Goal: Obtain resource: Obtain resource

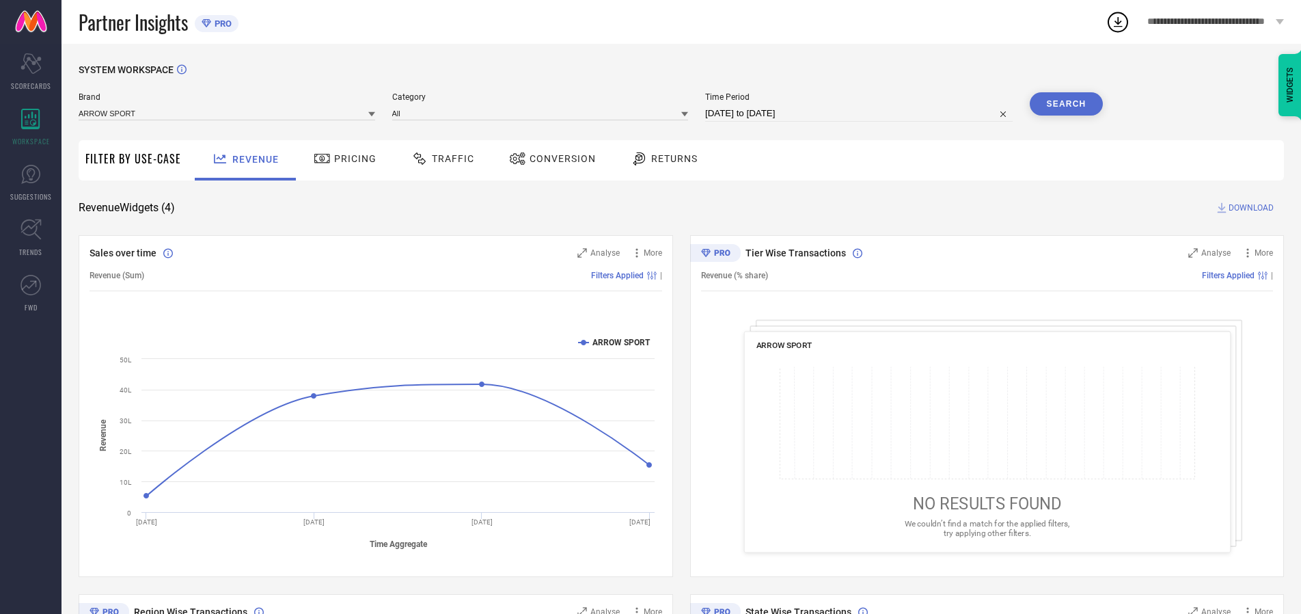
click at [439, 159] on span "Traffic" at bounding box center [453, 158] width 42 height 11
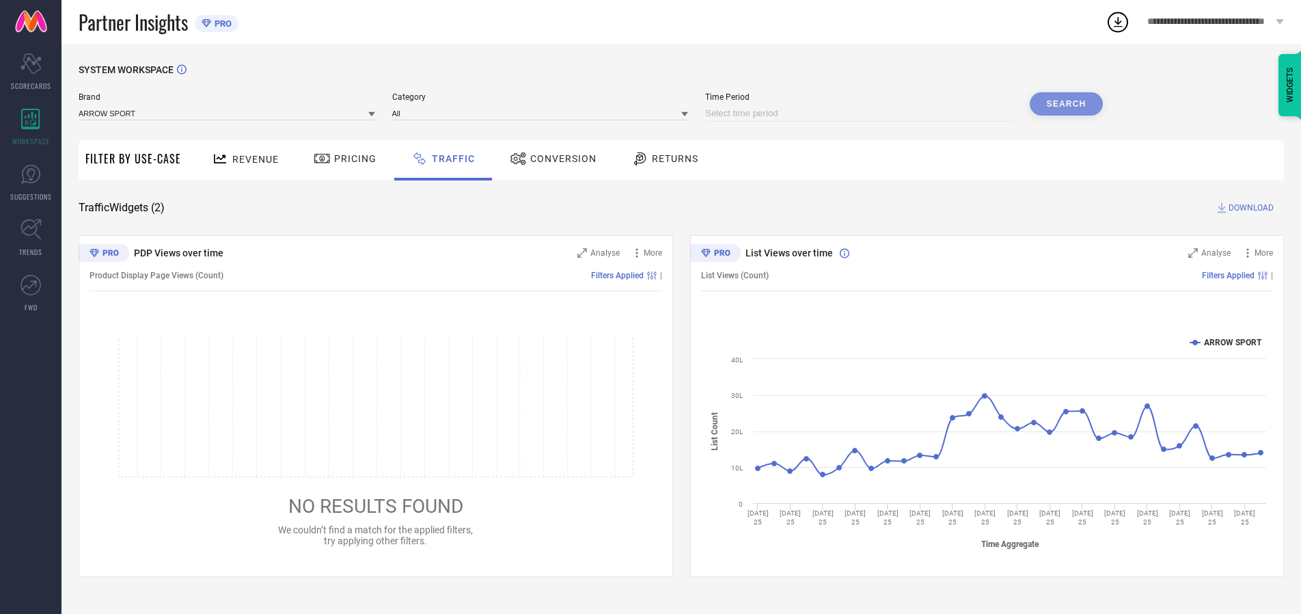
click at [861, 113] on input at bounding box center [858, 113] width 307 height 16
select select "9"
select select "2025"
select select "10"
select select "2025"
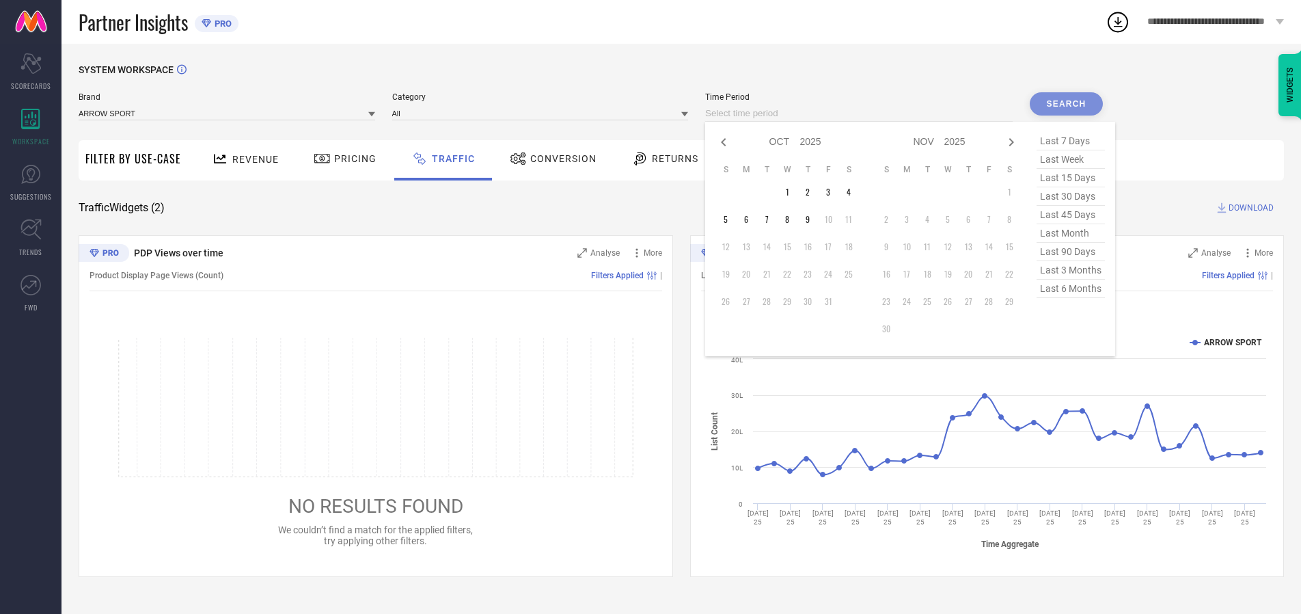
select select "8"
select select "2025"
select select "9"
select select "2025"
click at [853, 274] on td "27" at bounding box center [848, 274] width 20 height 20
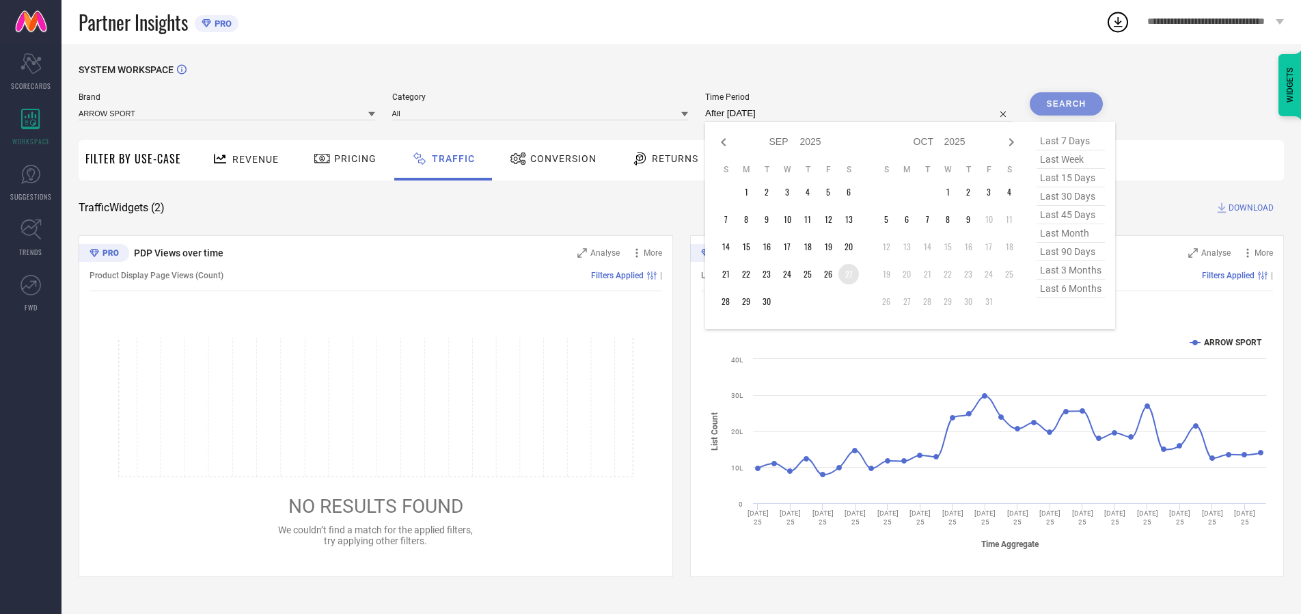
type input "[DATE] to [DATE]"
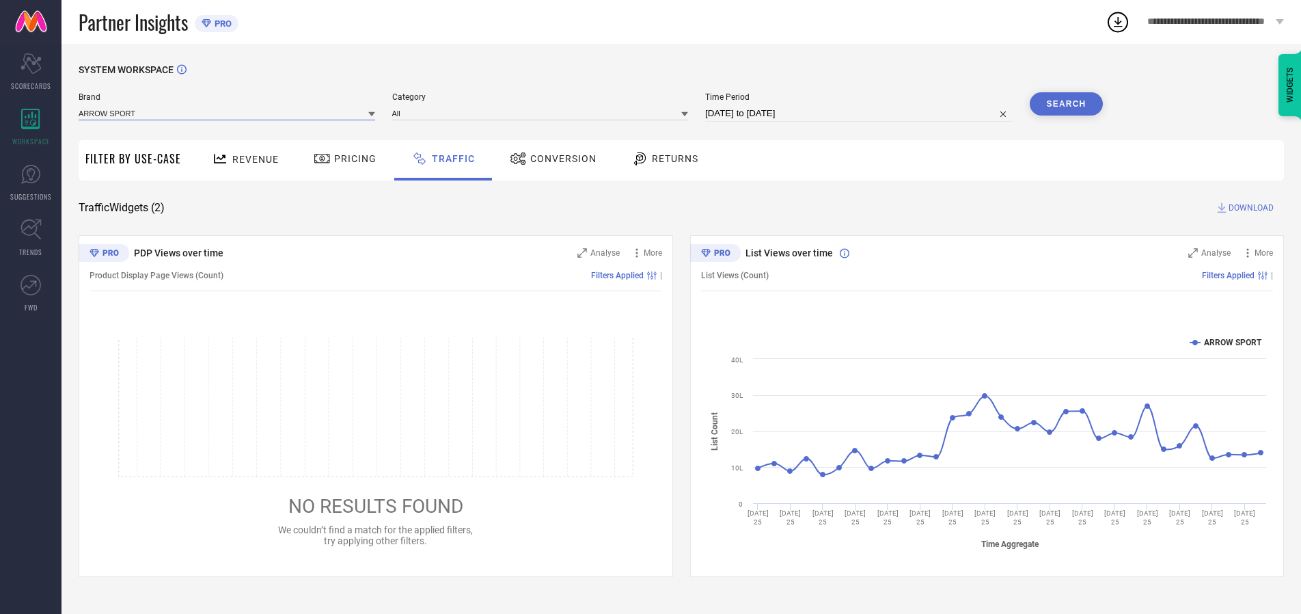
click at [228, 113] on input at bounding box center [227, 113] width 297 height 14
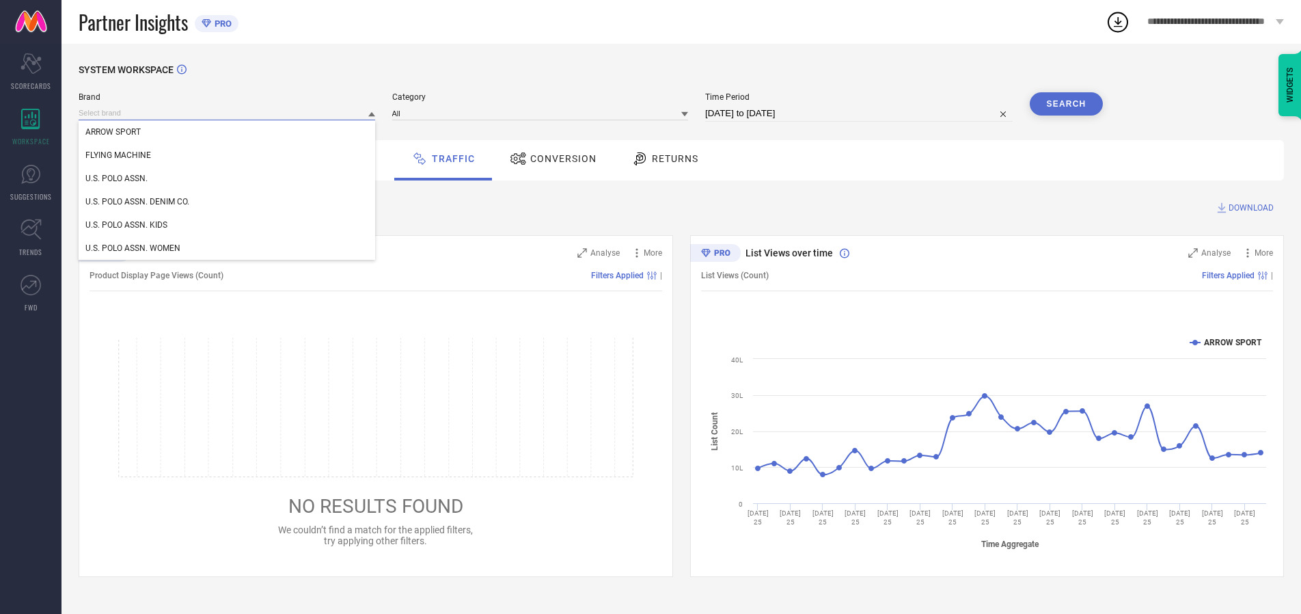
click at [228, 113] on input at bounding box center [227, 113] width 297 height 14
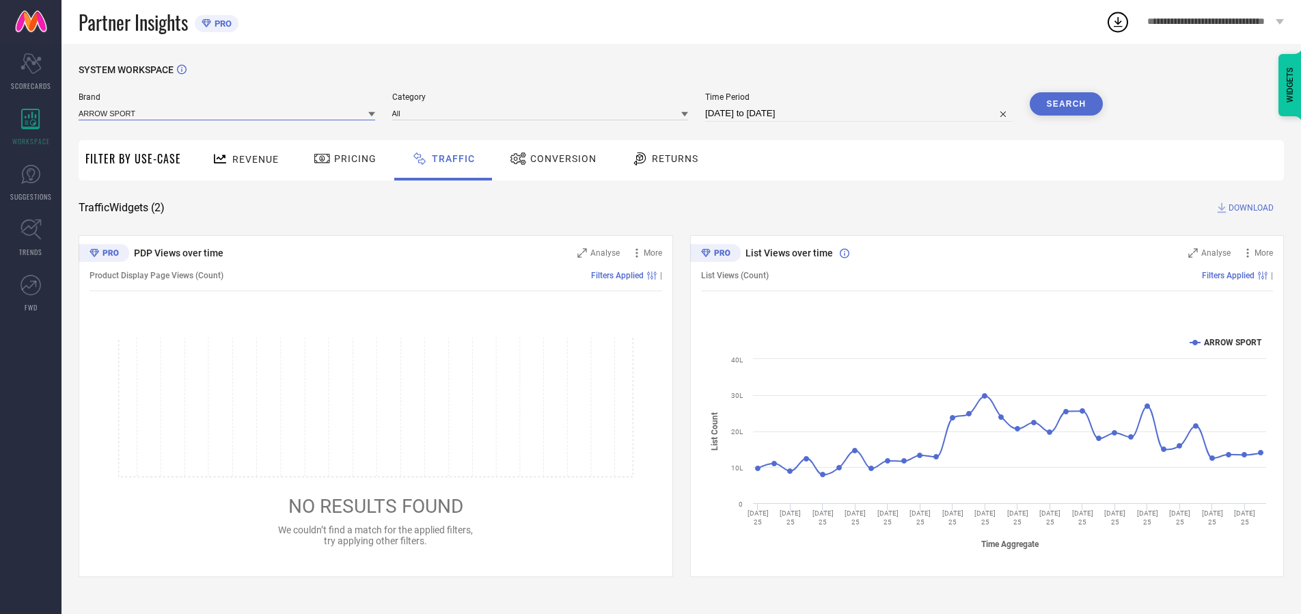
click at [228, 113] on input at bounding box center [227, 113] width 297 height 14
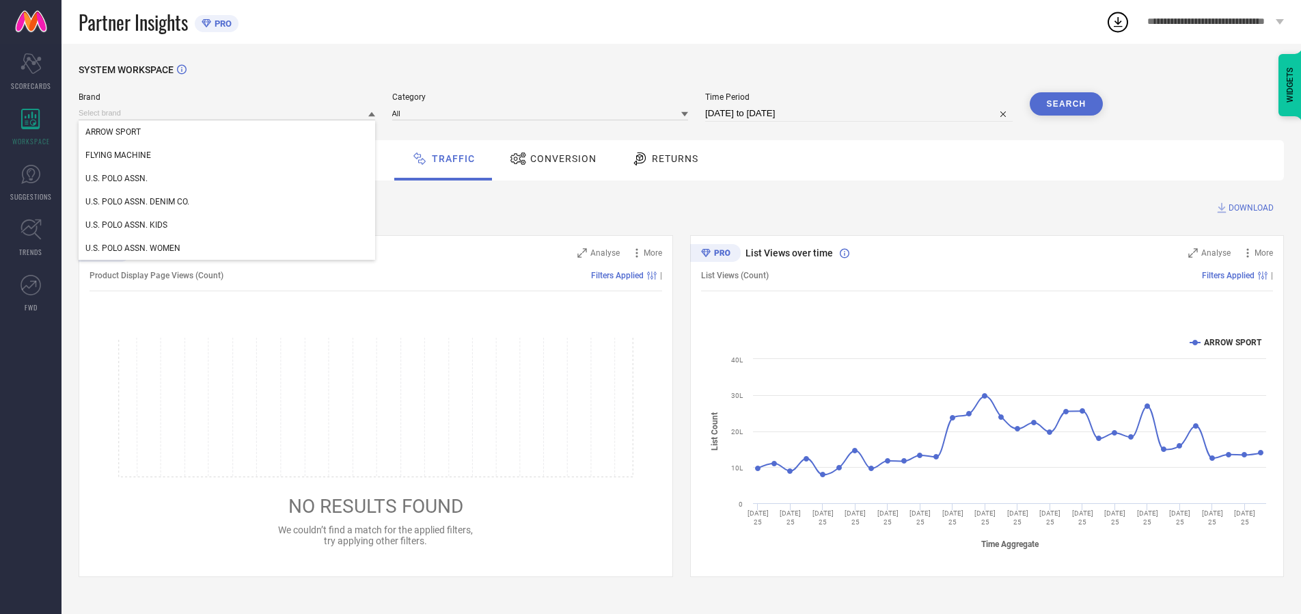
click at [228, 178] on div "U.S. POLO ASSN." at bounding box center [227, 178] width 297 height 23
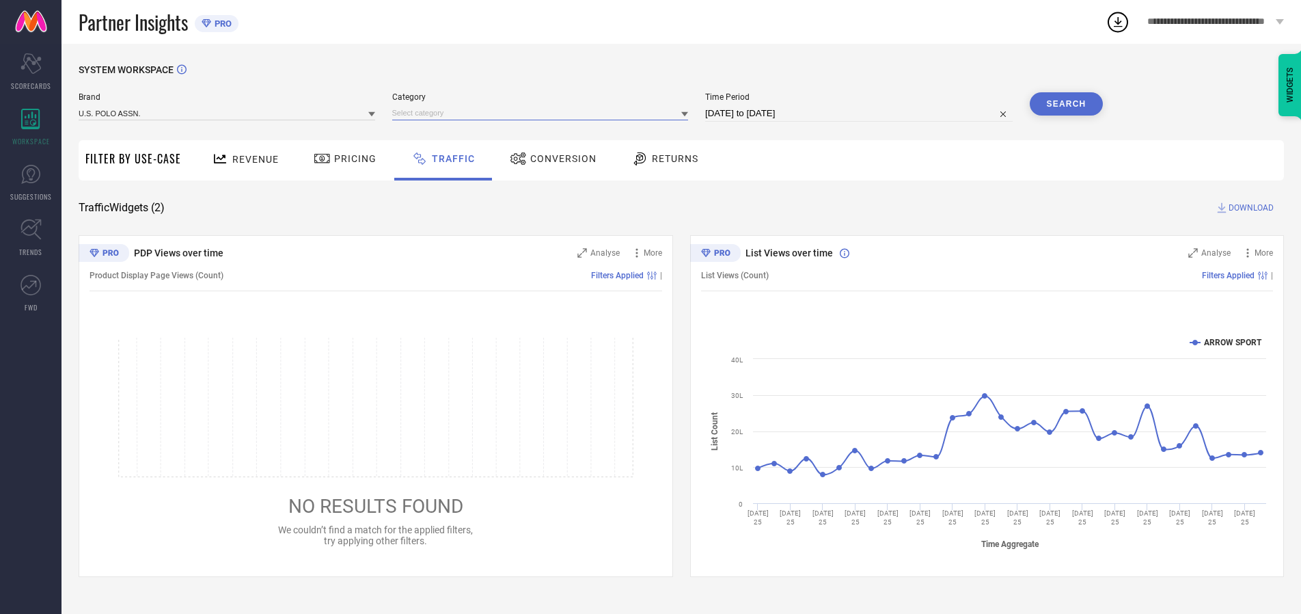
click at [543, 113] on input at bounding box center [540, 113] width 297 height 14
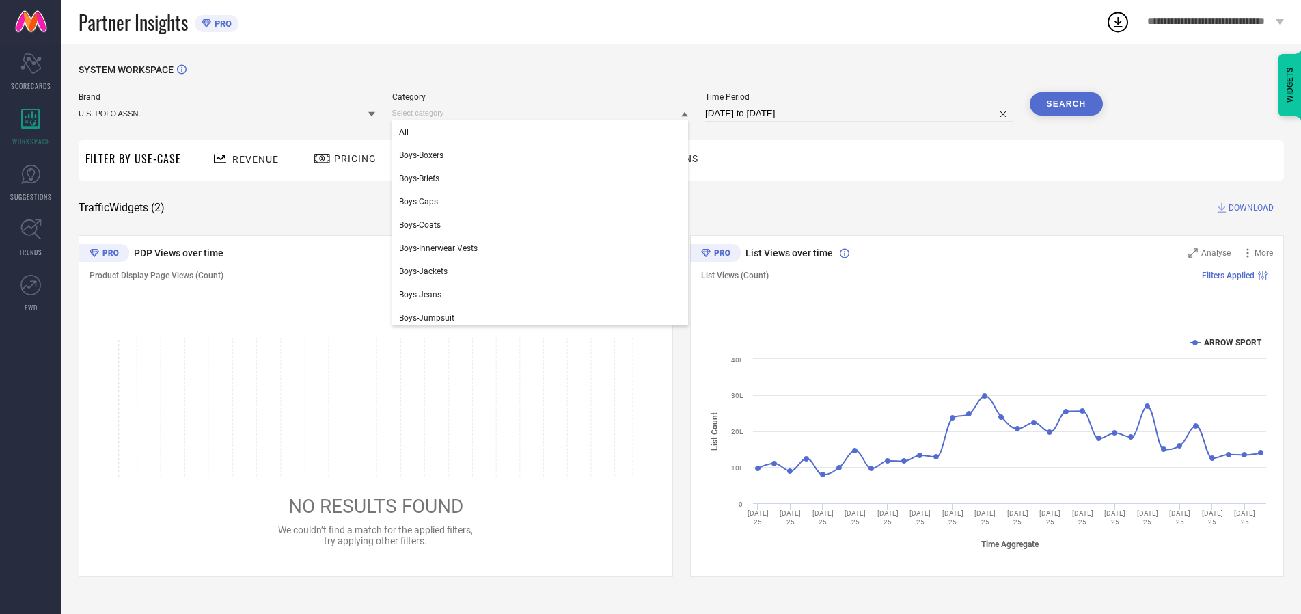
click at [543, 132] on div "All" at bounding box center [540, 131] width 297 height 23
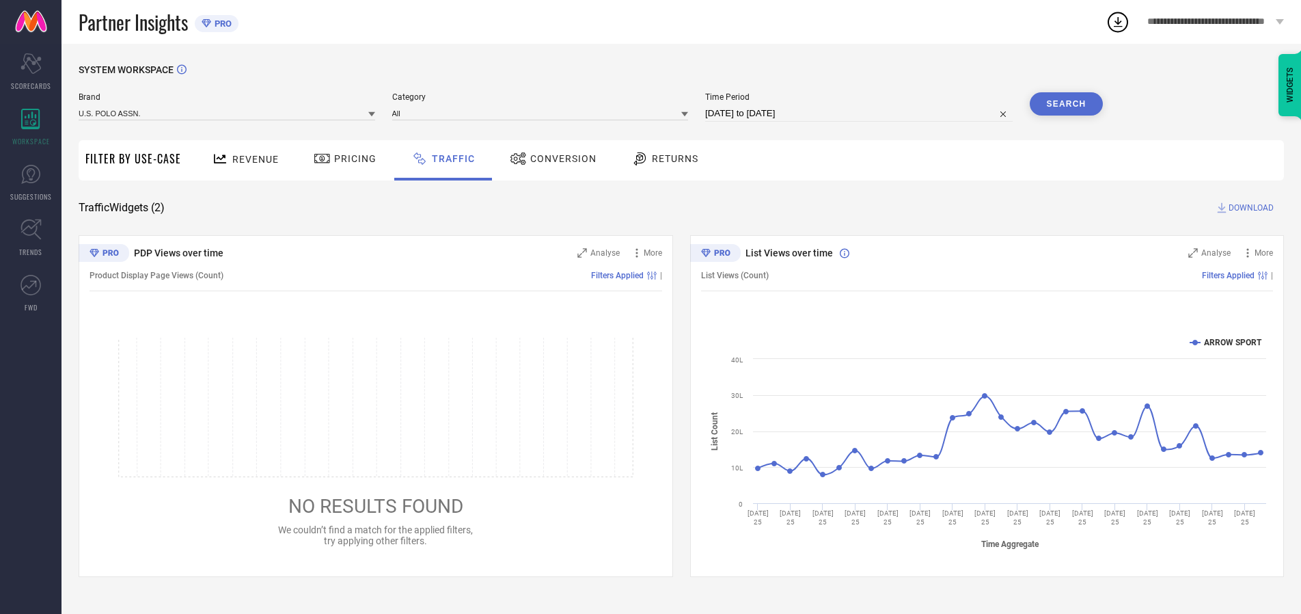
click at [1066, 104] on button "Search" at bounding box center [1067, 103] width 74 height 23
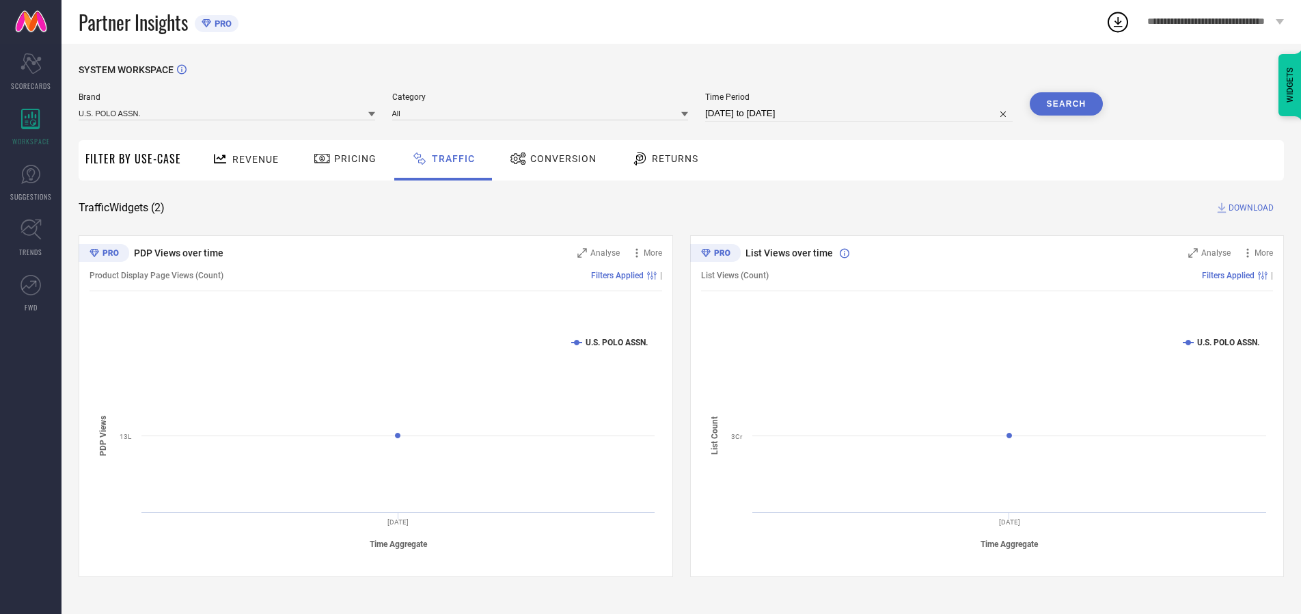
click at [1249, 208] on span "DOWNLOAD" at bounding box center [1250, 208] width 45 height 14
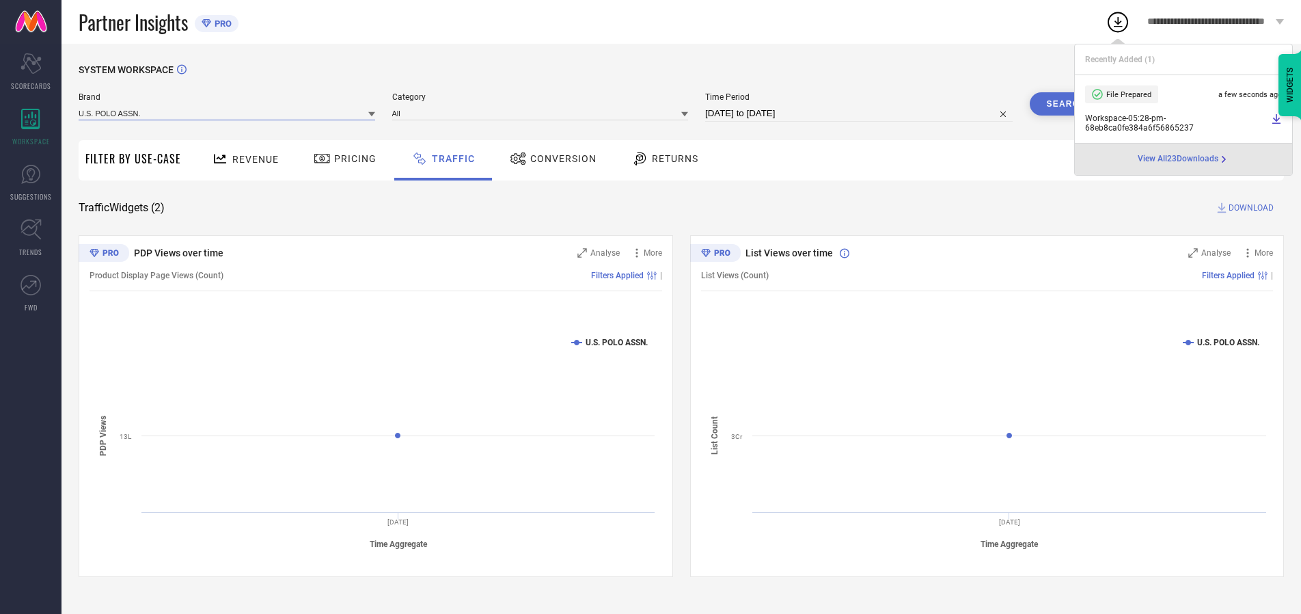
click at [228, 113] on input at bounding box center [227, 113] width 297 height 14
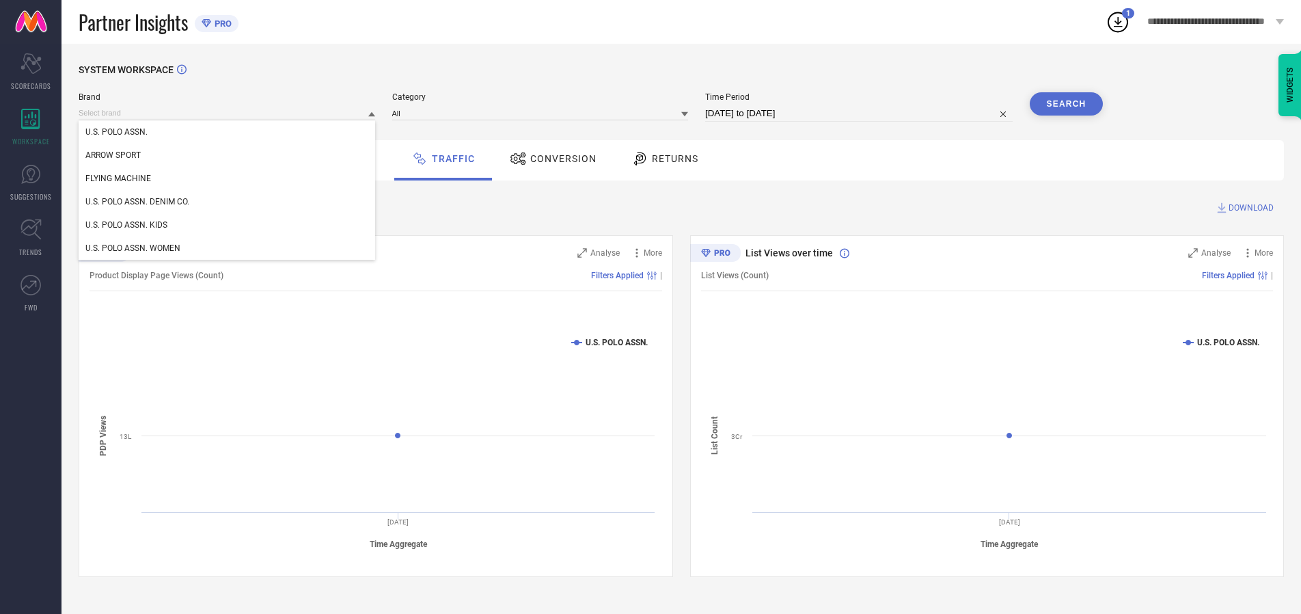
click at [228, 202] on div "U.S. POLO ASSN. DENIM CO." at bounding box center [227, 201] width 297 height 23
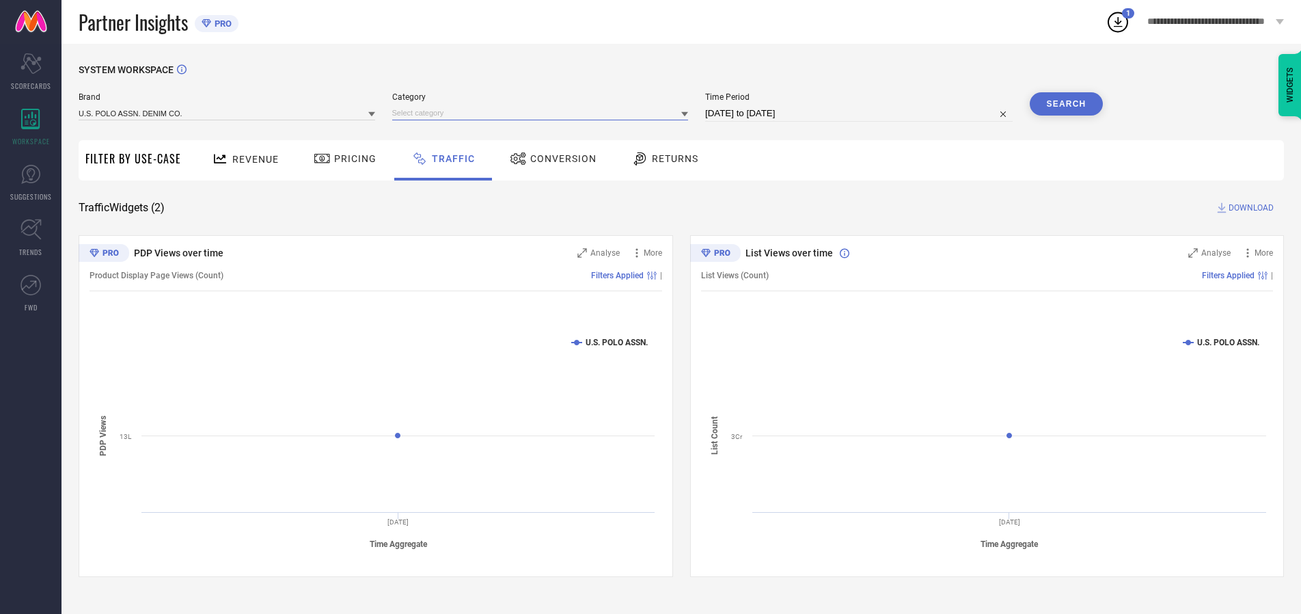
click at [543, 113] on input at bounding box center [540, 113] width 297 height 14
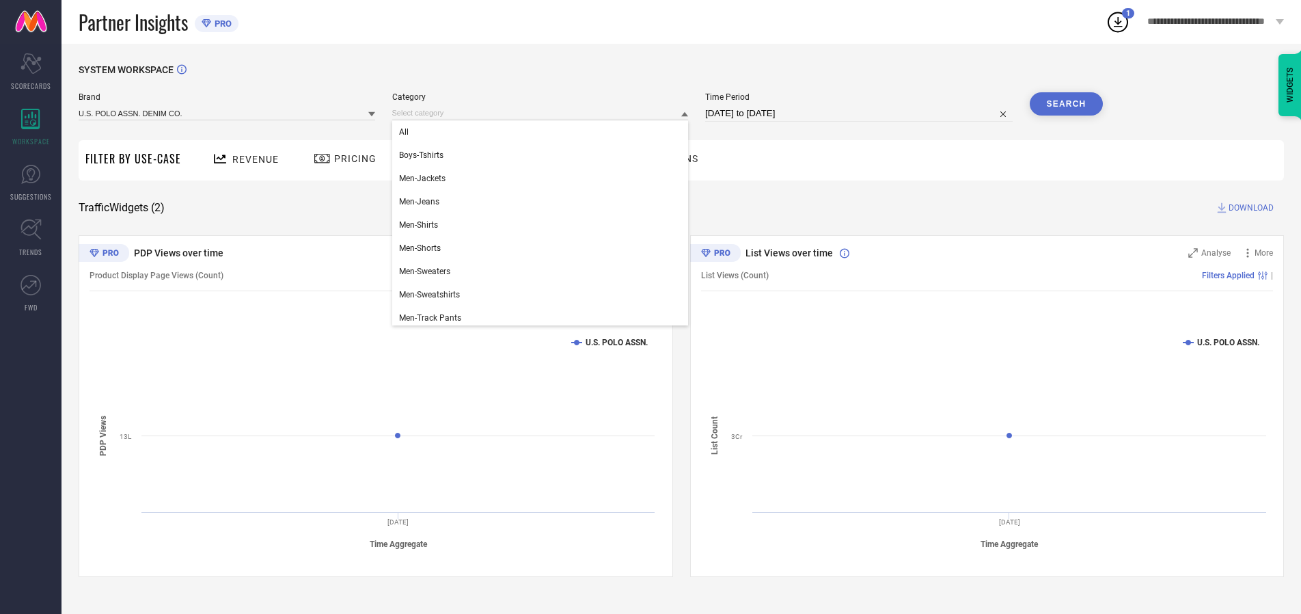
click at [543, 132] on div "All" at bounding box center [540, 131] width 297 height 23
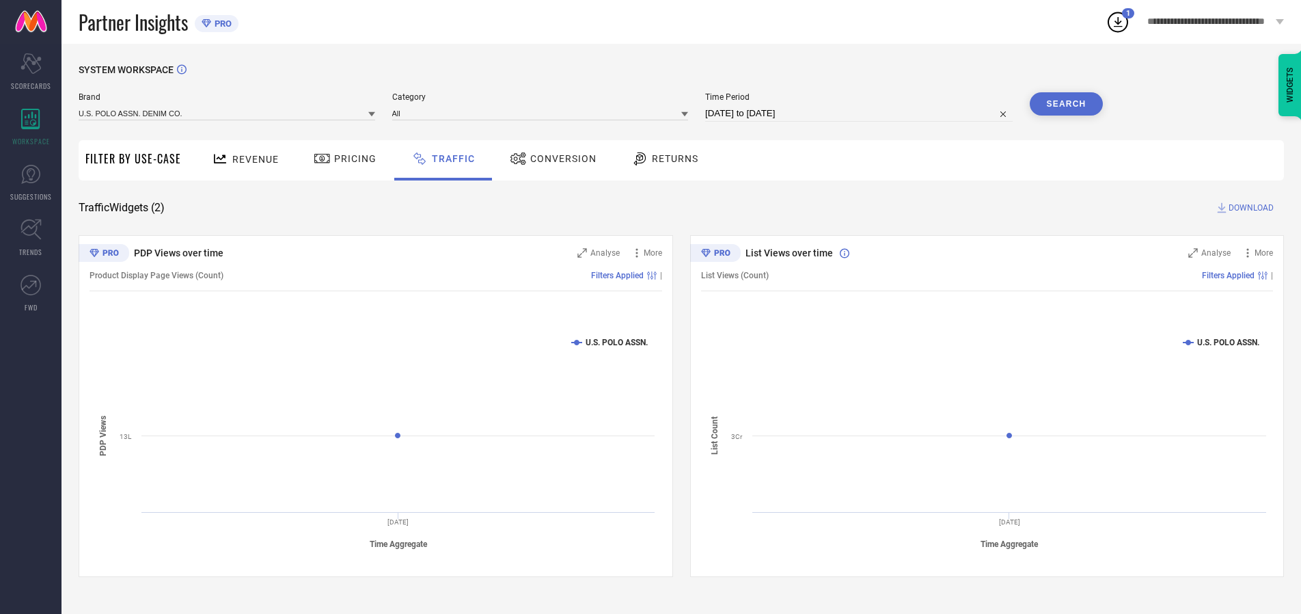
click at [1066, 104] on button "Search" at bounding box center [1067, 103] width 74 height 23
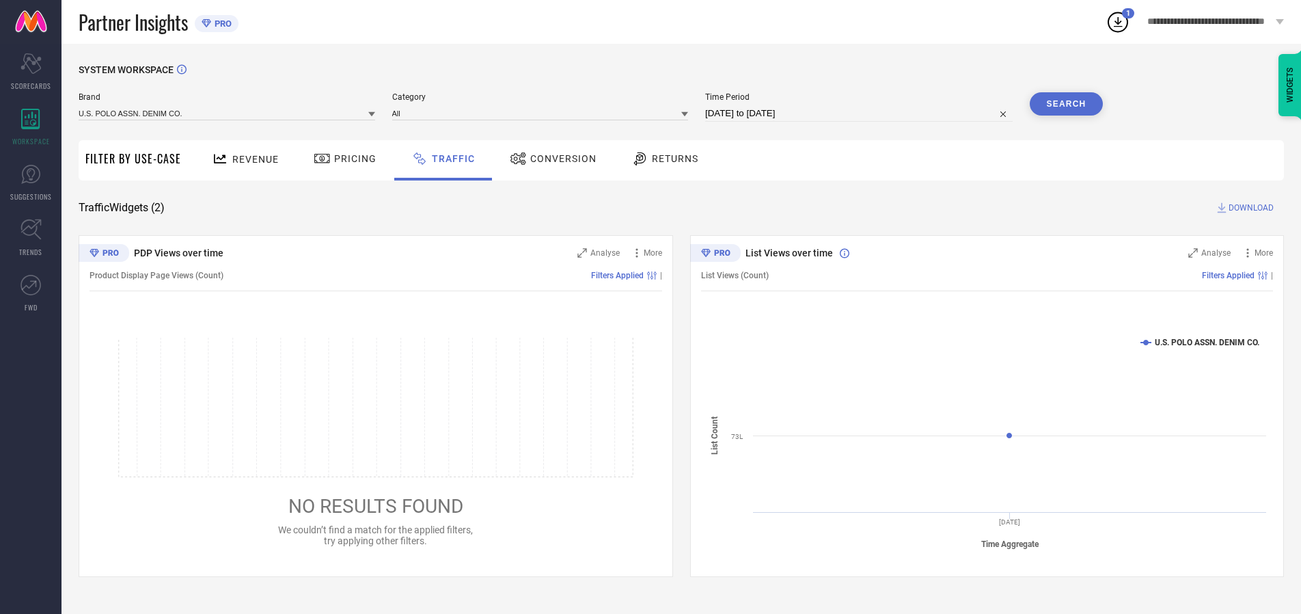
click at [1249, 208] on span "DOWNLOAD" at bounding box center [1250, 208] width 45 height 14
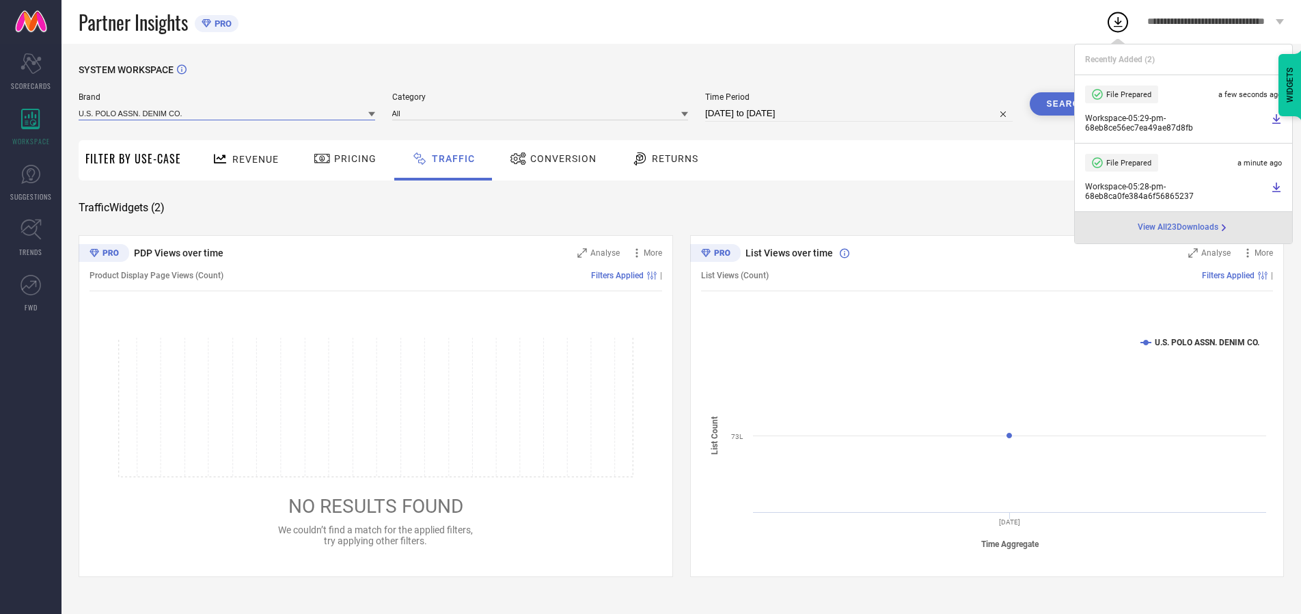
click at [228, 113] on input at bounding box center [227, 113] width 297 height 14
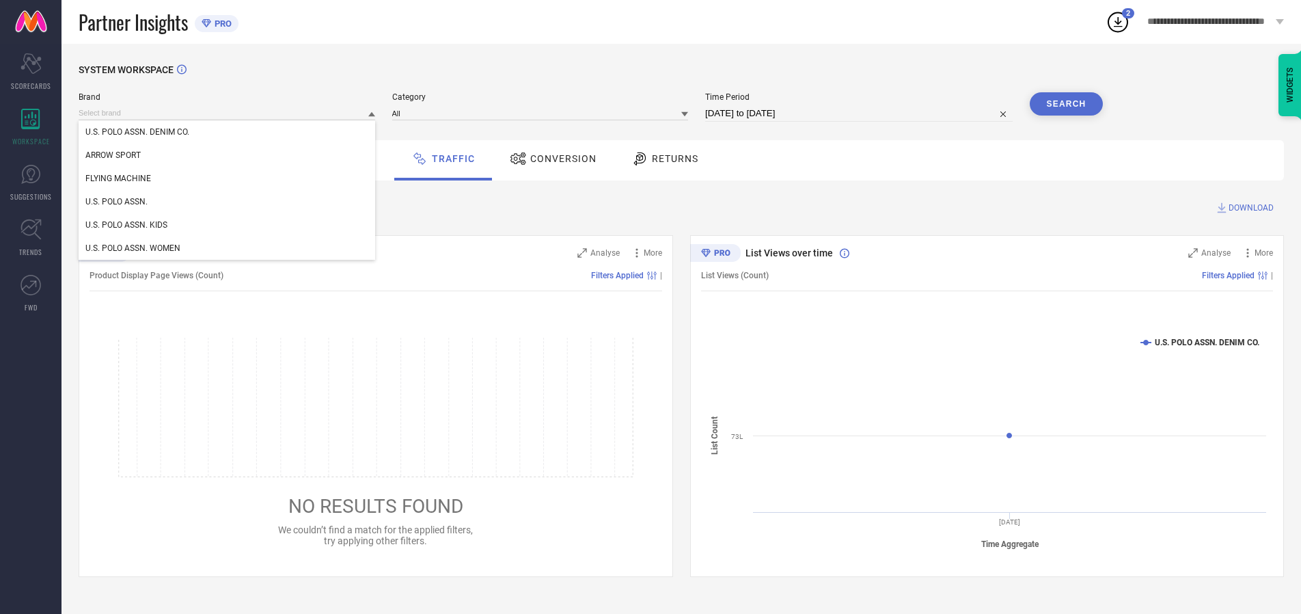
click at [228, 225] on div "U.S. POLO ASSN. KIDS" at bounding box center [227, 224] width 297 height 23
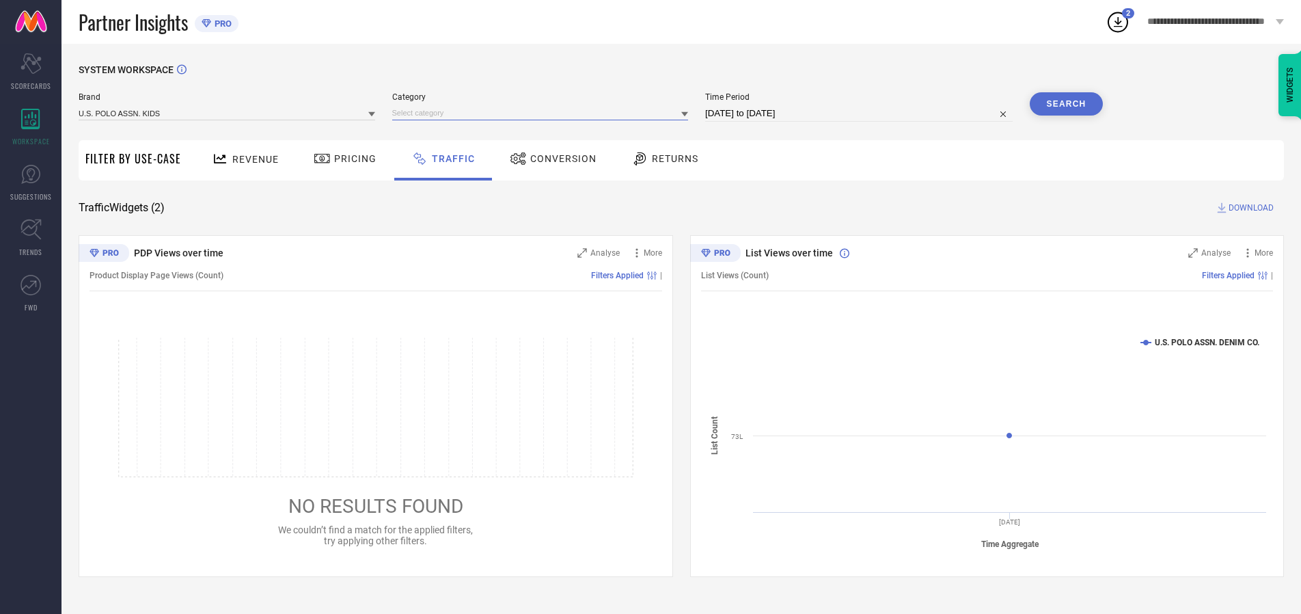
click at [543, 113] on input at bounding box center [540, 113] width 297 height 14
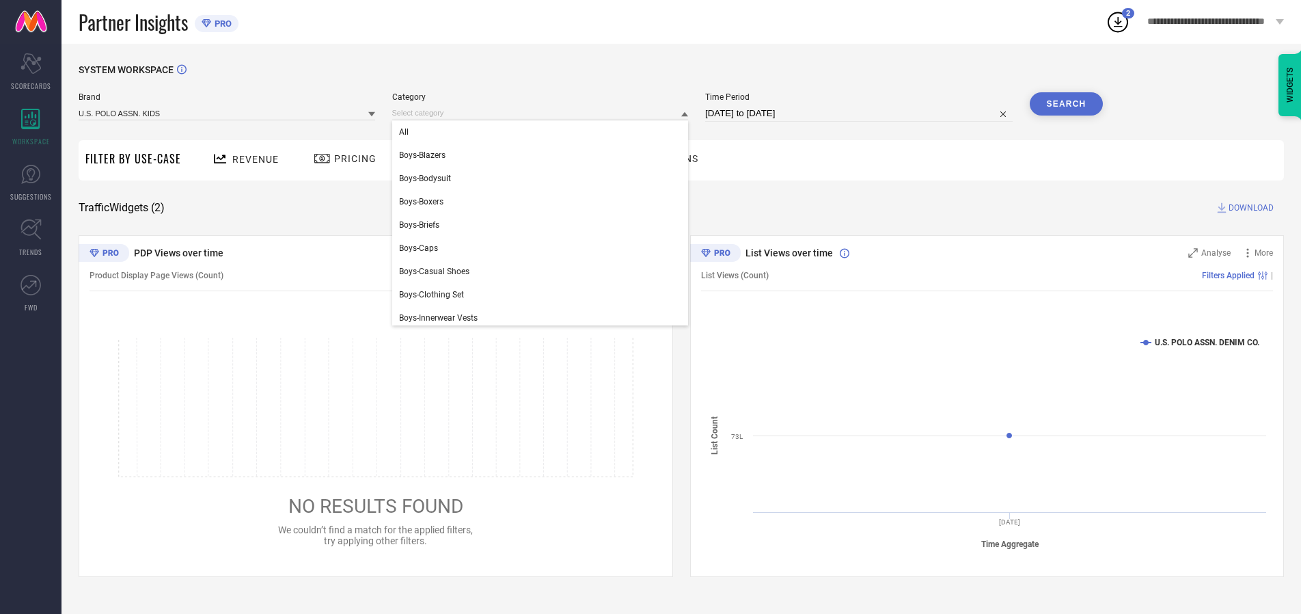
click at [543, 132] on div "All" at bounding box center [540, 131] width 297 height 23
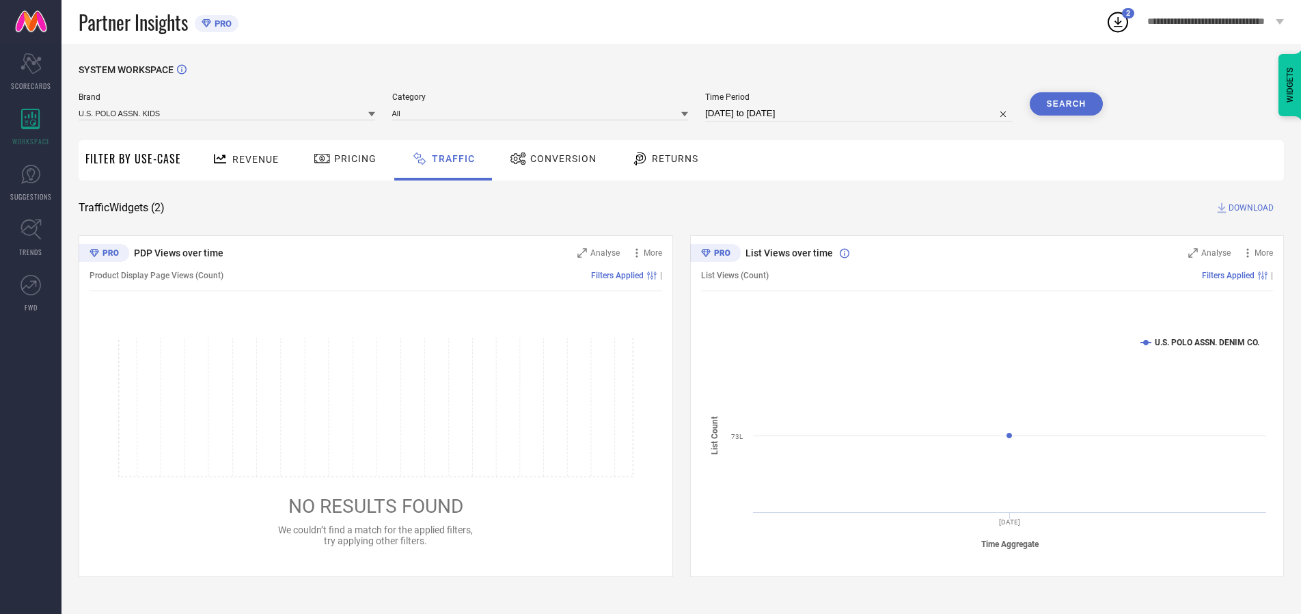
click at [1066, 104] on button "Search" at bounding box center [1067, 103] width 74 height 23
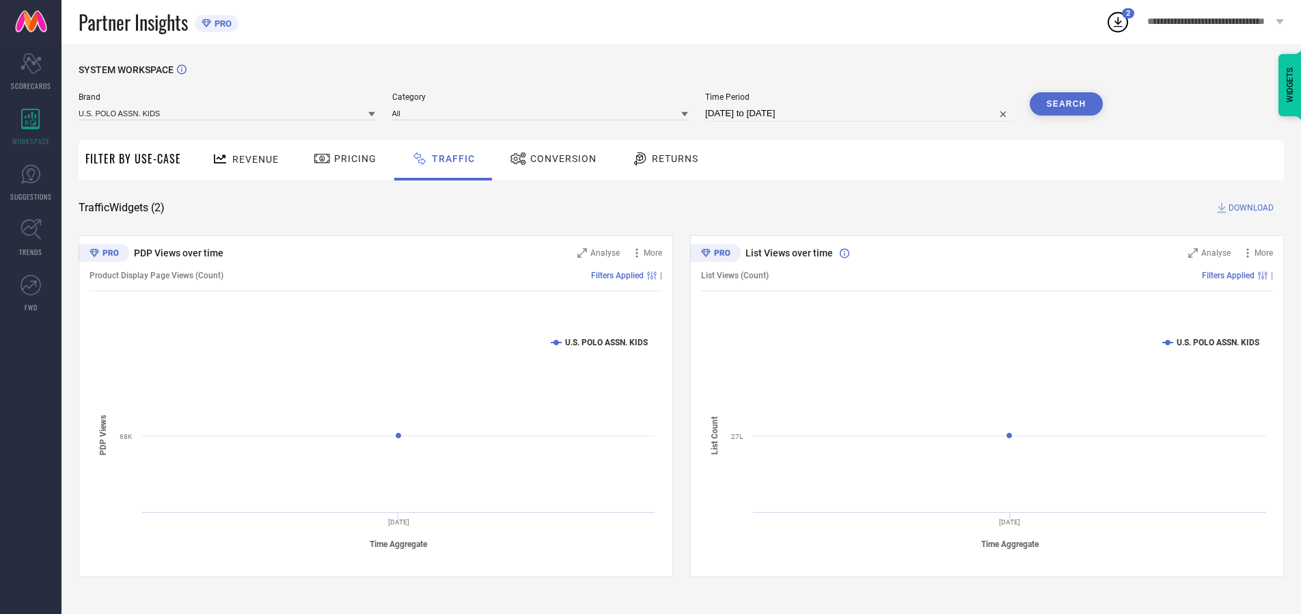
click at [1249, 208] on span "DOWNLOAD" at bounding box center [1250, 208] width 45 height 14
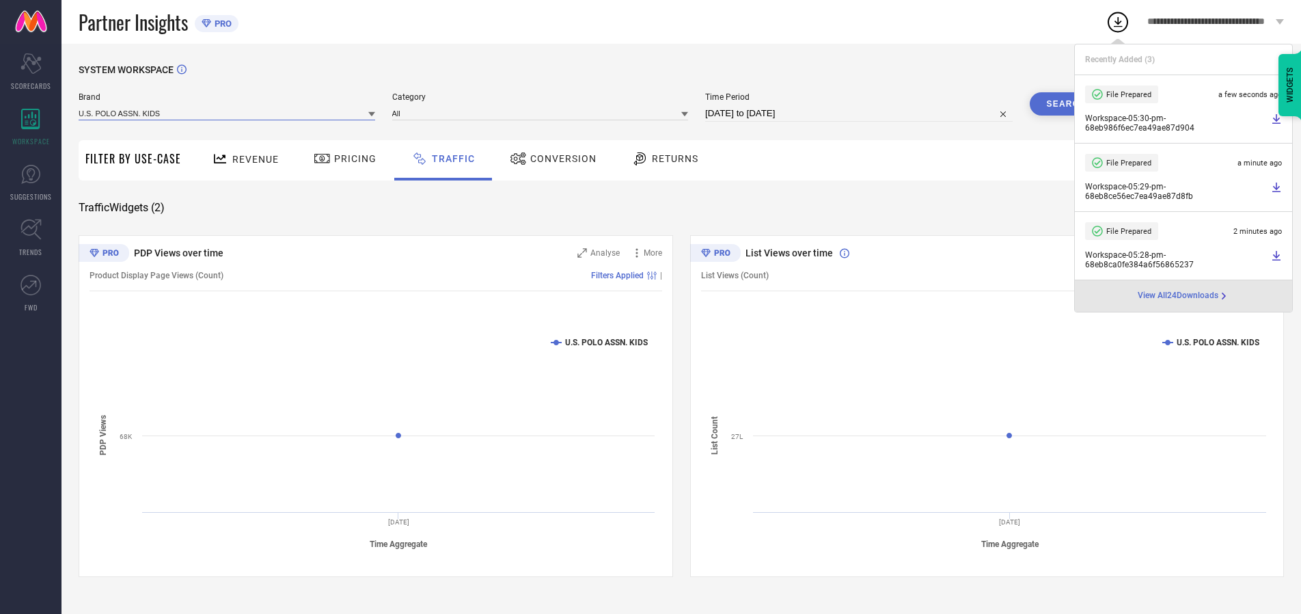
click at [228, 113] on input at bounding box center [227, 113] width 297 height 14
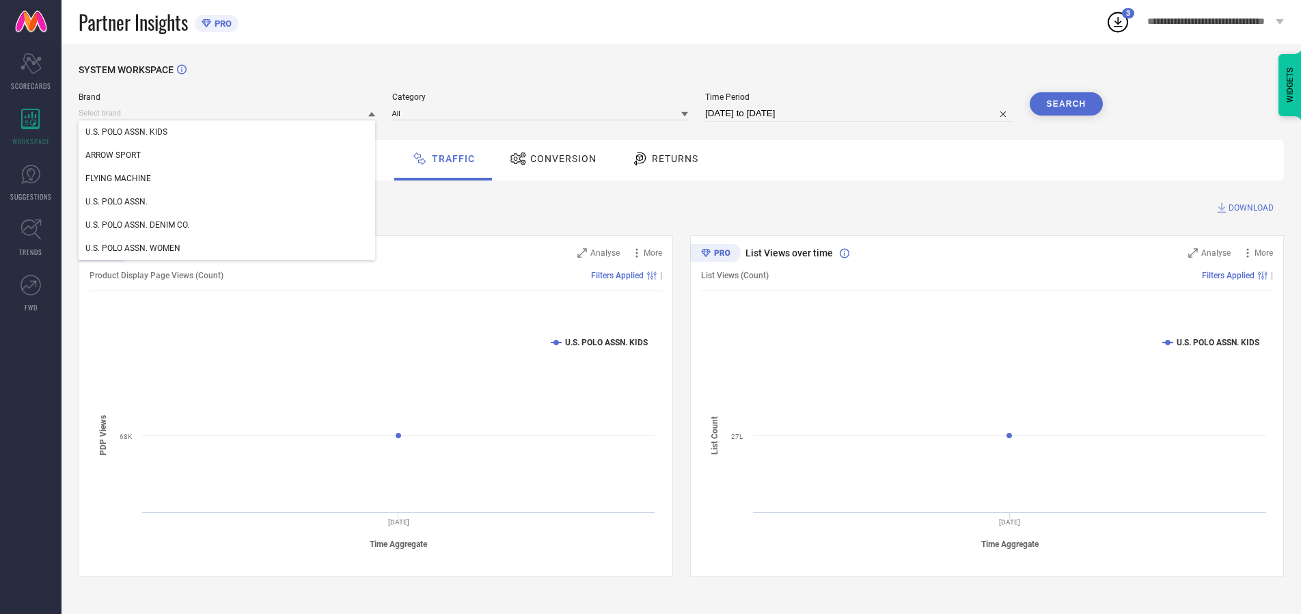
click at [228, 248] on div "U.S. POLO ASSN. WOMEN" at bounding box center [227, 247] width 297 height 23
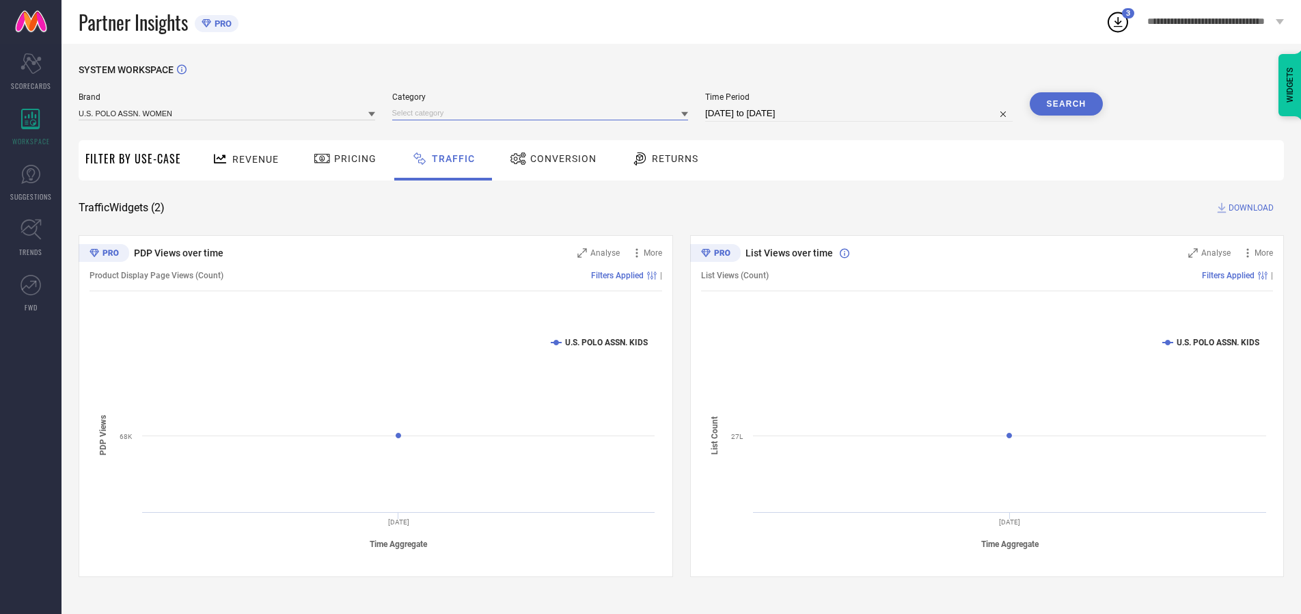
click at [543, 113] on input at bounding box center [540, 113] width 297 height 14
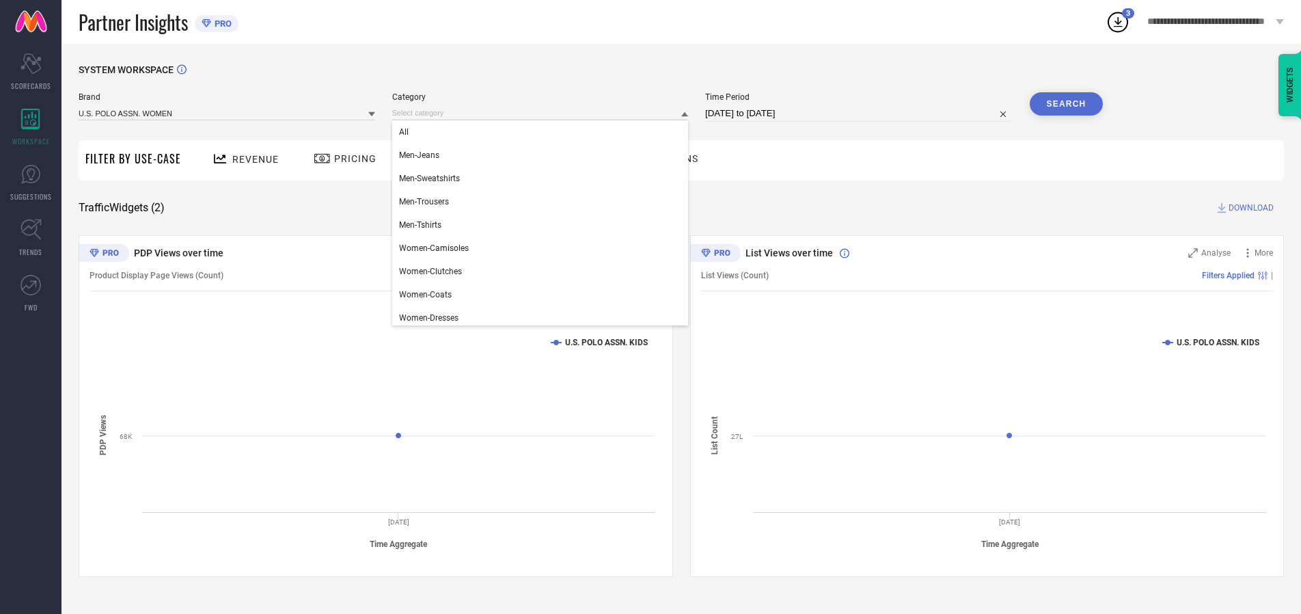
click at [543, 132] on div "All" at bounding box center [540, 131] width 297 height 23
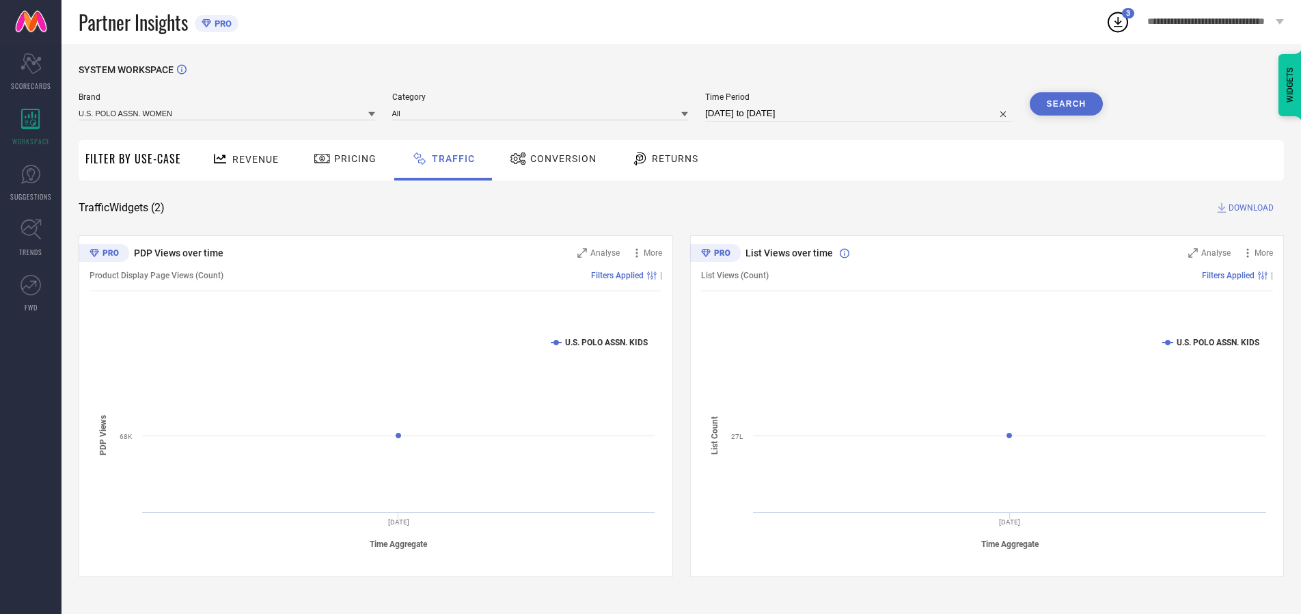
click at [1066, 104] on button "Search" at bounding box center [1067, 103] width 74 height 23
click at [1249, 208] on span "DOWNLOAD" at bounding box center [1250, 208] width 45 height 14
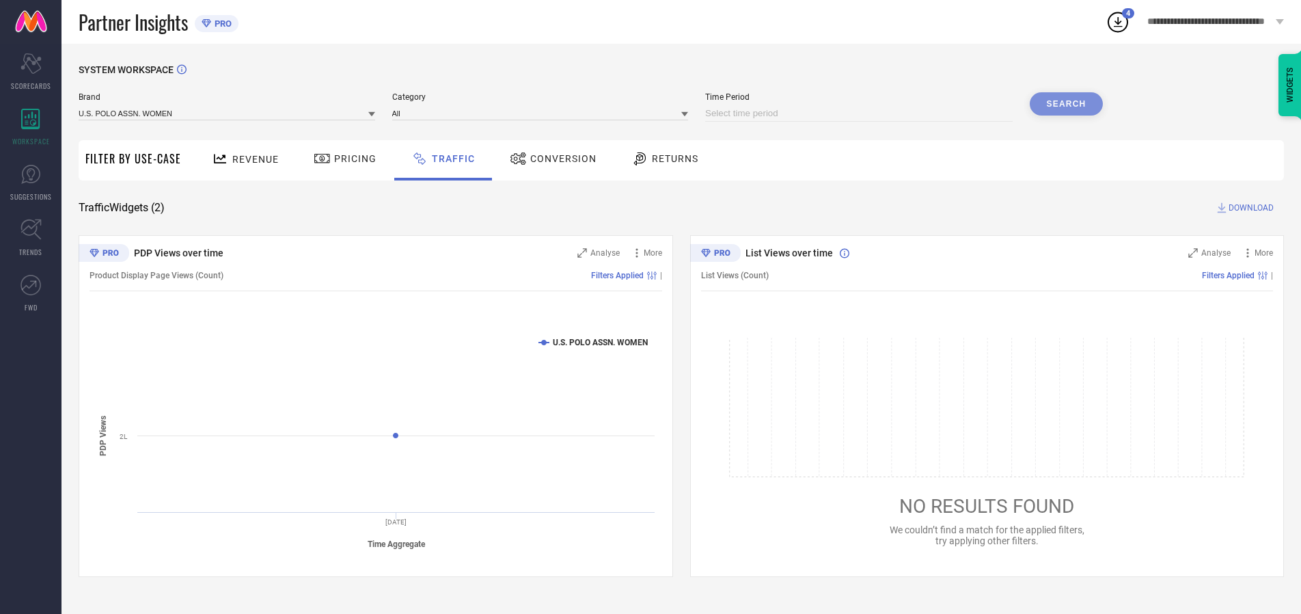
click at [861, 113] on input at bounding box center [858, 113] width 307 height 16
select select "9"
select select "2025"
select select "10"
select select "2025"
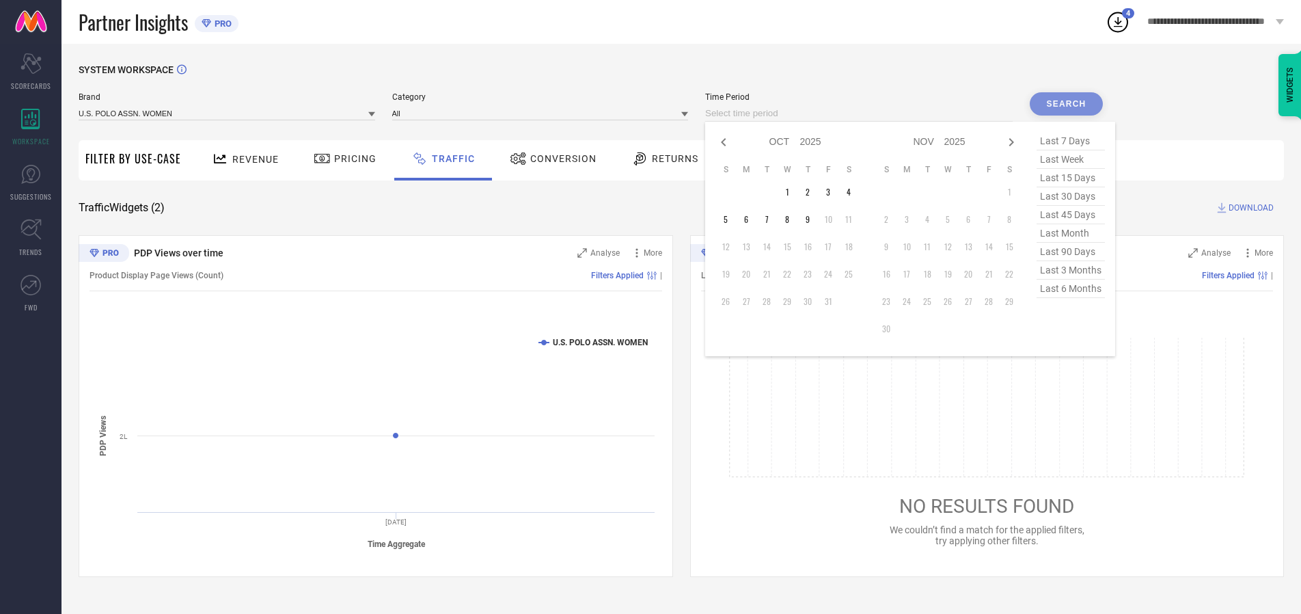
select select "8"
select select "2025"
select select "9"
select select "2025"
click at [730, 301] on td "28" at bounding box center [725, 301] width 20 height 20
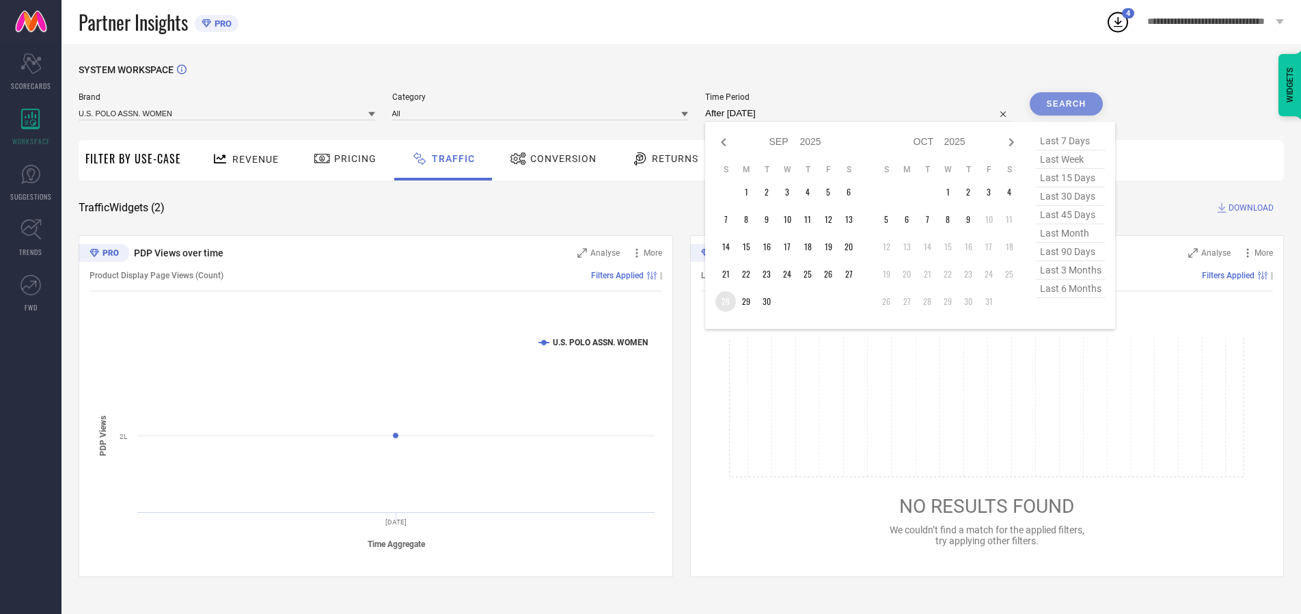
type input "[DATE] to [DATE]"
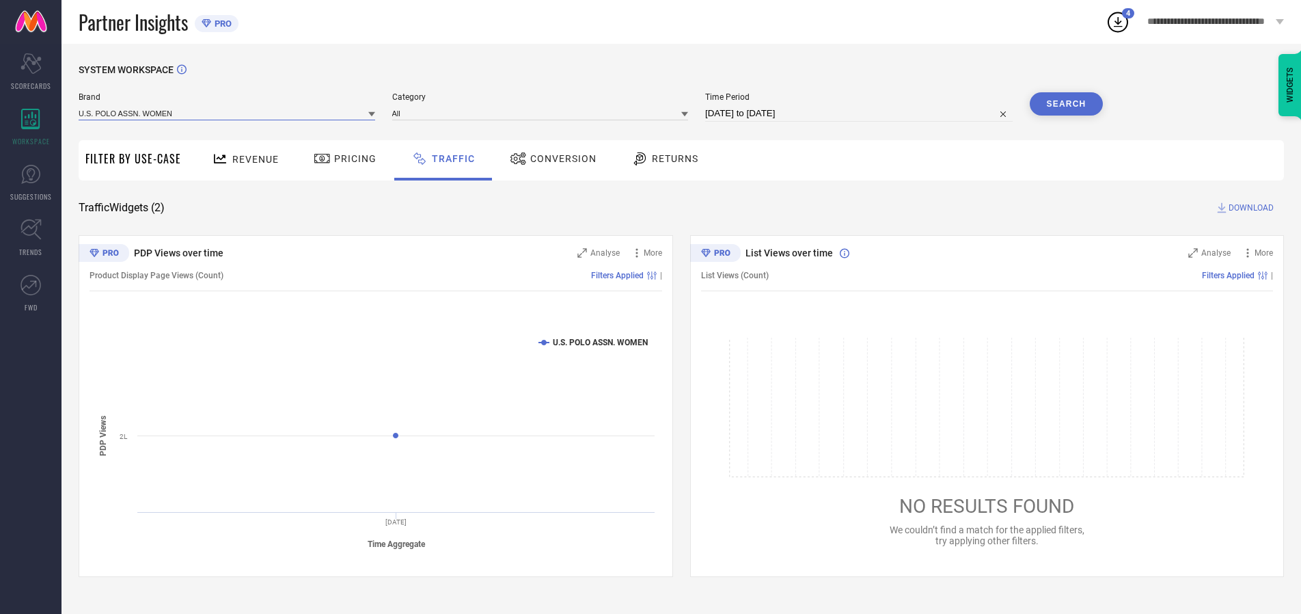
click at [228, 113] on input at bounding box center [227, 113] width 297 height 14
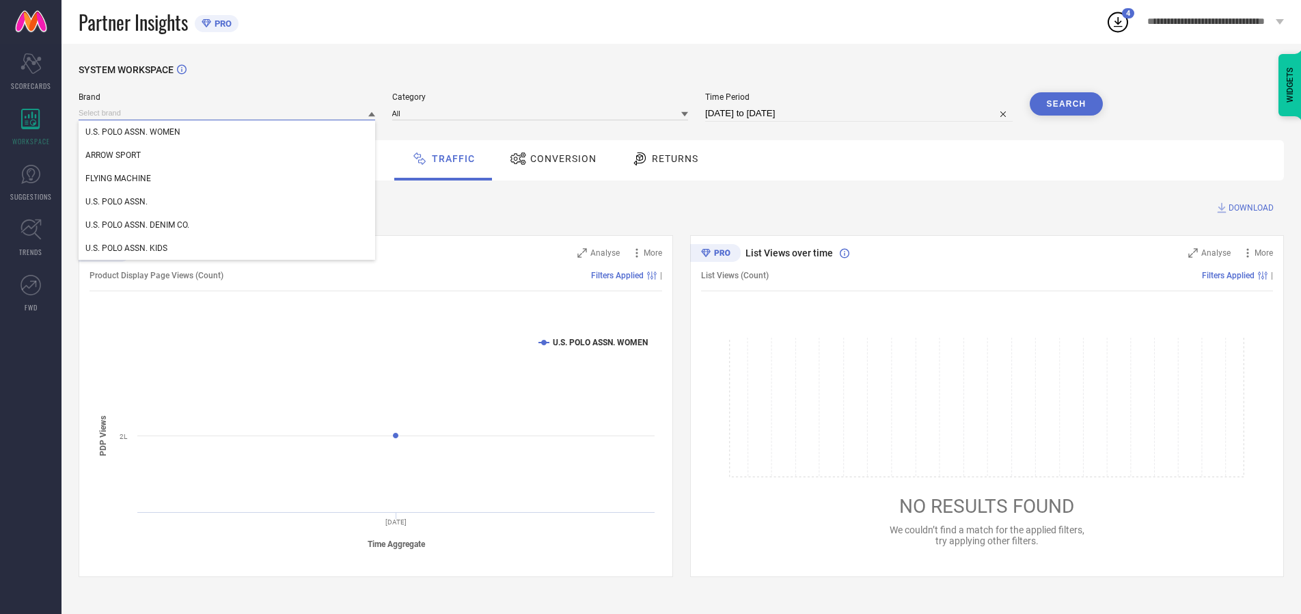
click at [228, 113] on input at bounding box center [227, 113] width 297 height 14
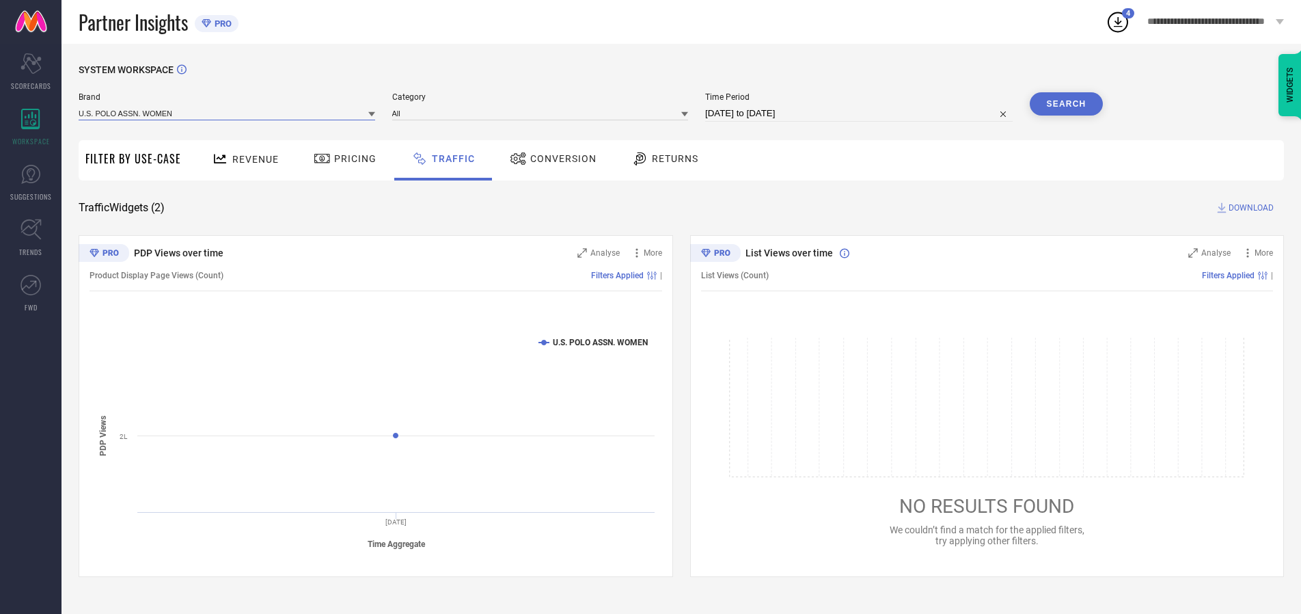
click at [228, 113] on input at bounding box center [227, 113] width 297 height 14
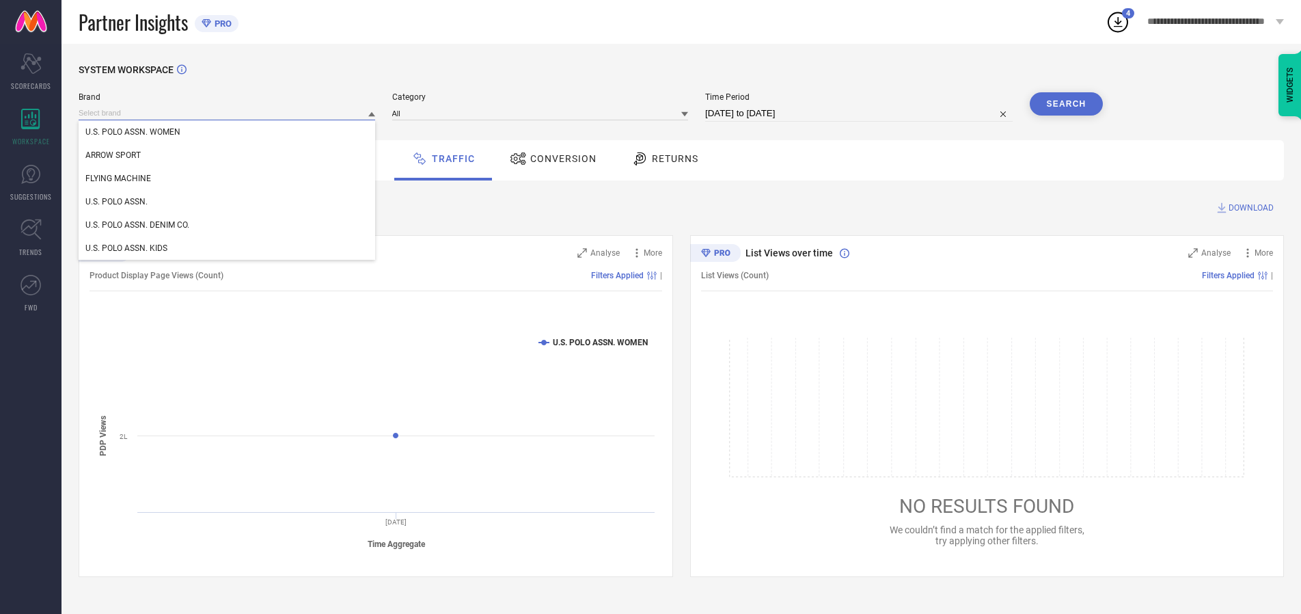
click at [228, 132] on div "U.S. POLO ASSN. WOMEN" at bounding box center [227, 131] width 297 height 23
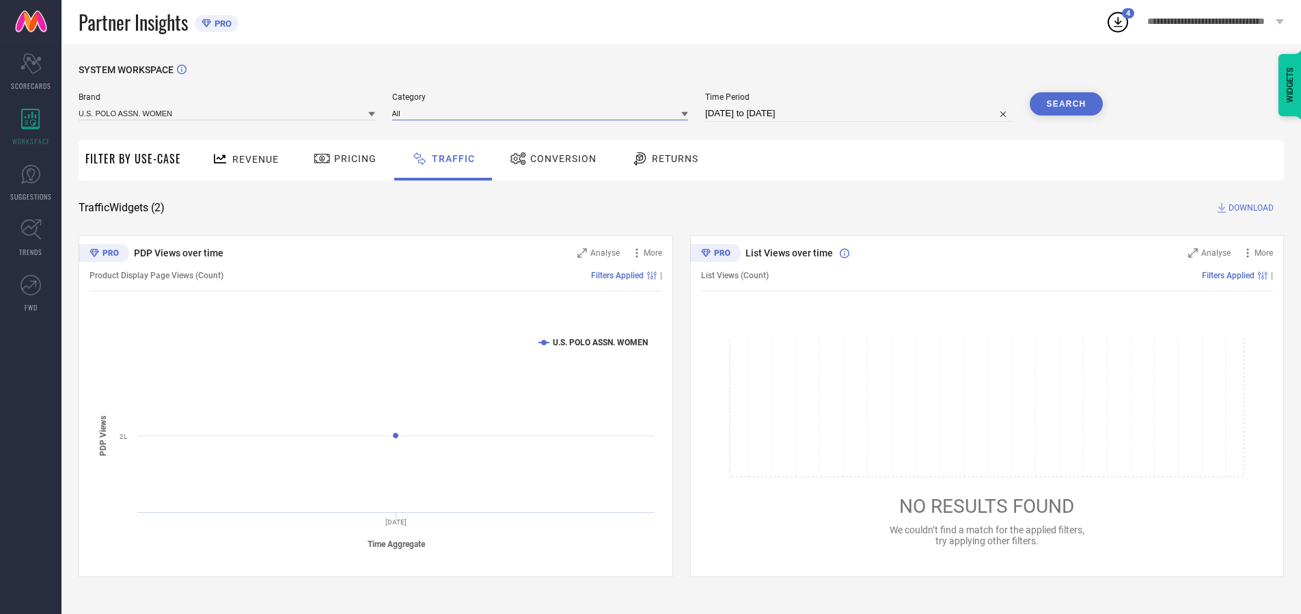
click at [543, 113] on input at bounding box center [540, 113] width 297 height 14
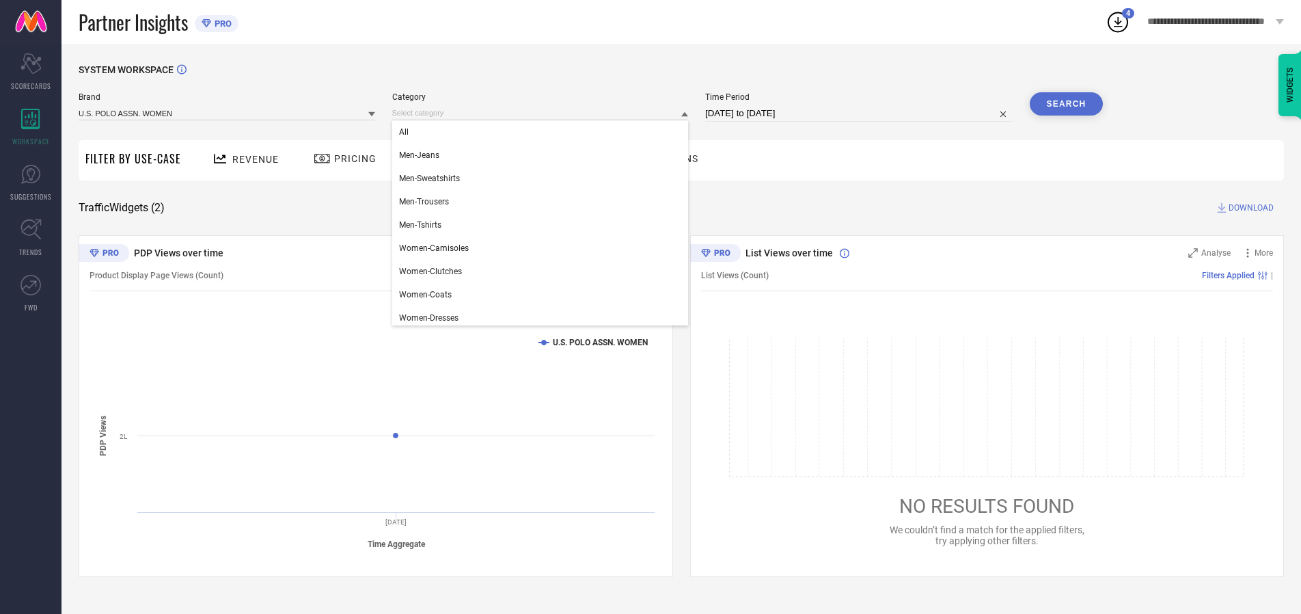
click at [543, 132] on div "All" at bounding box center [540, 131] width 297 height 23
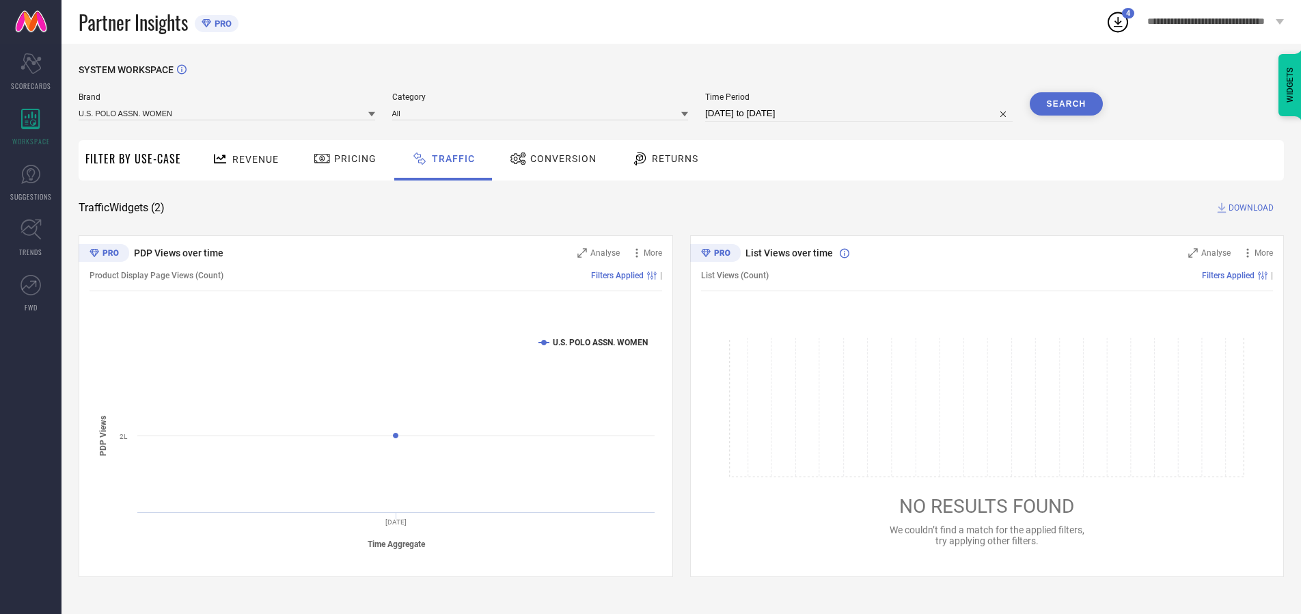
click at [1066, 104] on button "Search" at bounding box center [1067, 103] width 74 height 23
click at [1249, 208] on span "DOWNLOAD" at bounding box center [1250, 208] width 45 height 14
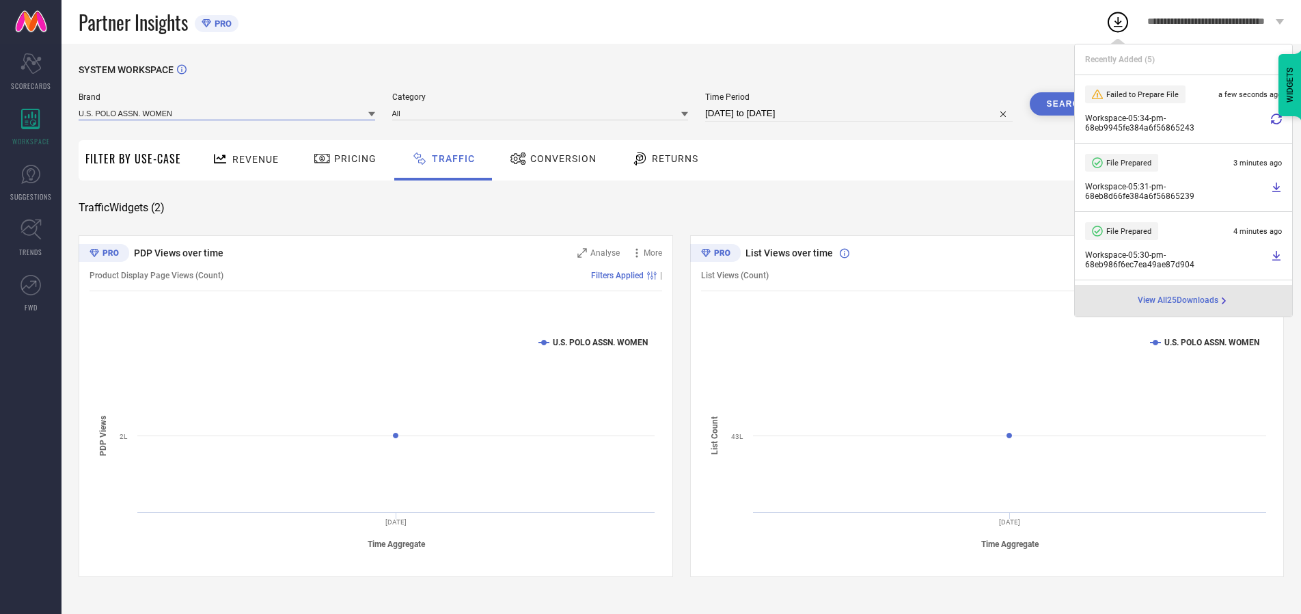
click at [228, 113] on input at bounding box center [227, 113] width 297 height 14
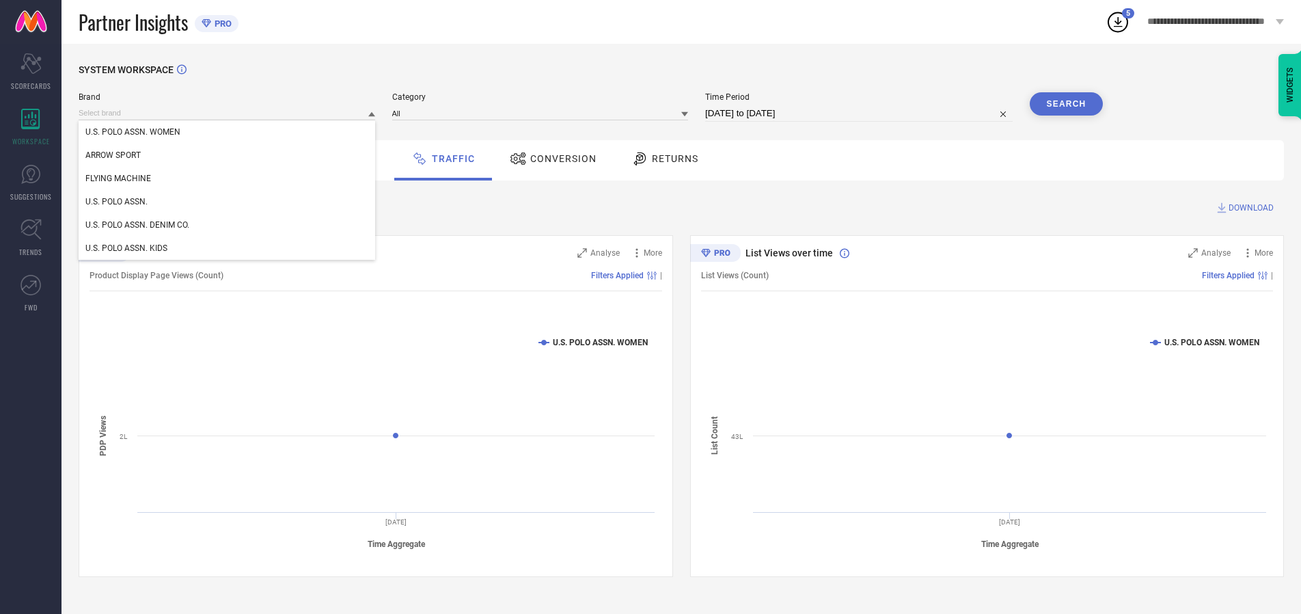
click at [228, 202] on div "U.S. POLO ASSN." at bounding box center [227, 201] width 297 height 23
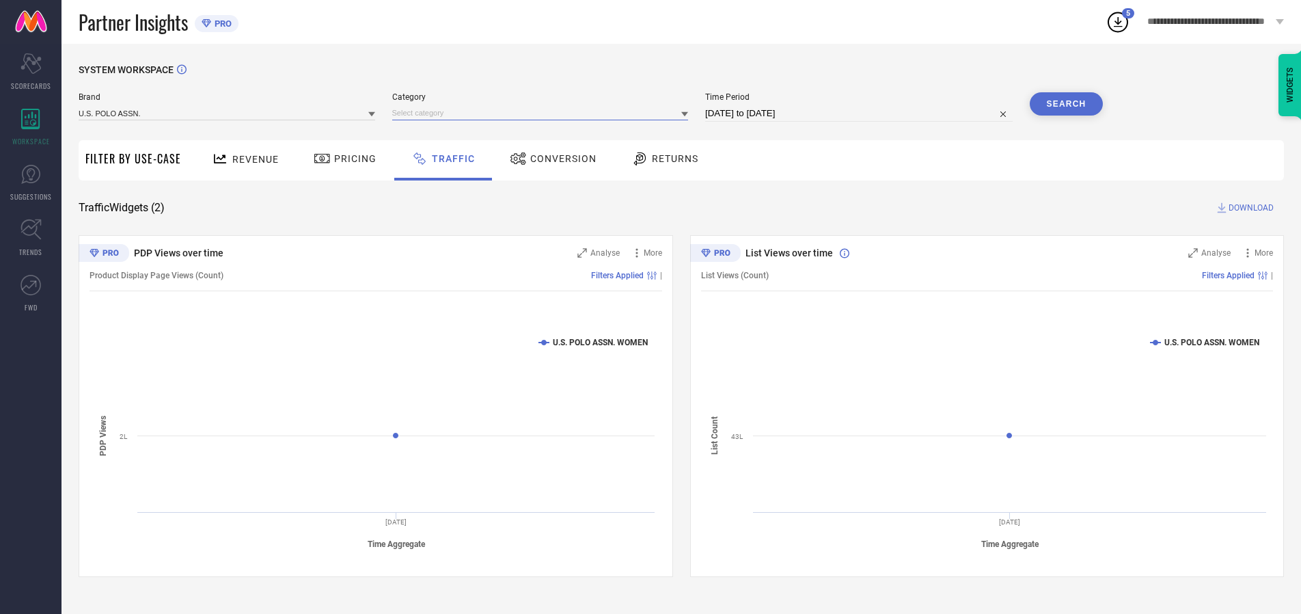
click at [543, 113] on input at bounding box center [540, 113] width 297 height 14
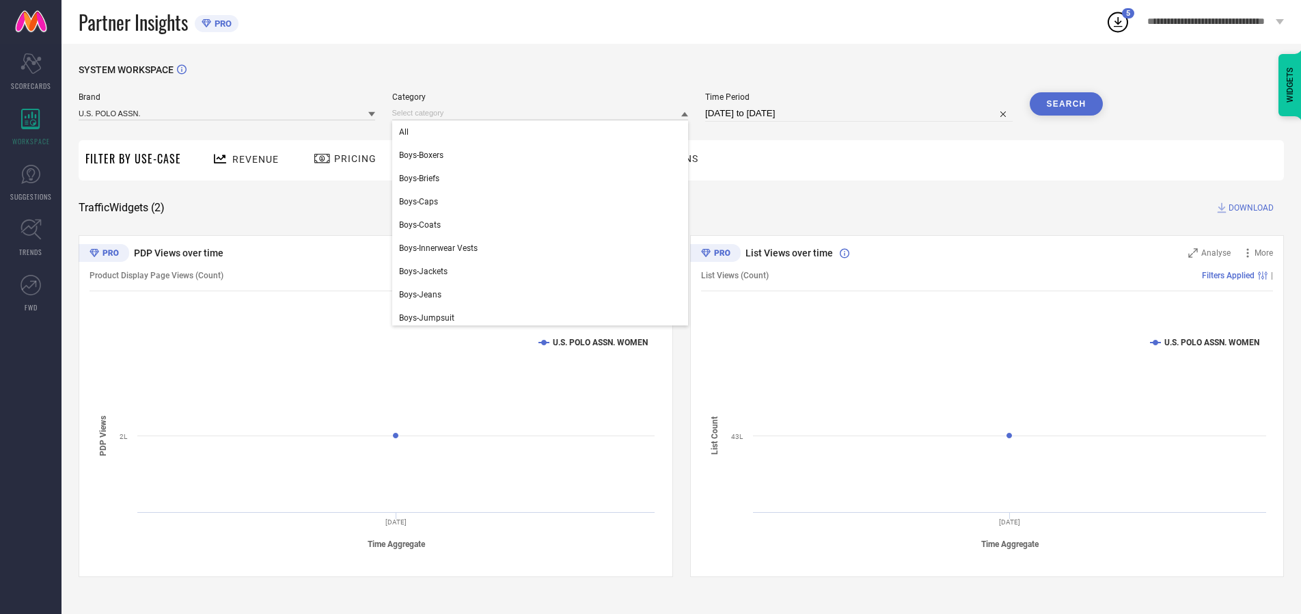
click at [543, 132] on div "All" at bounding box center [540, 131] width 297 height 23
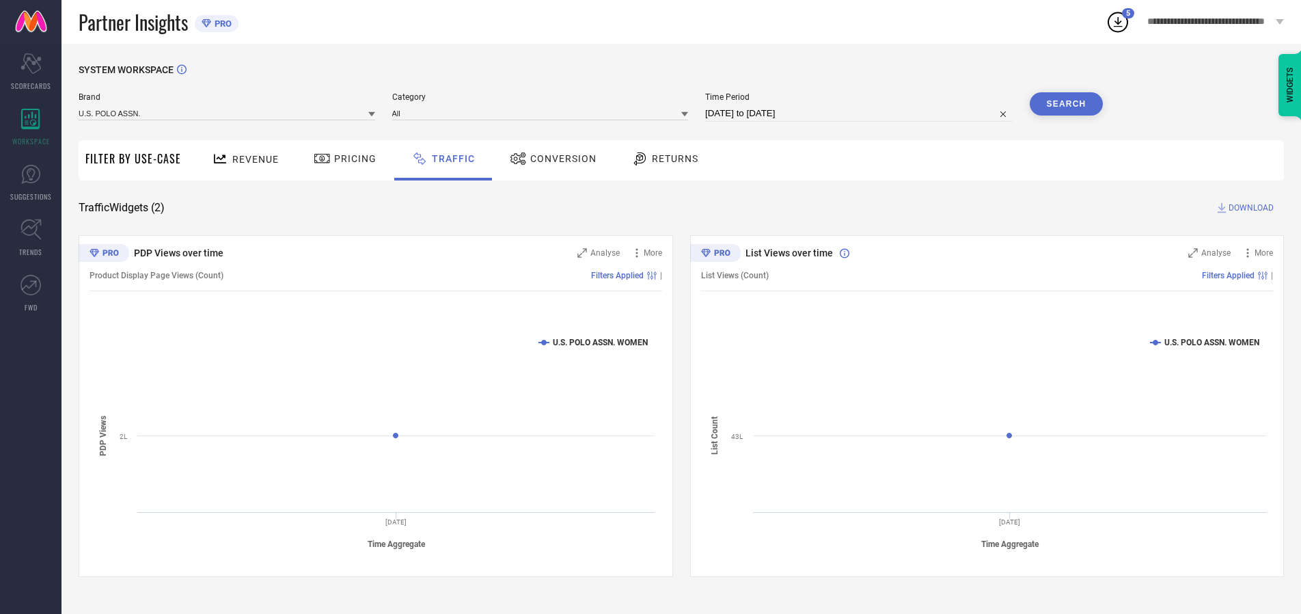
click at [1066, 104] on button "Search" at bounding box center [1067, 103] width 74 height 23
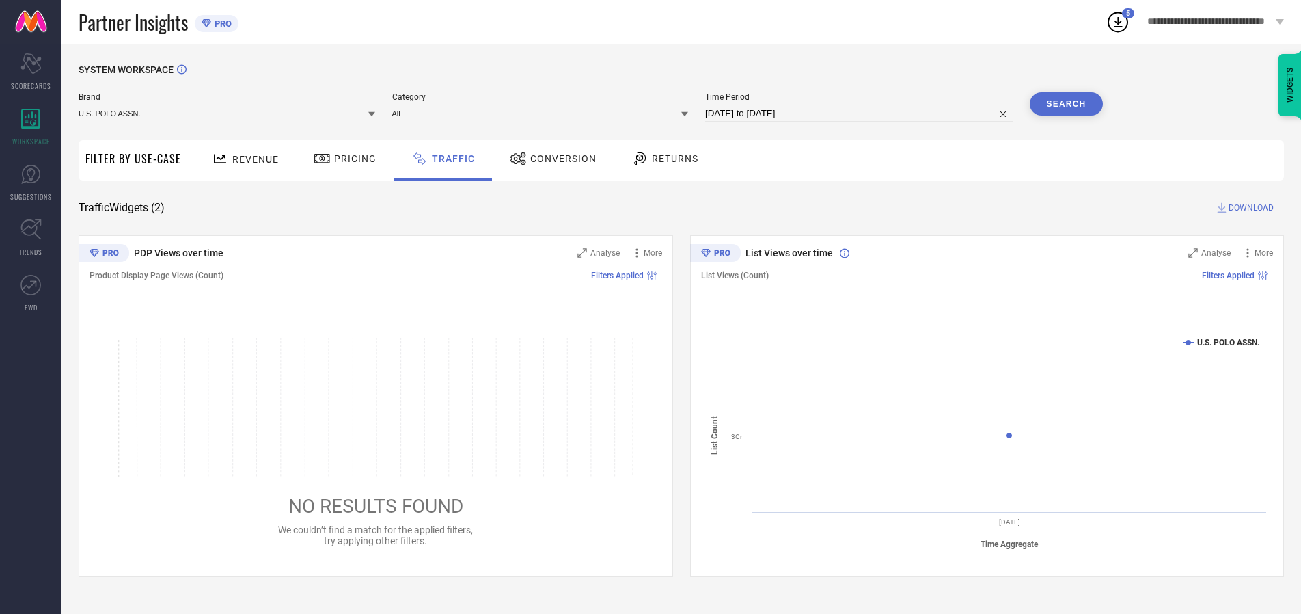
click at [1249, 208] on span "DOWNLOAD" at bounding box center [1250, 208] width 45 height 14
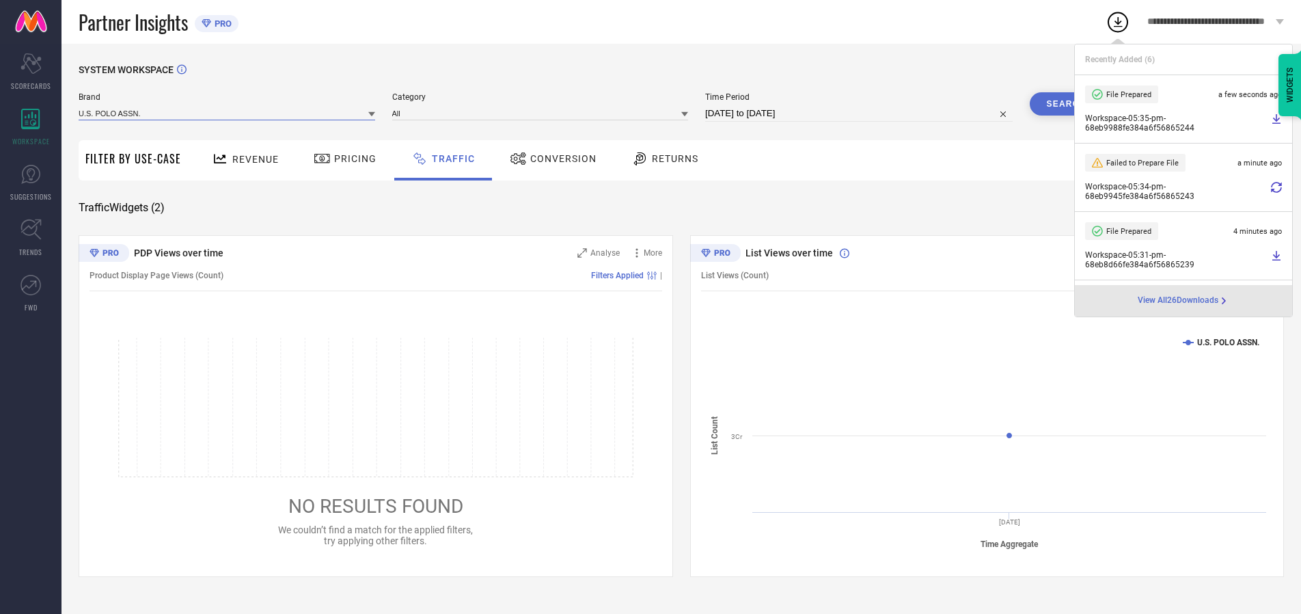
click at [228, 113] on input at bounding box center [227, 113] width 297 height 14
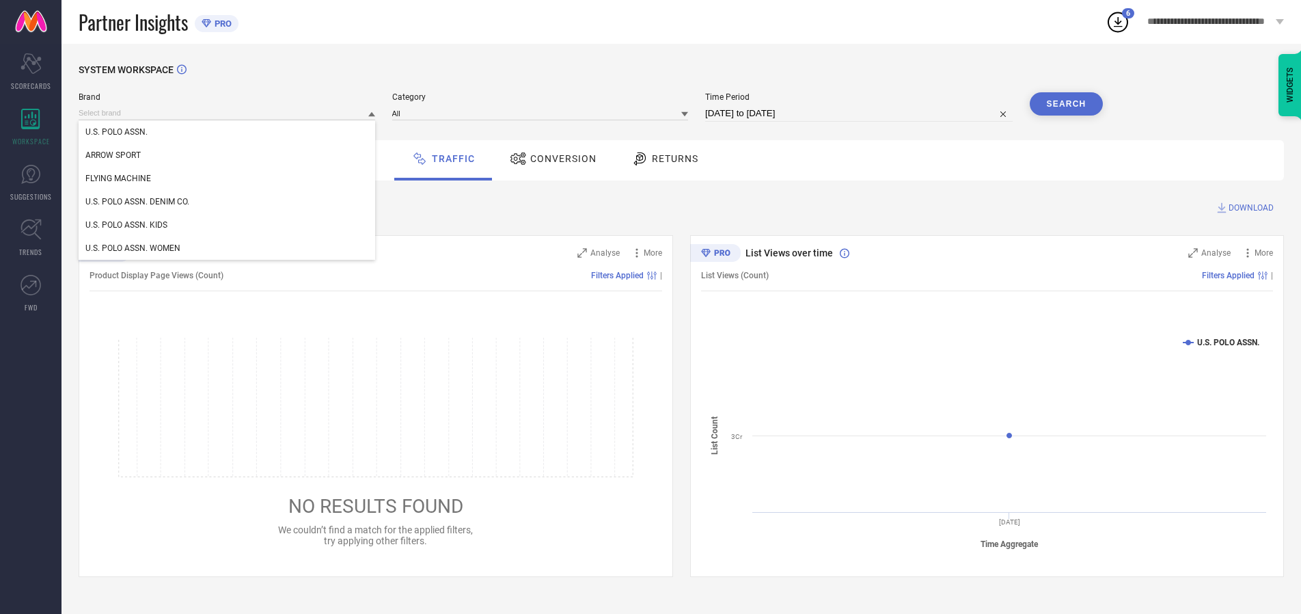
click at [228, 202] on div "U.S. POLO ASSN. DENIM CO." at bounding box center [227, 201] width 297 height 23
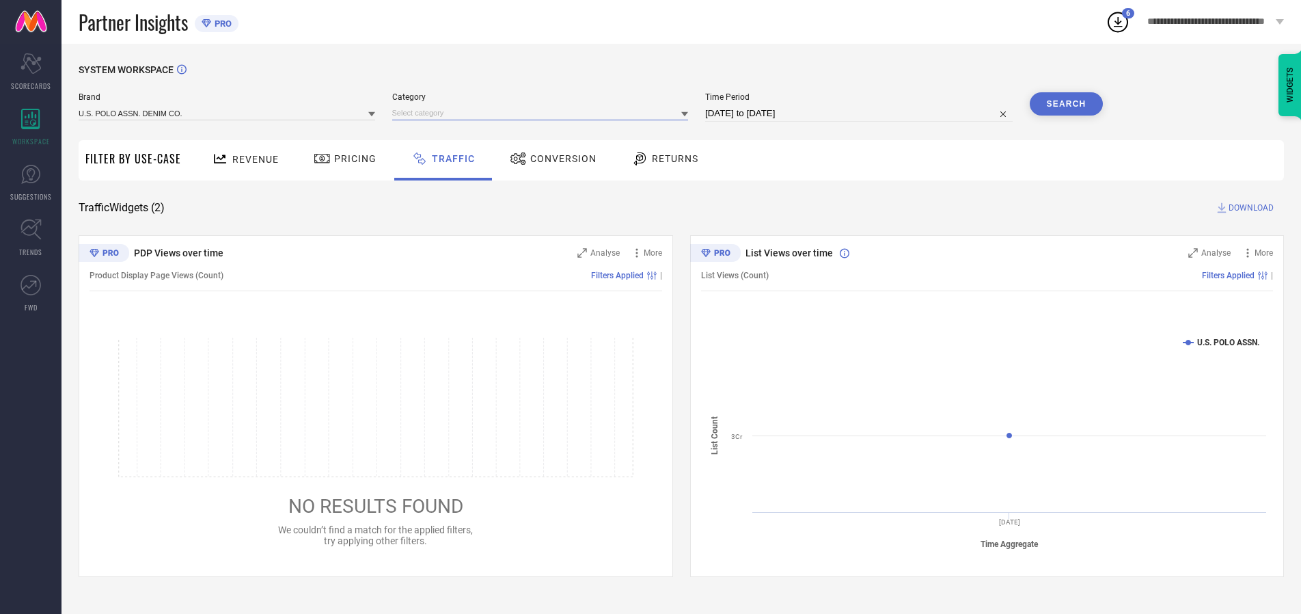
click at [543, 113] on input at bounding box center [540, 113] width 297 height 14
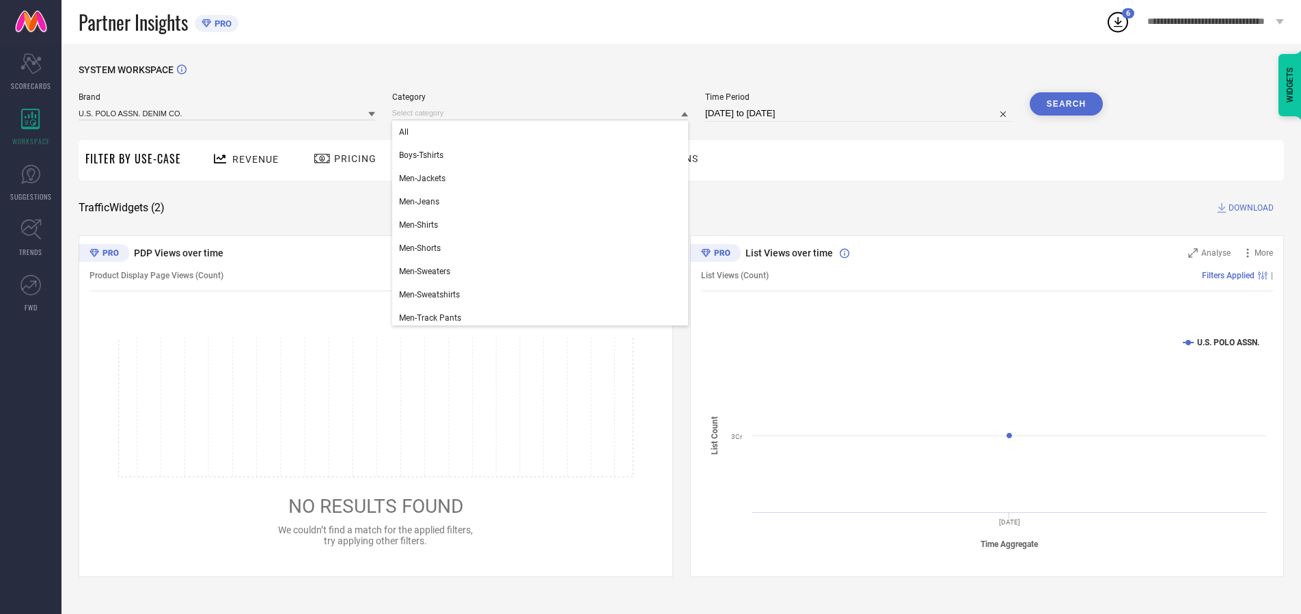
click at [543, 132] on div "All" at bounding box center [540, 131] width 297 height 23
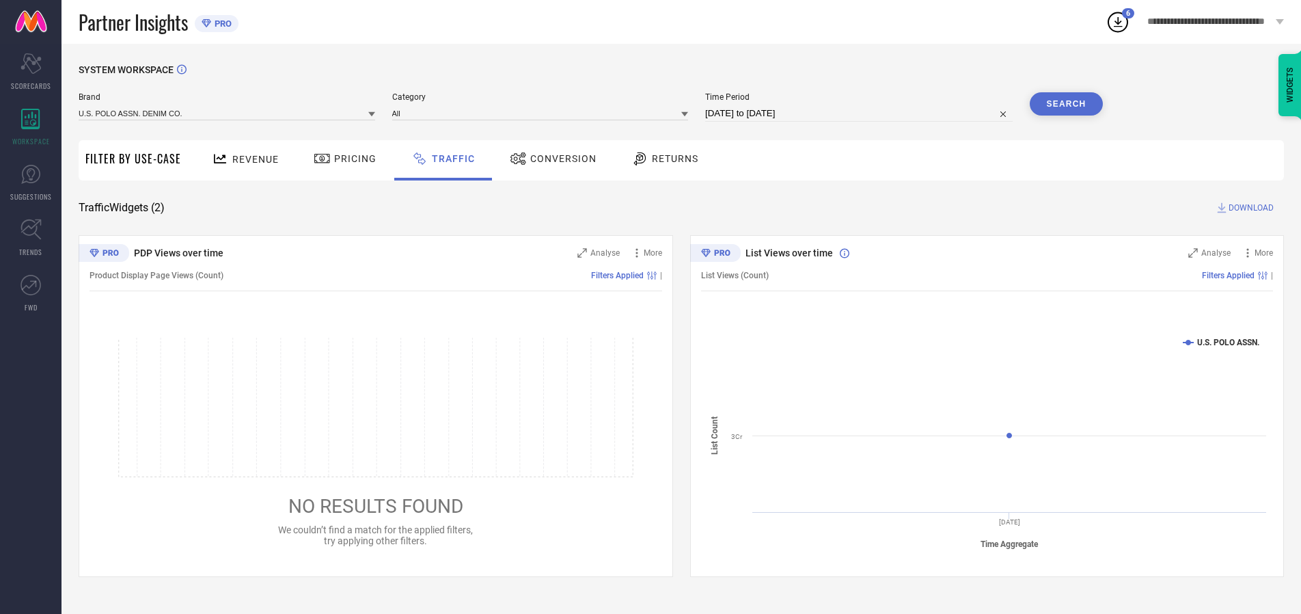
click at [1066, 104] on button "Search" at bounding box center [1067, 103] width 74 height 23
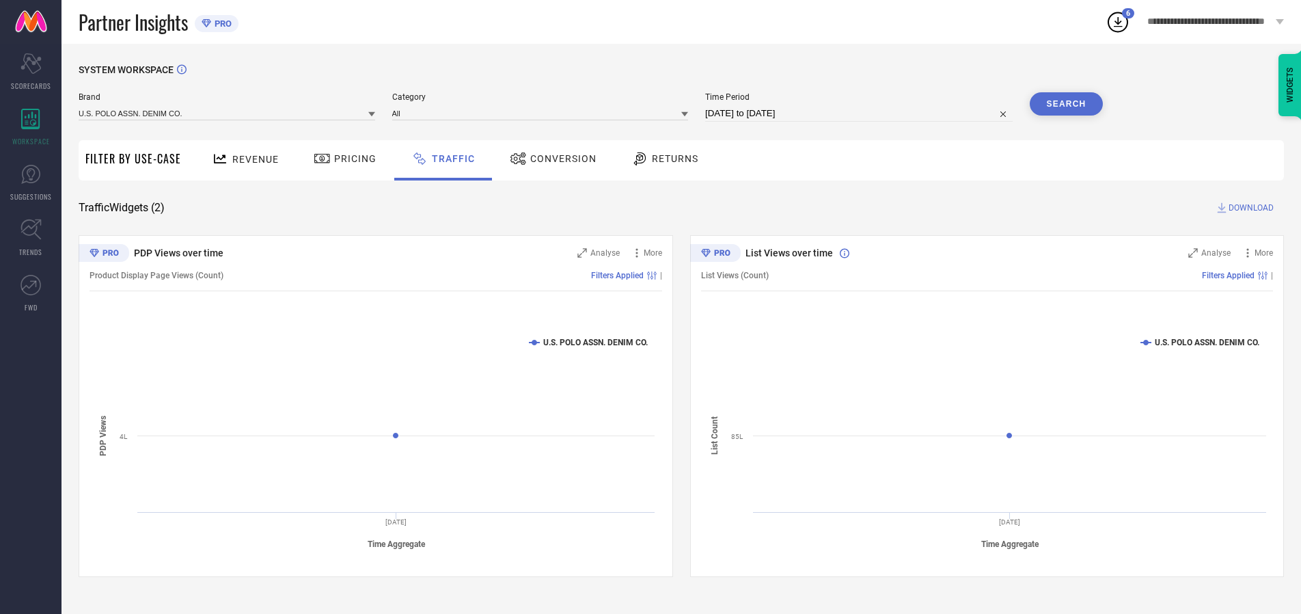
click at [1249, 208] on span "DOWNLOAD" at bounding box center [1250, 208] width 45 height 14
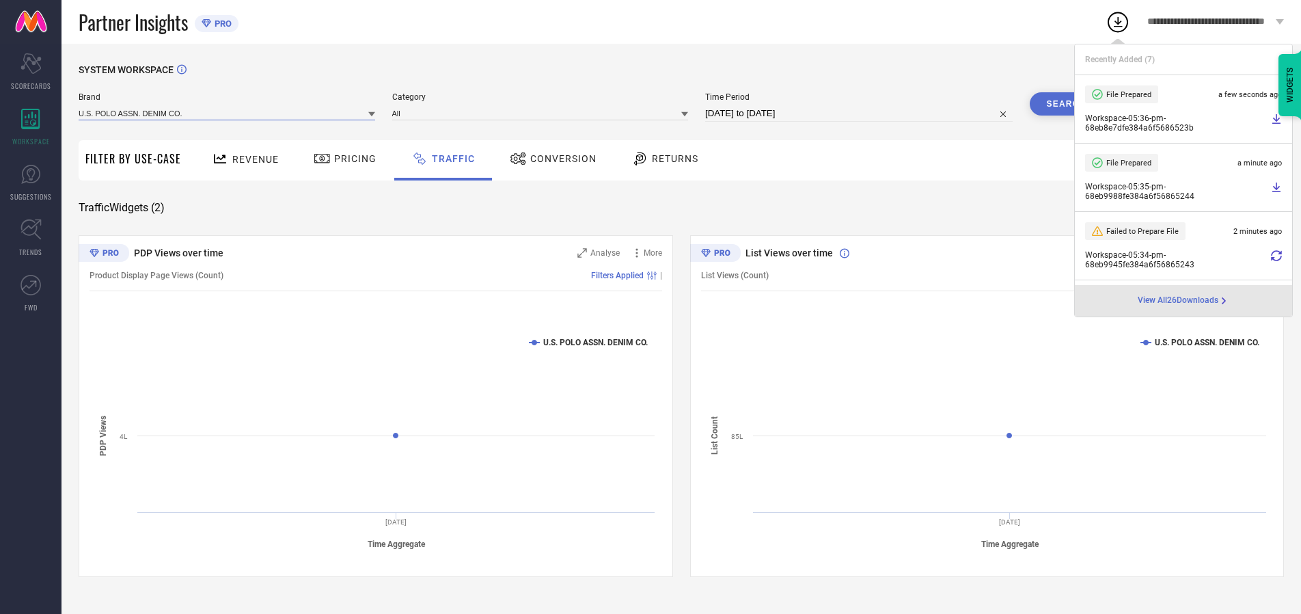
click at [228, 113] on input at bounding box center [227, 113] width 297 height 14
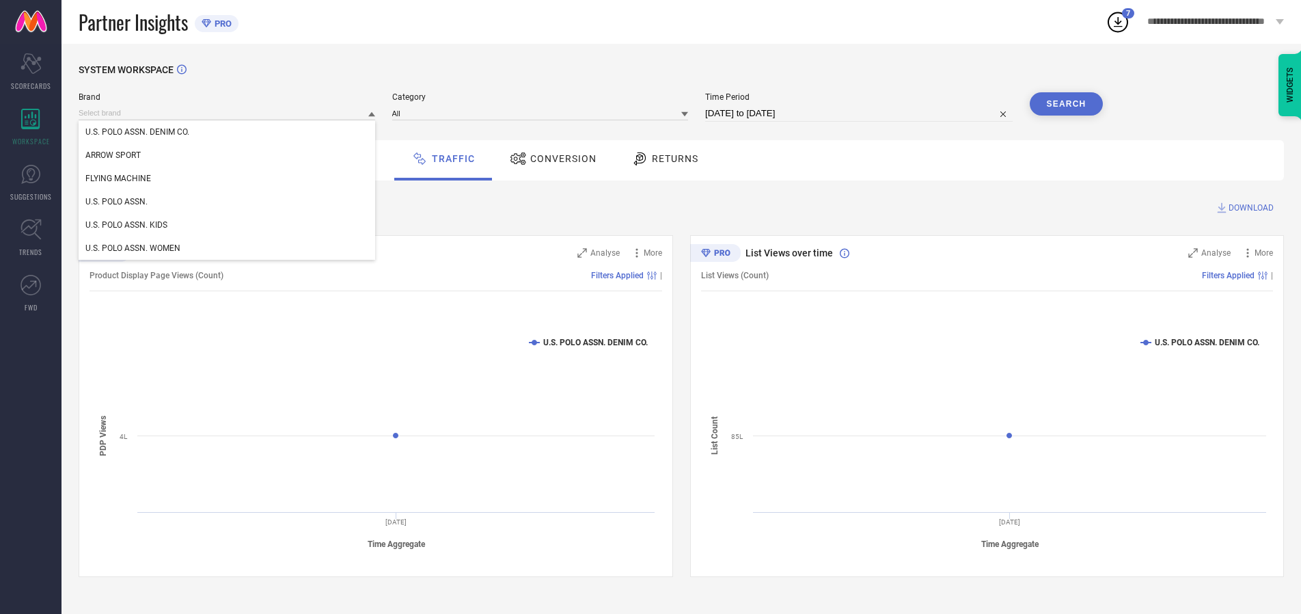
click at [228, 225] on div "U.S. POLO ASSN. KIDS" at bounding box center [227, 224] width 297 height 23
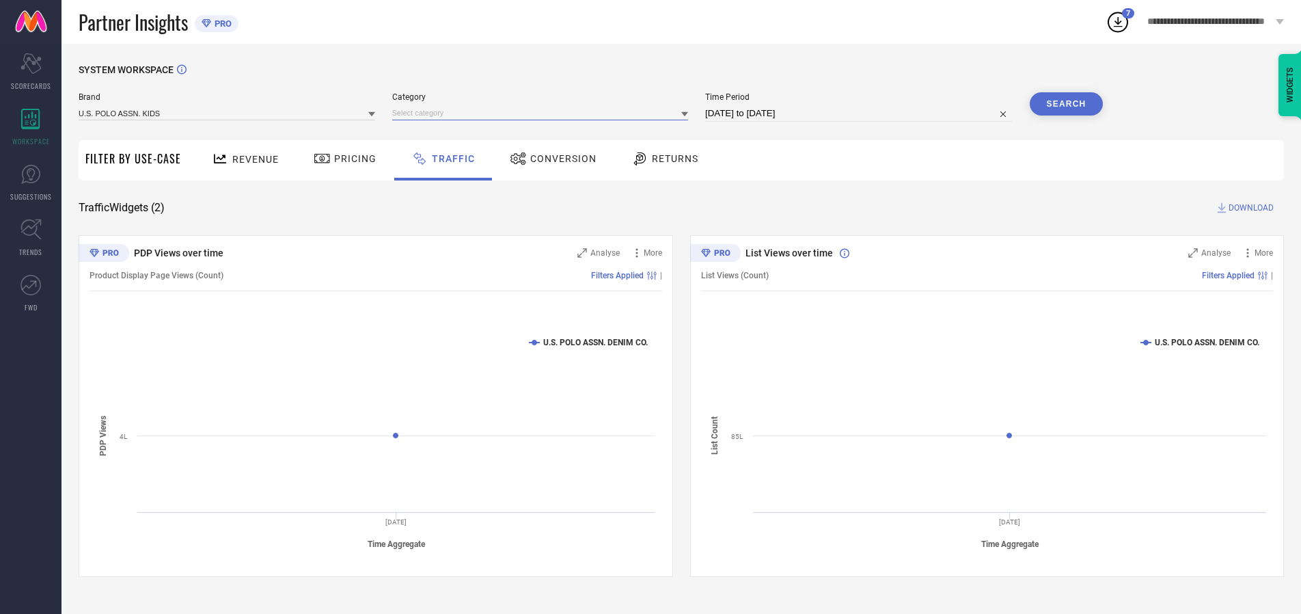
click at [543, 113] on input at bounding box center [540, 113] width 297 height 14
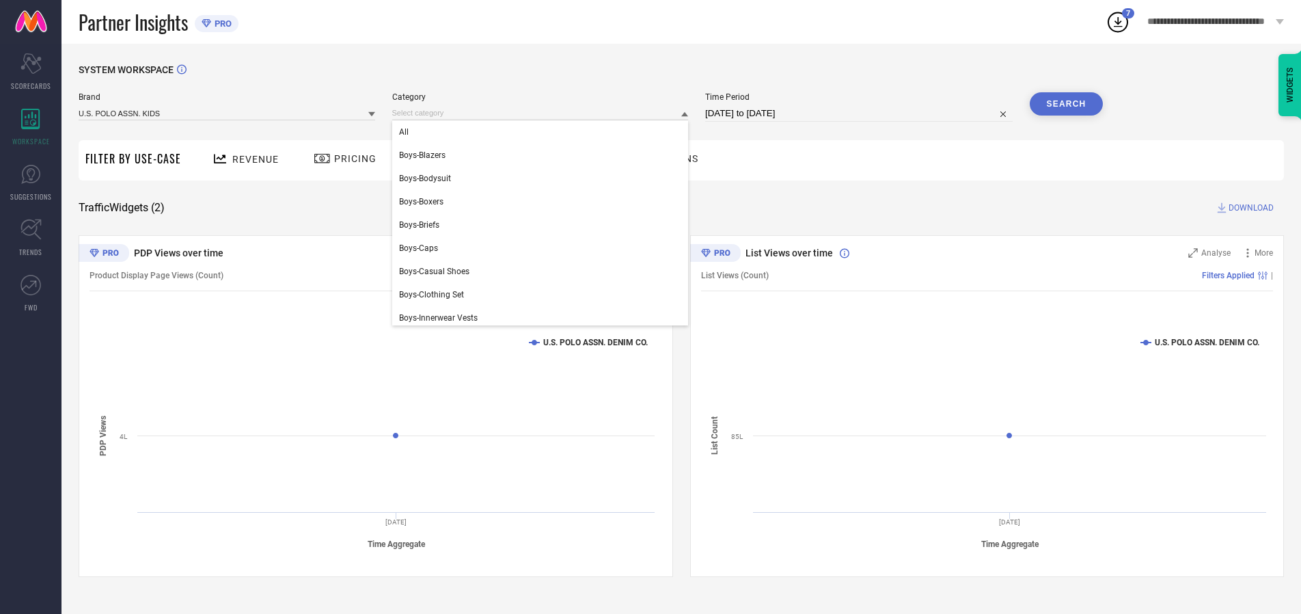
click at [543, 132] on div "All" at bounding box center [540, 131] width 297 height 23
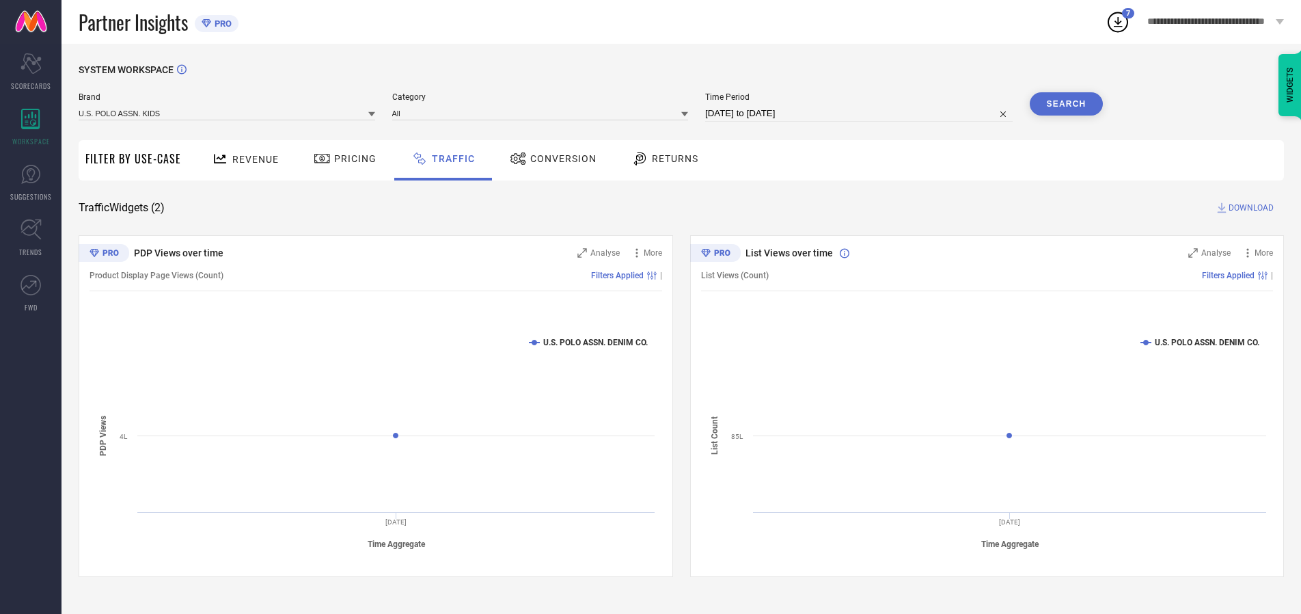
click at [1066, 104] on button "Search" at bounding box center [1067, 103] width 74 height 23
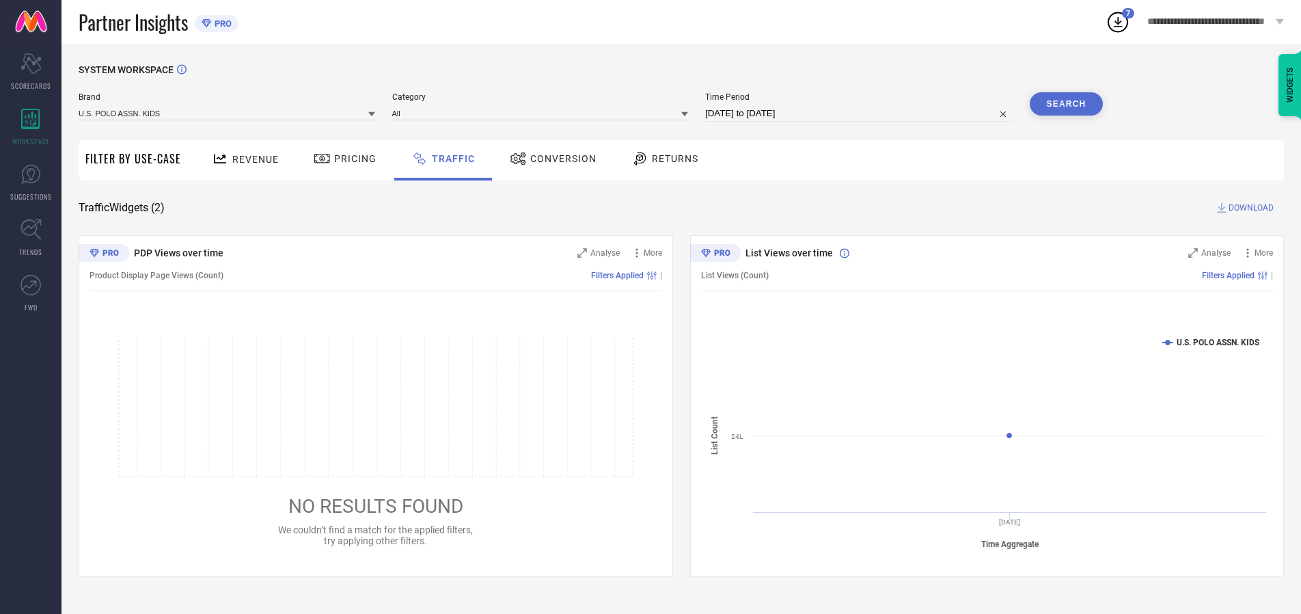
click at [1249, 208] on span "DOWNLOAD" at bounding box center [1250, 208] width 45 height 14
click at [861, 113] on input at bounding box center [858, 113] width 307 height 16
select select "9"
select select "2025"
select select "10"
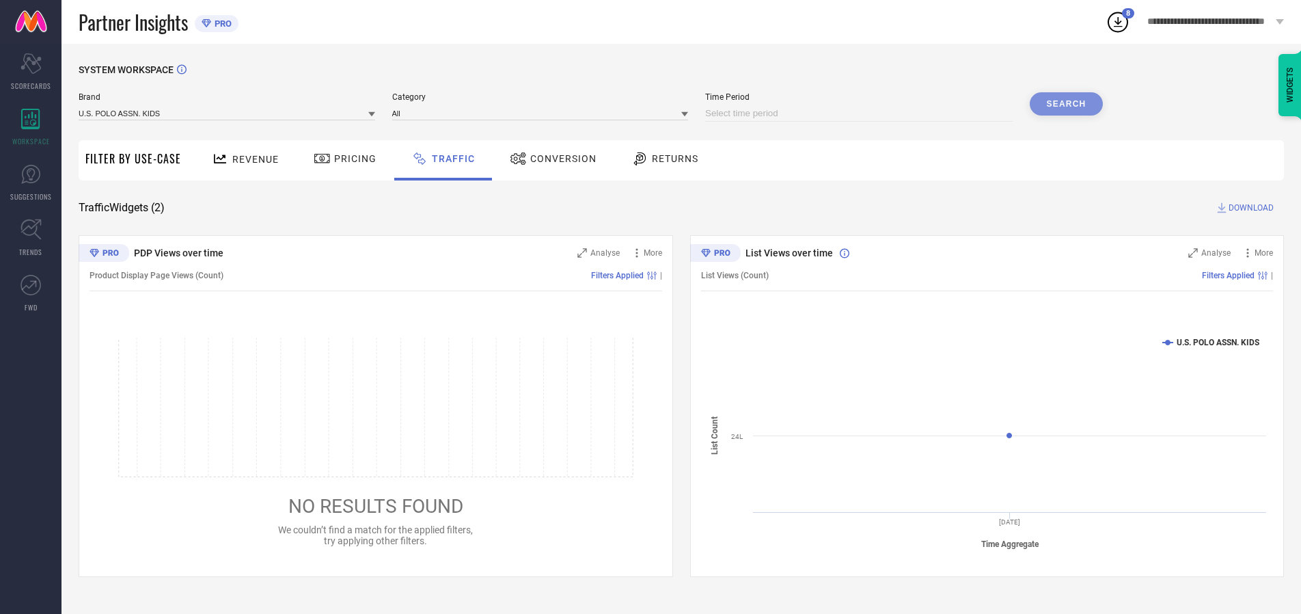
select select "2025"
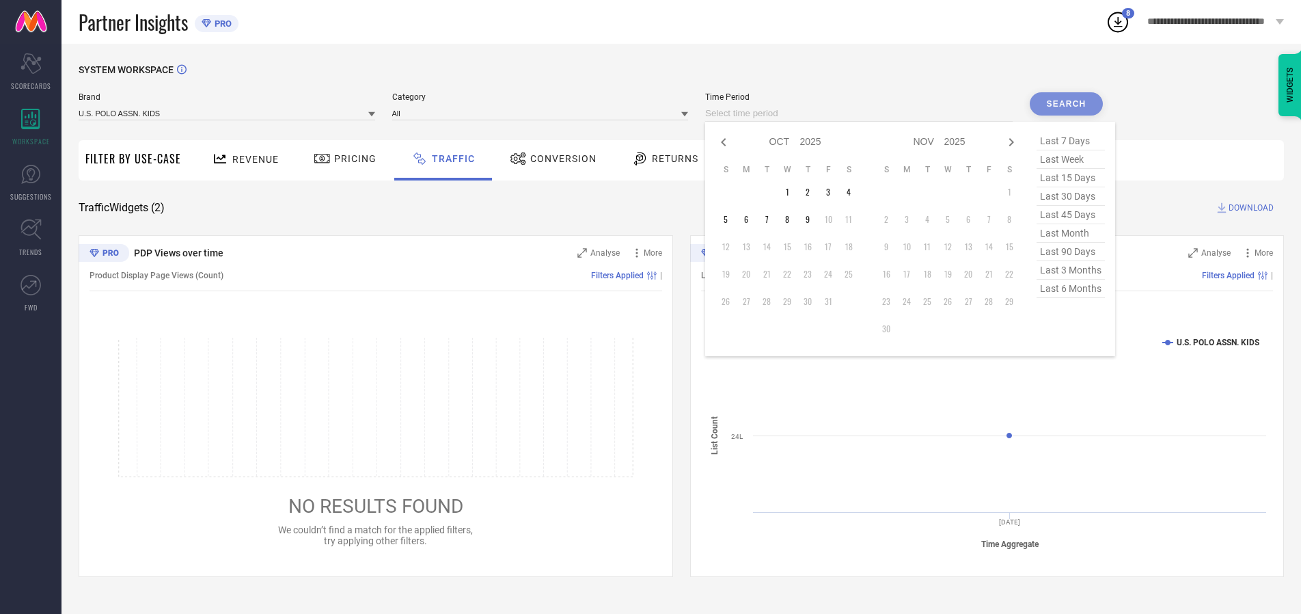
select select "8"
select select "2025"
select select "9"
select select "2025"
click at [750, 301] on td "29" at bounding box center [746, 301] width 20 height 20
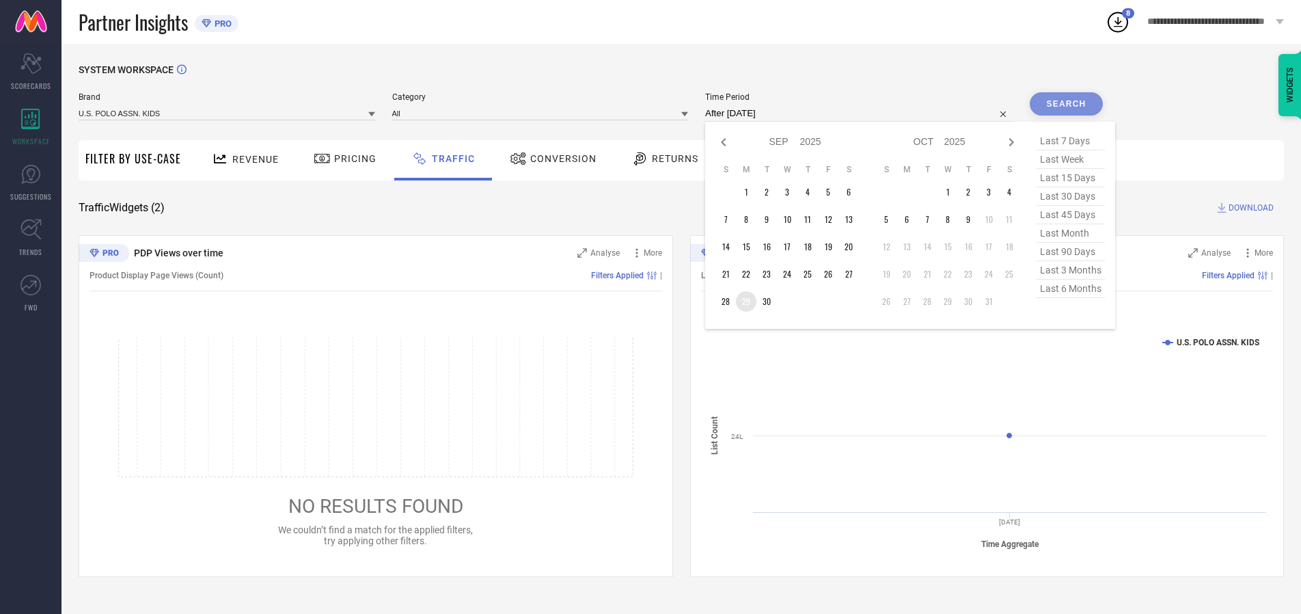
type input "[DATE] to [DATE]"
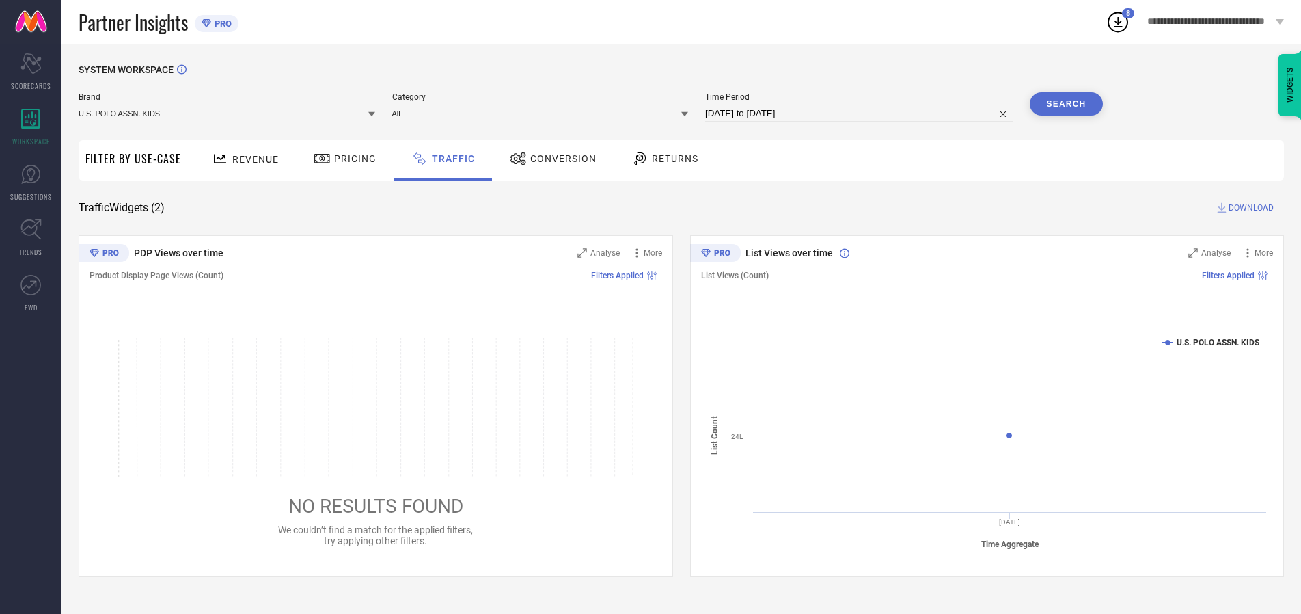
click at [228, 113] on input at bounding box center [227, 113] width 297 height 14
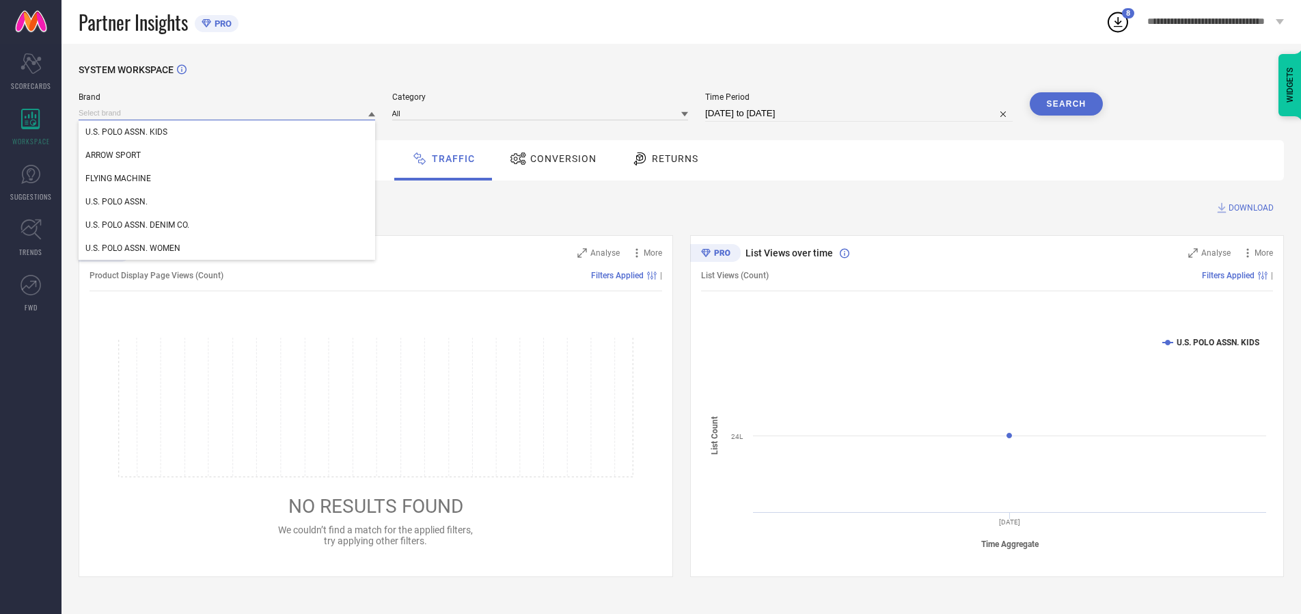
click at [228, 113] on input at bounding box center [227, 113] width 297 height 14
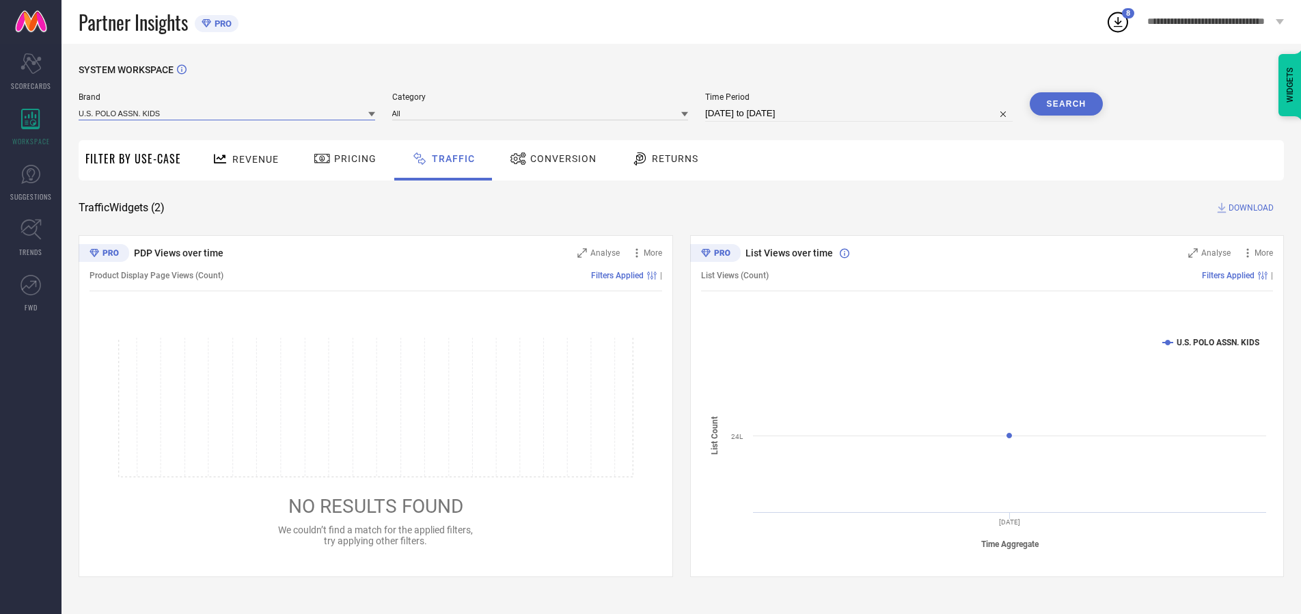
click at [228, 113] on input at bounding box center [227, 113] width 297 height 14
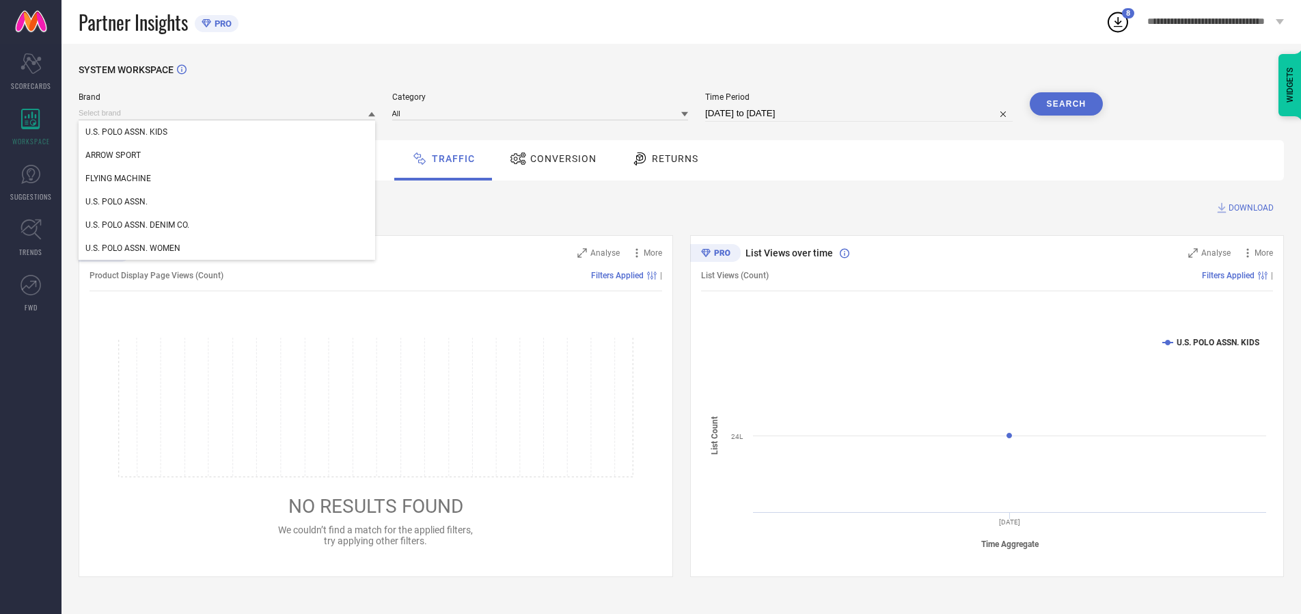
click at [228, 132] on div "U.S. POLO ASSN. KIDS" at bounding box center [227, 131] width 297 height 23
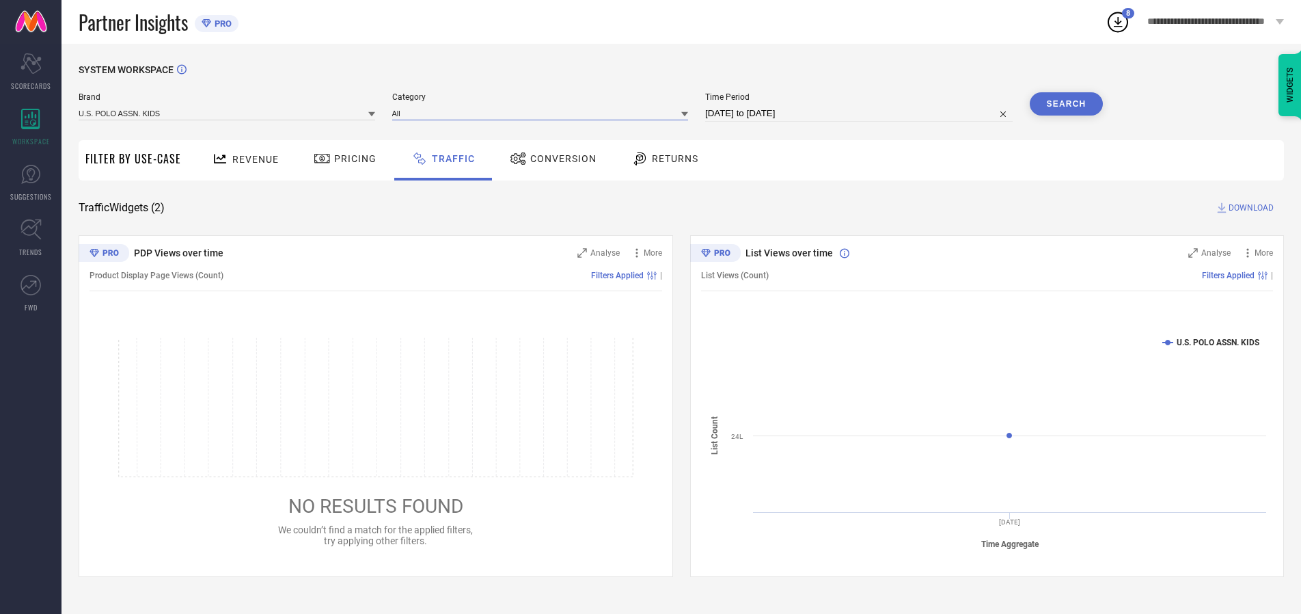
click at [543, 113] on input at bounding box center [540, 113] width 297 height 14
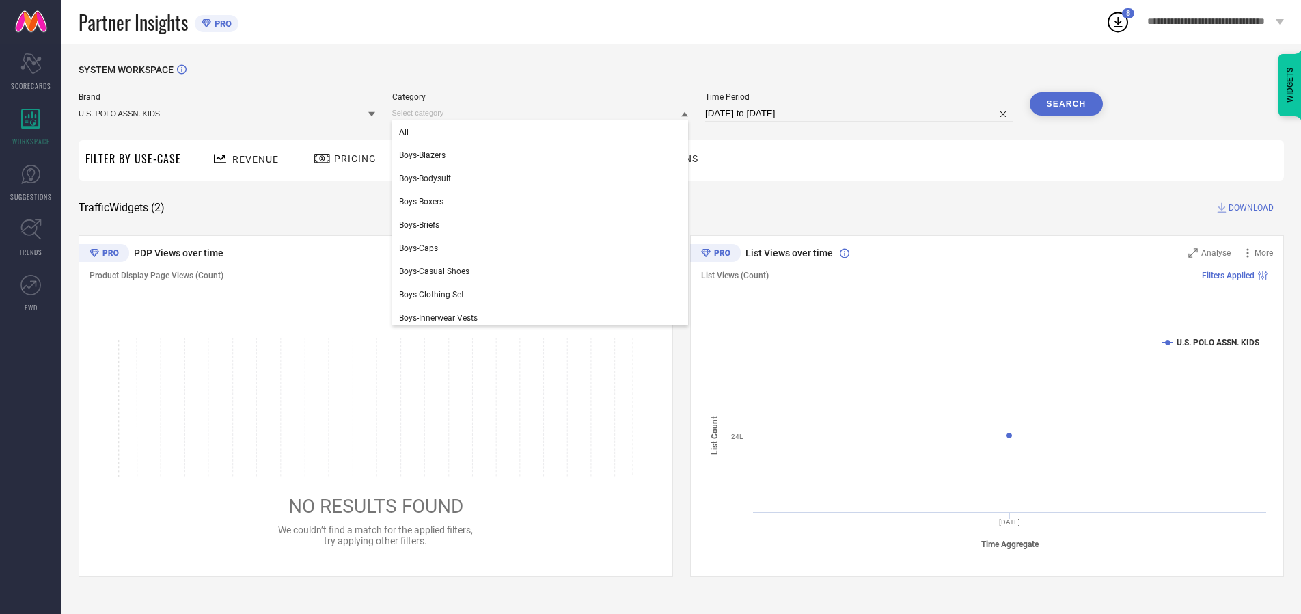
click at [543, 132] on div "All" at bounding box center [540, 131] width 297 height 23
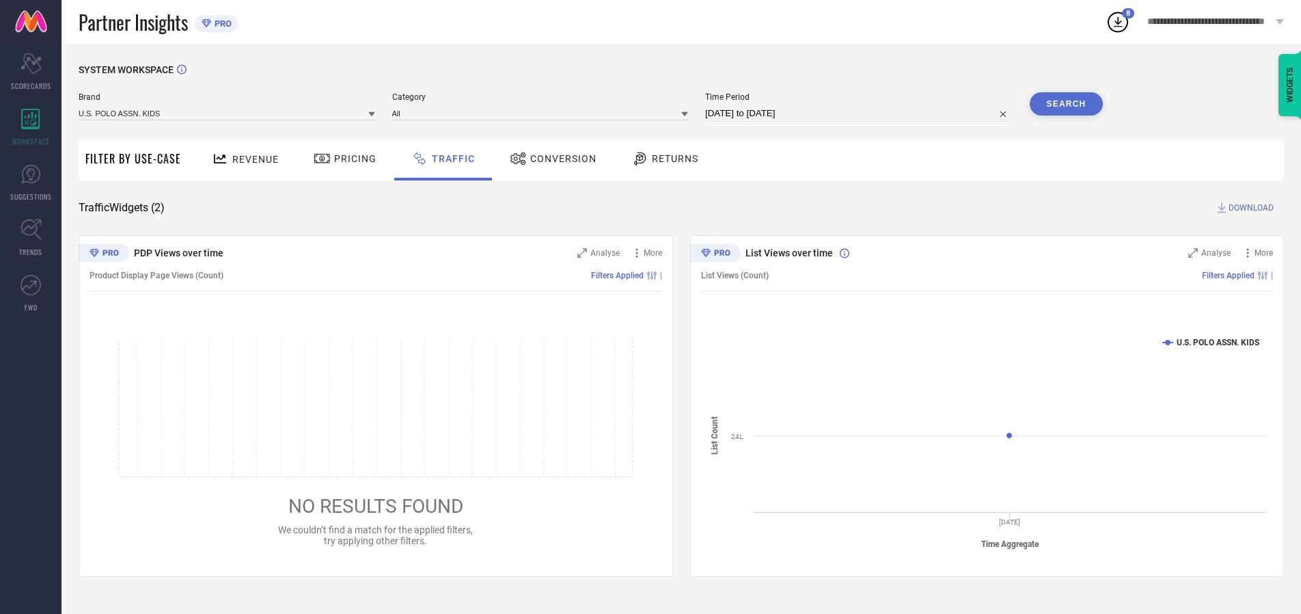
click at [1066, 104] on button "Search" at bounding box center [1067, 103] width 74 height 23
click at [1249, 208] on span "DOWNLOAD" at bounding box center [1250, 208] width 45 height 14
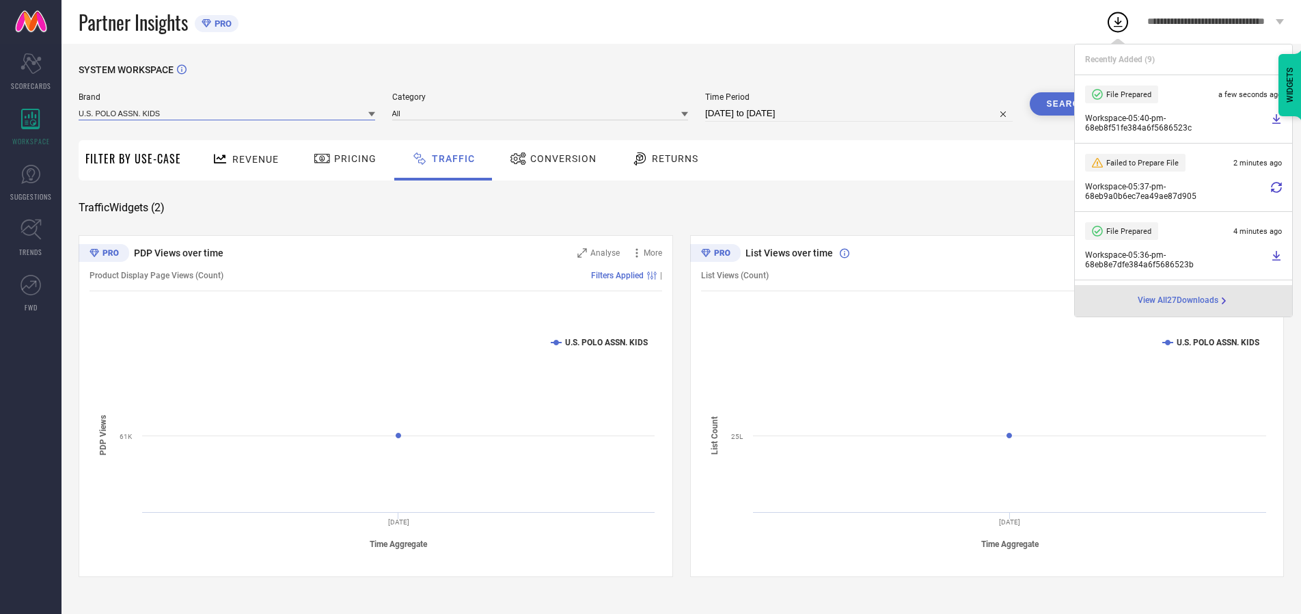
click at [228, 113] on input at bounding box center [227, 113] width 297 height 14
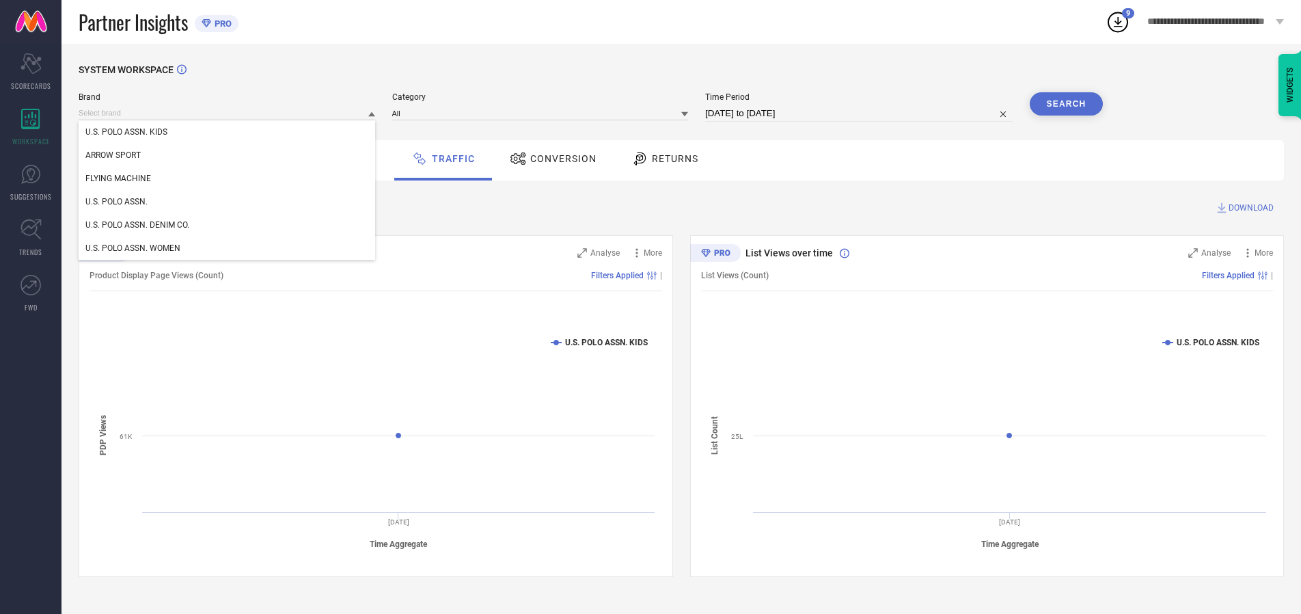
click at [228, 202] on div "U.S. POLO ASSN." at bounding box center [227, 201] width 297 height 23
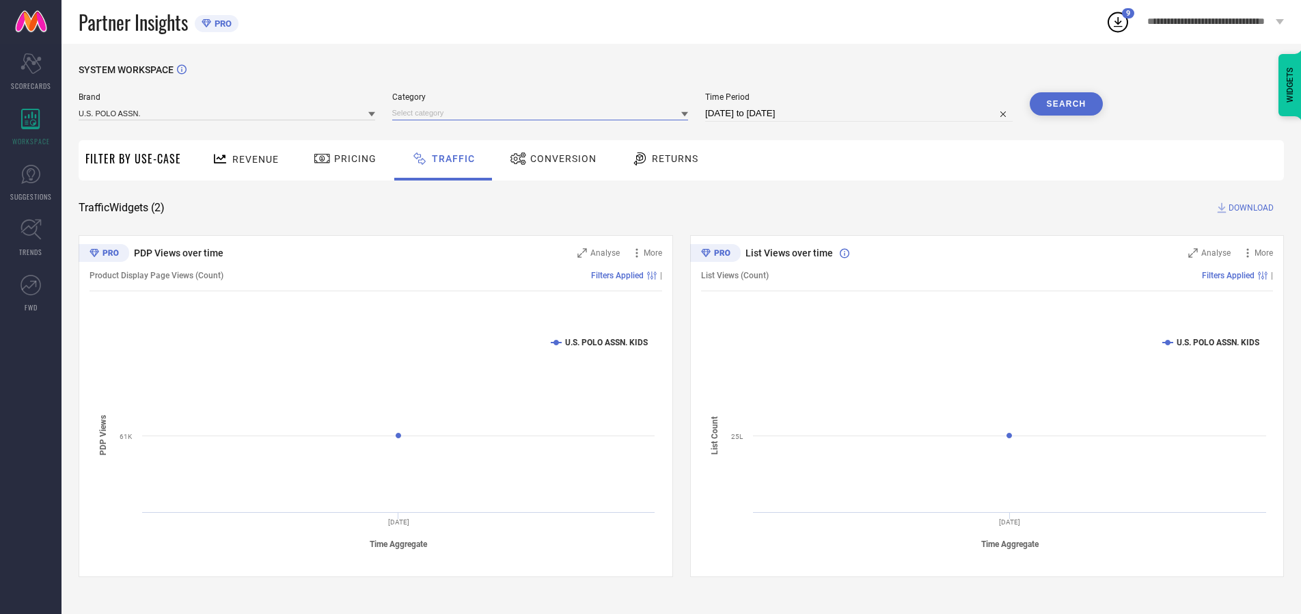
click at [543, 113] on input at bounding box center [540, 113] width 297 height 14
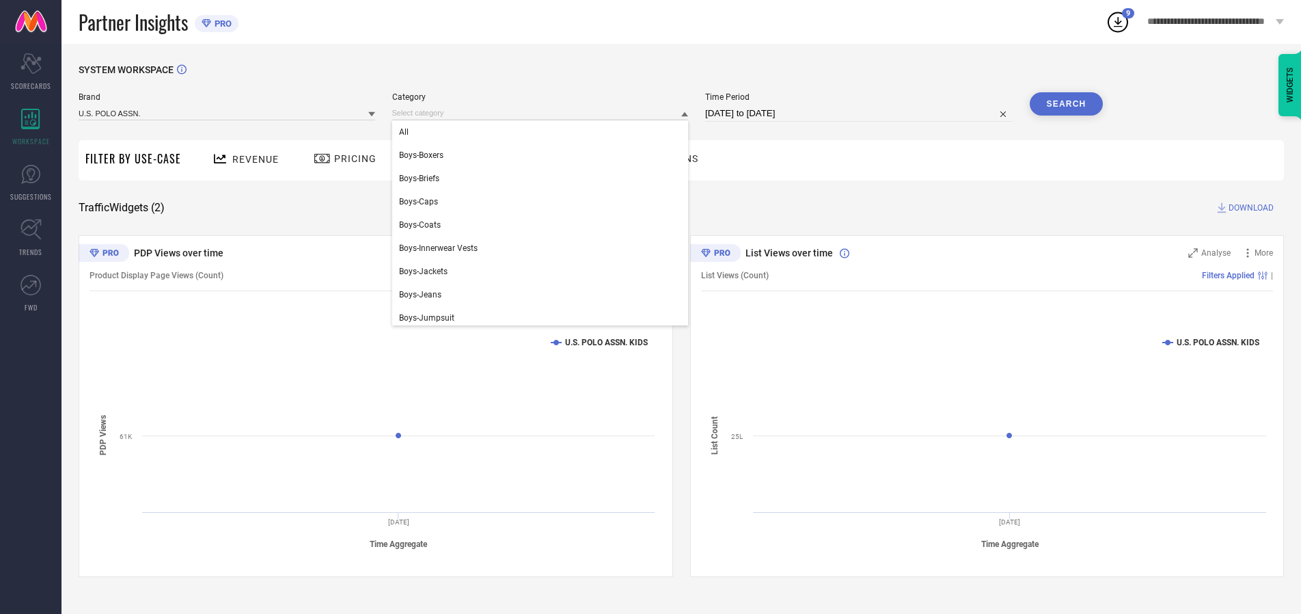
click at [543, 132] on div "All" at bounding box center [540, 131] width 297 height 23
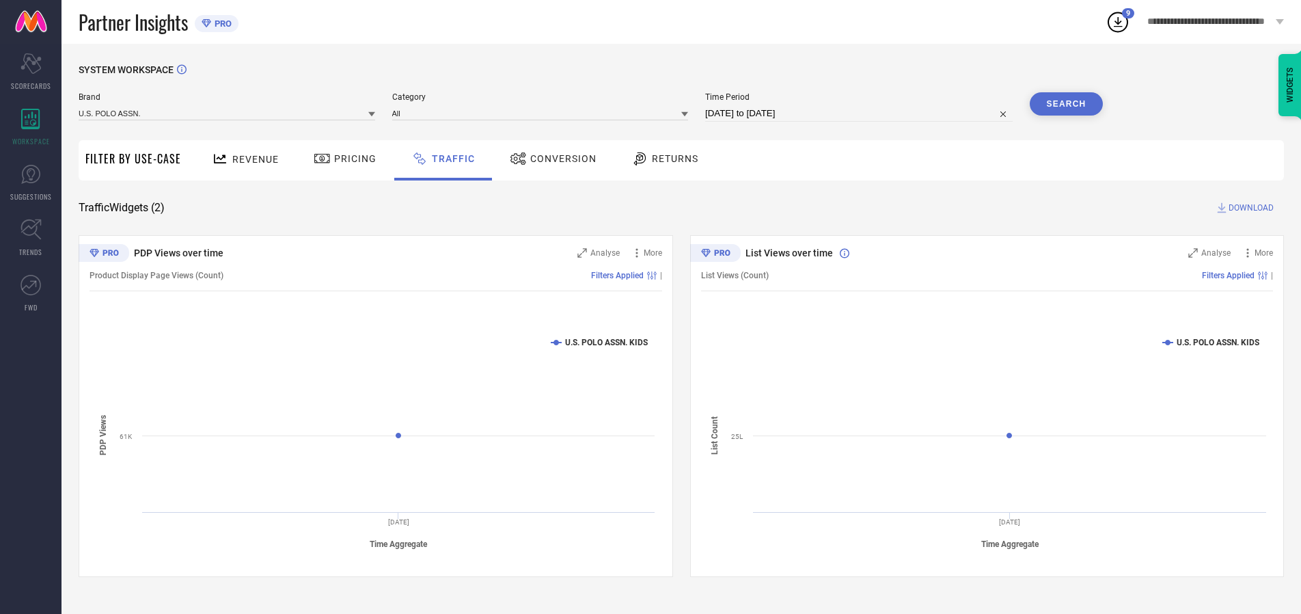
click at [1066, 104] on button "Search" at bounding box center [1067, 103] width 74 height 23
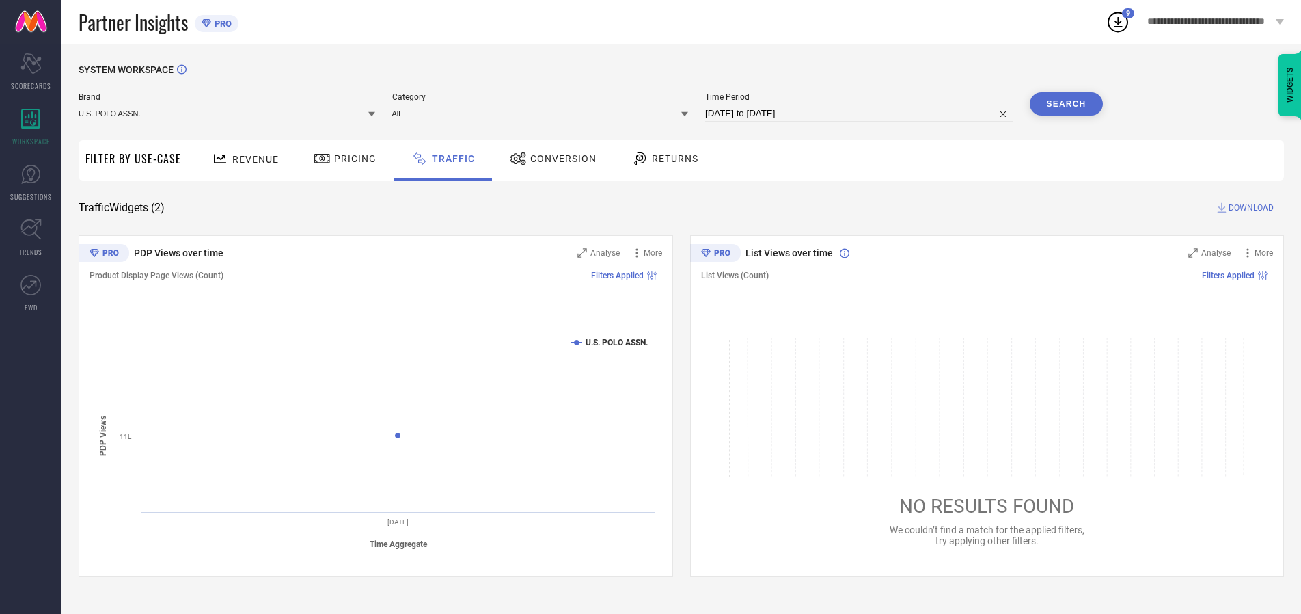
click at [1249, 208] on span "DOWNLOAD" at bounding box center [1250, 208] width 45 height 14
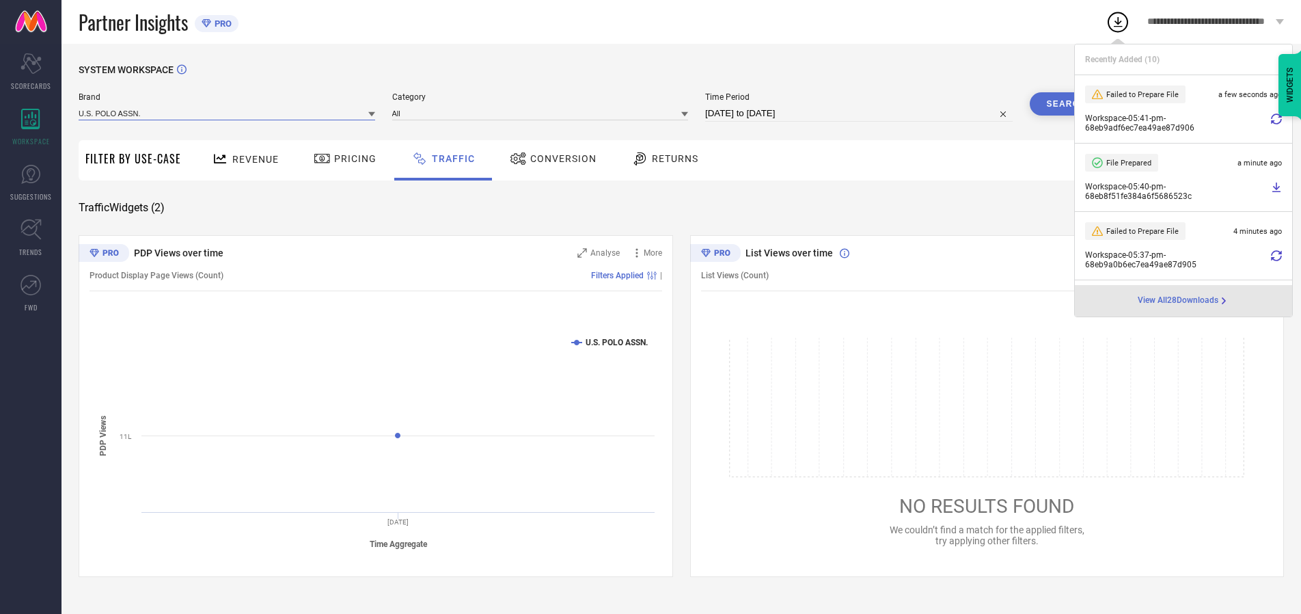
click at [228, 113] on input at bounding box center [227, 113] width 297 height 14
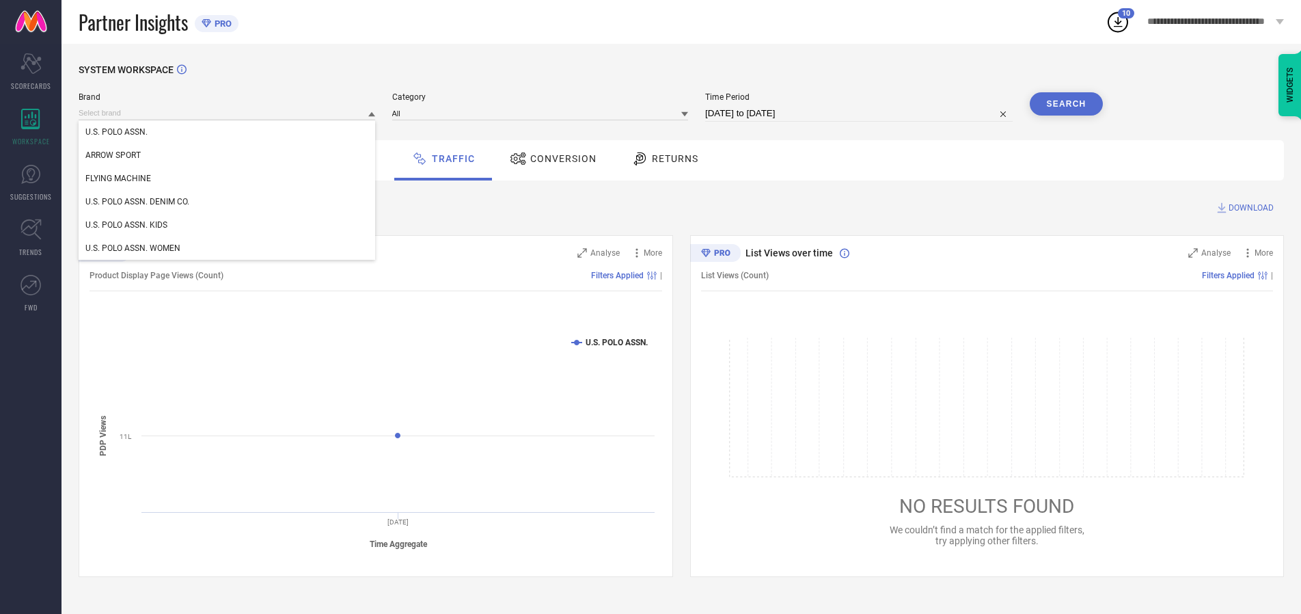
click at [228, 202] on div "U.S. POLO ASSN. DENIM CO." at bounding box center [227, 201] width 297 height 23
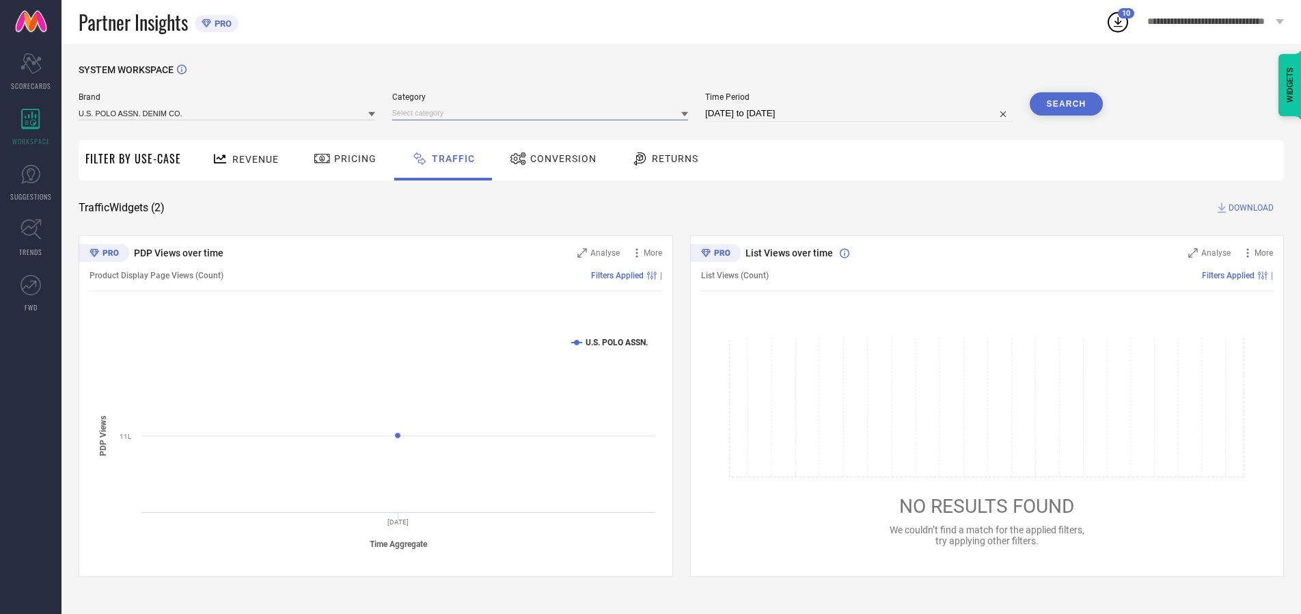
click at [543, 113] on input at bounding box center [540, 113] width 297 height 14
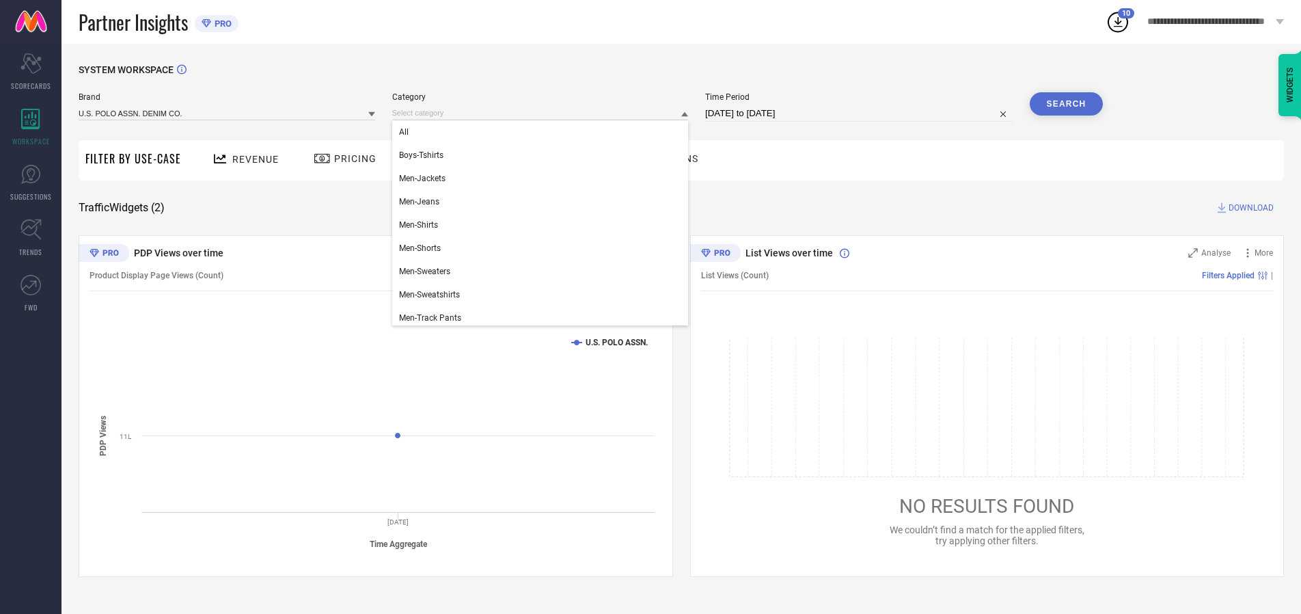
click at [543, 132] on div "All" at bounding box center [540, 131] width 297 height 23
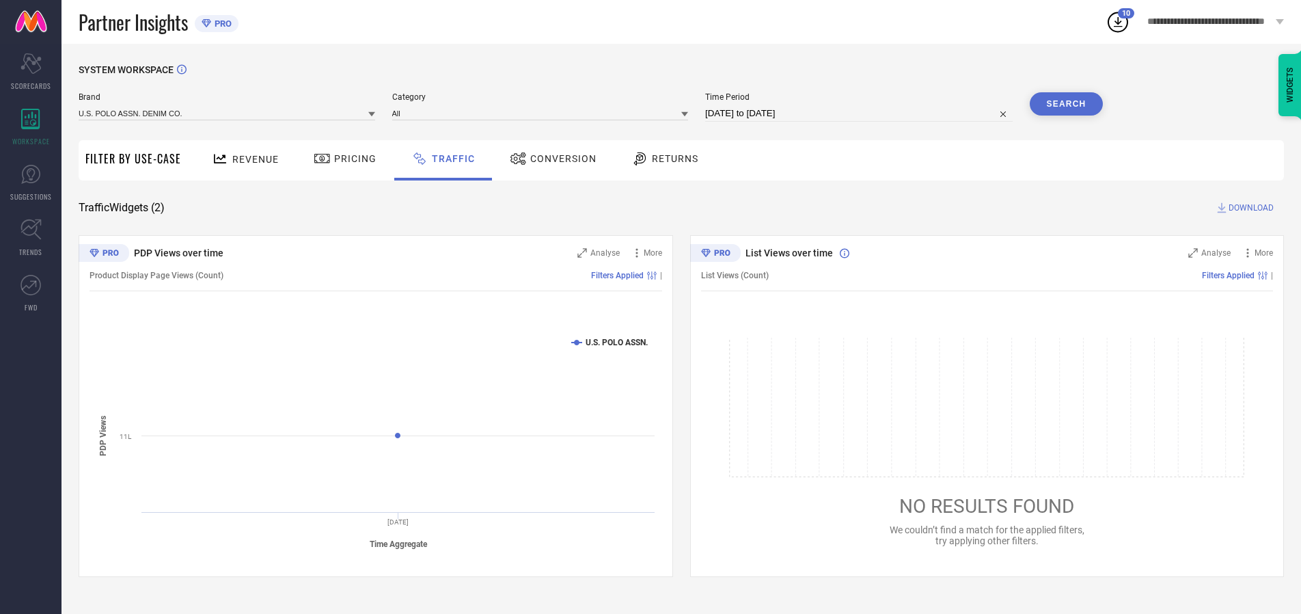
click at [1066, 104] on button "Search" at bounding box center [1067, 103] width 74 height 23
click at [1249, 208] on span "DOWNLOAD" at bounding box center [1250, 208] width 45 height 14
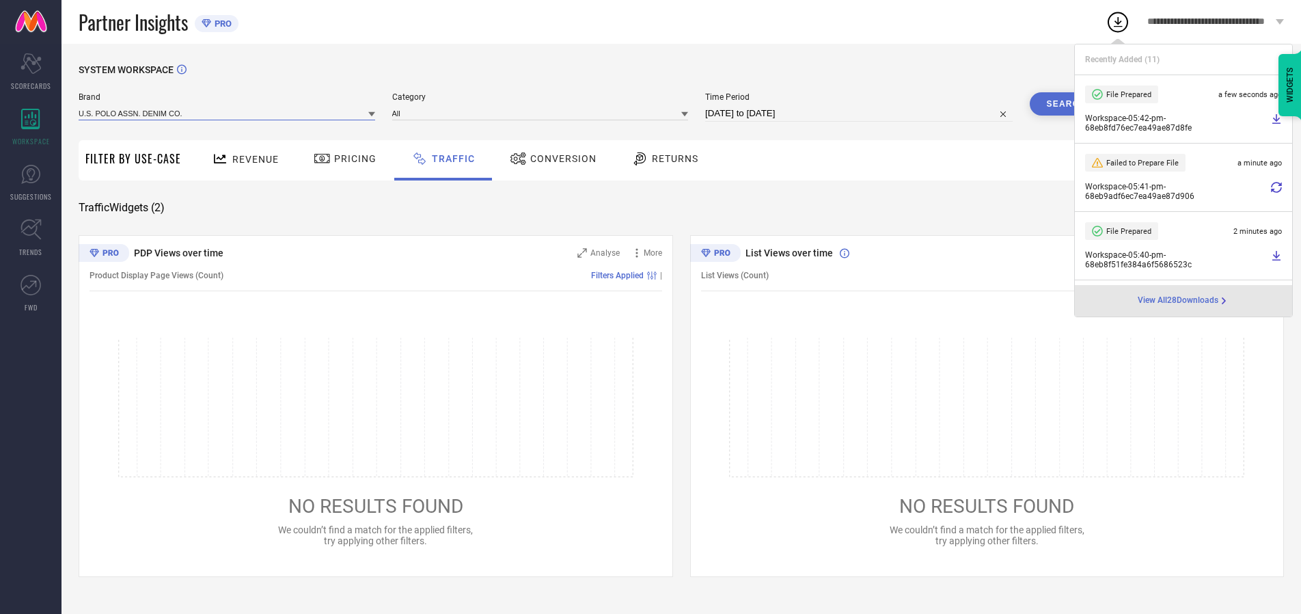
click at [228, 113] on input at bounding box center [227, 113] width 297 height 14
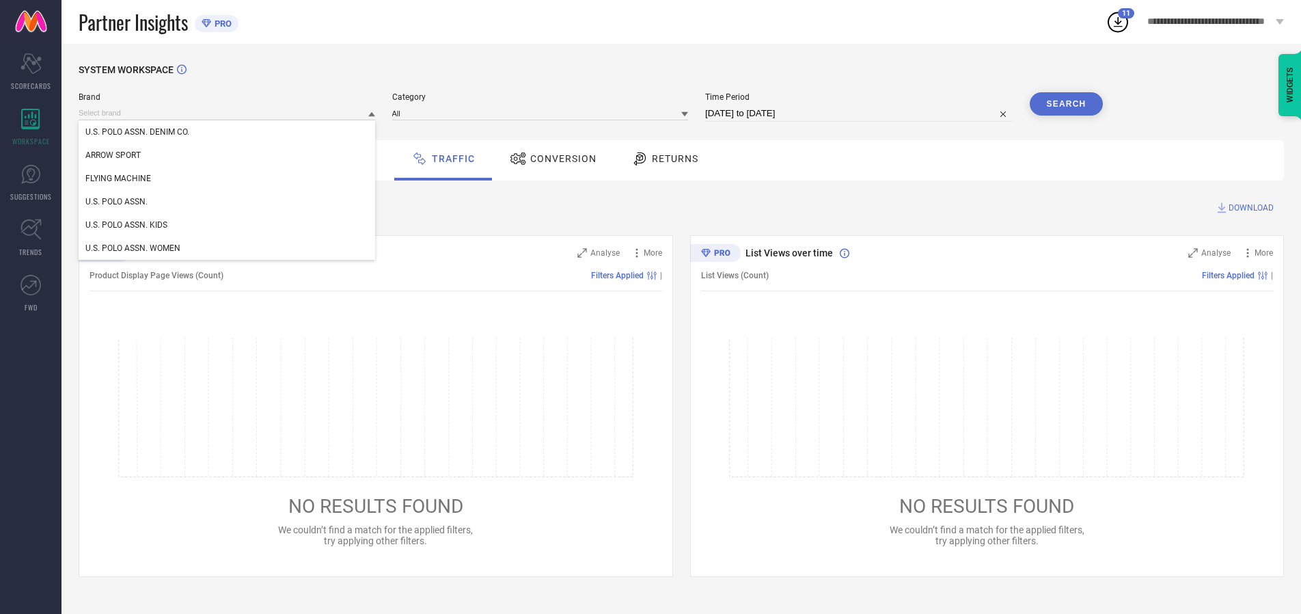
click at [228, 248] on div "U.S. POLO ASSN. WOMEN" at bounding box center [227, 247] width 297 height 23
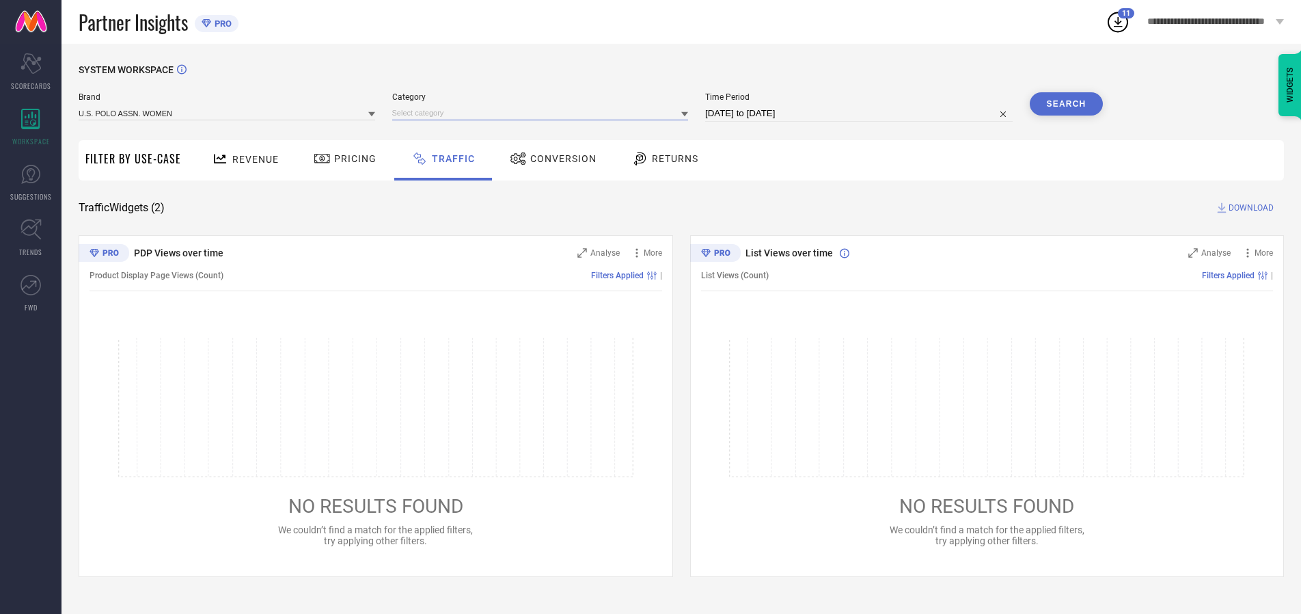
click at [543, 113] on input at bounding box center [540, 113] width 297 height 14
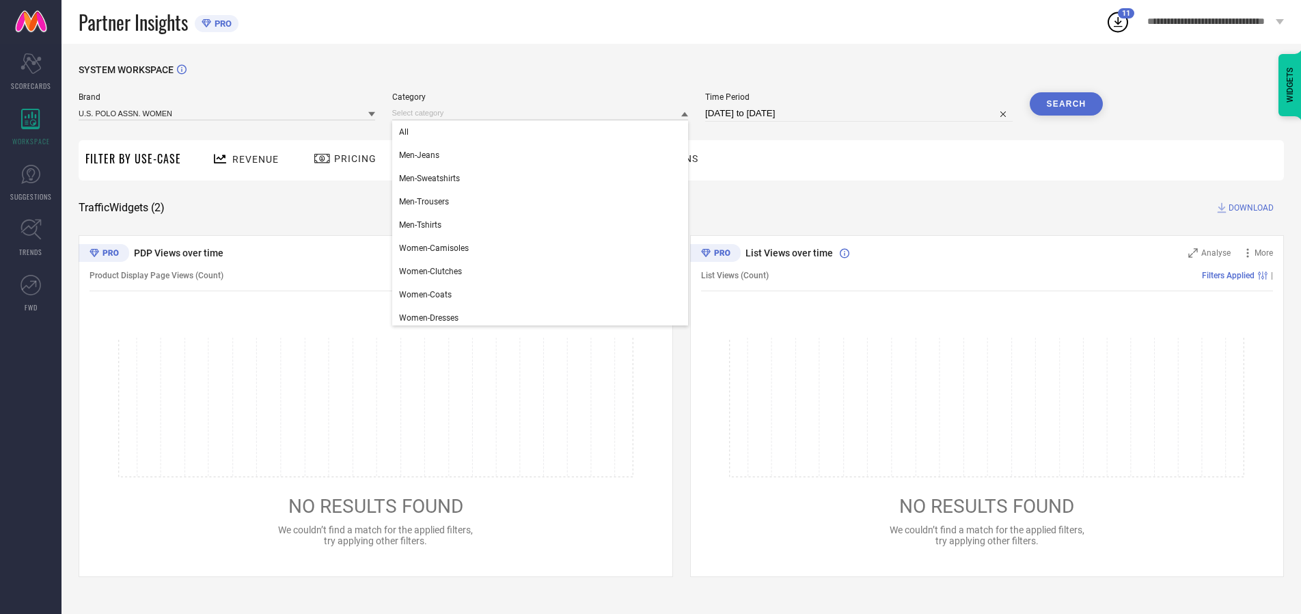
click at [543, 132] on div "All" at bounding box center [540, 131] width 297 height 23
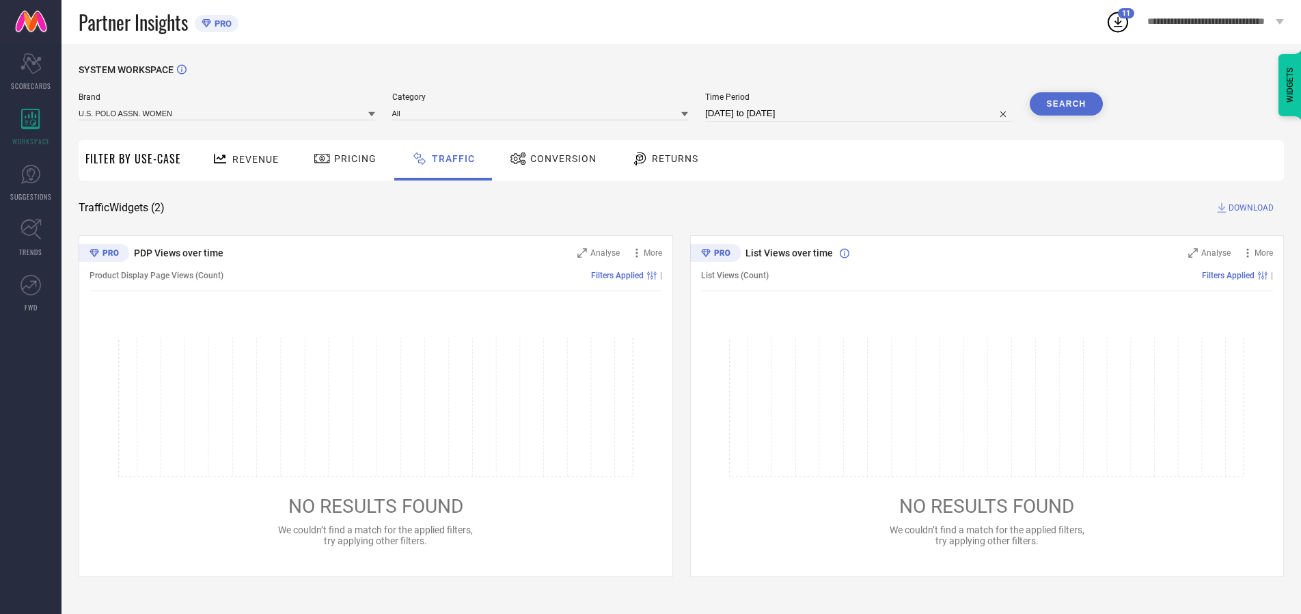
click at [1066, 104] on button "Search" at bounding box center [1067, 103] width 74 height 23
click at [1249, 208] on span "DOWNLOAD" at bounding box center [1250, 208] width 45 height 14
click at [861, 113] on input at bounding box center [858, 113] width 307 height 16
select select "9"
select select "2025"
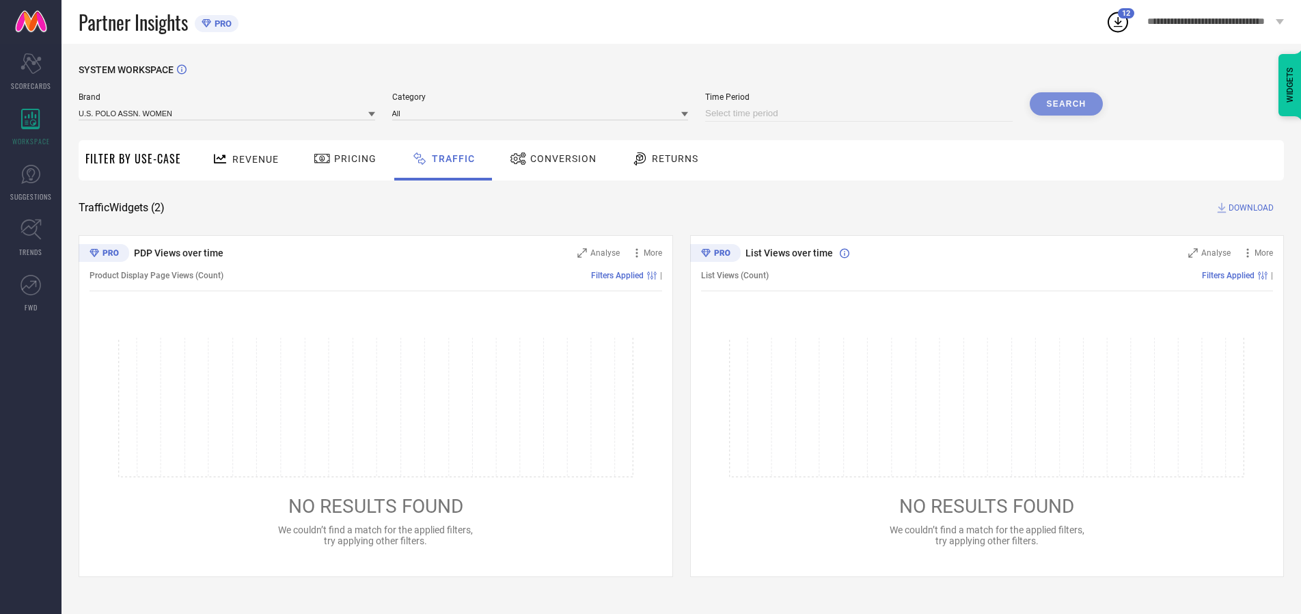
select select "10"
select select "2025"
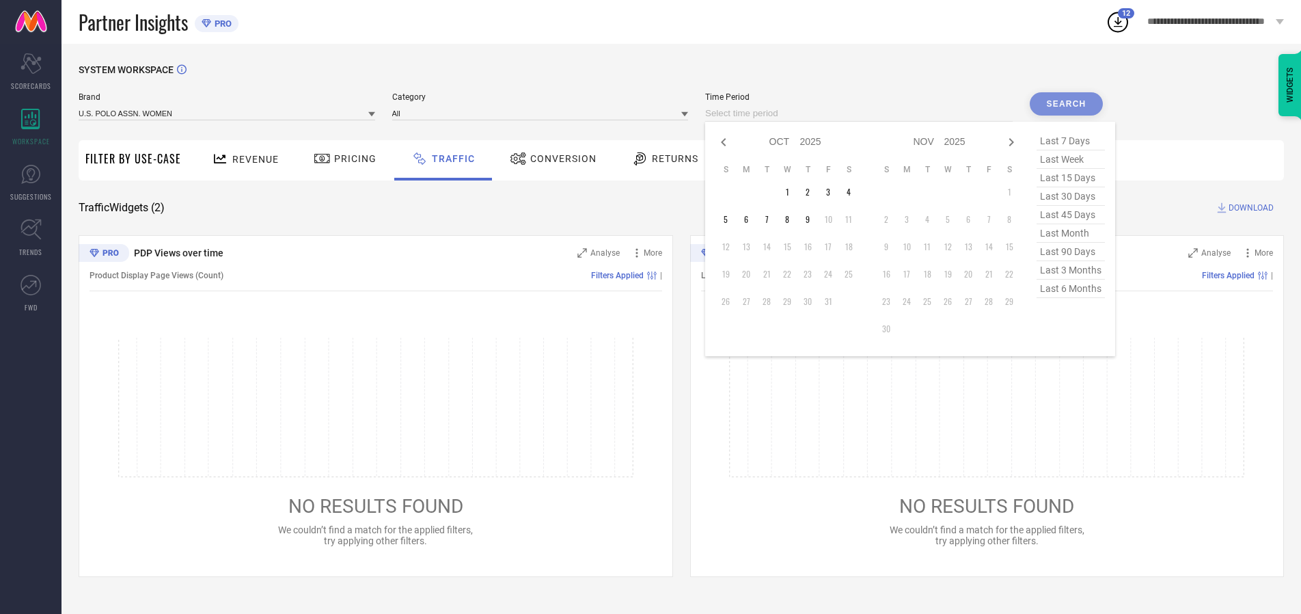
select select "8"
select select "2025"
select select "9"
select select "2025"
click at [771, 301] on td "30" at bounding box center [766, 301] width 20 height 20
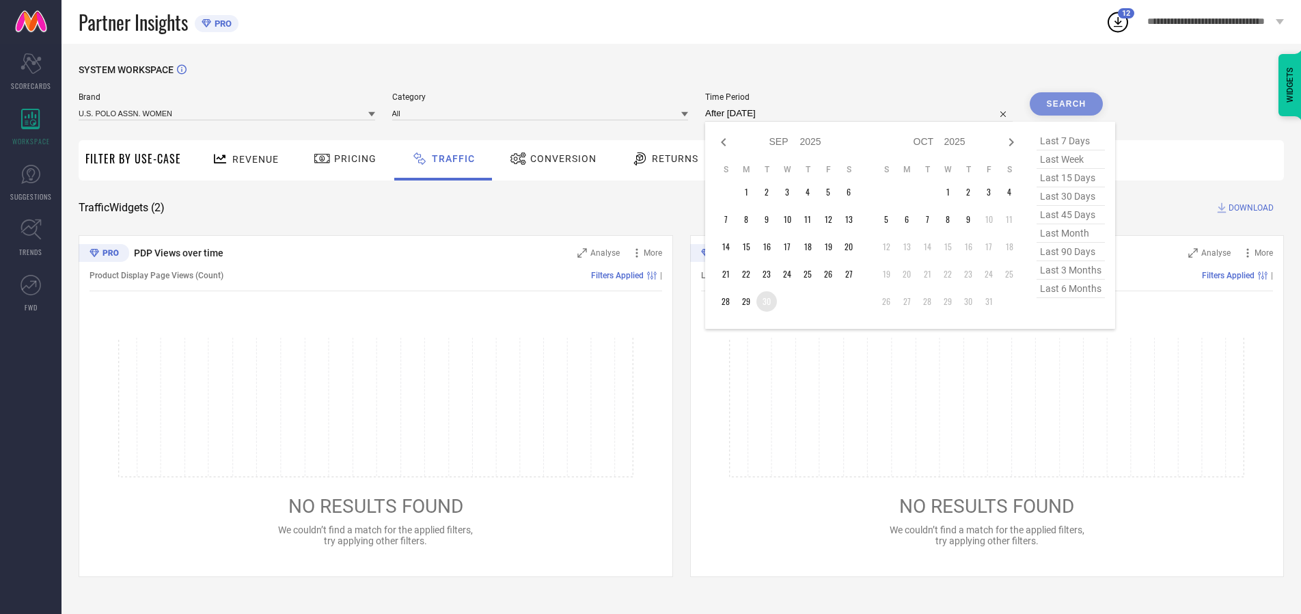
type input "[DATE] to [DATE]"
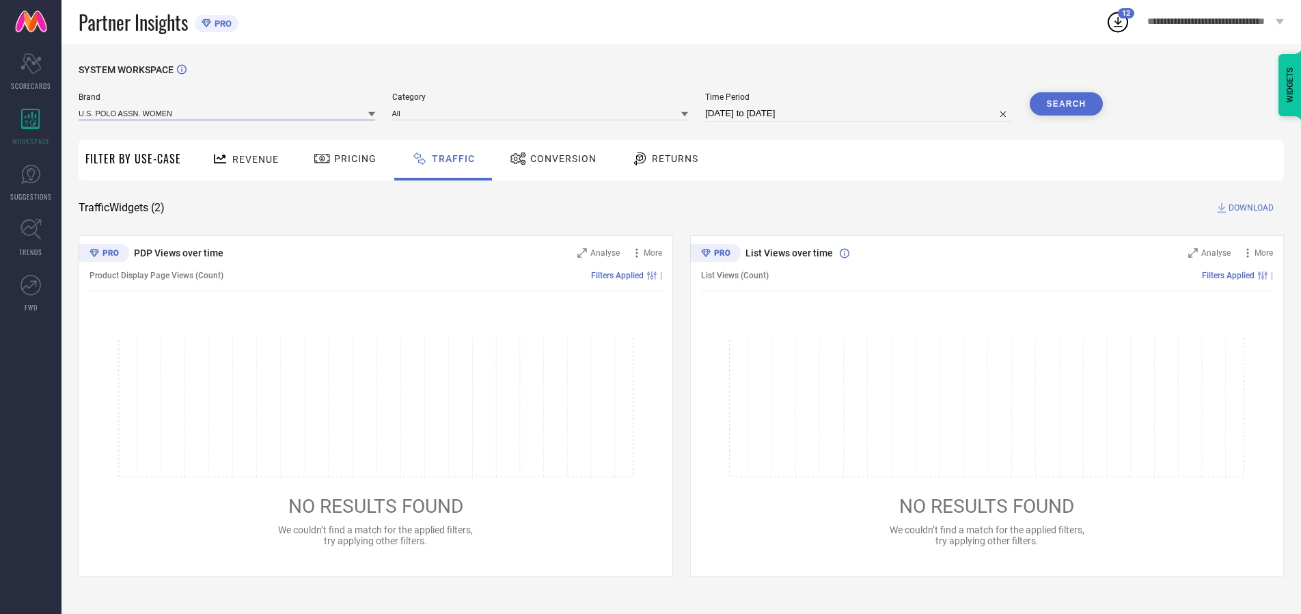
click at [228, 113] on input at bounding box center [227, 113] width 297 height 14
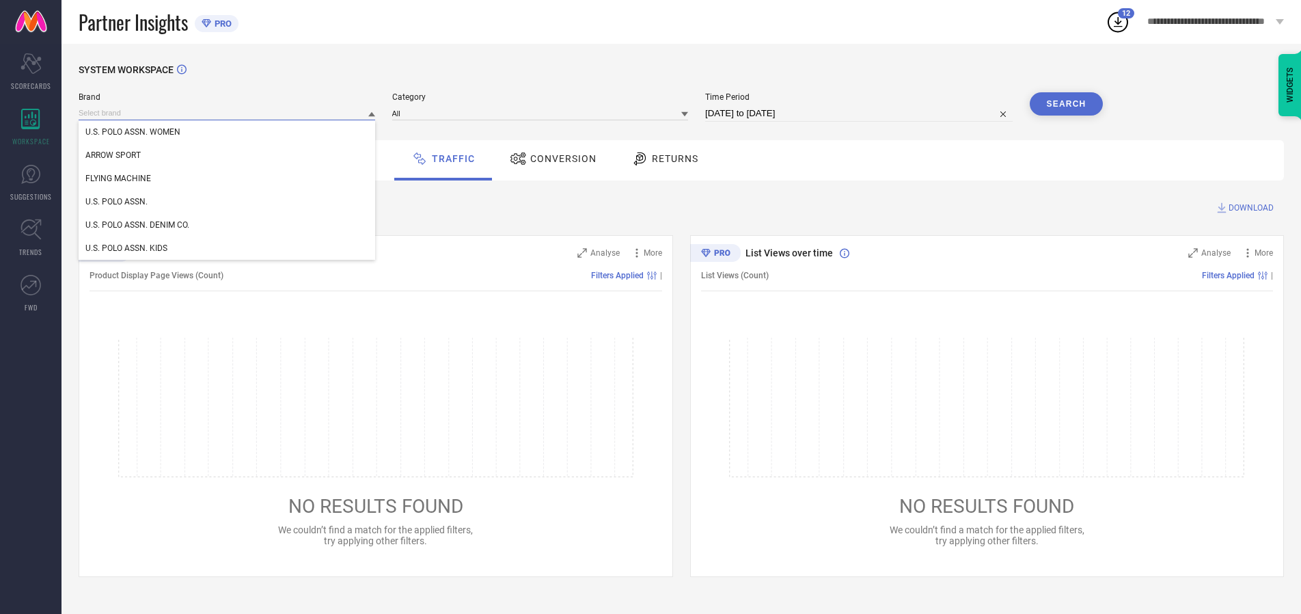
click at [228, 113] on input at bounding box center [227, 113] width 297 height 14
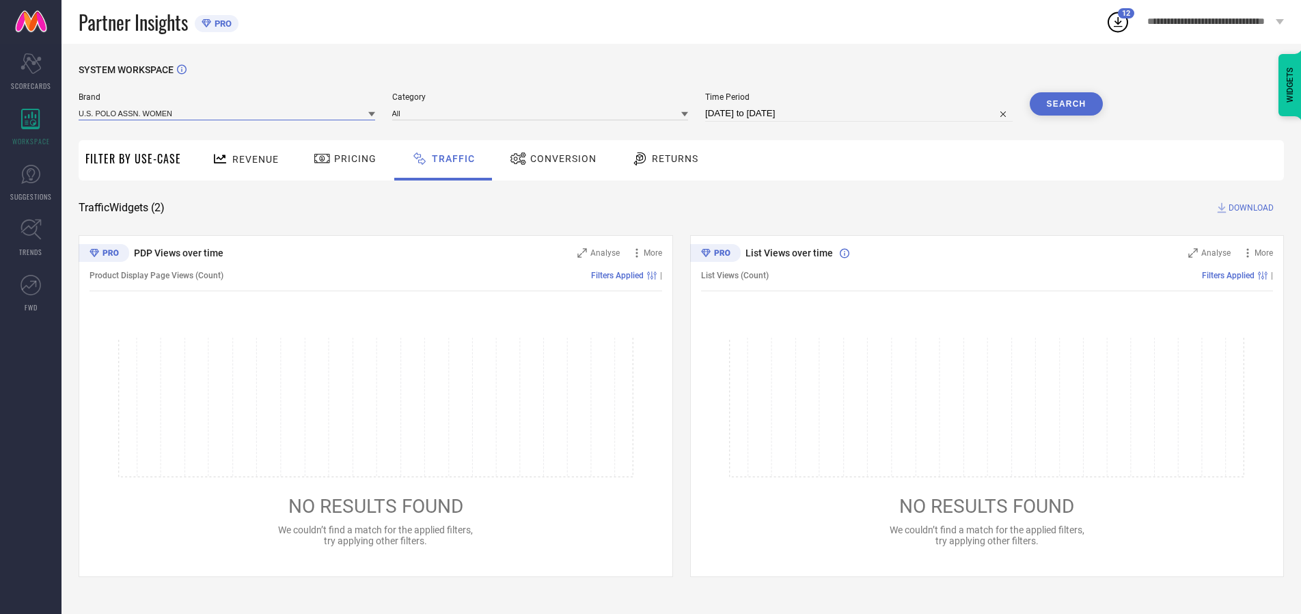
click at [228, 113] on input at bounding box center [227, 113] width 297 height 14
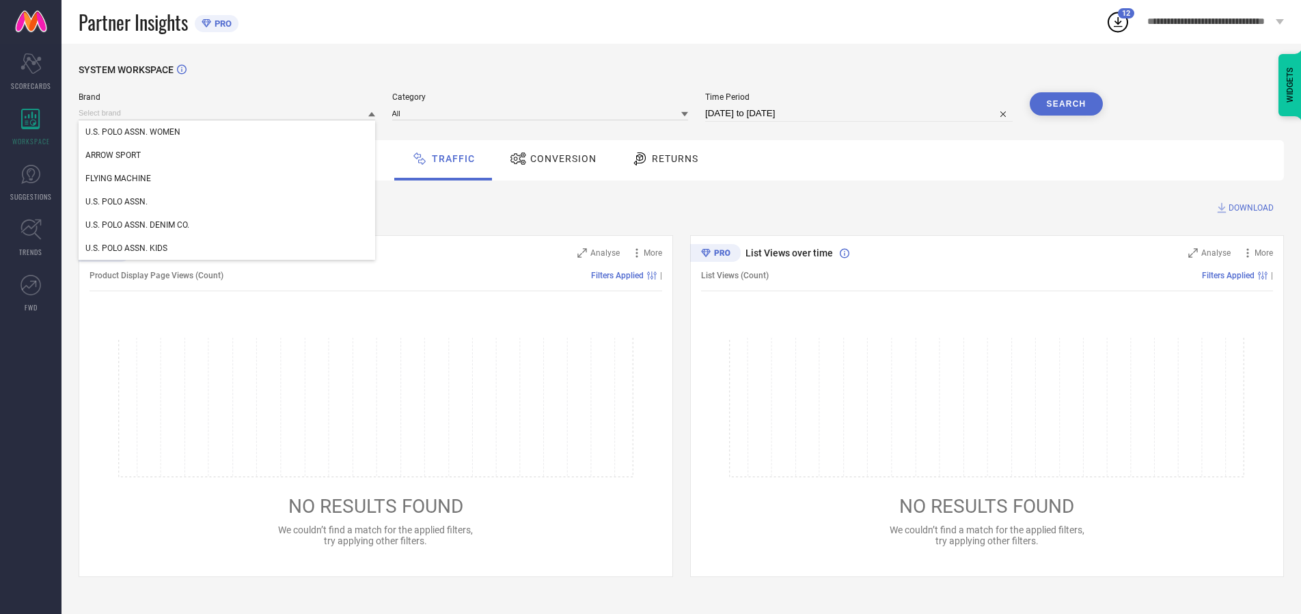
click at [228, 132] on div "U.S. POLO ASSN. WOMEN" at bounding box center [227, 131] width 297 height 23
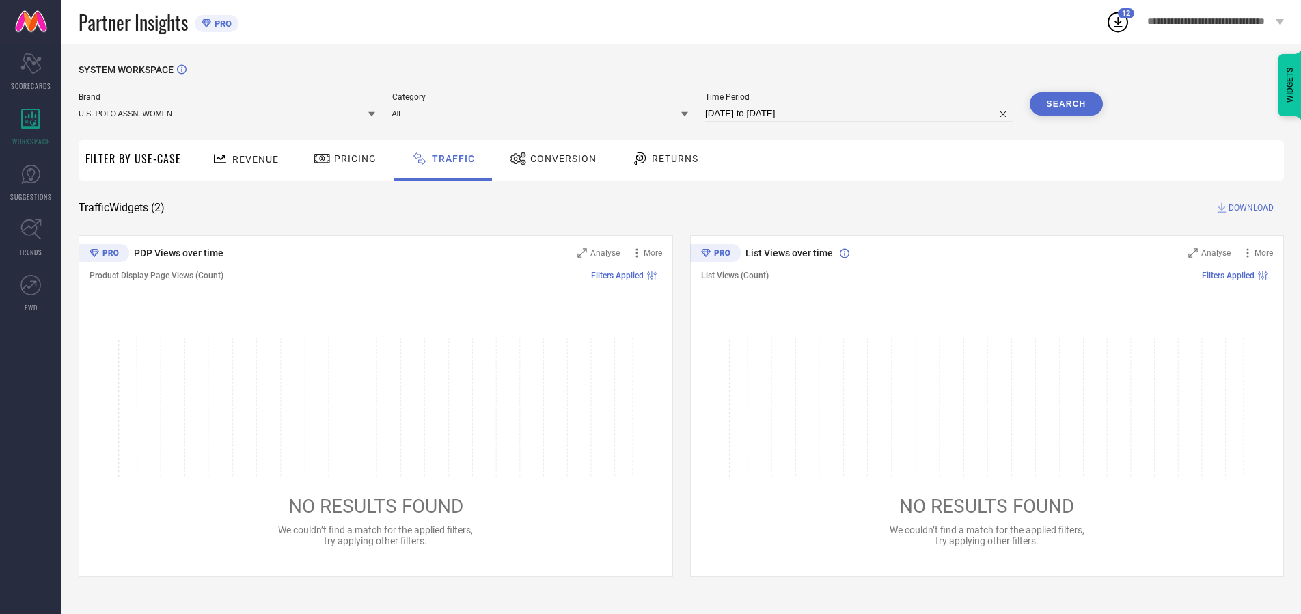
click at [543, 113] on input at bounding box center [540, 113] width 297 height 14
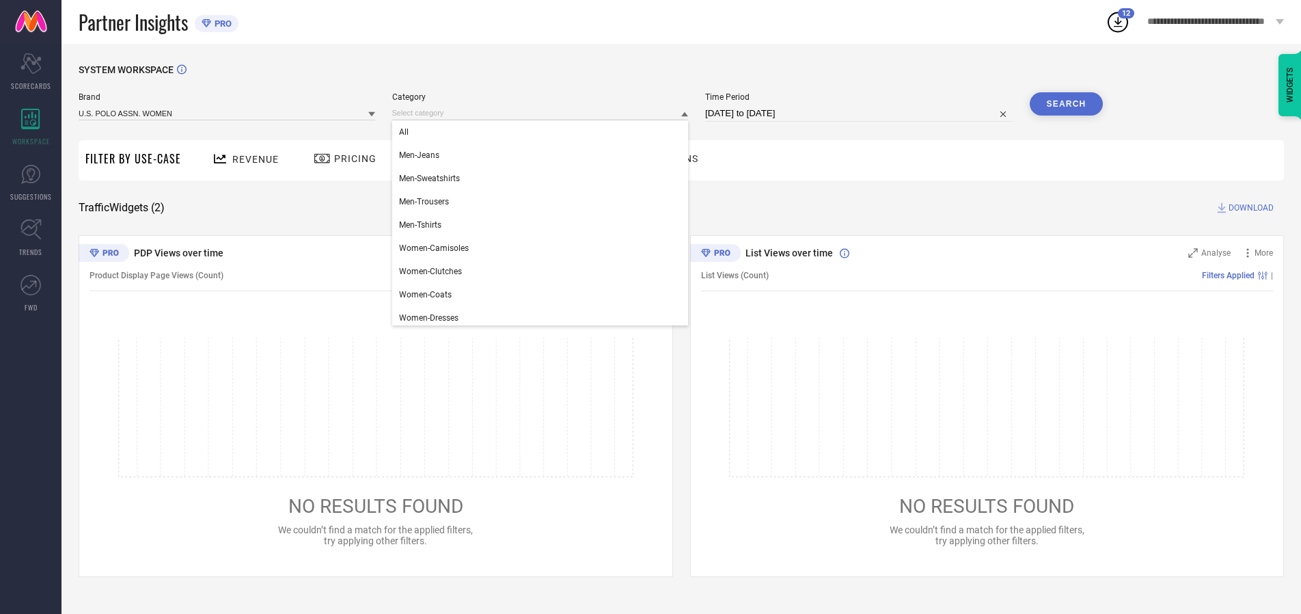
click at [543, 132] on div "All" at bounding box center [540, 131] width 297 height 23
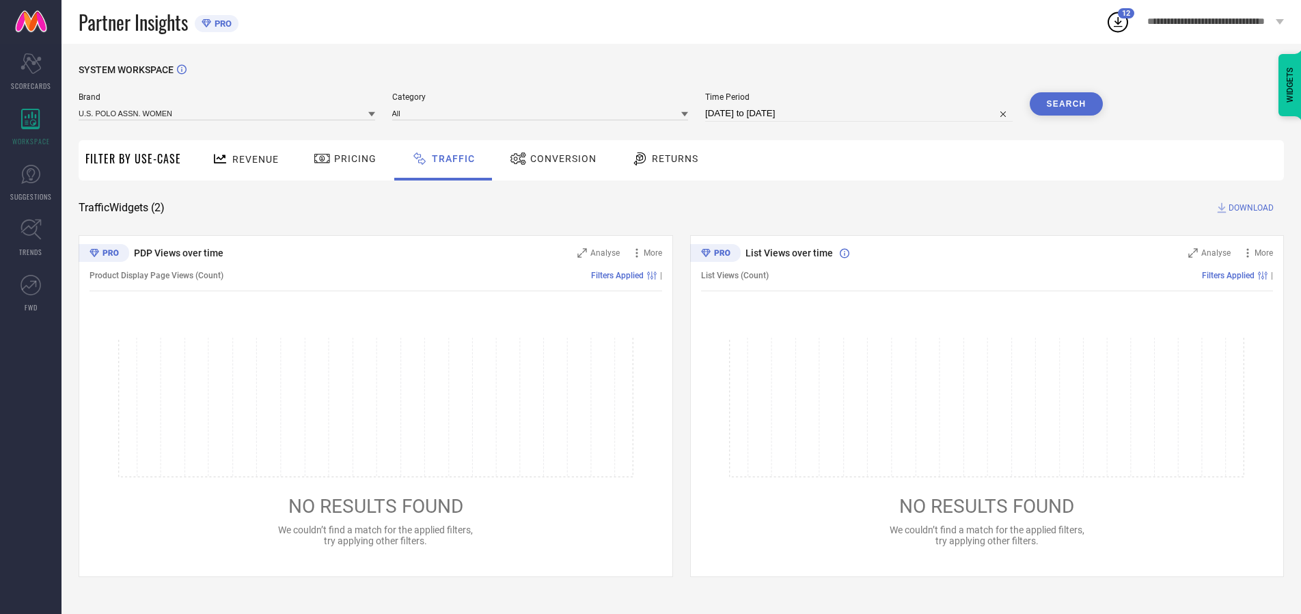
click at [1066, 104] on button "Search" at bounding box center [1067, 103] width 74 height 23
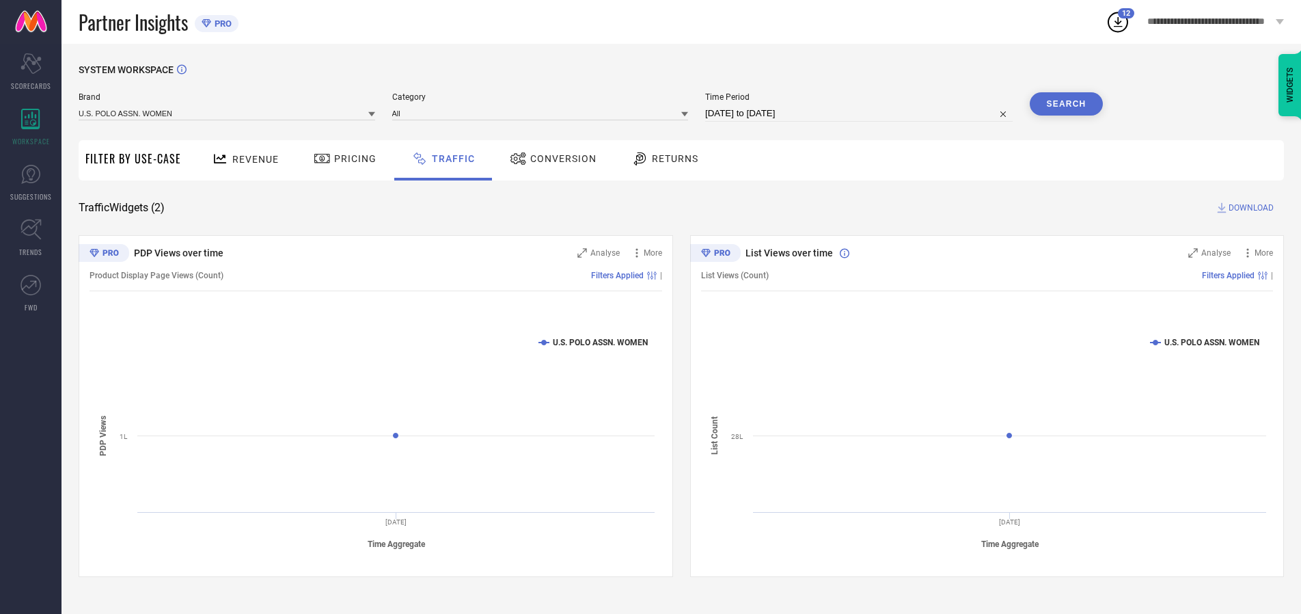
click at [1249, 208] on span "DOWNLOAD" at bounding box center [1250, 208] width 45 height 14
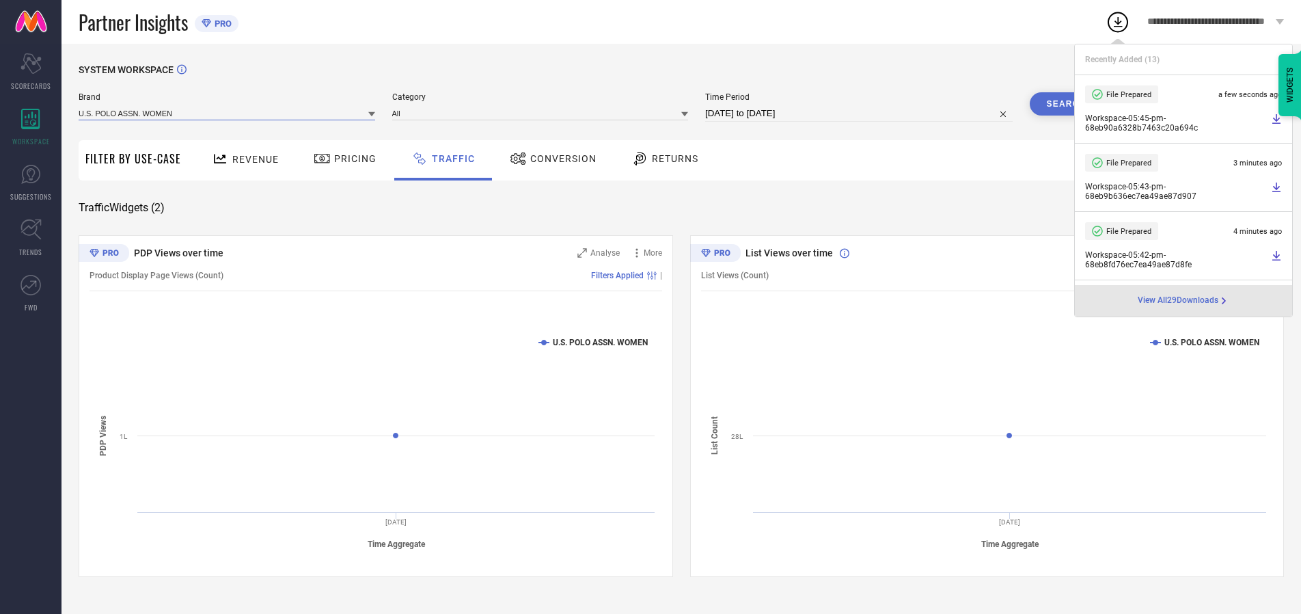
click at [228, 113] on input at bounding box center [227, 113] width 297 height 14
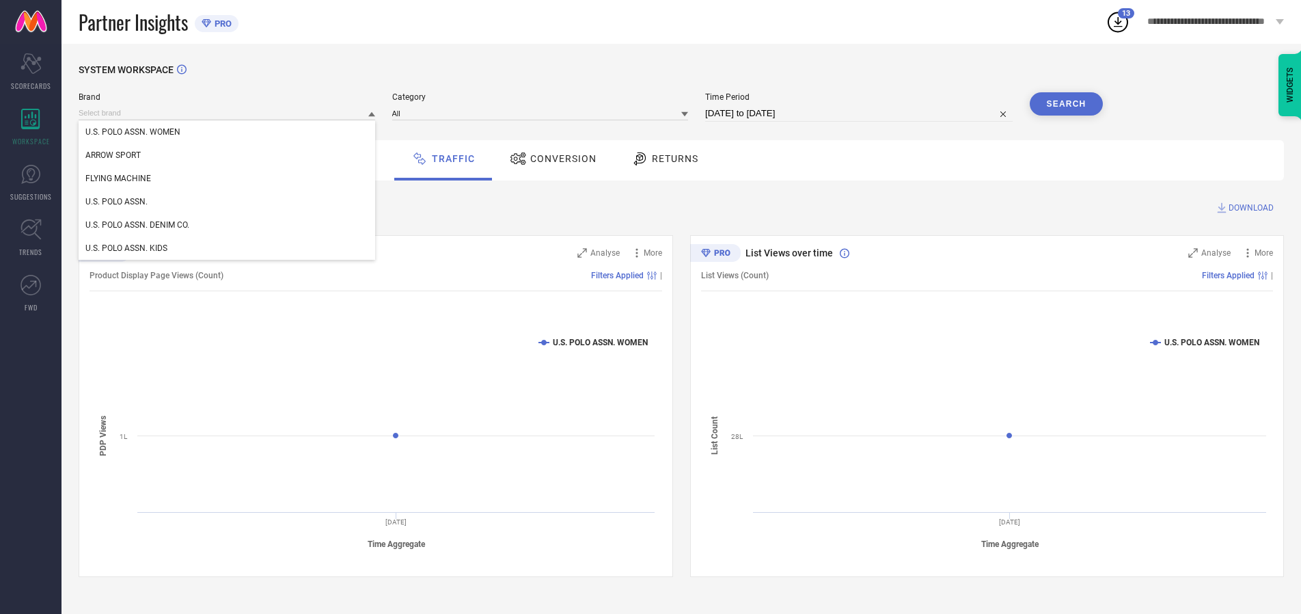
click at [228, 202] on div "U.S. POLO ASSN." at bounding box center [227, 201] width 297 height 23
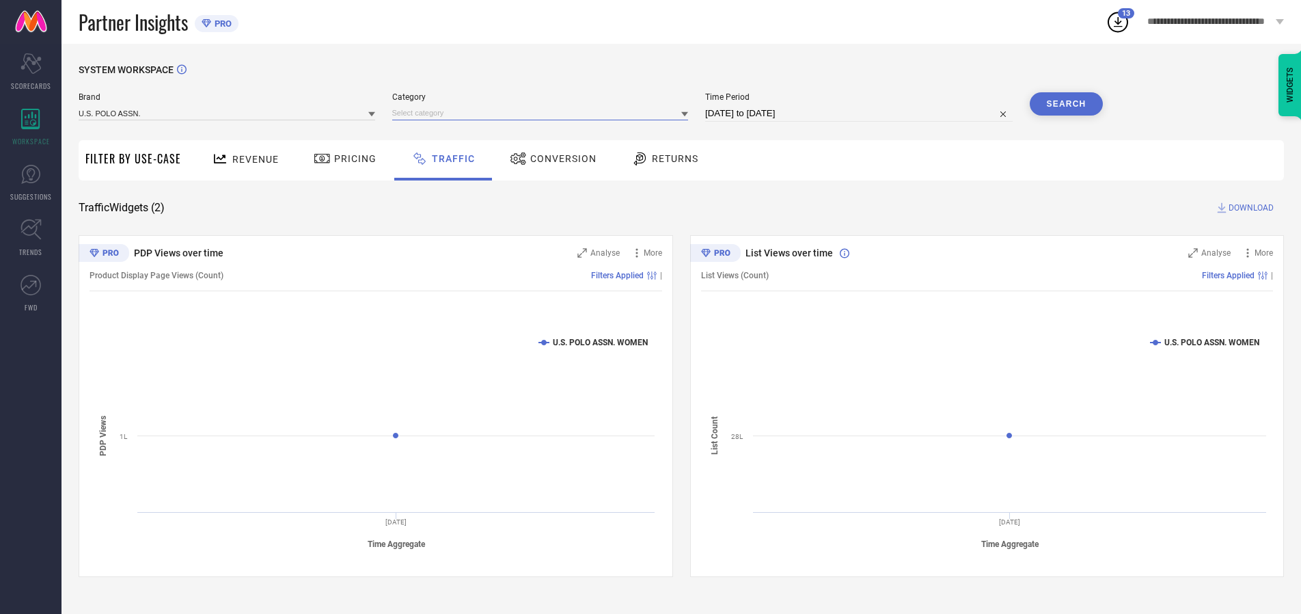
click at [543, 113] on input at bounding box center [540, 113] width 297 height 14
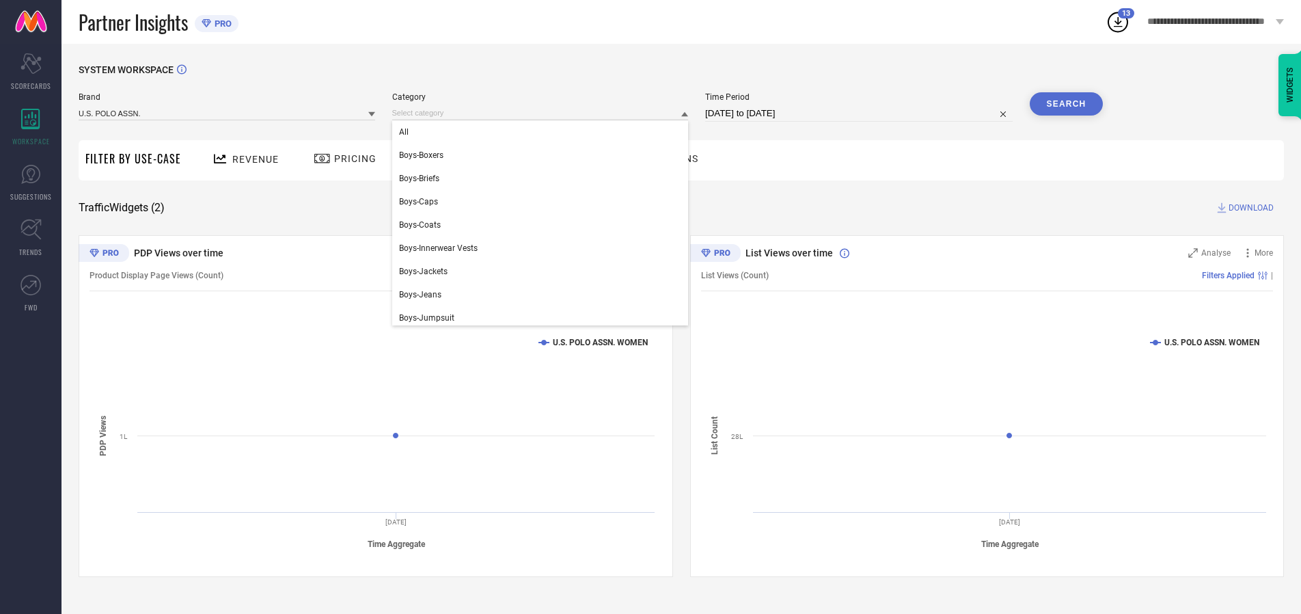
click at [543, 132] on div "All" at bounding box center [540, 131] width 297 height 23
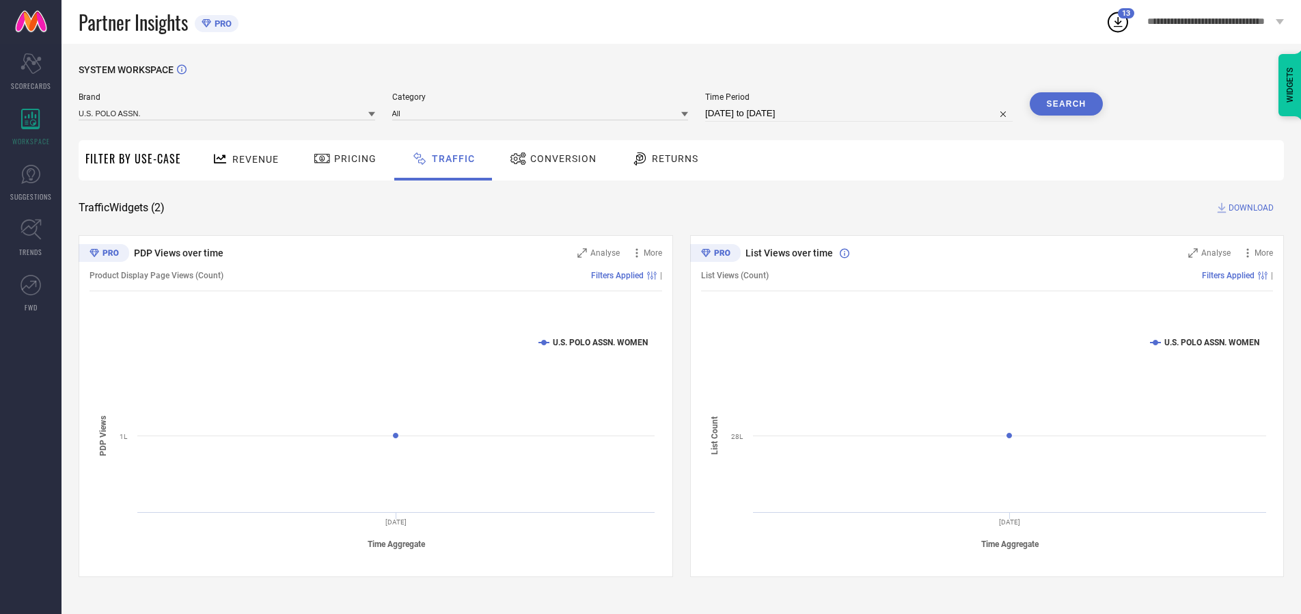
click at [1066, 104] on button "Search" at bounding box center [1067, 103] width 74 height 23
click at [1249, 208] on span "DOWNLOAD" at bounding box center [1250, 208] width 45 height 14
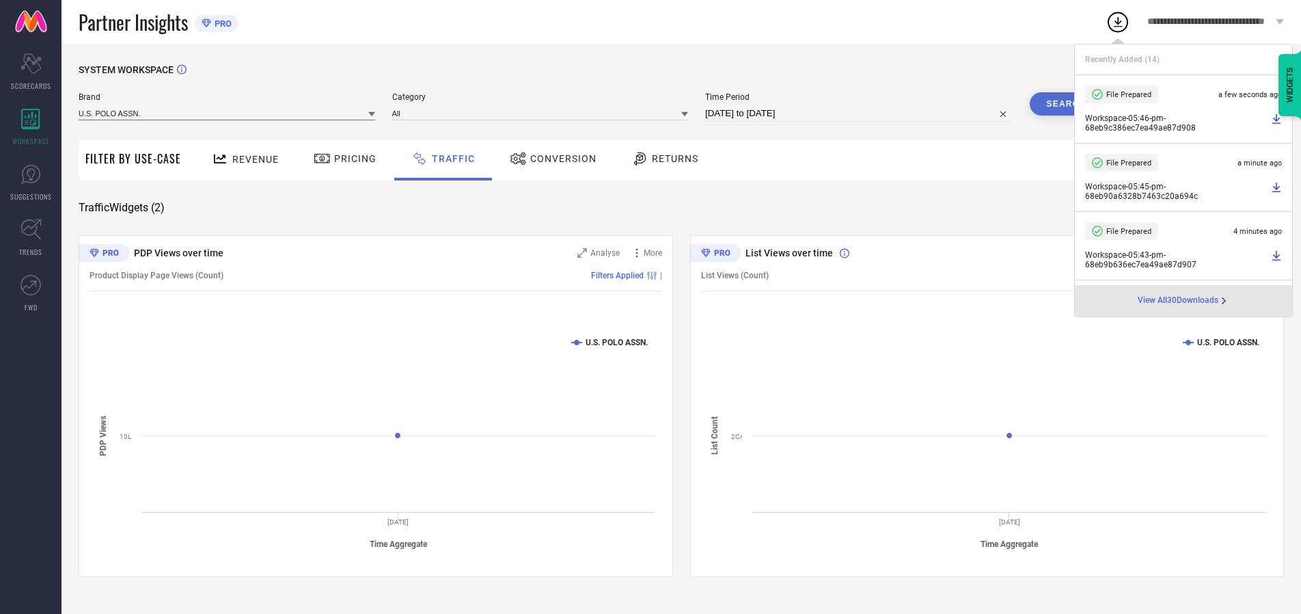
click at [228, 113] on input at bounding box center [227, 113] width 297 height 14
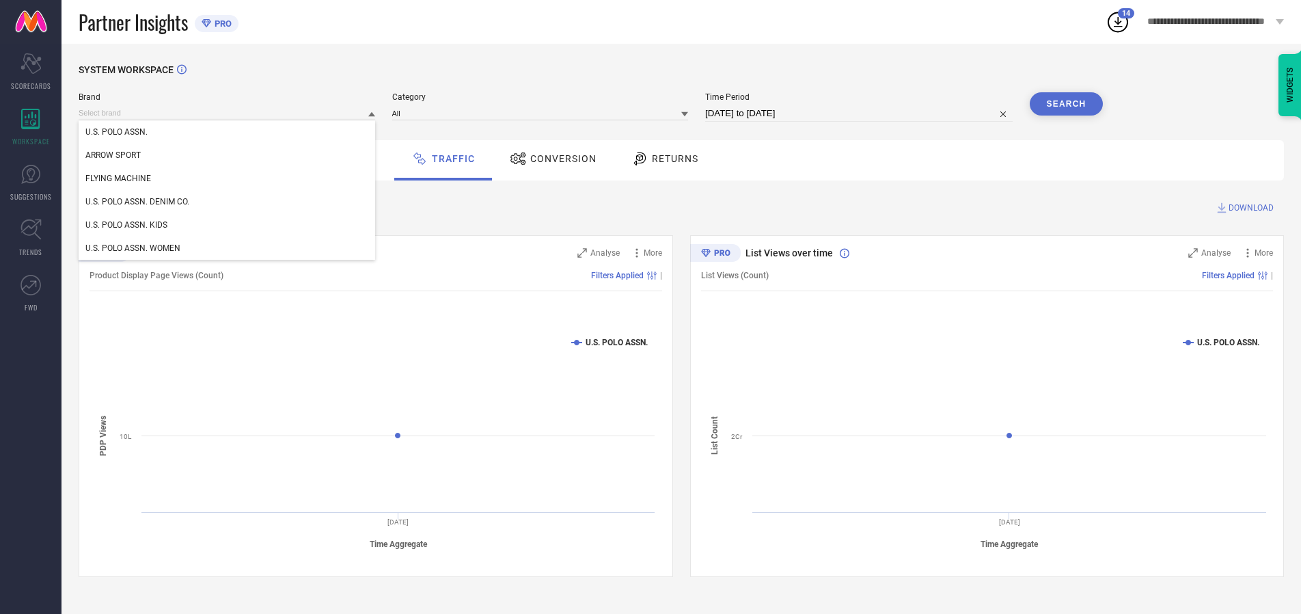
click at [228, 202] on div "U.S. POLO ASSN. DENIM CO." at bounding box center [227, 201] width 297 height 23
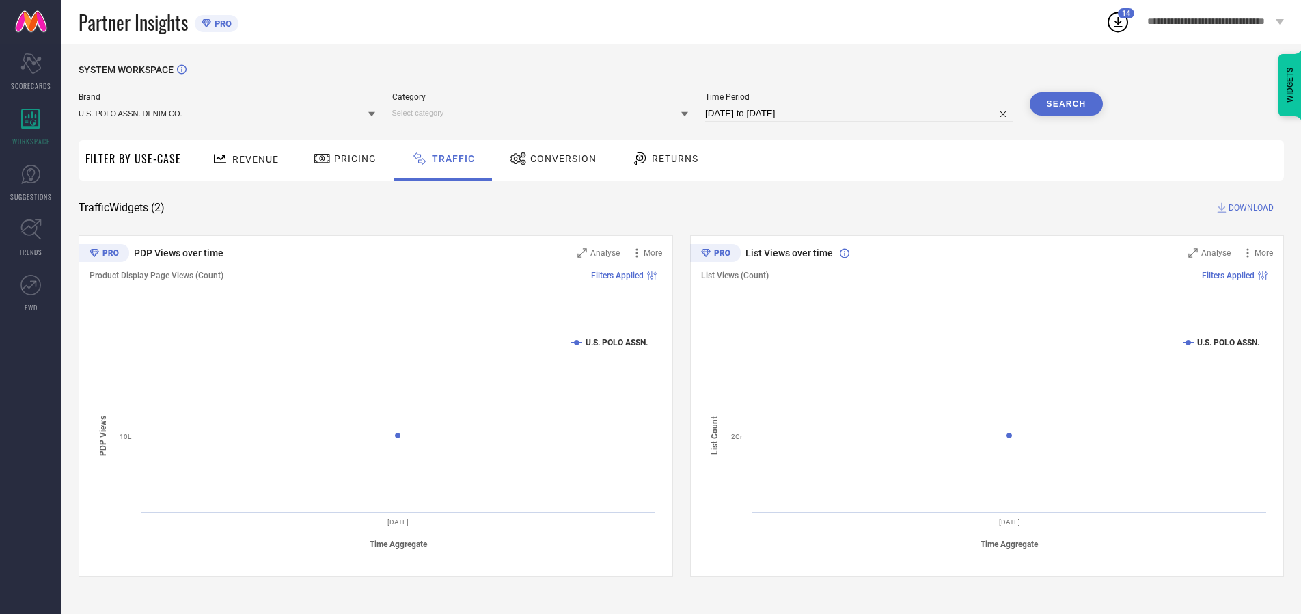
click at [543, 113] on input at bounding box center [540, 113] width 297 height 14
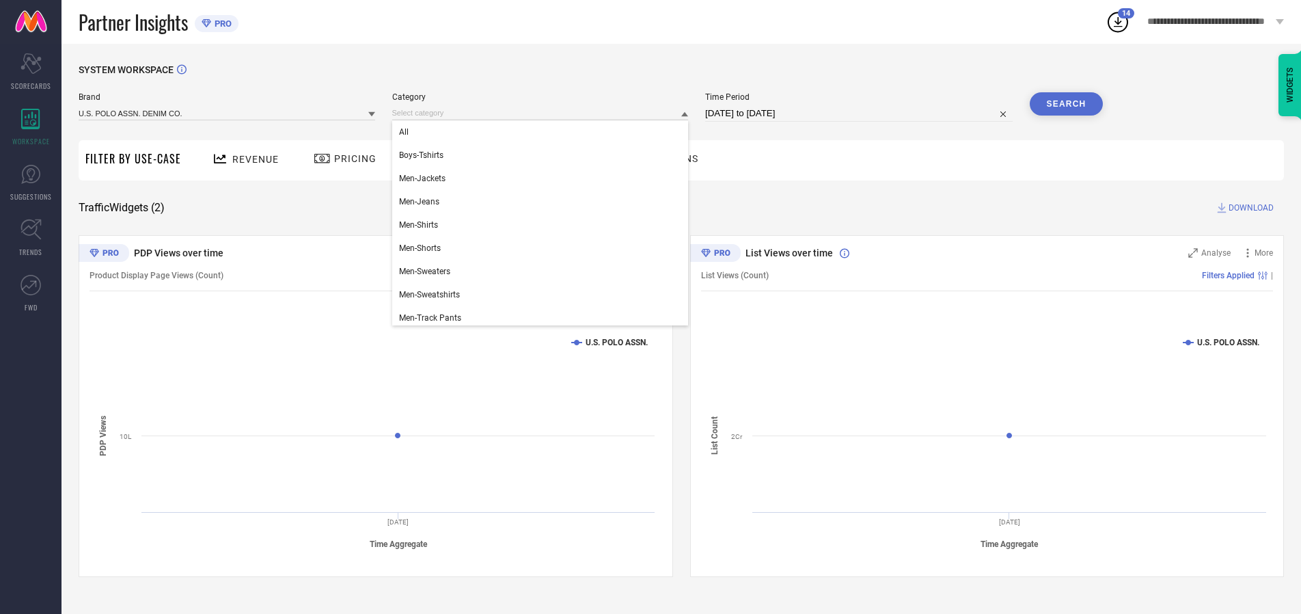
click at [543, 132] on div "All" at bounding box center [540, 131] width 297 height 23
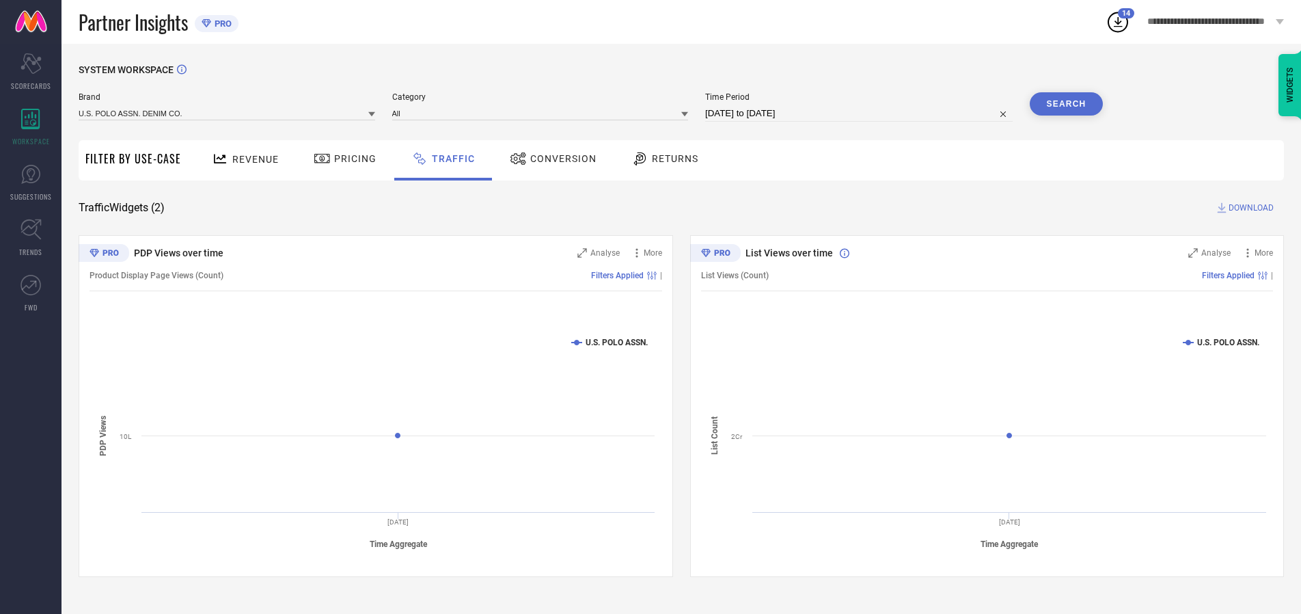
click at [1066, 104] on button "Search" at bounding box center [1067, 103] width 74 height 23
click at [1249, 208] on span "DOWNLOAD" at bounding box center [1250, 208] width 45 height 14
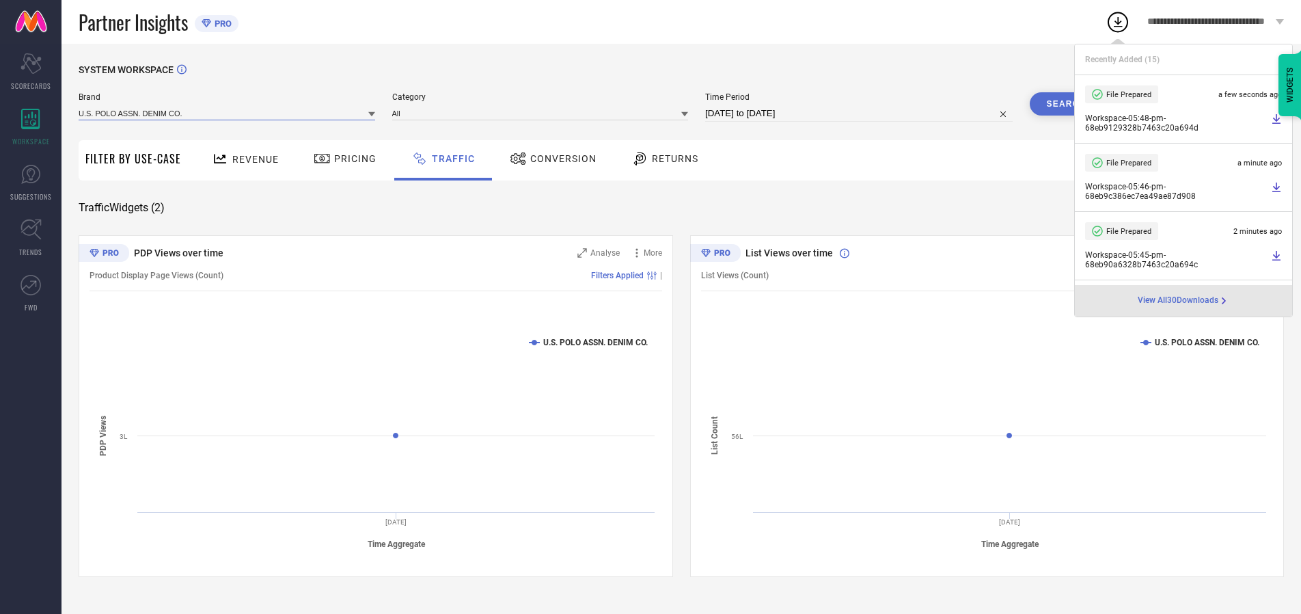
click at [228, 113] on input at bounding box center [227, 113] width 297 height 14
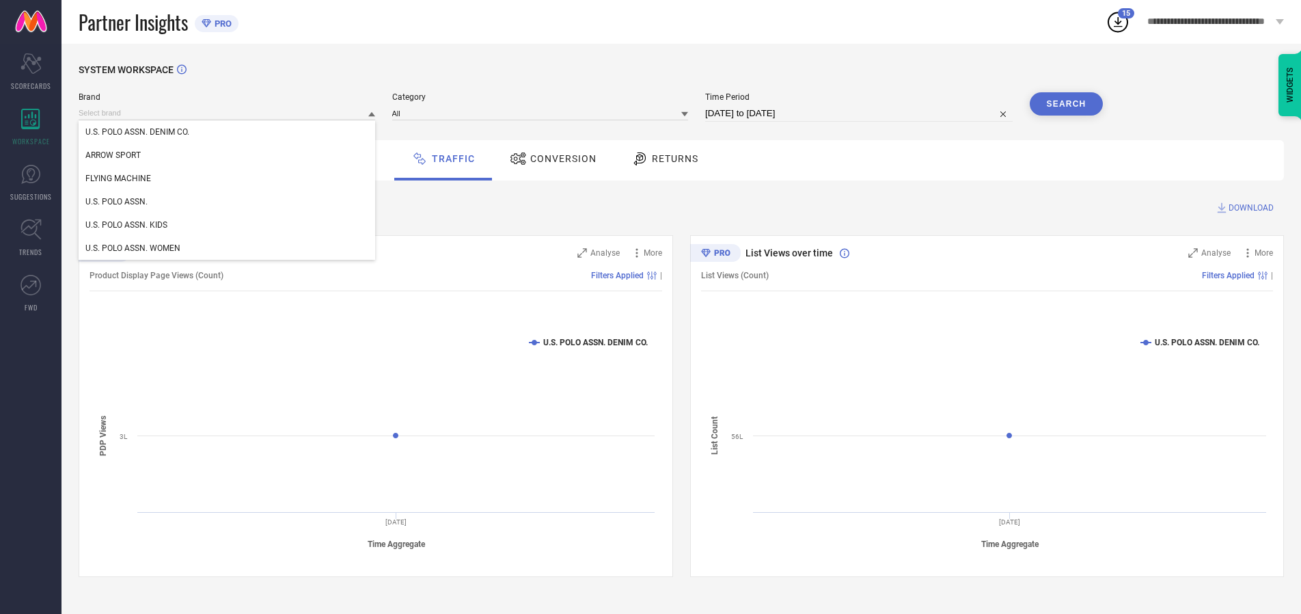
click at [228, 225] on div "U.S. POLO ASSN. KIDS" at bounding box center [227, 224] width 297 height 23
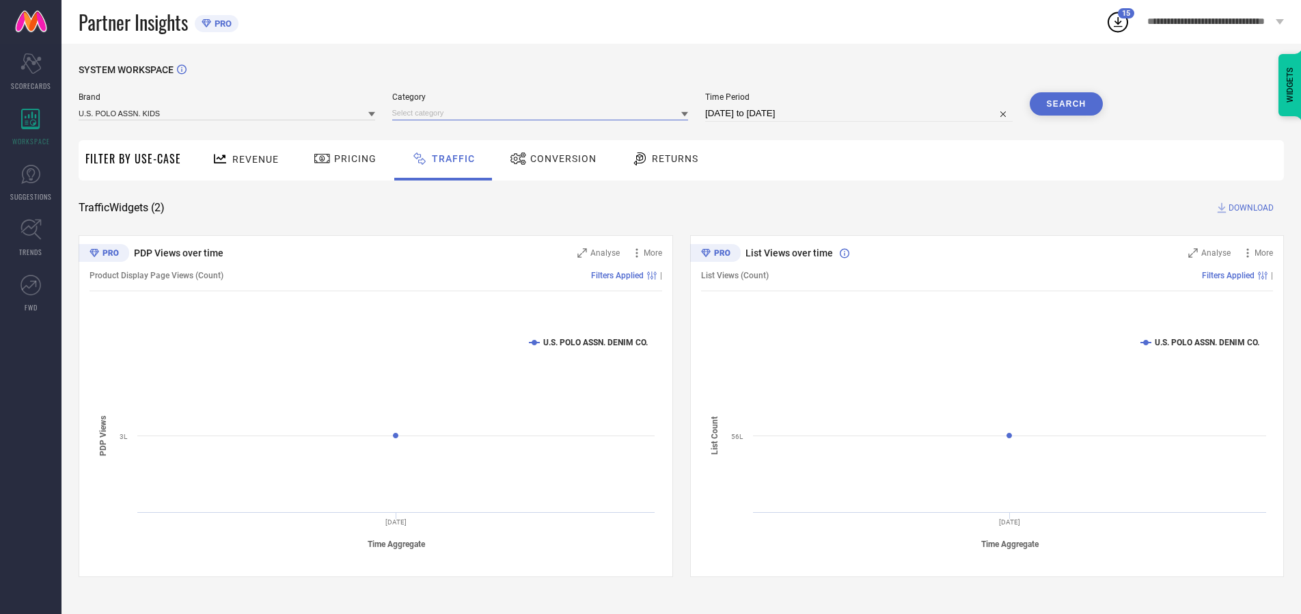
click at [543, 113] on input at bounding box center [540, 113] width 297 height 14
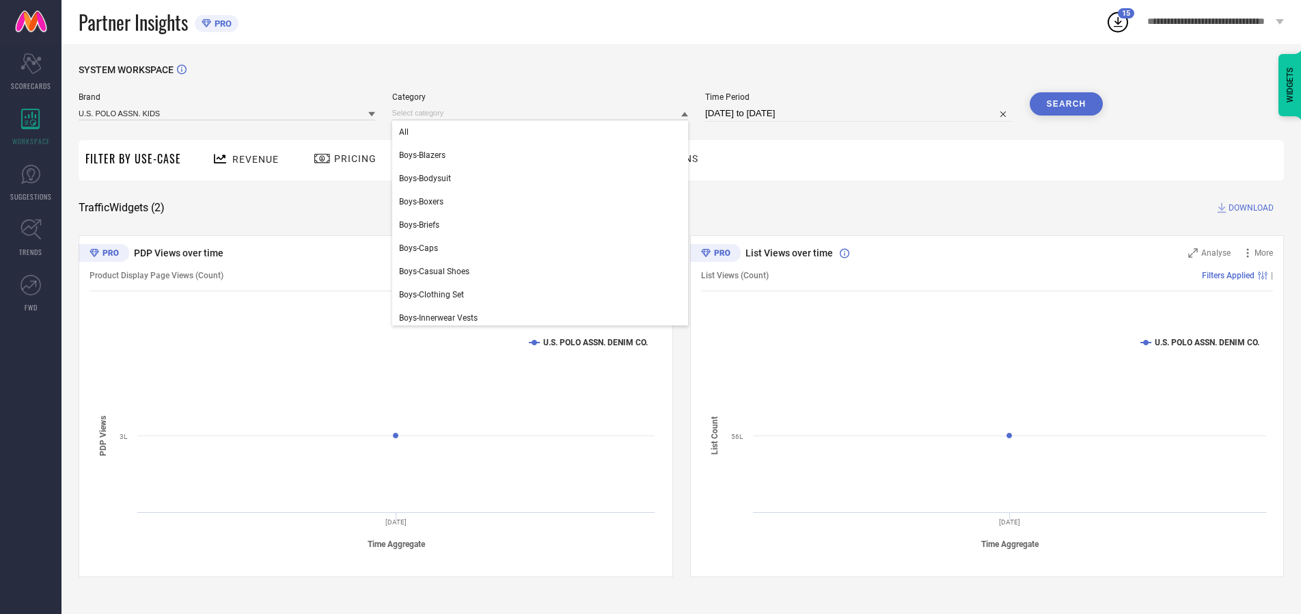
click at [543, 132] on div "All" at bounding box center [540, 131] width 297 height 23
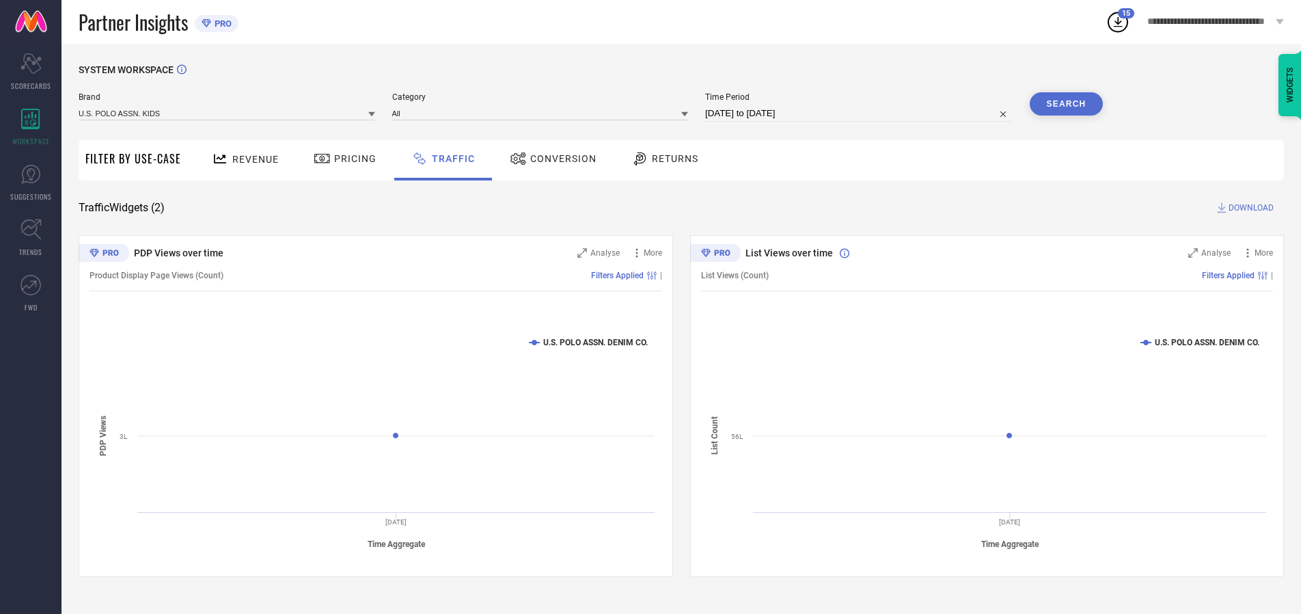
click at [1066, 104] on button "Search" at bounding box center [1067, 103] width 74 height 23
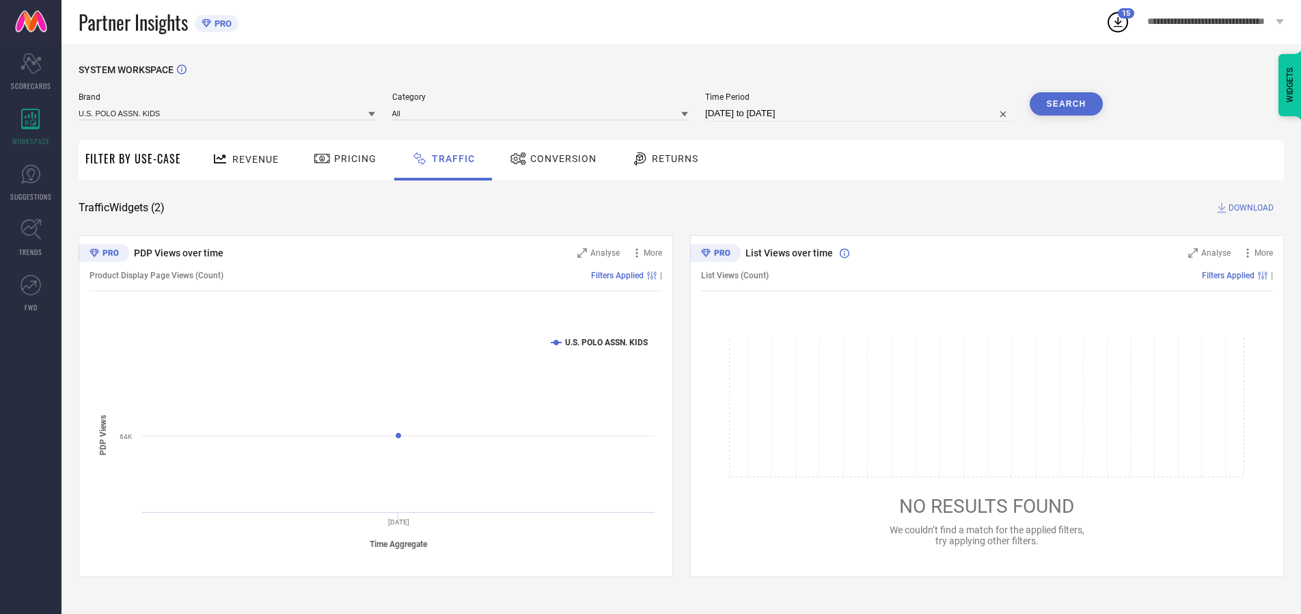
click at [1249, 208] on span "DOWNLOAD" at bounding box center [1250, 208] width 45 height 14
click at [861, 113] on input at bounding box center [858, 113] width 307 height 16
select select "9"
select select "2025"
select select "10"
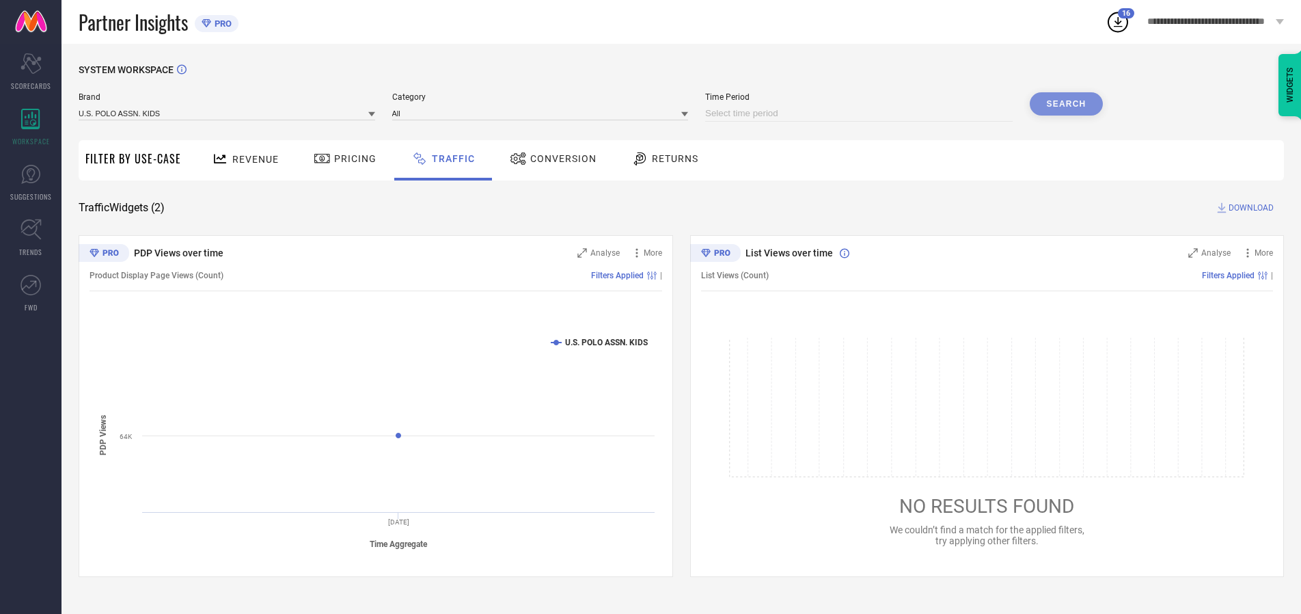
select select "2025"
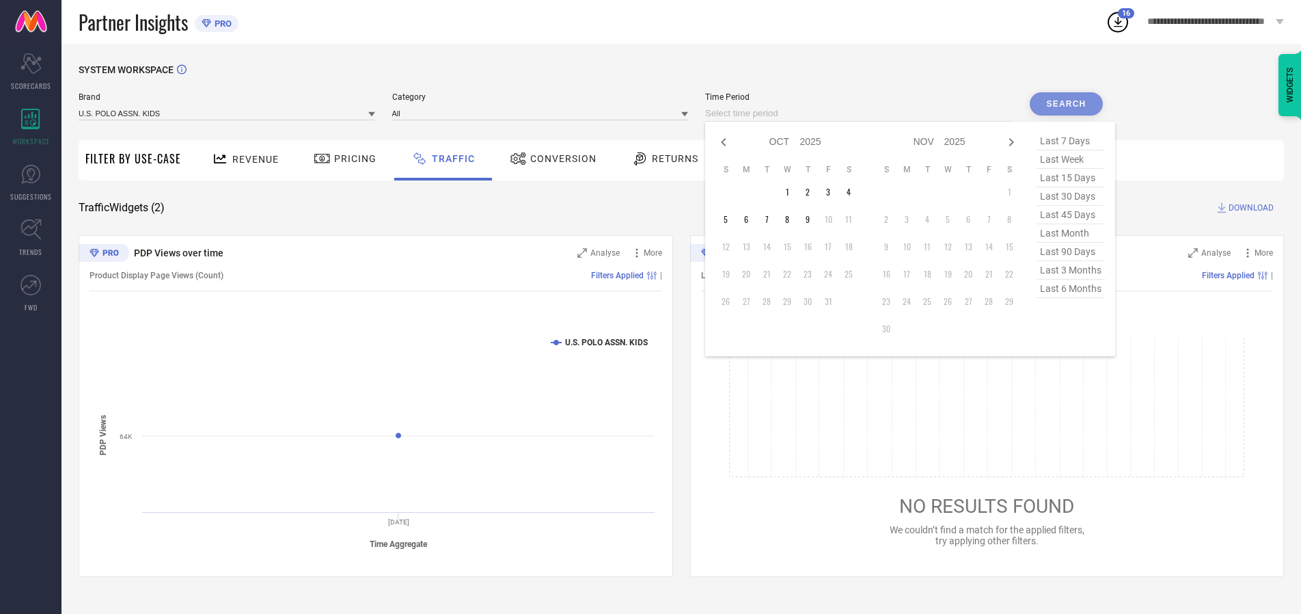
click at [791, 192] on td "1" at bounding box center [787, 192] width 20 height 20
type input "[DATE] to [DATE]"
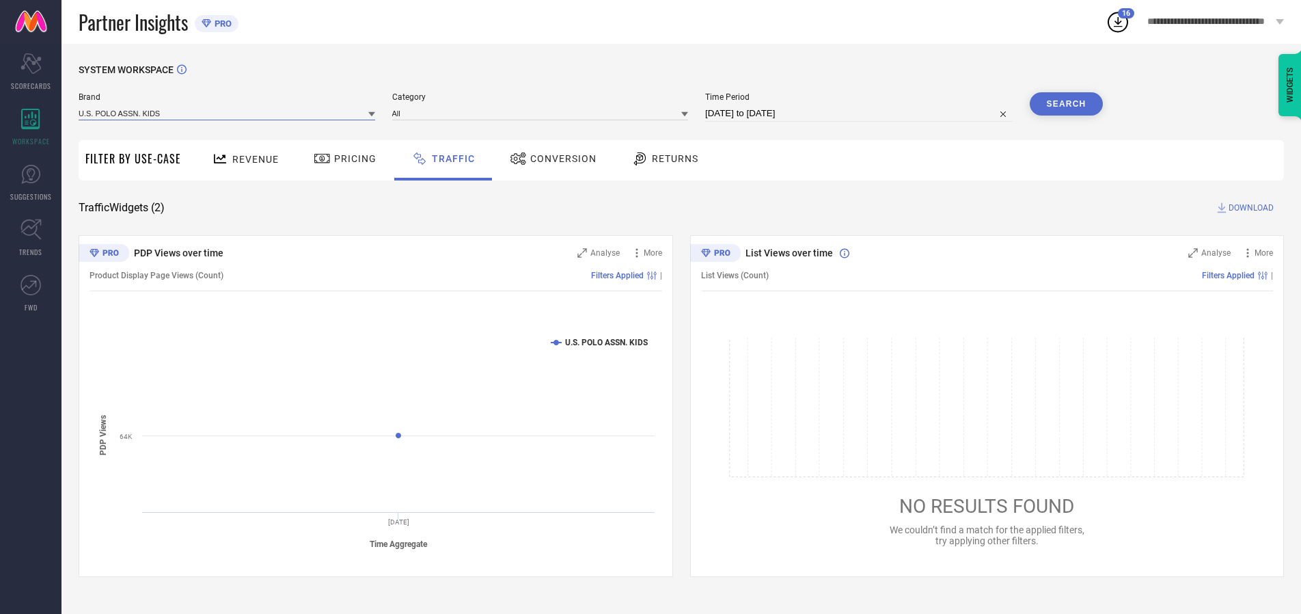
click at [228, 113] on input at bounding box center [227, 113] width 297 height 14
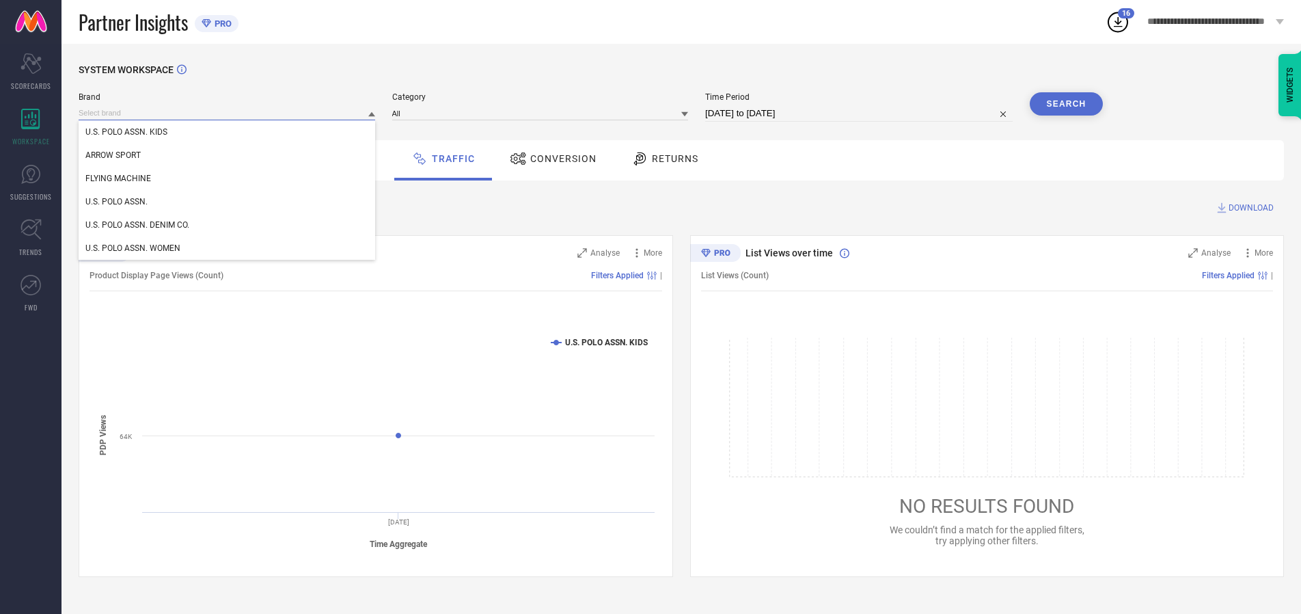
click at [228, 113] on input at bounding box center [227, 113] width 297 height 14
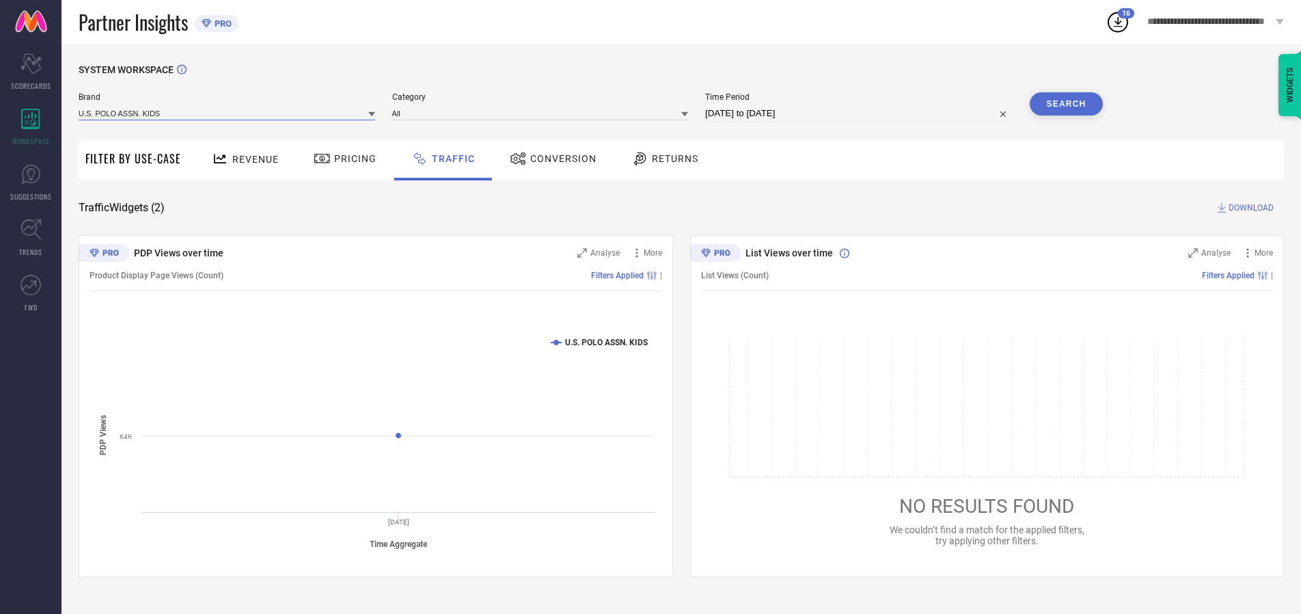
click at [228, 113] on input at bounding box center [227, 113] width 297 height 14
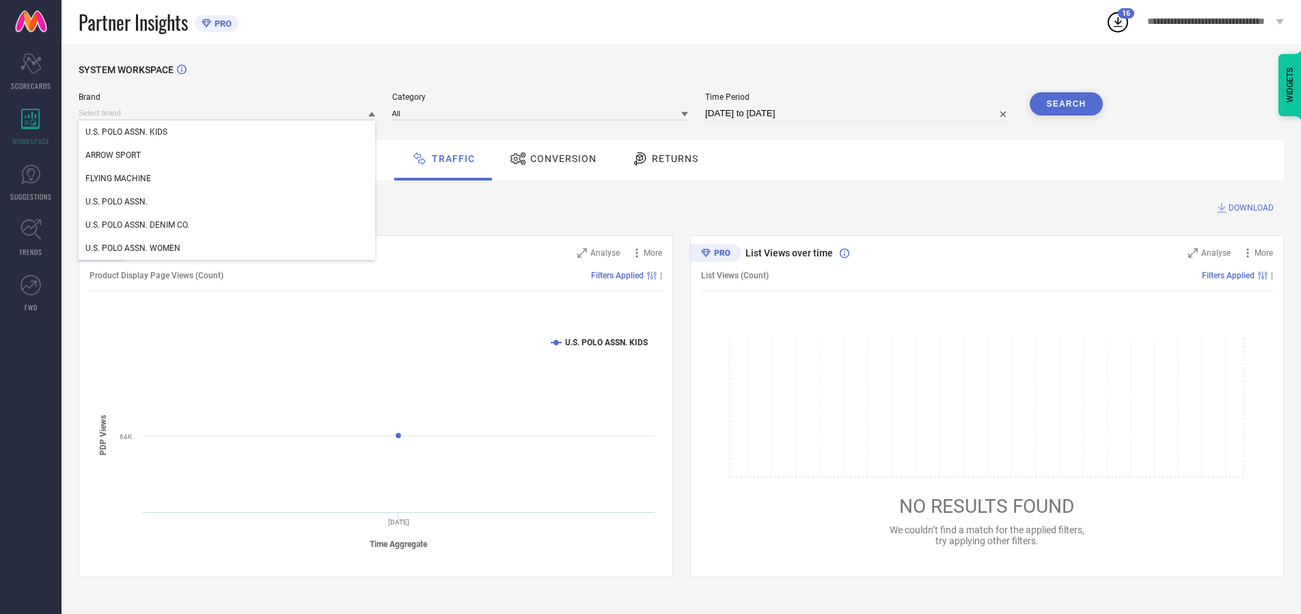
click at [228, 132] on div "U.S. POLO ASSN. KIDS" at bounding box center [227, 131] width 297 height 23
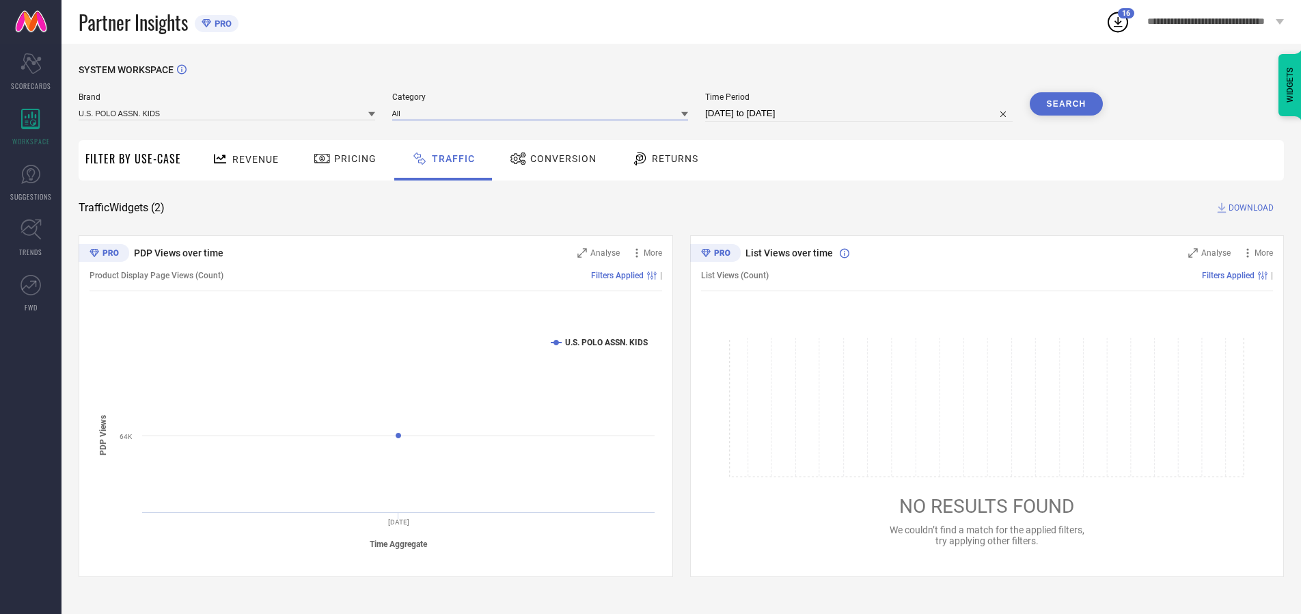
click at [543, 113] on input at bounding box center [540, 113] width 297 height 14
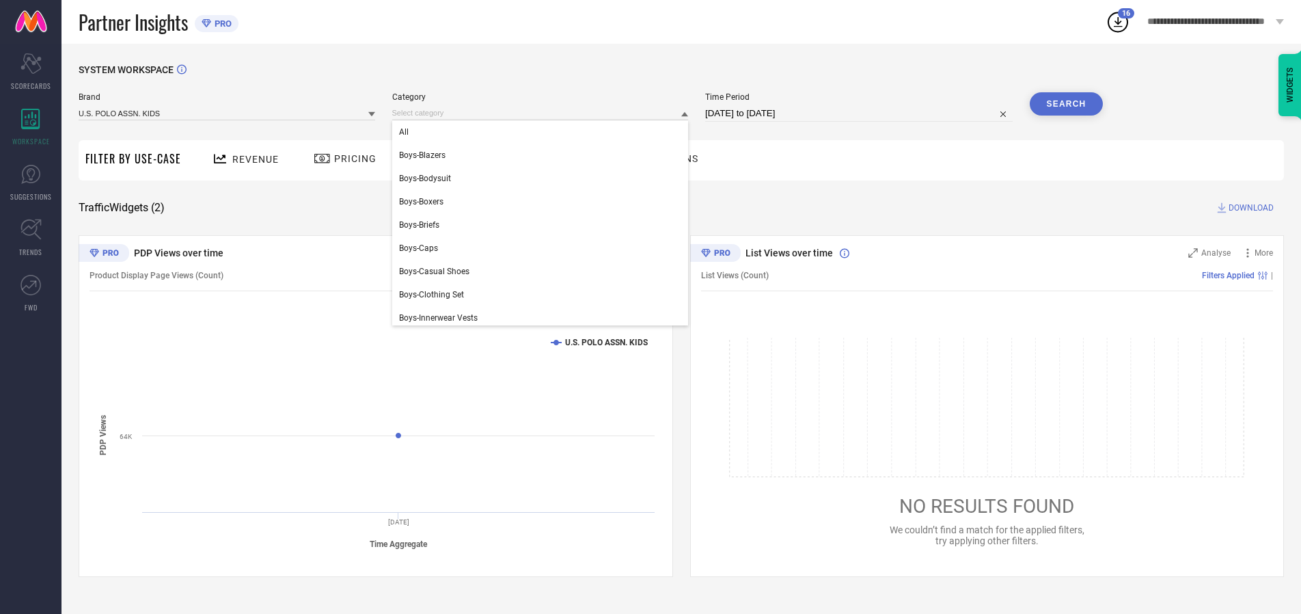
click at [543, 132] on div "All" at bounding box center [540, 131] width 297 height 23
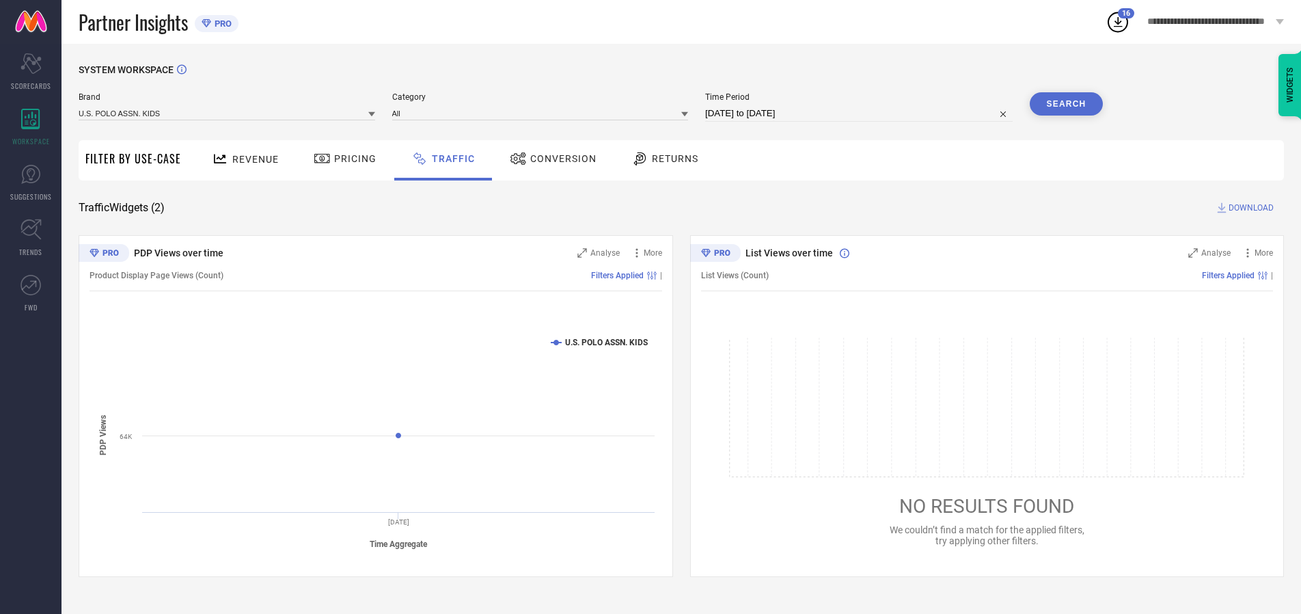
click at [1066, 104] on button "Search" at bounding box center [1067, 103] width 74 height 23
click at [1249, 208] on span "DOWNLOAD" at bounding box center [1250, 208] width 45 height 14
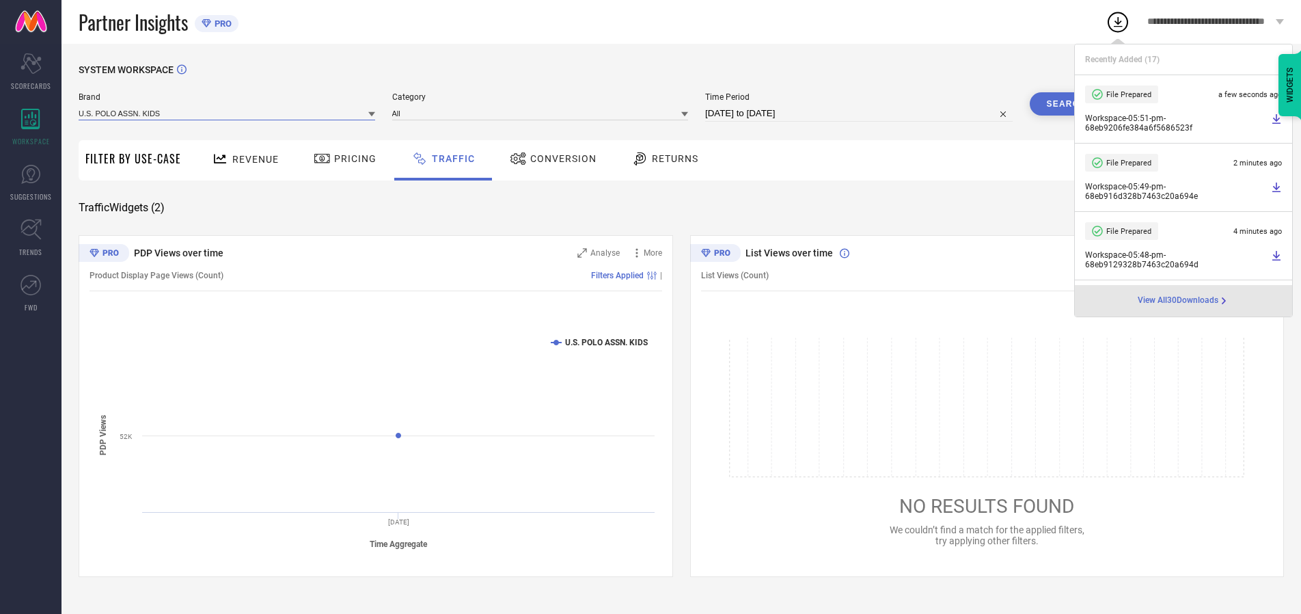
click at [228, 113] on input at bounding box center [227, 113] width 297 height 14
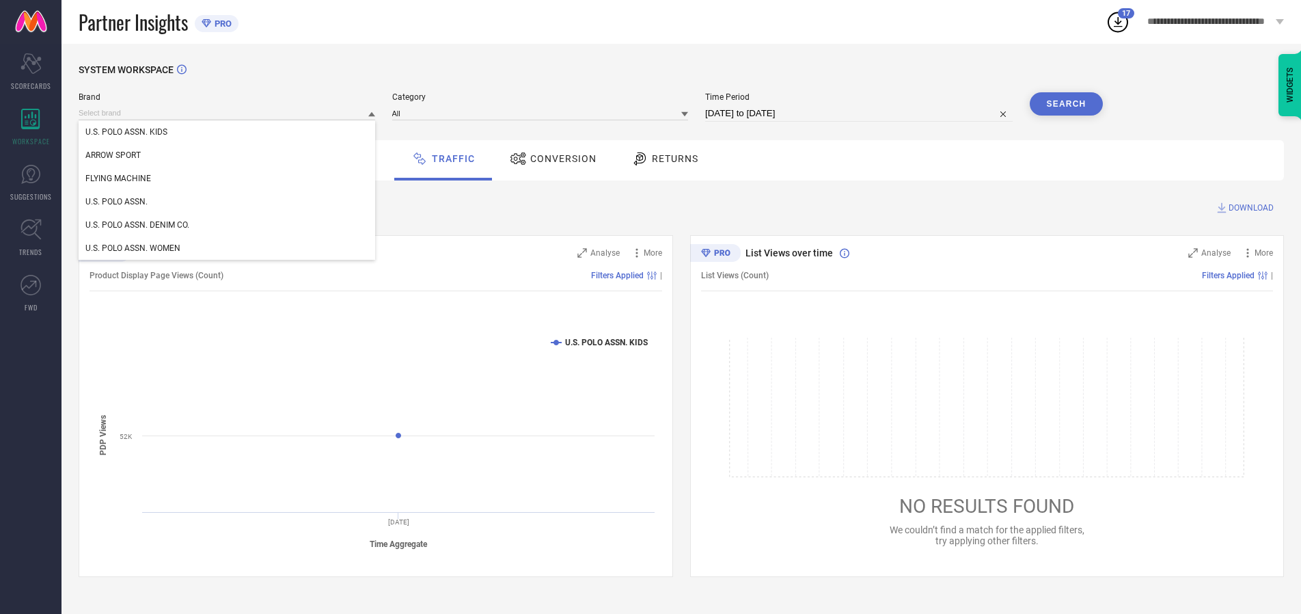
click at [228, 202] on div "U.S. POLO ASSN." at bounding box center [227, 201] width 297 height 23
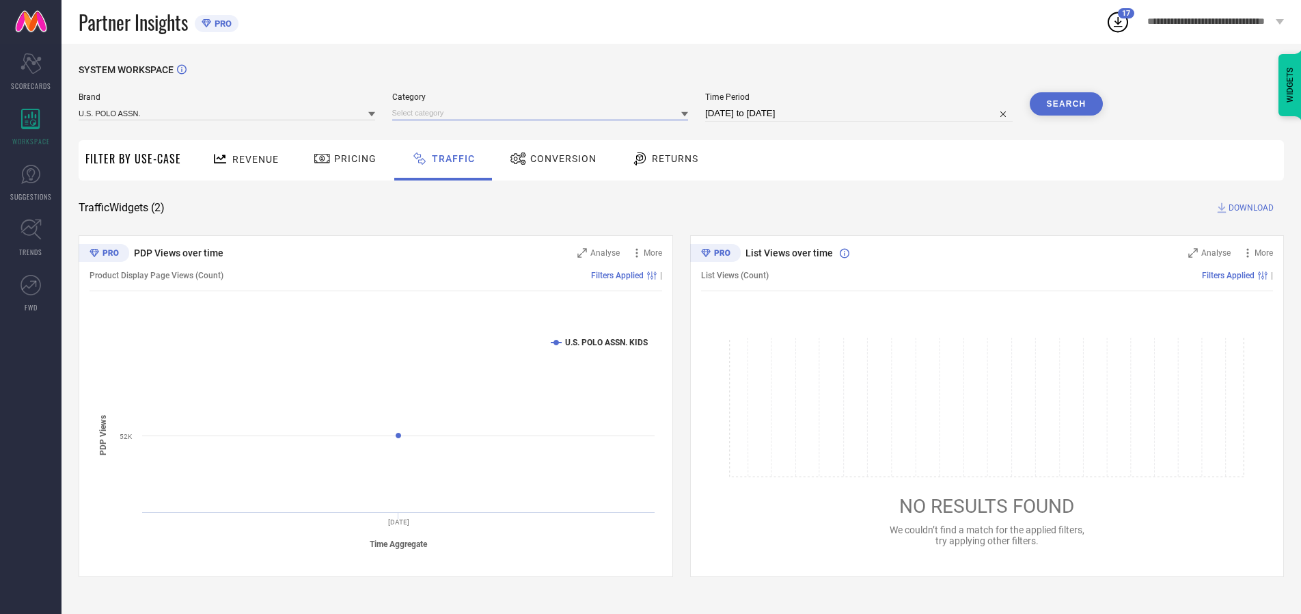
click at [543, 113] on input at bounding box center [540, 113] width 297 height 14
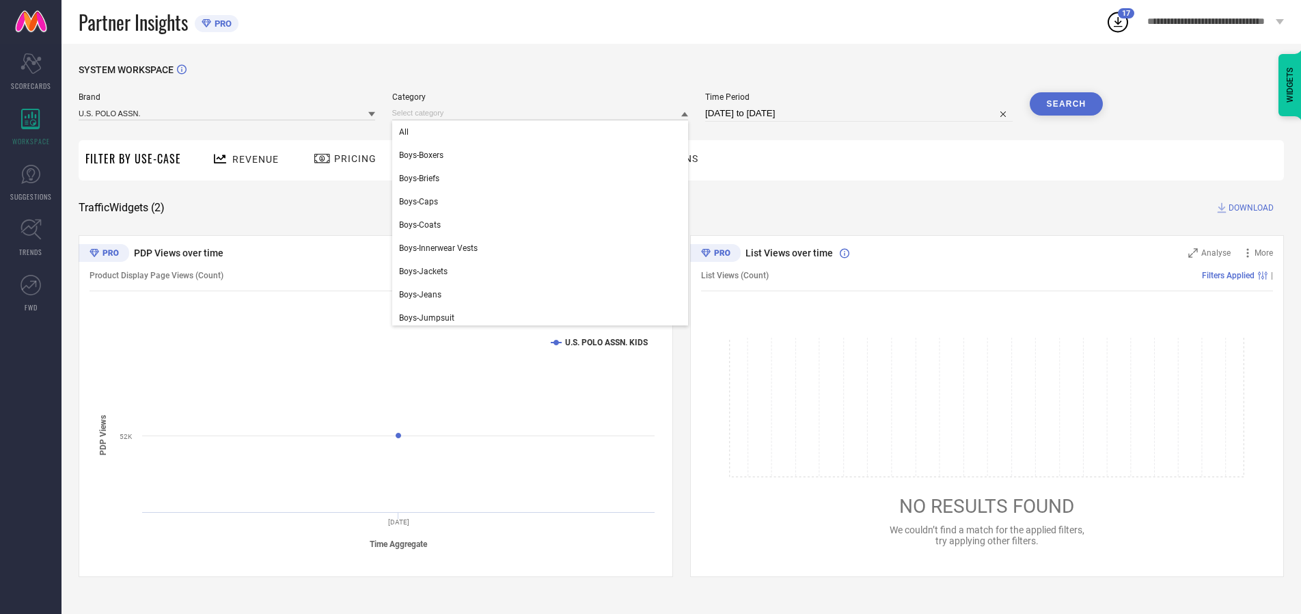
click at [543, 132] on div "All" at bounding box center [540, 131] width 297 height 23
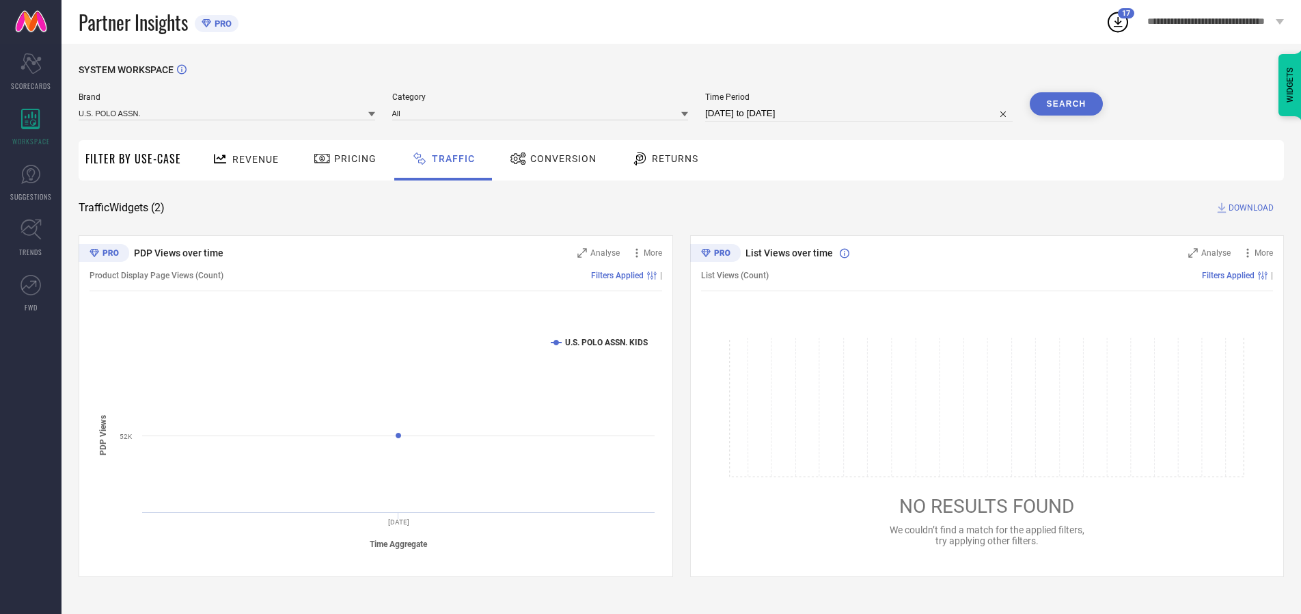
click at [1066, 104] on button "Search" at bounding box center [1067, 103] width 74 height 23
click at [1249, 208] on span "DOWNLOAD" at bounding box center [1250, 208] width 45 height 14
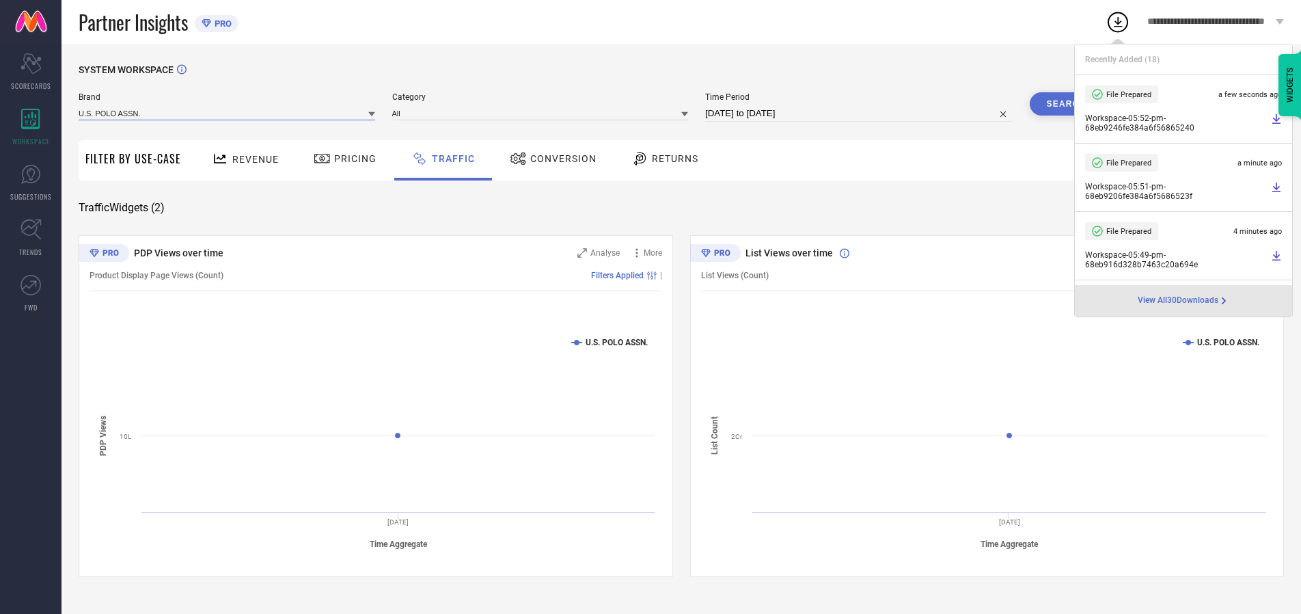
click at [228, 113] on input at bounding box center [227, 113] width 297 height 14
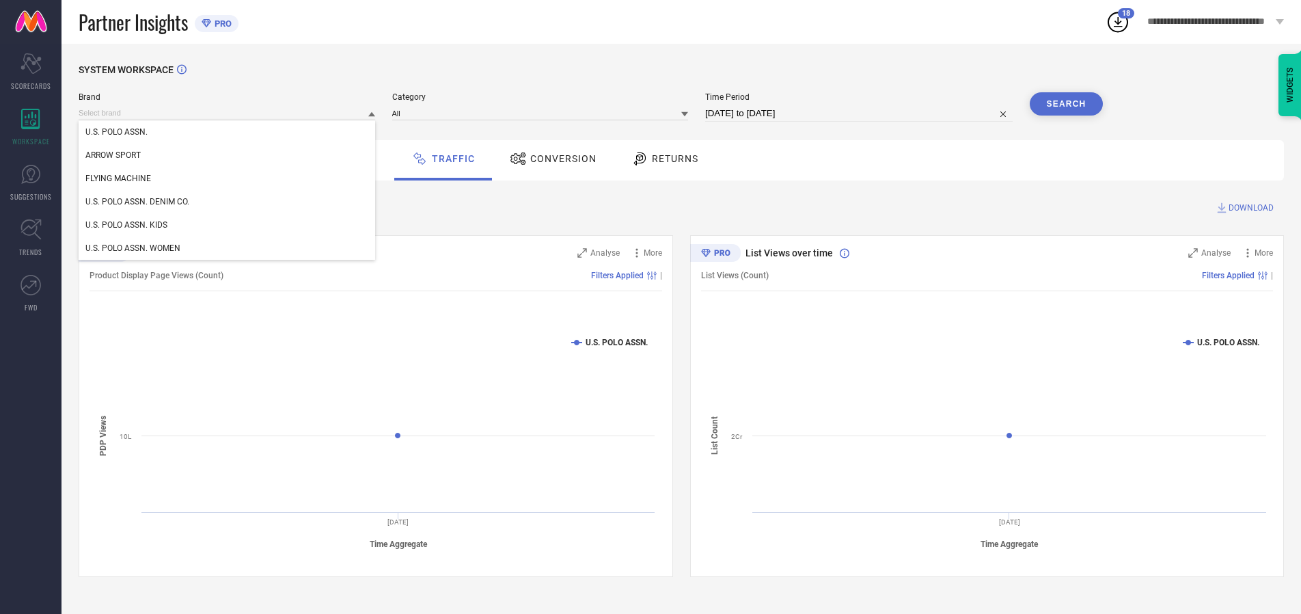
click at [228, 202] on div "U.S. POLO ASSN. DENIM CO." at bounding box center [227, 201] width 297 height 23
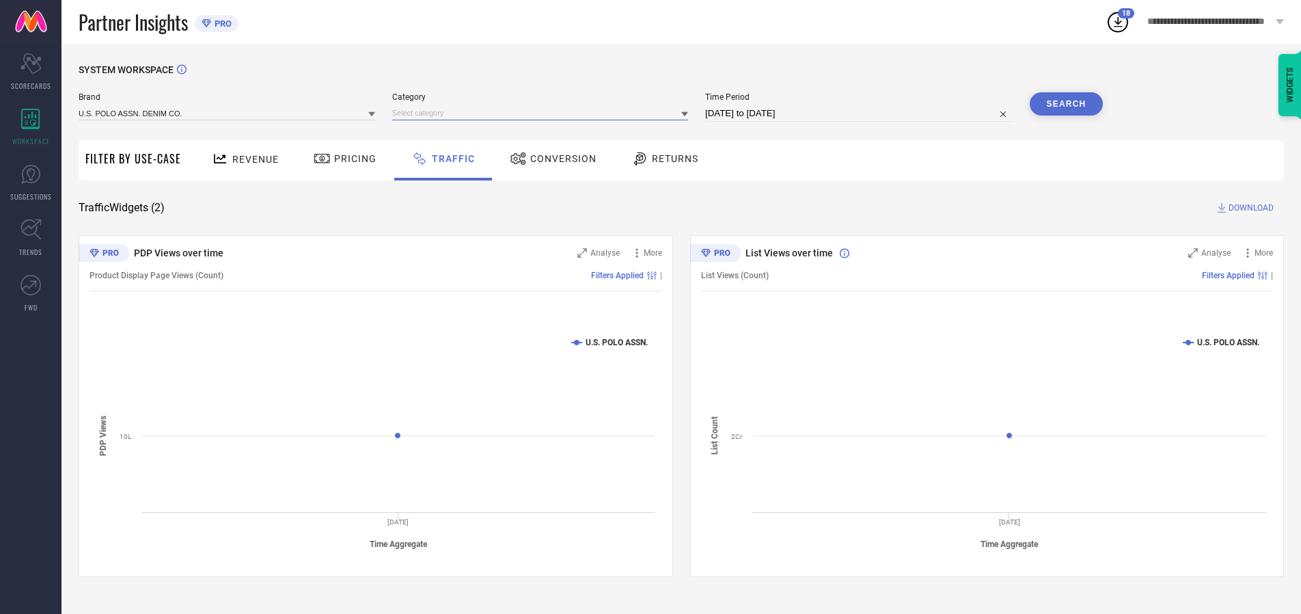
click at [543, 113] on input at bounding box center [540, 113] width 297 height 14
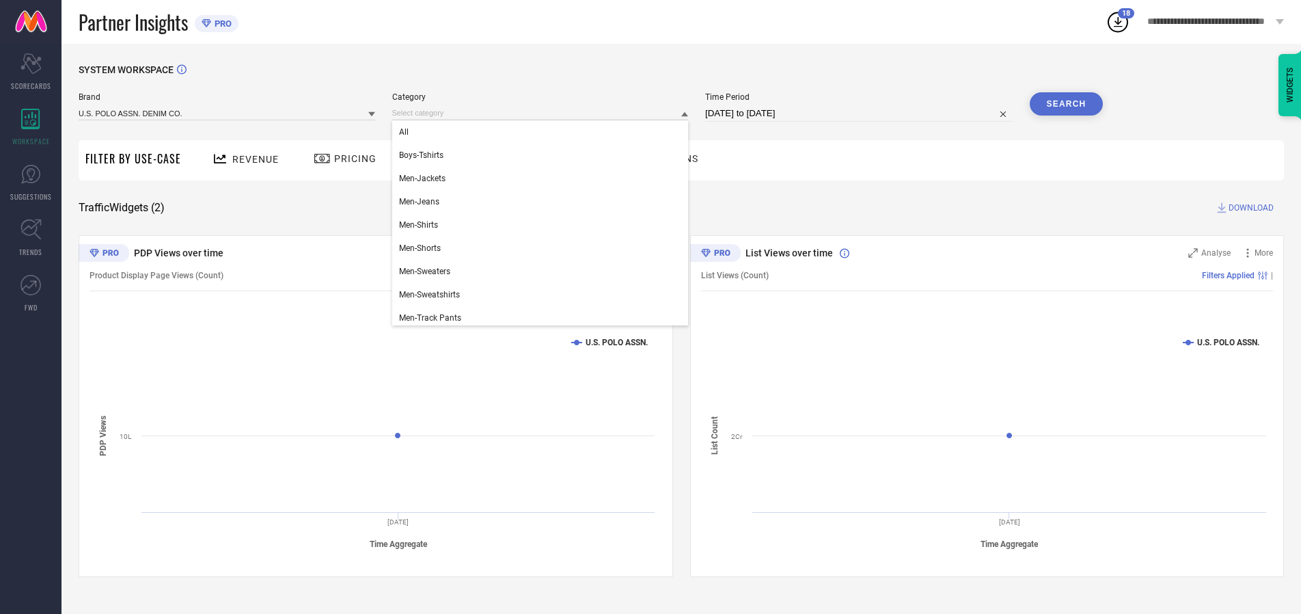
click at [543, 132] on div "All" at bounding box center [540, 131] width 297 height 23
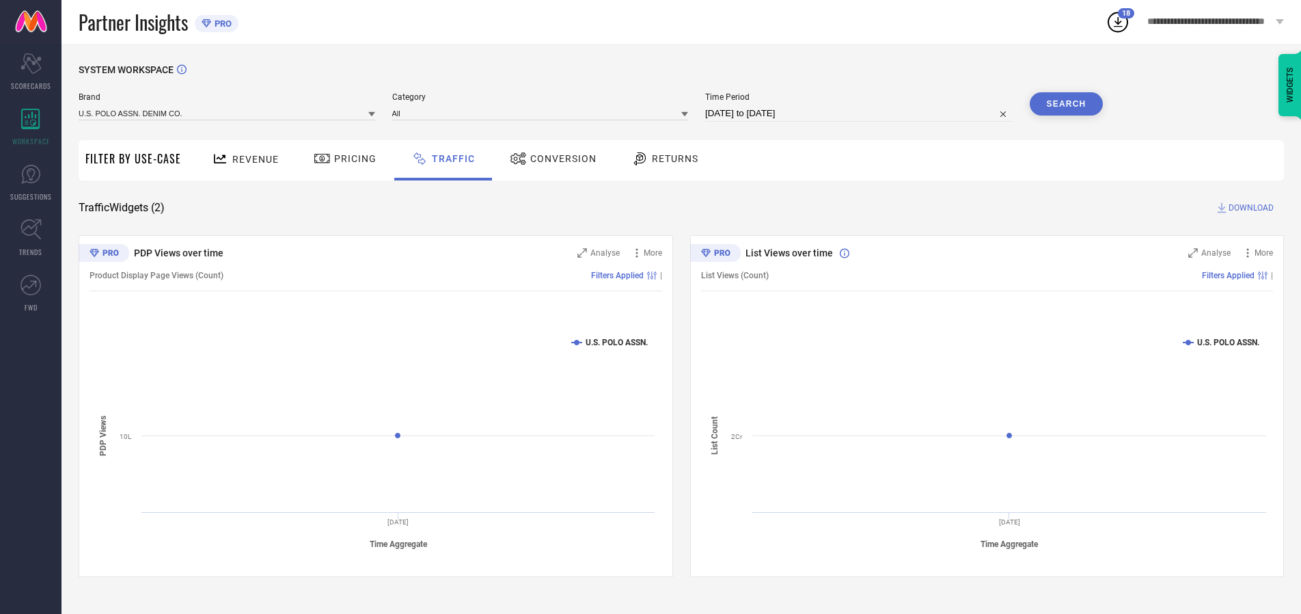
click at [1066, 104] on button "Search" at bounding box center [1067, 103] width 74 height 23
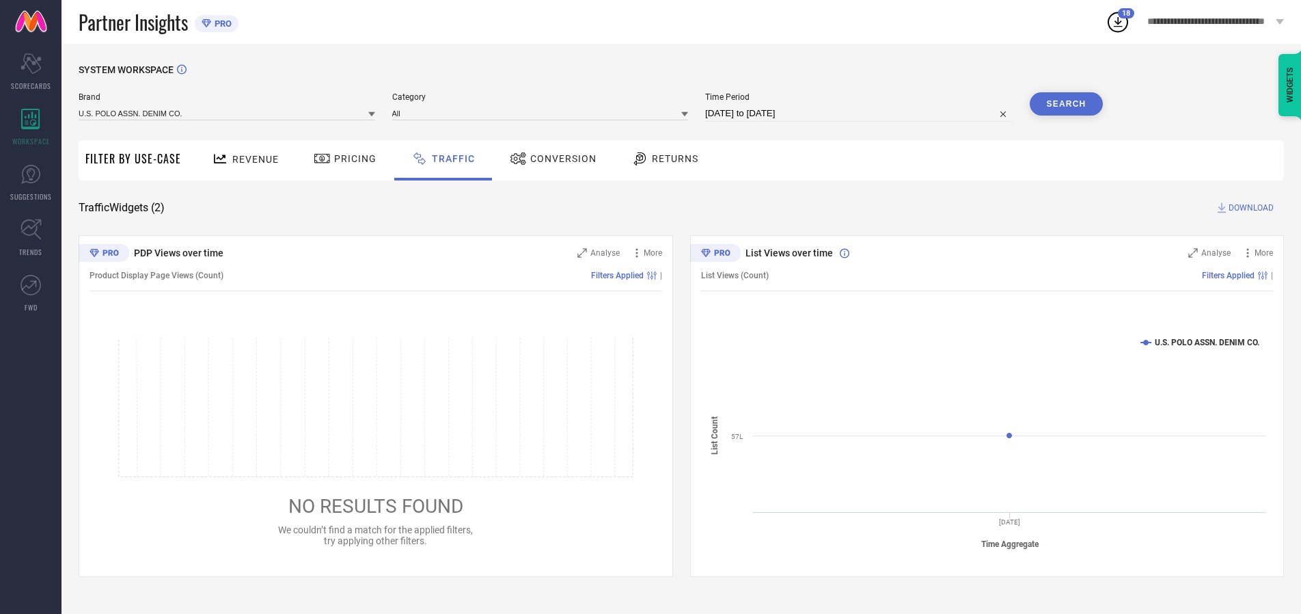
click at [1249, 208] on span "DOWNLOAD" at bounding box center [1250, 208] width 45 height 14
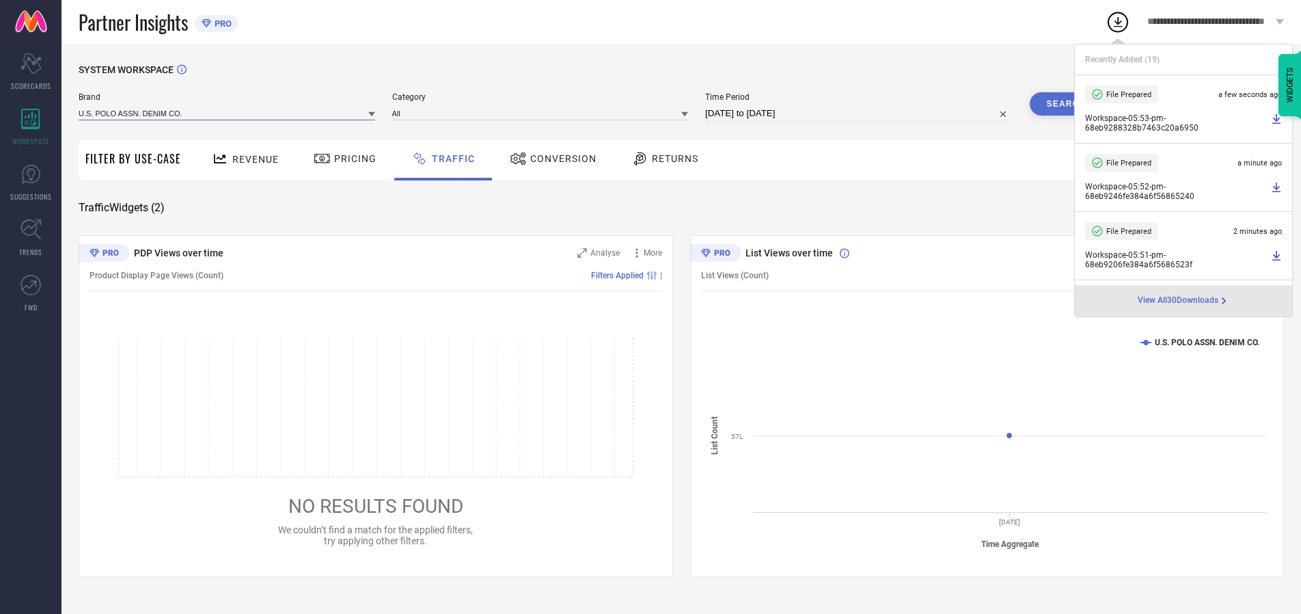
click at [228, 113] on input at bounding box center [227, 113] width 297 height 14
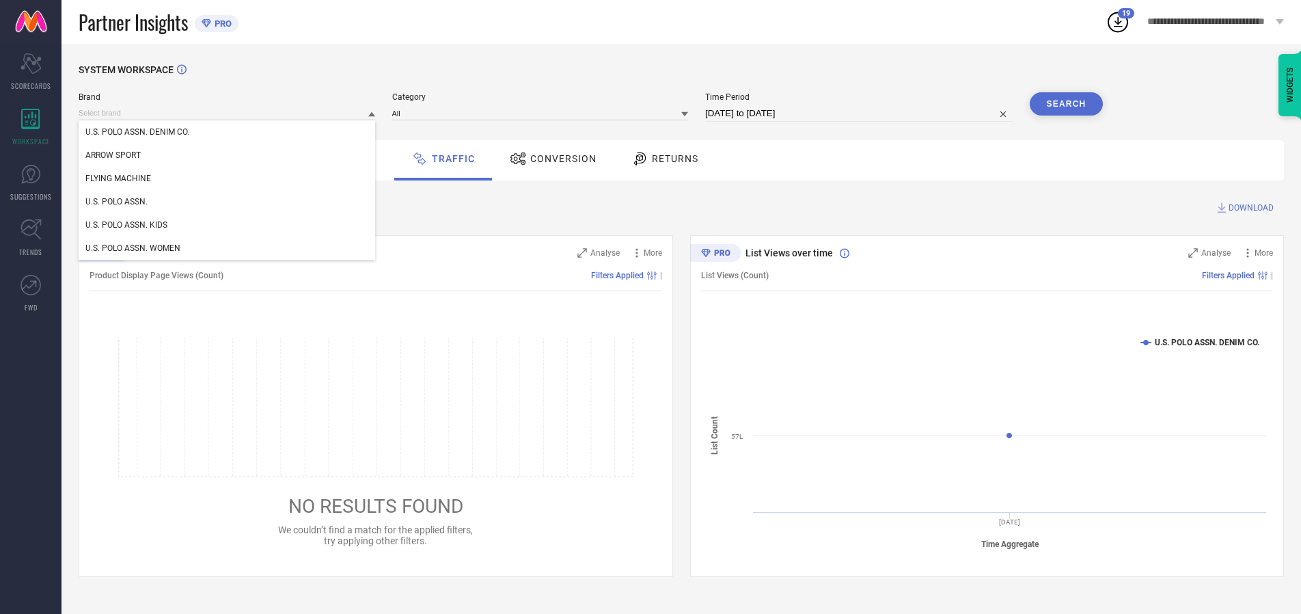
click at [228, 248] on div "U.S. POLO ASSN. WOMEN" at bounding box center [227, 247] width 297 height 23
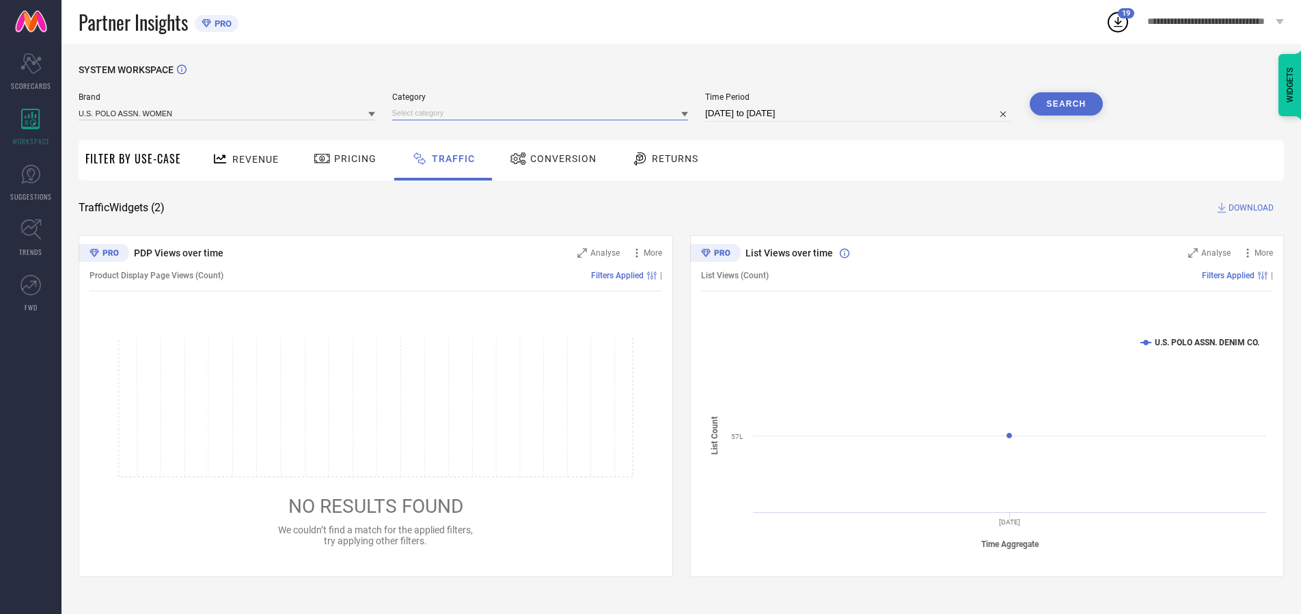
click at [543, 113] on input at bounding box center [540, 113] width 297 height 14
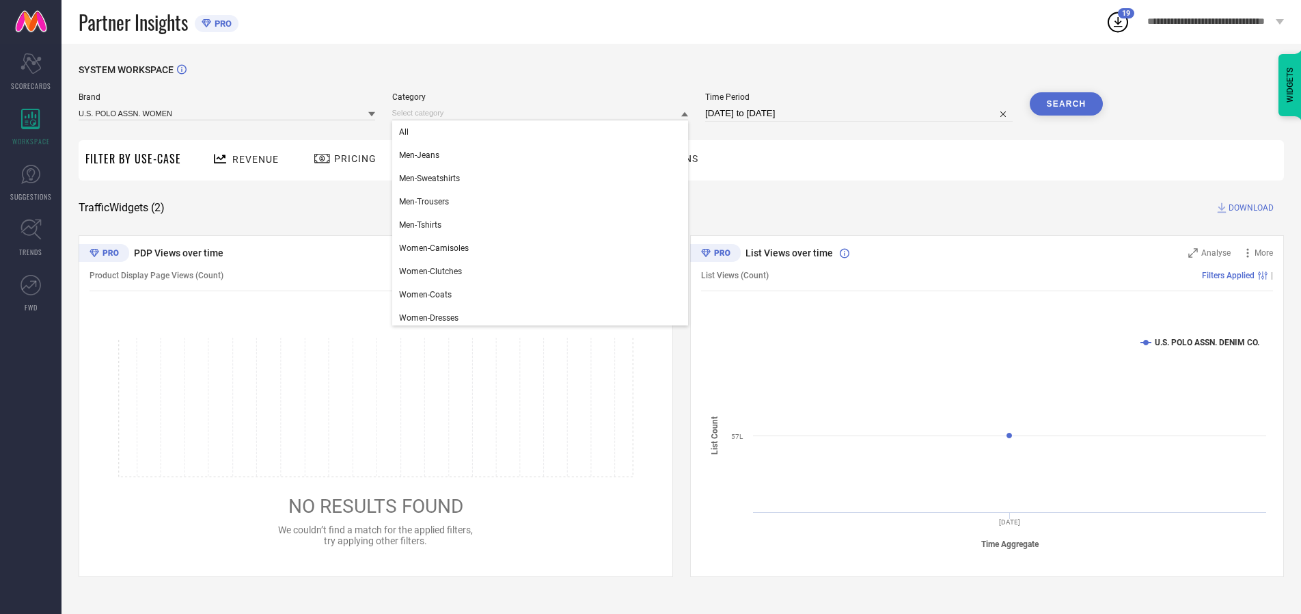
click at [543, 132] on div "All" at bounding box center [540, 131] width 297 height 23
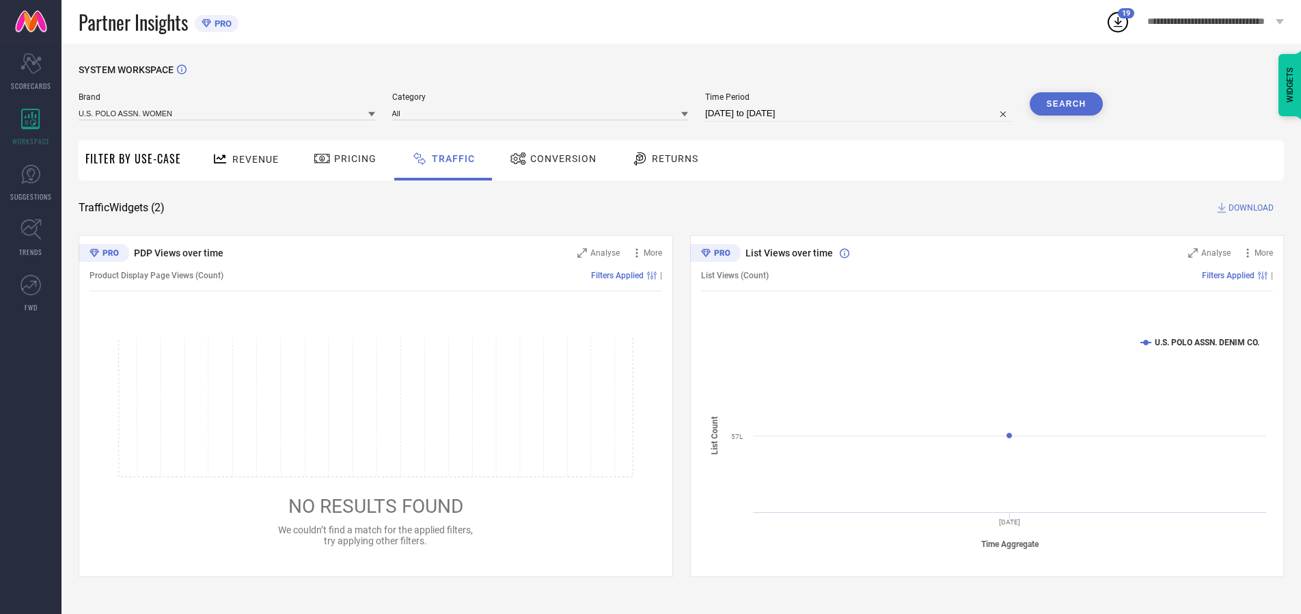
click at [1066, 104] on button "Search" at bounding box center [1067, 103] width 74 height 23
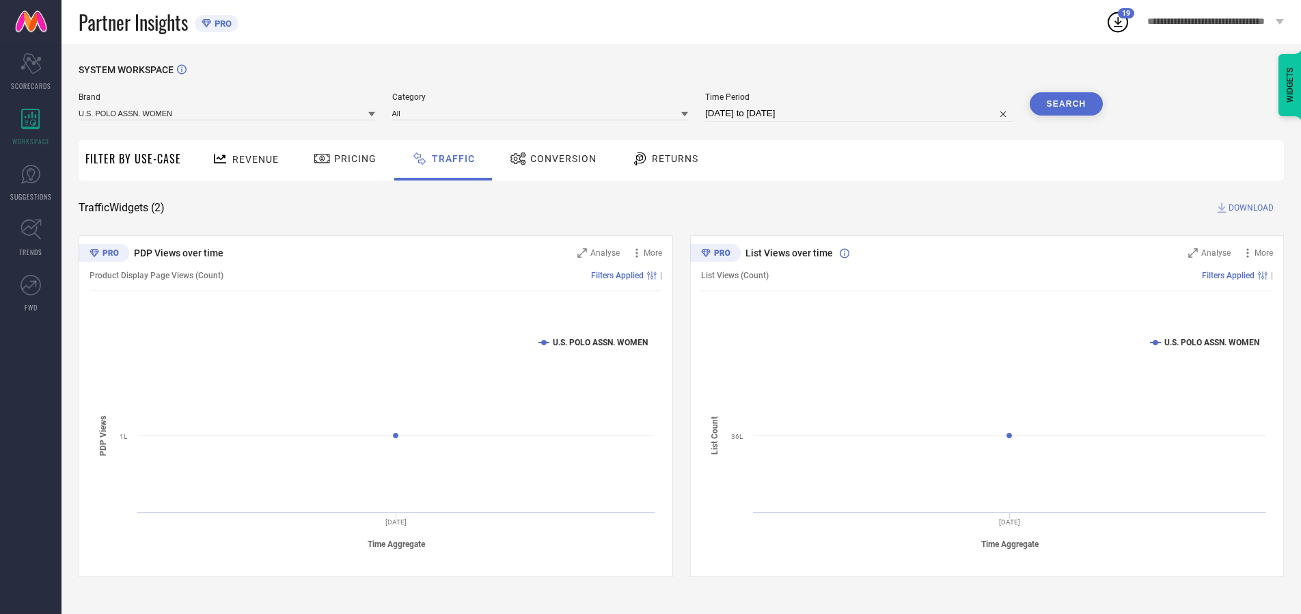
click at [1249, 208] on span "DOWNLOAD" at bounding box center [1250, 208] width 45 height 14
click at [861, 113] on input at bounding box center [858, 113] width 307 height 16
select select "9"
select select "2025"
select select "10"
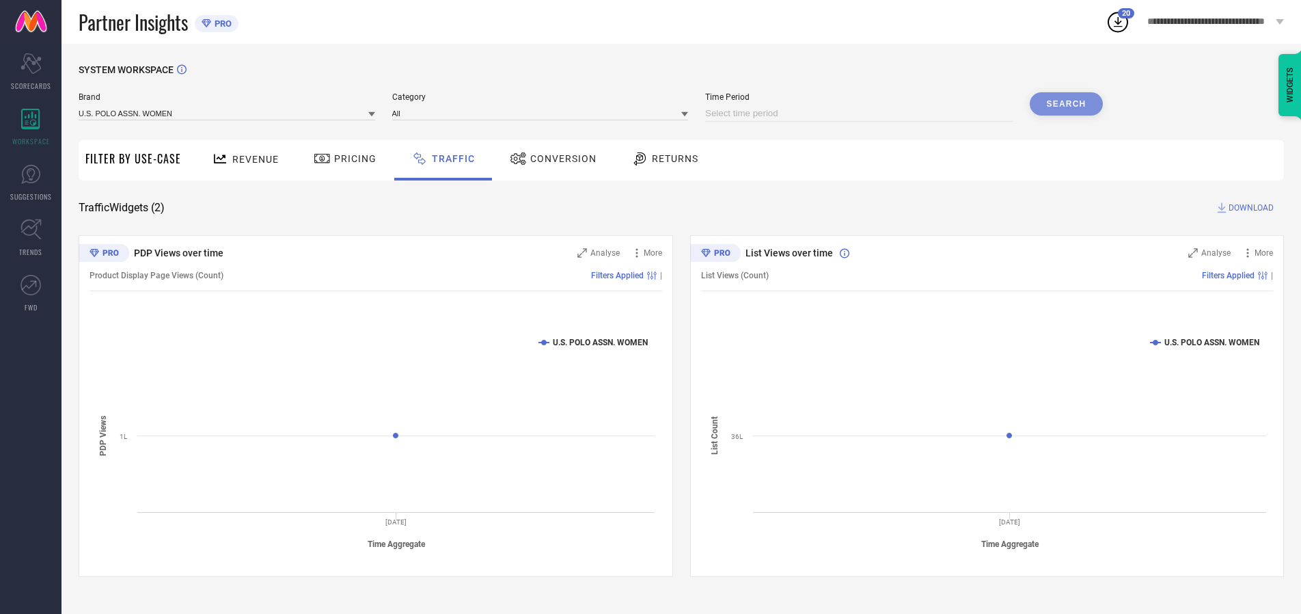
select select "2025"
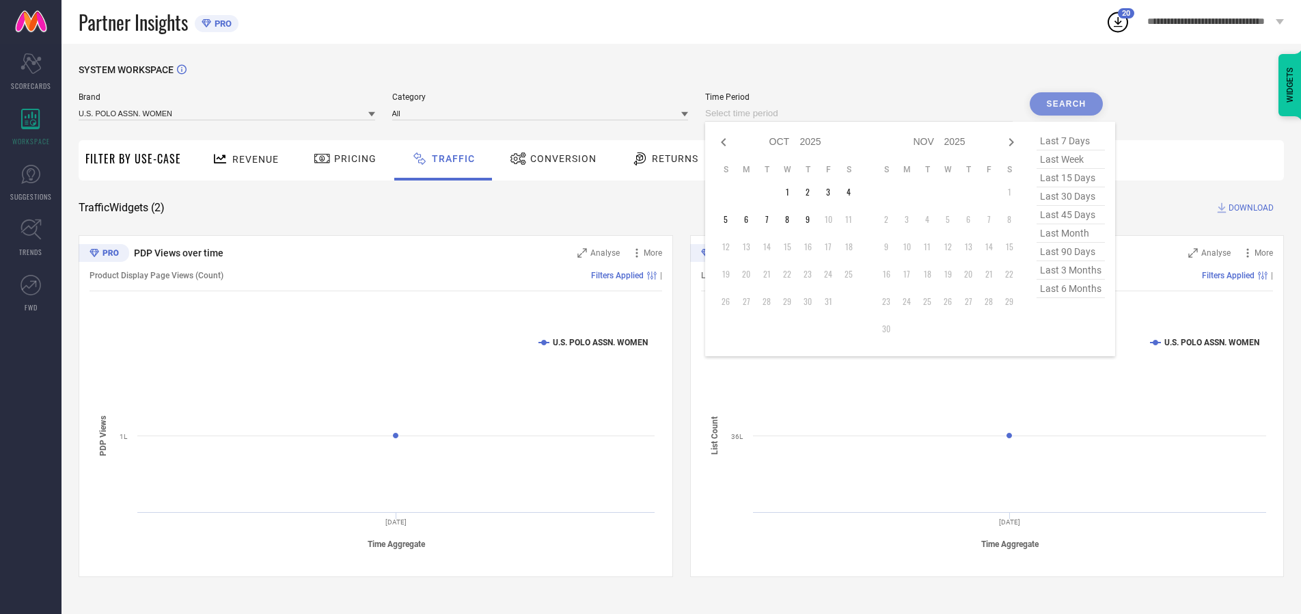
click at [812, 192] on td "2" at bounding box center [807, 192] width 20 height 20
type input "[DATE] to [DATE]"
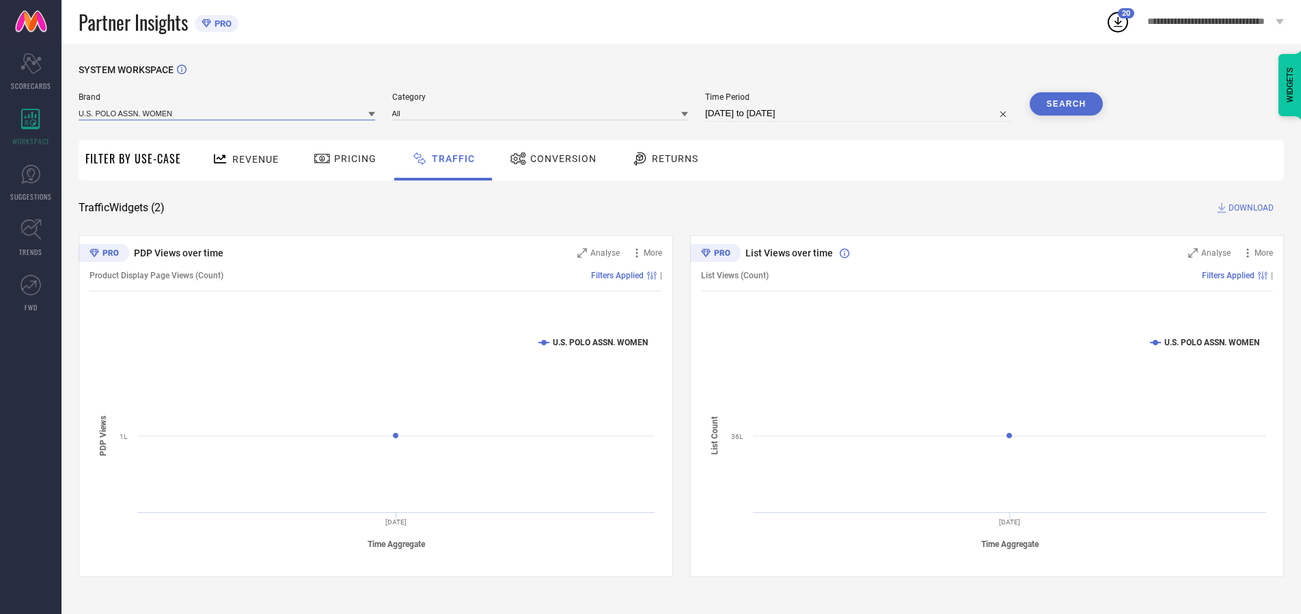
click at [228, 113] on input at bounding box center [227, 113] width 297 height 14
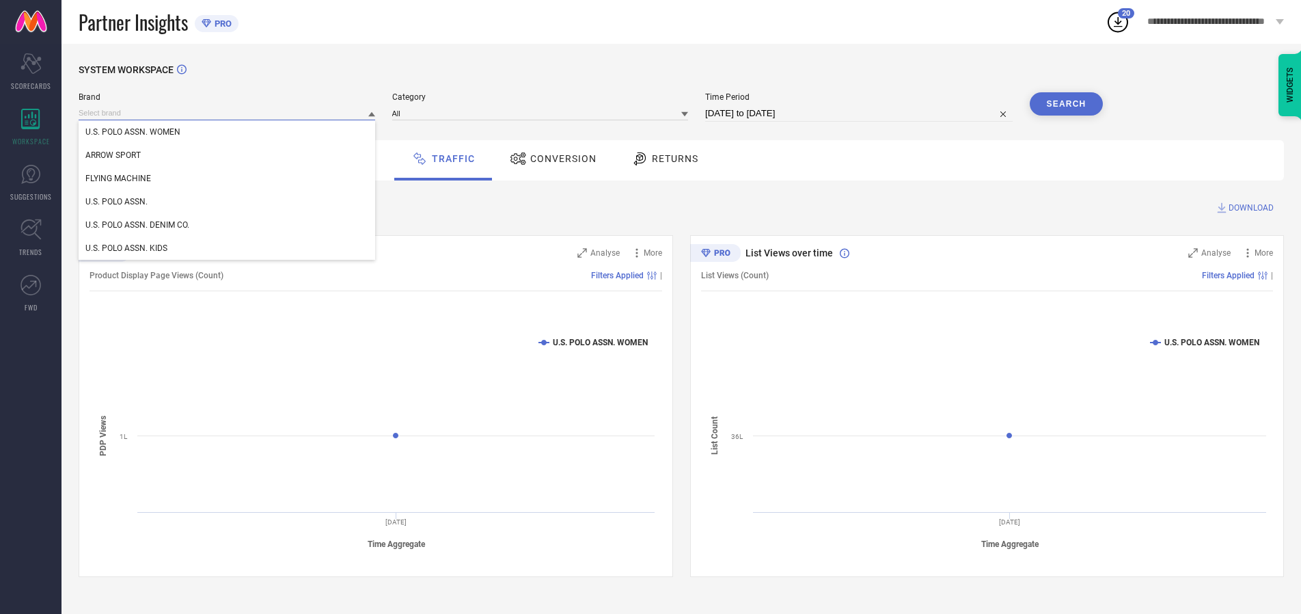
click at [228, 113] on input at bounding box center [227, 113] width 297 height 14
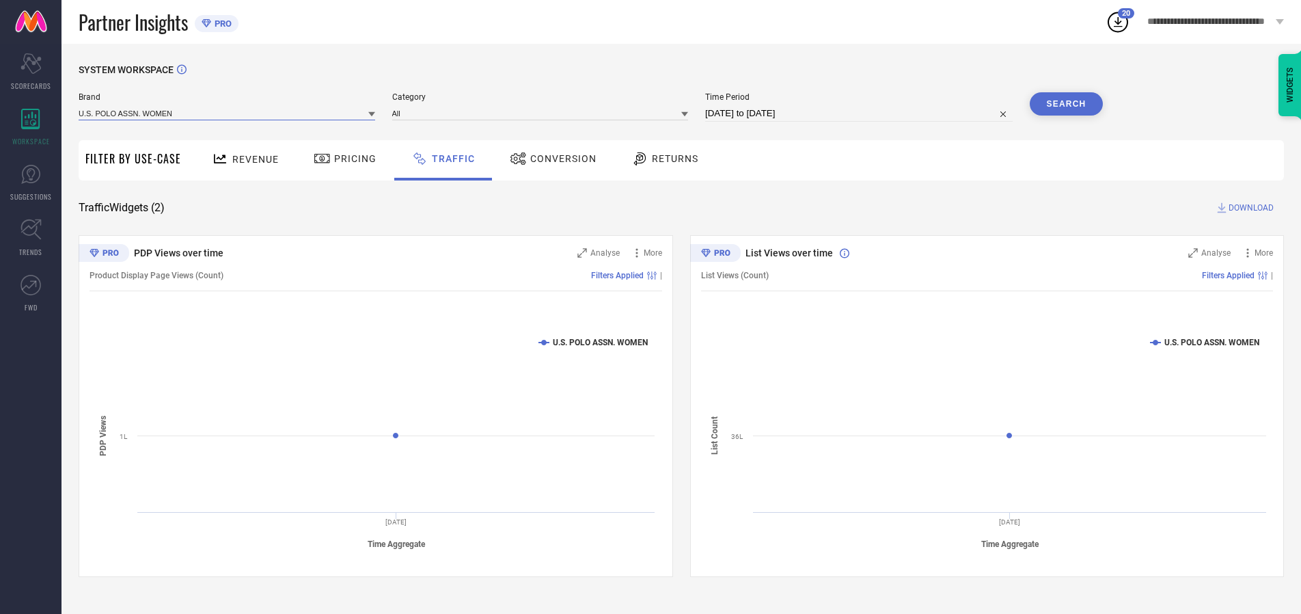
click at [228, 113] on input at bounding box center [227, 113] width 297 height 14
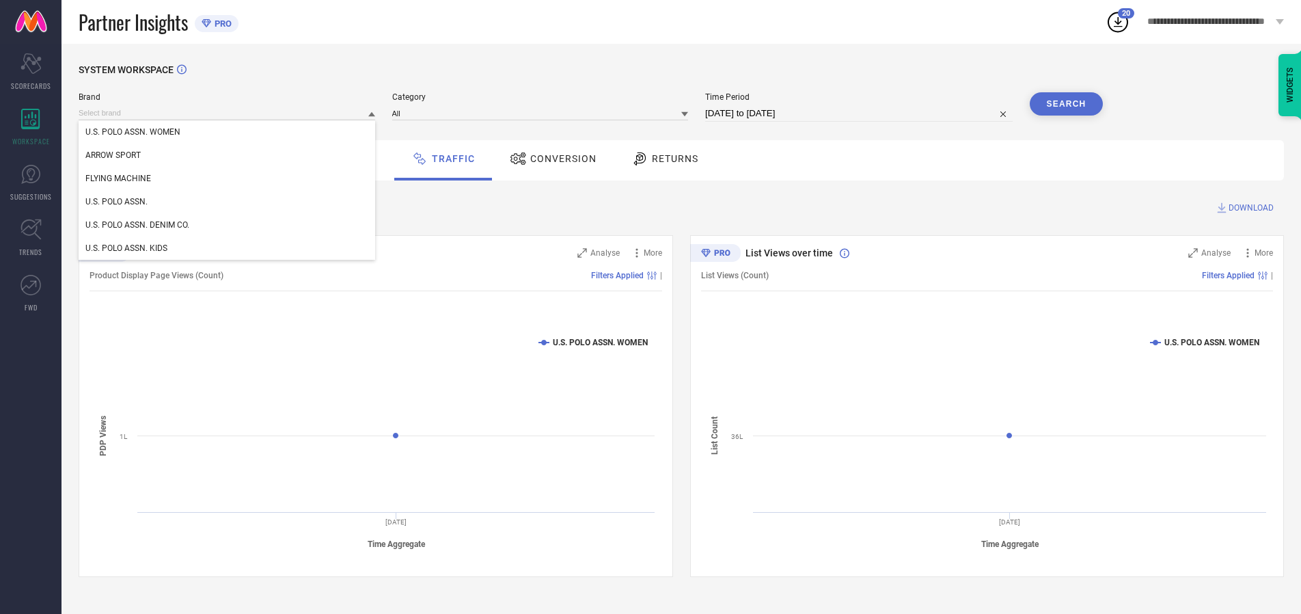
click at [228, 132] on div "U.S. POLO ASSN. WOMEN" at bounding box center [227, 131] width 297 height 23
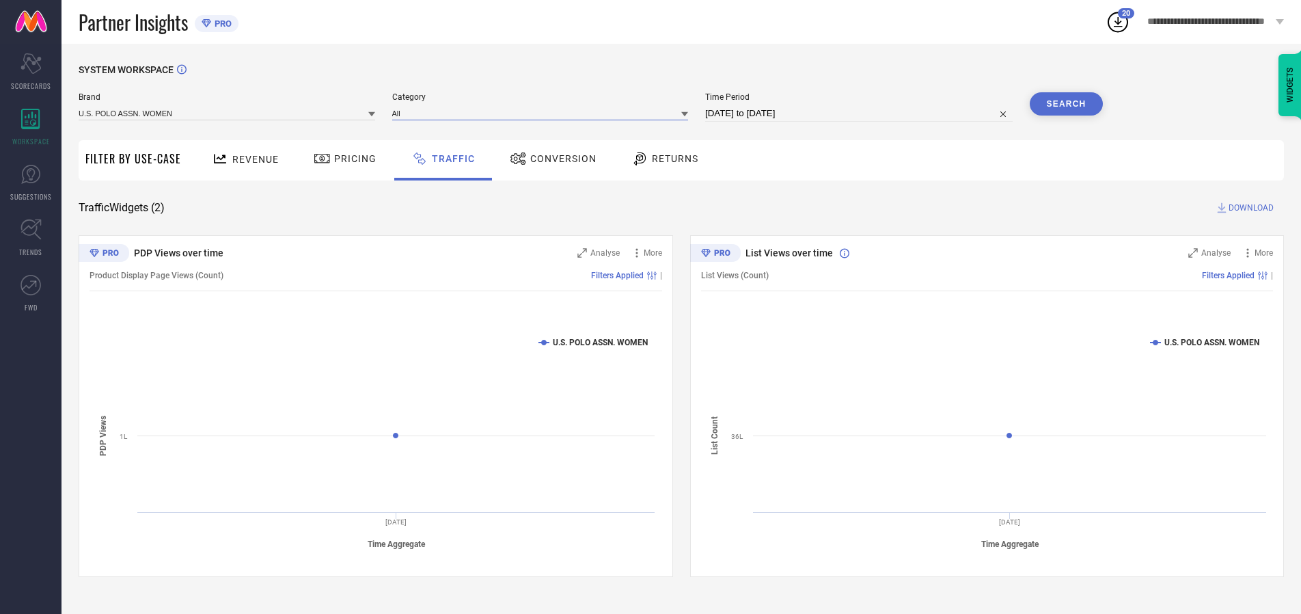
click at [543, 113] on input at bounding box center [540, 113] width 297 height 14
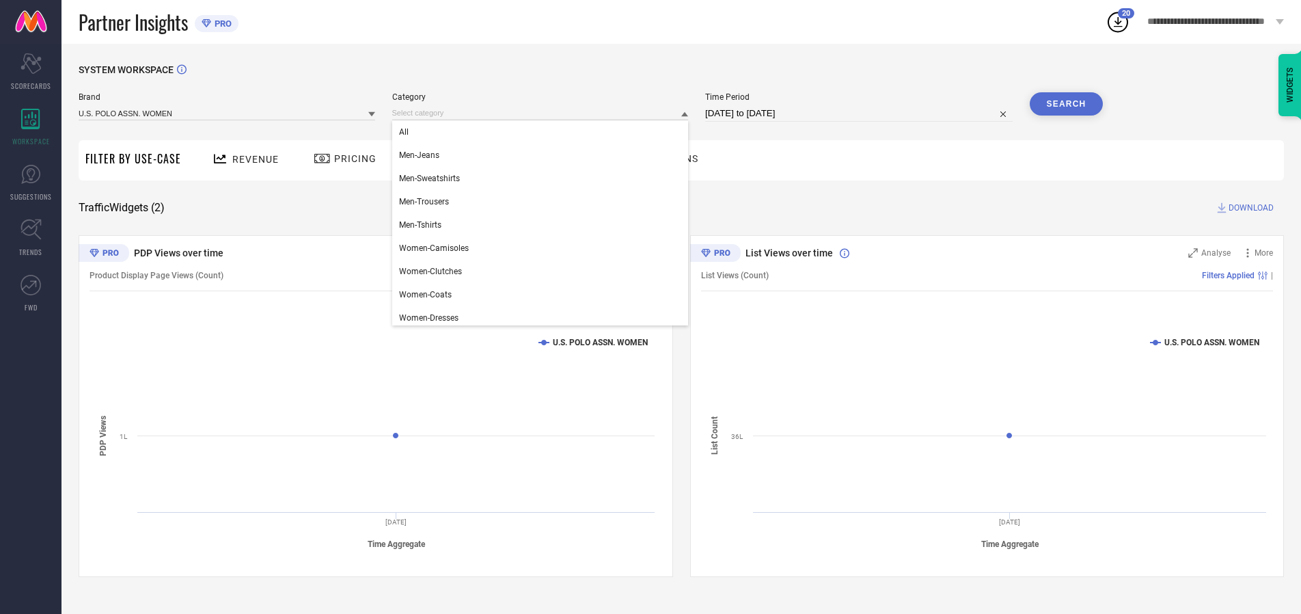
click at [543, 132] on div "All" at bounding box center [540, 131] width 297 height 23
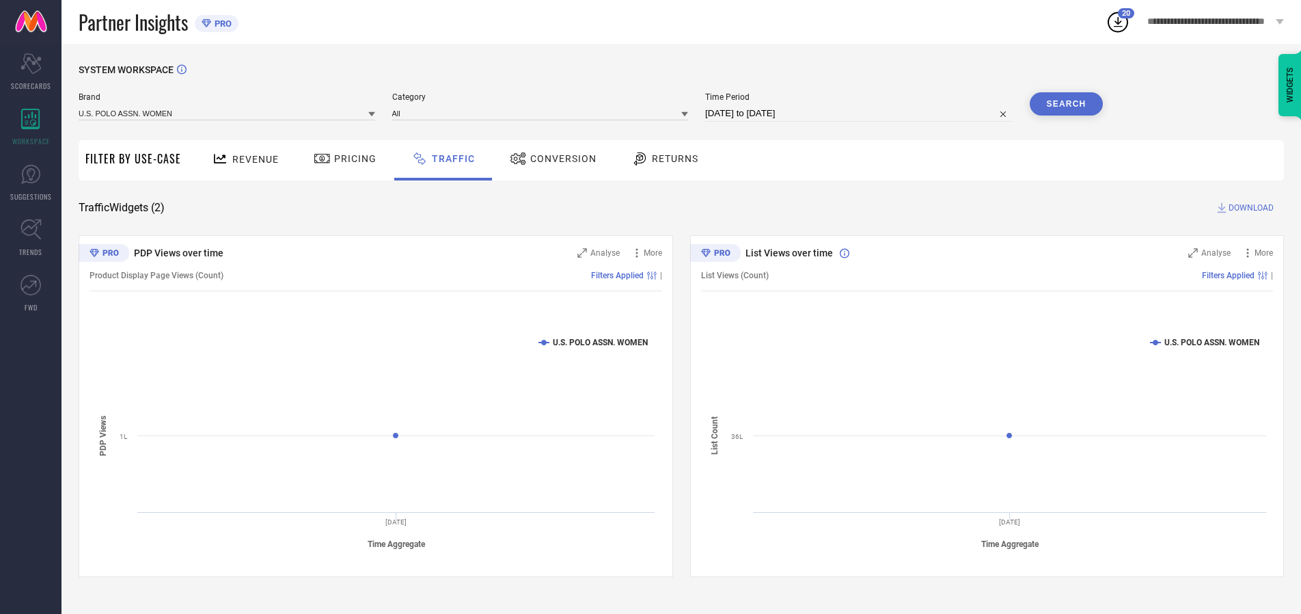
click at [1066, 104] on button "Search" at bounding box center [1067, 103] width 74 height 23
click at [1249, 208] on span "DOWNLOAD" at bounding box center [1250, 208] width 45 height 14
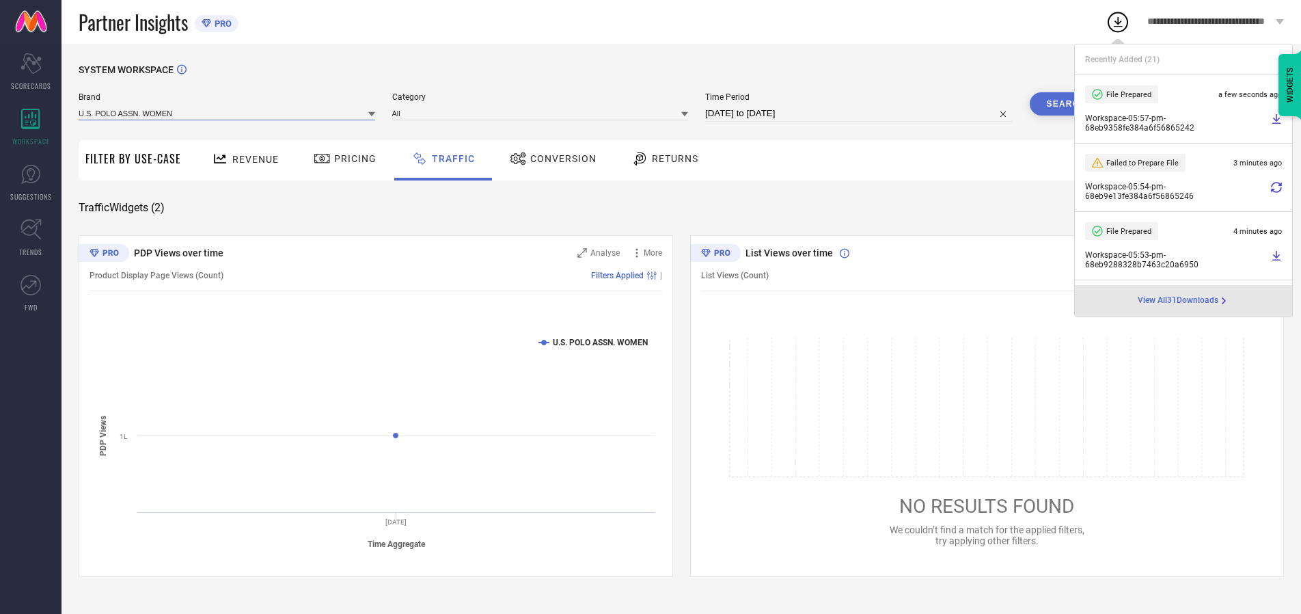
click at [228, 113] on input at bounding box center [227, 113] width 297 height 14
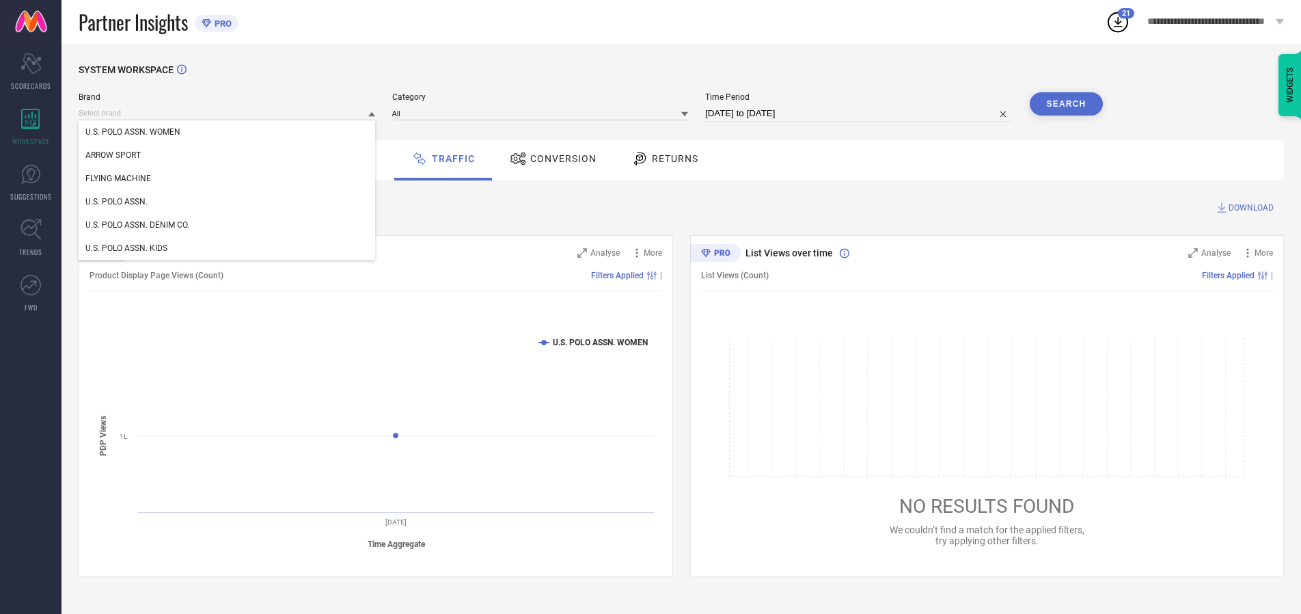
click at [228, 202] on div "U.S. POLO ASSN." at bounding box center [227, 201] width 297 height 23
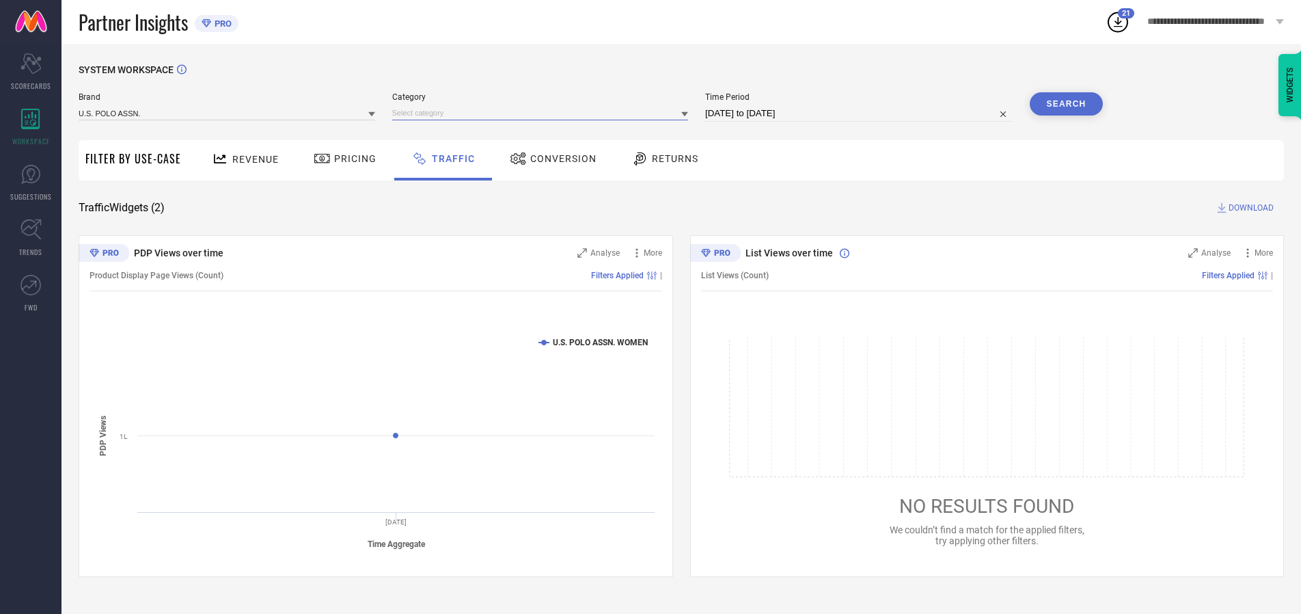
click at [543, 113] on input at bounding box center [540, 113] width 297 height 14
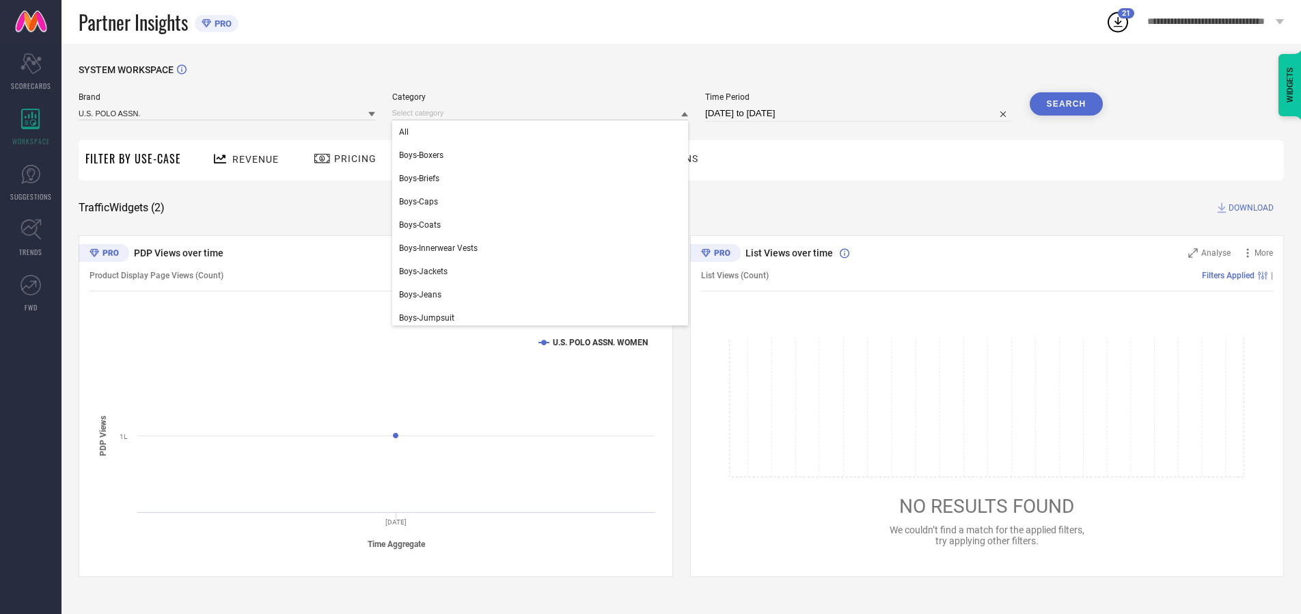
click at [543, 132] on div "All" at bounding box center [540, 131] width 297 height 23
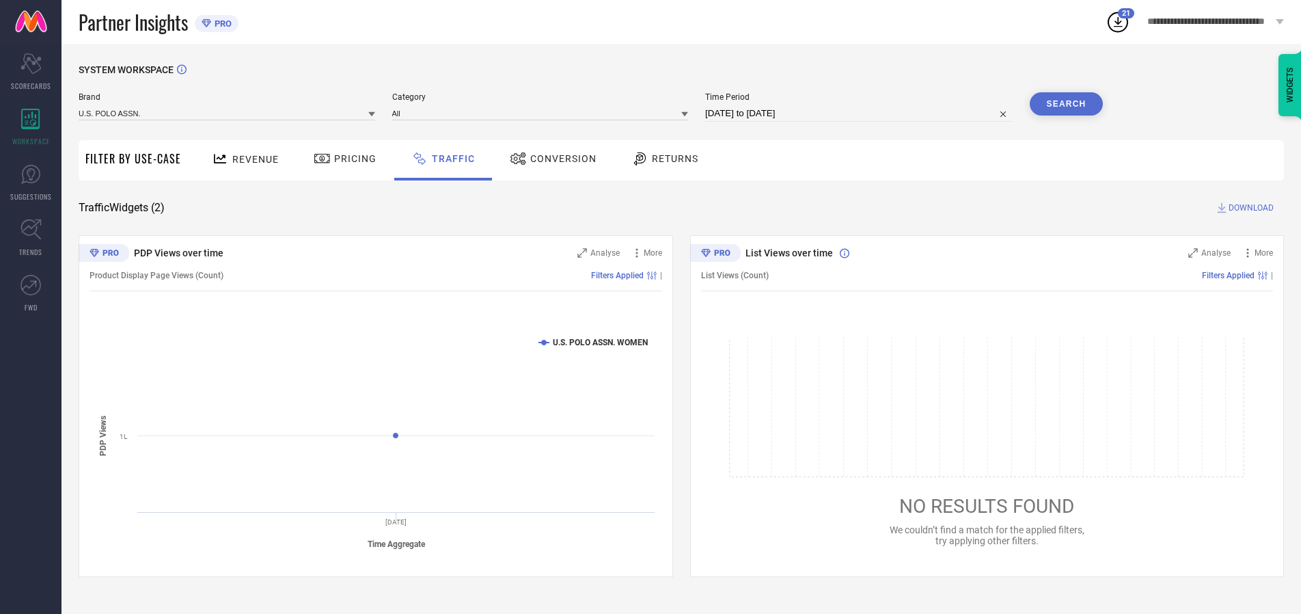
click at [1066, 104] on button "Search" at bounding box center [1067, 103] width 74 height 23
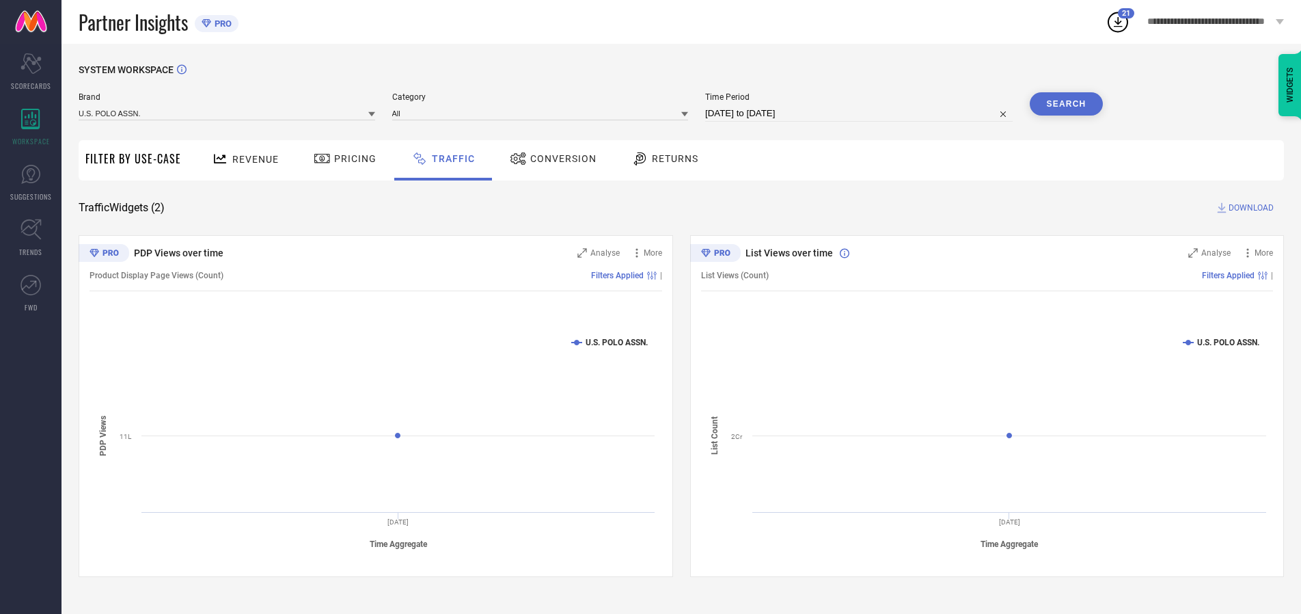
click at [1249, 208] on span "DOWNLOAD" at bounding box center [1250, 208] width 45 height 14
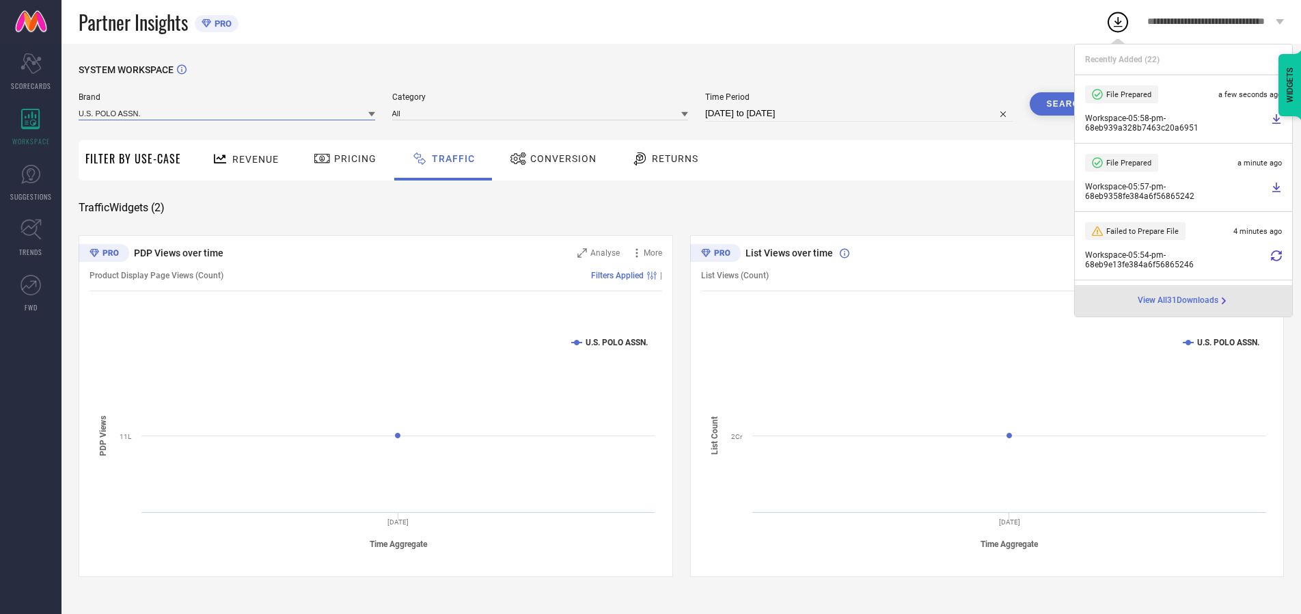
click at [228, 113] on input at bounding box center [227, 113] width 297 height 14
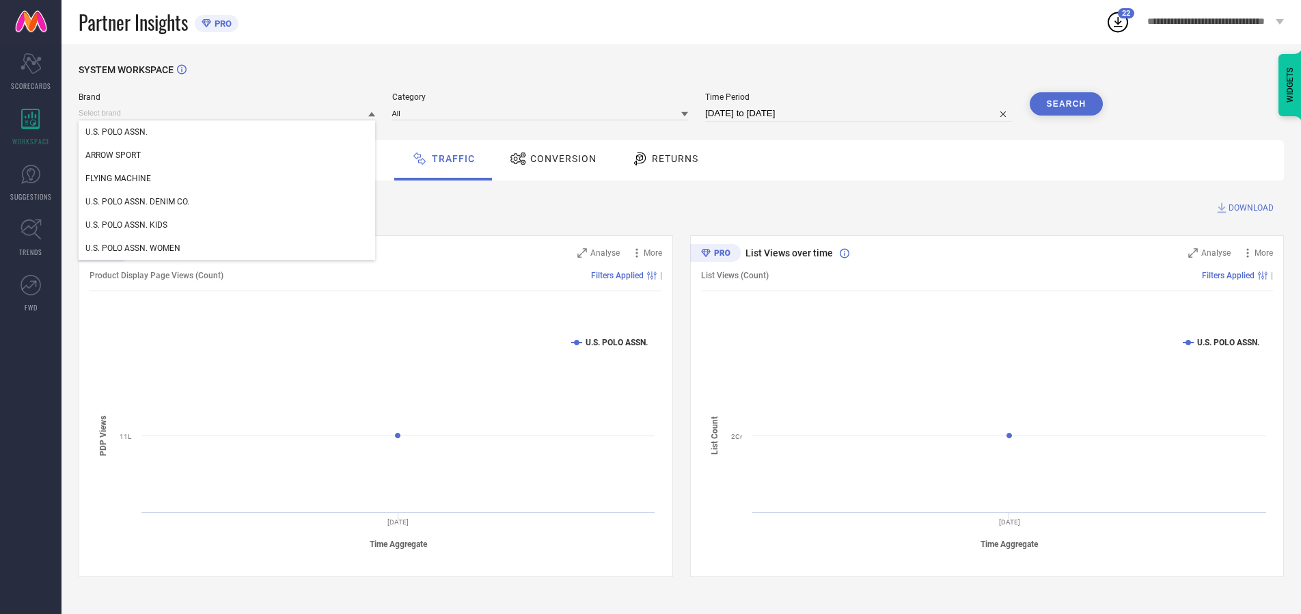
click at [228, 202] on div "U.S. POLO ASSN. DENIM CO." at bounding box center [227, 201] width 297 height 23
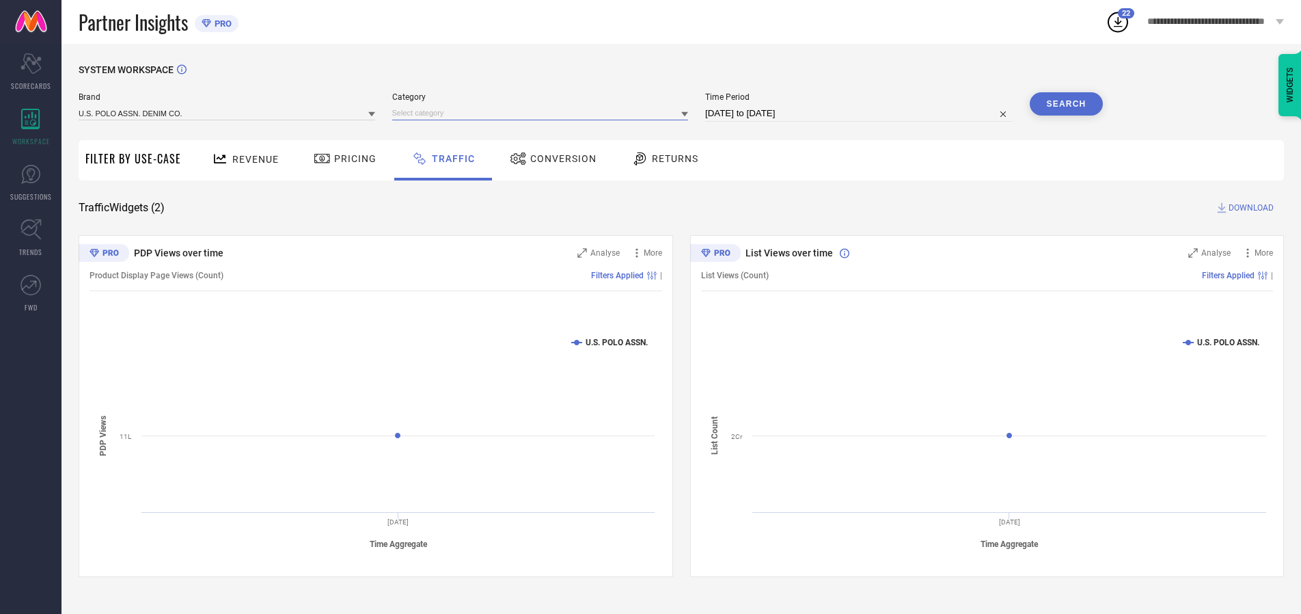
click at [543, 113] on input at bounding box center [540, 113] width 297 height 14
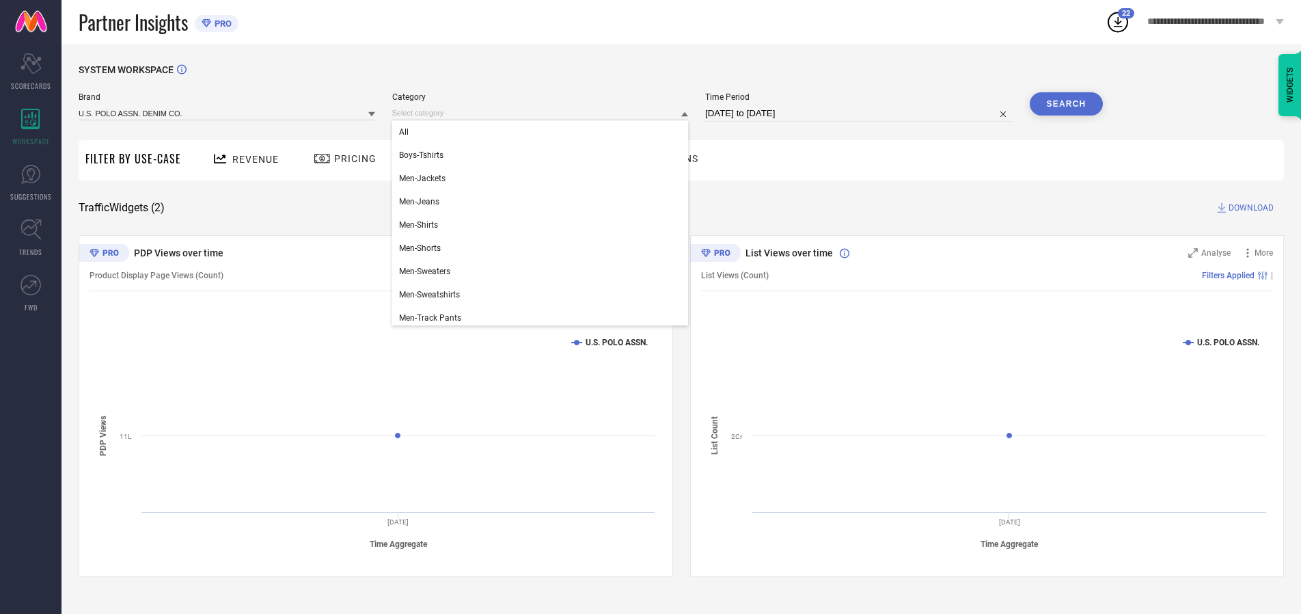
click at [543, 132] on div "All" at bounding box center [540, 131] width 297 height 23
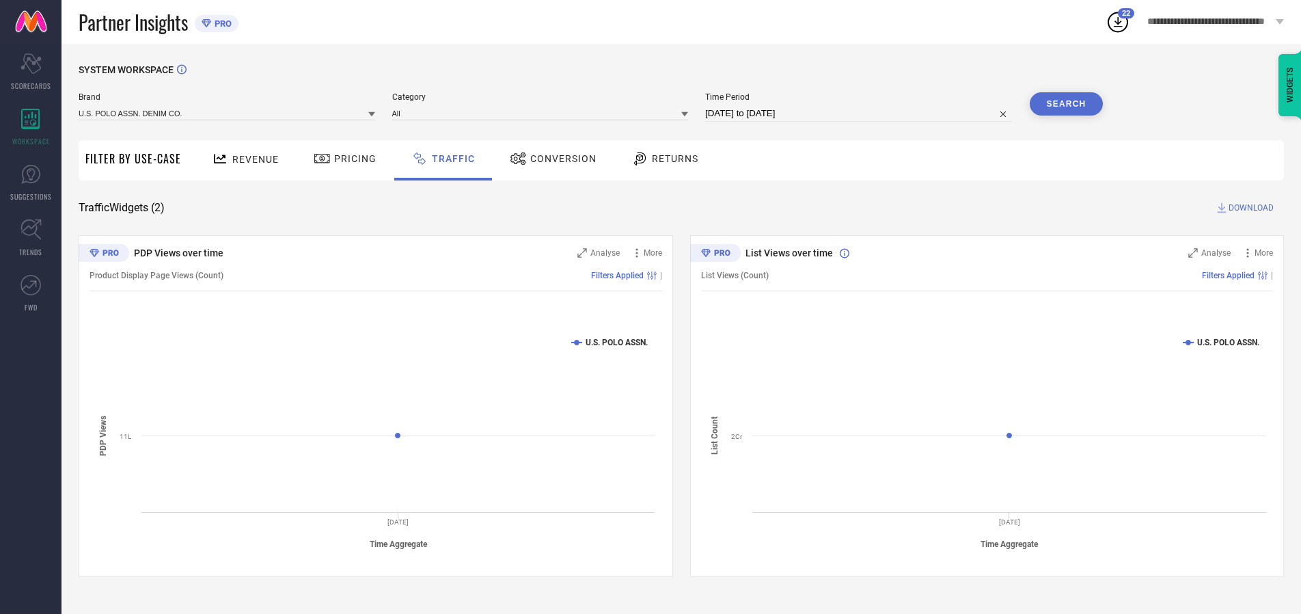
click at [1066, 104] on button "Search" at bounding box center [1067, 103] width 74 height 23
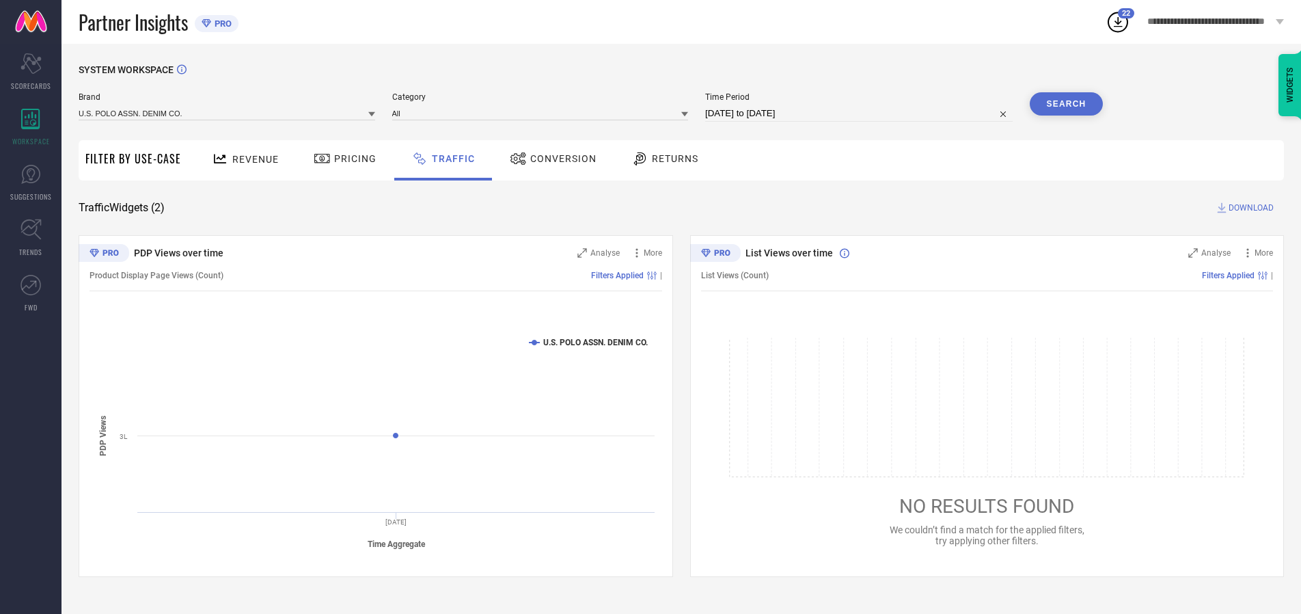
click at [1249, 208] on span "DOWNLOAD" at bounding box center [1250, 208] width 45 height 14
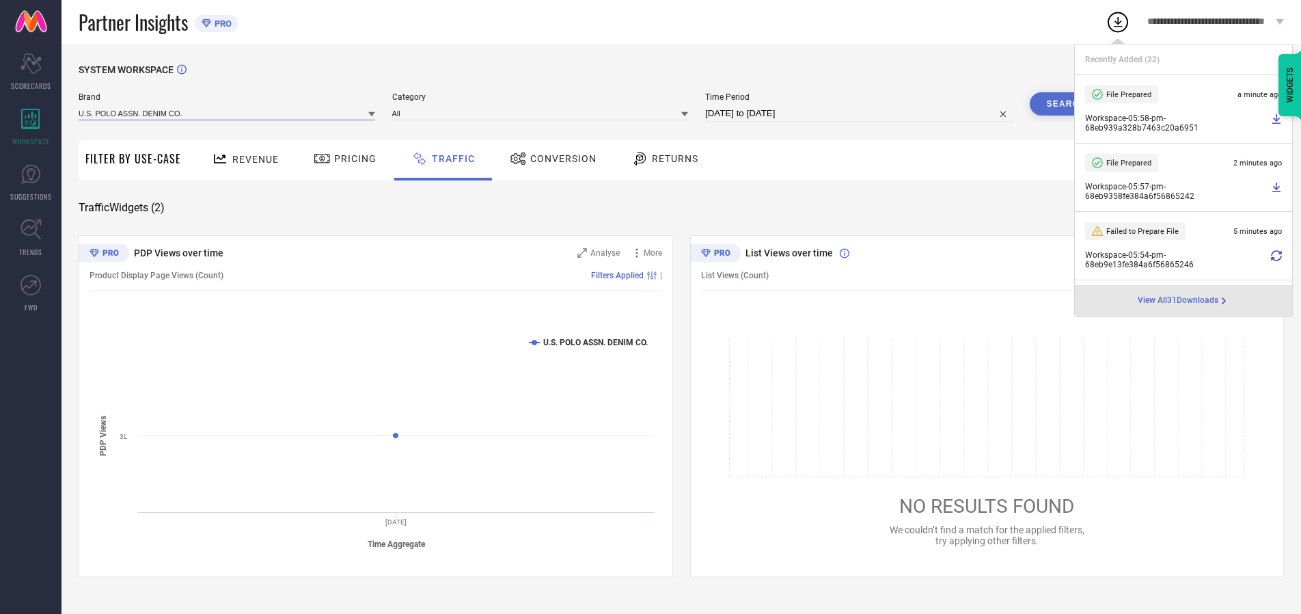
click at [228, 113] on input at bounding box center [227, 113] width 297 height 14
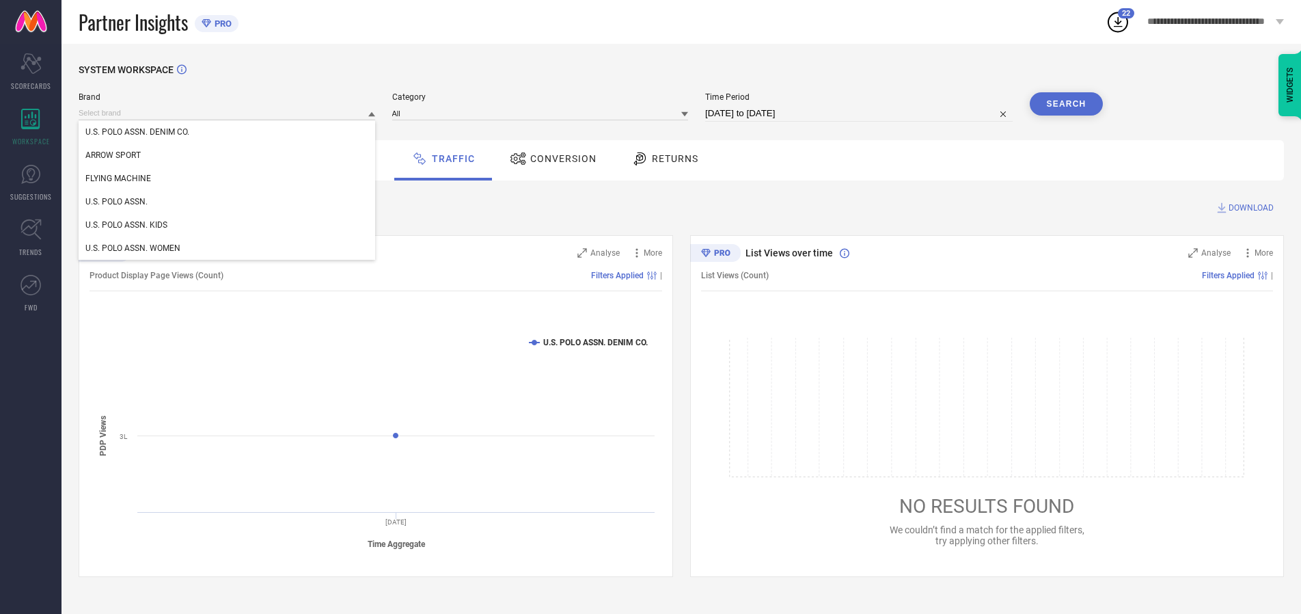
click at [228, 225] on div "U.S. POLO ASSN. KIDS" at bounding box center [227, 224] width 297 height 23
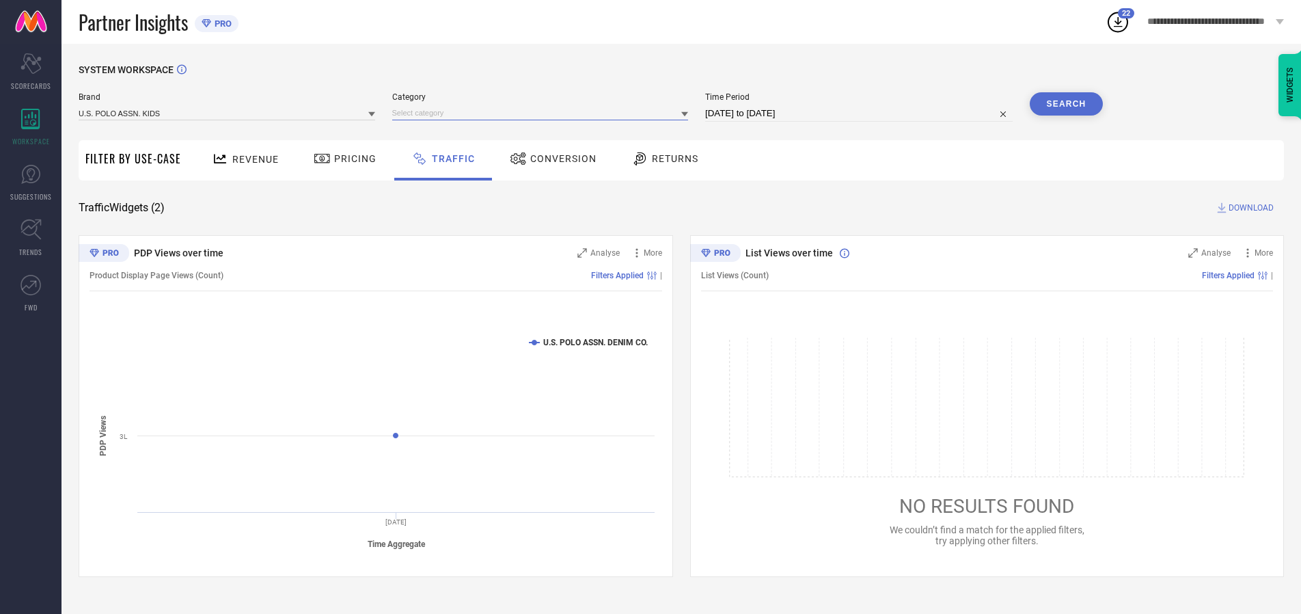
click at [543, 113] on input at bounding box center [540, 113] width 297 height 14
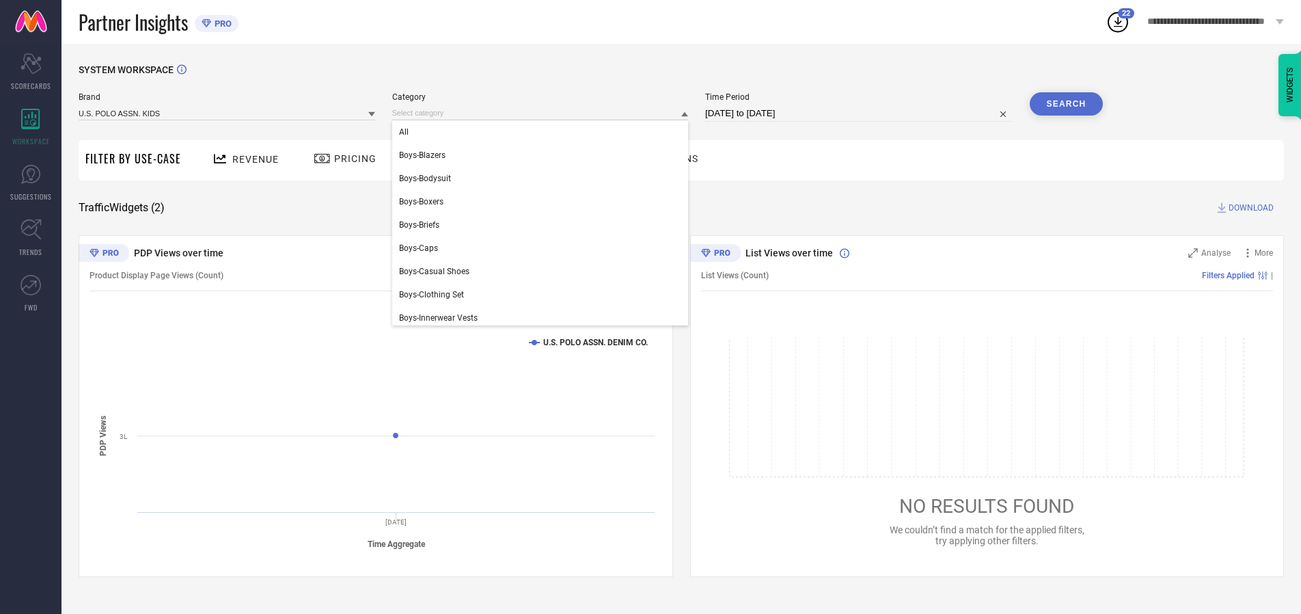
click at [543, 132] on div "All" at bounding box center [540, 131] width 297 height 23
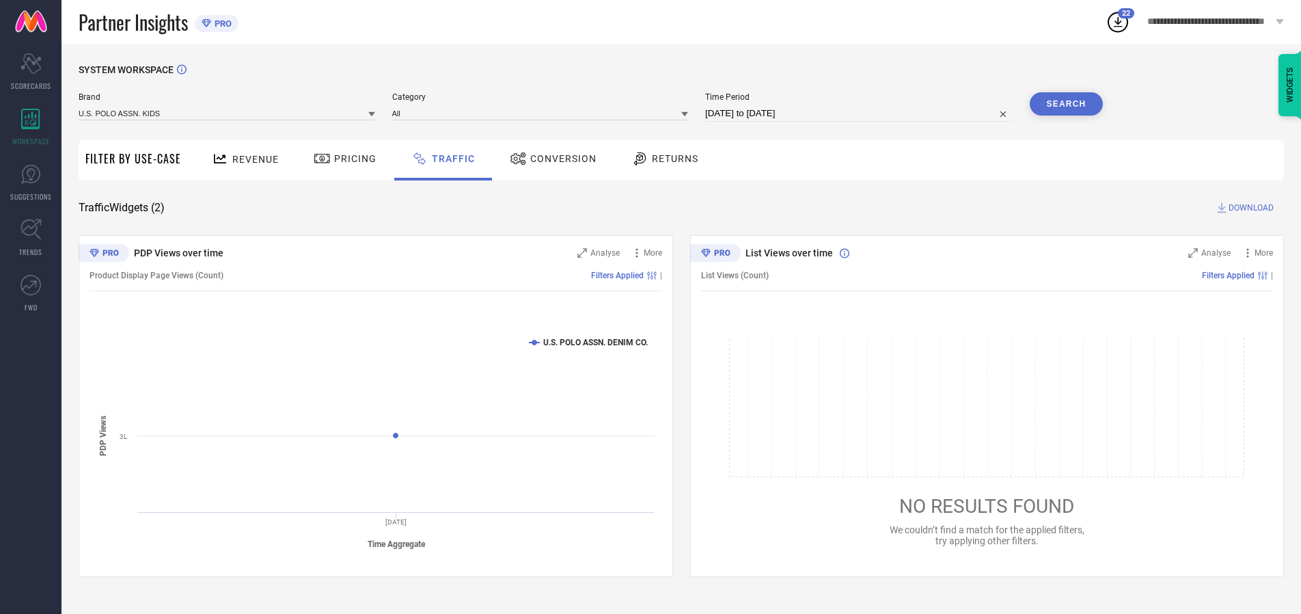
click at [1066, 104] on button "Search" at bounding box center [1067, 103] width 74 height 23
click at [1249, 208] on span "DOWNLOAD" at bounding box center [1250, 208] width 45 height 14
click at [861, 113] on input at bounding box center [858, 113] width 307 height 16
select select "9"
select select "2025"
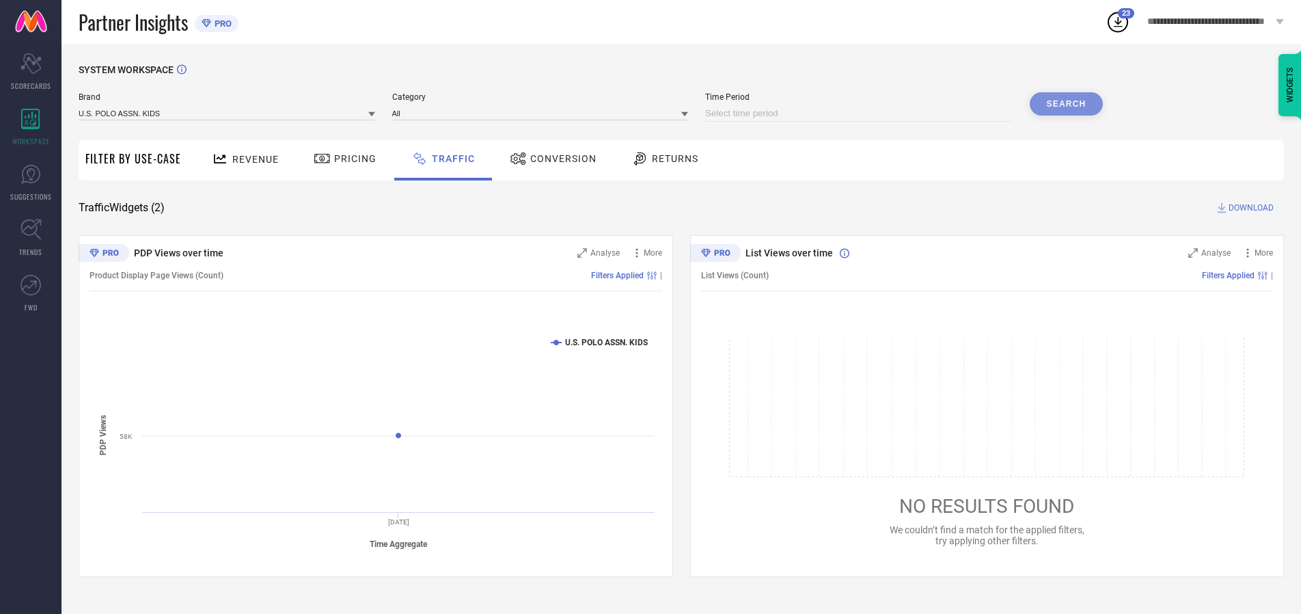
select select "10"
select select "2025"
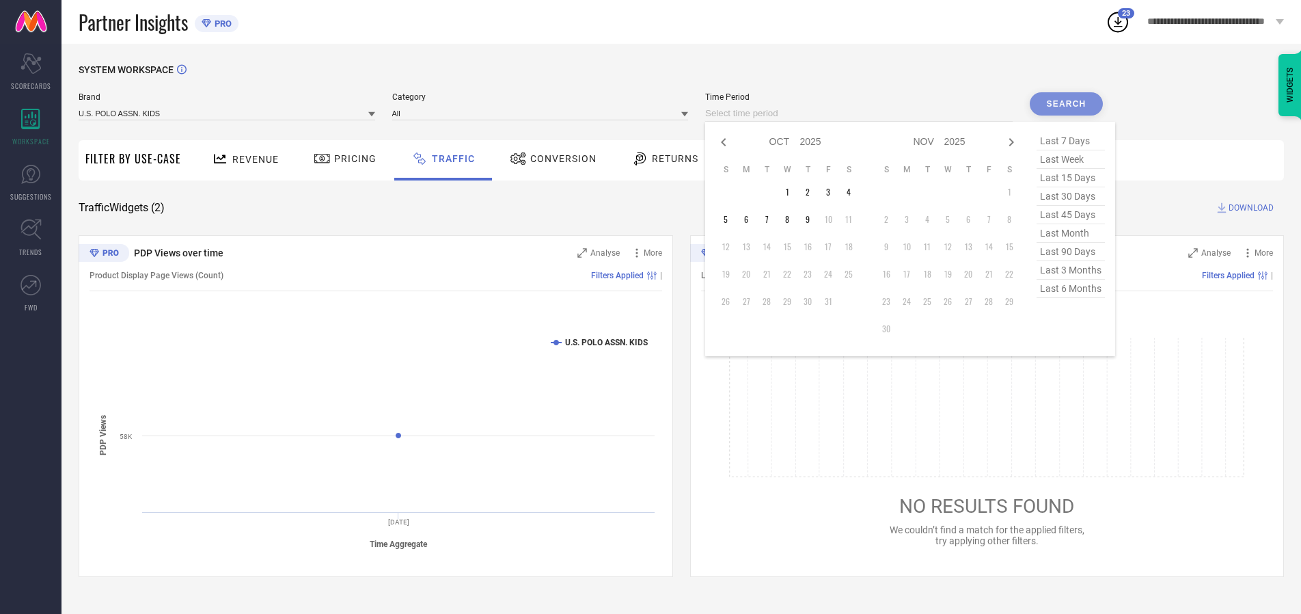
click at [832, 192] on td "3" at bounding box center [828, 192] width 20 height 20
type input "[DATE] to [DATE]"
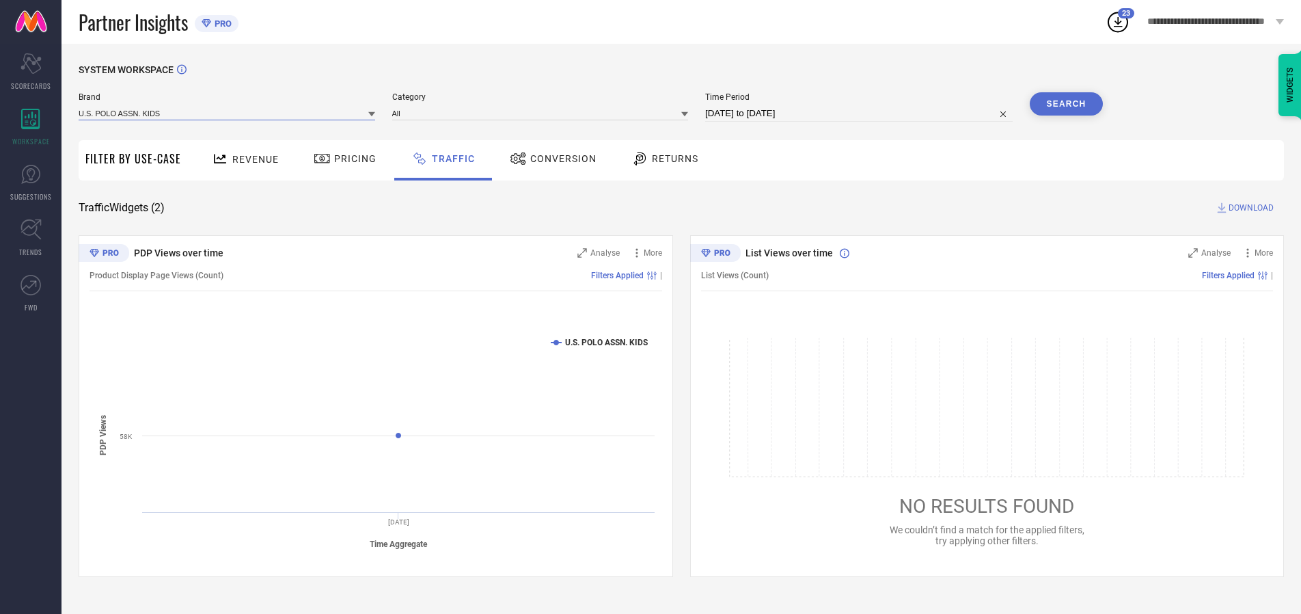
click at [228, 113] on input at bounding box center [227, 113] width 297 height 14
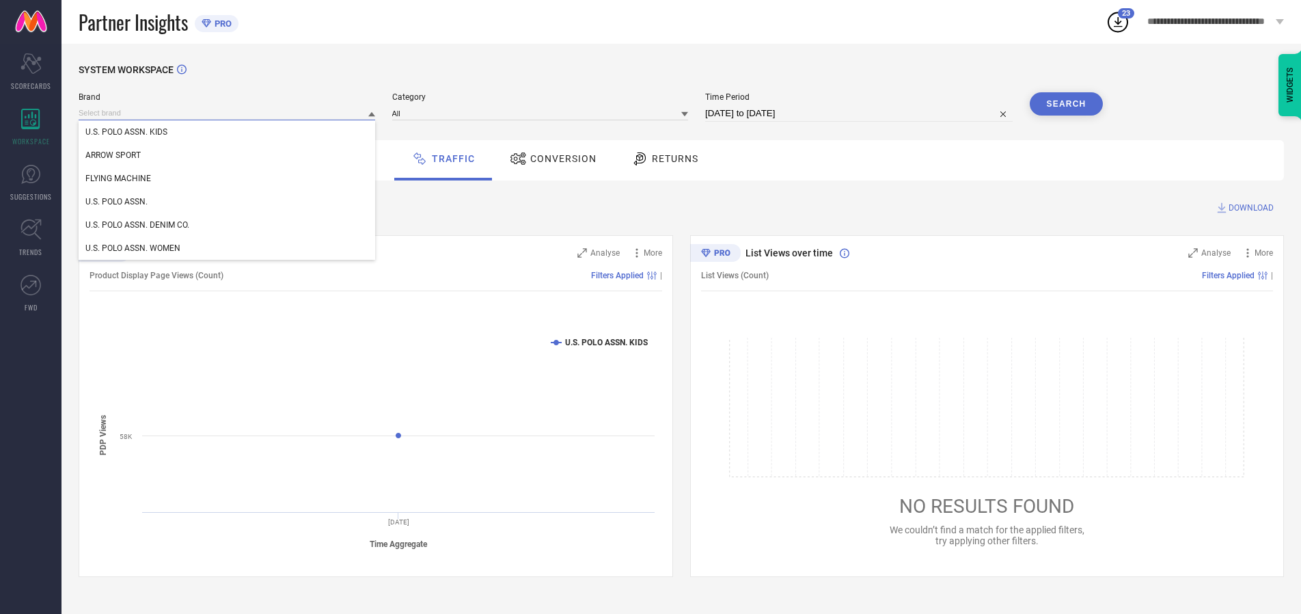
click at [228, 113] on input at bounding box center [227, 113] width 297 height 14
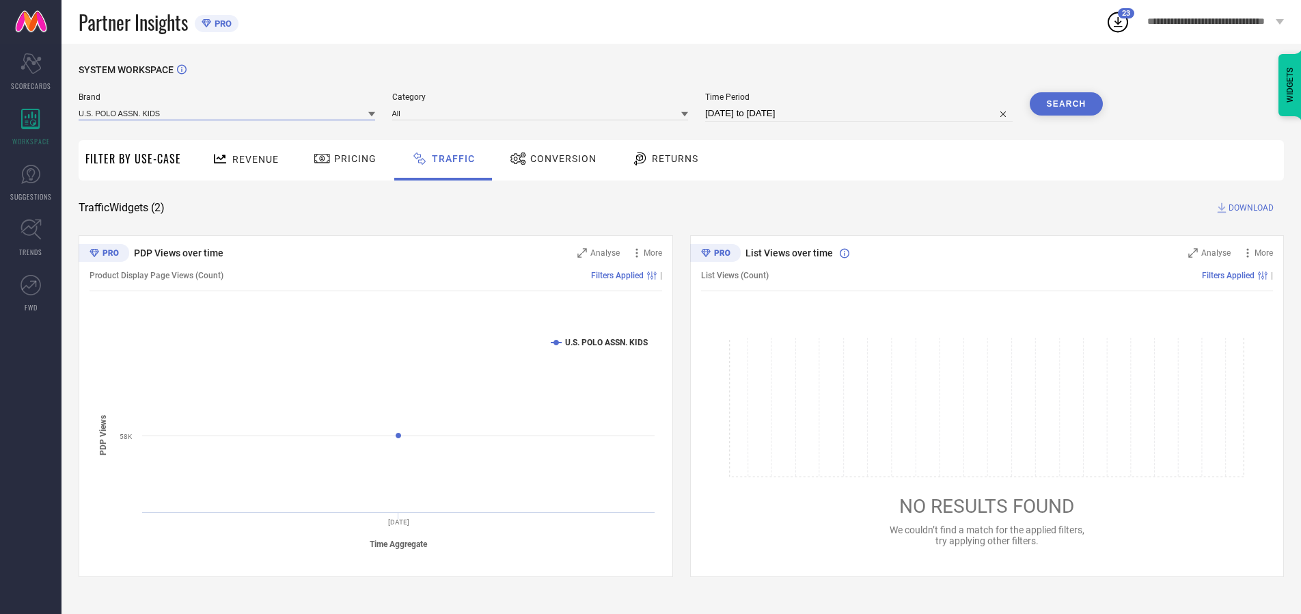
click at [228, 113] on input at bounding box center [227, 113] width 297 height 14
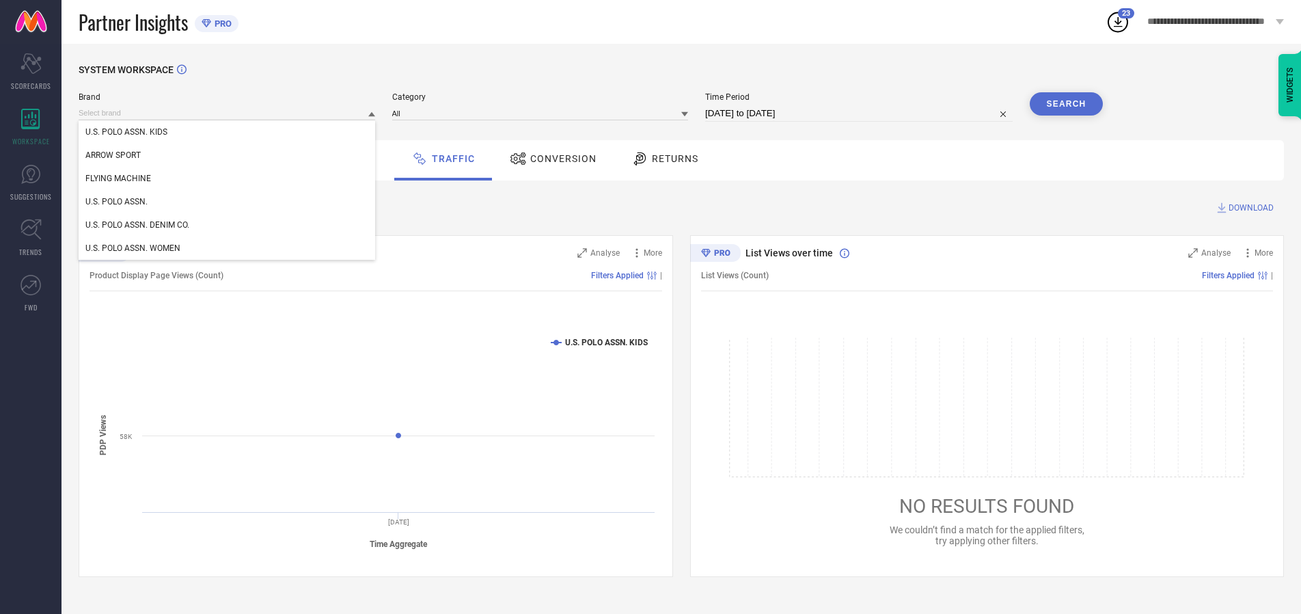
click at [228, 132] on div "U.S. POLO ASSN. KIDS" at bounding box center [227, 131] width 297 height 23
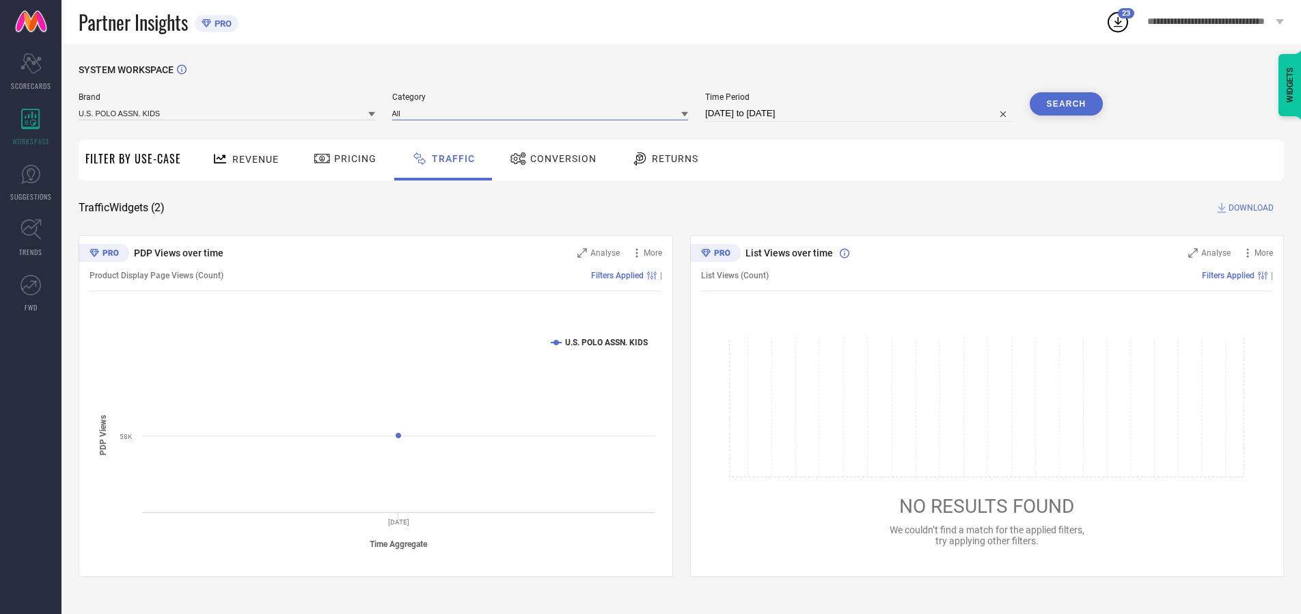
click at [543, 113] on input at bounding box center [540, 113] width 297 height 14
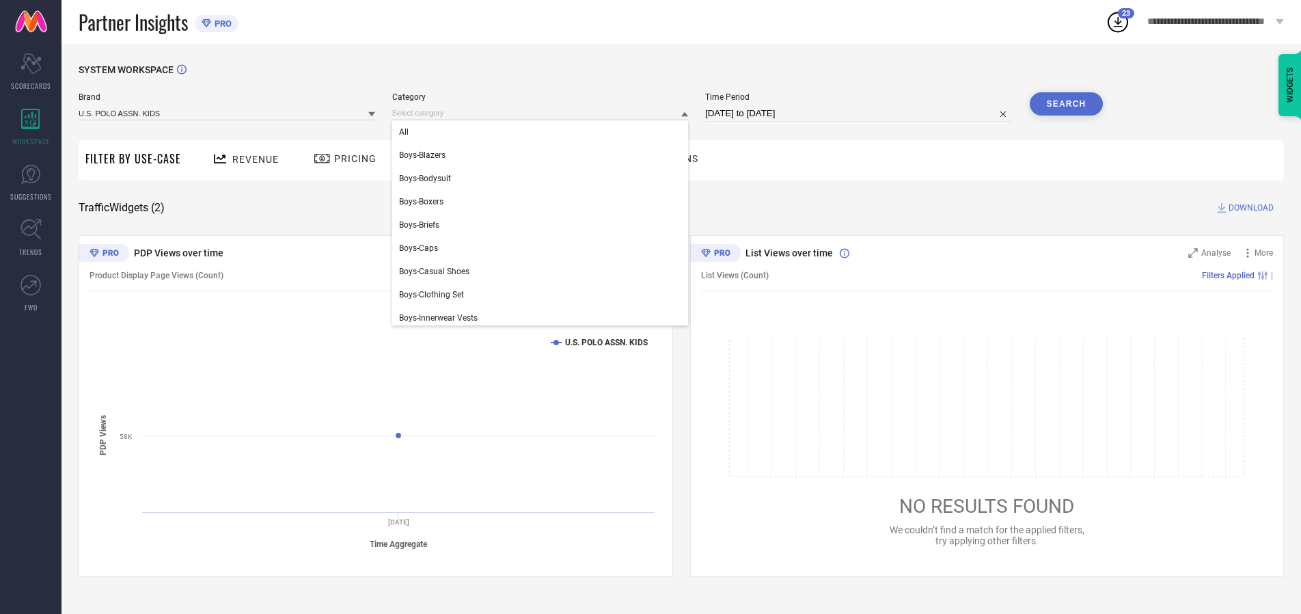
click at [543, 132] on div "All" at bounding box center [540, 131] width 297 height 23
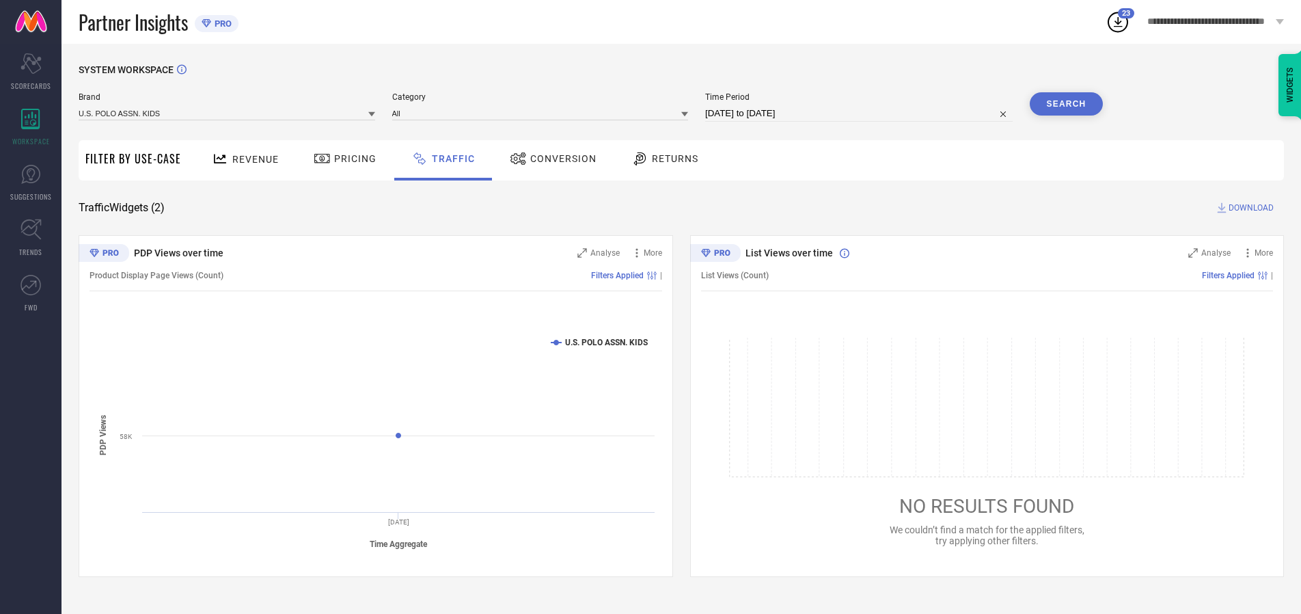
click at [1066, 104] on button "Search" at bounding box center [1067, 103] width 74 height 23
click at [1249, 208] on span "DOWNLOAD" at bounding box center [1250, 208] width 45 height 14
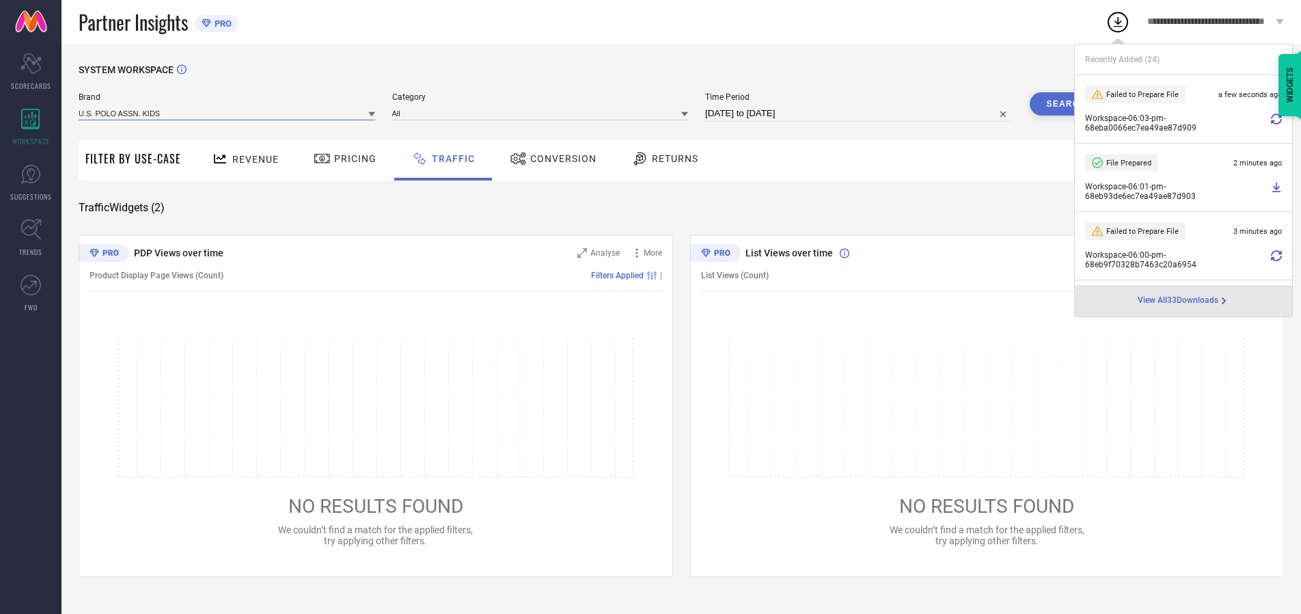
click at [228, 113] on input at bounding box center [227, 113] width 297 height 14
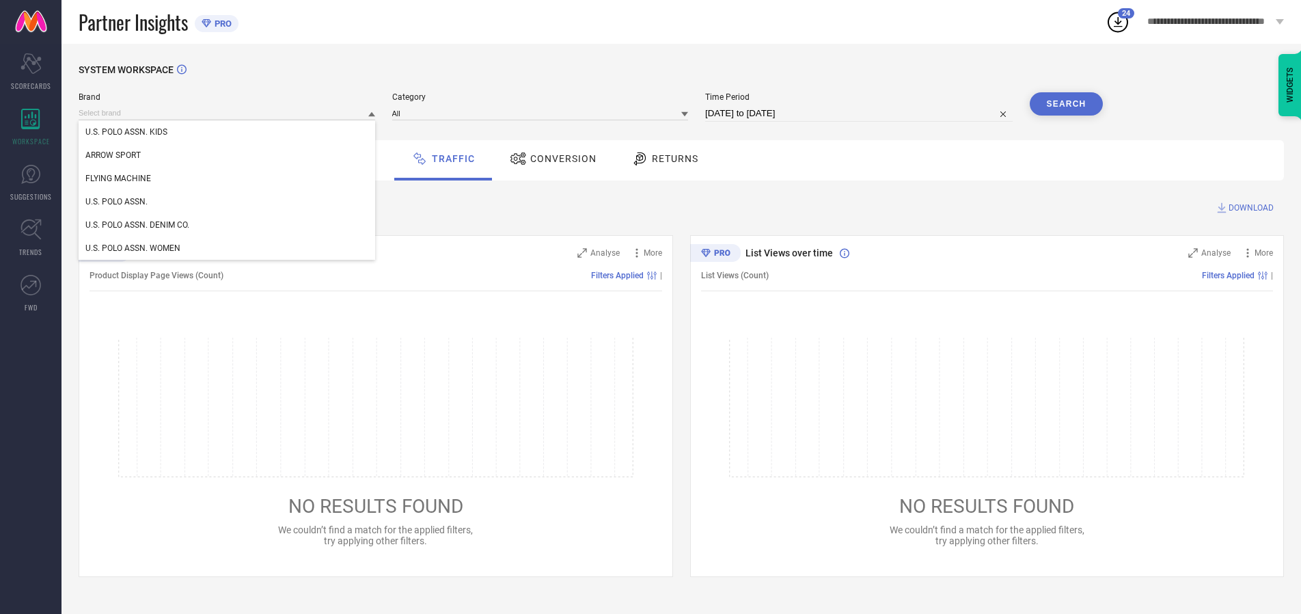
click at [228, 202] on div "U.S. POLO ASSN." at bounding box center [227, 201] width 297 height 23
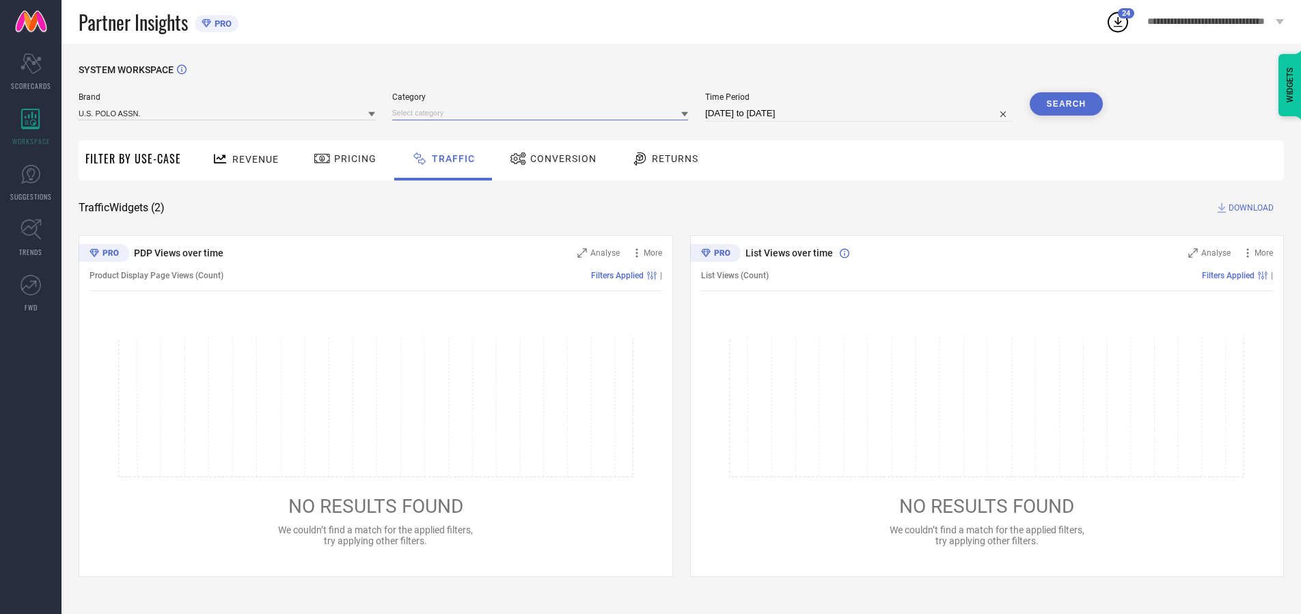
click at [543, 113] on input at bounding box center [540, 113] width 297 height 14
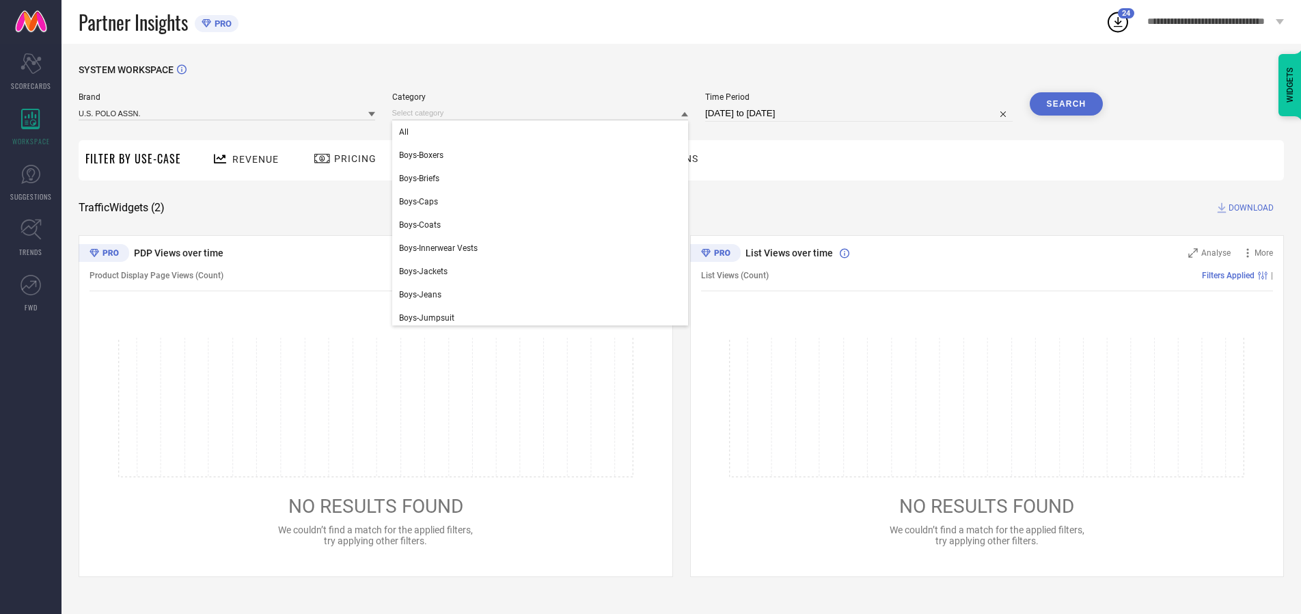
click at [543, 132] on div "All" at bounding box center [540, 131] width 297 height 23
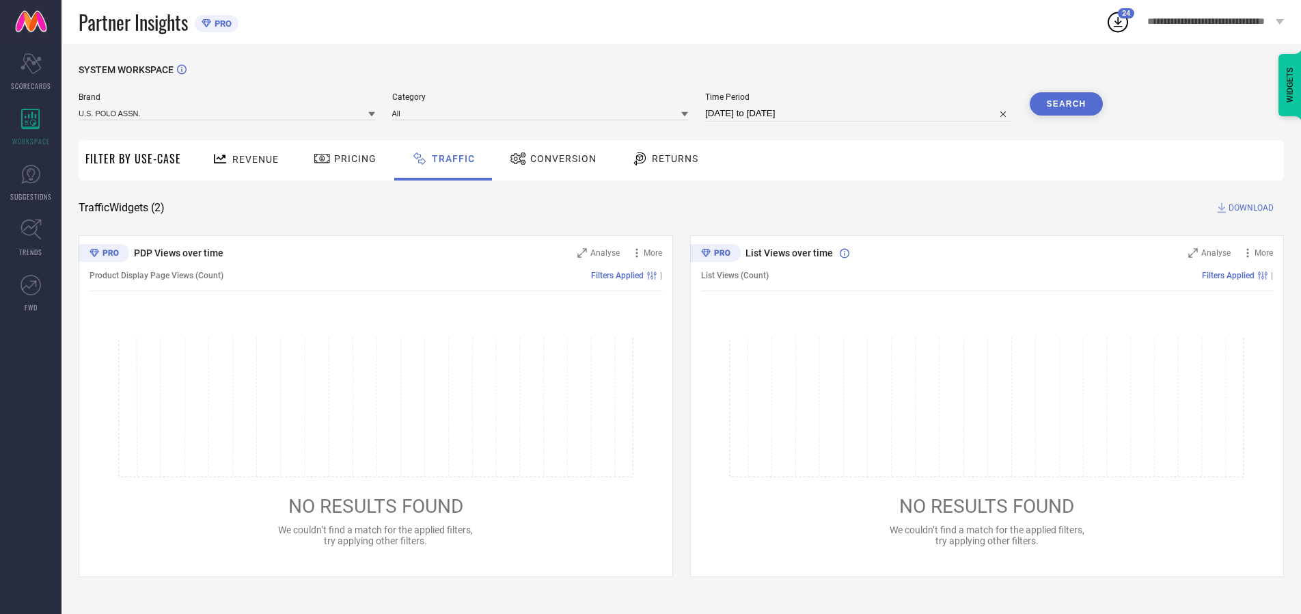
click at [1066, 104] on button "Search" at bounding box center [1067, 103] width 74 height 23
click at [1249, 208] on span "DOWNLOAD" at bounding box center [1250, 208] width 45 height 14
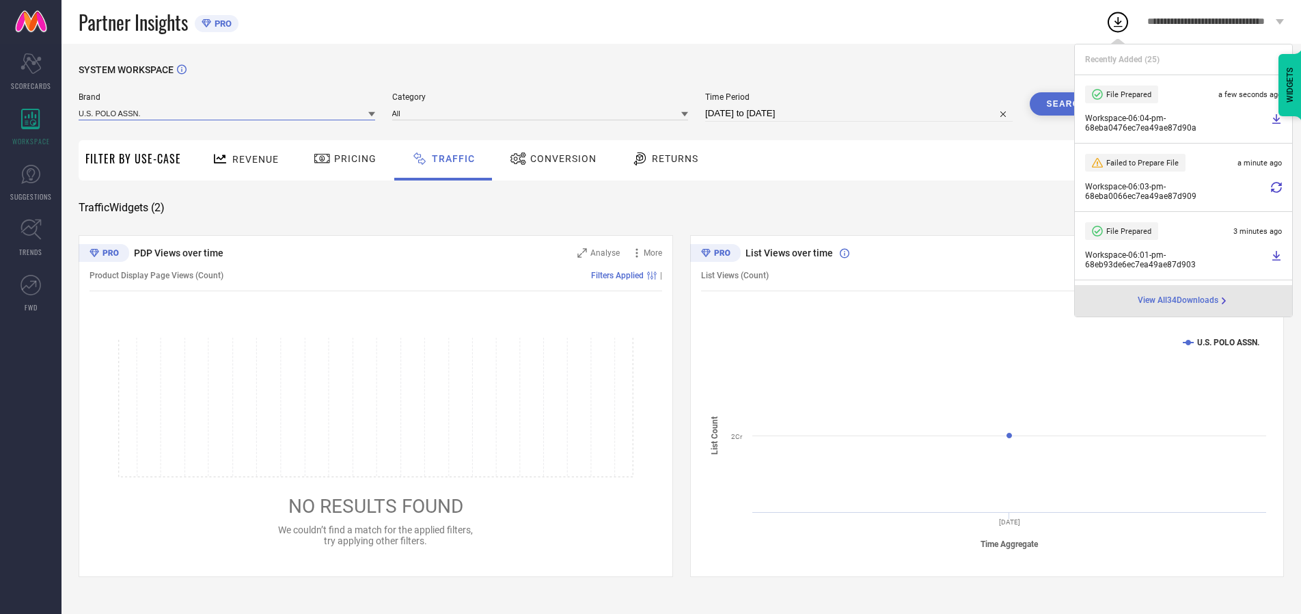
click at [228, 113] on input at bounding box center [227, 113] width 297 height 14
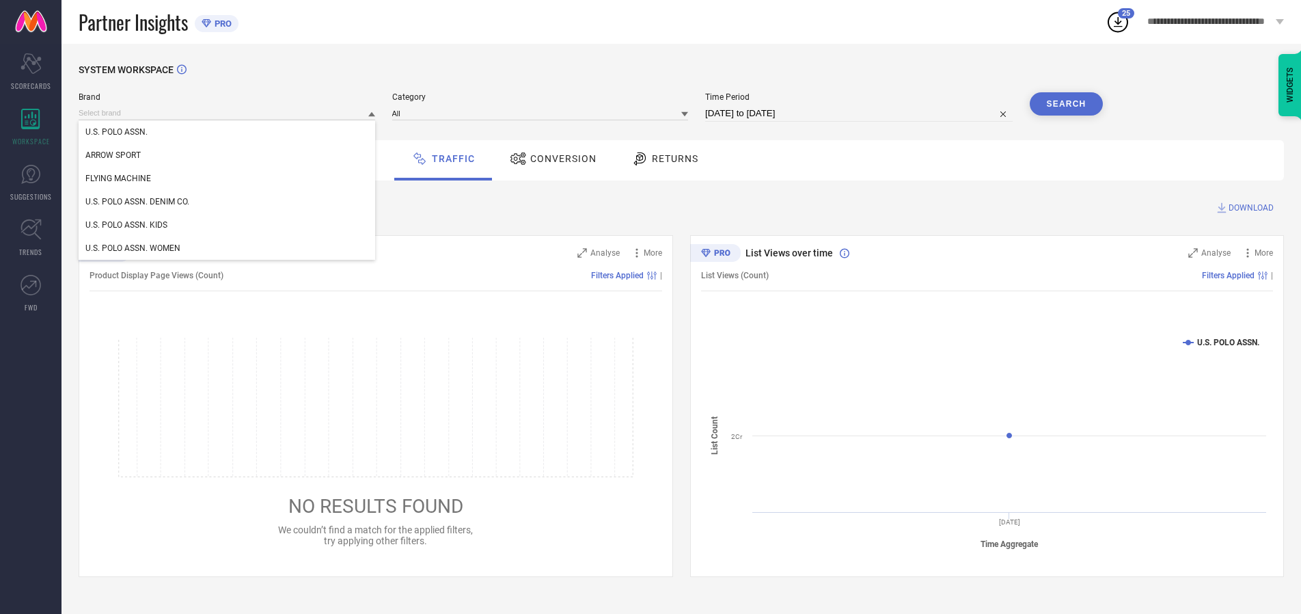
click at [228, 202] on div "U.S. POLO ASSN. DENIM CO." at bounding box center [227, 201] width 297 height 23
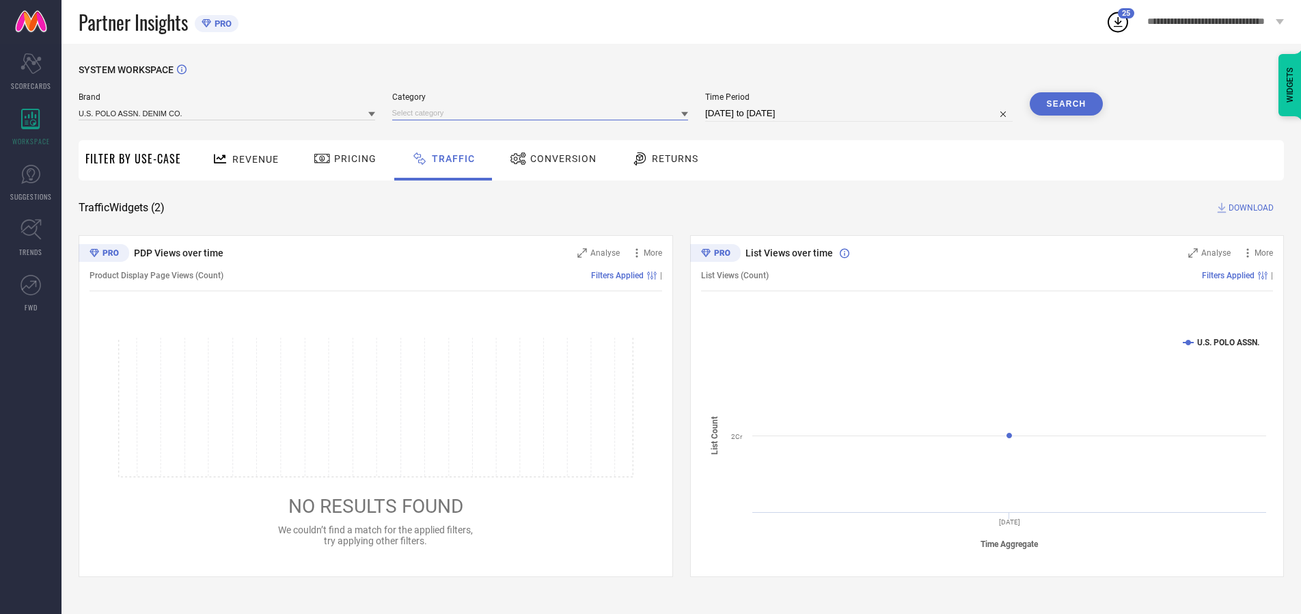
click at [543, 113] on input at bounding box center [540, 113] width 297 height 14
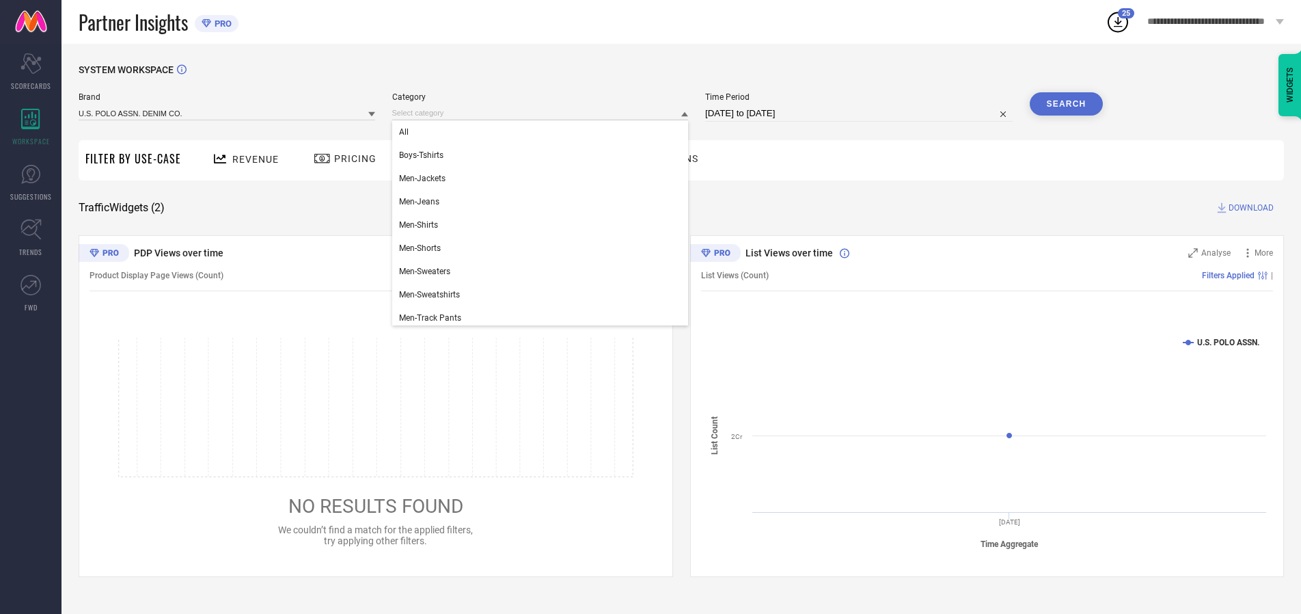
click at [543, 132] on div "All" at bounding box center [540, 131] width 297 height 23
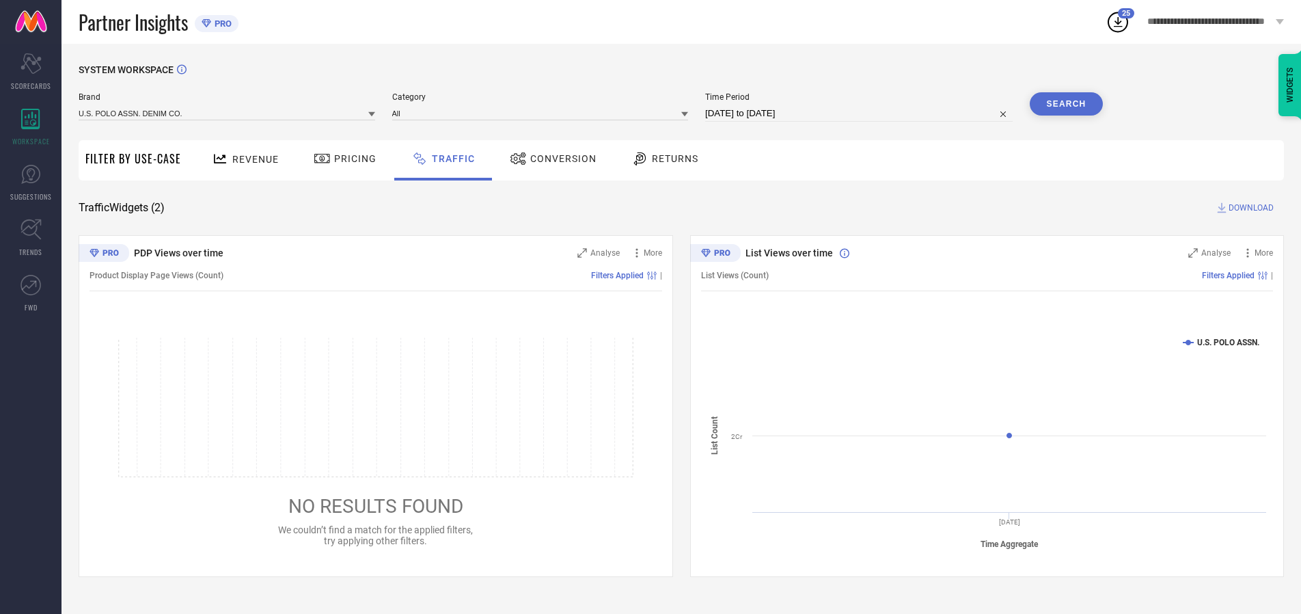
click at [1066, 104] on button "Search" at bounding box center [1067, 103] width 74 height 23
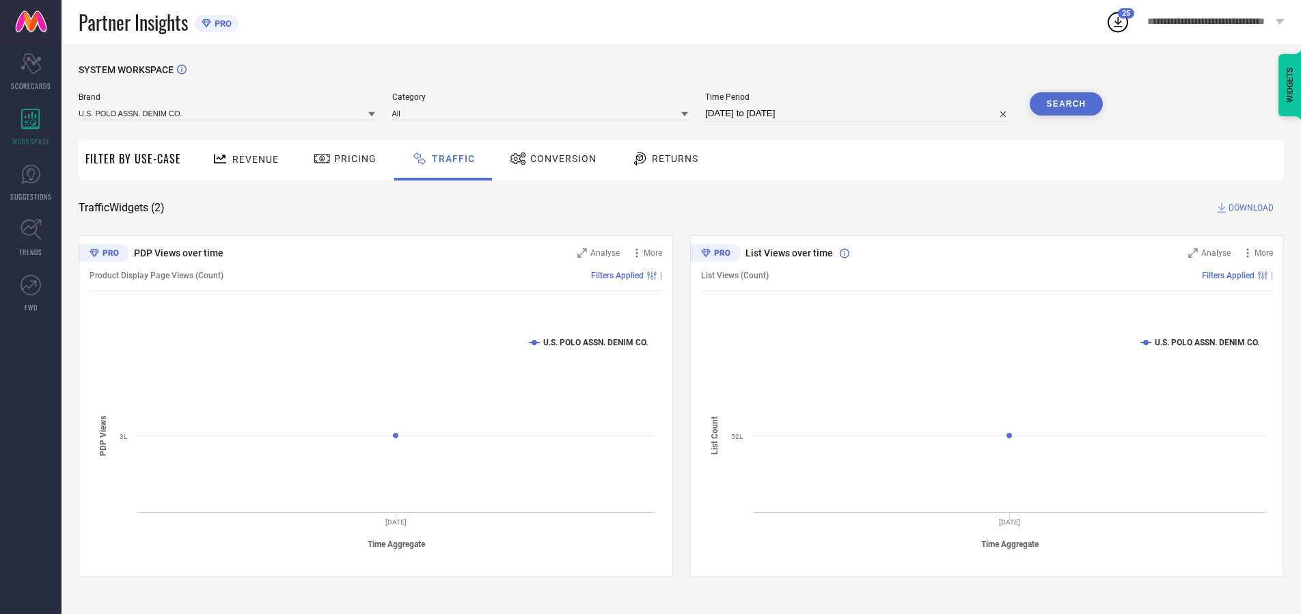
click at [1249, 208] on span "DOWNLOAD" at bounding box center [1250, 208] width 45 height 14
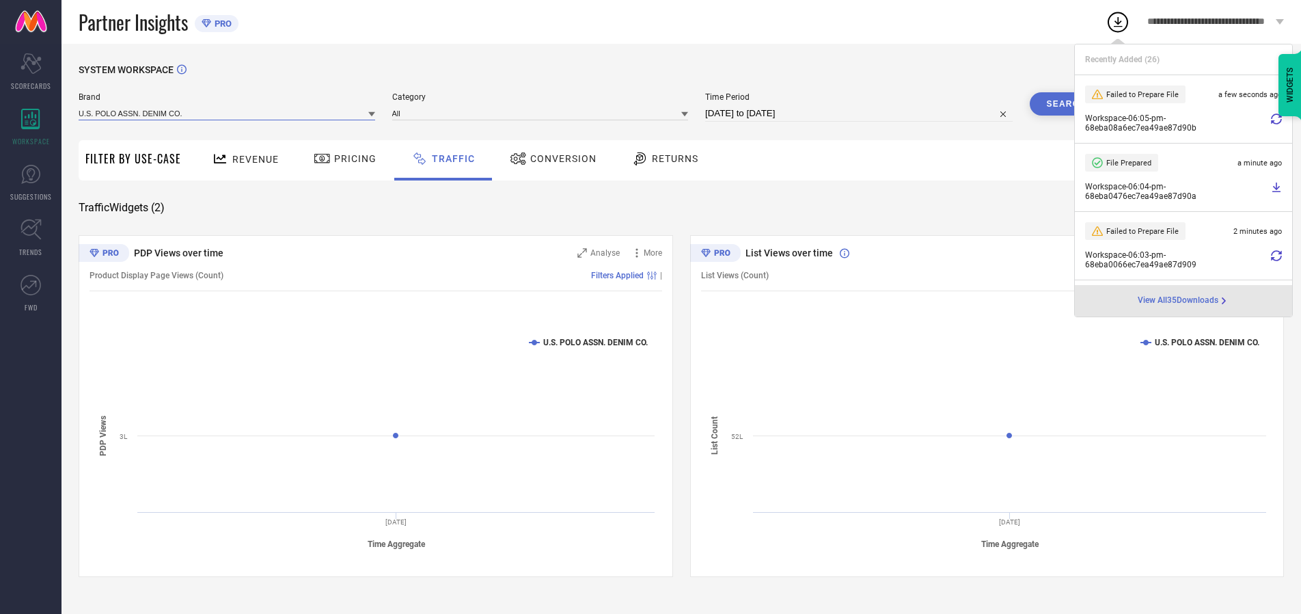
click at [228, 113] on input at bounding box center [227, 113] width 297 height 14
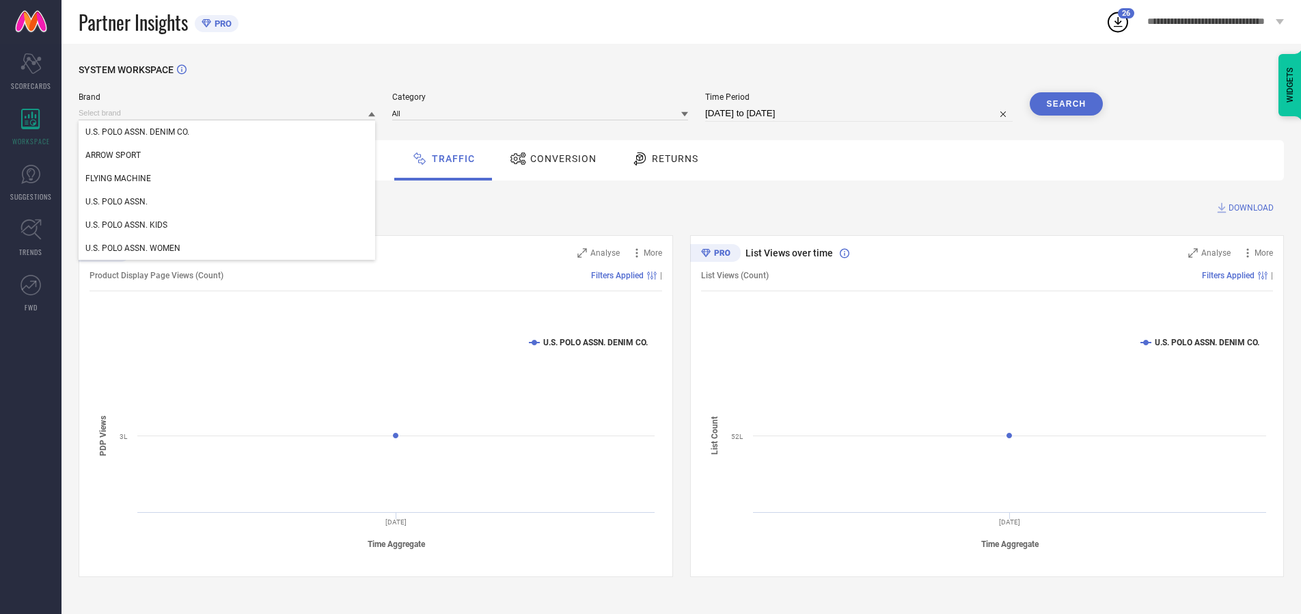
click at [228, 248] on div "U.S. POLO ASSN. WOMEN" at bounding box center [227, 247] width 297 height 23
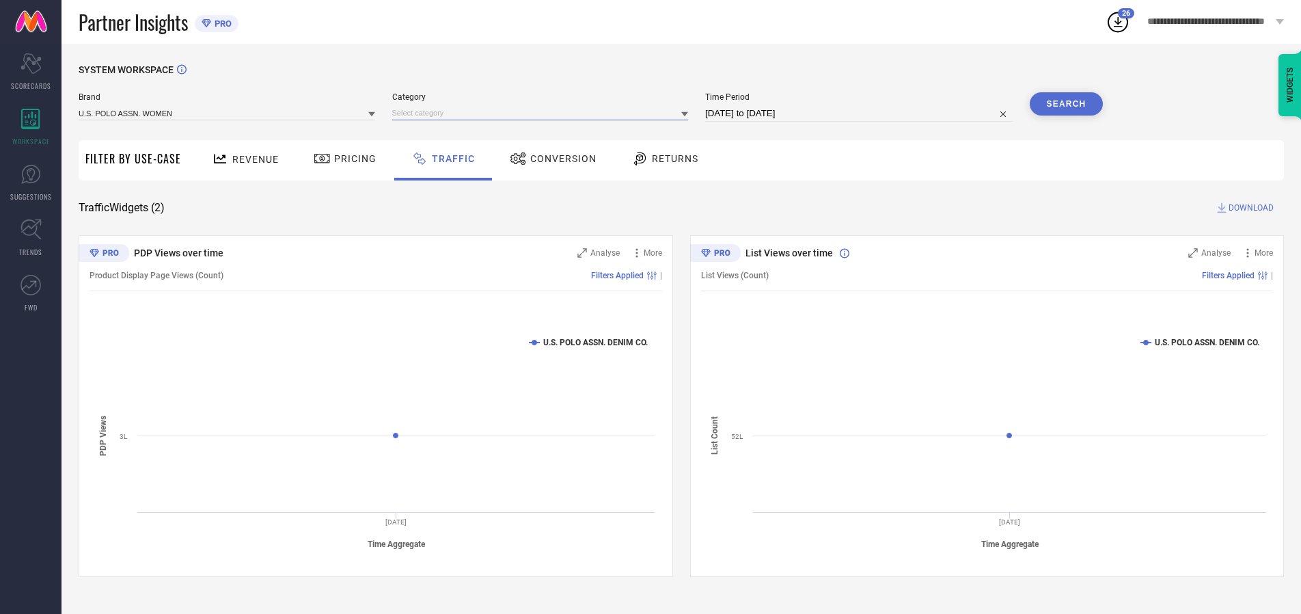
click at [543, 113] on input at bounding box center [540, 113] width 297 height 14
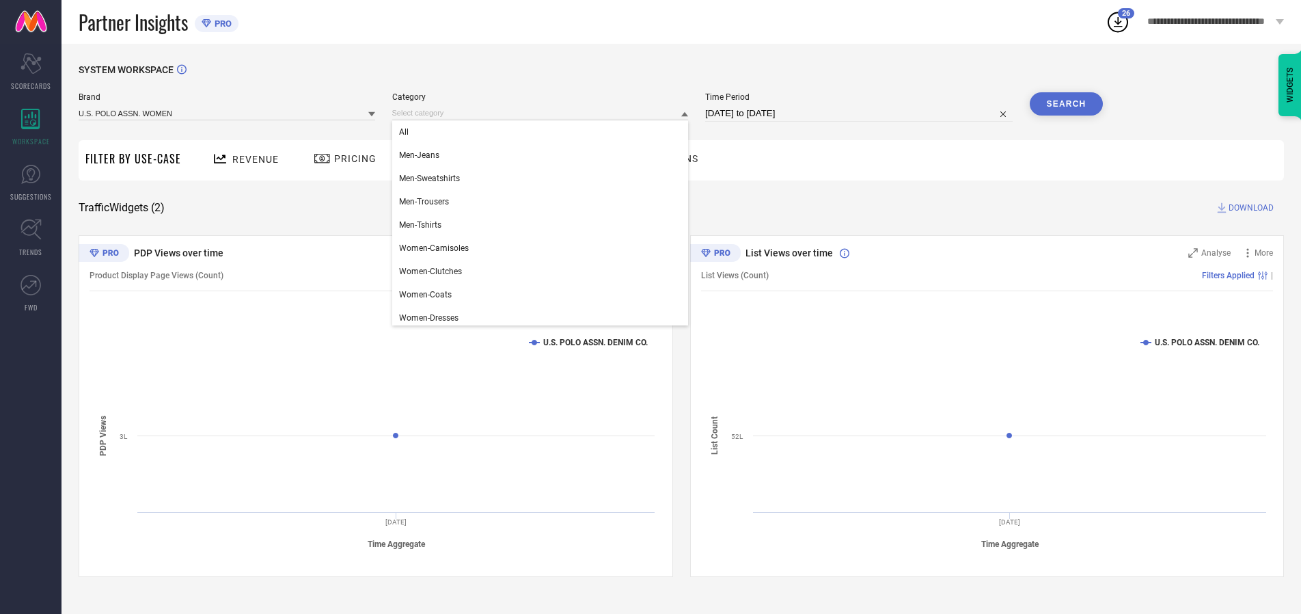
click at [543, 132] on div "All" at bounding box center [540, 131] width 297 height 23
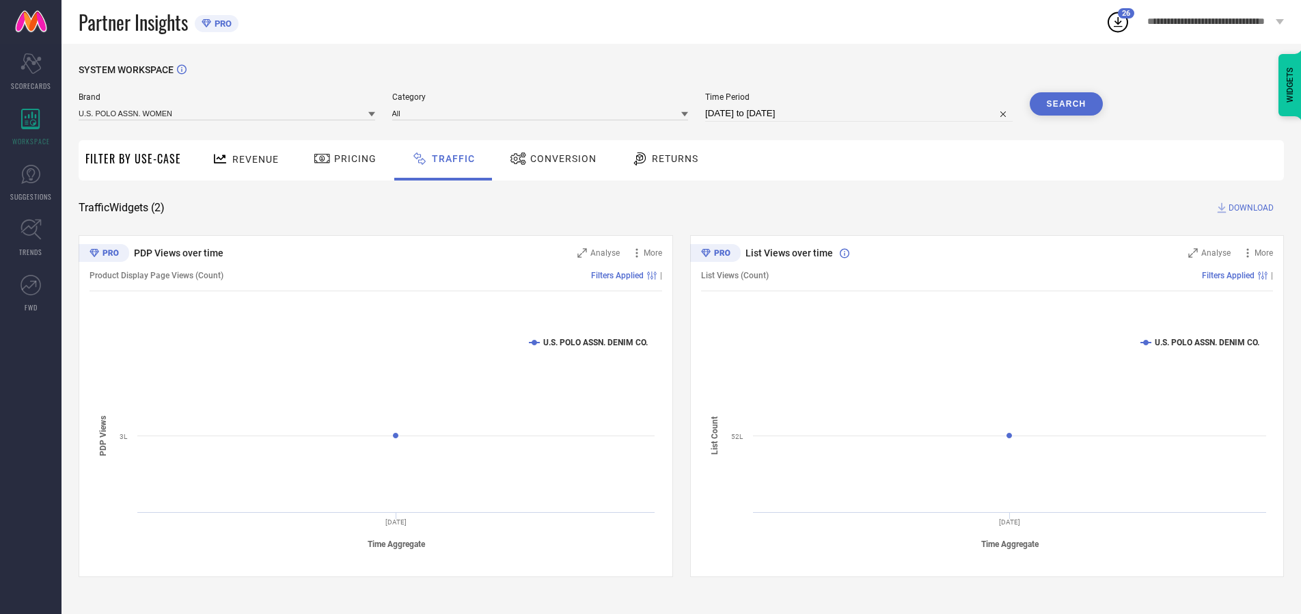
click at [1066, 104] on button "Search" at bounding box center [1067, 103] width 74 height 23
click at [1249, 208] on span "DOWNLOAD" at bounding box center [1250, 208] width 45 height 14
click at [861, 113] on input at bounding box center [858, 113] width 307 height 16
select select "9"
select select "2025"
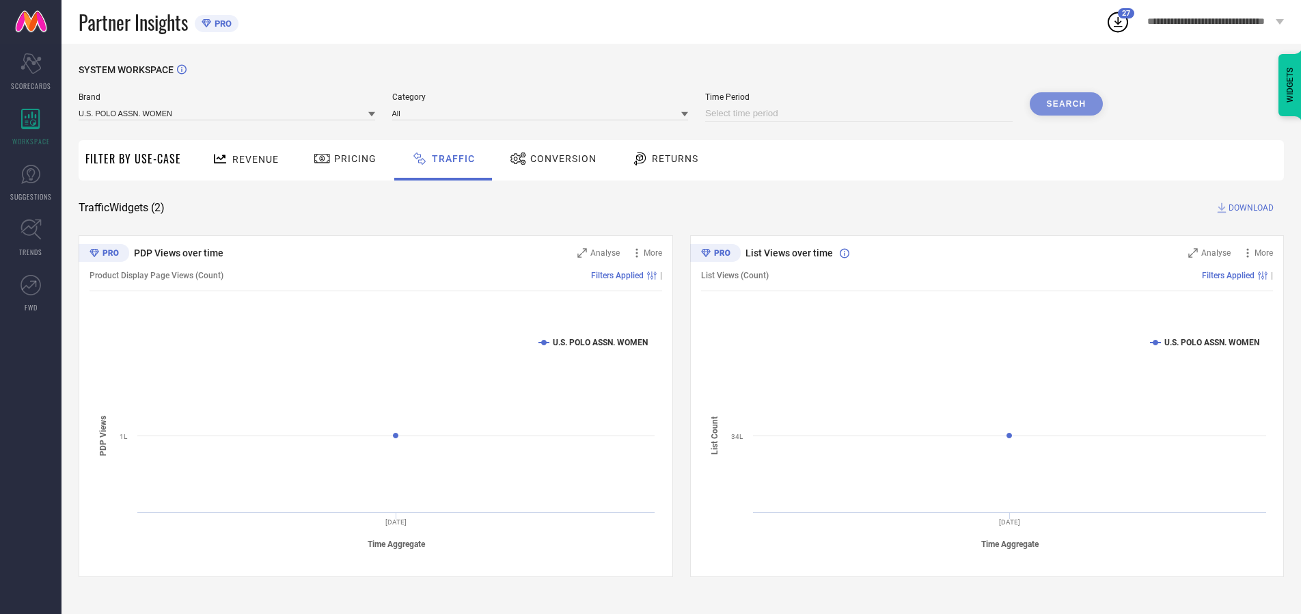
select select "10"
select select "2025"
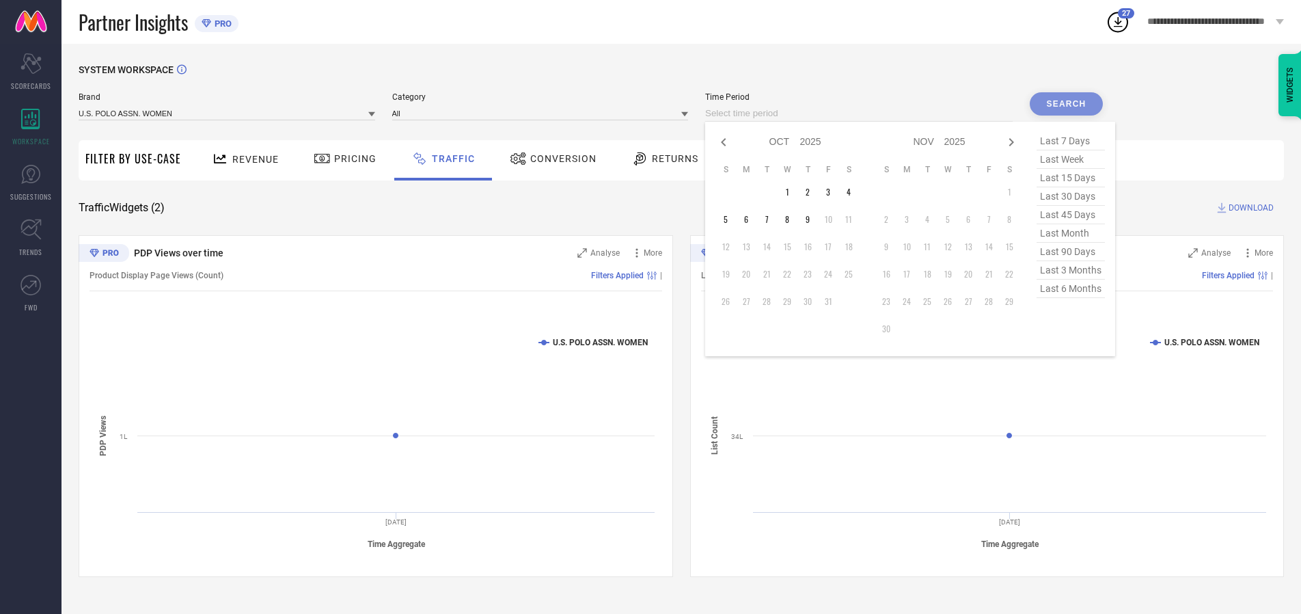
click at [853, 192] on td "4" at bounding box center [848, 192] width 20 height 20
type input "[DATE] to [DATE]"
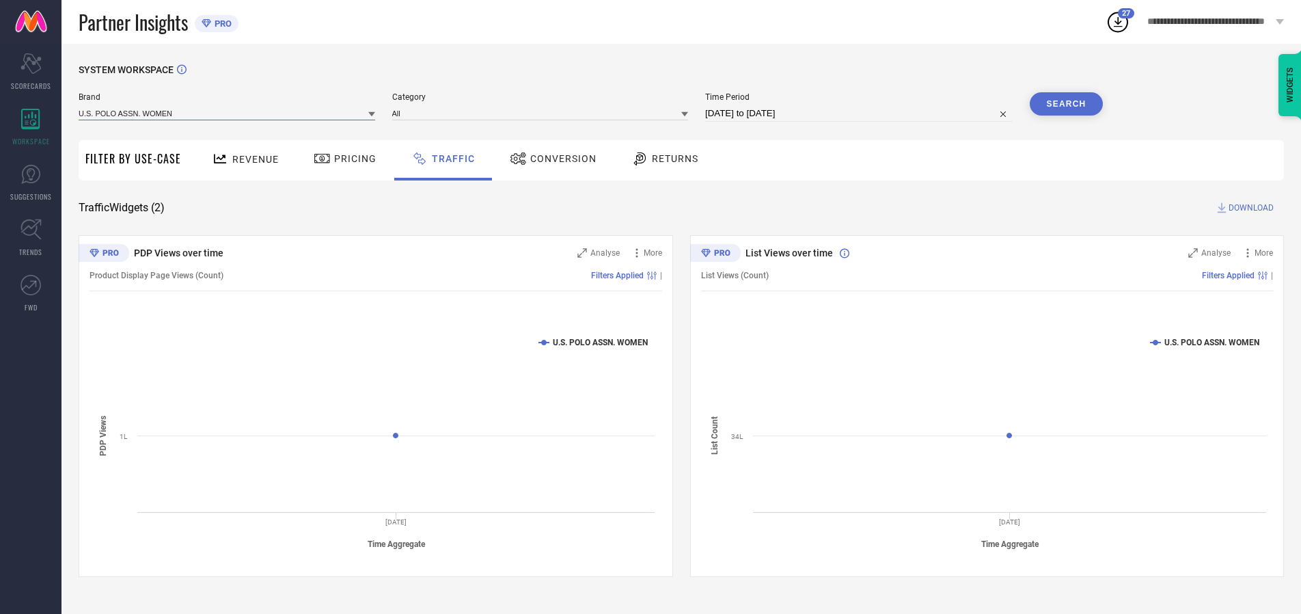
click at [228, 113] on input at bounding box center [227, 113] width 297 height 14
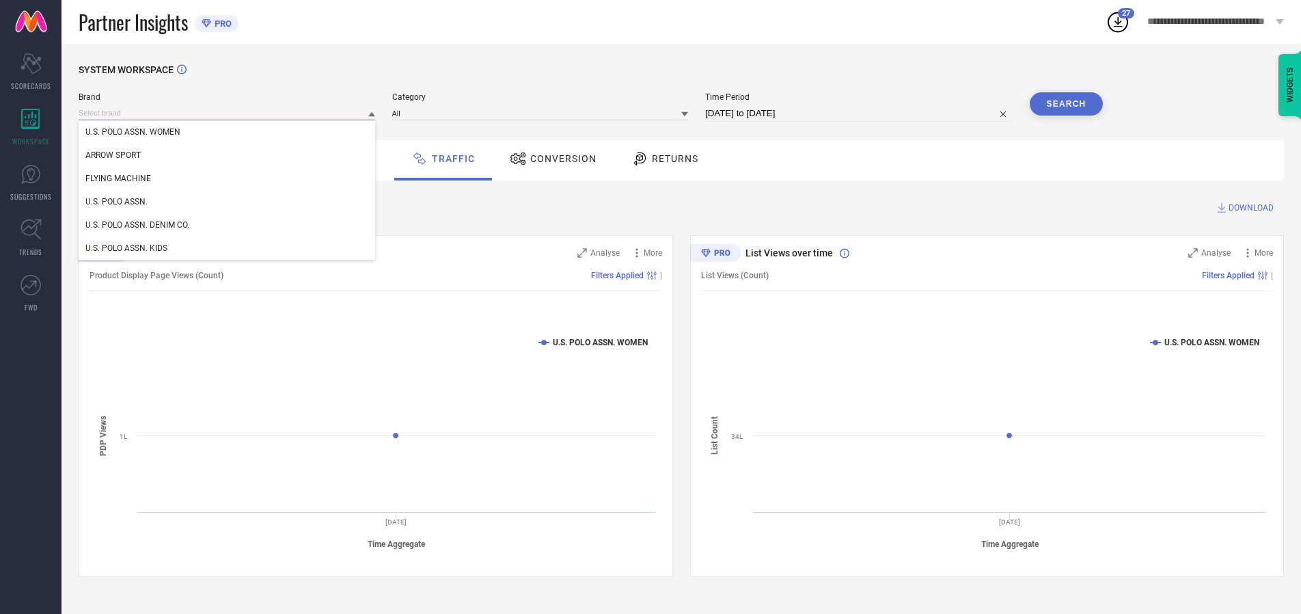
click at [228, 113] on input at bounding box center [227, 113] width 297 height 14
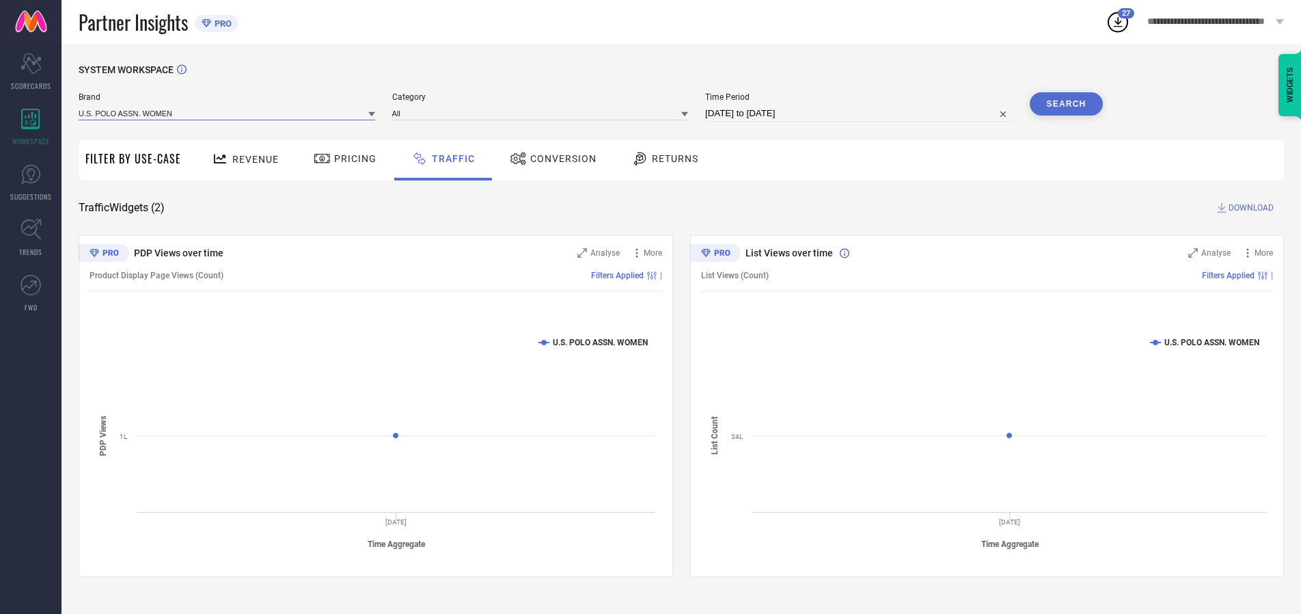
click at [228, 113] on input at bounding box center [227, 113] width 297 height 14
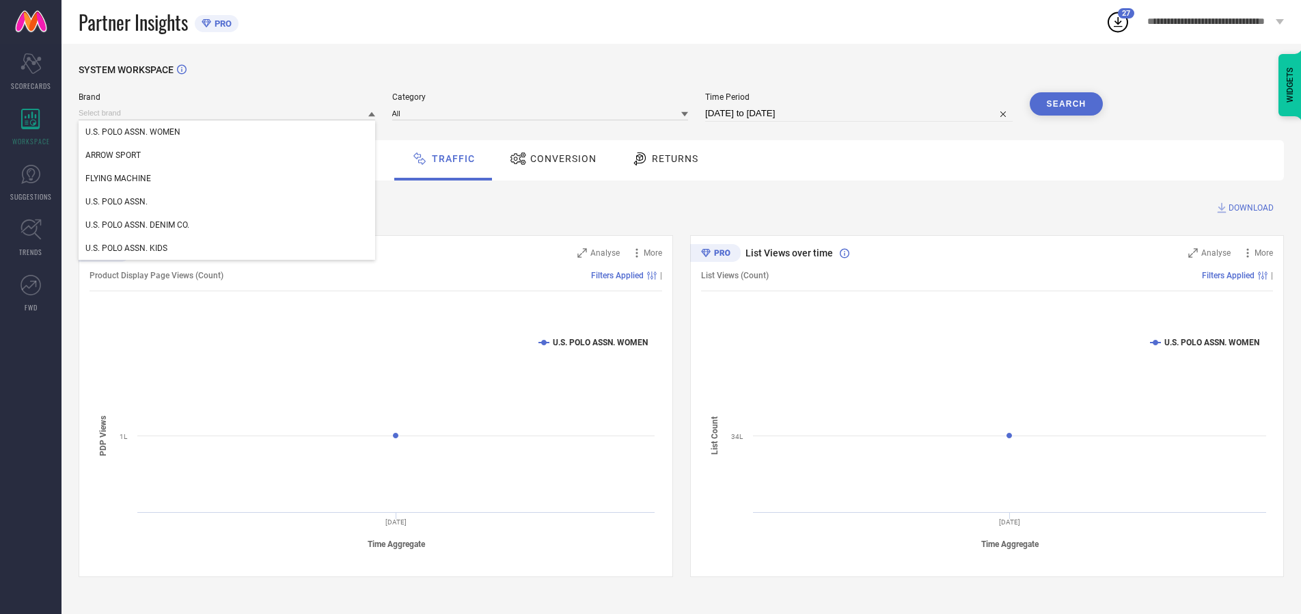
click at [228, 132] on div "U.S. POLO ASSN. WOMEN" at bounding box center [227, 131] width 297 height 23
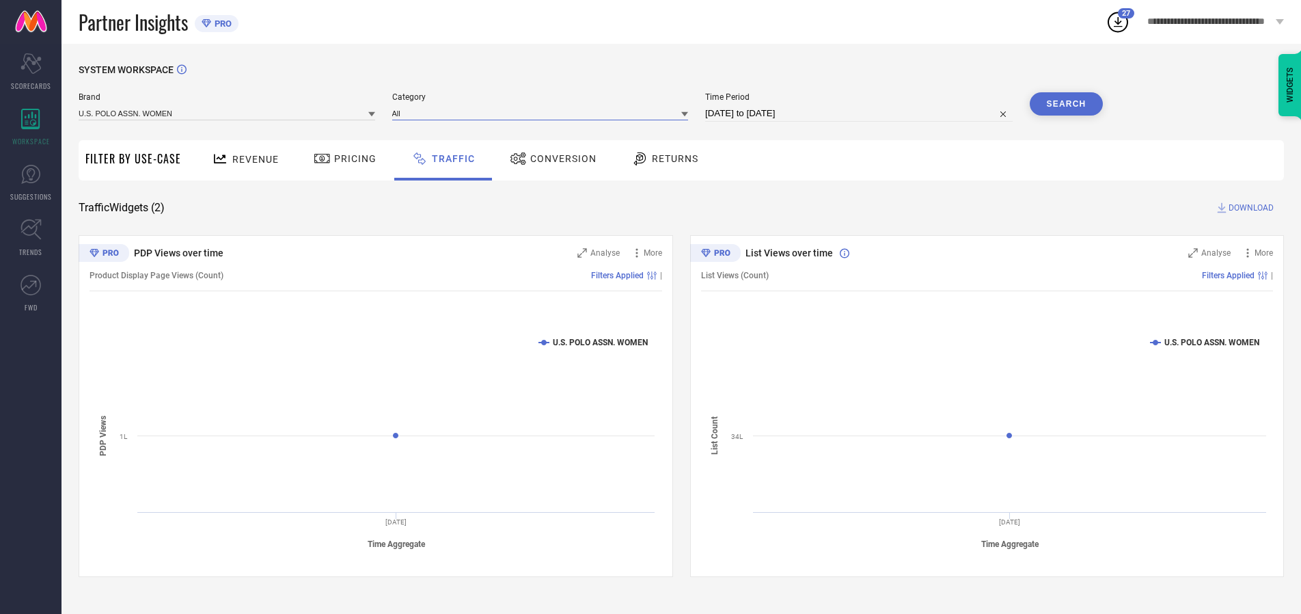
click at [543, 113] on input at bounding box center [540, 113] width 297 height 14
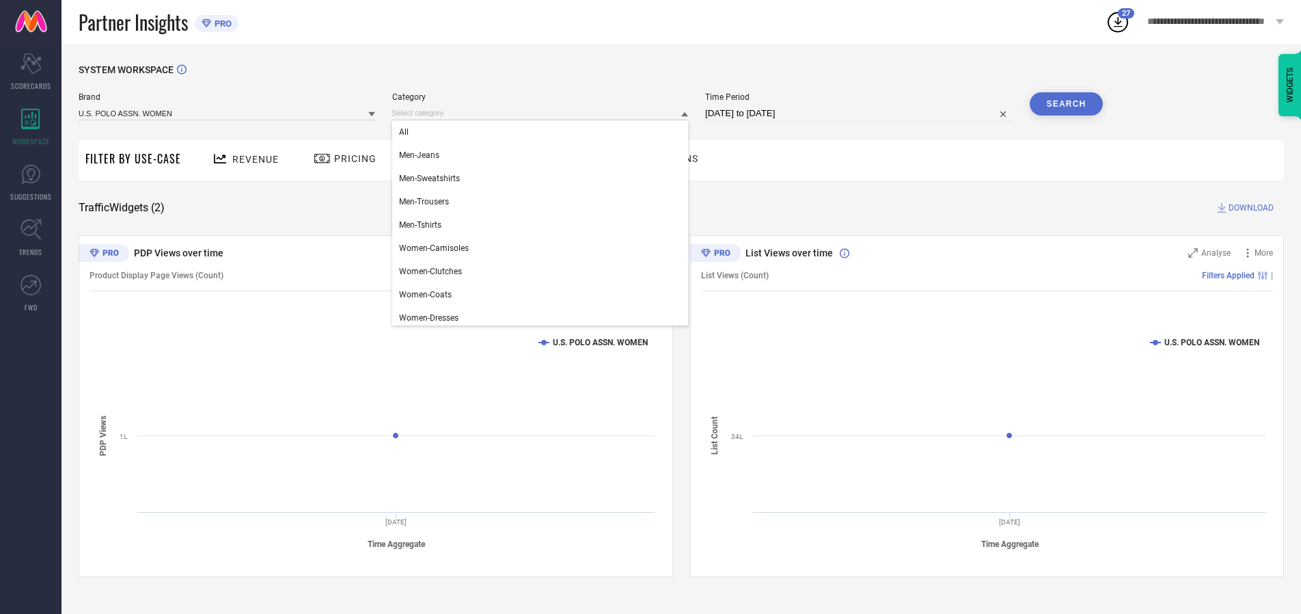
click at [543, 132] on div "All" at bounding box center [540, 131] width 297 height 23
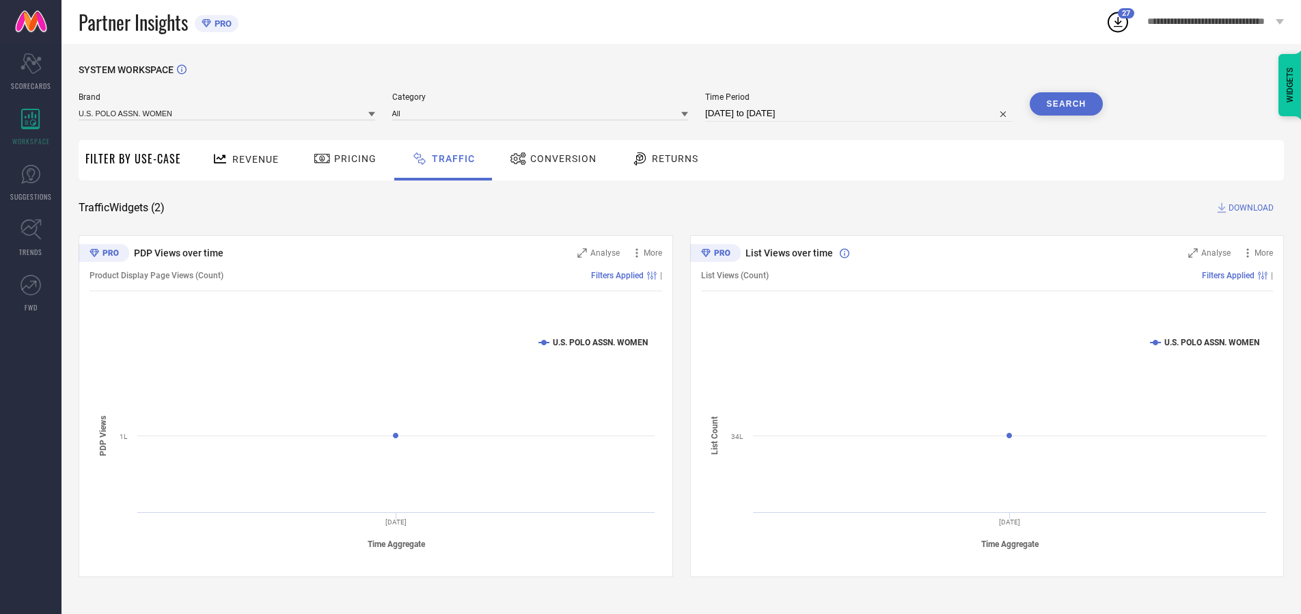
click at [1066, 104] on button "Search" at bounding box center [1067, 103] width 74 height 23
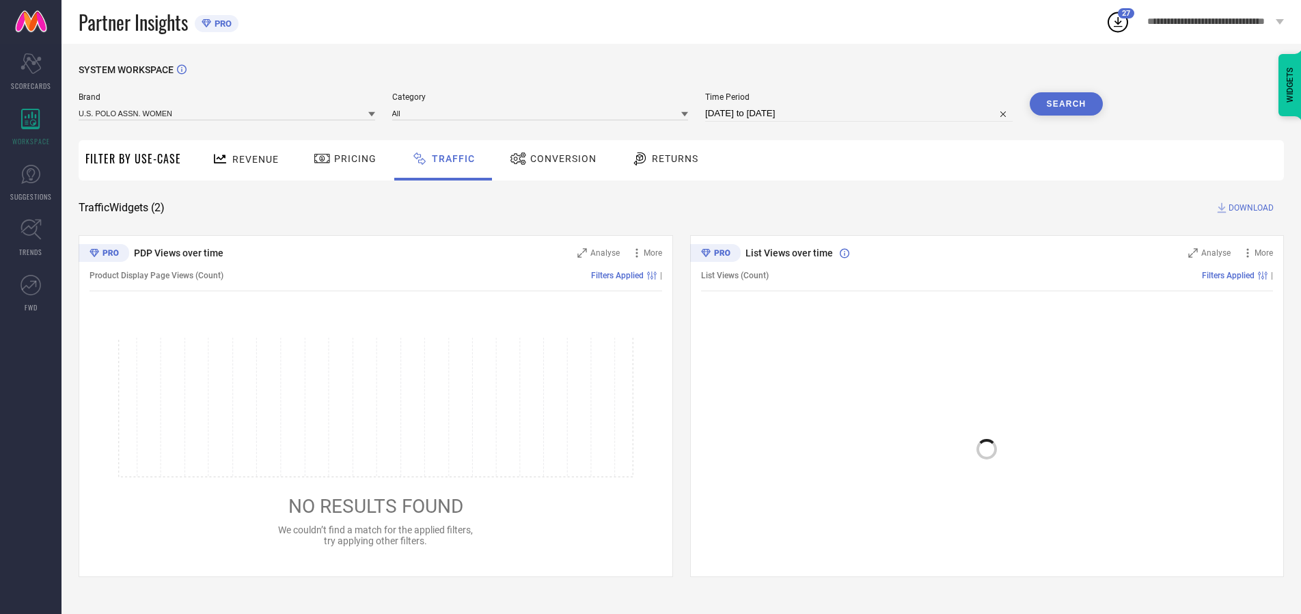
click at [1249, 208] on span "DOWNLOAD" at bounding box center [1250, 208] width 45 height 14
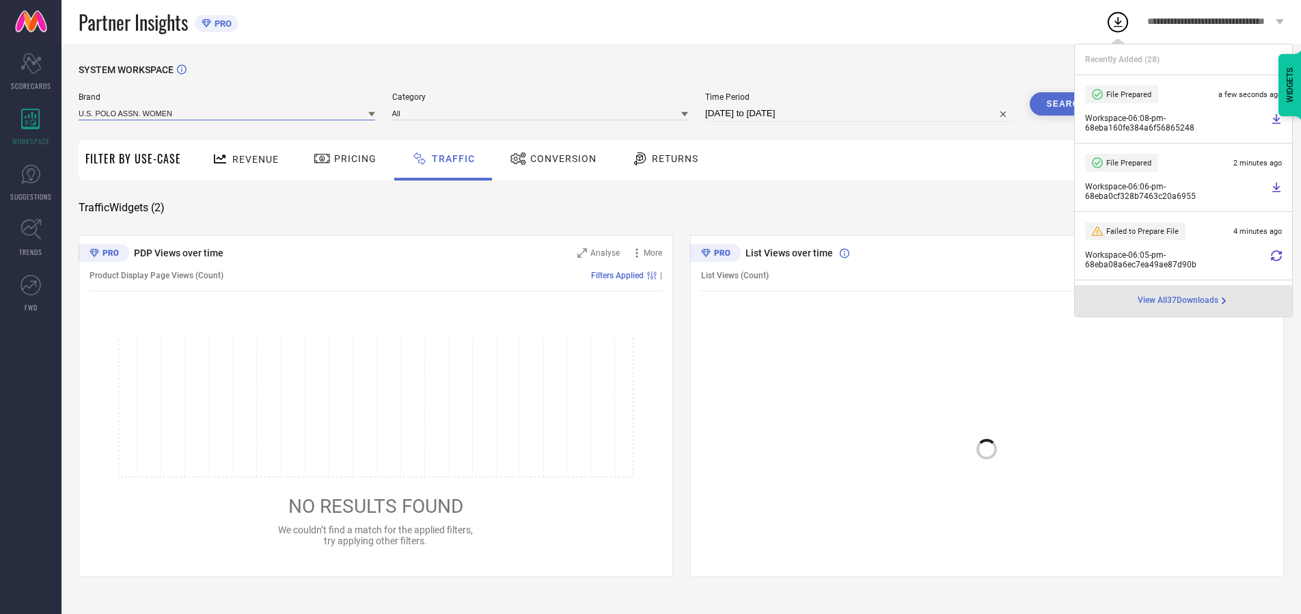
click at [228, 113] on input at bounding box center [227, 113] width 297 height 14
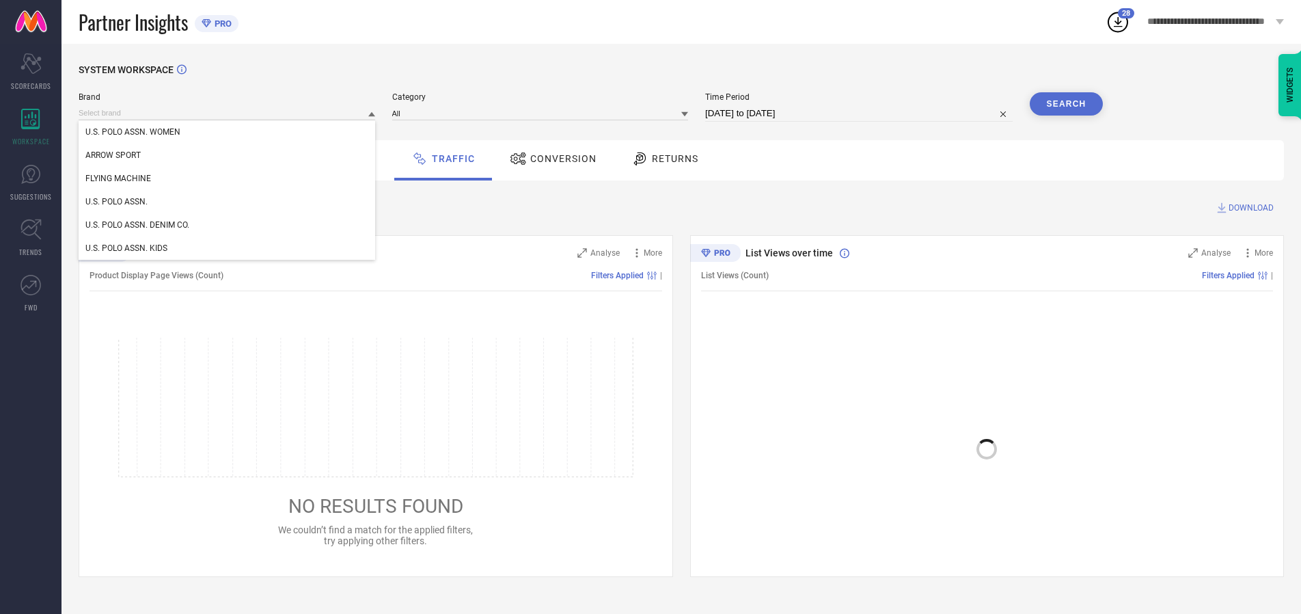
click at [228, 202] on div "U.S. POLO ASSN." at bounding box center [227, 201] width 297 height 23
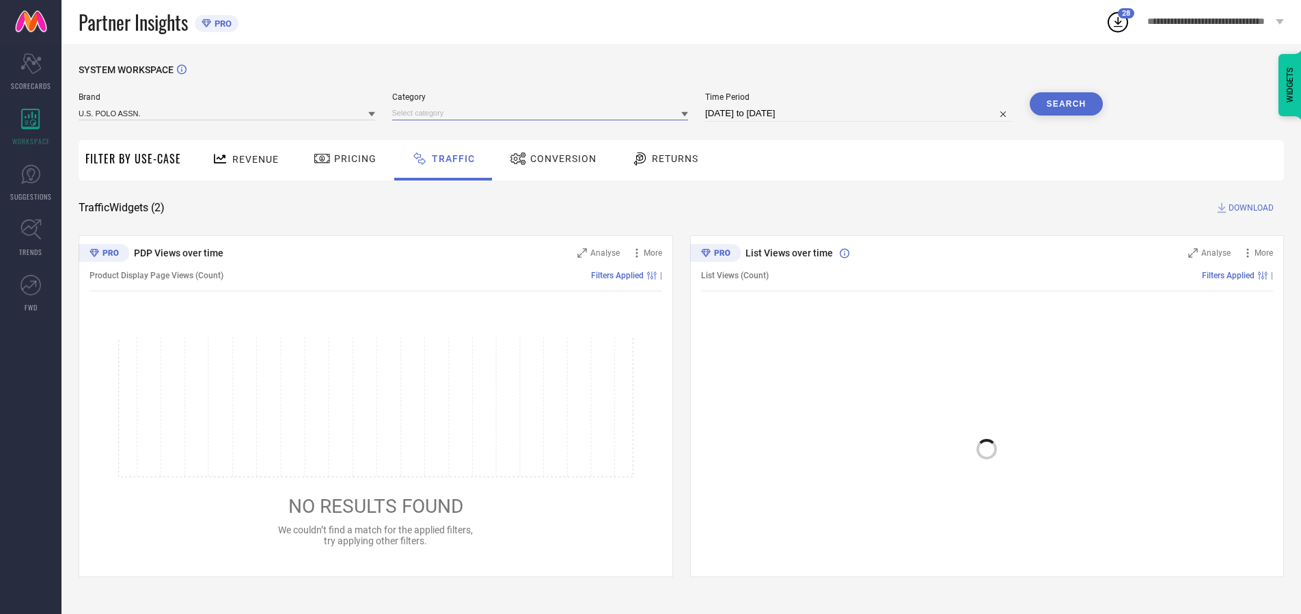
click at [543, 113] on input at bounding box center [540, 113] width 297 height 14
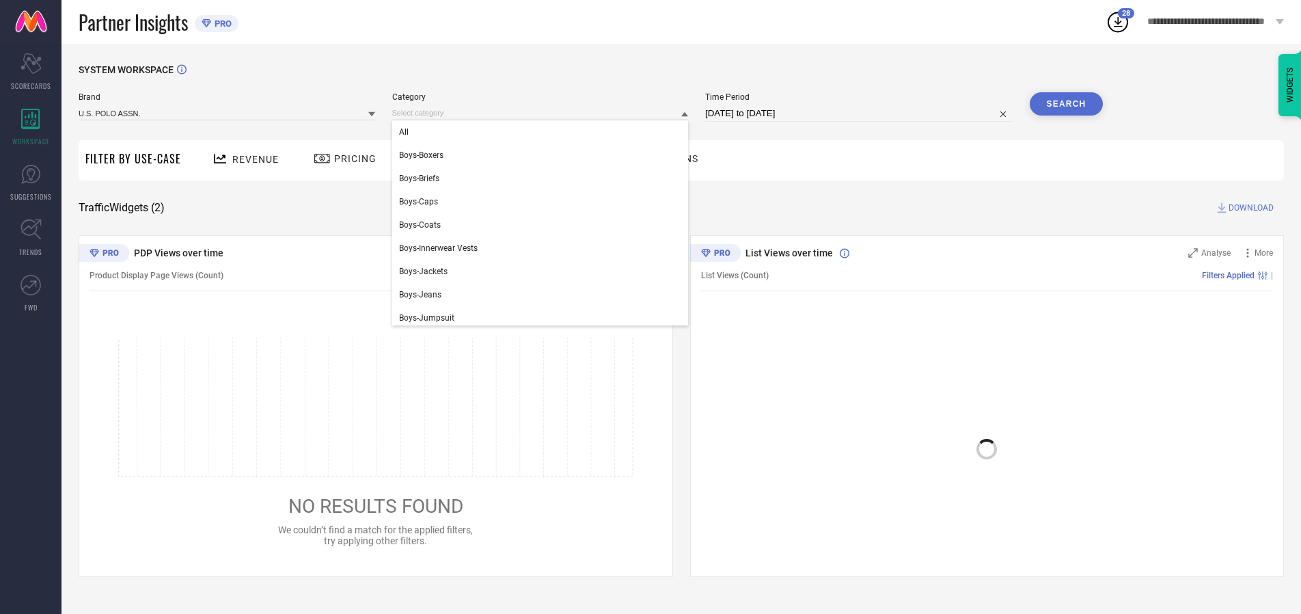
click at [543, 132] on div "All" at bounding box center [540, 131] width 297 height 23
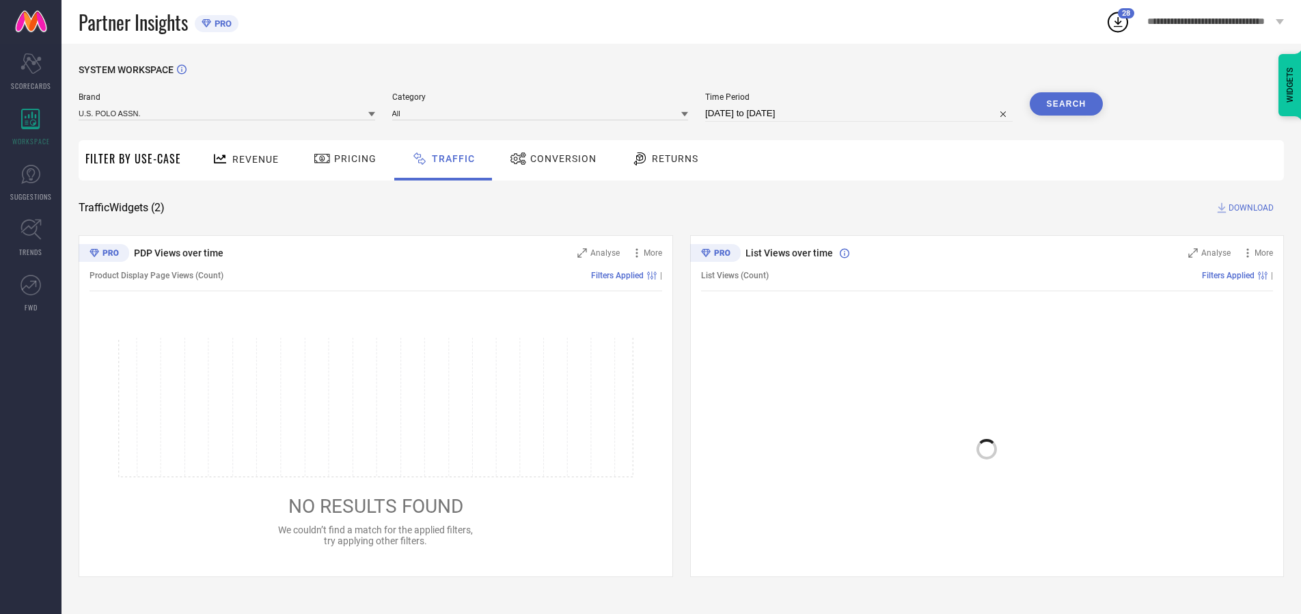
click at [1066, 104] on button "Search" at bounding box center [1067, 103] width 74 height 23
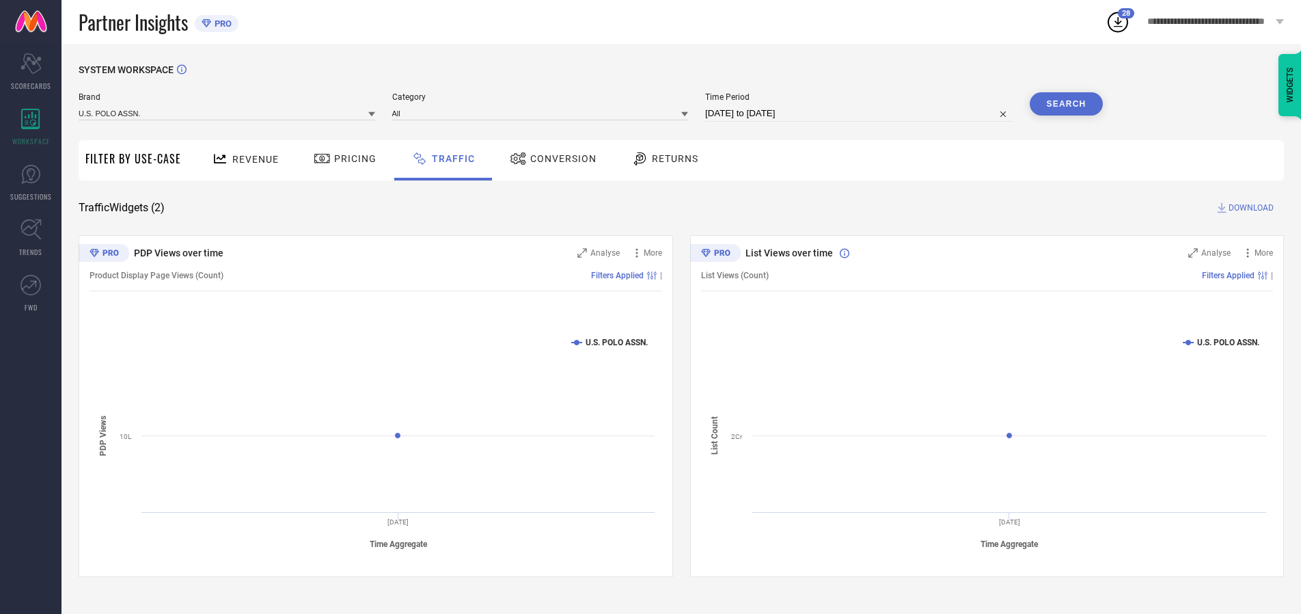
click at [1249, 208] on span "DOWNLOAD" at bounding box center [1250, 208] width 45 height 14
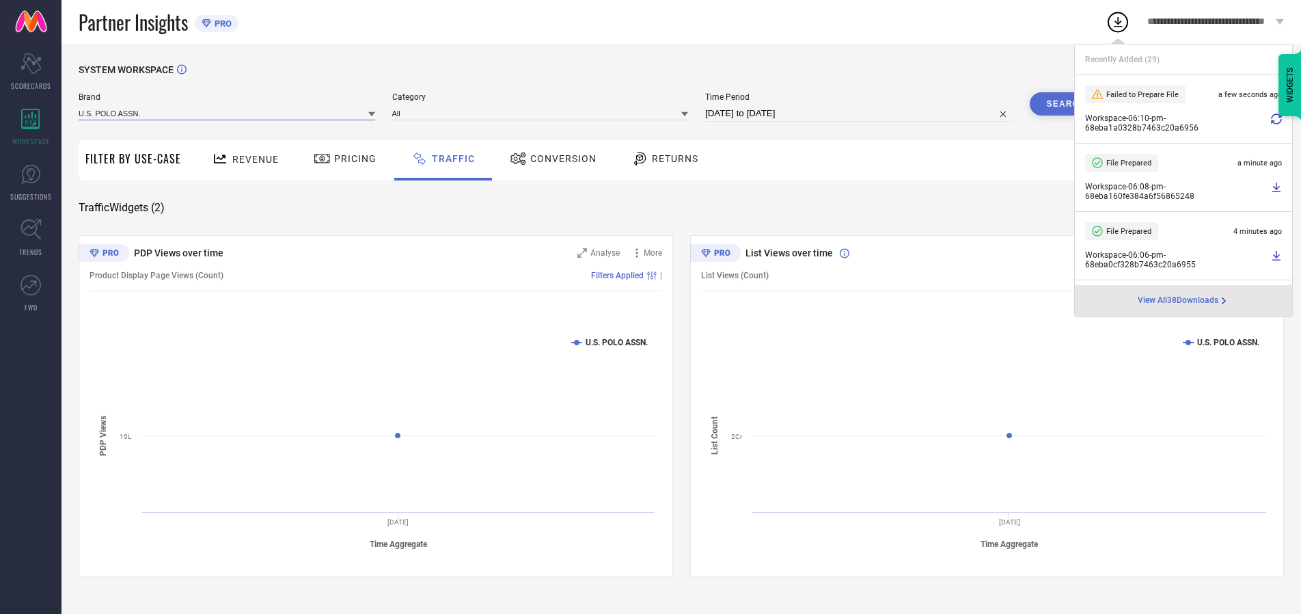
click at [228, 113] on input at bounding box center [227, 113] width 297 height 14
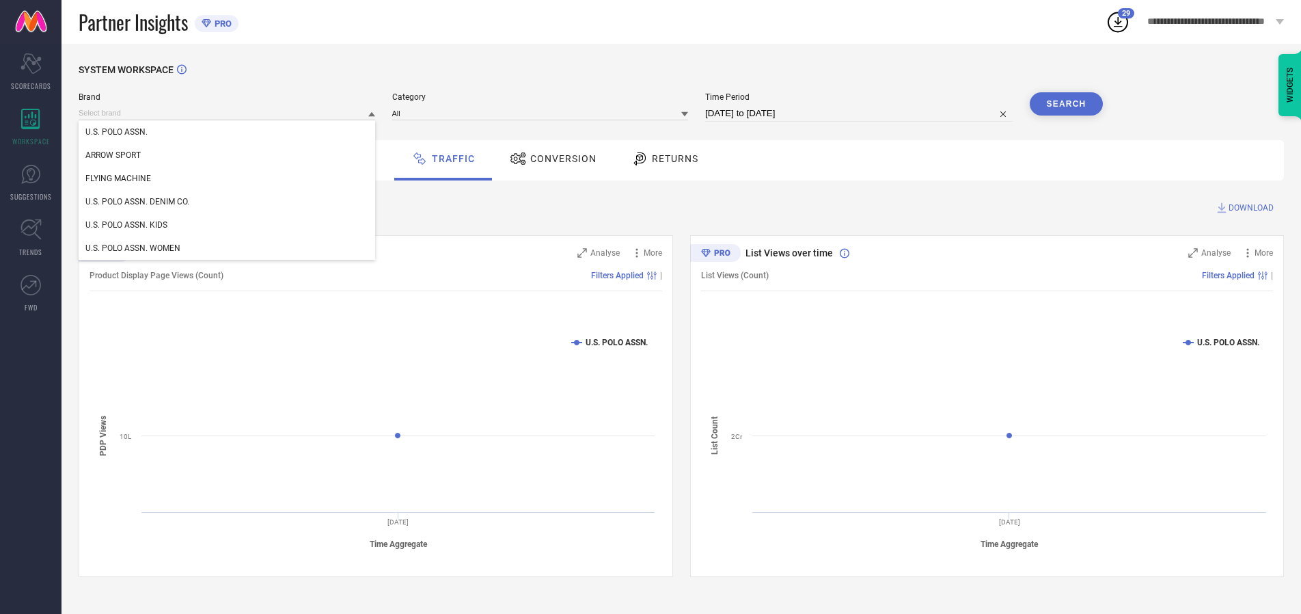
click at [228, 202] on div "U.S. POLO ASSN. DENIM CO." at bounding box center [227, 201] width 297 height 23
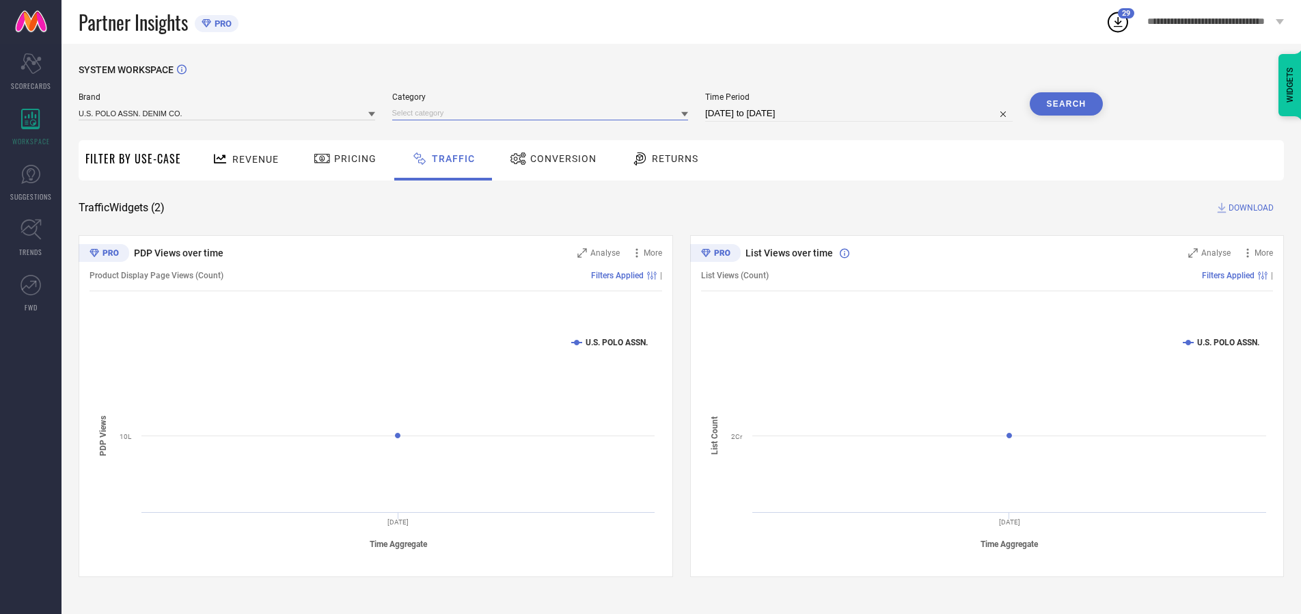
click at [543, 113] on input at bounding box center [540, 113] width 297 height 14
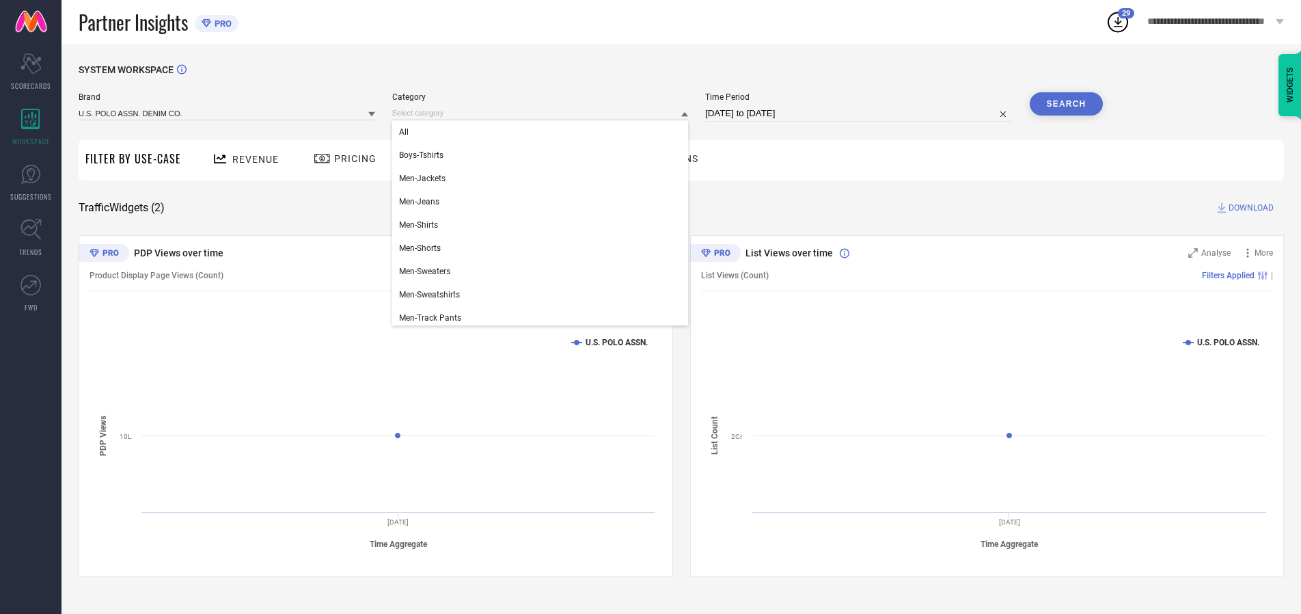
click at [543, 132] on div "All" at bounding box center [540, 131] width 297 height 23
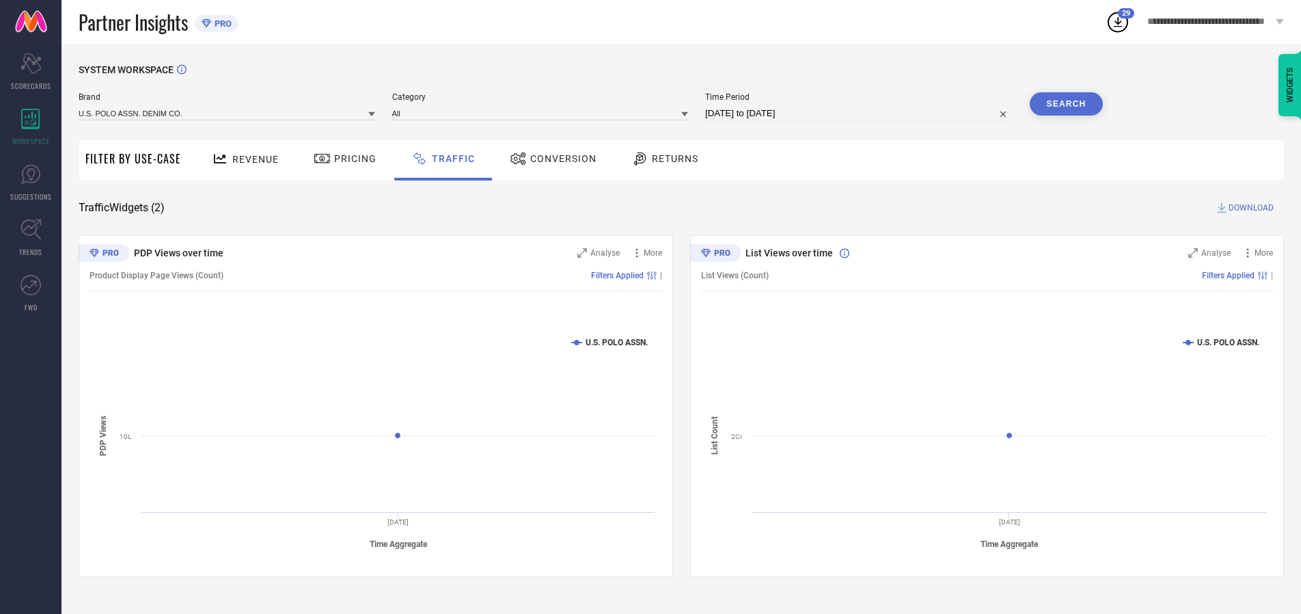
click at [1066, 104] on button "Search" at bounding box center [1067, 103] width 74 height 23
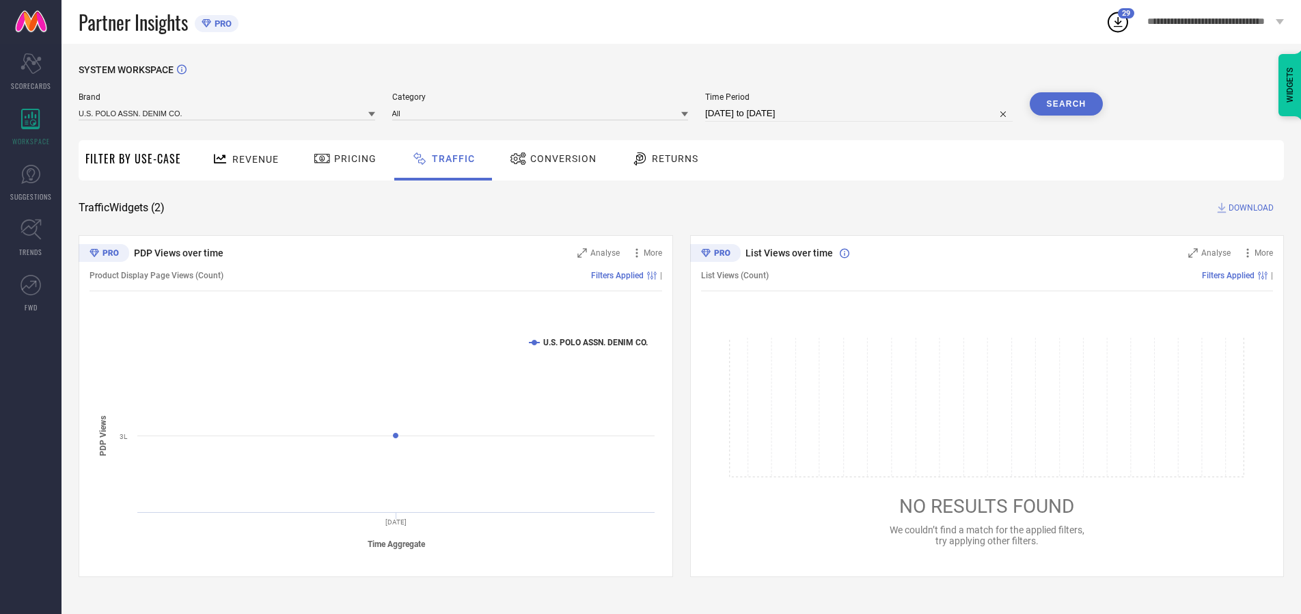
click at [1249, 208] on span "DOWNLOAD" at bounding box center [1250, 208] width 45 height 14
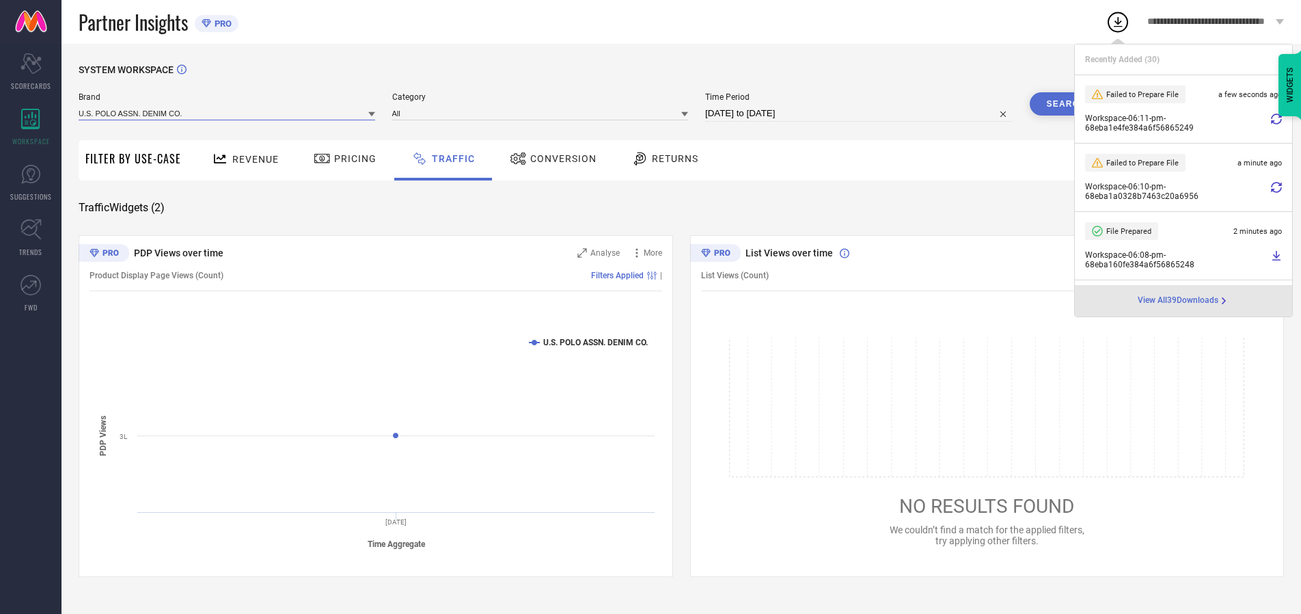
click at [228, 113] on input at bounding box center [227, 113] width 297 height 14
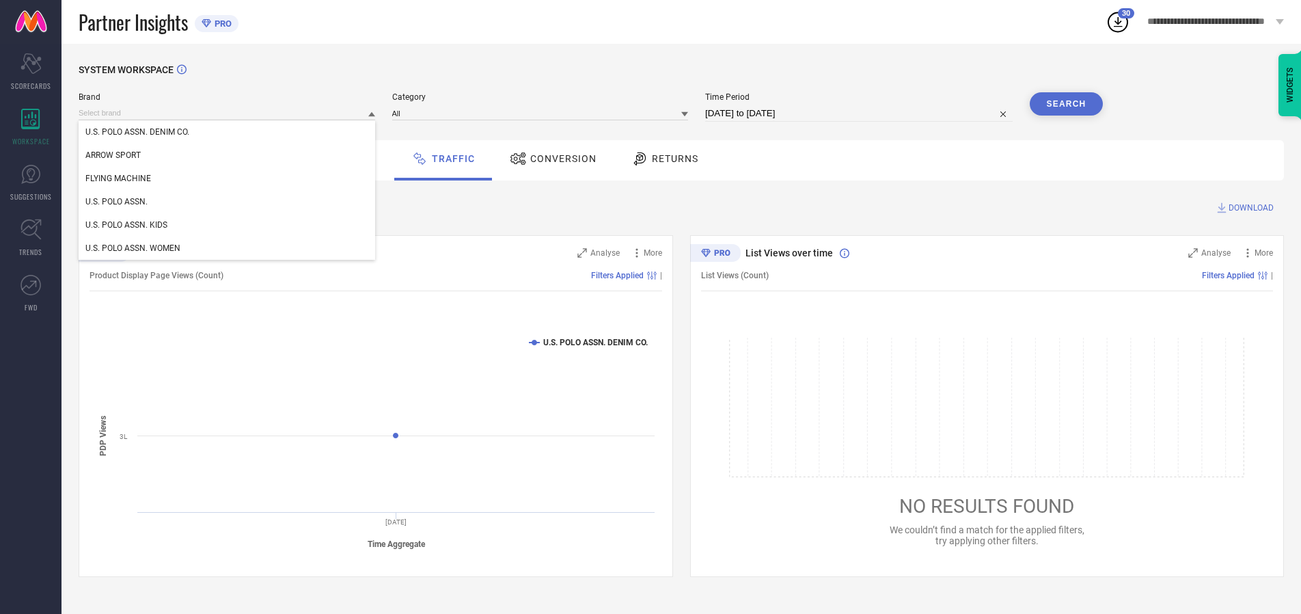
click at [228, 225] on div "U.S. POLO ASSN. KIDS" at bounding box center [227, 224] width 297 height 23
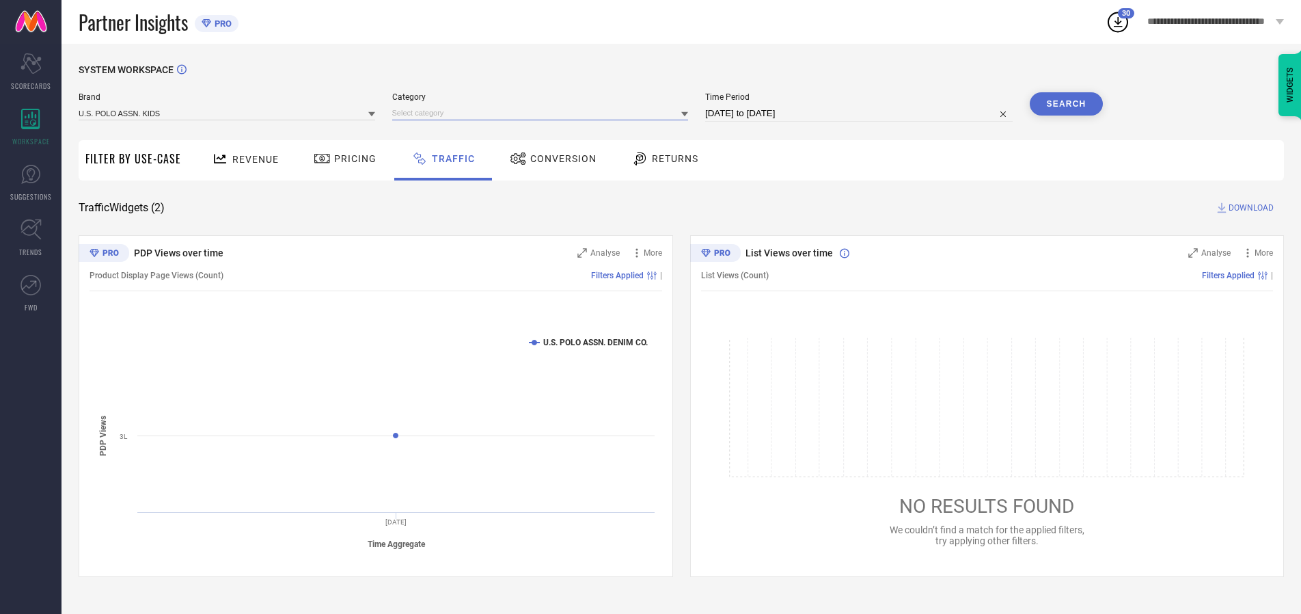
click at [543, 113] on input at bounding box center [540, 113] width 297 height 14
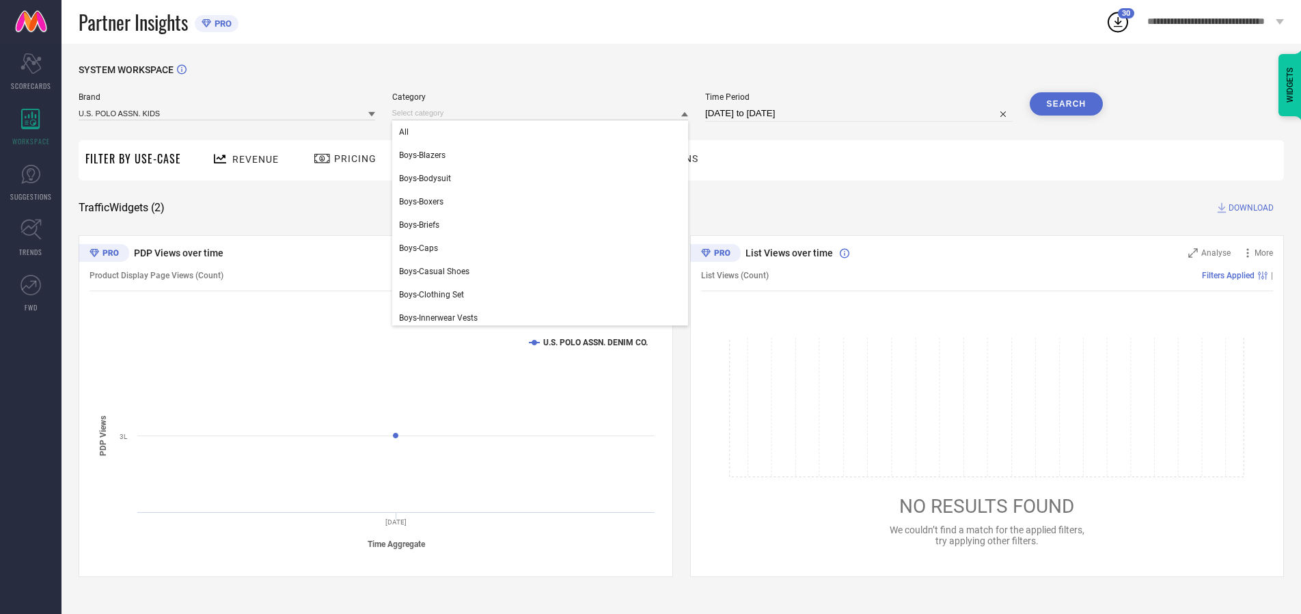
click at [543, 132] on div "All" at bounding box center [540, 131] width 297 height 23
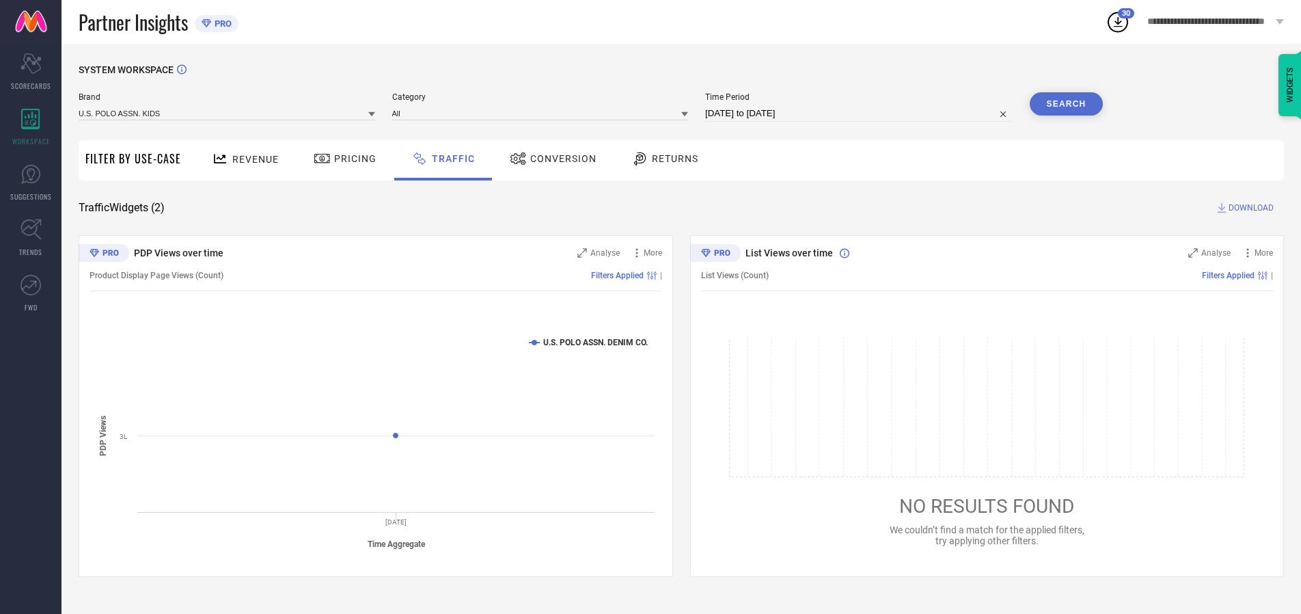
click at [1066, 104] on button "Search" at bounding box center [1067, 103] width 74 height 23
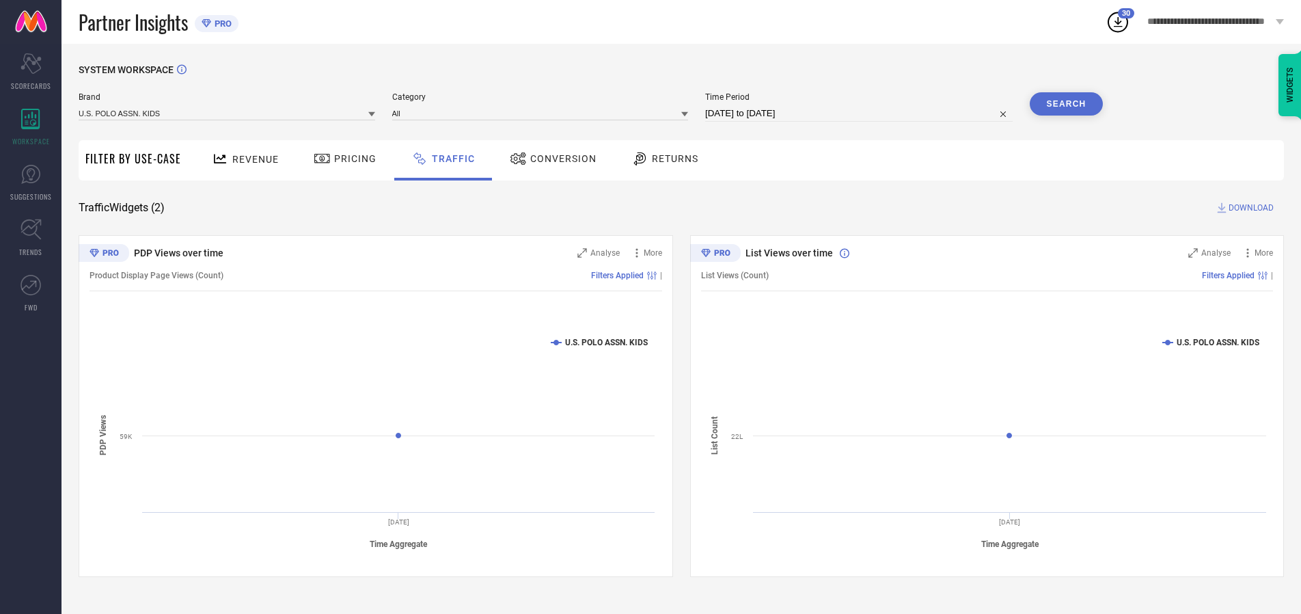
click at [1249, 208] on span "DOWNLOAD" at bounding box center [1250, 208] width 45 height 14
click at [861, 113] on input at bounding box center [858, 113] width 307 height 16
select select "9"
select select "2025"
select select "10"
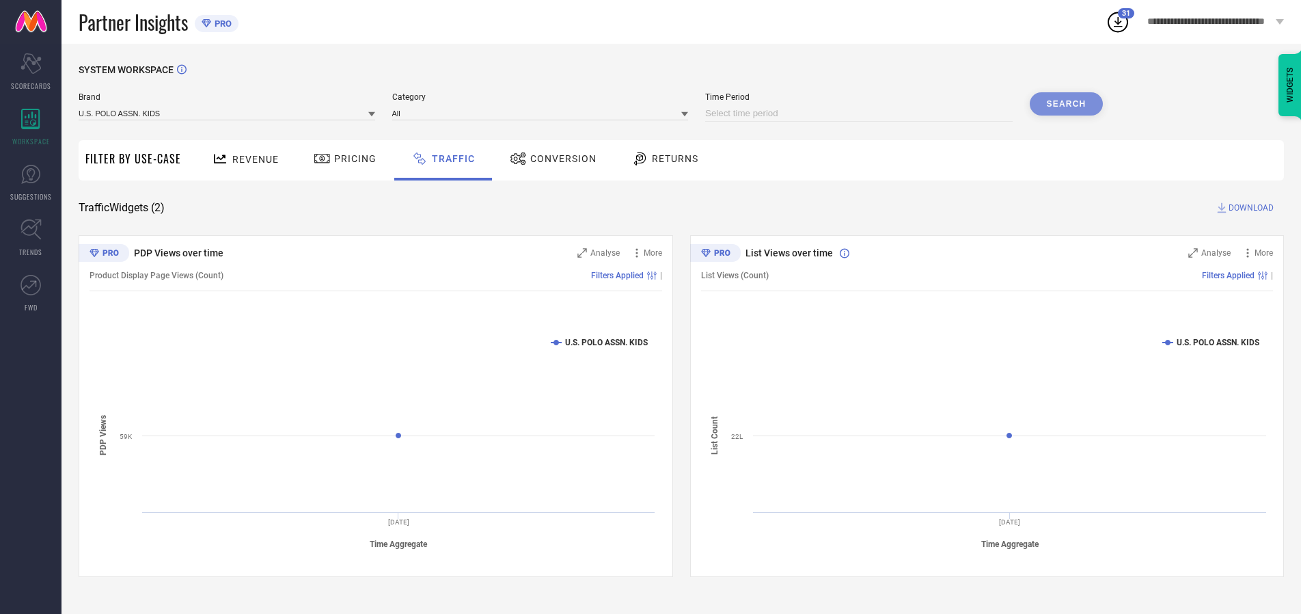
select select "2025"
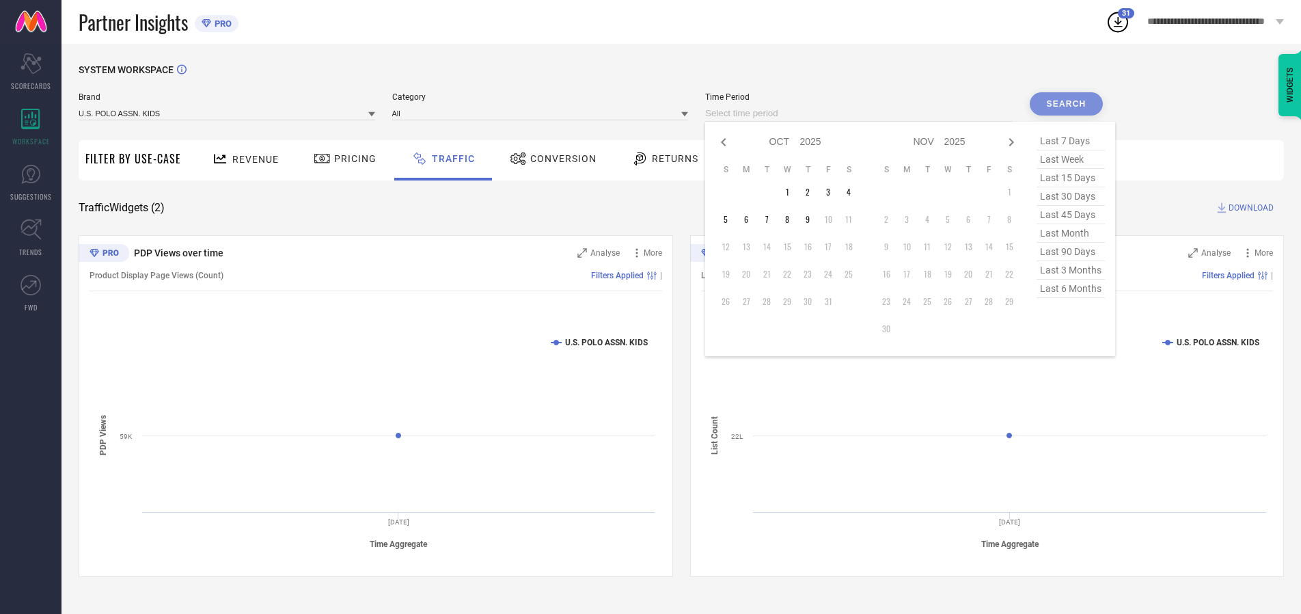
click at [730, 219] on td "5" at bounding box center [725, 219] width 20 height 20
type input "[DATE] to [DATE]"
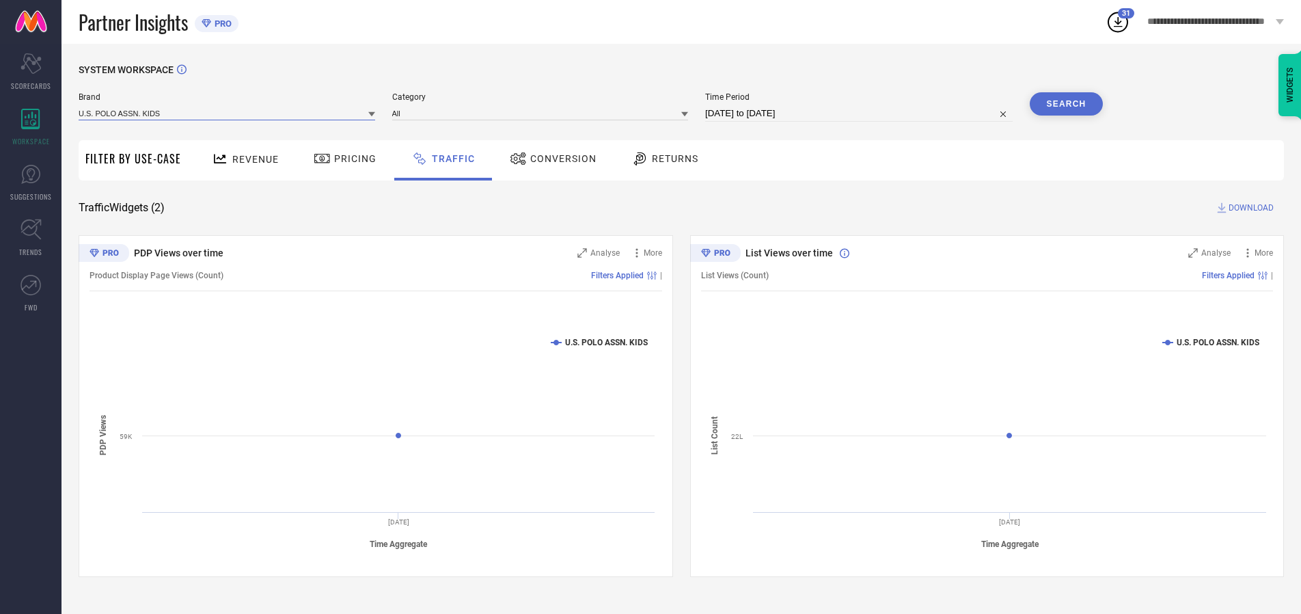
click at [228, 113] on input at bounding box center [227, 113] width 297 height 14
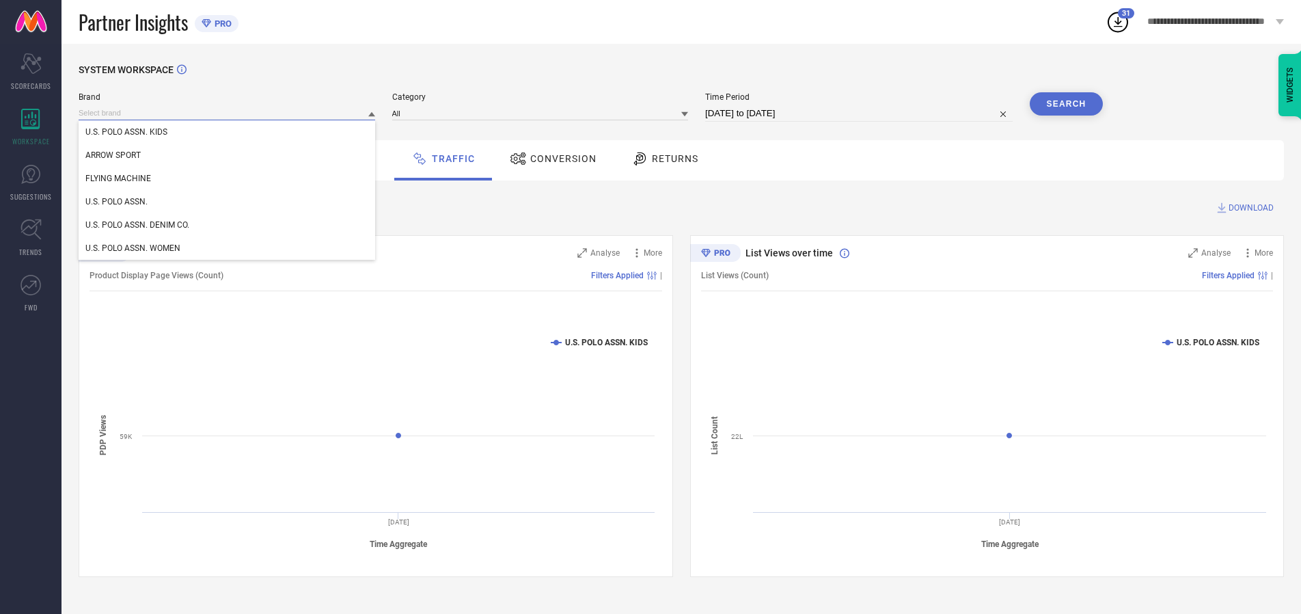
click at [228, 113] on input at bounding box center [227, 113] width 297 height 14
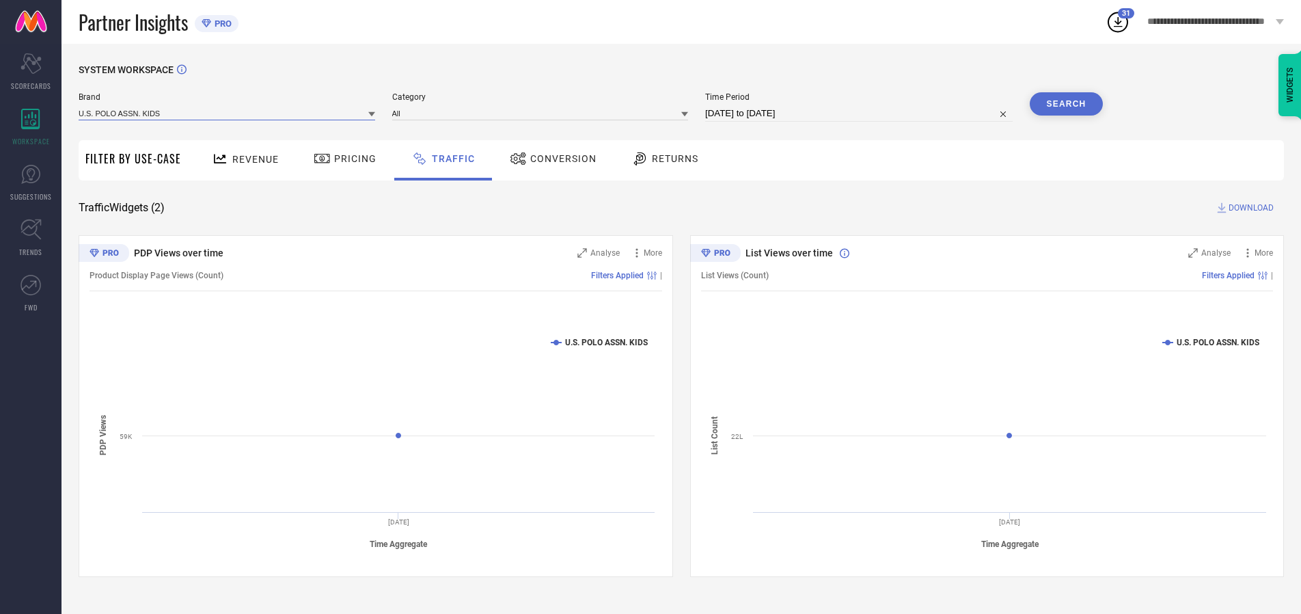
click at [228, 113] on input at bounding box center [227, 113] width 297 height 14
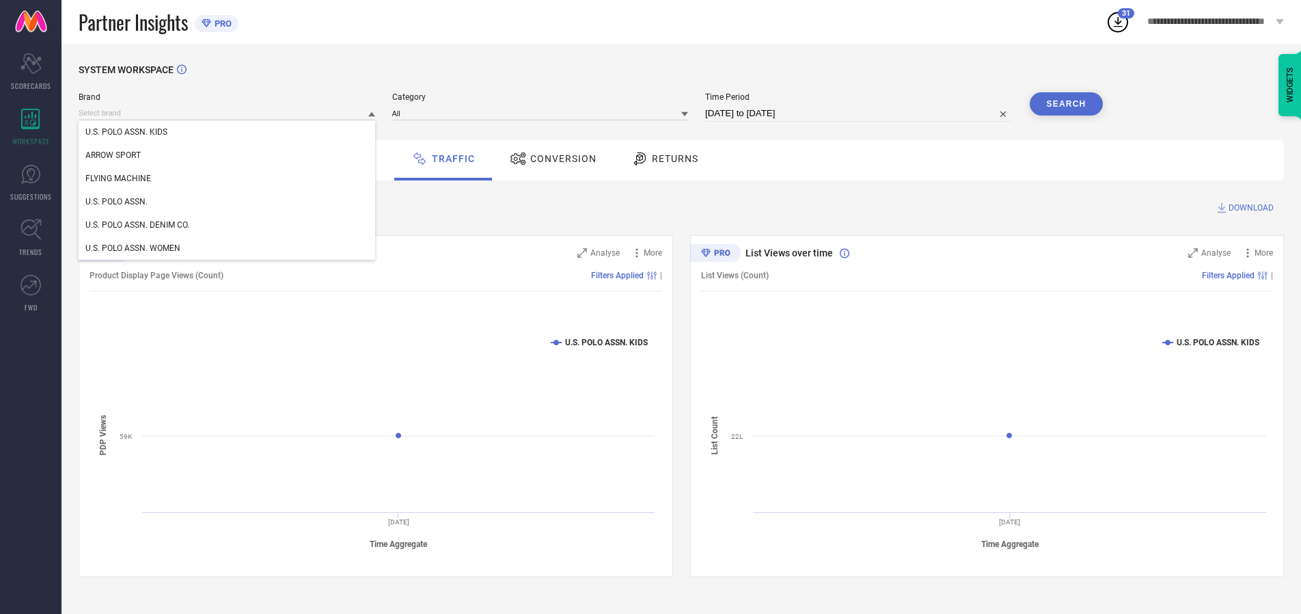
click at [228, 132] on div "U.S. POLO ASSN. KIDS" at bounding box center [227, 131] width 297 height 23
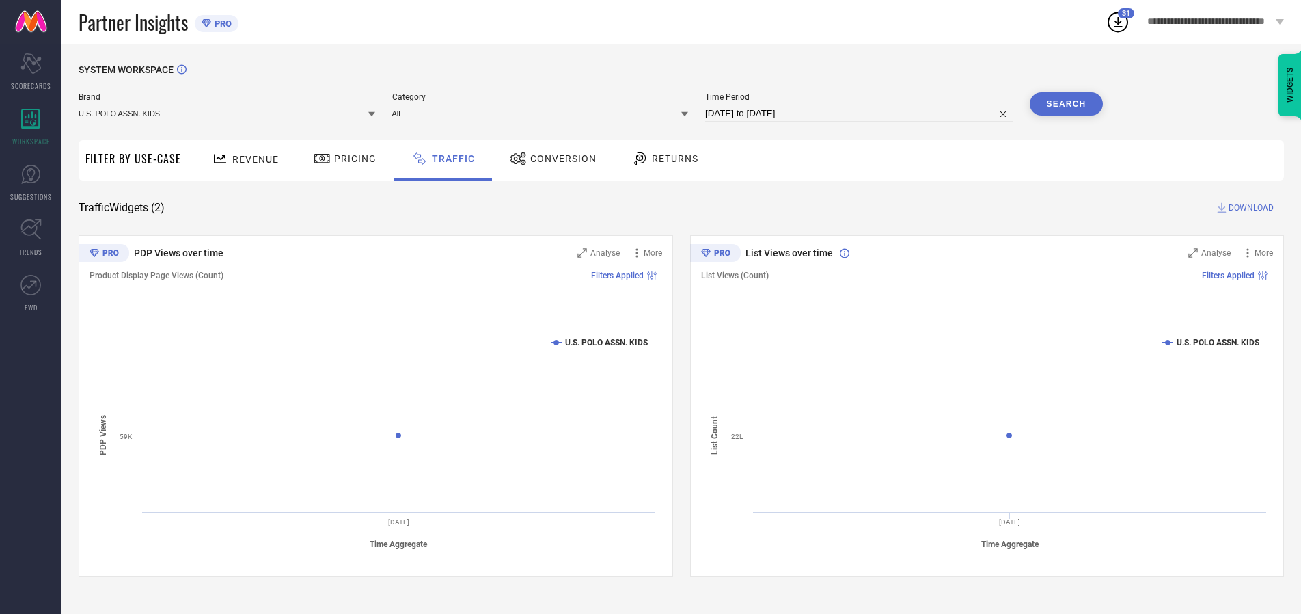
click at [543, 113] on input at bounding box center [540, 113] width 297 height 14
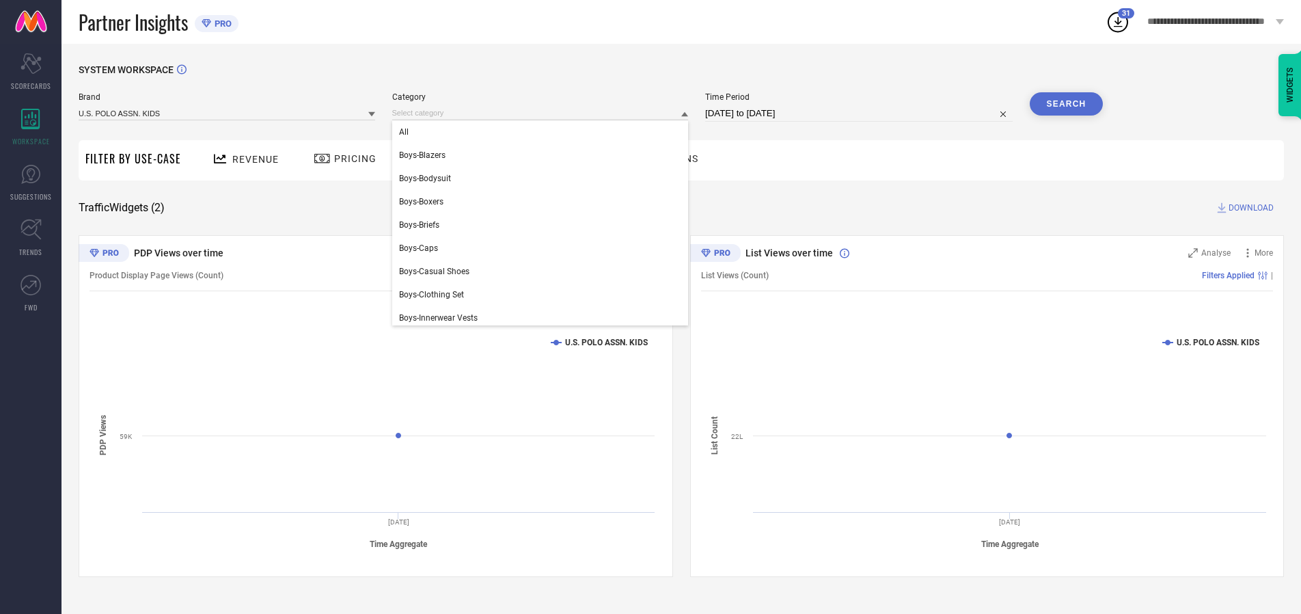
click at [543, 132] on div "All" at bounding box center [540, 131] width 297 height 23
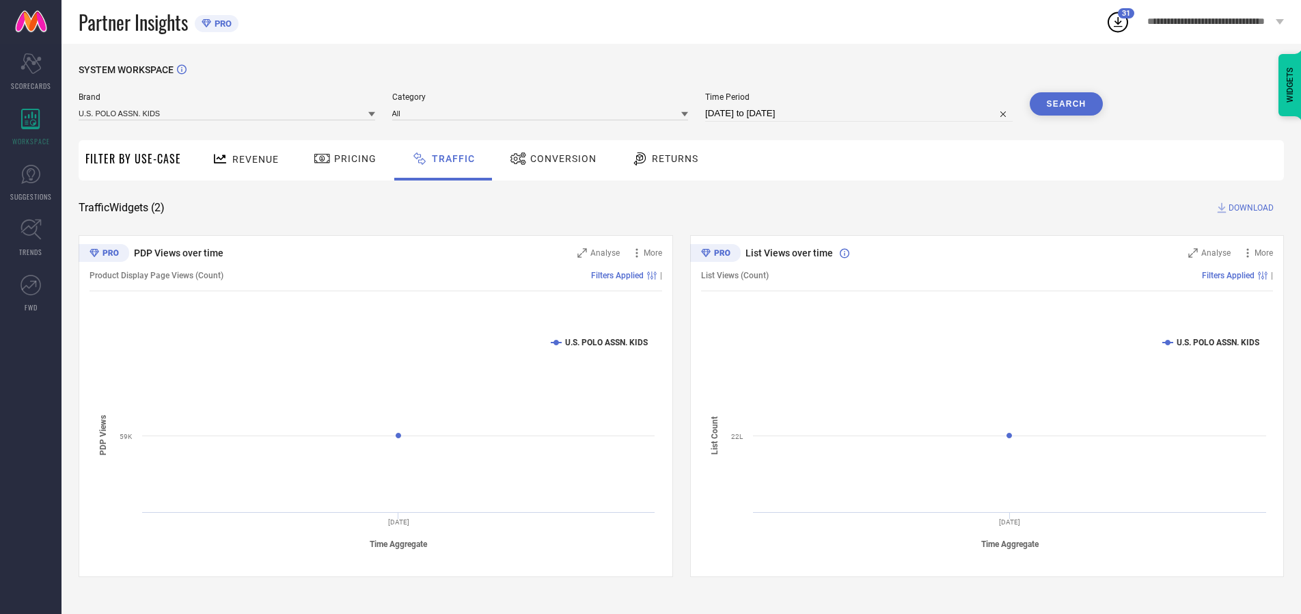
click at [1066, 104] on button "Search" at bounding box center [1067, 103] width 74 height 23
click at [1249, 208] on span "DOWNLOAD" at bounding box center [1250, 208] width 45 height 14
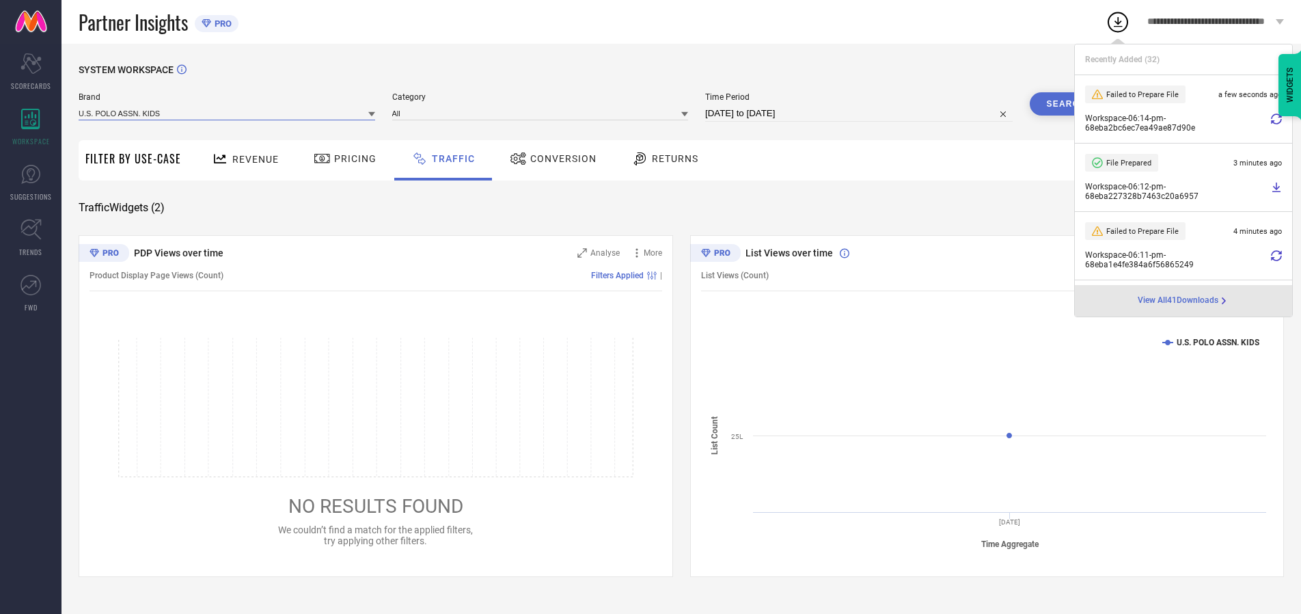
click at [228, 113] on input at bounding box center [227, 113] width 297 height 14
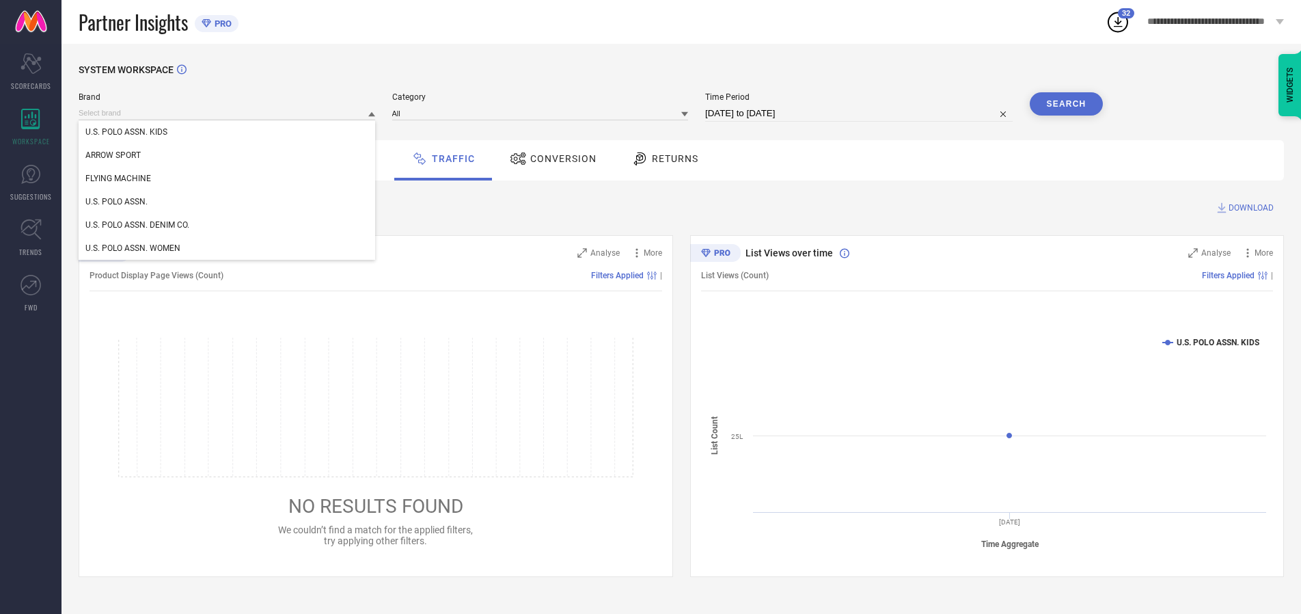
click at [228, 202] on div "U.S. POLO ASSN." at bounding box center [227, 201] width 297 height 23
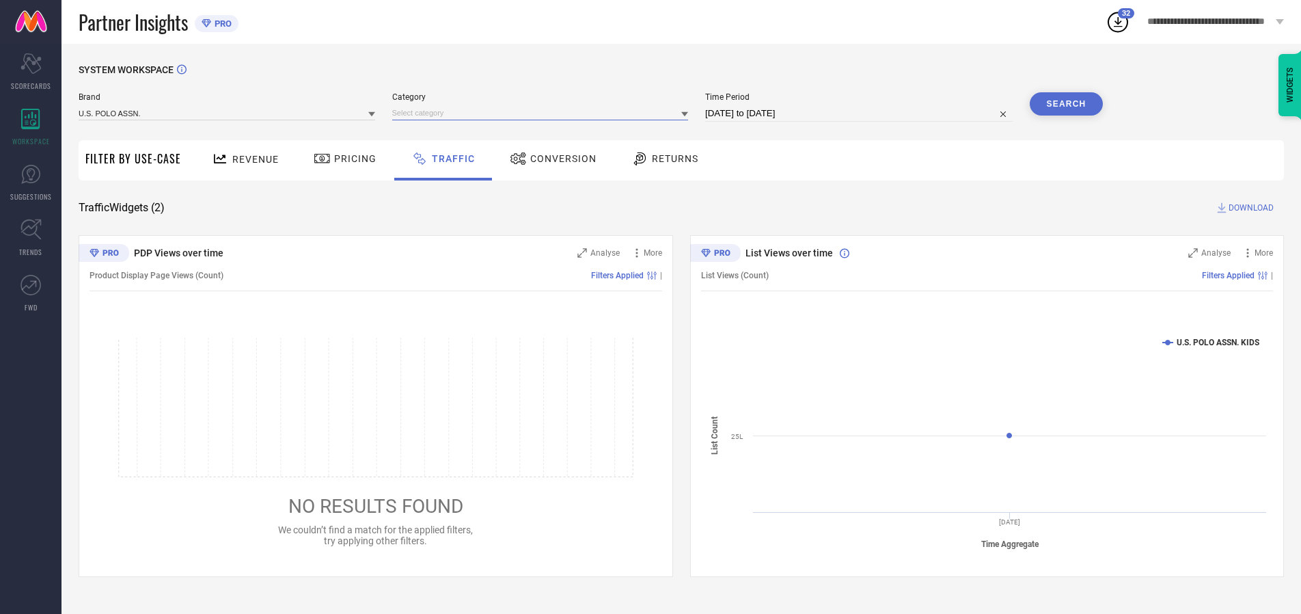
click at [543, 113] on input at bounding box center [540, 113] width 297 height 14
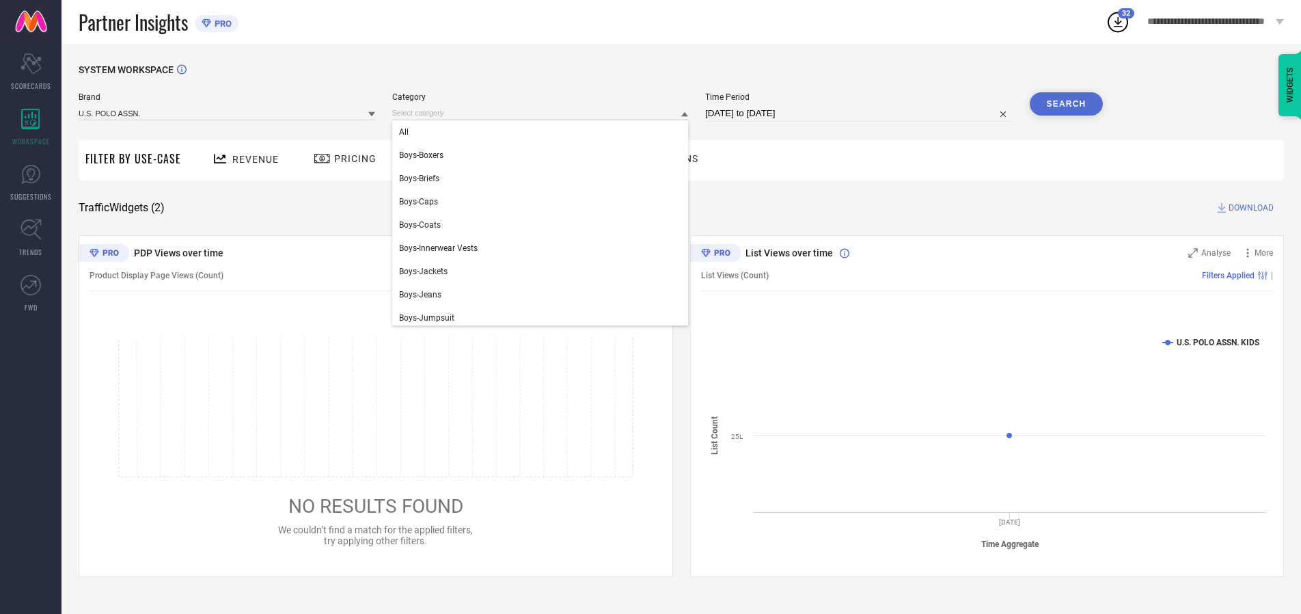
click at [543, 132] on div "All" at bounding box center [540, 131] width 297 height 23
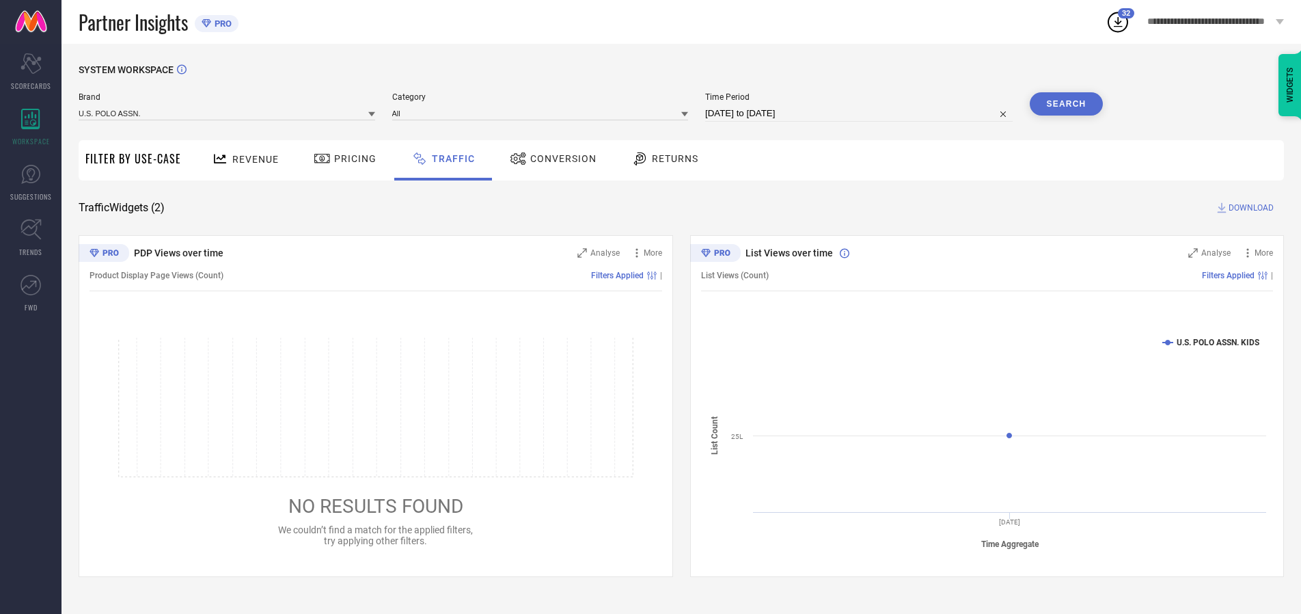
click at [1066, 104] on button "Search" at bounding box center [1067, 103] width 74 height 23
click at [1249, 208] on span "DOWNLOAD" at bounding box center [1250, 208] width 45 height 14
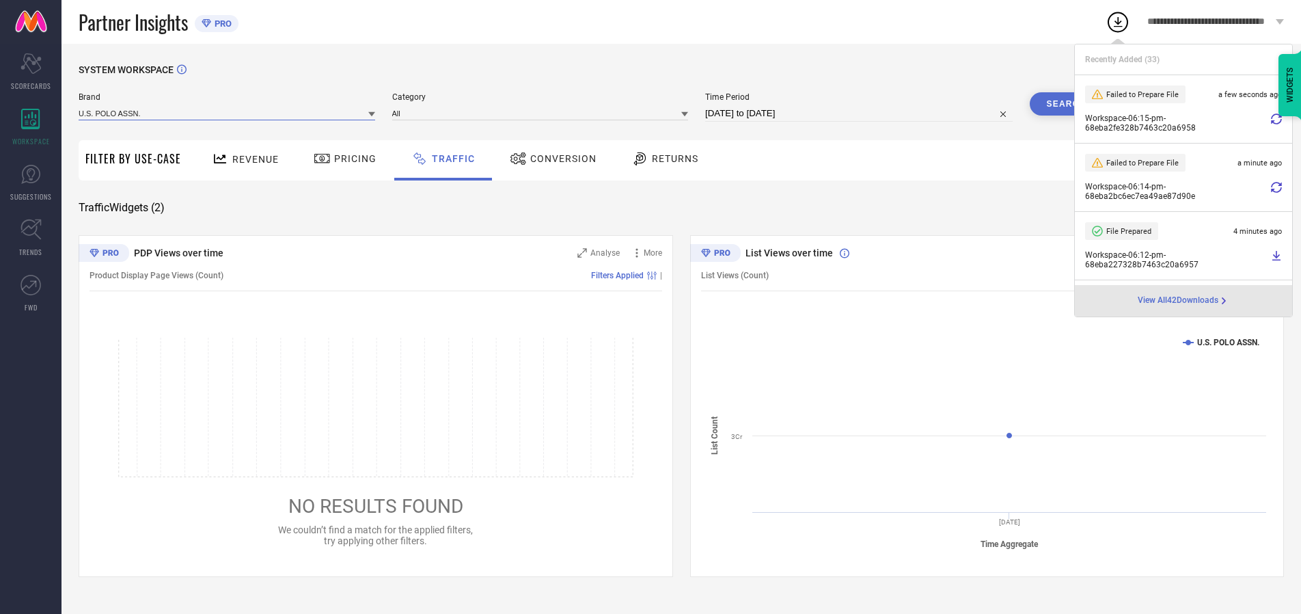
click at [228, 113] on input at bounding box center [227, 113] width 297 height 14
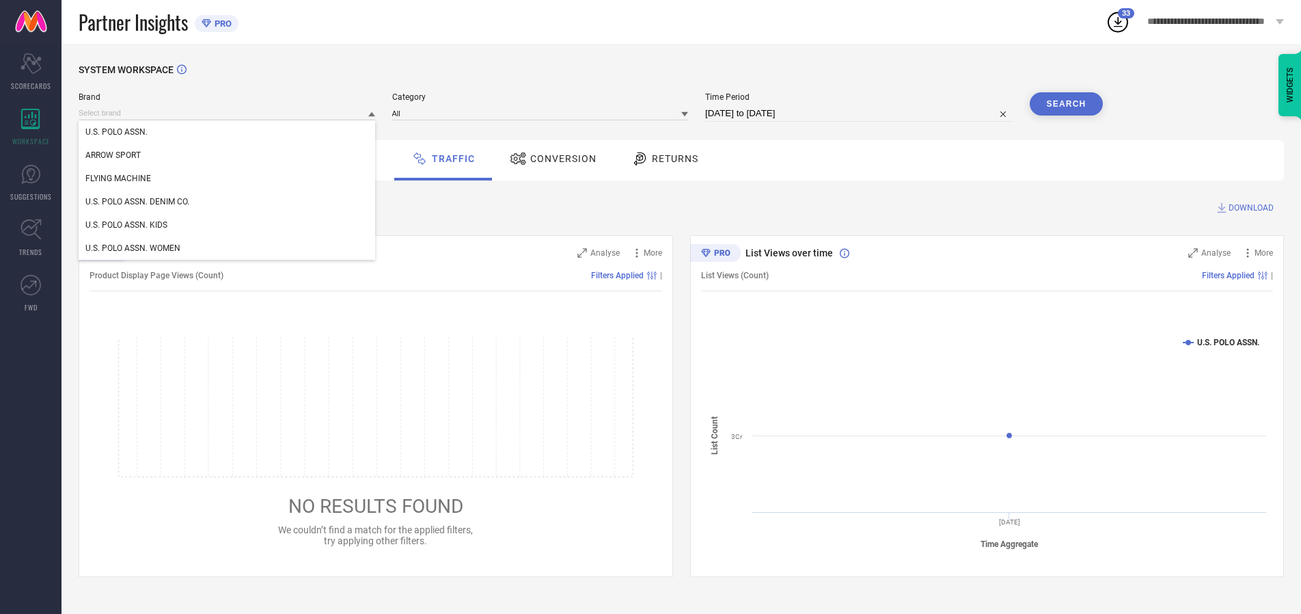
click at [228, 202] on div "U.S. POLO ASSN. DENIM CO." at bounding box center [227, 201] width 297 height 23
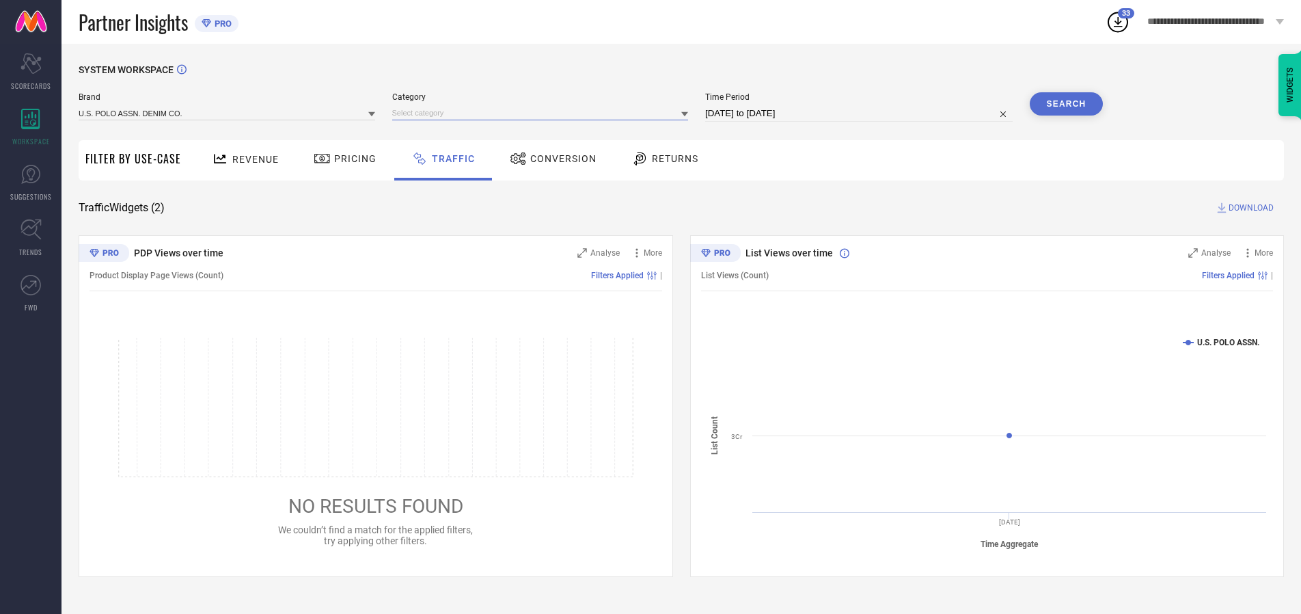
click at [543, 113] on input at bounding box center [540, 113] width 297 height 14
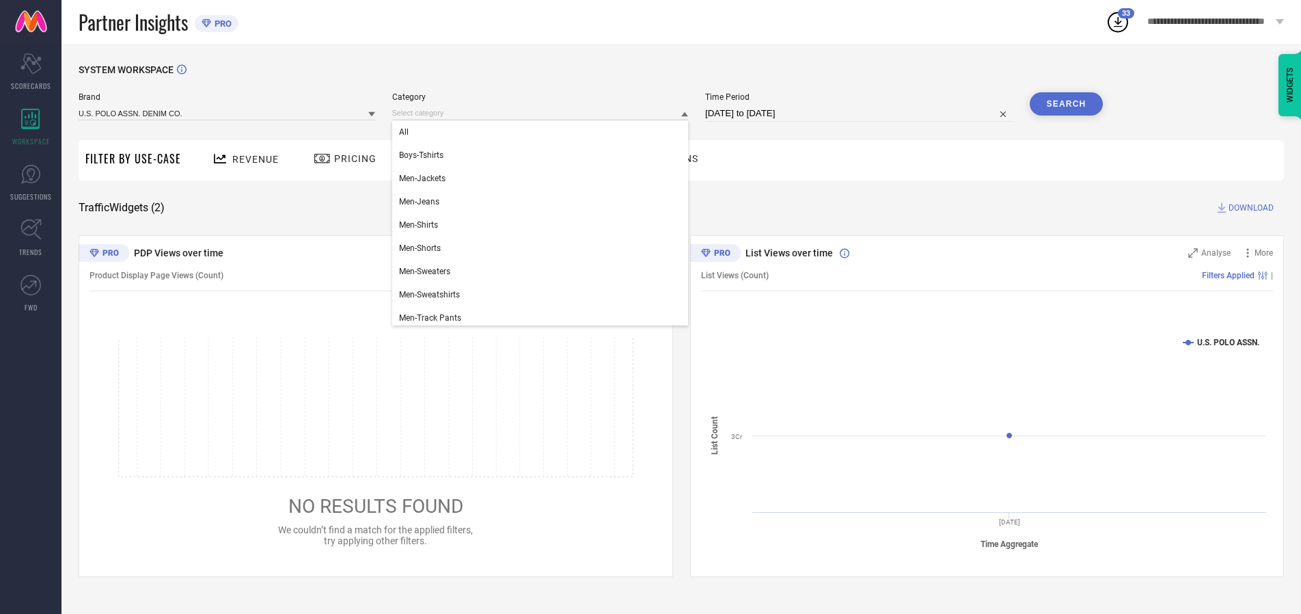
click at [543, 132] on div "All" at bounding box center [540, 131] width 297 height 23
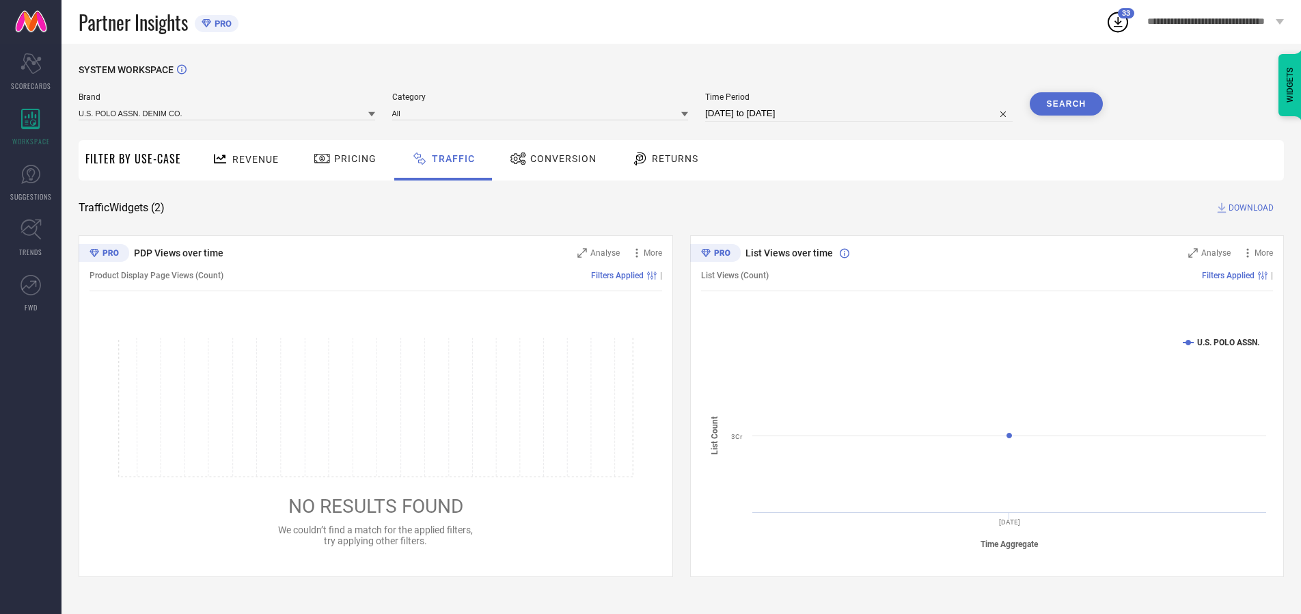
click at [1066, 104] on button "Search" at bounding box center [1067, 103] width 74 height 23
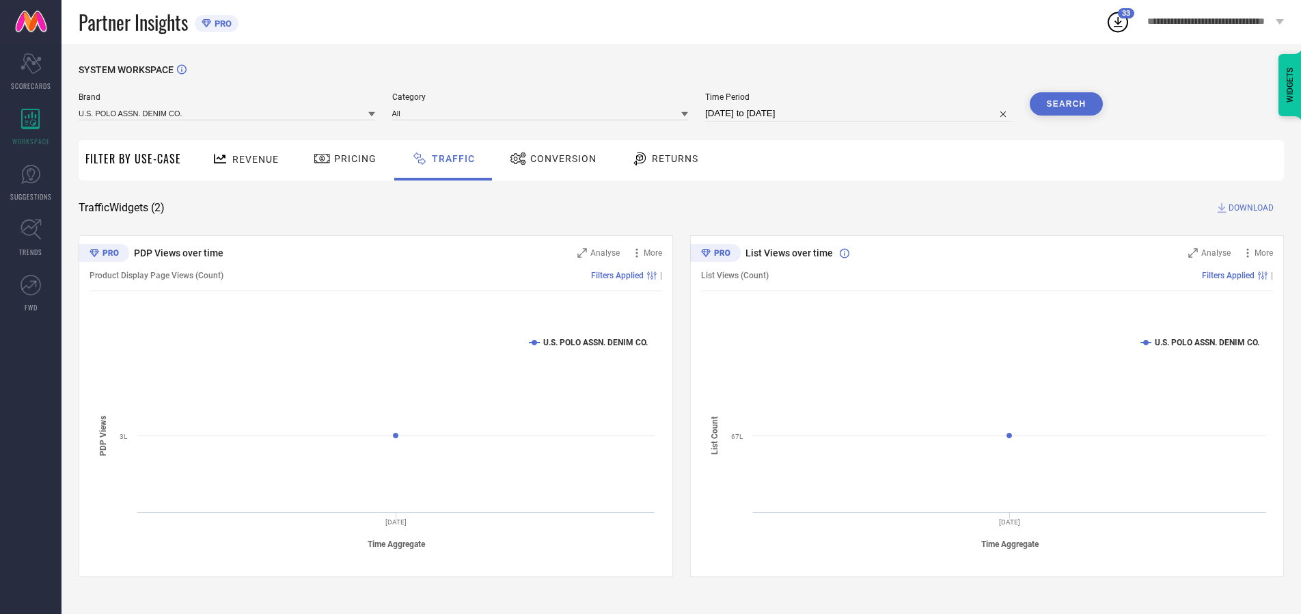
click at [1249, 208] on span "DOWNLOAD" at bounding box center [1250, 208] width 45 height 14
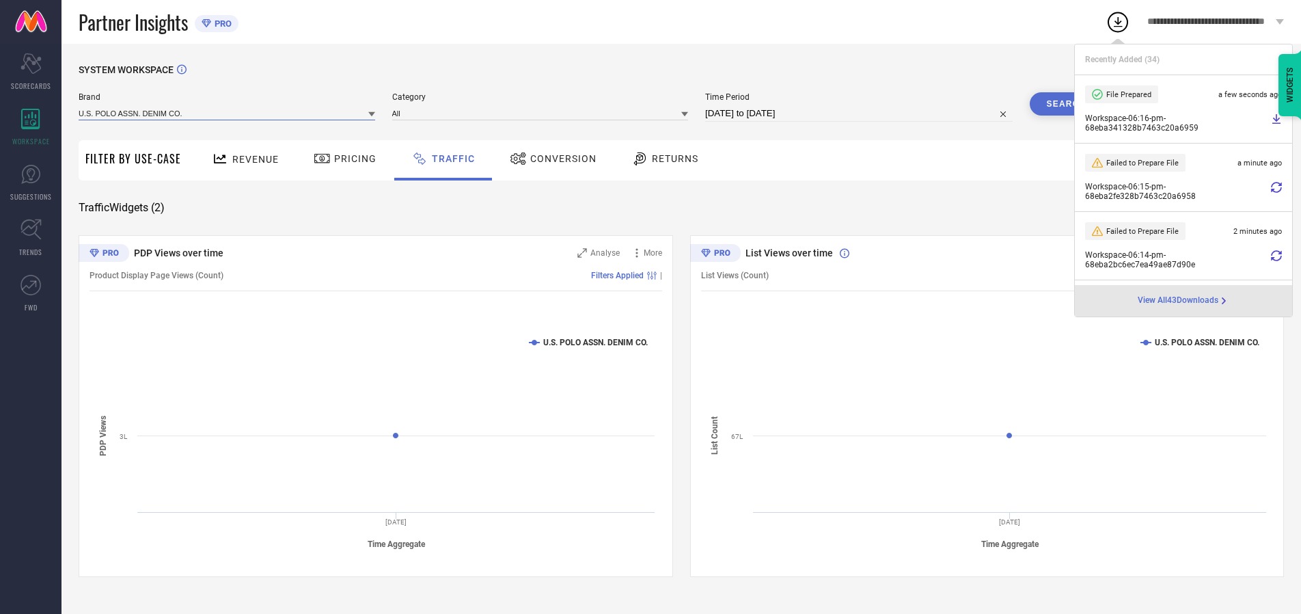
click at [228, 113] on input at bounding box center [227, 113] width 297 height 14
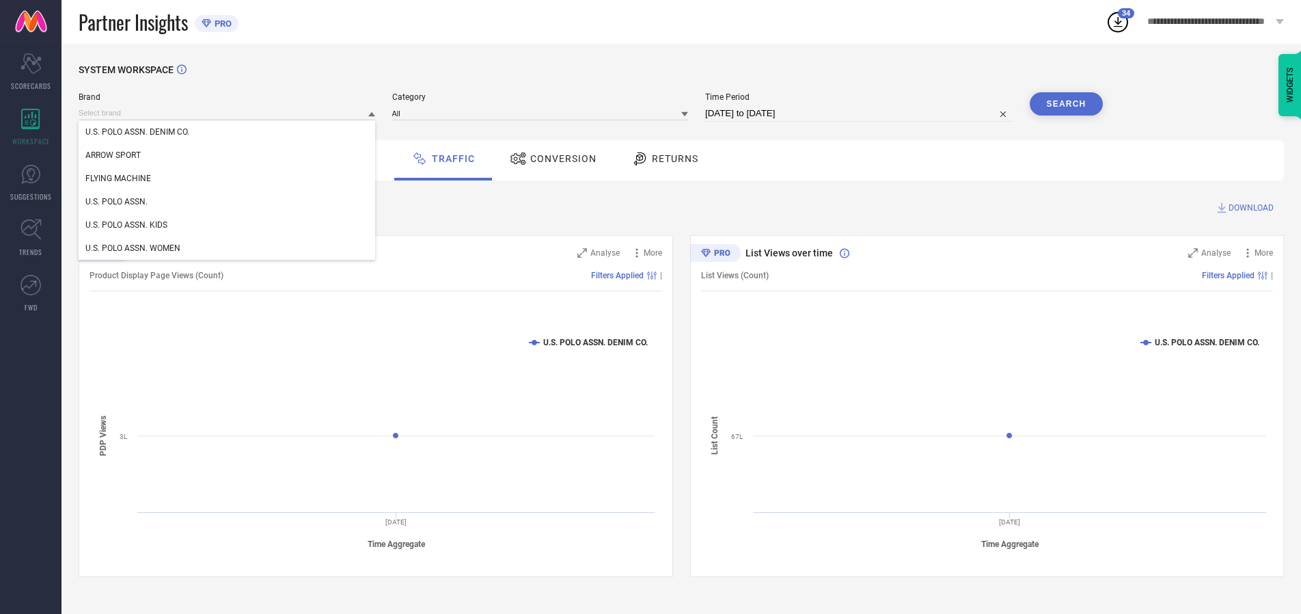
click at [228, 248] on div "U.S. POLO ASSN. WOMEN" at bounding box center [227, 247] width 297 height 23
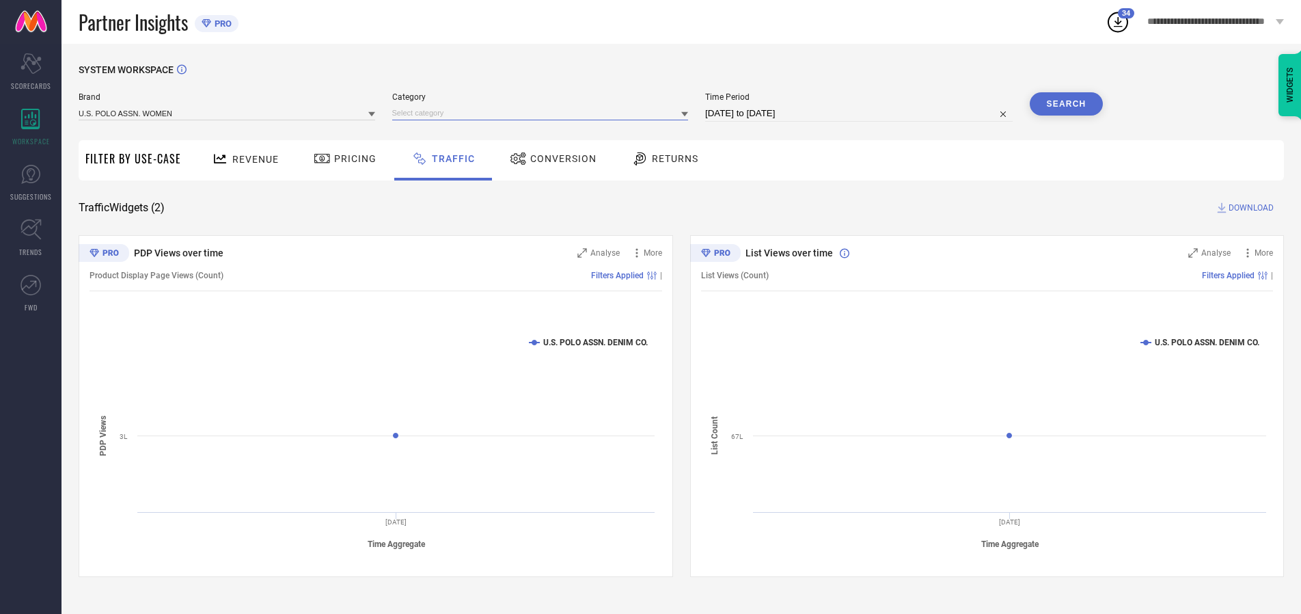
click at [543, 113] on input at bounding box center [540, 113] width 297 height 14
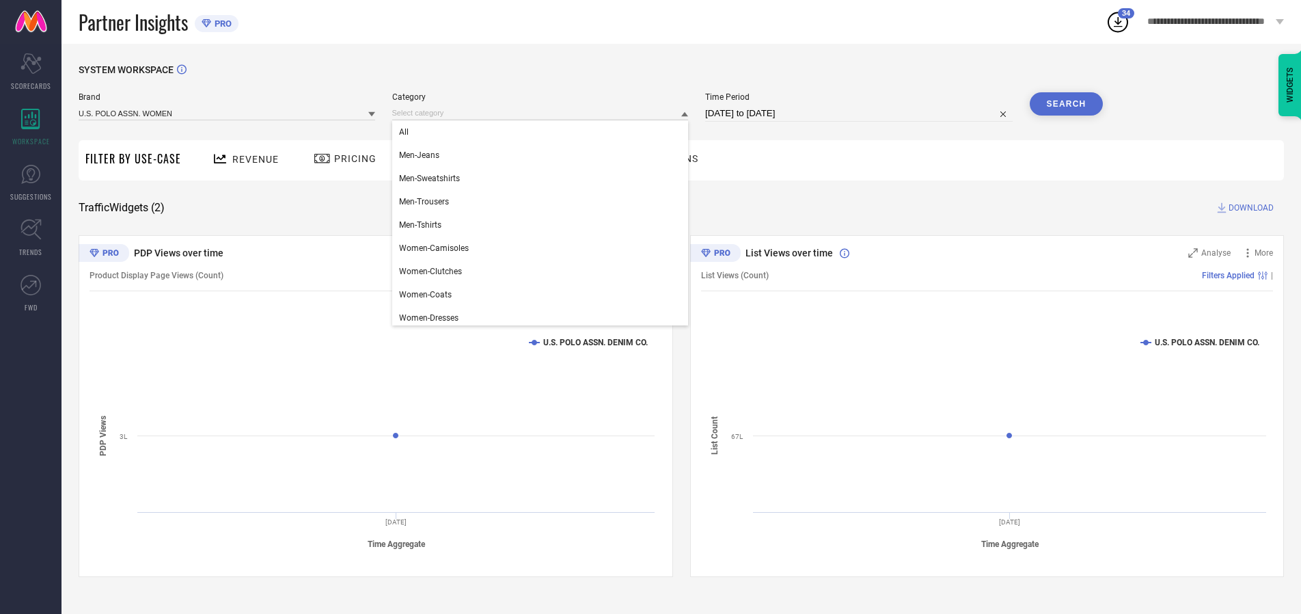
click at [543, 132] on div "All" at bounding box center [540, 131] width 297 height 23
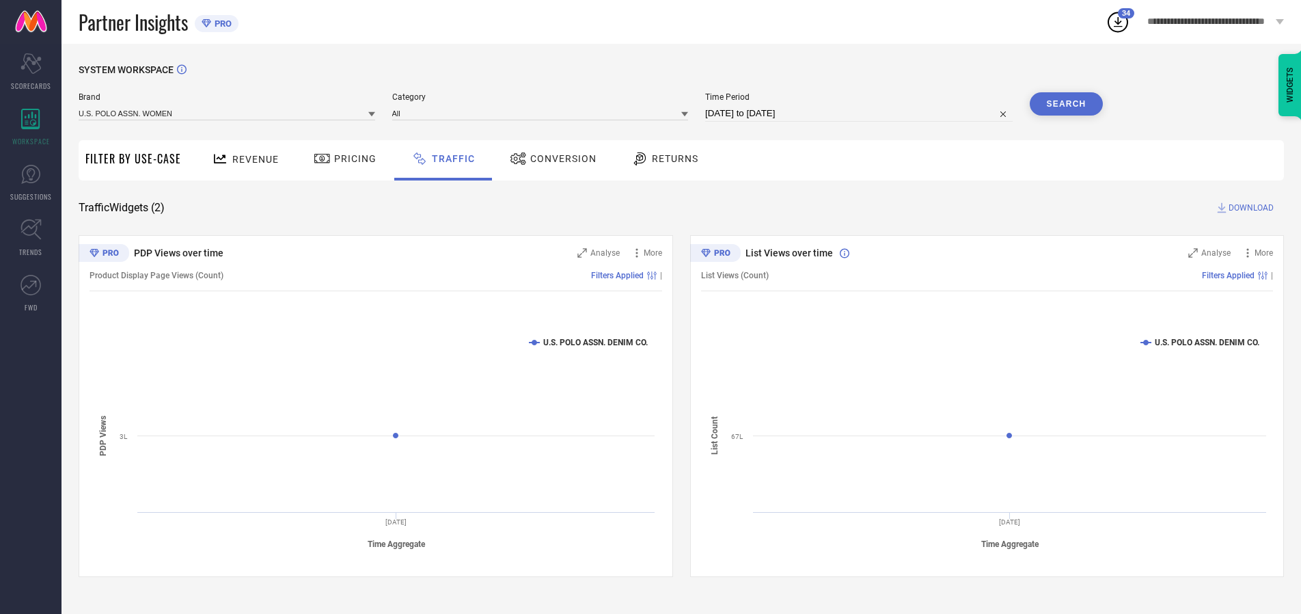
click at [1066, 104] on button "Search" at bounding box center [1067, 103] width 74 height 23
click at [1249, 208] on span "DOWNLOAD" at bounding box center [1250, 208] width 45 height 14
click at [861, 113] on input at bounding box center [858, 113] width 307 height 16
select select "9"
select select "2025"
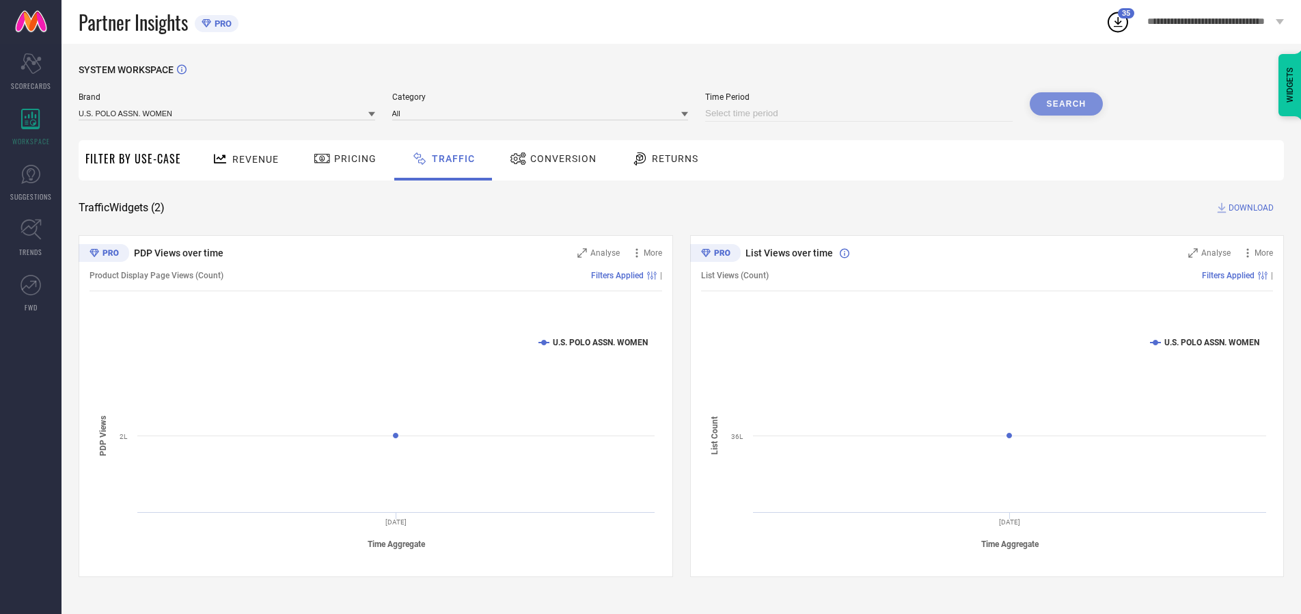
select select "10"
select select "2025"
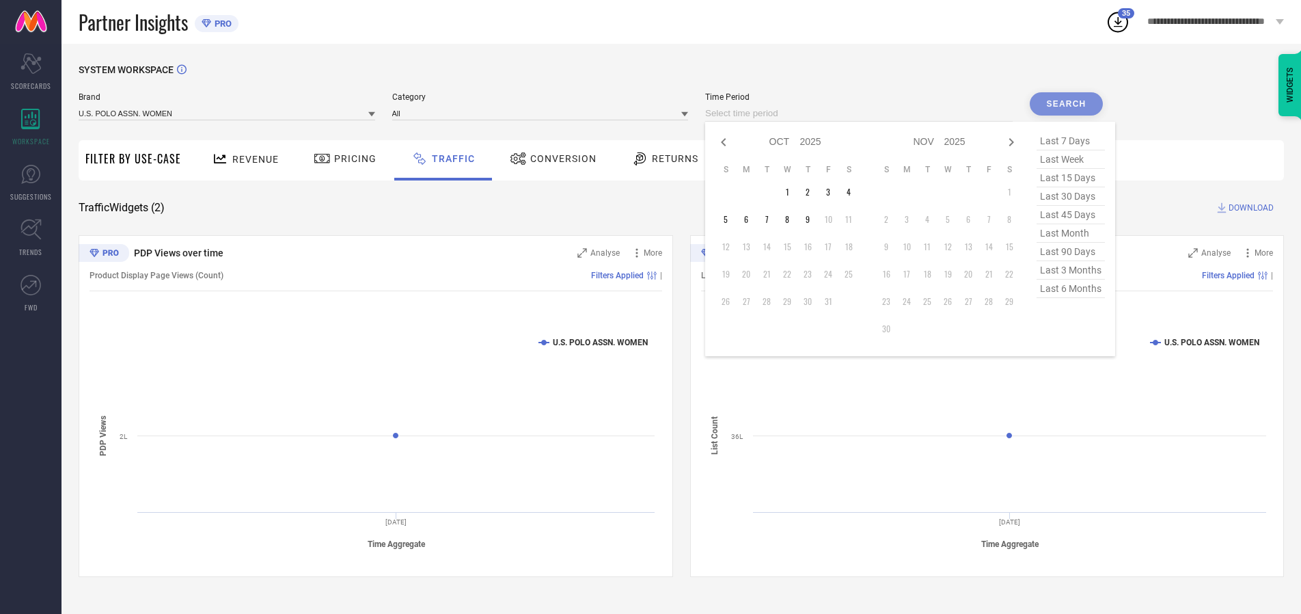
click at [750, 219] on td "6" at bounding box center [746, 219] width 20 height 20
type input "[DATE] to [DATE]"
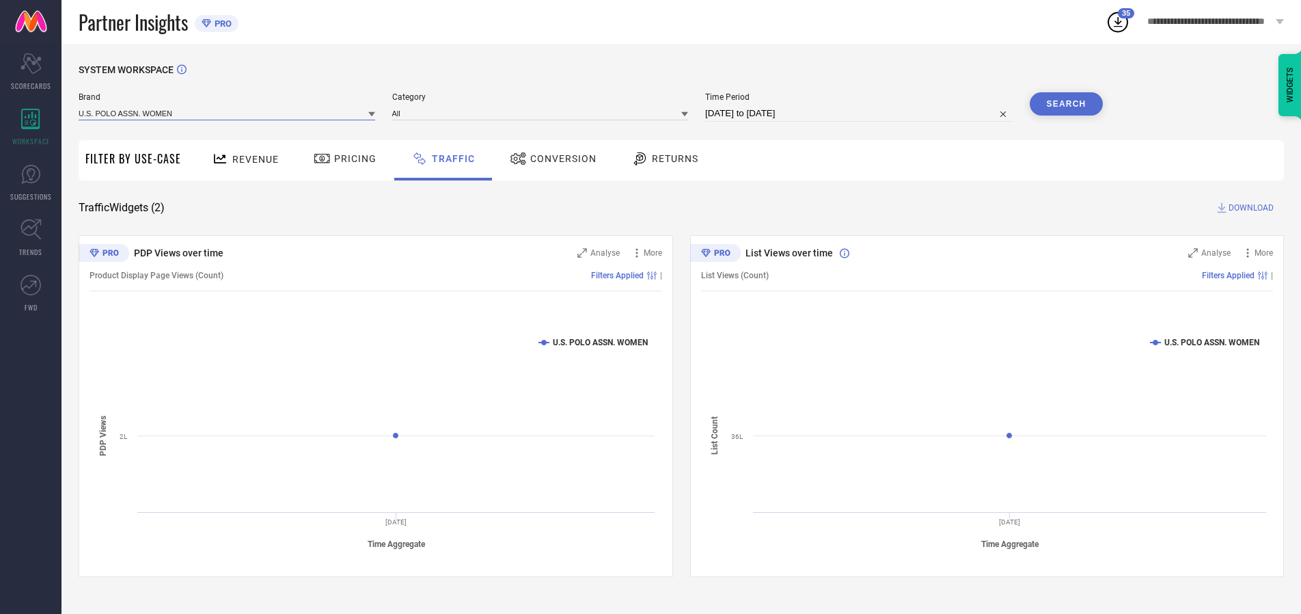
click at [228, 113] on input at bounding box center [227, 113] width 297 height 14
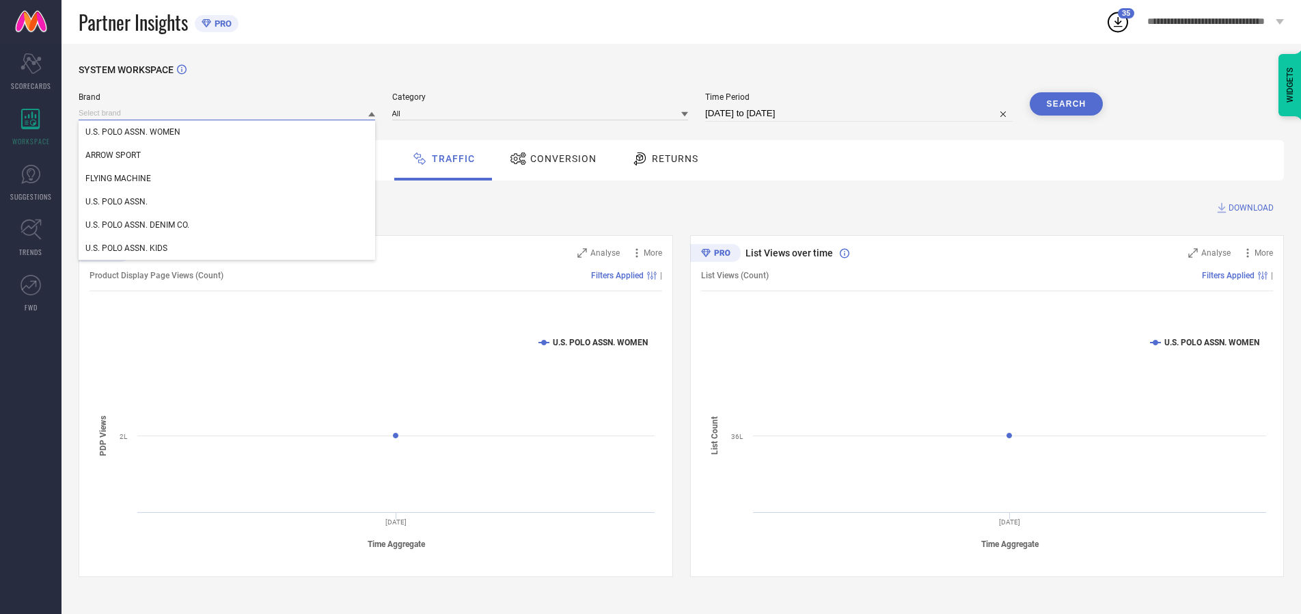
click at [228, 113] on input at bounding box center [227, 113] width 297 height 14
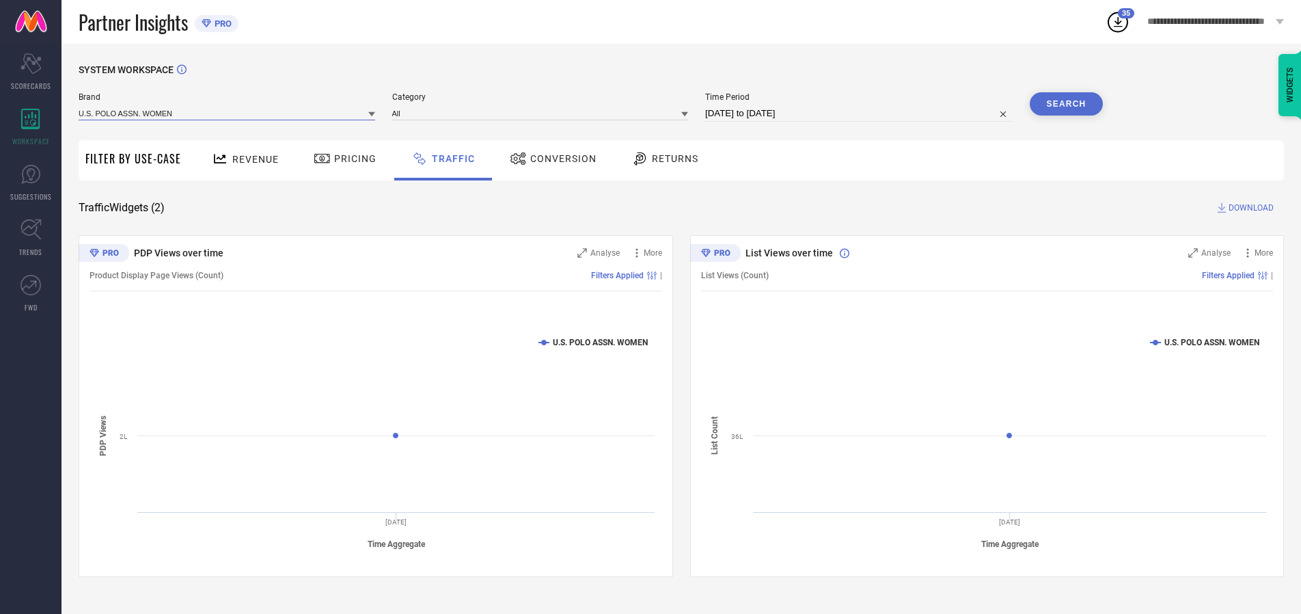
click at [228, 113] on input at bounding box center [227, 113] width 297 height 14
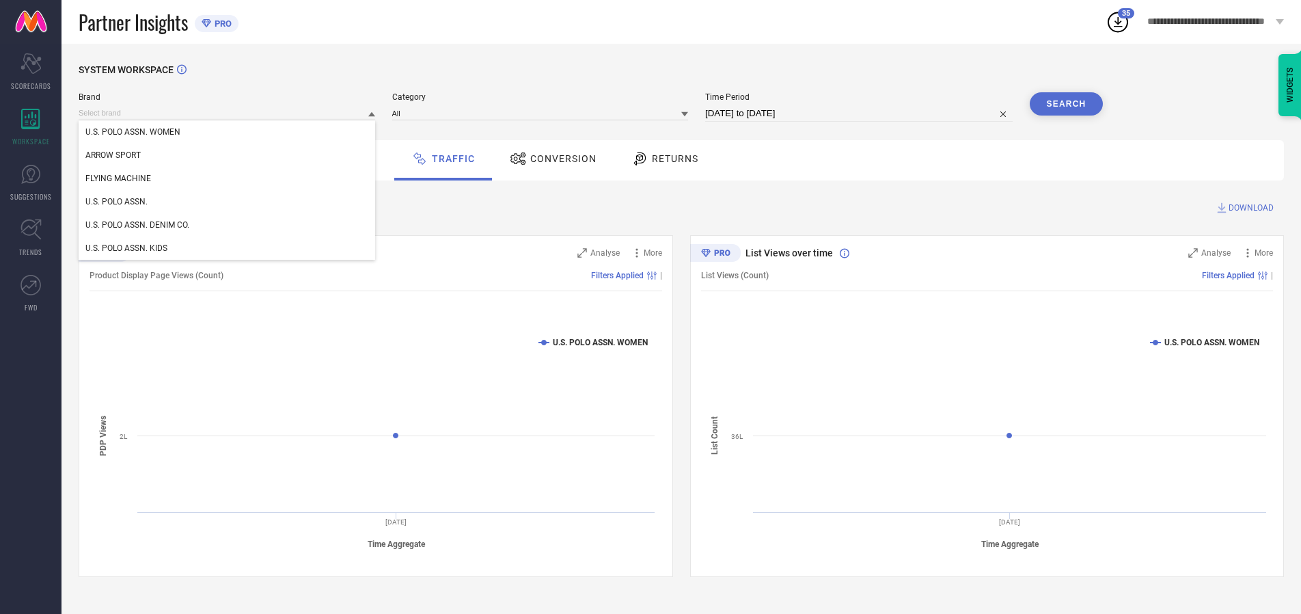
click at [228, 132] on div "U.S. POLO ASSN. WOMEN" at bounding box center [227, 131] width 297 height 23
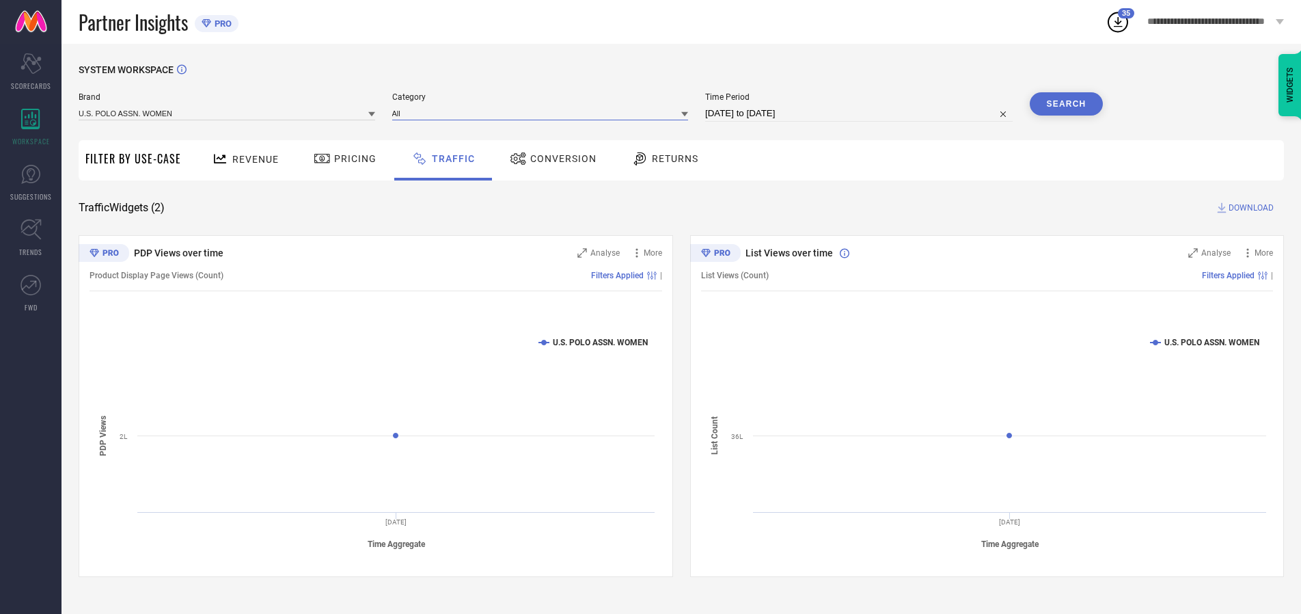
click at [543, 113] on input at bounding box center [540, 113] width 297 height 14
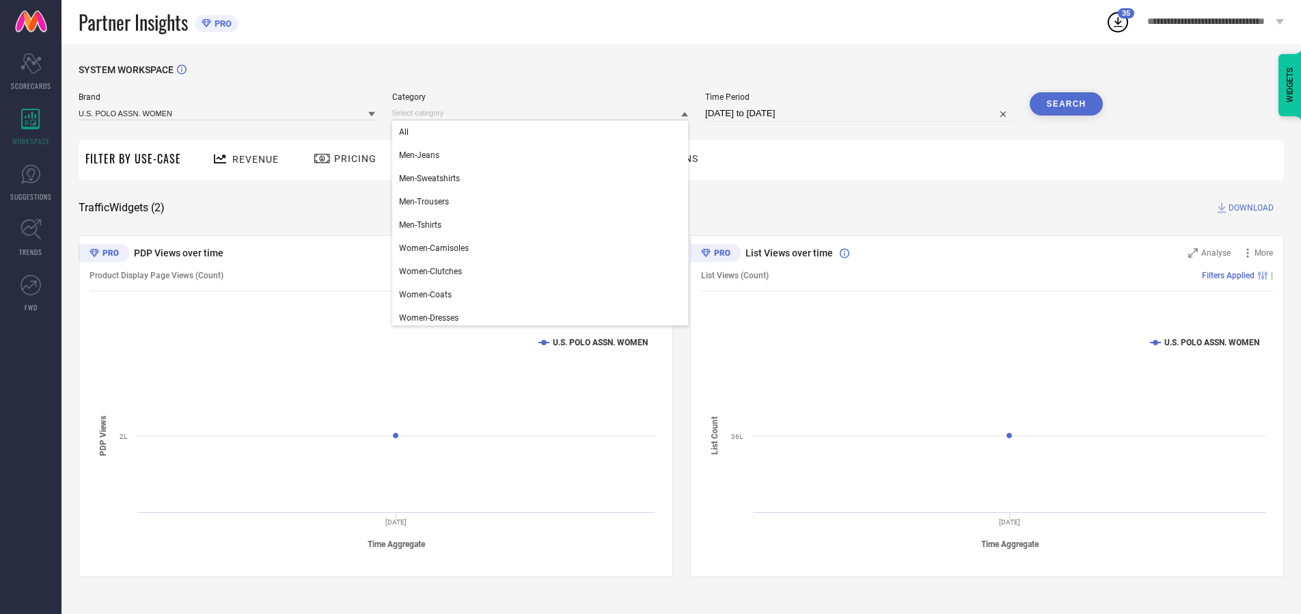
click at [543, 132] on div "All" at bounding box center [540, 131] width 297 height 23
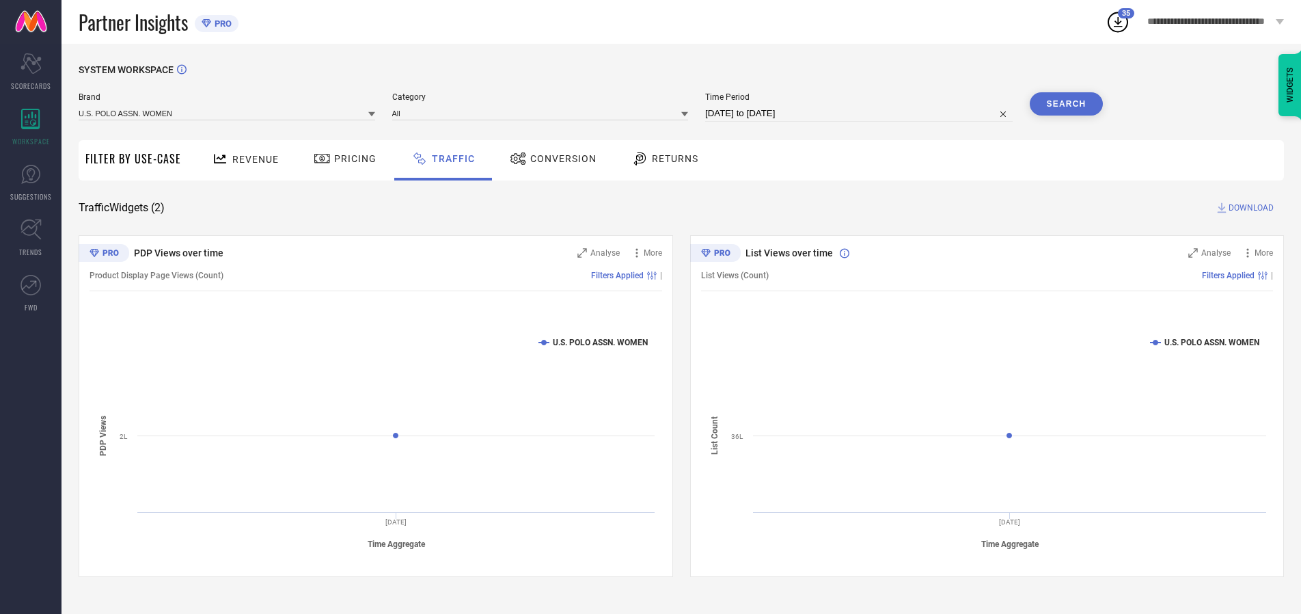
click at [1066, 104] on button "Search" at bounding box center [1067, 103] width 74 height 23
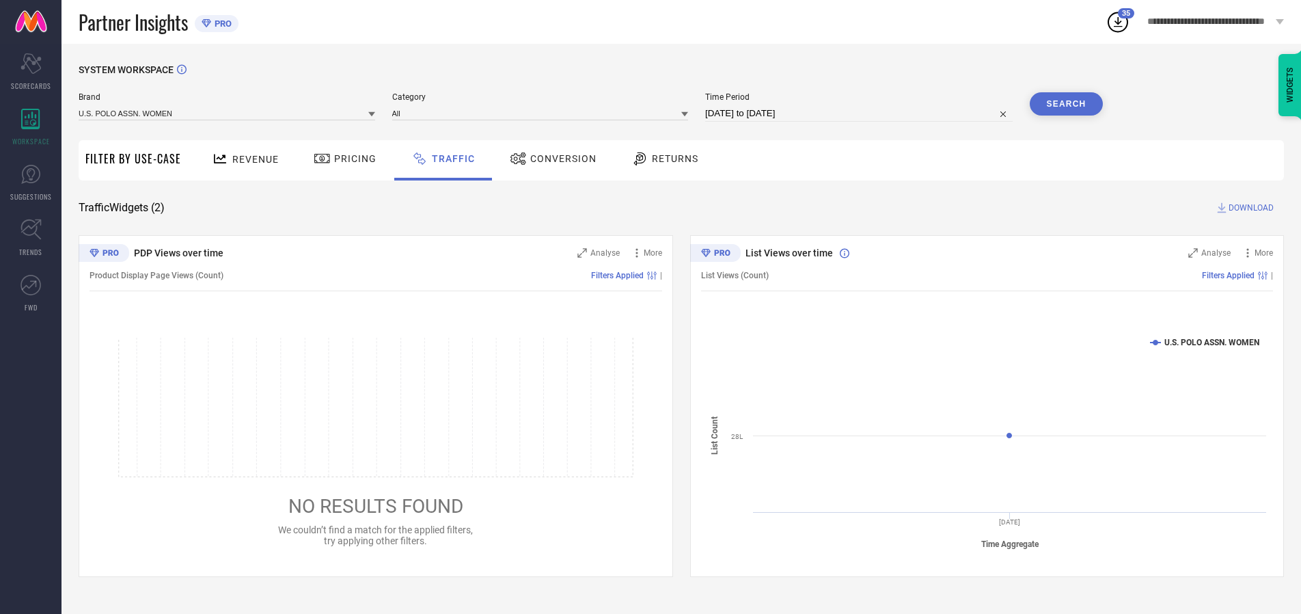
click at [1249, 208] on span "DOWNLOAD" at bounding box center [1250, 208] width 45 height 14
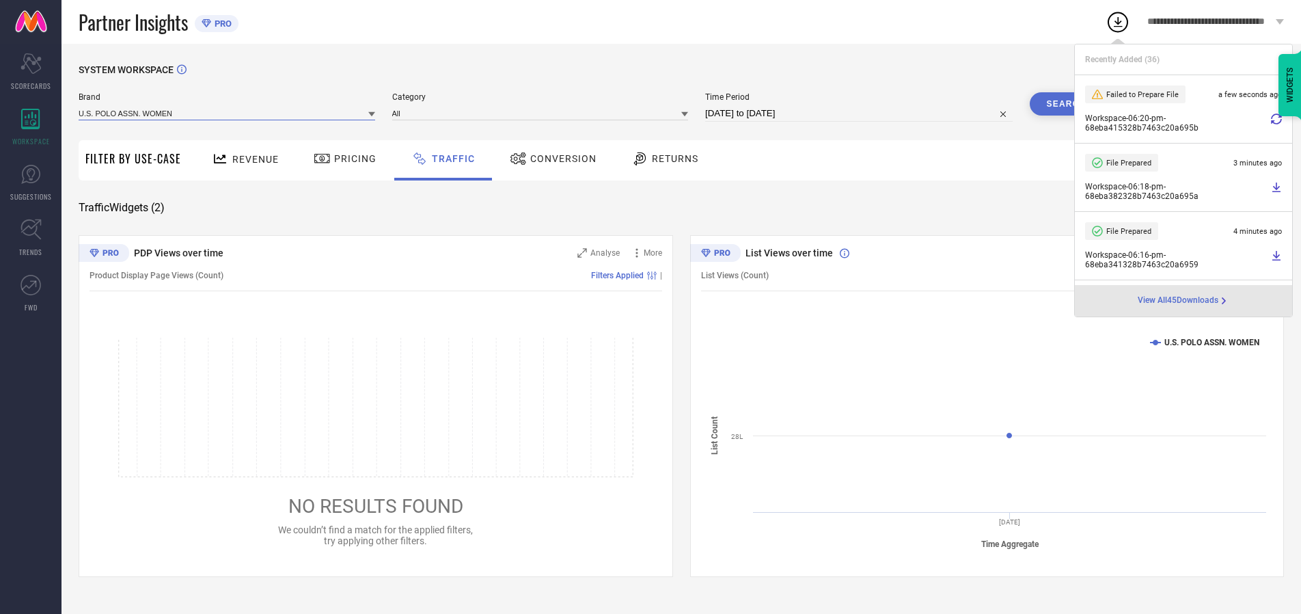
click at [228, 113] on input at bounding box center [227, 113] width 297 height 14
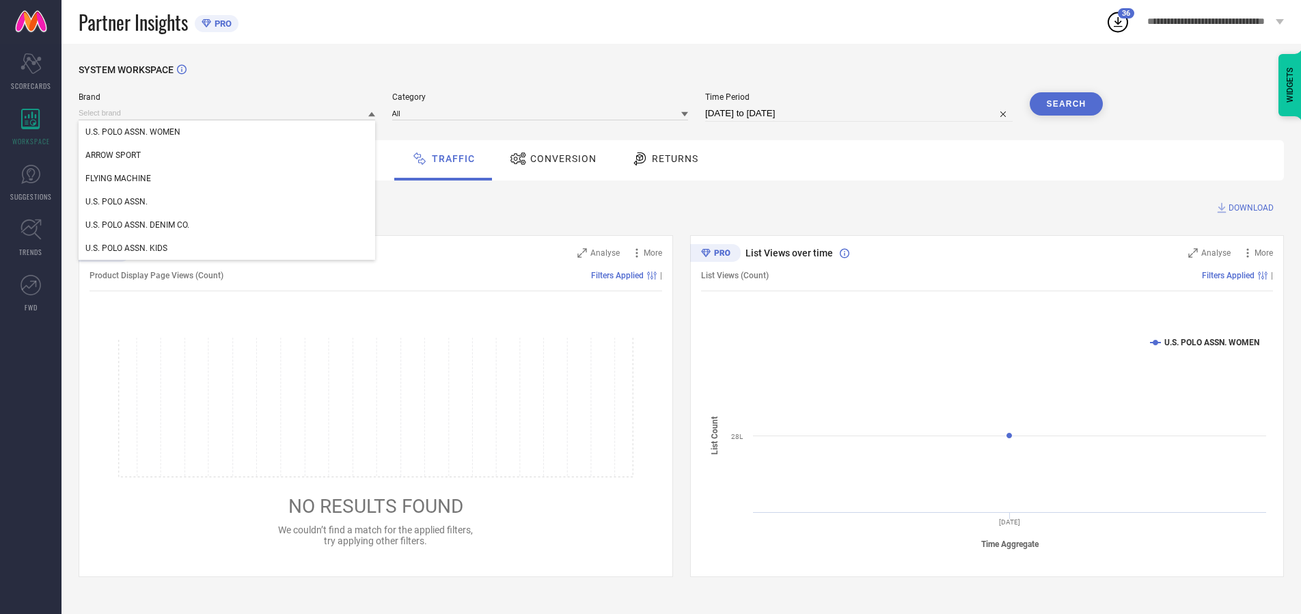
click at [228, 202] on div "U.S. POLO ASSN." at bounding box center [227, 201] width 297 height 23
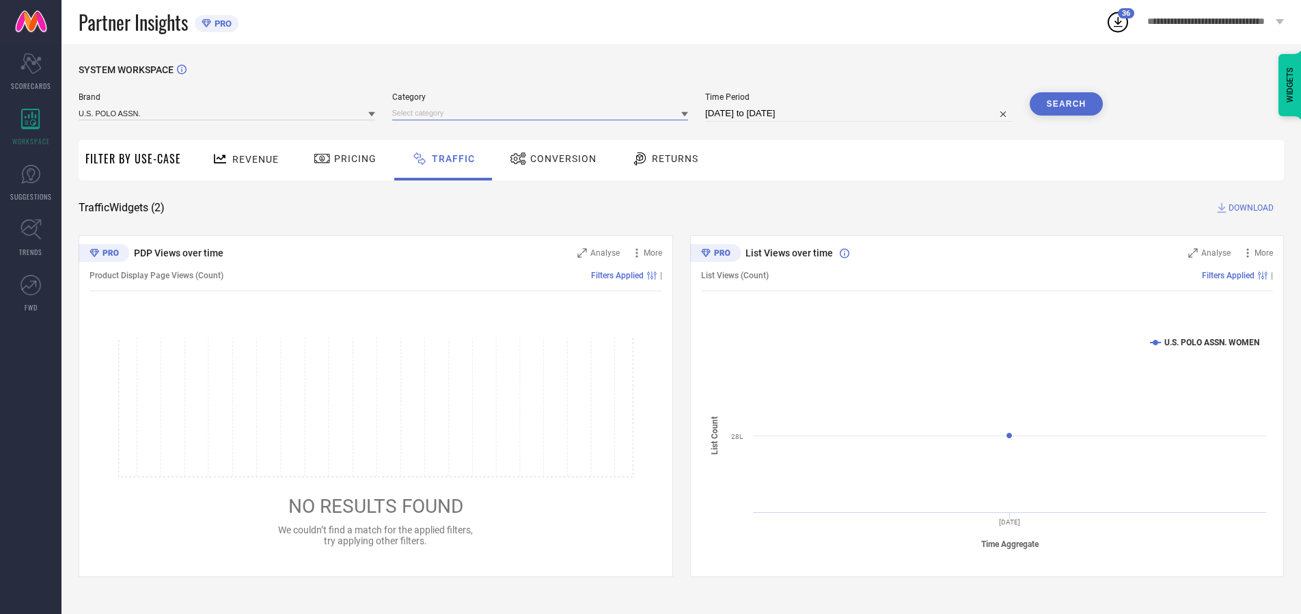
click at [543, 113] on input at bounding box center [540, 113] width 297 height 14
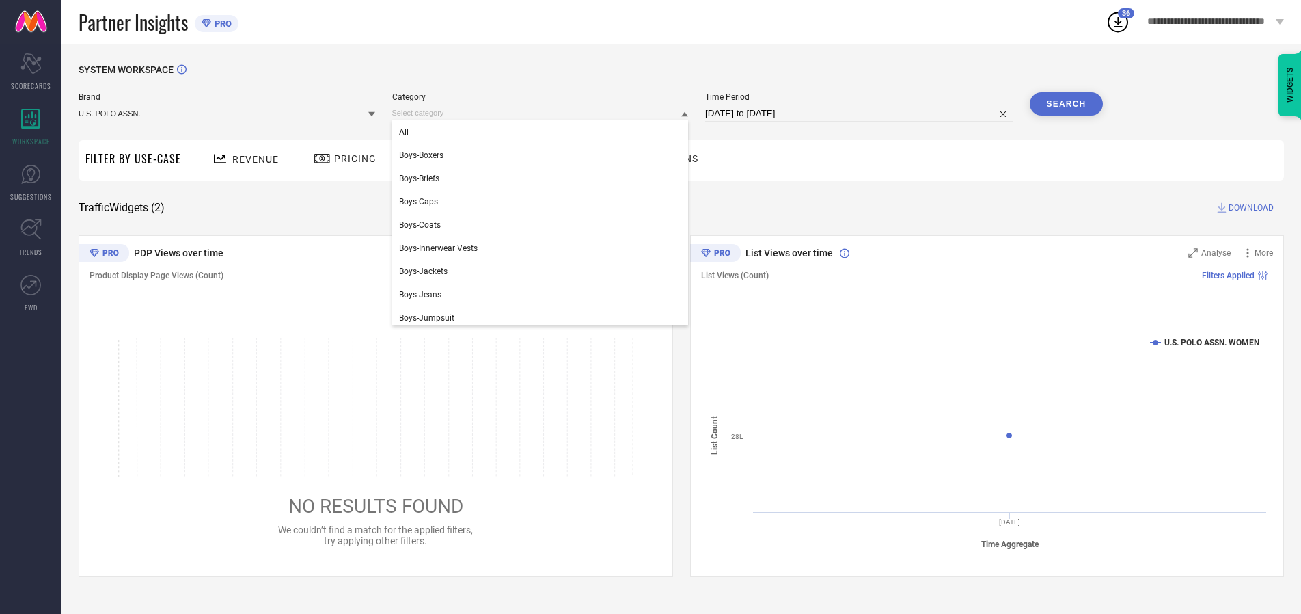
click at [543, 132] on div "All" at bounding box center [540, 131] width 297 height 23
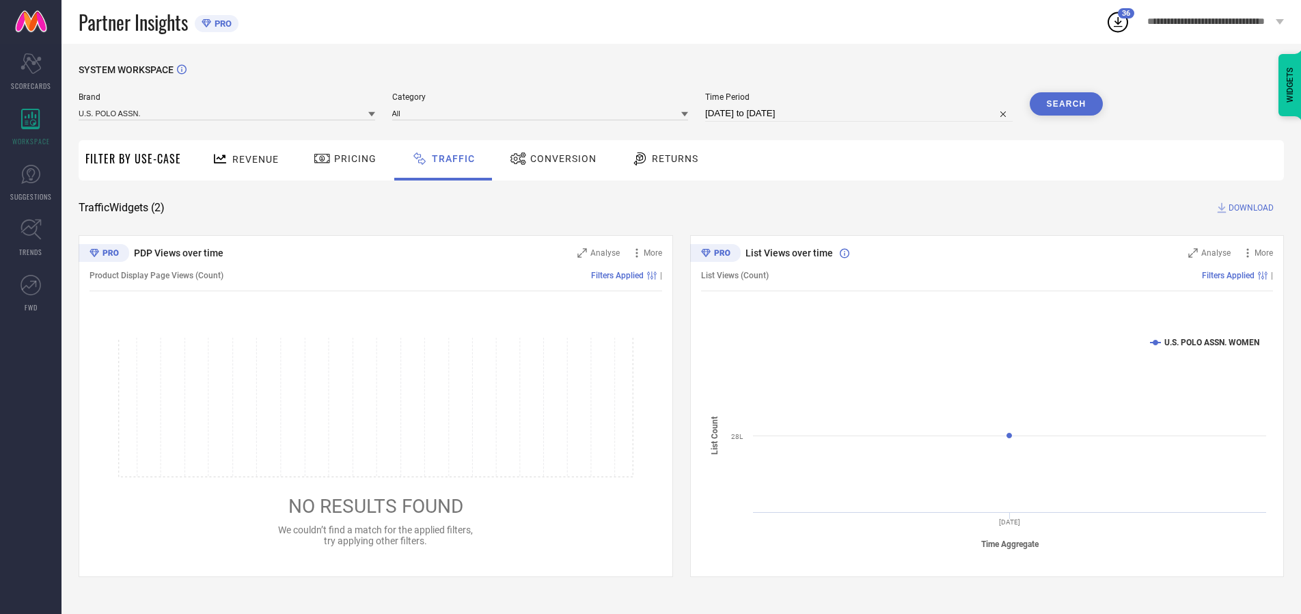
click at [1066, 104] on button "Search" at bounding box center [1067, 103] width 74 height 23
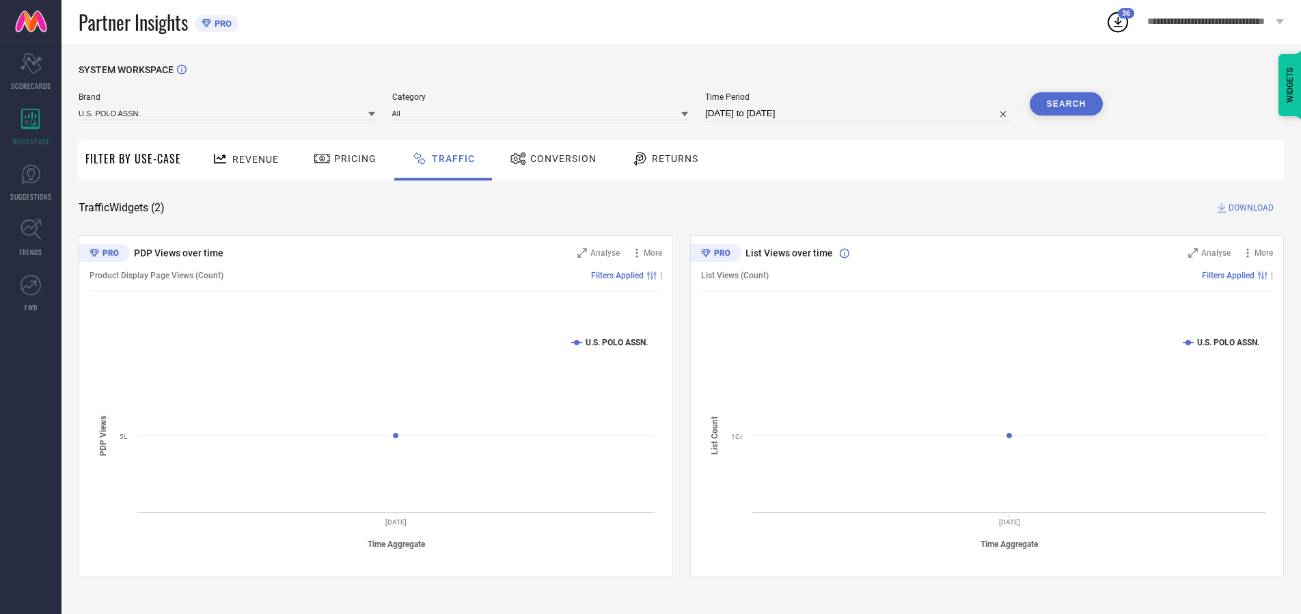
click at [1249, 208] on span "DOWNLOAD" at bounding box center [1250, 208] width 45 height 14
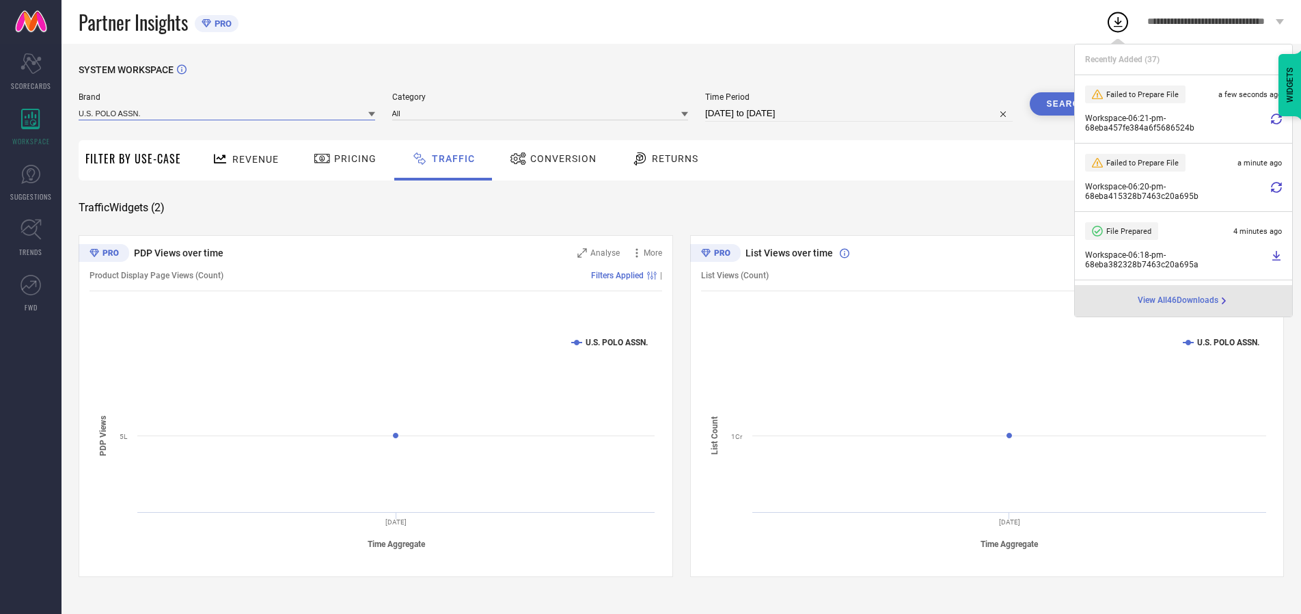
click at [228, 113] on input at bounding box center [227, 113] width 297 height 14
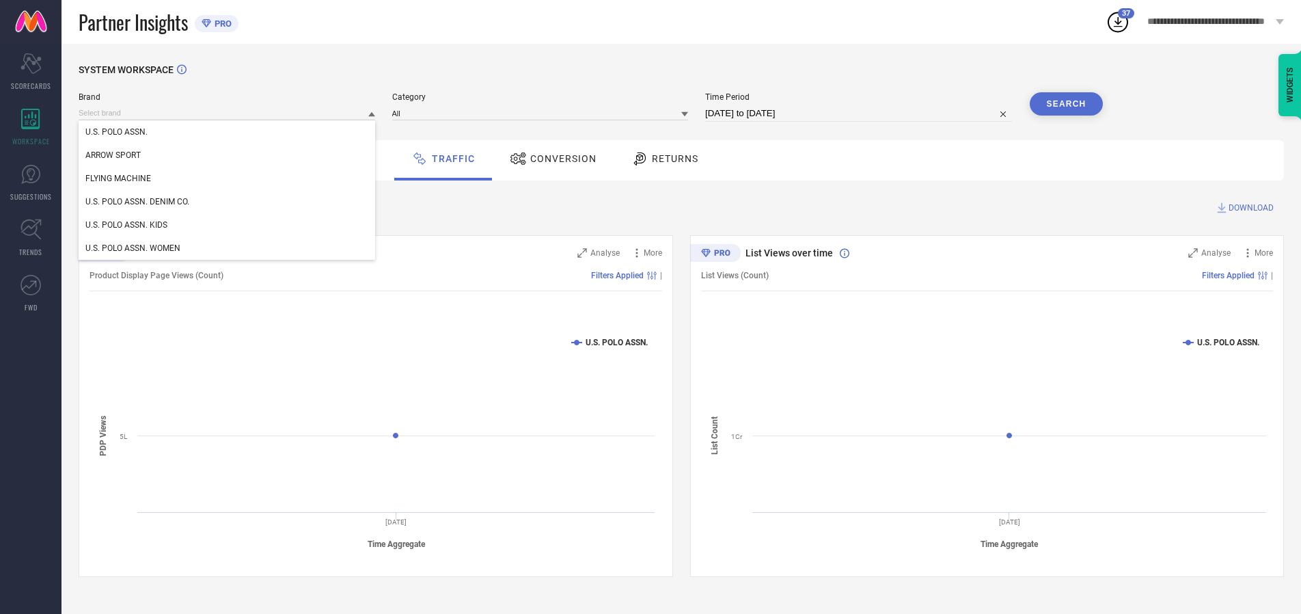
click at [228, 202] on div "U.S. POLO ASSN. DENIM CO." at bounding box center [227, 201] width 297 height 23
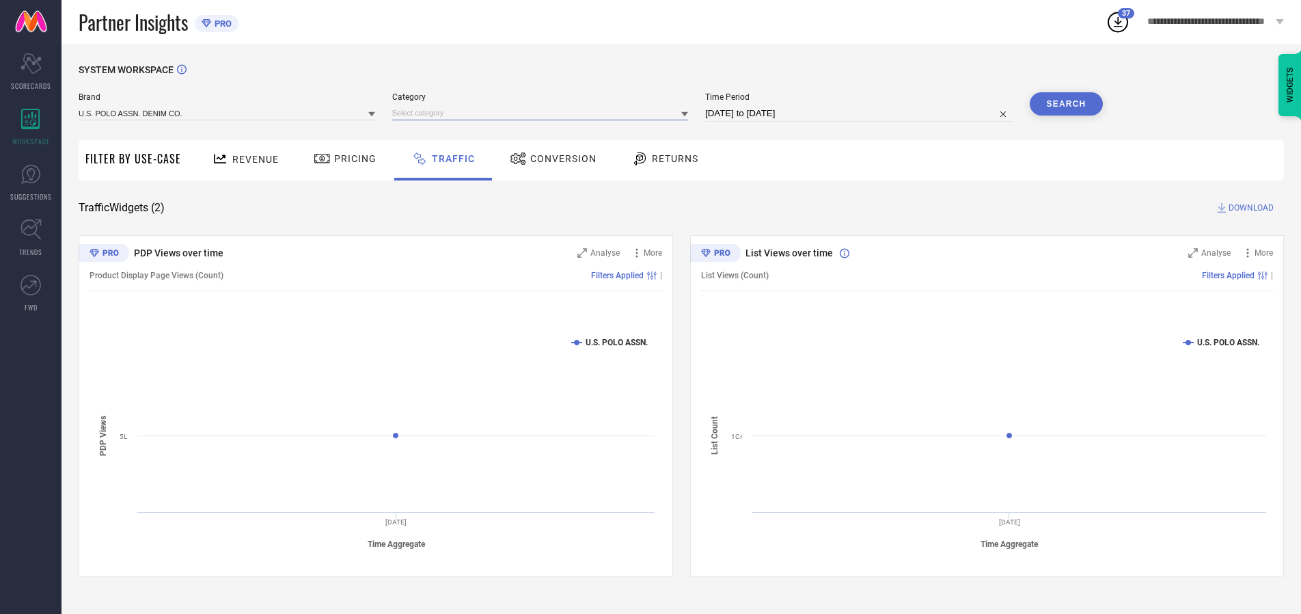
click at [543, 113] on input at bounding box center [540, 113] width 297 height 14
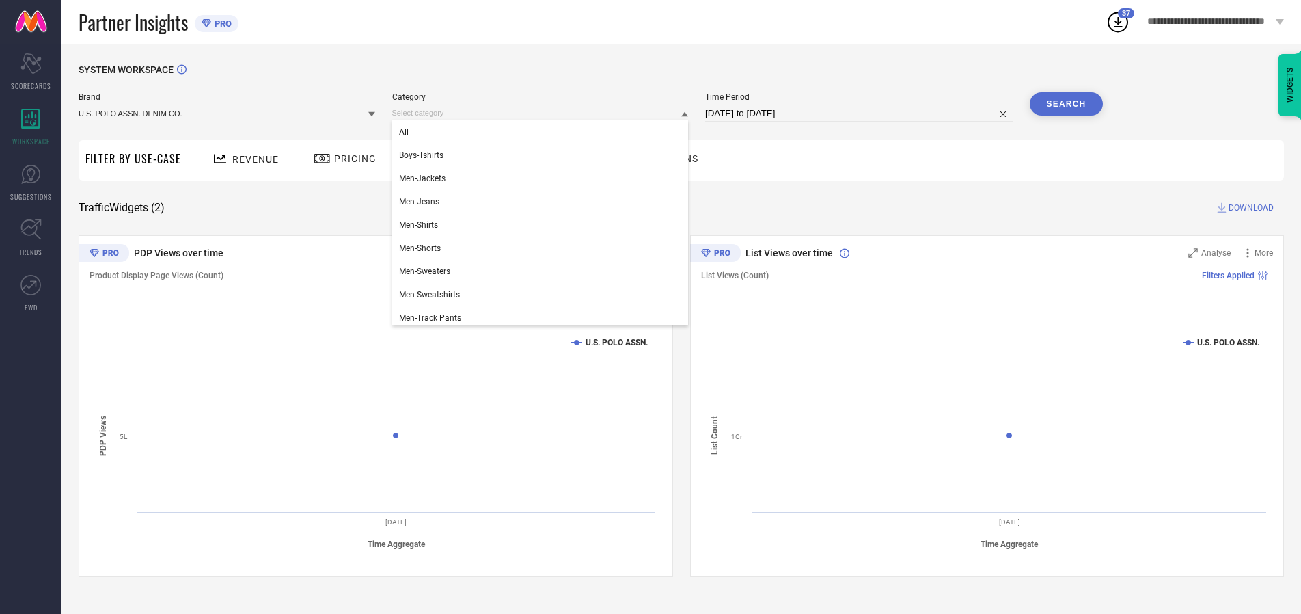
click at [543, 132] on div "All" at bounding box center [540, 131] width 297 height 23
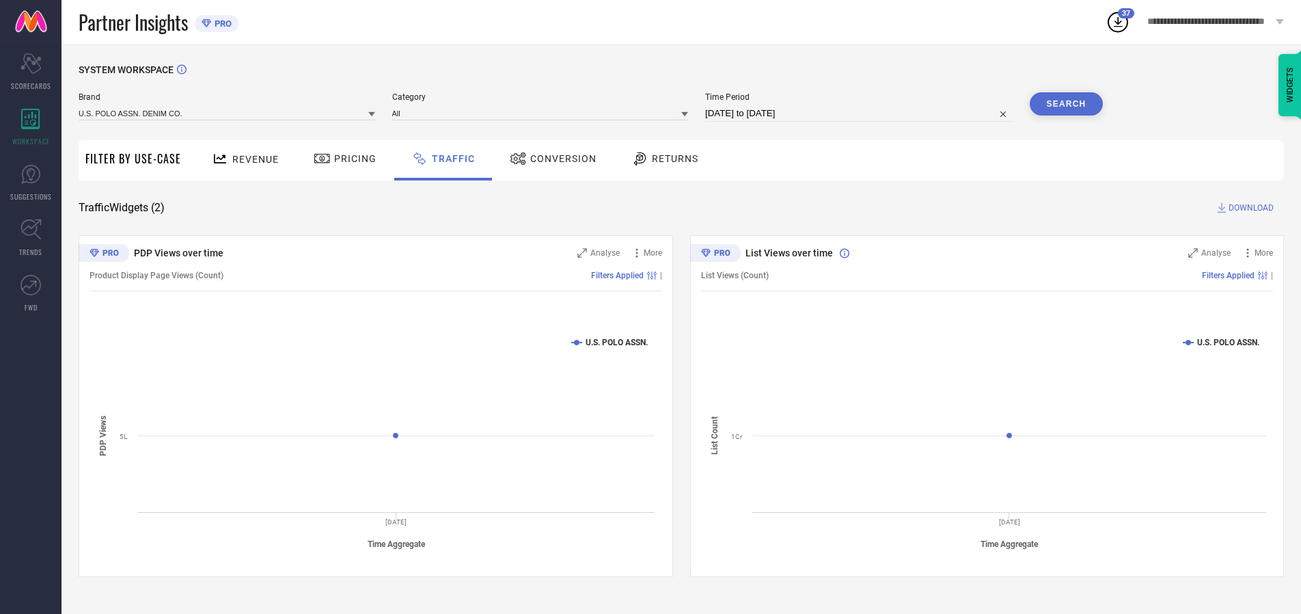
click at [1066, 104] on button "Search" at bounding box center [1067, 103] width 74 height 23
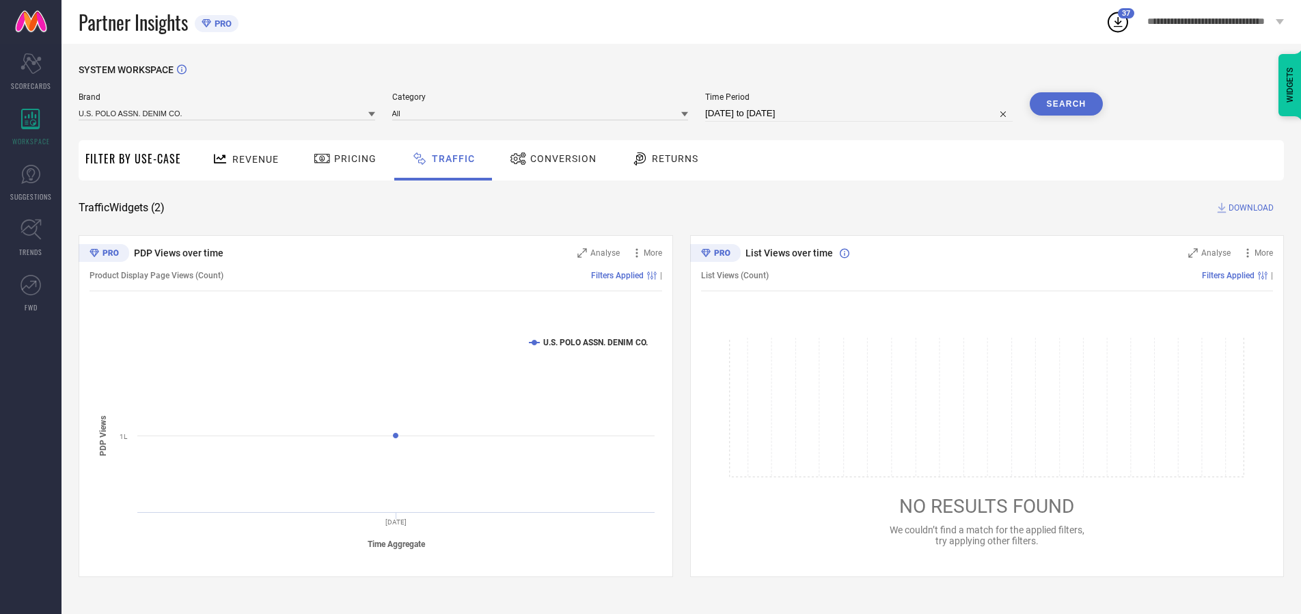
click at [1249, 208] on span "DOWNLOAD" at bounding box center [1250, 208] width 45 height 14
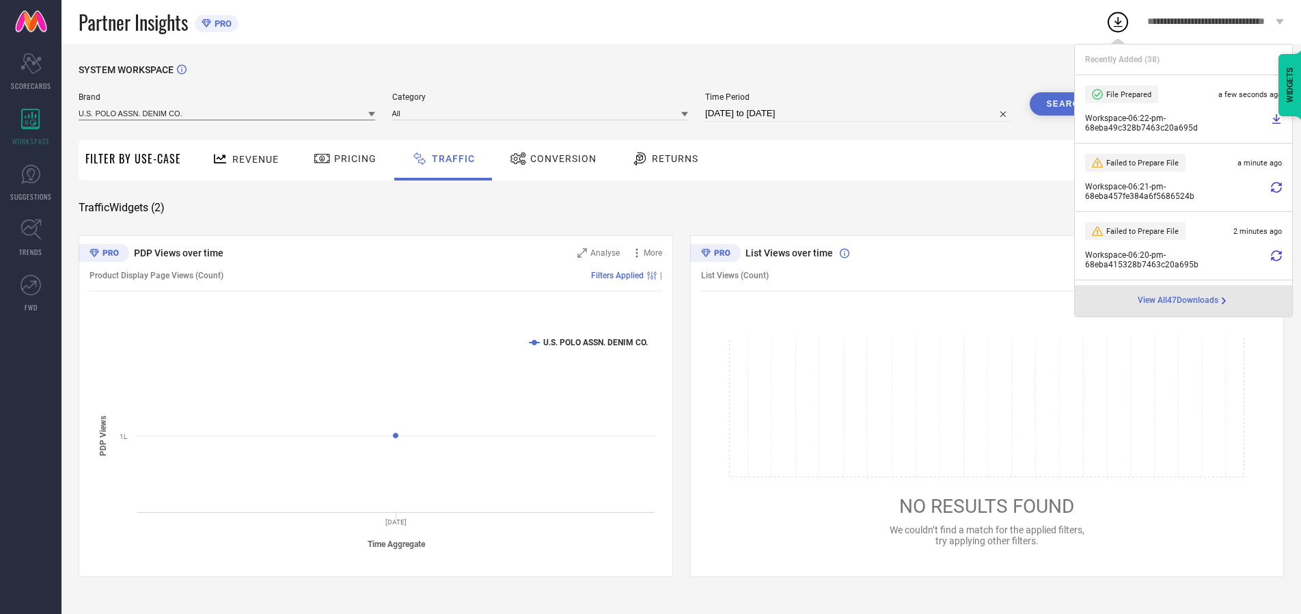
click at [228, 113] on input at bounding box center [227, 113] width 297 height 14
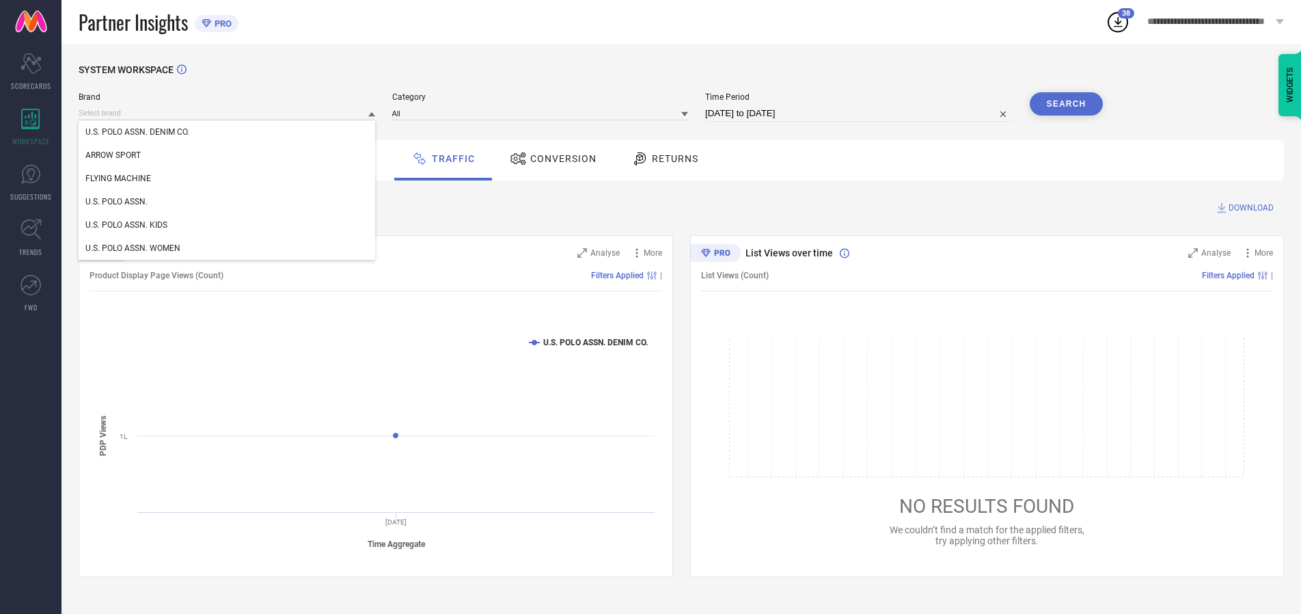
click at [228, 225] on div "U.S. POLO ASSN. KIDS" at bounding box center [227, 224] width 297 height 23
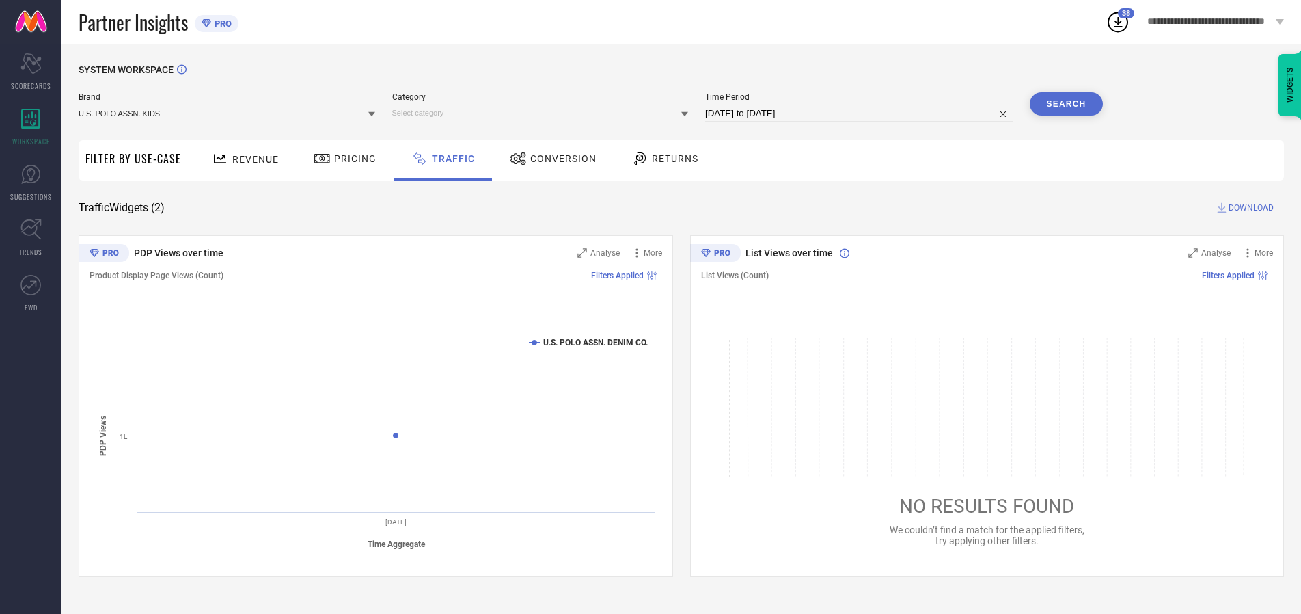
click at [543, 113] on input at bounding box center [540, 113] width 297 height 14
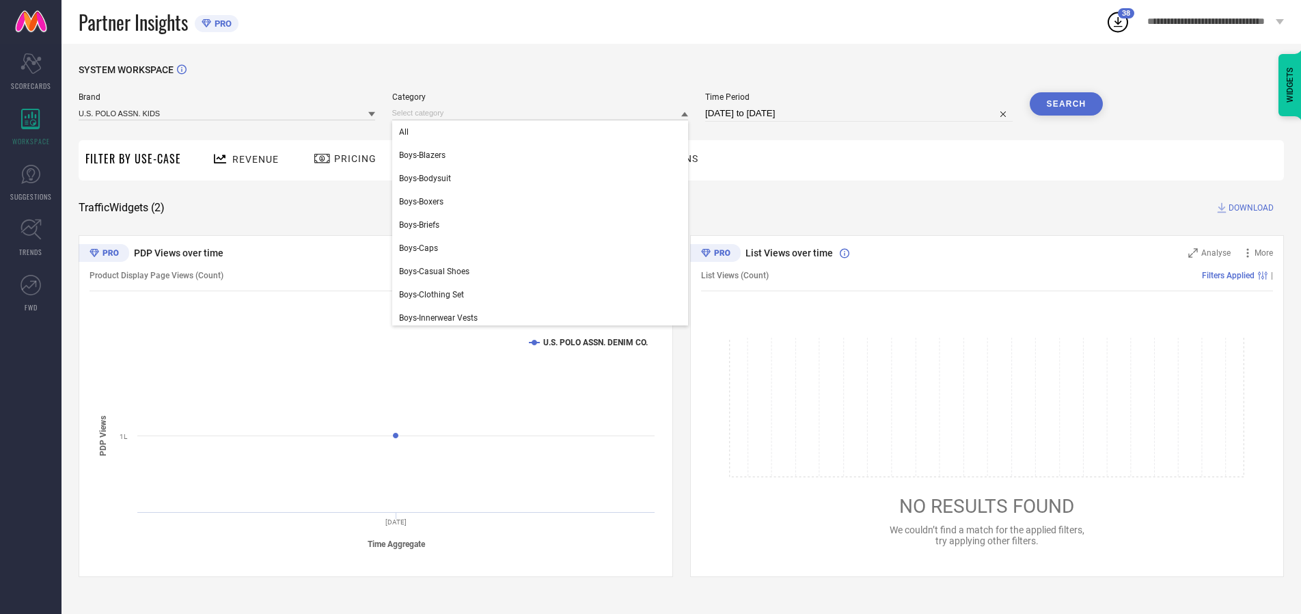
click at [543, 132] on div "All" at bounding box center [540, 131] width 297 height 23
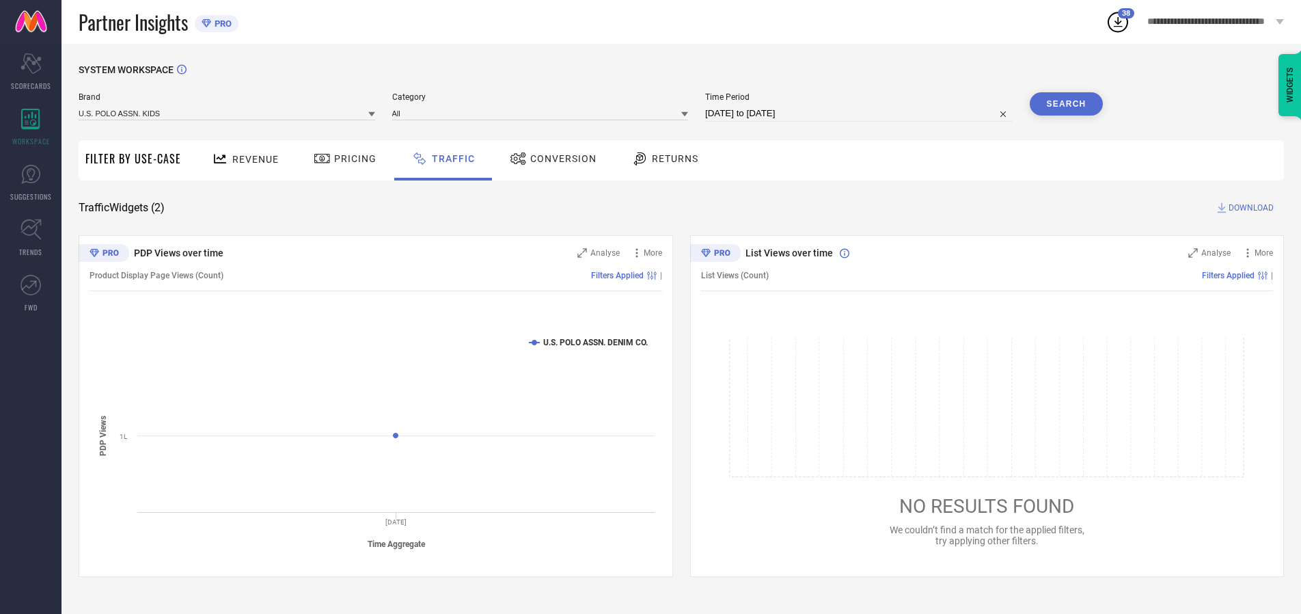
click at [1066, 104] on button "Search" at bounding box center [1067, 103] width 74 height 23
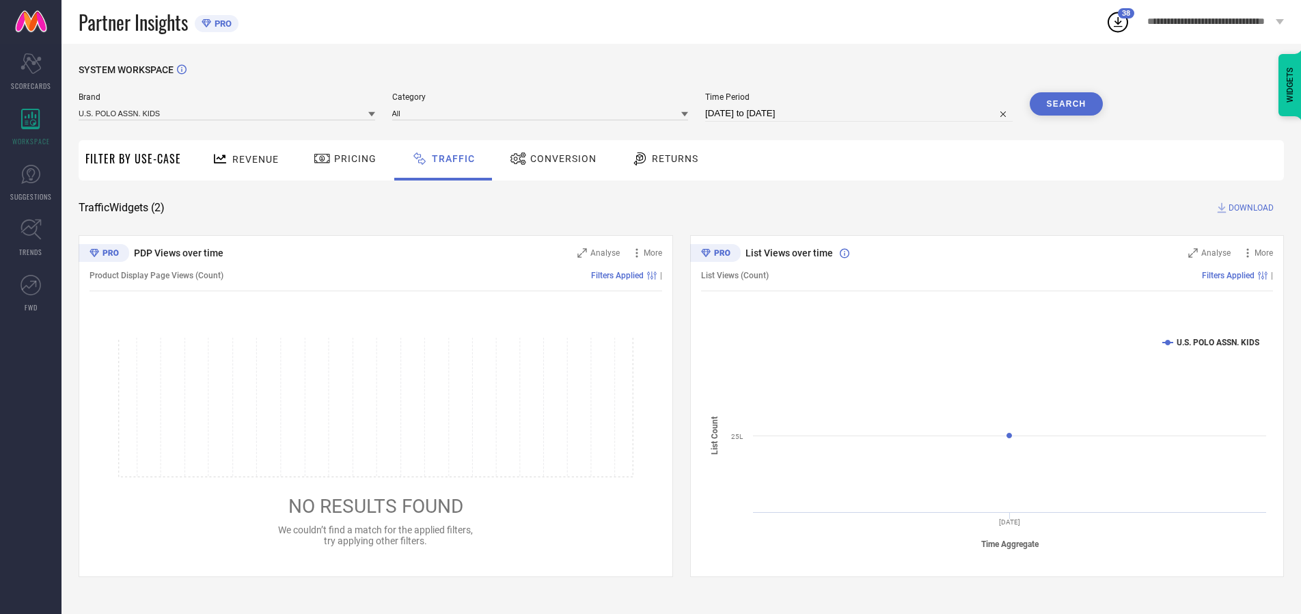
click at [1249, 208] on span "DOWNLOAD" at bounding box center [1250, 208] width 45 height 14
click at [861, 113] on input at bounding box center [858, 113] width 307 height 16
select select "9"
select select "2025"
select select "10"
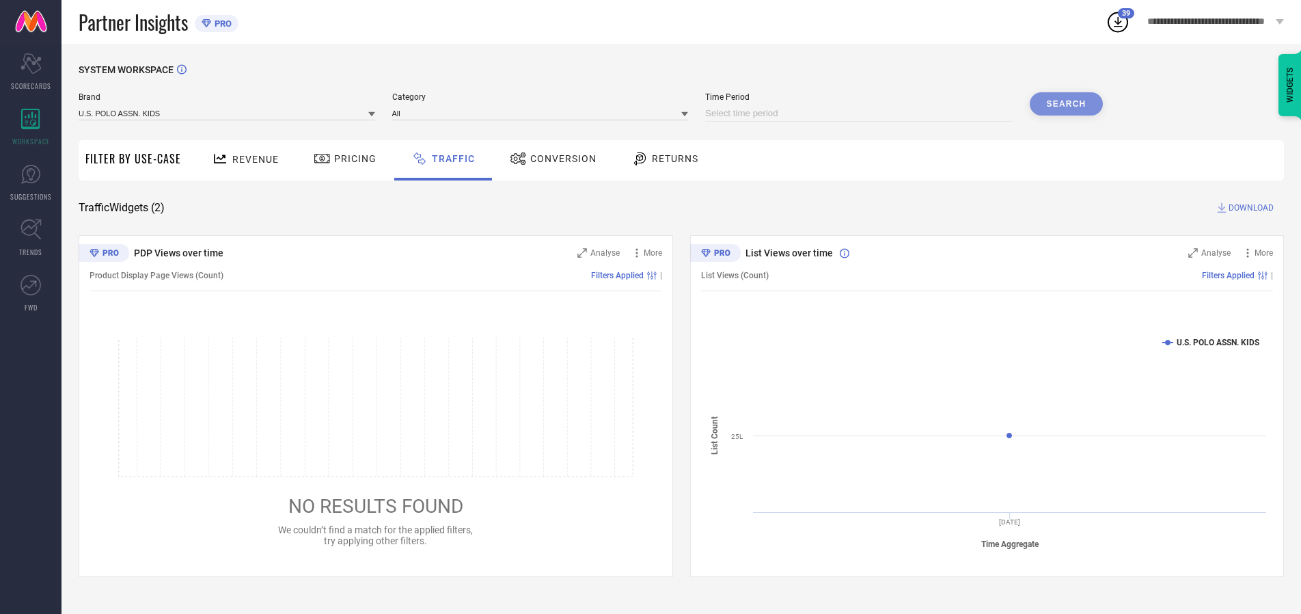
select select "2025"
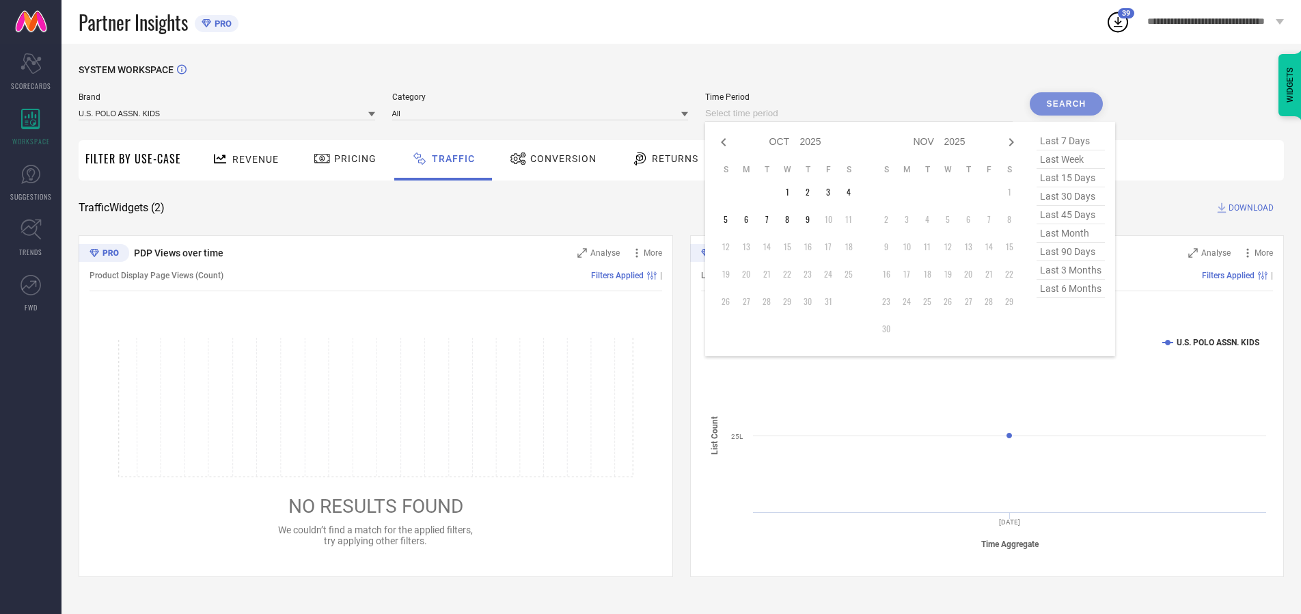
click at [771, 219] on td "7" at bounding box center [766, 219] width 20 height 20
type input "[DATE] to [DATE]"
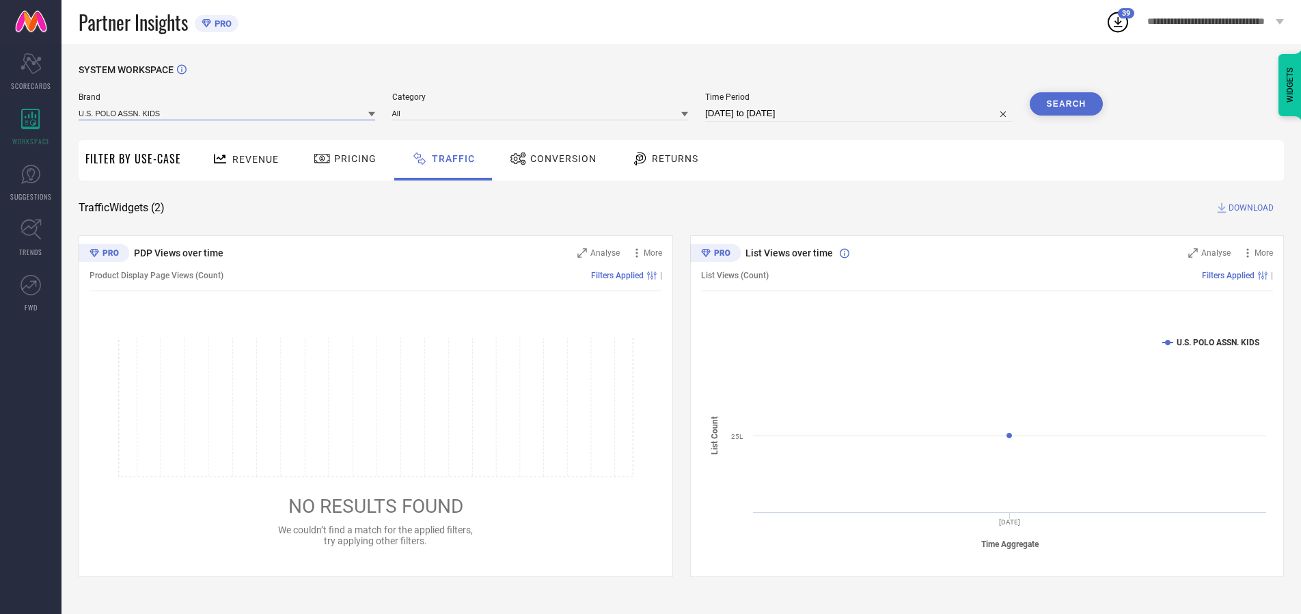
click at [228, 113] on input at bounding box center [227, 113] width 297 height 14
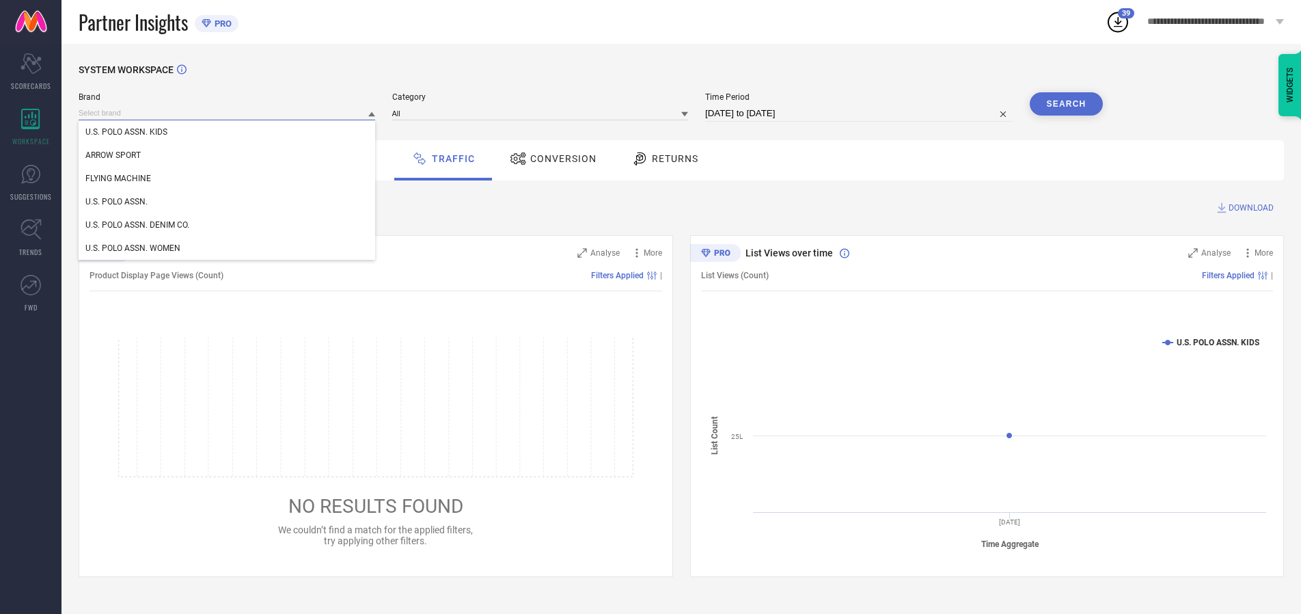
click at [228, 113] on input at bounding box center [227, 113] width 297 height 14
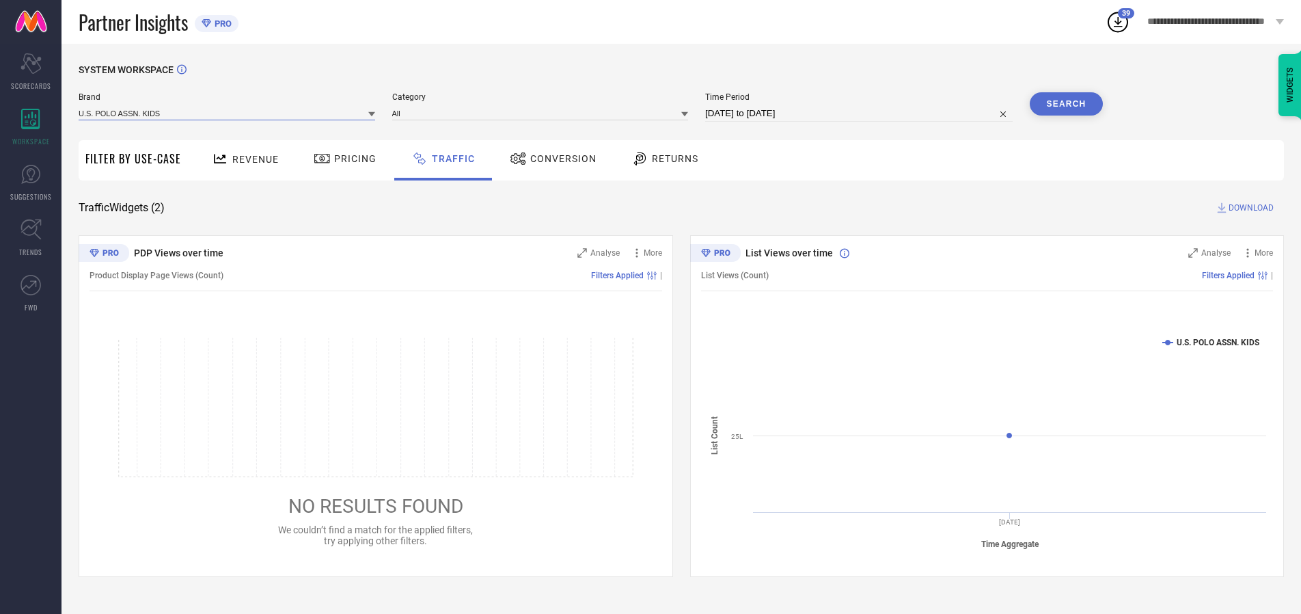
click at [228, 113] on input at bounding box center [227, 113] width 297 height 14
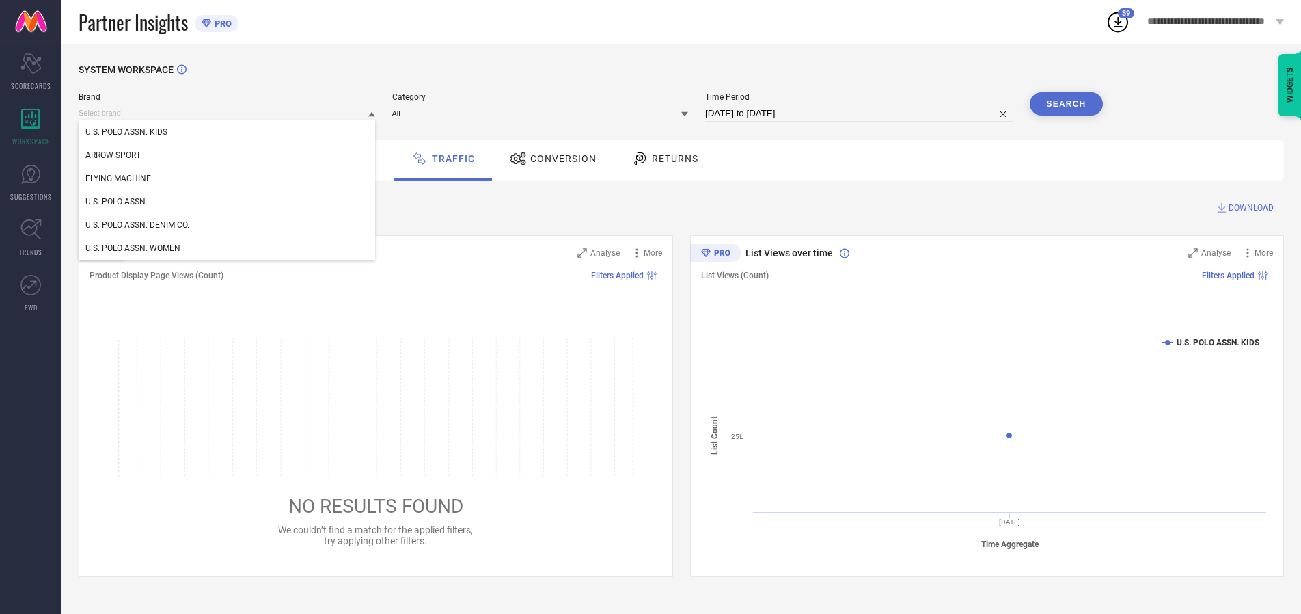
click at [228, 132] on div "U.S. POLO ASSN. KIDS" at bounding box center [227, 131] width 297 height 23
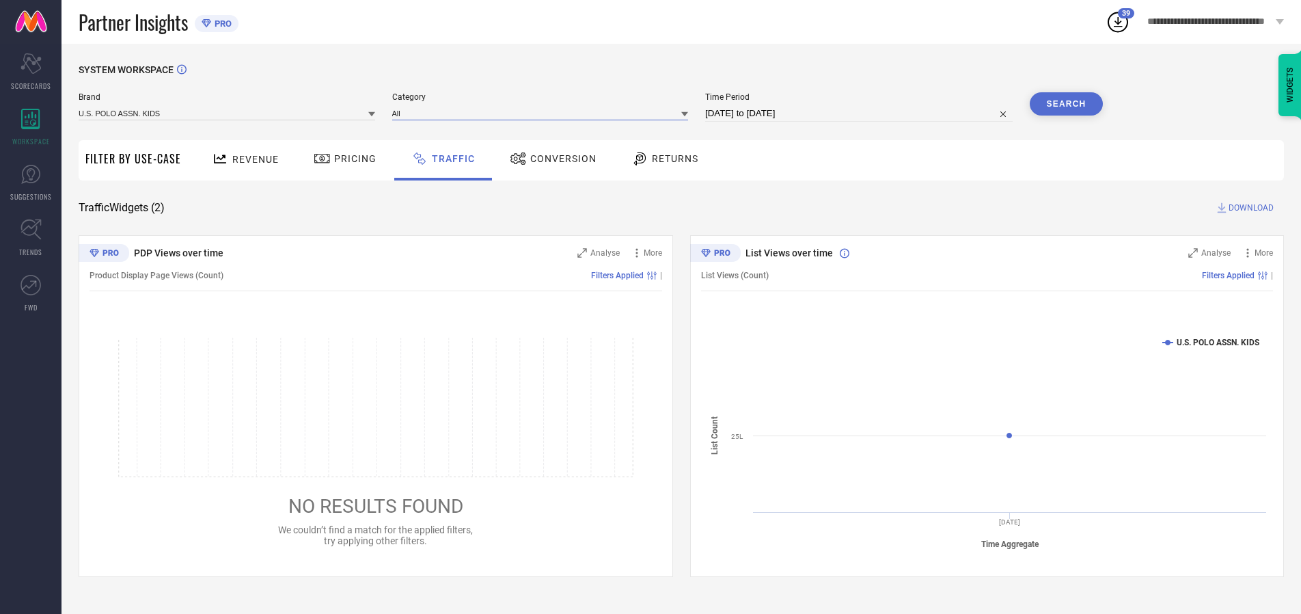
click at [543, 113] on input at bounding box center [540, 113] width 297 height 14
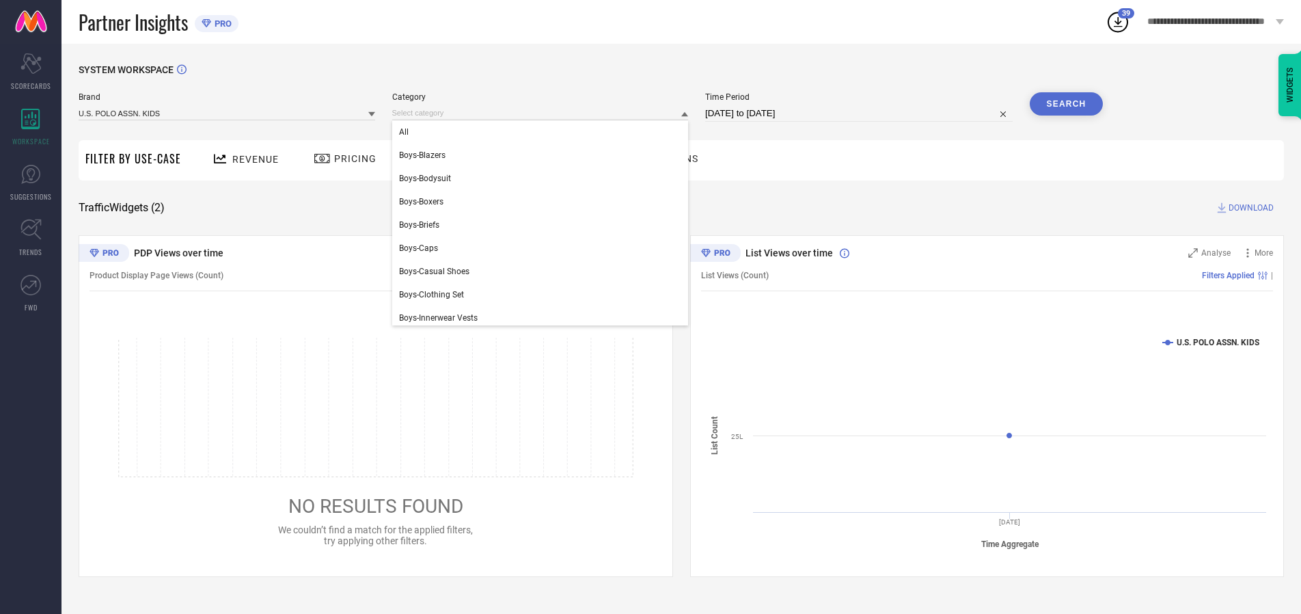
click at [543, 132] on div "All" at bounding box center [540, 131] width 297 height 23
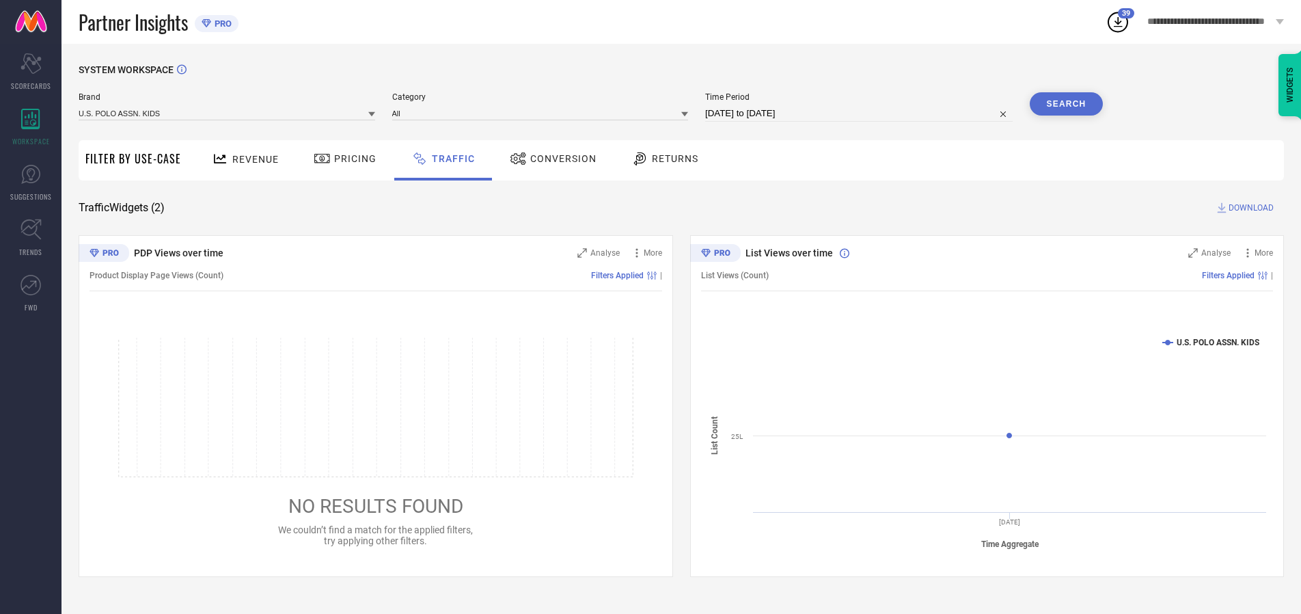
click at [1066, 104] on button "Search" at bounding box center [1067, 103] width 74 height 23
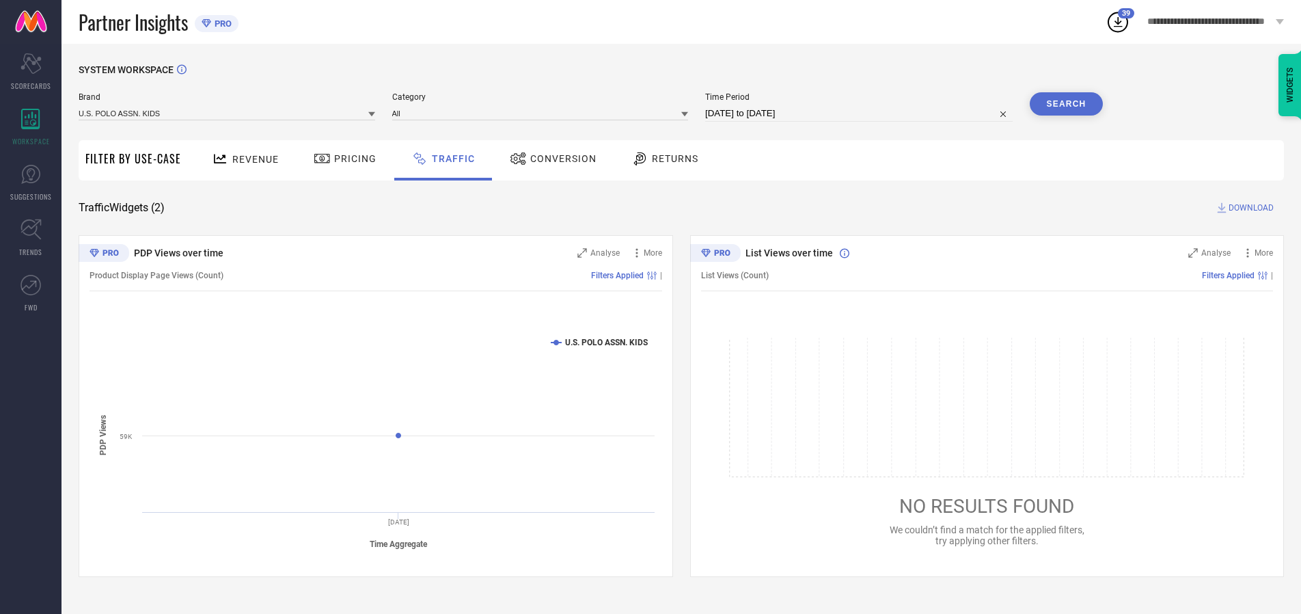
click at [1249, 208] on span "DOWNLOAD" at bounding box center [1250, 208] width 45 height 14
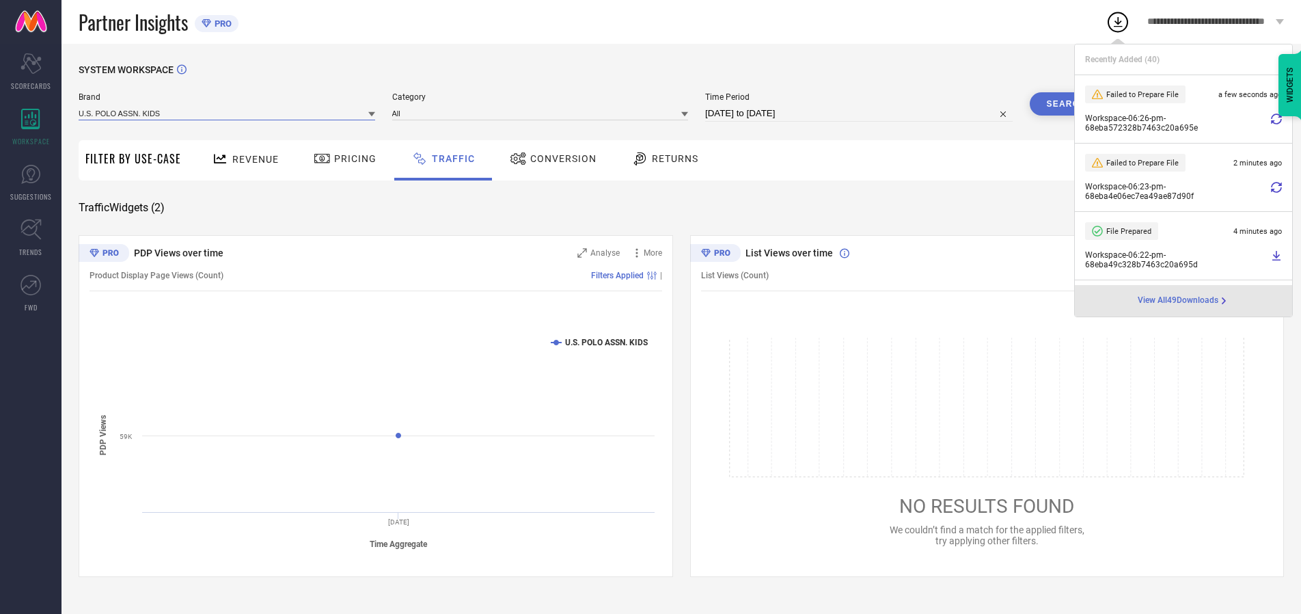
click at [228, 113] on input at bounding box center [227, 113] width 297 height 14
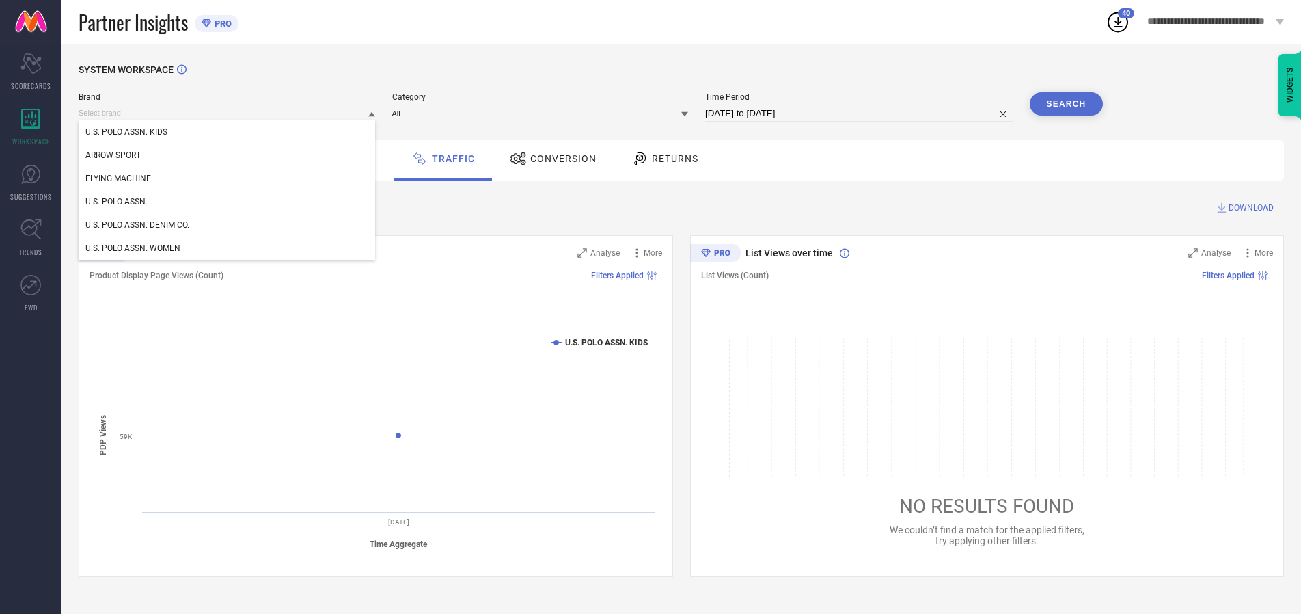
click at [228, 202] on div "U.S. POLO ASSN." at bounding box center [227, 201] width 297 height 23
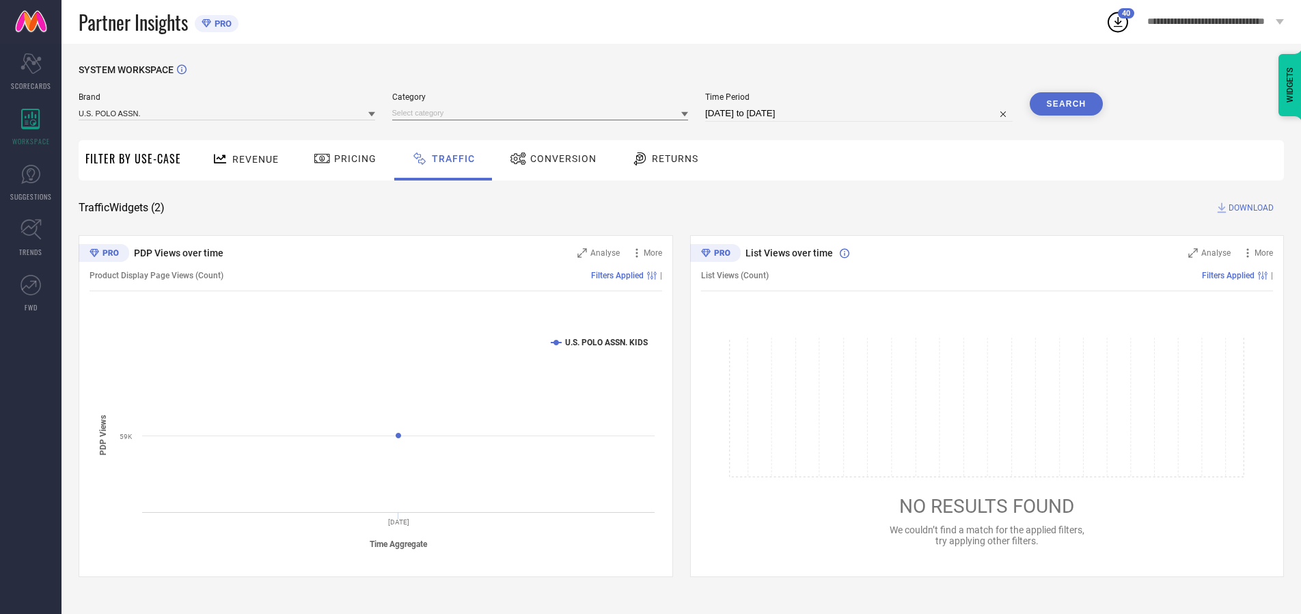
click at [543, 113] on input at bounding box center [540, 113] width 297 height 14
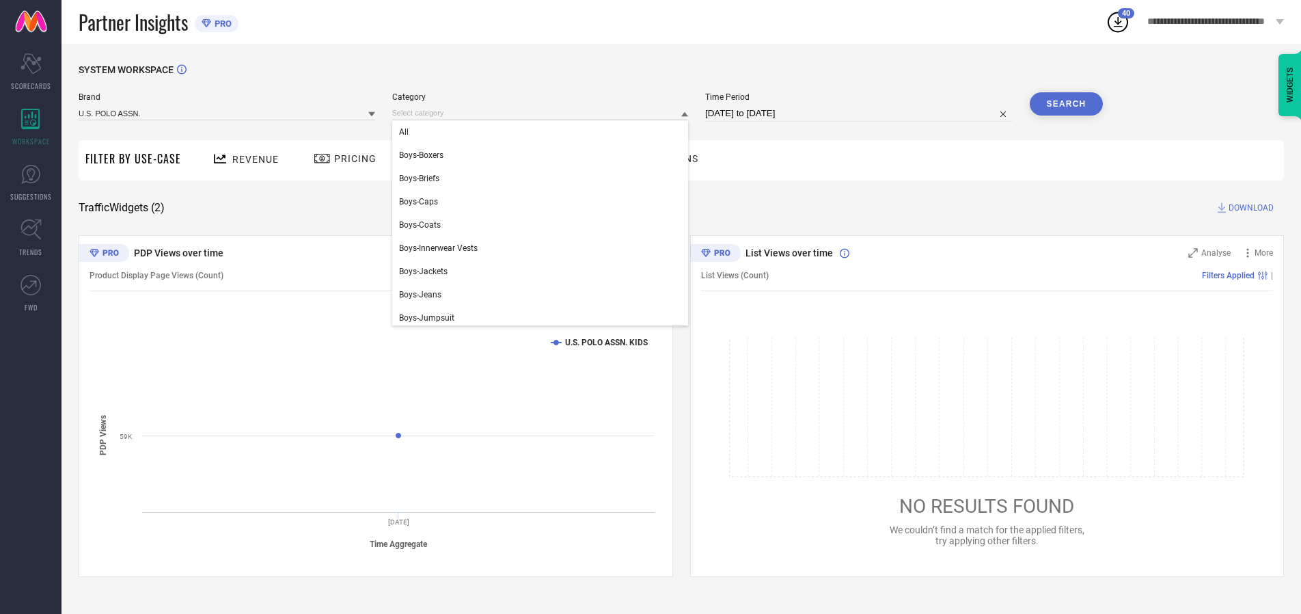
click at [543, 132] on div "All" at bounding box center [540, 131] width 297 height 23
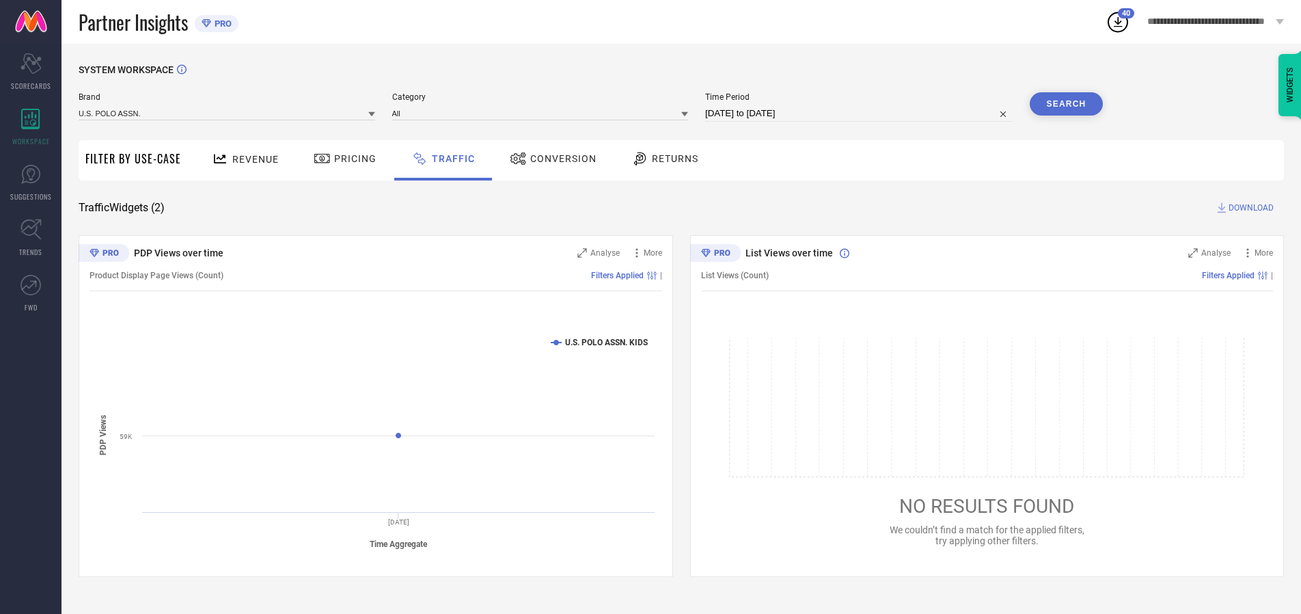
click at [1066, 104] on button "Search" at bounding box center [1067, 103] width 74 height 23
click at [1249, 208] on span "DOWNLOAD" at bounding box center [1250, 208] width 45 height 14
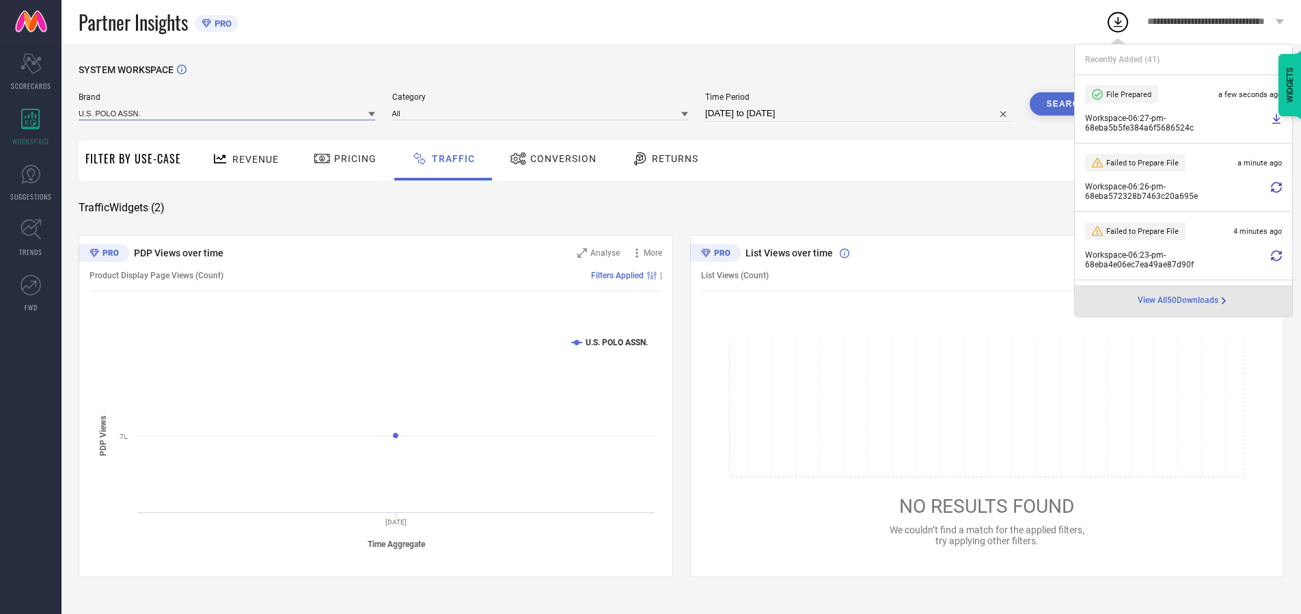
click at [228, 113] on input at bounding box center [227, 113] width 297 height 14
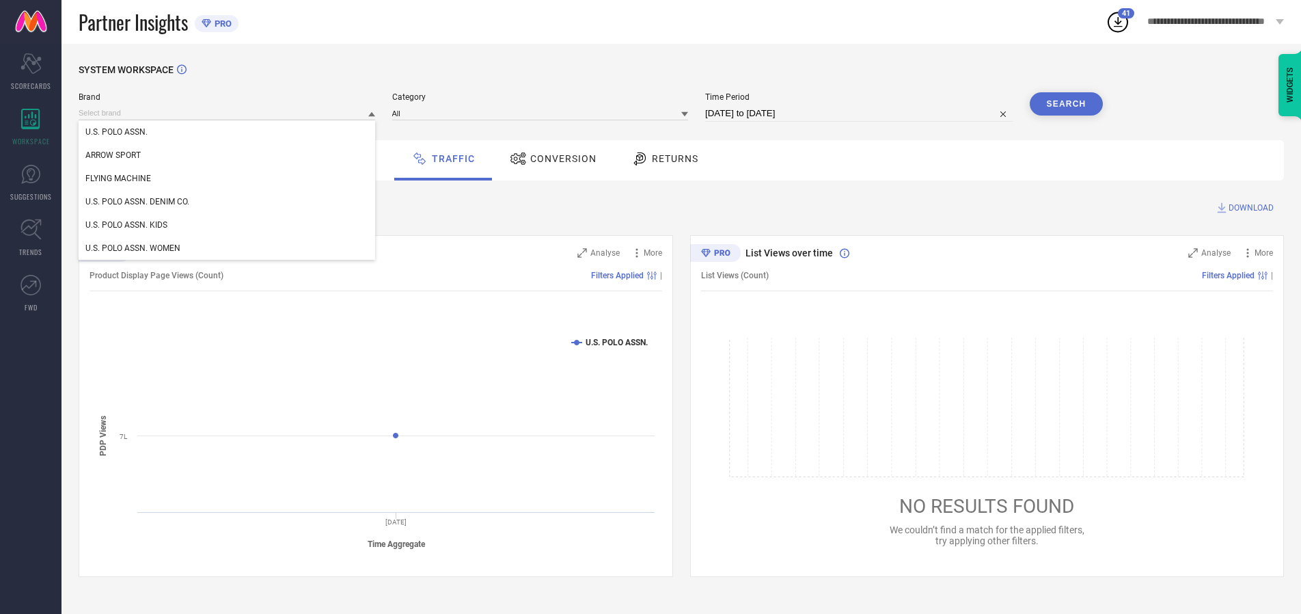
click at [228, 202] on div "U.S. POLO ASSN. DENIM CO." at bounding box center [227, 201] width 297 height 23
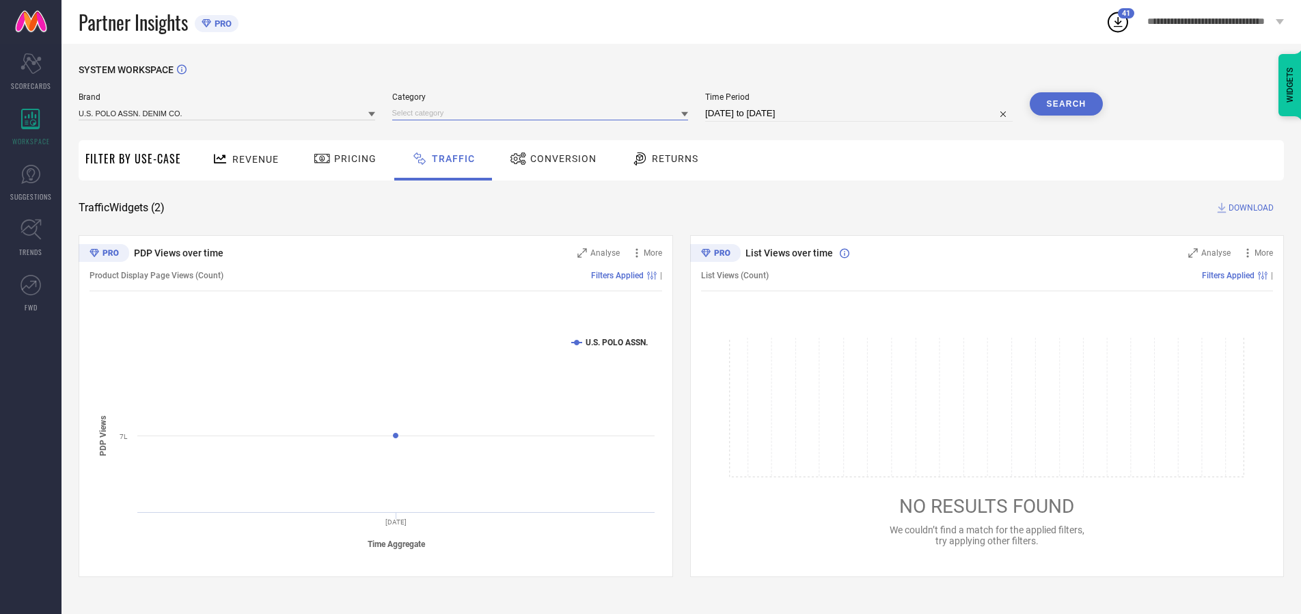
click at [543, 113] on input at bounding box center [540, 113] width 297 height 14
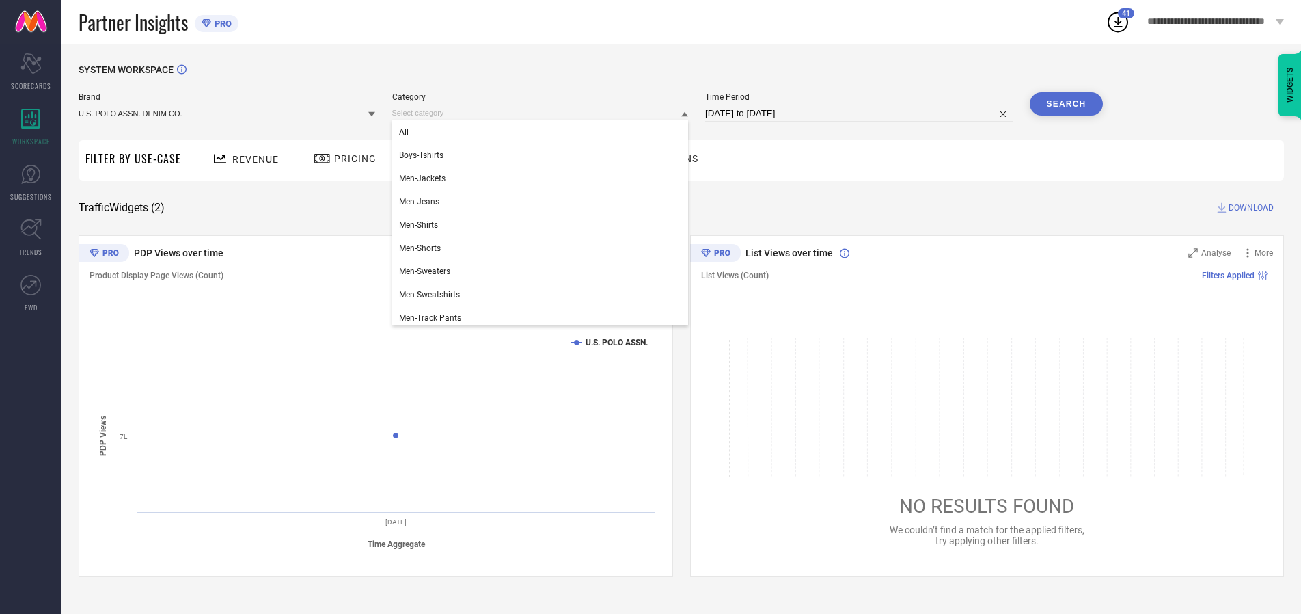
click at [543, 132] on div "All" at bounding box center [540, 131] width 297 height 23
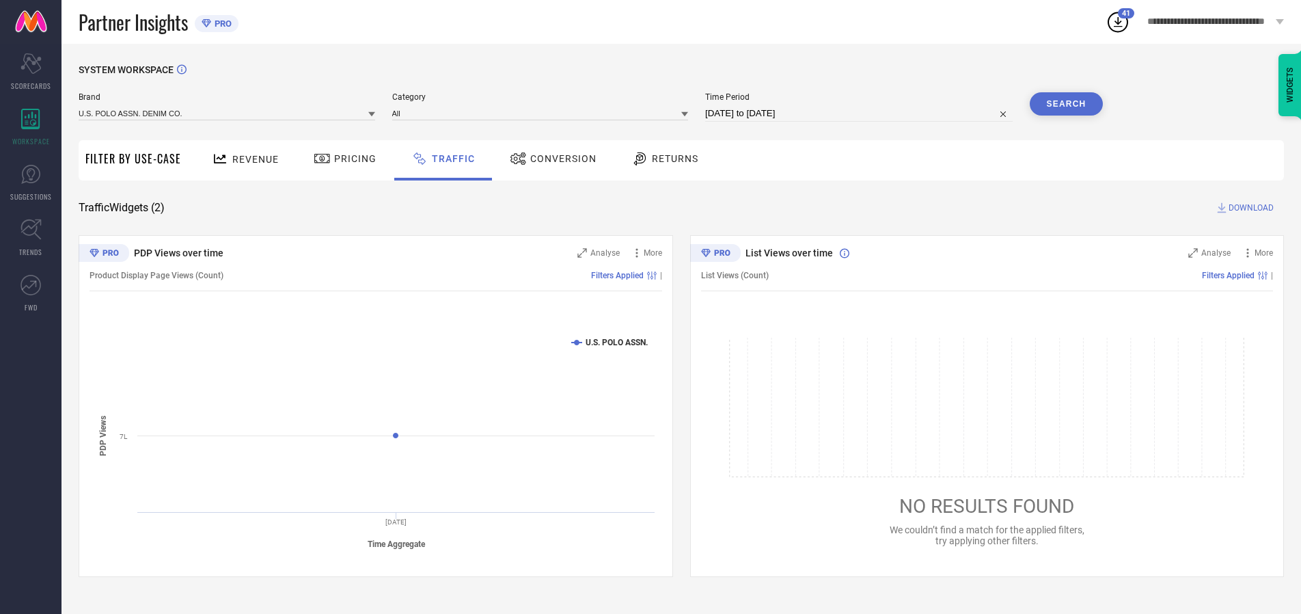
click at [1066, 104] on button "Search" at bounding box center [1067, 103] width 74 height 23
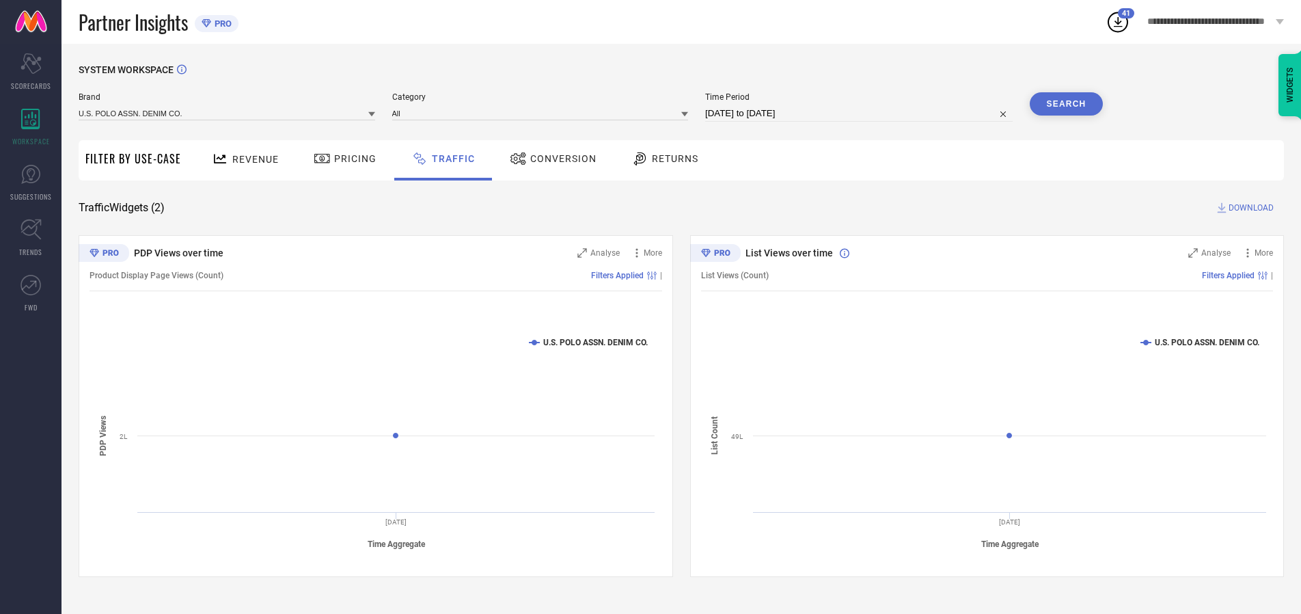
click at [1249, 208] on span "DOWNLOAD" at bounding box center [1250, 208] width 45 height 14
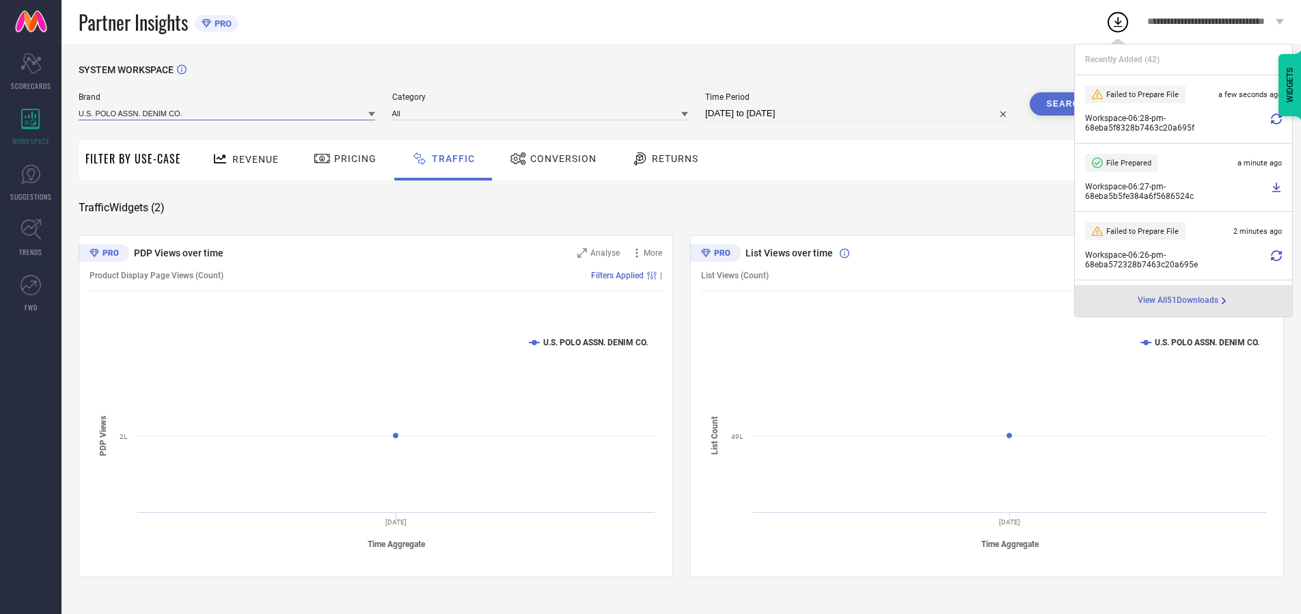
click at [228, 113] on input at bounding box center [227, 113] width 297 height 14
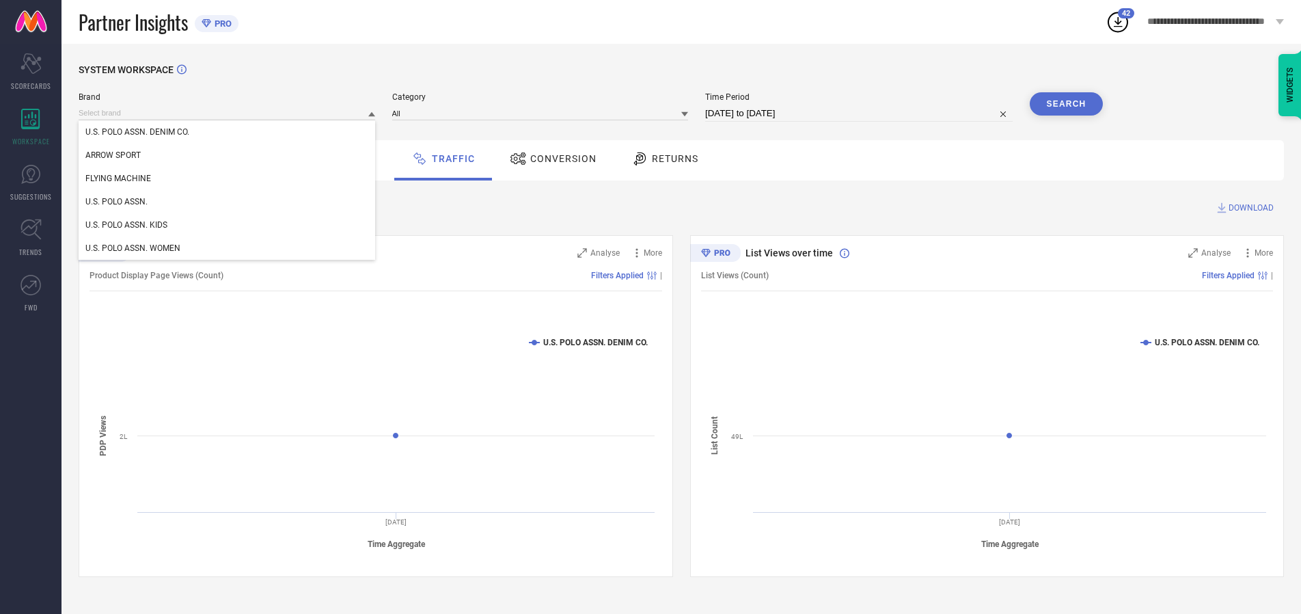
click at [228, 248] on div "U.S. POLO ASSN. WOMEN" at bounding box center [227, 247] width 297 height 23
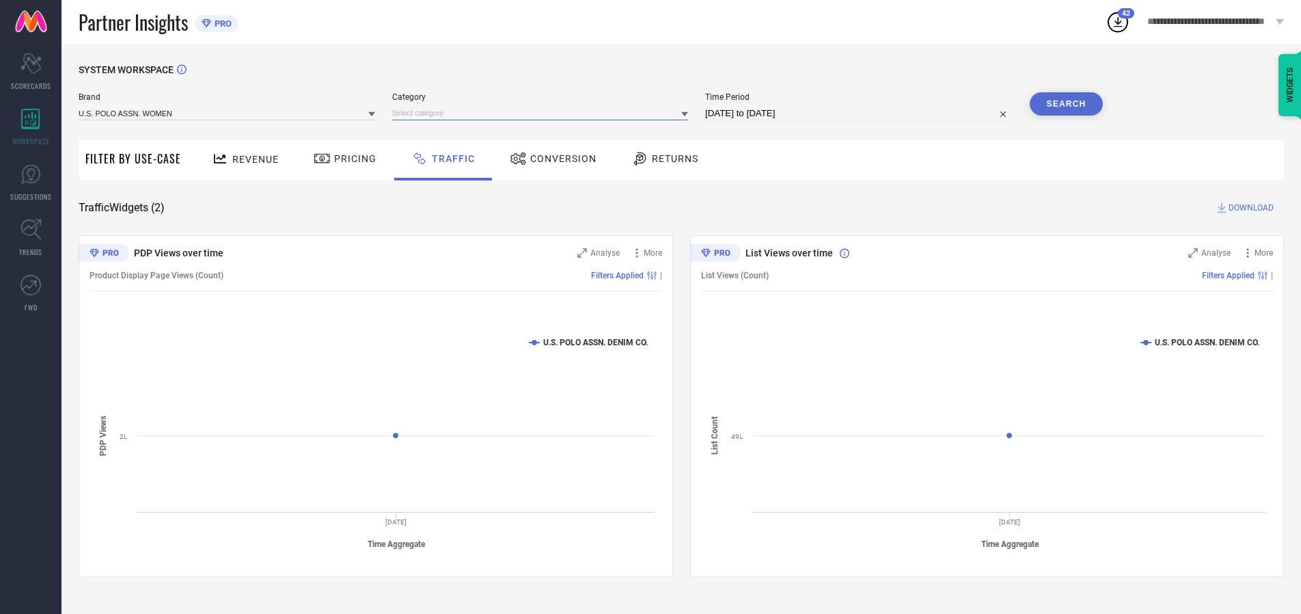
click at [543, 113] on input at bounding box center [540, 113] width 297 height 14
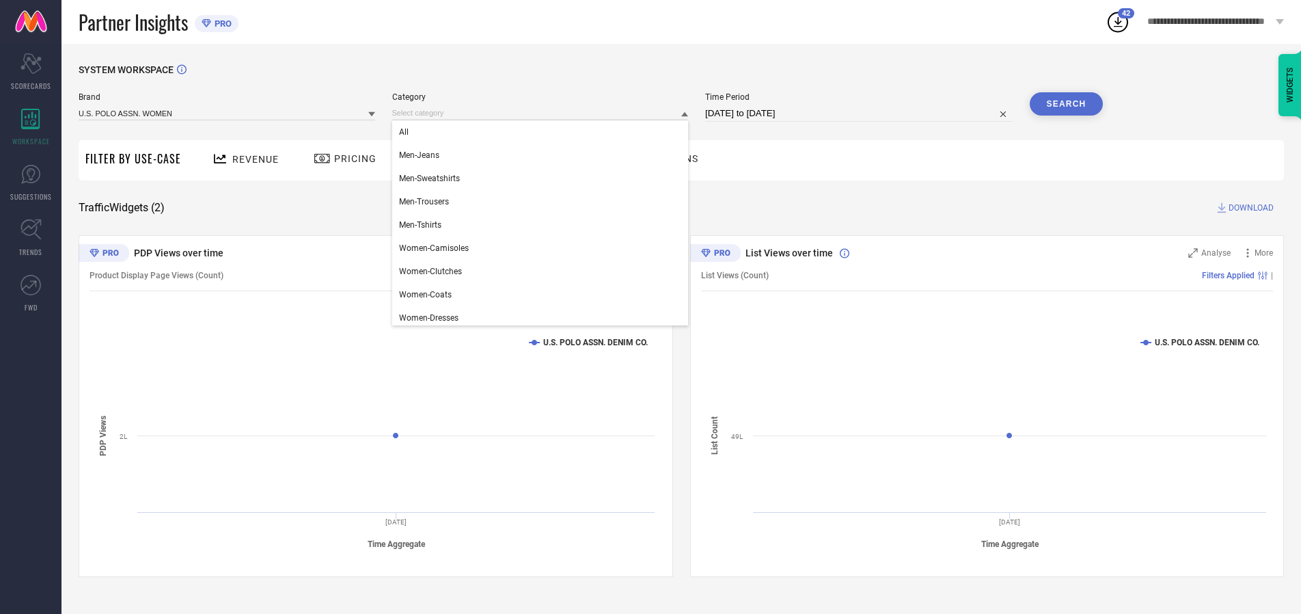
click at [543, 132] on div "All" at bounding box center [540, 131] width 297 height 23
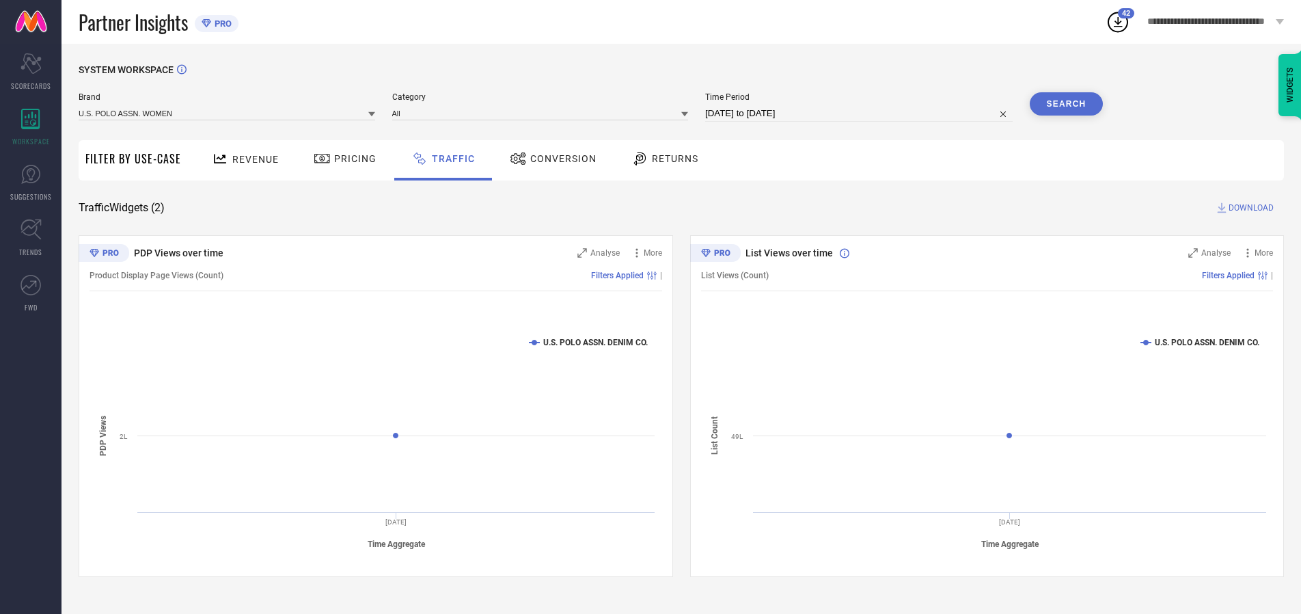
click at [1066, 104] on button "Search" at bounding box center [1067, 103] width 74 height 23
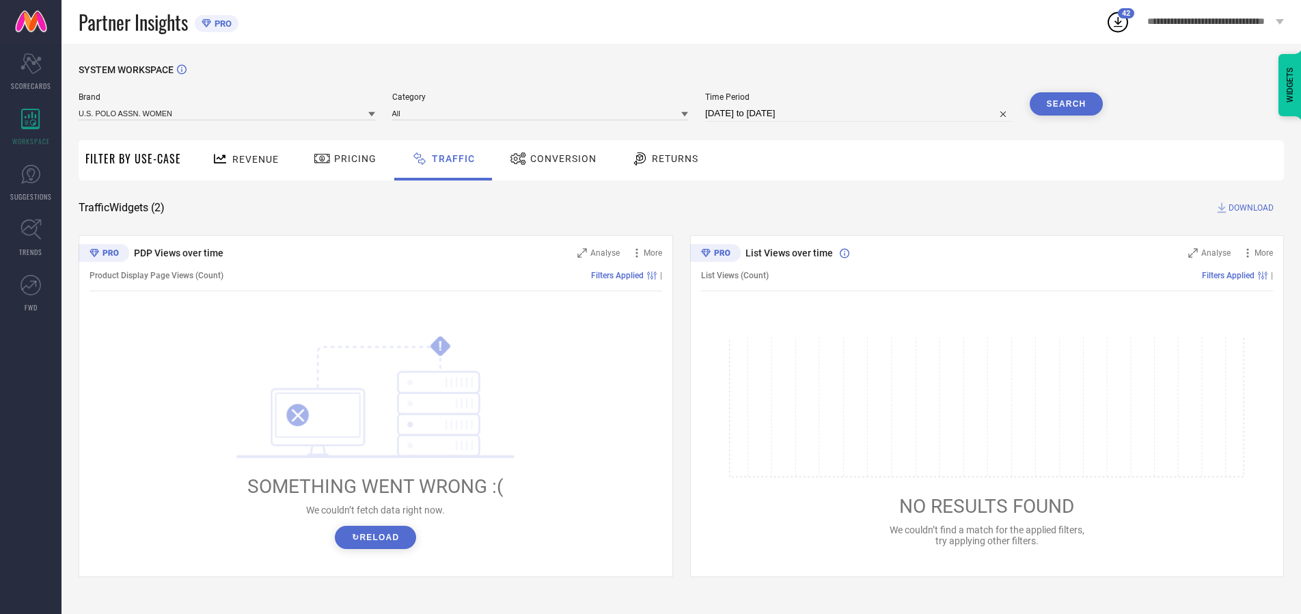
click at [1249, 208] on span "DOWNLOAD" at bounding box center [1250, 208] width 45 height 14
click at [861, 113] on input at bounding box center [858, 113] width 307 height 16
select select "9"
select select "2025"
select select "10"
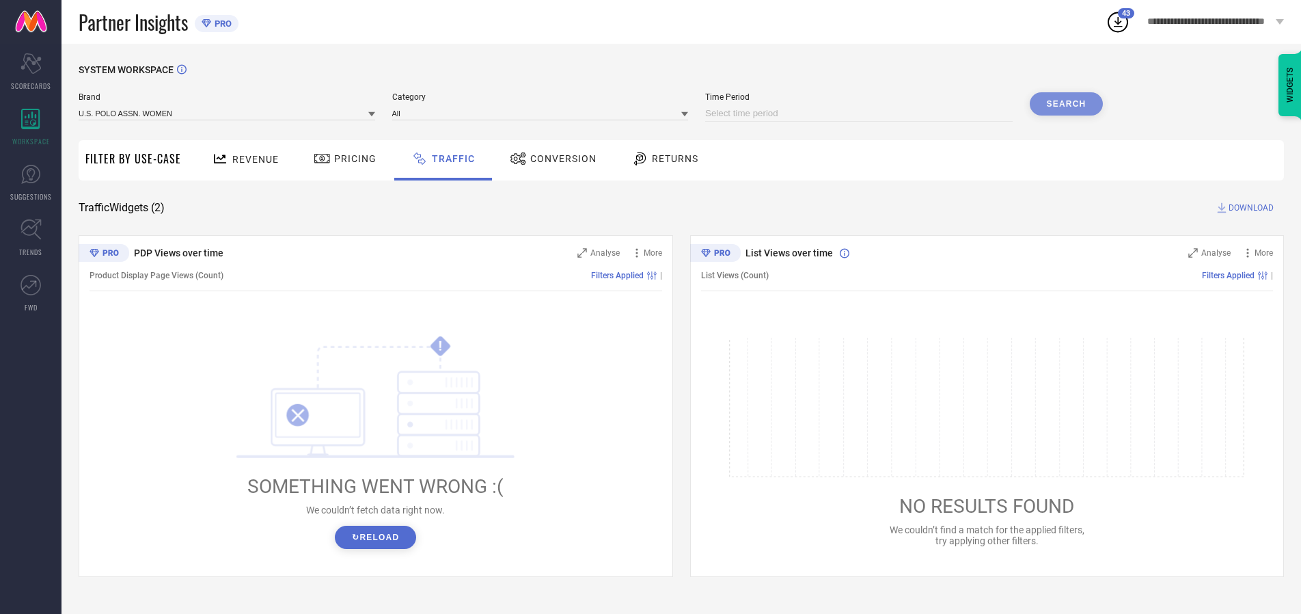
select select "2025"
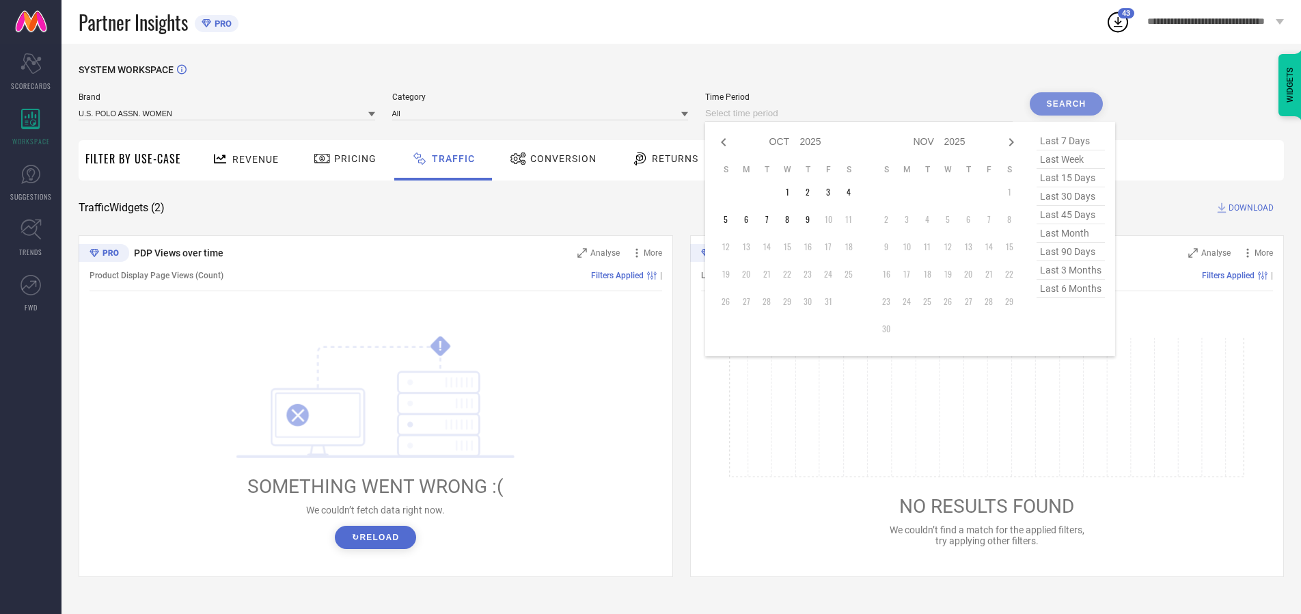
click at [791, 219] on td "8" at bounding box center [787, 219] width 20 height 20
type input "[DATE] to [DATE]"
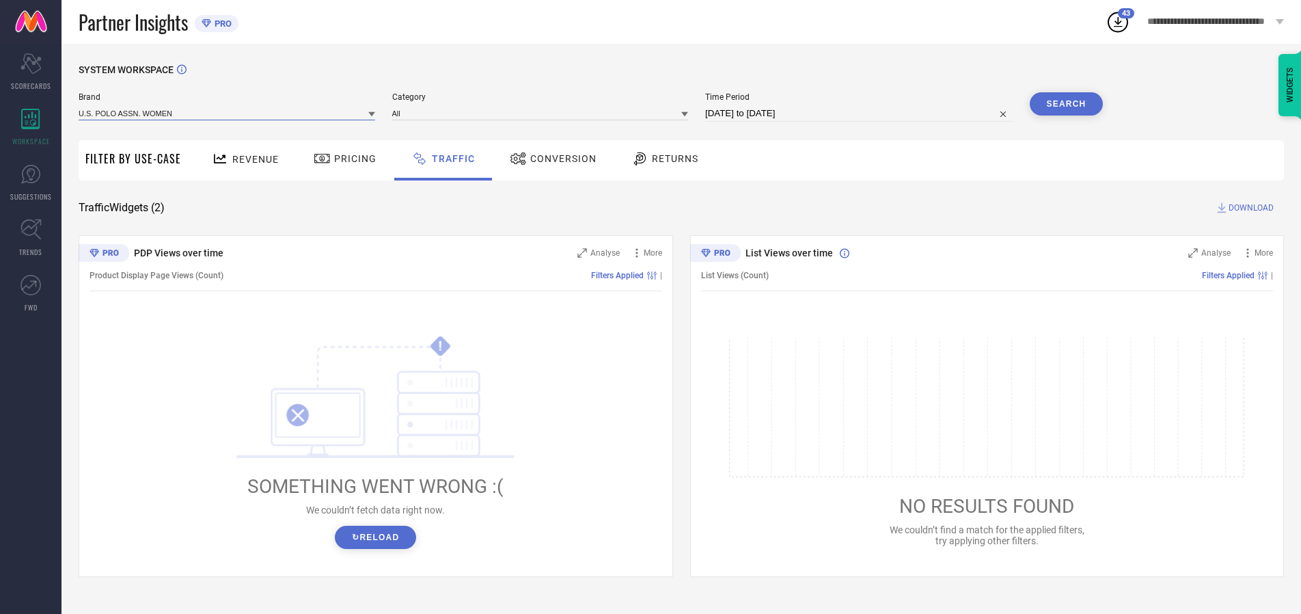
click at [228, 113] on input at bounding box center [227, 113] width 297 height 14
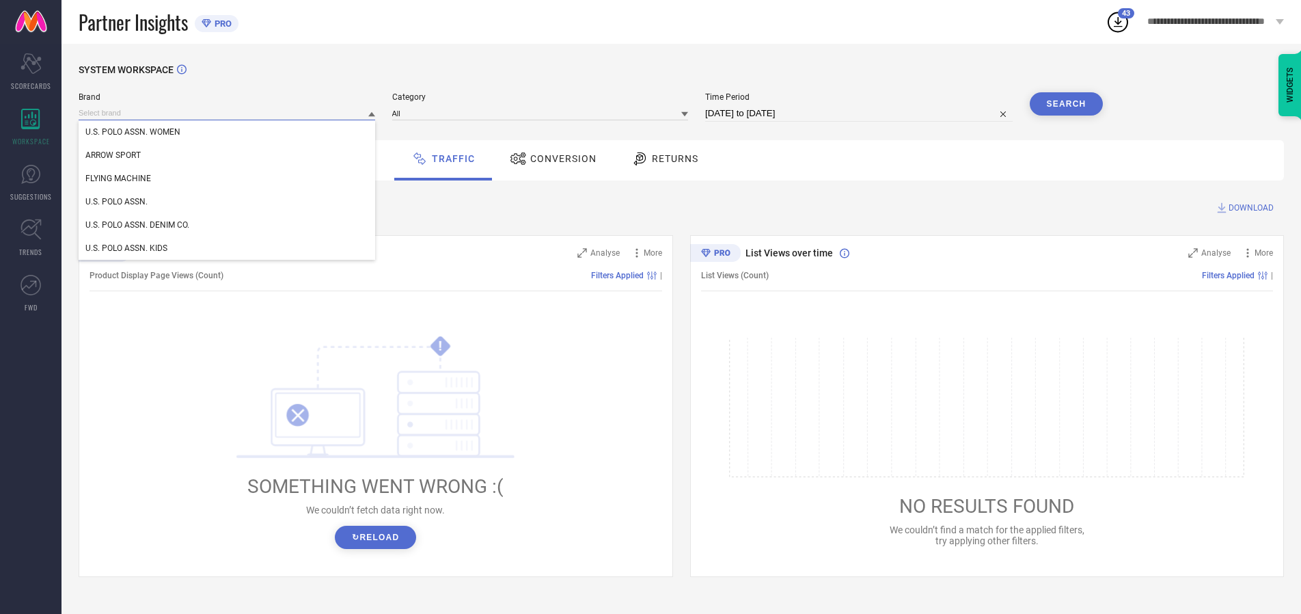
click at [228, 113] on input at bounding box center [227, 113] width 297 height 14
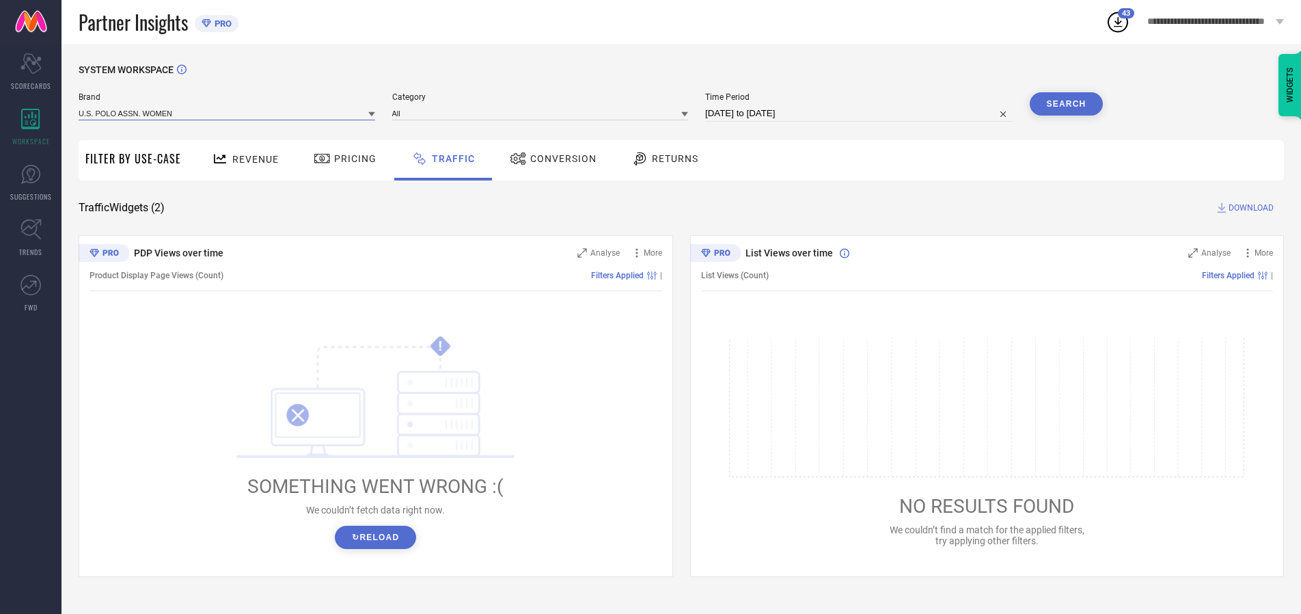
click at [228, 113] on input at bounding box center [227, 113] width 297 height 14
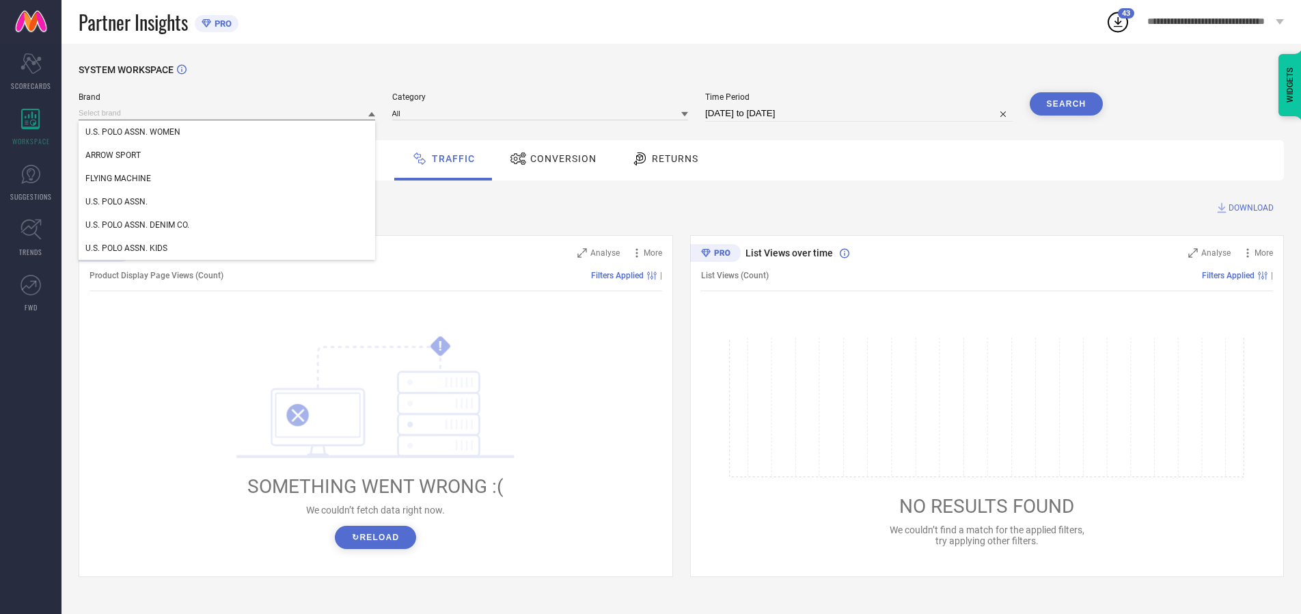
click at [228, 132] on div "U.S. POLO ASSN. WOMEN" at bounding box center [227, 131] width 297 height 23
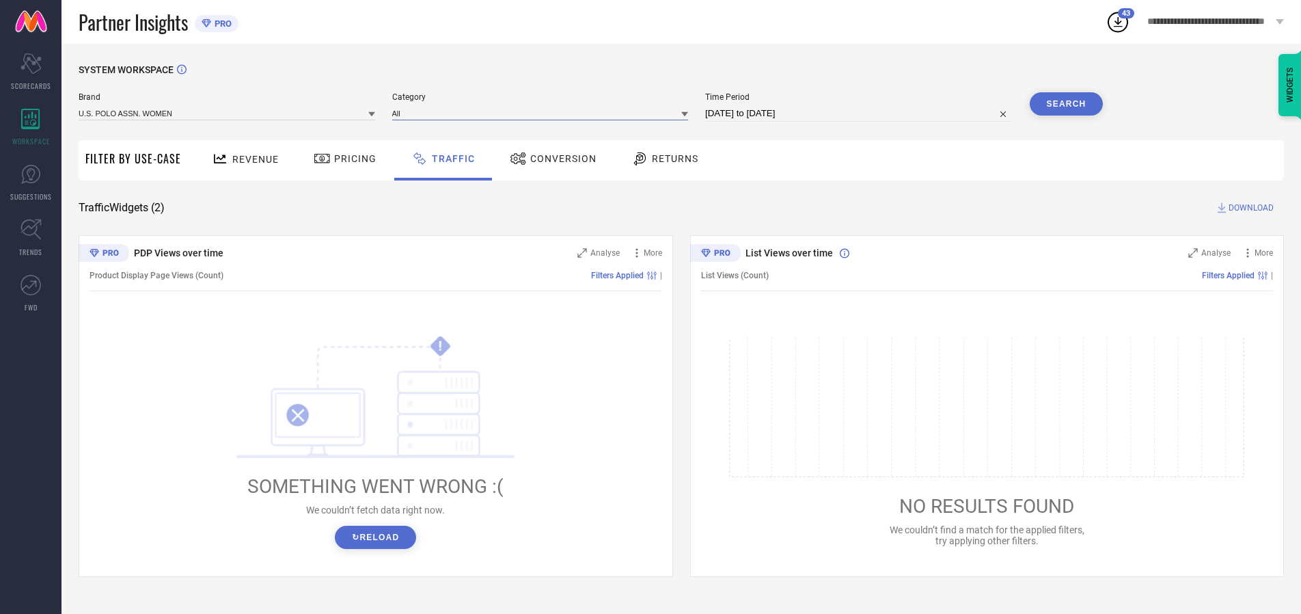
click at [543, 113] on input at bounding box center [540, 113] width 297 height 14
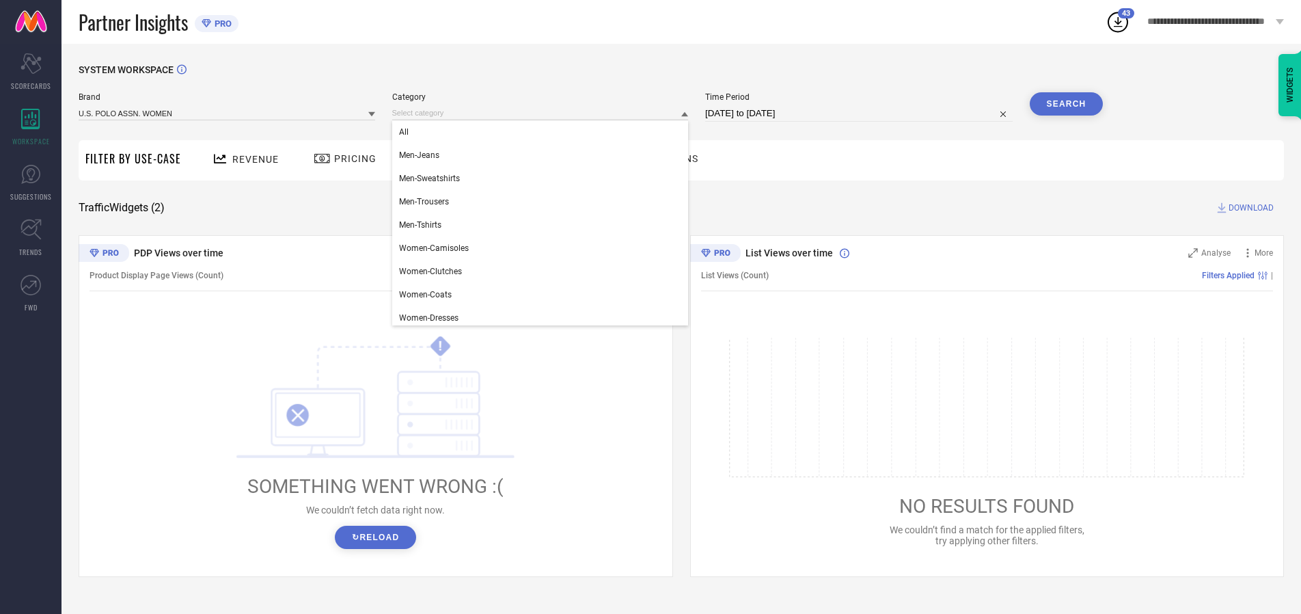
click at [543, 132] on div "All" at bounding box center [540, 131] width 297 height 23
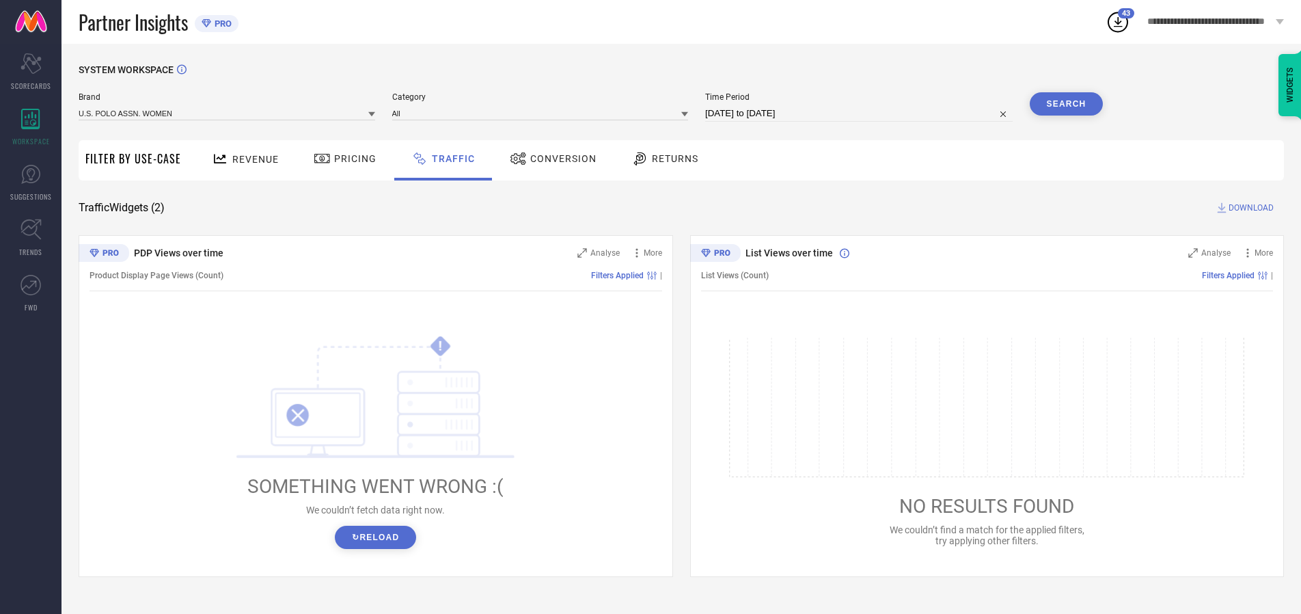
click at [1066, 104] on button "Search" at bounding box center [1067, 103] width 74 height 23
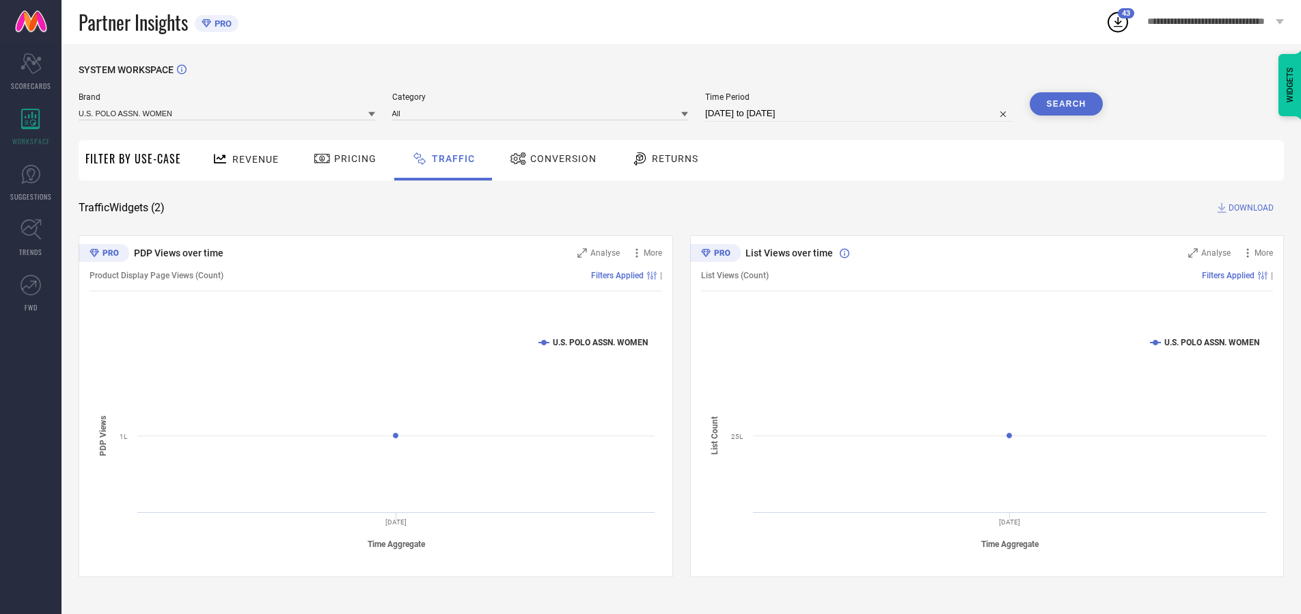
click at [1249, 208] on span "DOWNLOAD" at bounding box center [1250, 208] width 45 height 14
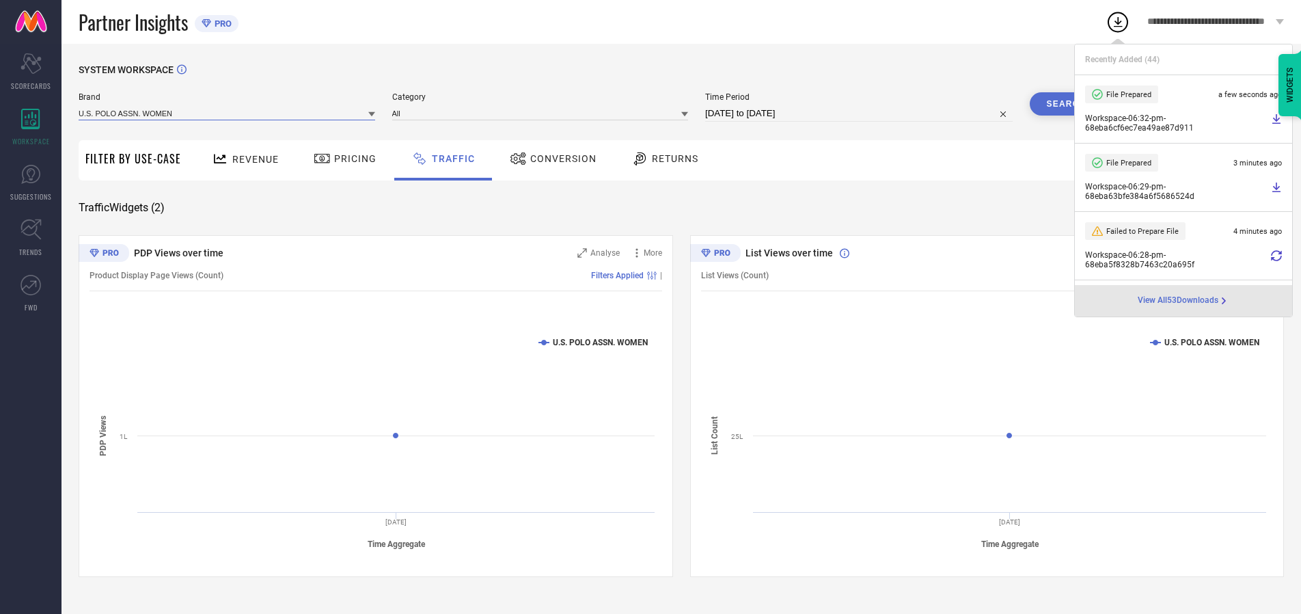
click at [228, 113] on input at bounding box center [227, 113] width 297 height 14
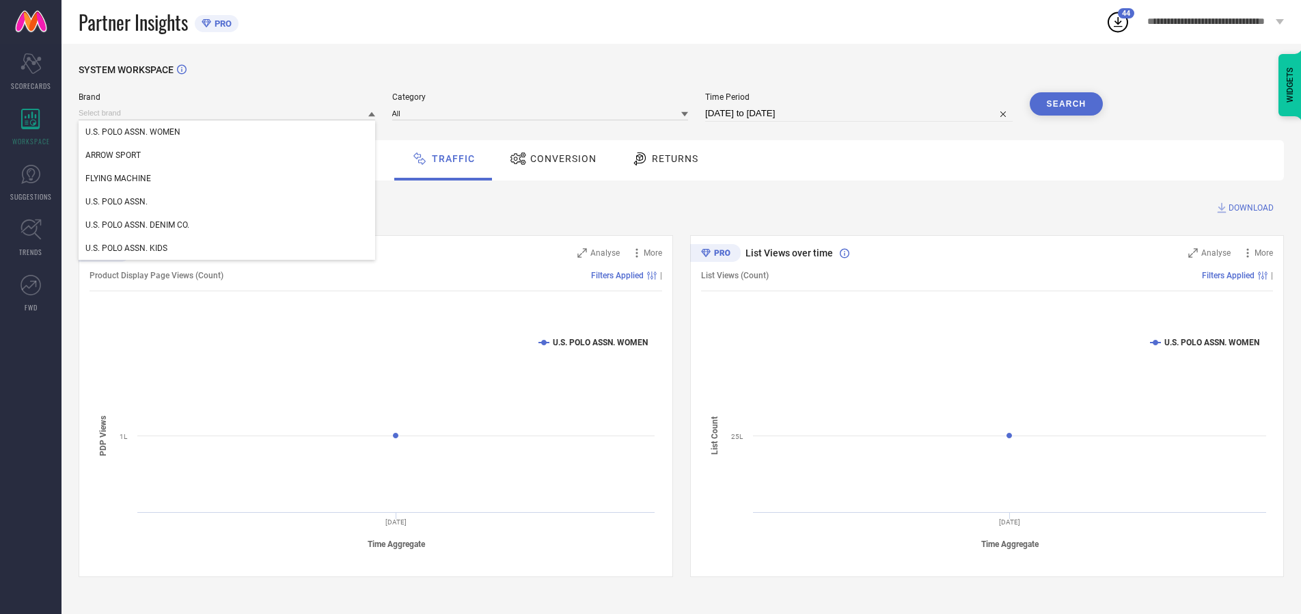
click at [228, 202] on div "U.S. POLO ASSN." at bounding box center [227, 201] width 297 height 23
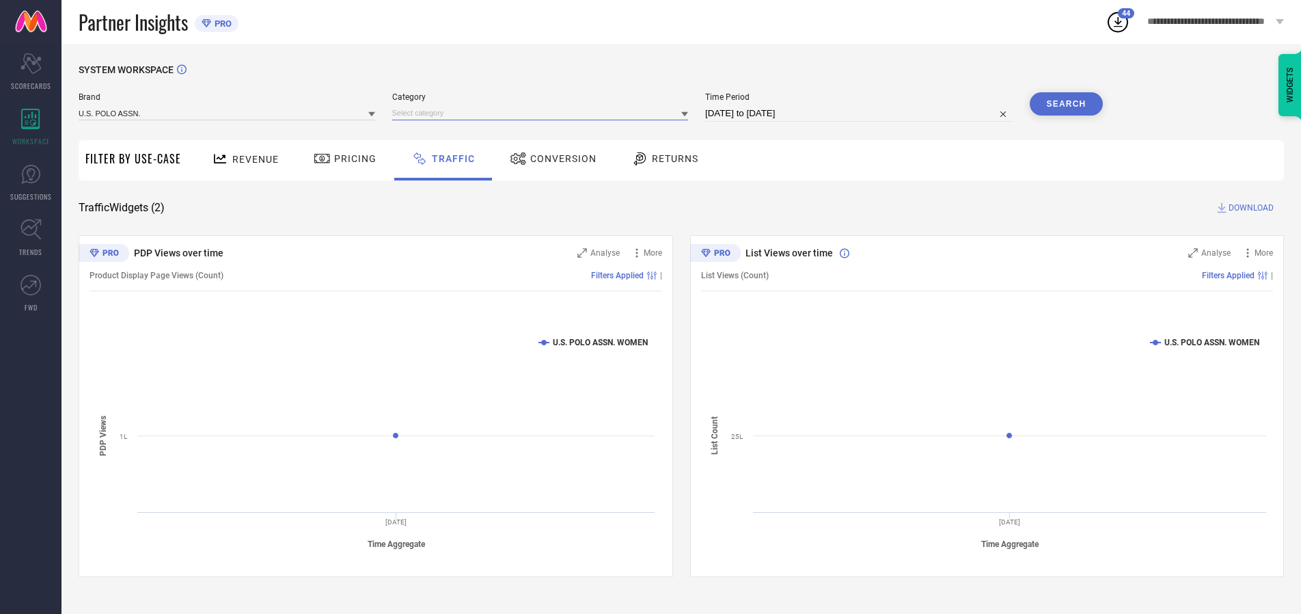
click at [543, 113] on input at bounding box center [540, 113] width 297 height 14
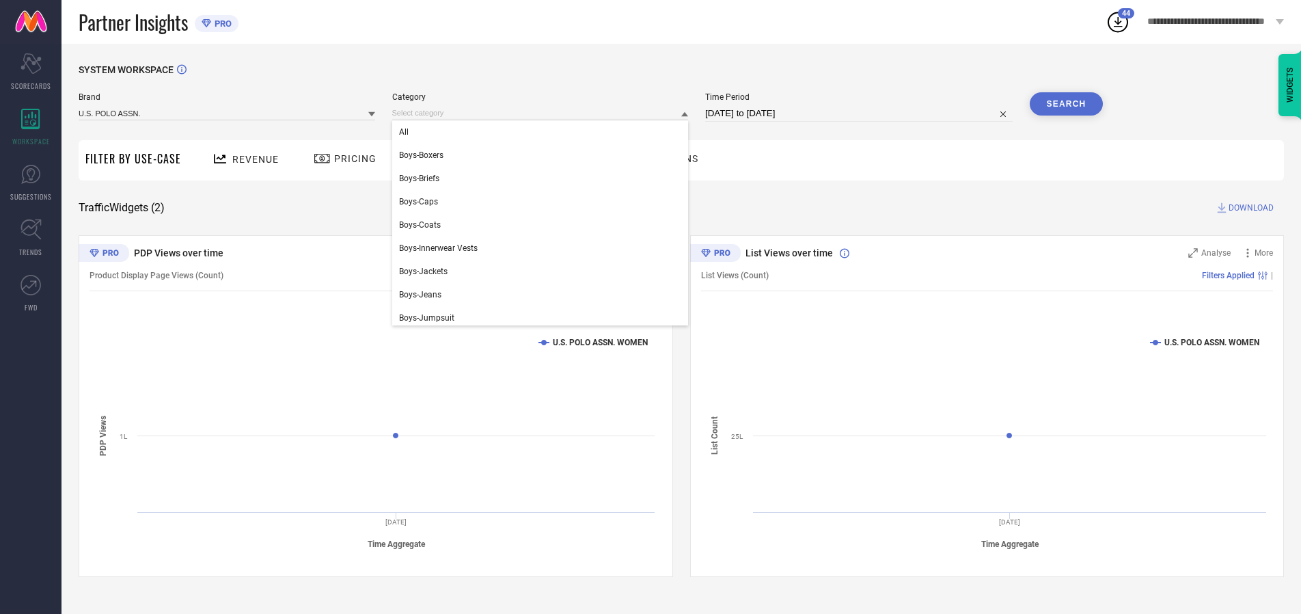
click at [543, 132] on div "All" at bounding box center [540, 131] width 297 height 23
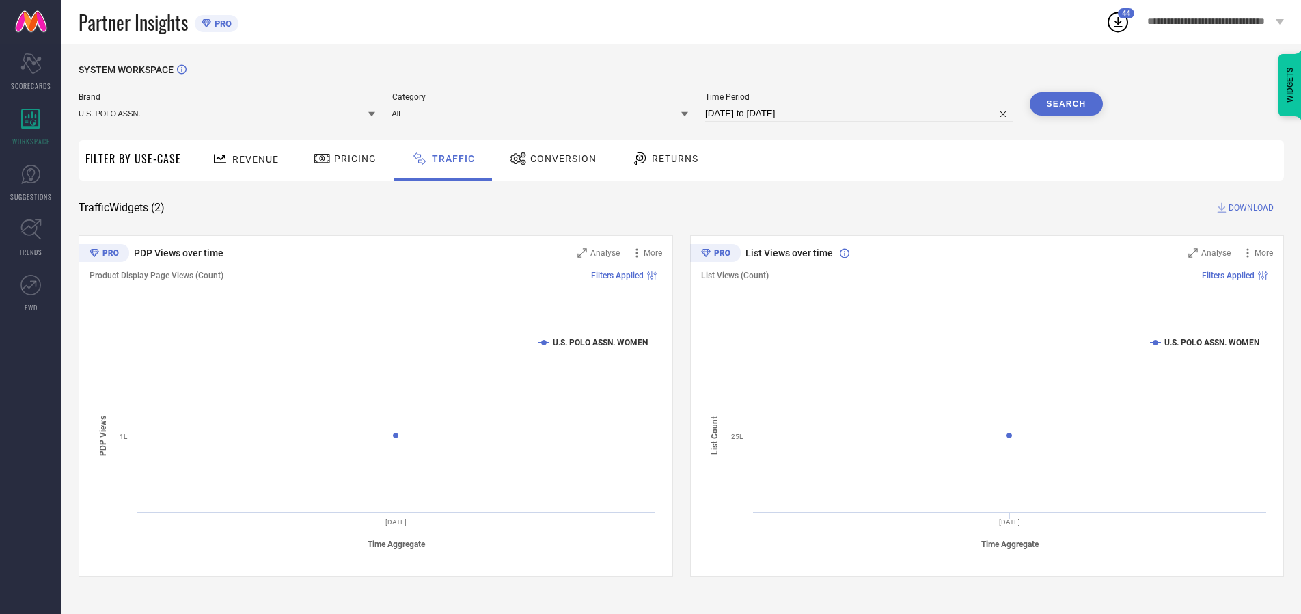
click at [1066, 104] on button "Search" at bounding box center [1067, 103] width 74 height 23
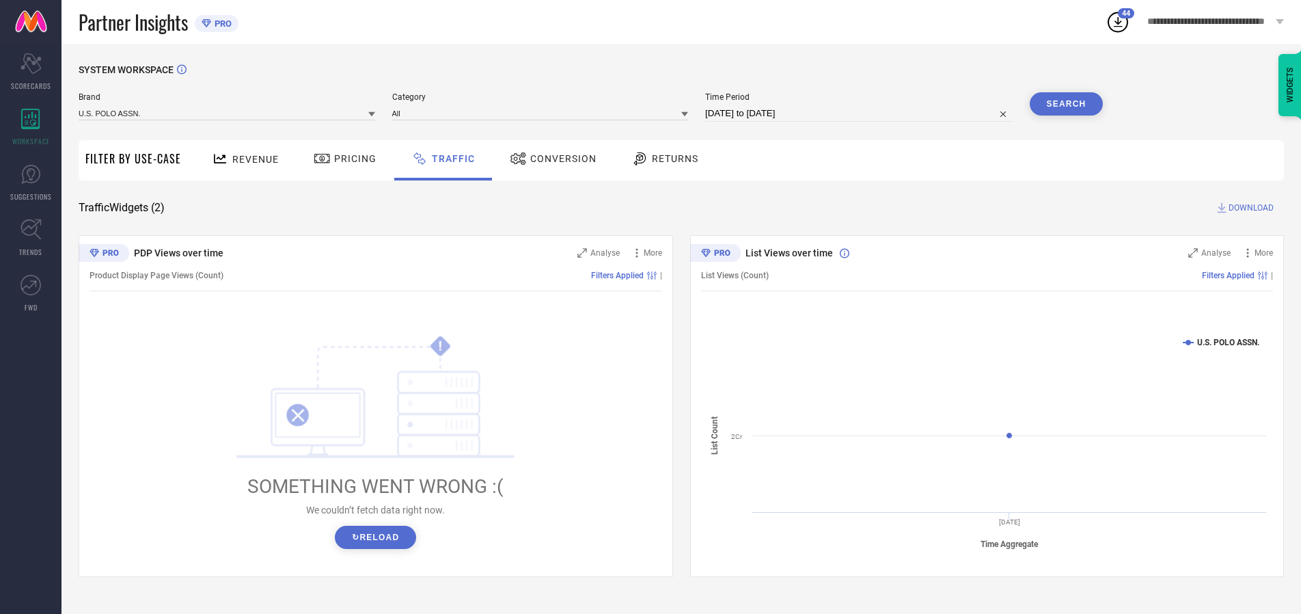
click at [1249, 208] on span "DOWNLOAD" at bounding box center [1250, 208] width 45 height 14
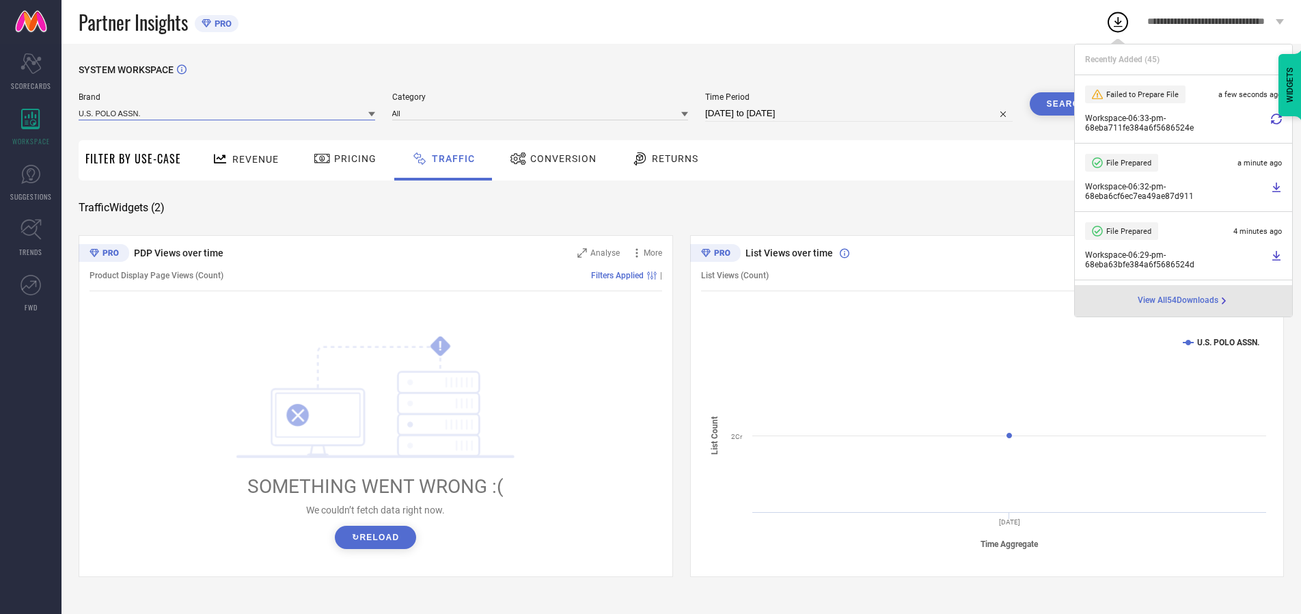
click at [228, 113] on input at bounding box center [227, 113] width 297 height 14
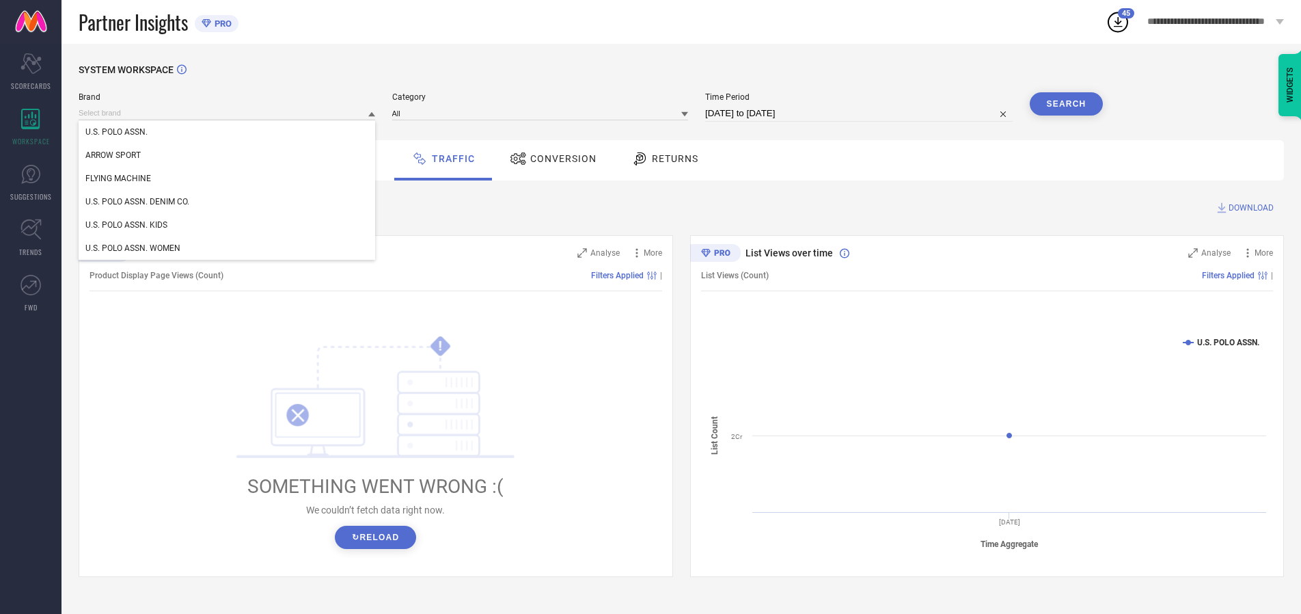
click at [228, 202] on div "U.S. POLO ASSN. DENIM CO." at bounding box center [227, 201] width 297 height 23
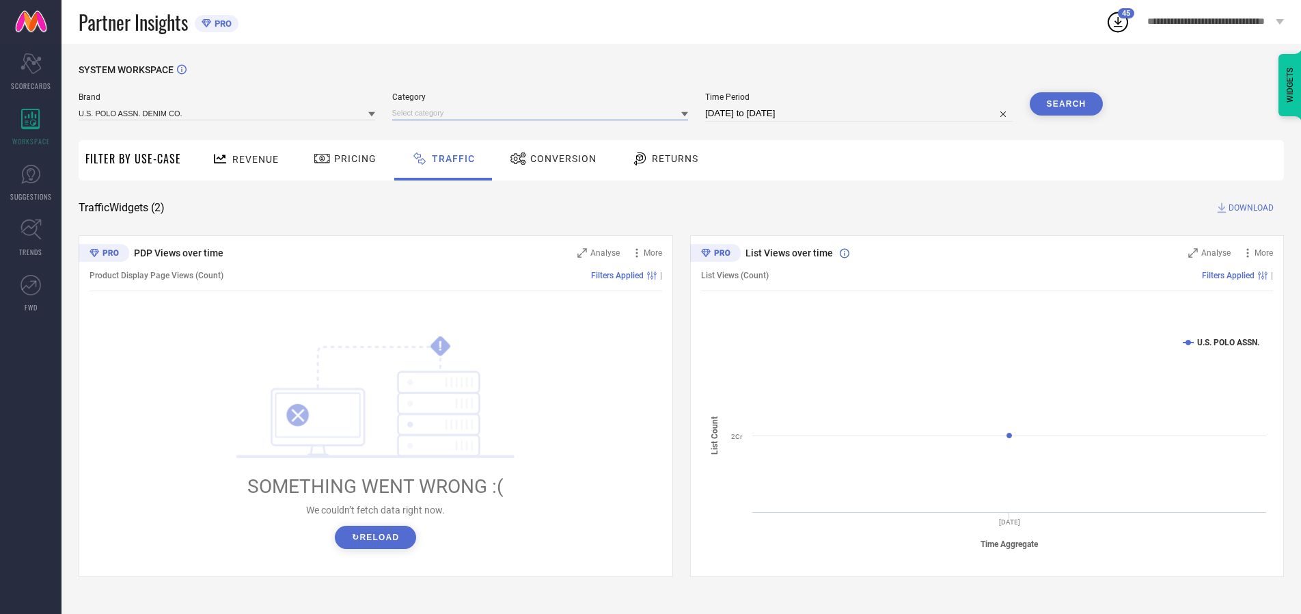
click at [543, 113] on input at bounding box center [540, 113] width 297 height 14
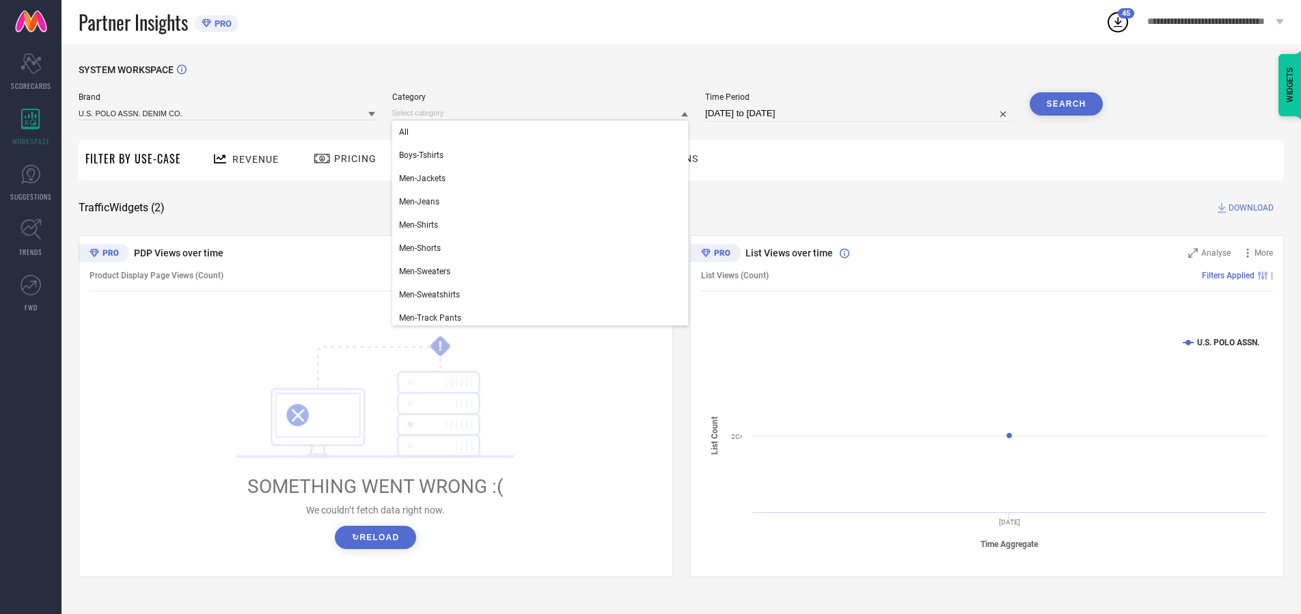
click at [543, 132] on div "All" at bounding box center [540, 131] width 297 height 23
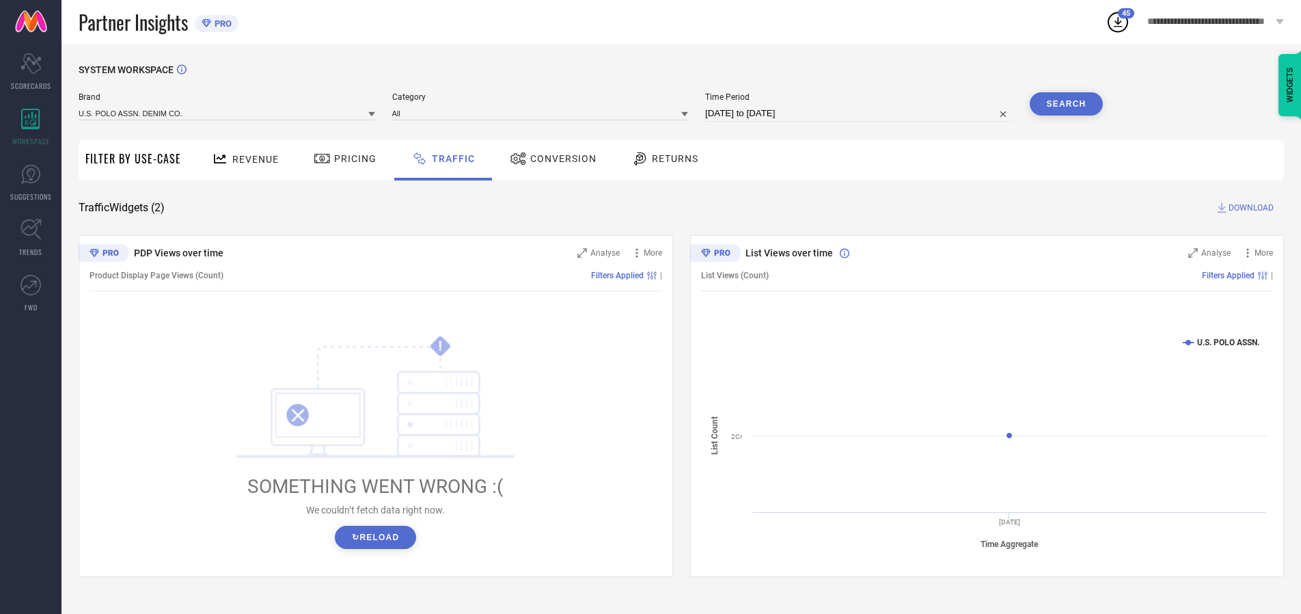
click at [1066, 104] on button "Search" at bounding box center [1067, 103] width 74 height 23
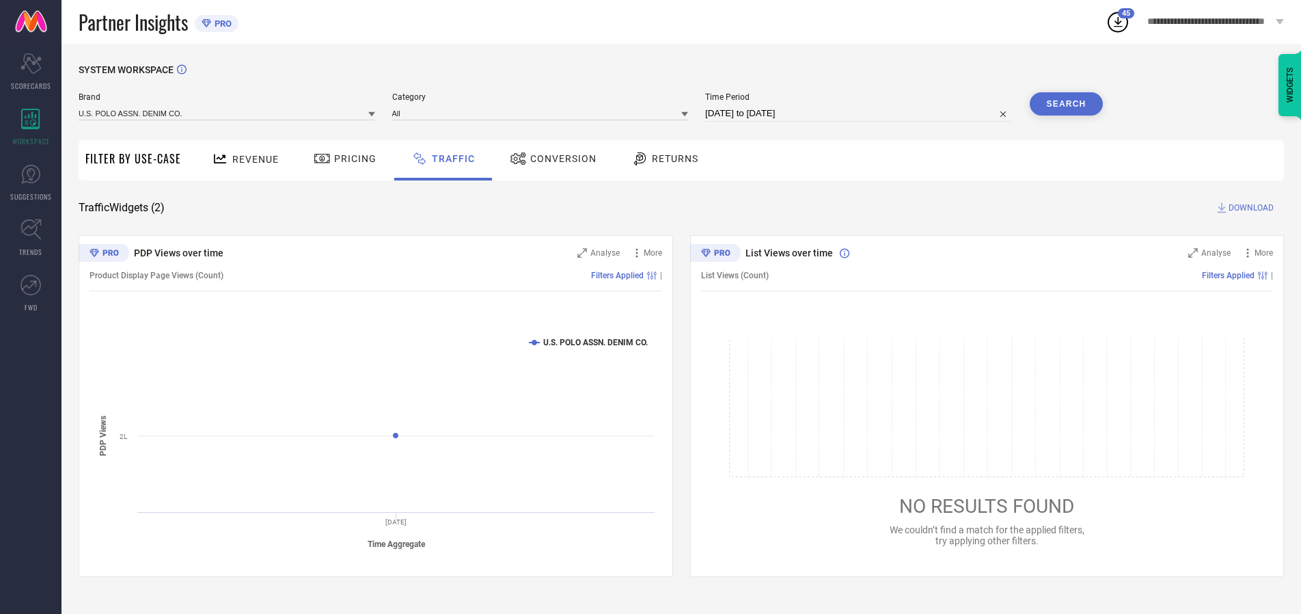
click at [1249, 208] on span "DOWNLOAD" at bounding box center [1250, 208] width 45 height 14
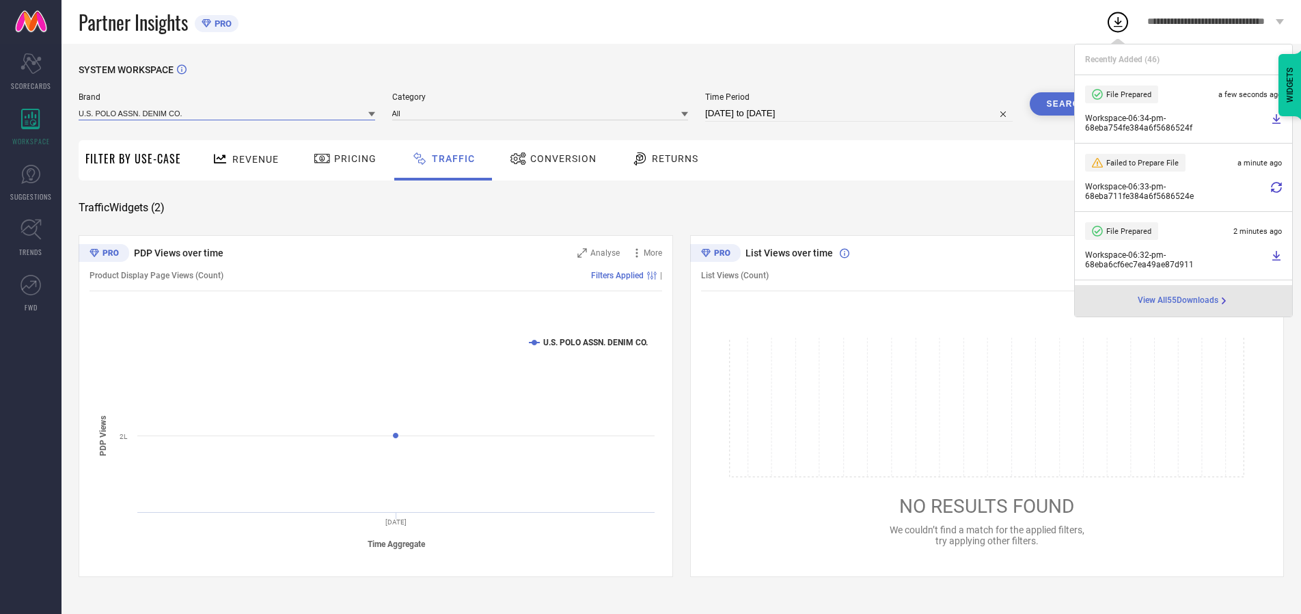
click at [228, 113] on input at bounding box center [227, 113] width 297 height 14
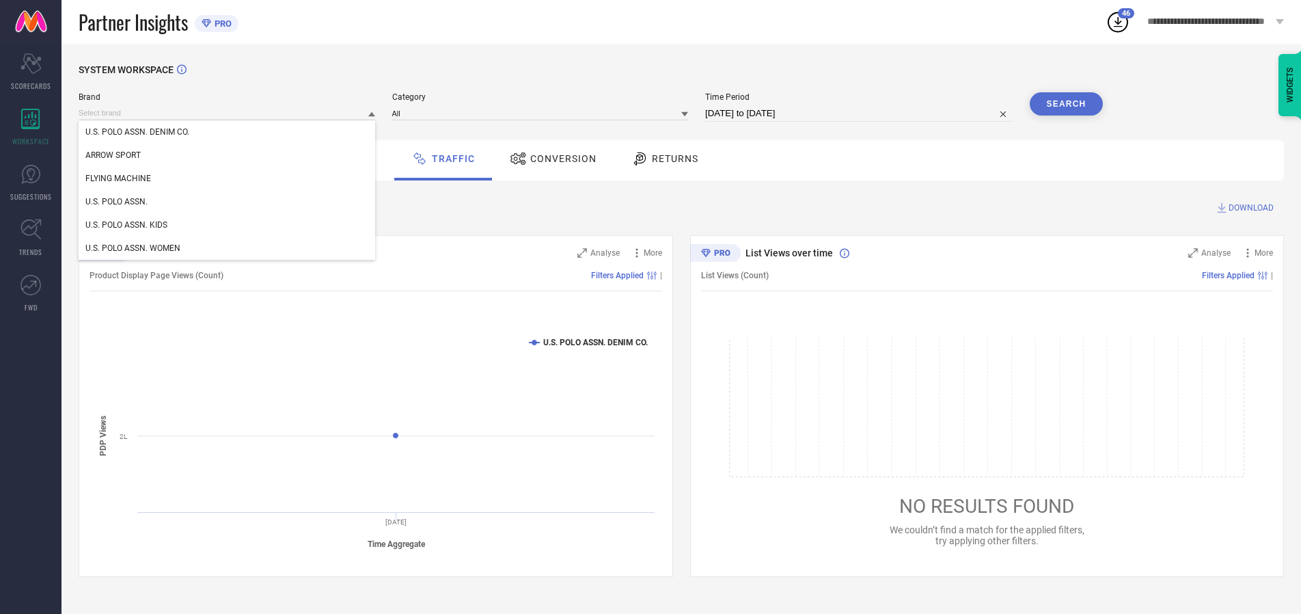
click at [228, 225] on div "U.S. POLO ASSN. KIDS" at bounding box center [227, 224] width 297 height 23
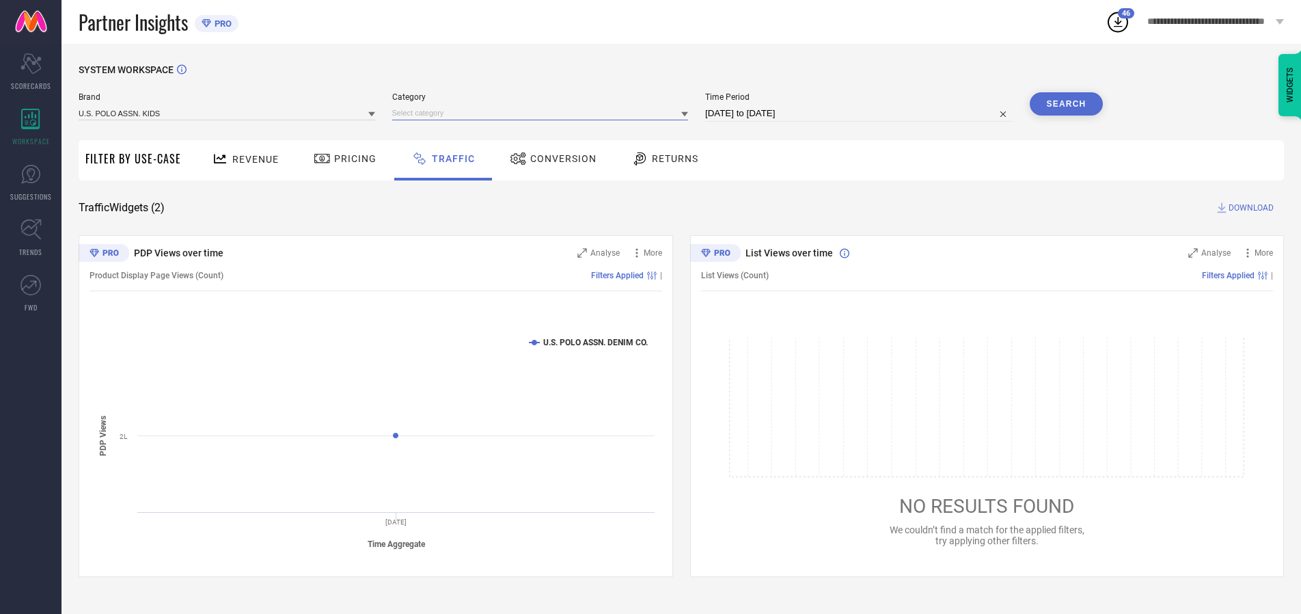
click at [543, 113] on input at bounding box center [540, 113] width 297 height 14
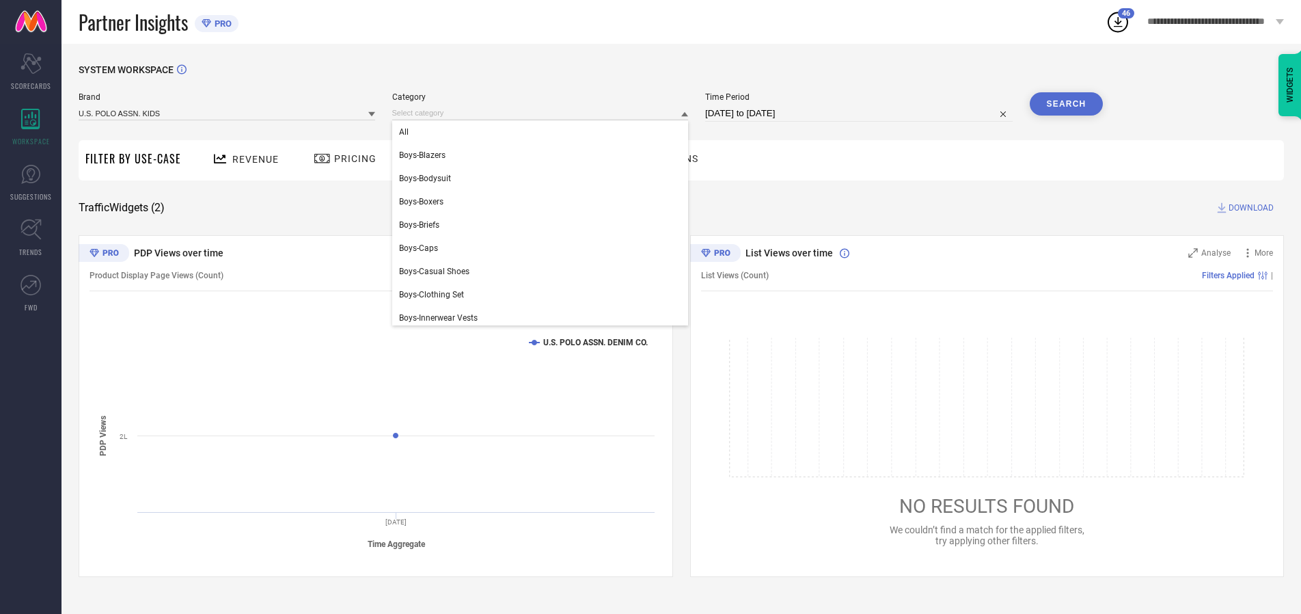
click at [543, 132] on div "All" at bounding box center [540, 131] width 297 height 23
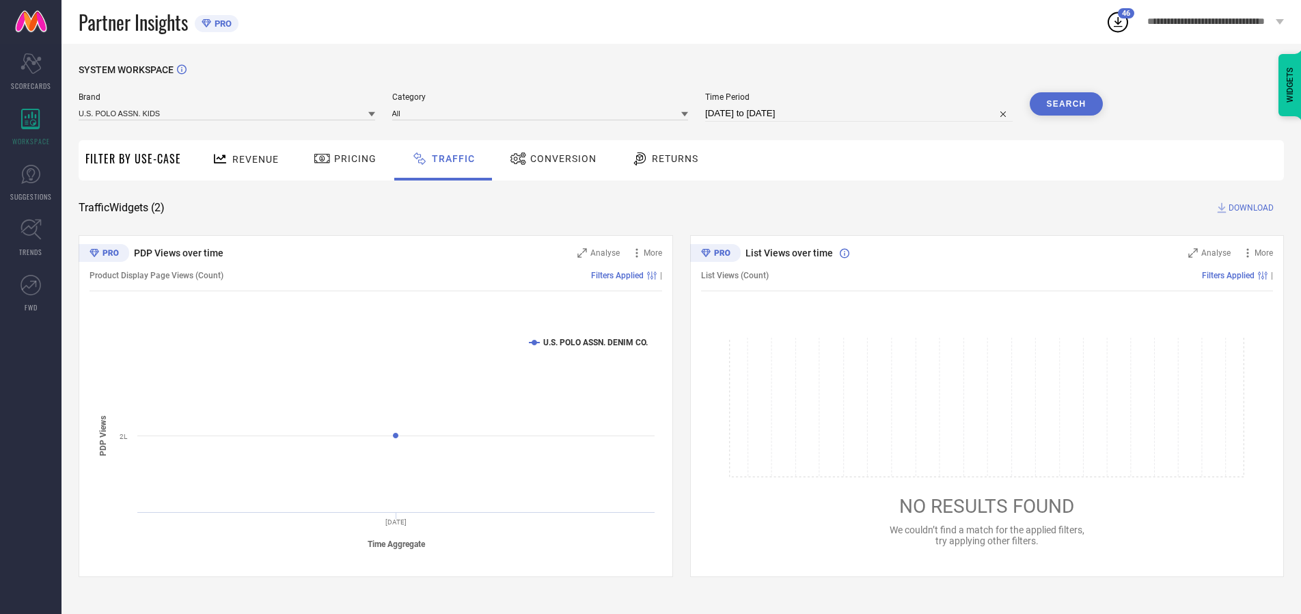
click at [1066, 104] on button "Search" at bounding box center [1067, 103] width 74 height 23
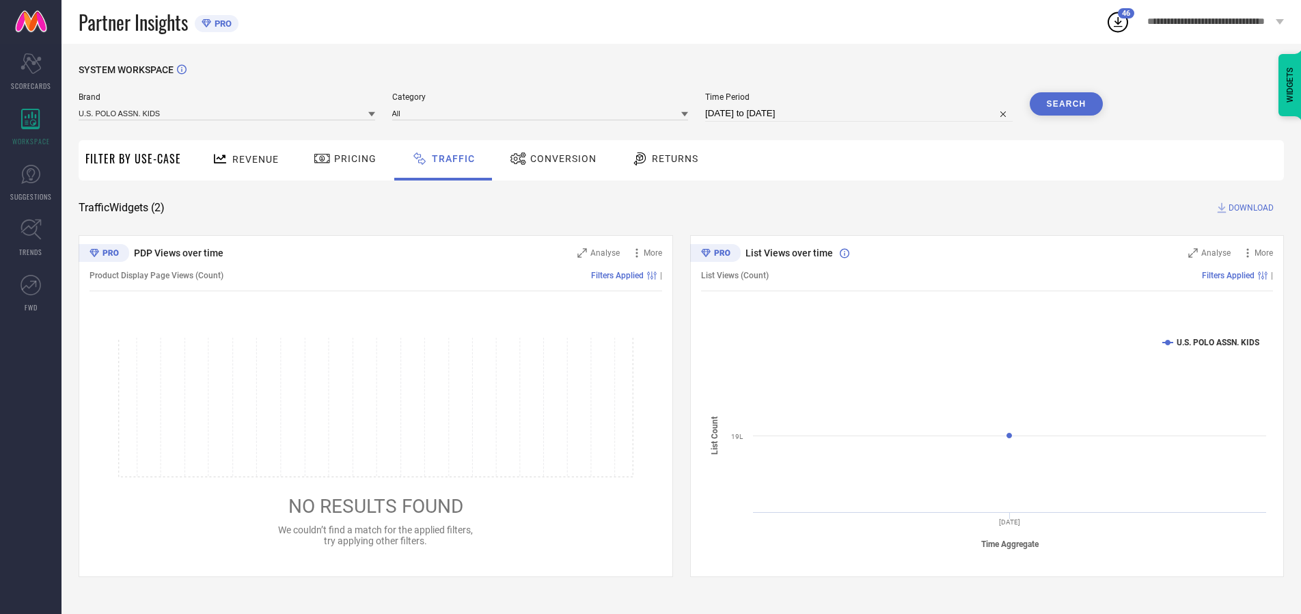
click at [1249, 208] on span "DOWNLOAD" at bounding box center [1250, 208] width 45 height 14
click at [861, 113] on input at bounding box center [858, 113] width 307 height 16
select select "9"
select select "2025"
select select "10"
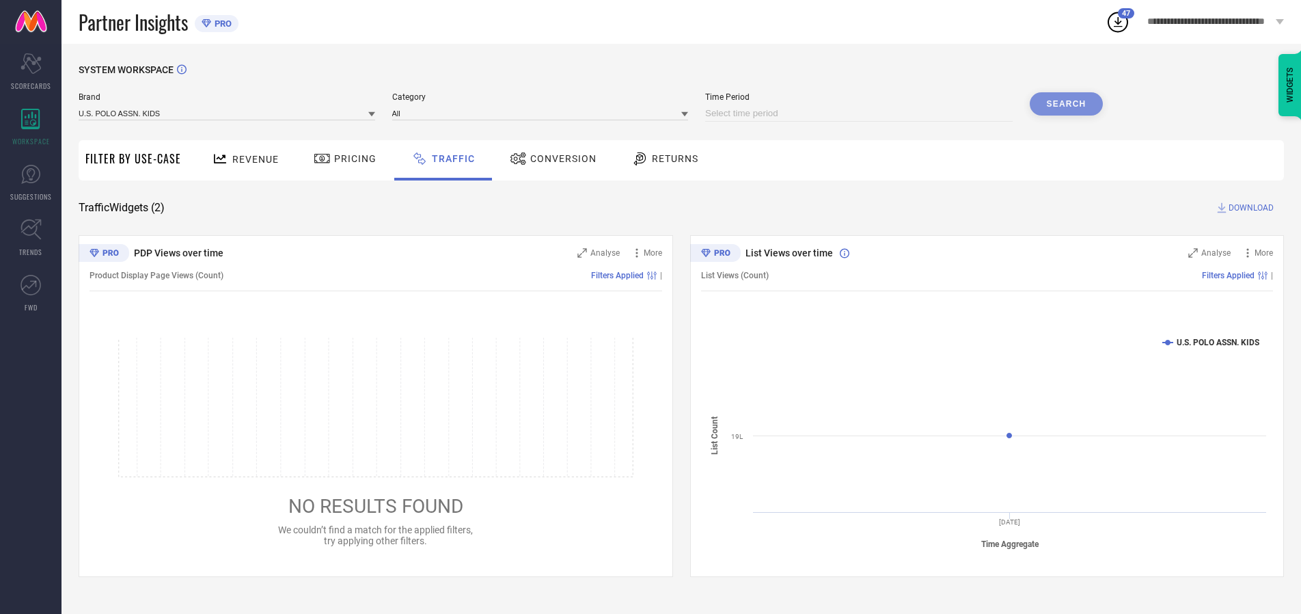
select select "2025"
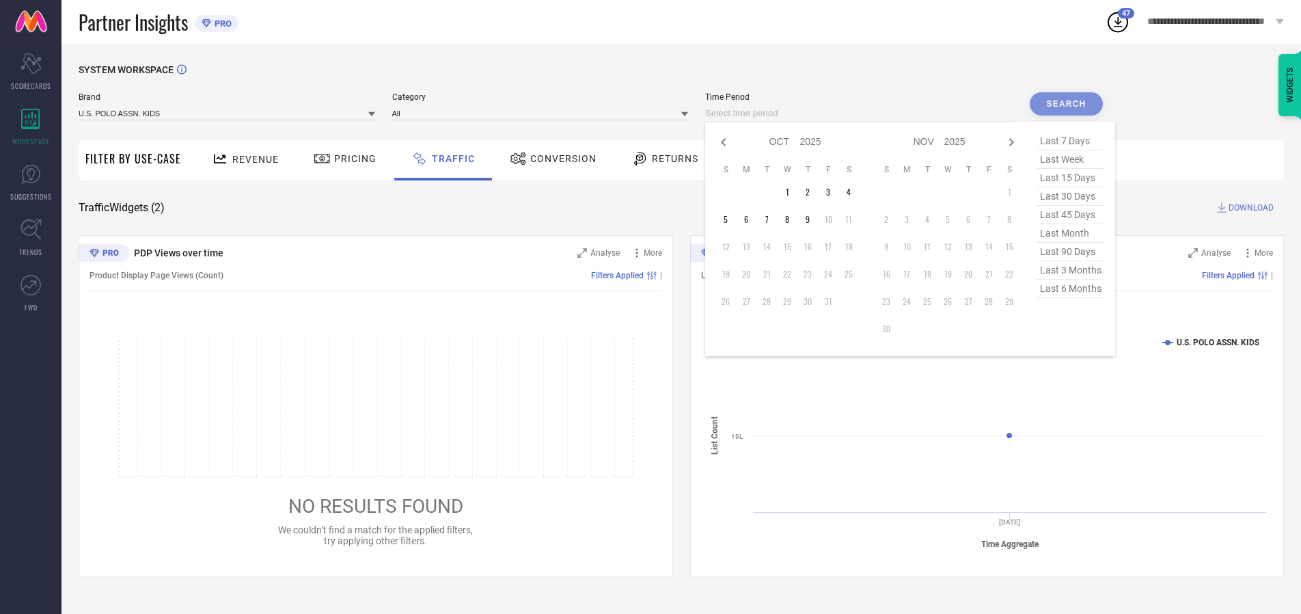
click at [812, 219] on td "9" at bounding box center [807, 219] width 20 height 20
type input "[DATE] to [DATE]"
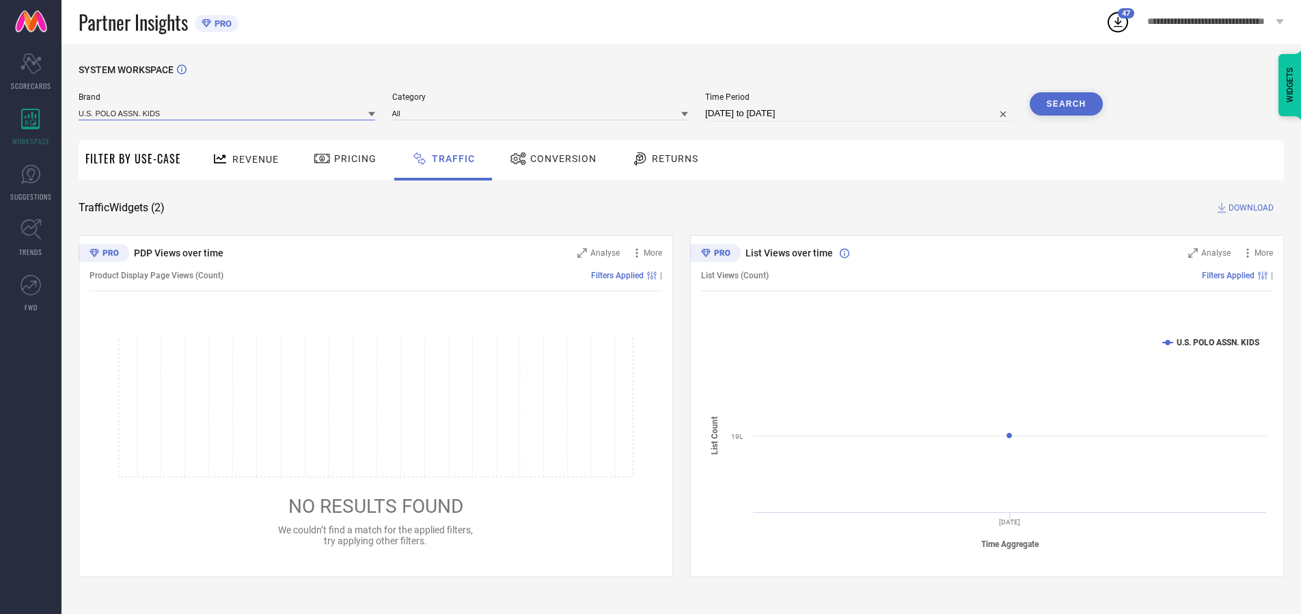
click at [228, 113] on input at bounding box center [227, 113] width 297 height 14
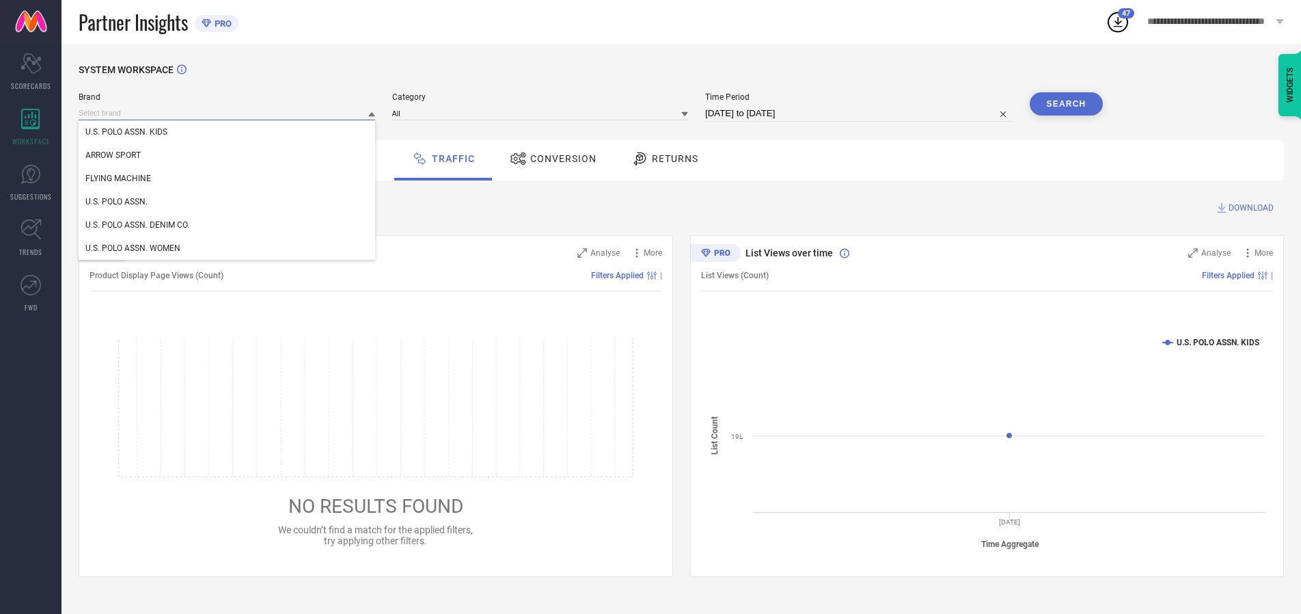
click at [228, 113] on input at bounding box center [227, 113] width 297 height 14
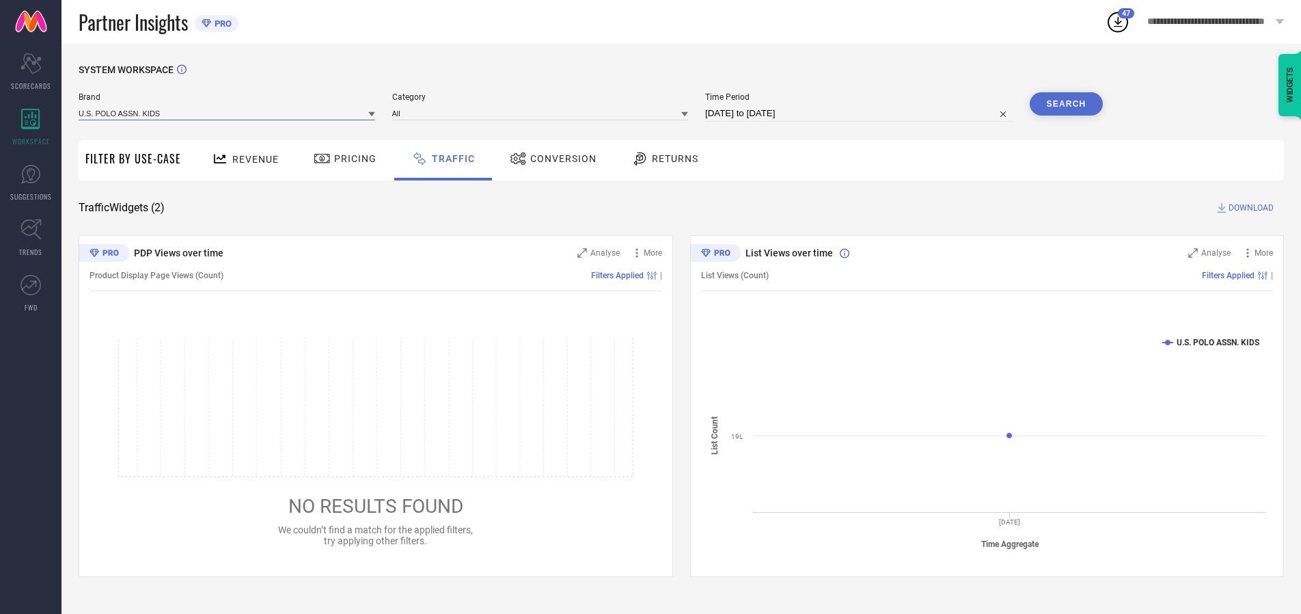
click at [228, 113] on input at bounding box center [227, 113] width 297 height 14
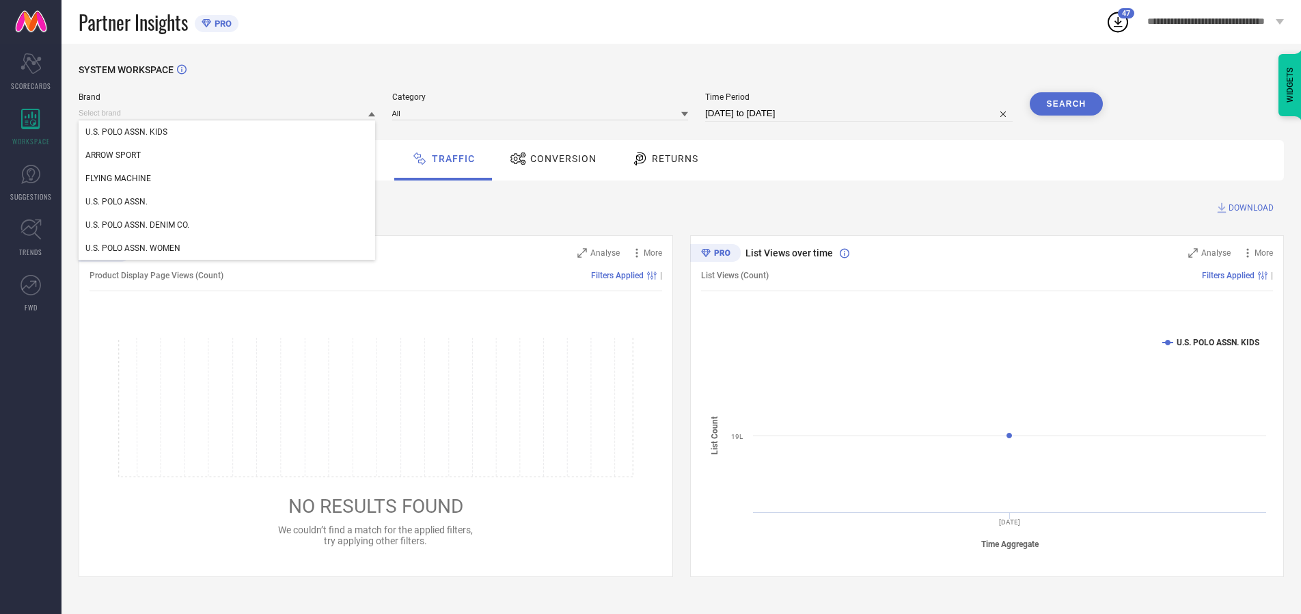
click at [228, 132] on div "U.S. POLO ASSN. KIDS" at bounding box center [227, 131] width 297 height 23
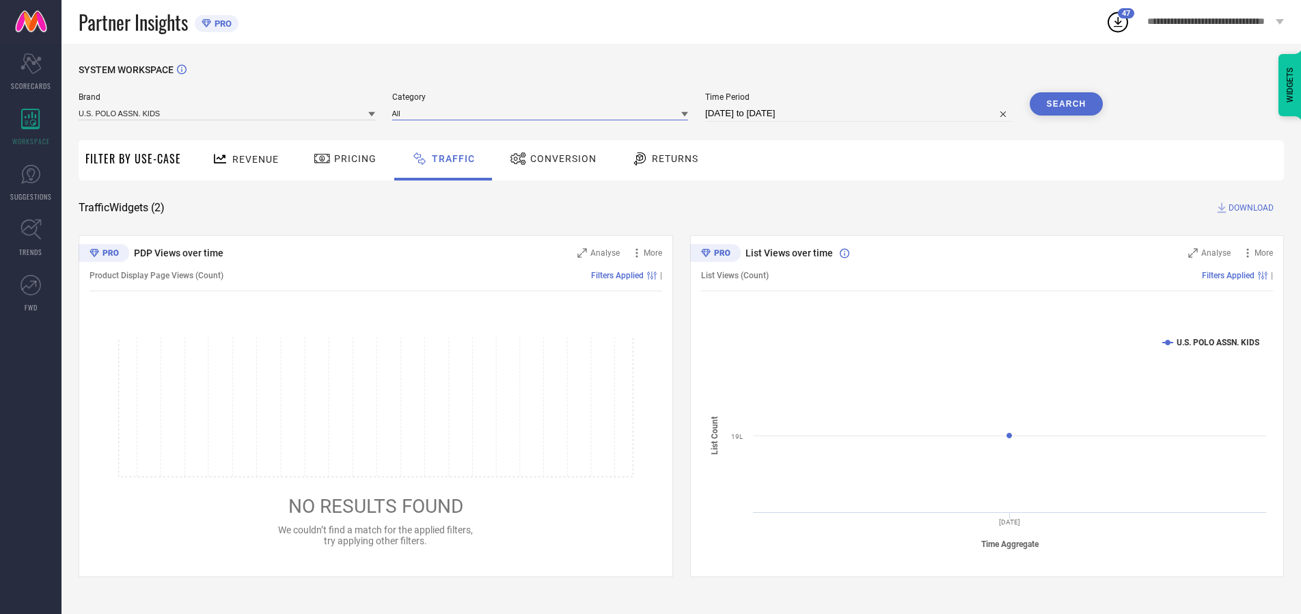
click at [543, 113] on input at bounding box center [540, 113] width 297 height 14
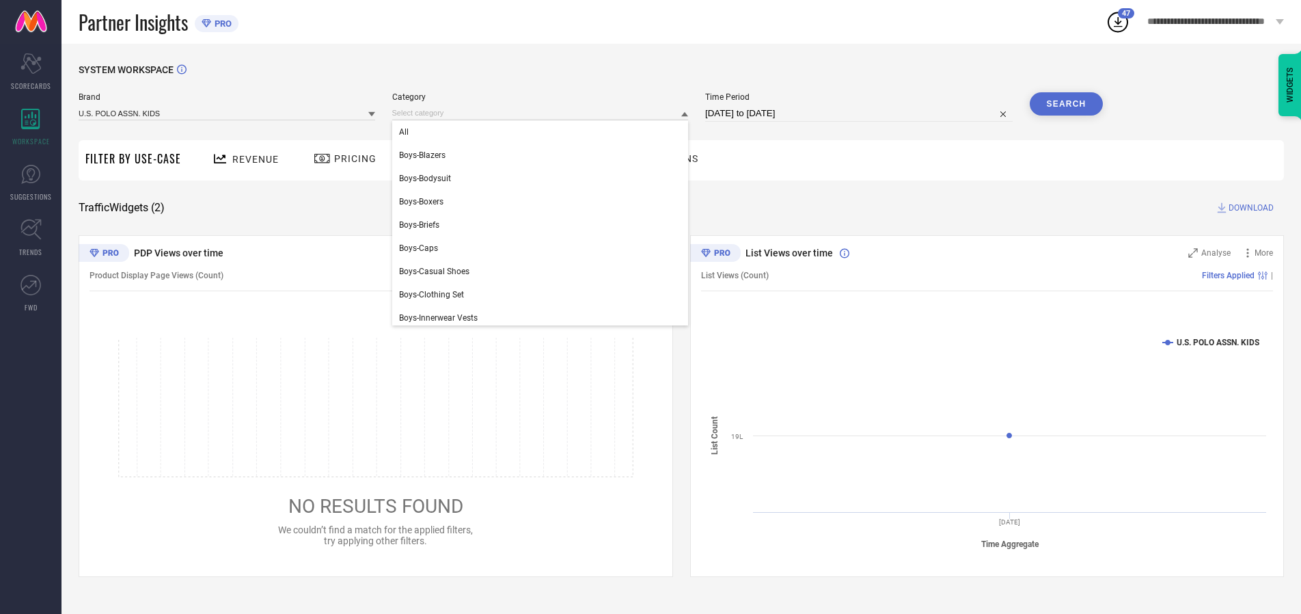
click at [543, 132] on div "All" at bounding box center [540, 131] width 297 height 23
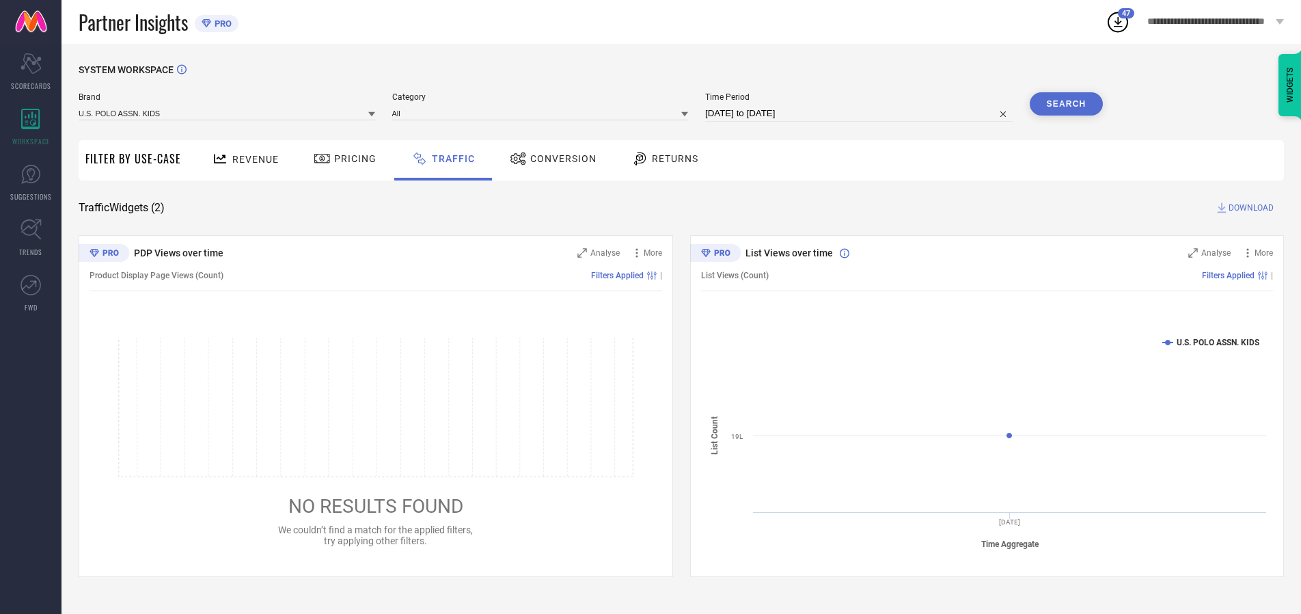
click at [1066, 104] on button "Search" at bounding box center [1067, 103] width 74 height 23
click at [1249, 208] on span "DOWNLOAD" at bounding box center [1250, 208] width 45 height 14
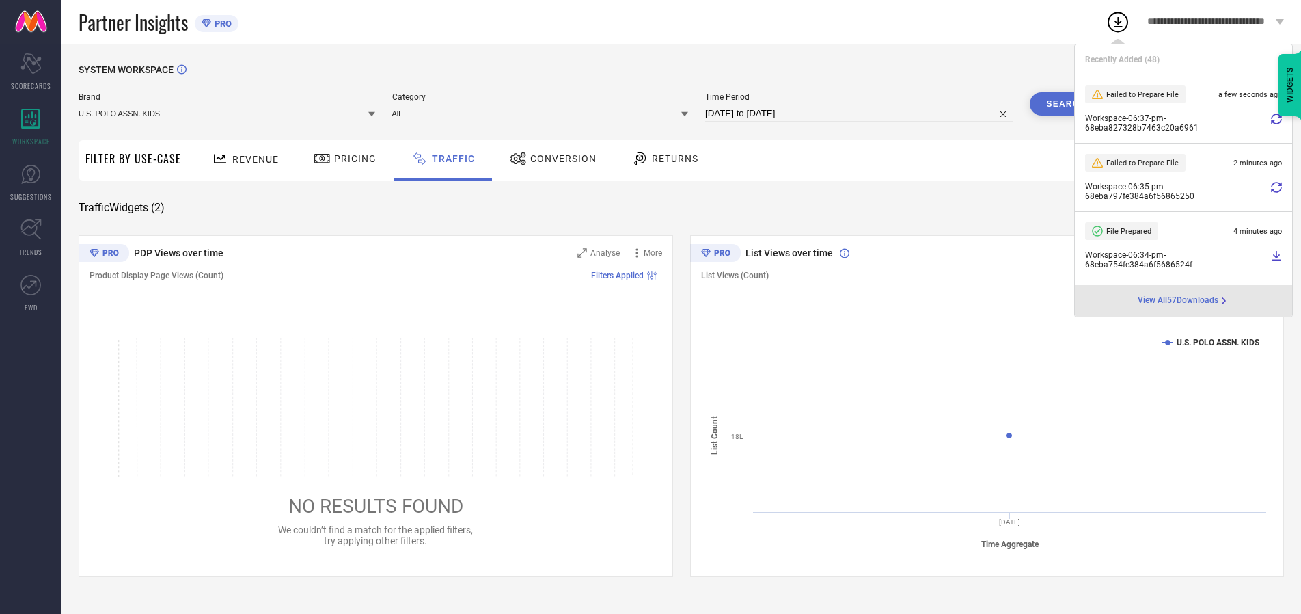
click at [228, 113] on input at bounding box center [227, 113] width 297 height 14
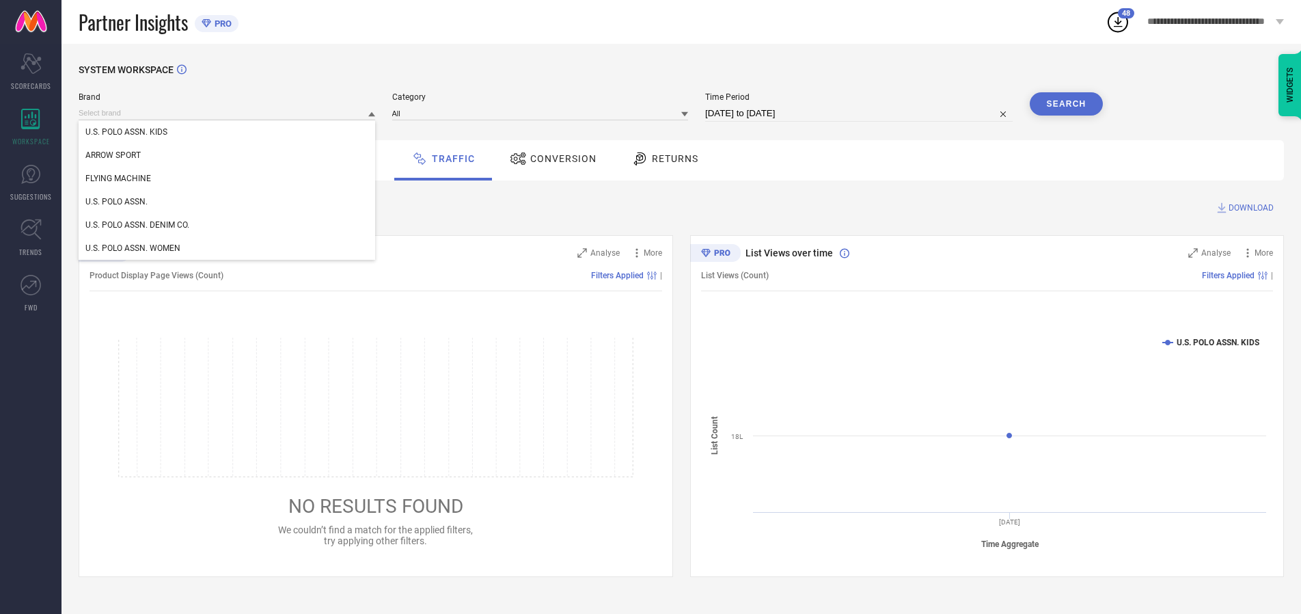
click at [228, 202] on div "U.S. POLO ASSN." at bounding box center [227, 201] width 297 height 23
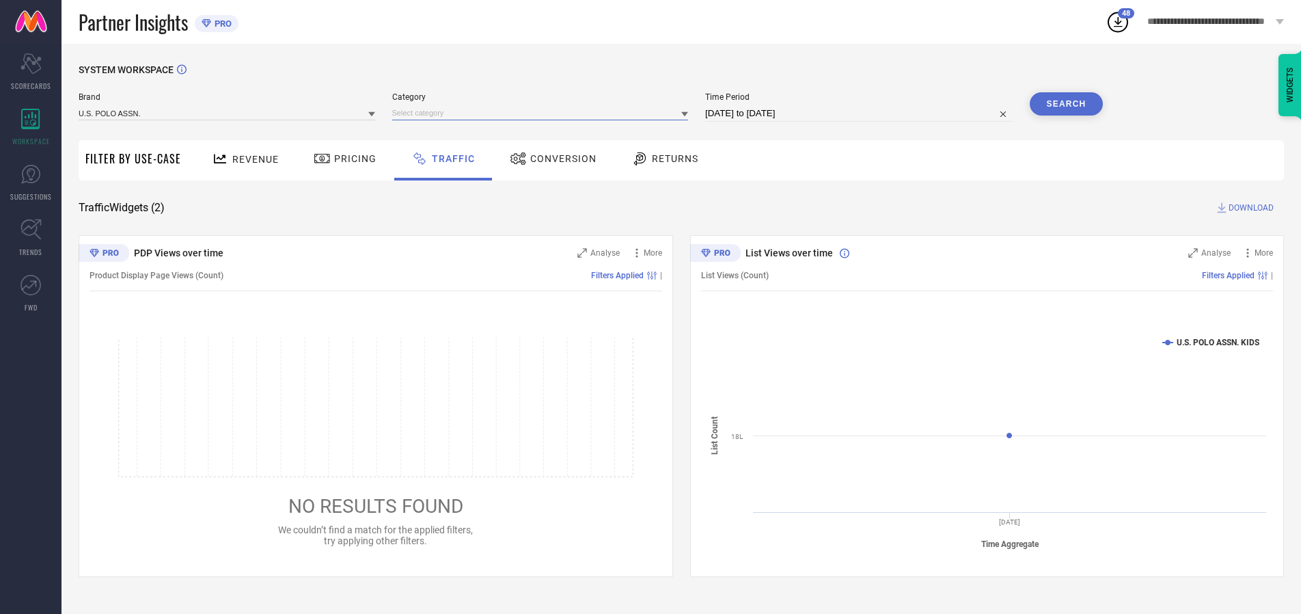
click at [543, 113] on input at bounding box center [540, 113] width 297 height 14
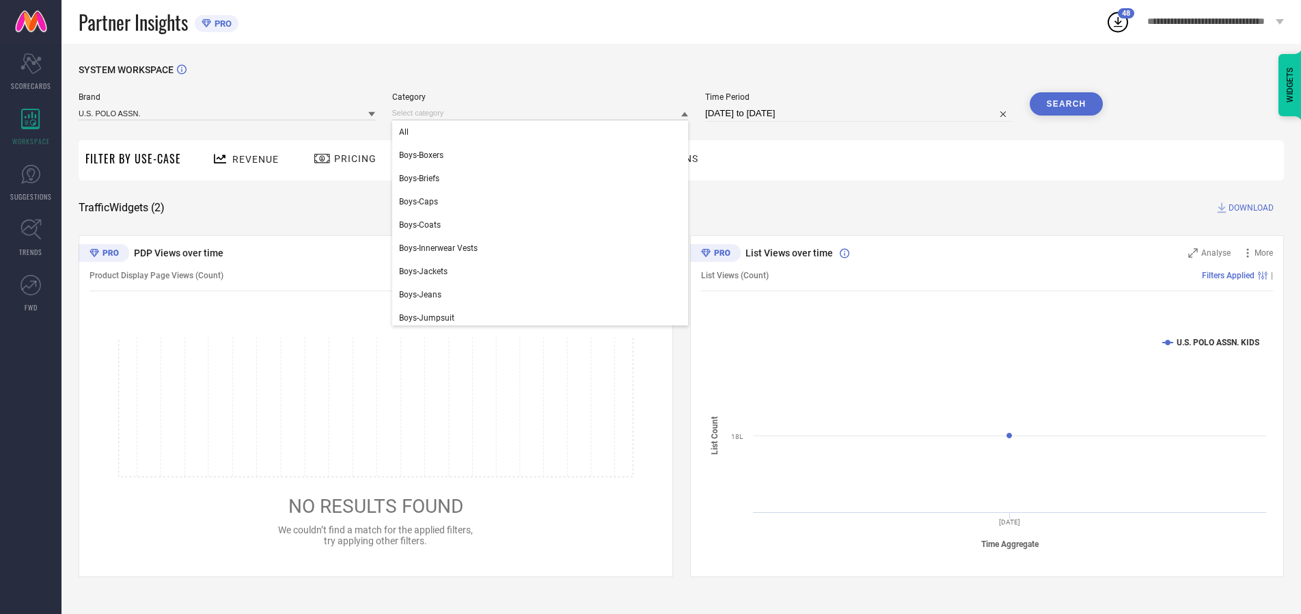
click at [543, 132] on div "All" at bounding box center [540, 131] width 297 height 23
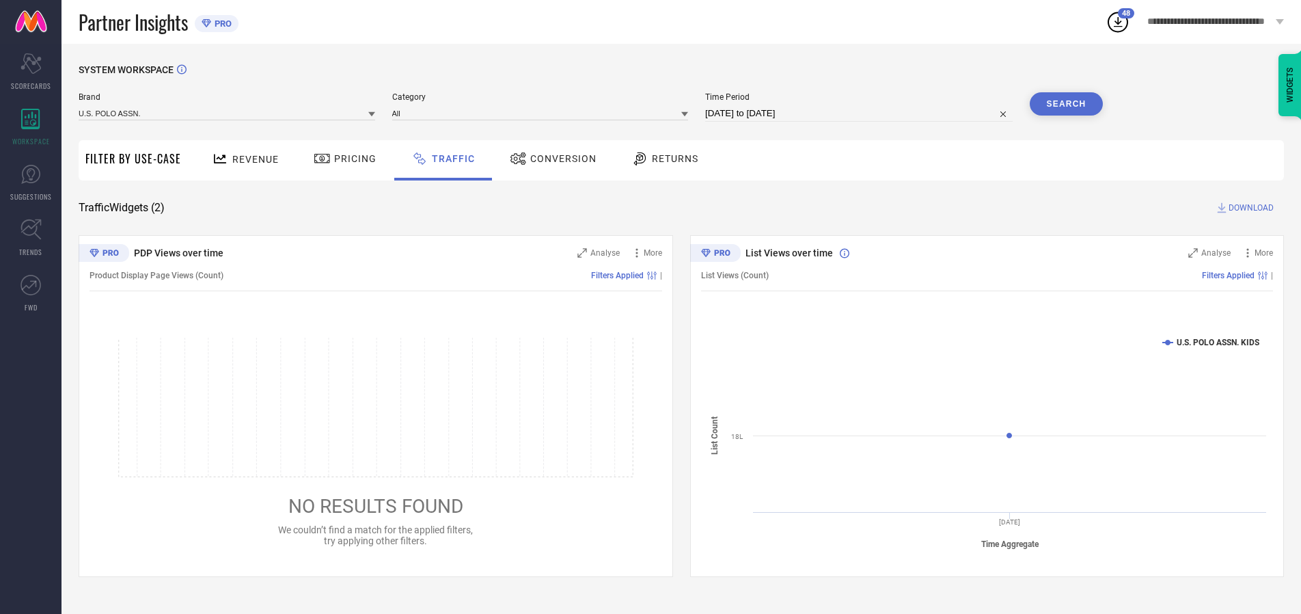
click at [1066, 104] on button "Search" at bounding box center [1067, 103] width 74 height 23
click at [1249, 208] on span "DOWNLOAD" at bounding box center [1250, 208] width 45 height 14
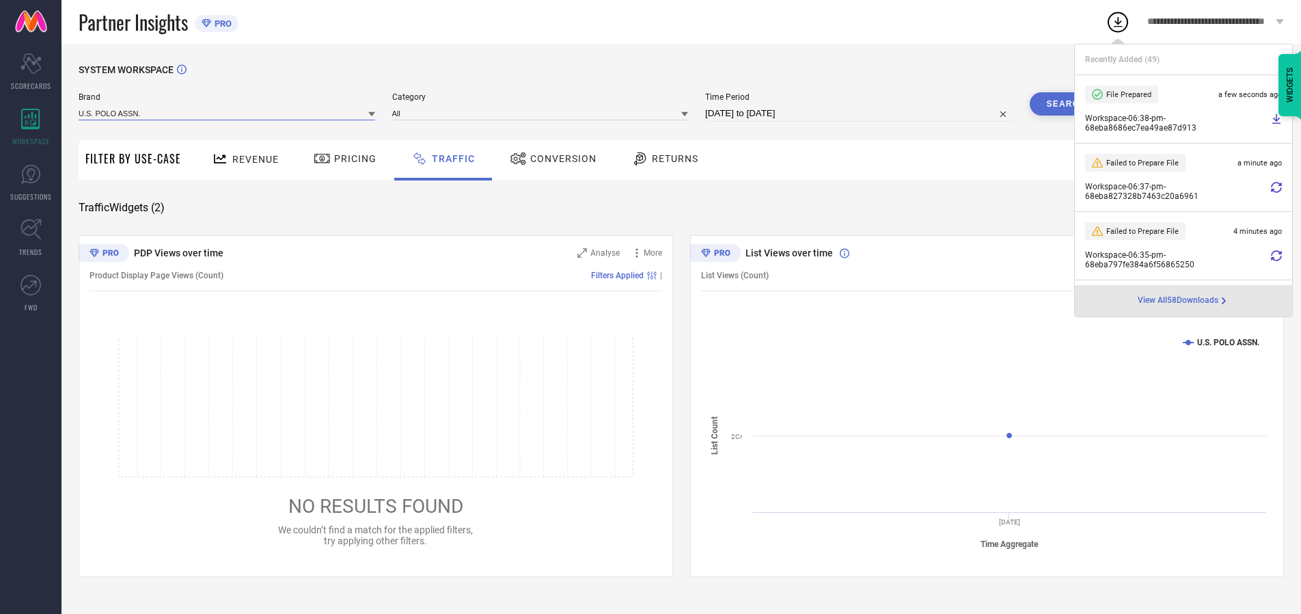
click at [228, 113] on input at bounding box center [227, 113] width 297 height 14
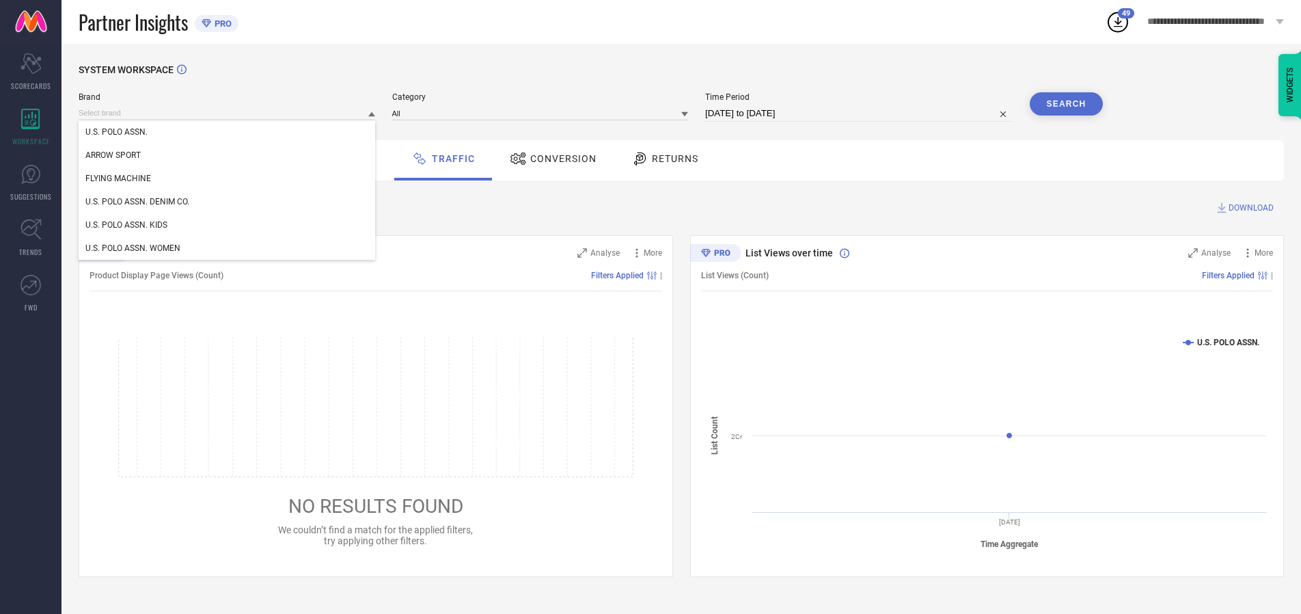
click at [228, 202] on div "U.S. POLO ASSN. DENIM CO." at bounding box center [227, 201] width 297 height 23
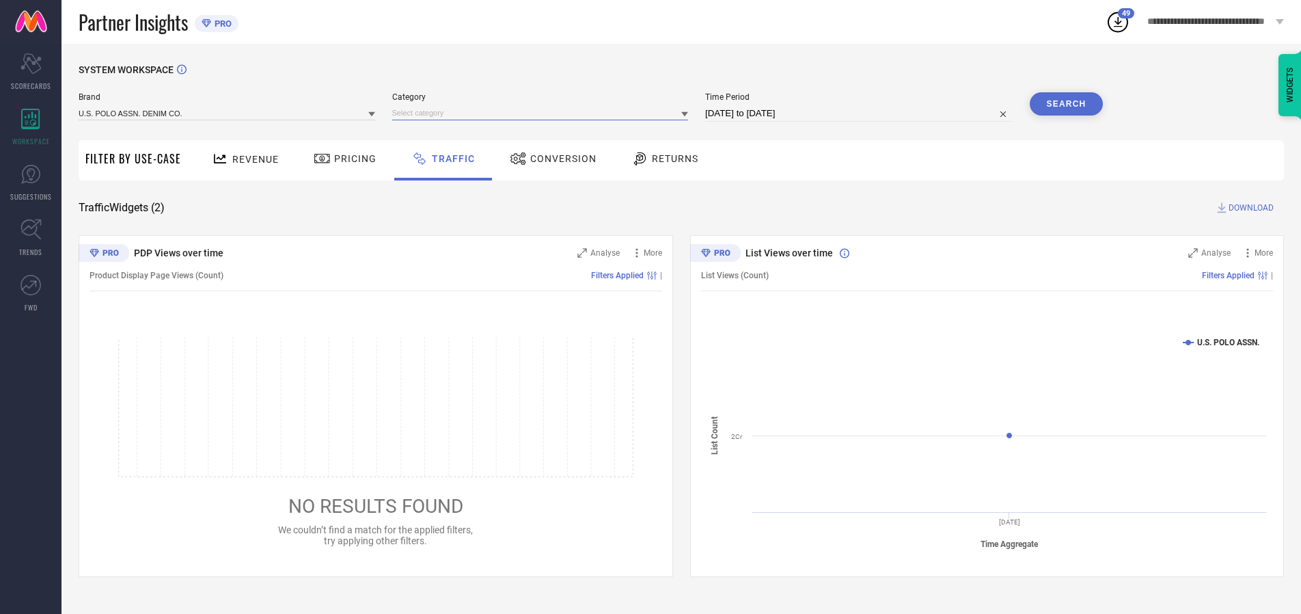
click at [543, 113] on input at bounding box center [540, 113] width 297 height 14
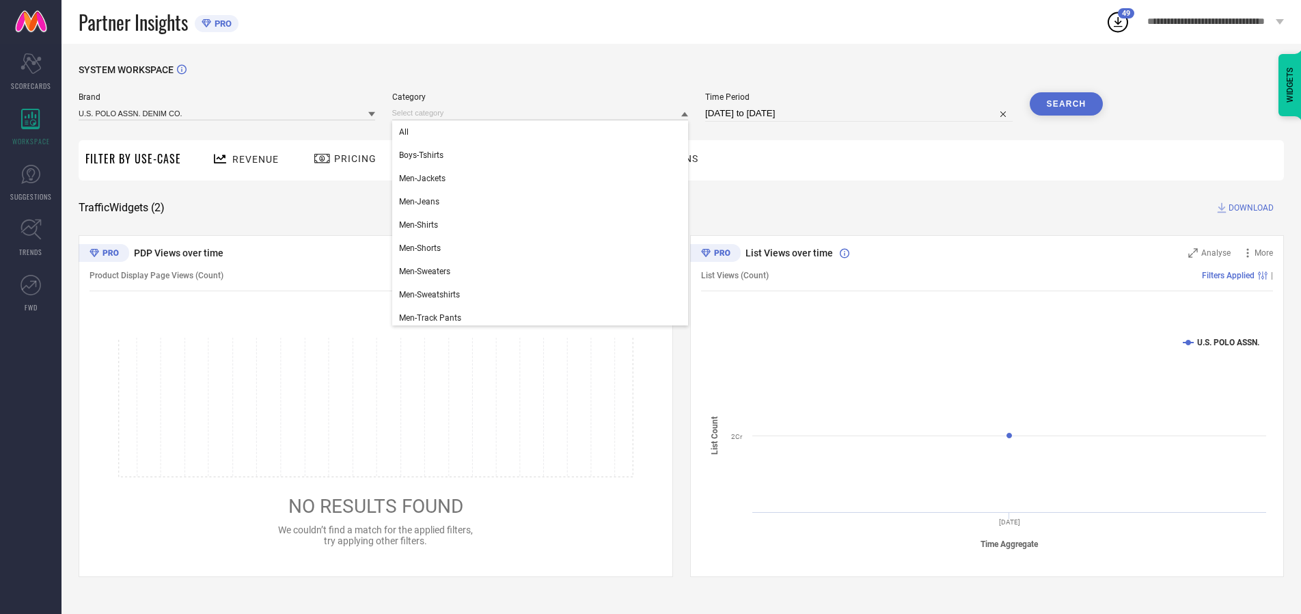
click at [543, 132] on div "All" at bounding box center [540, 131] width 297 height 23
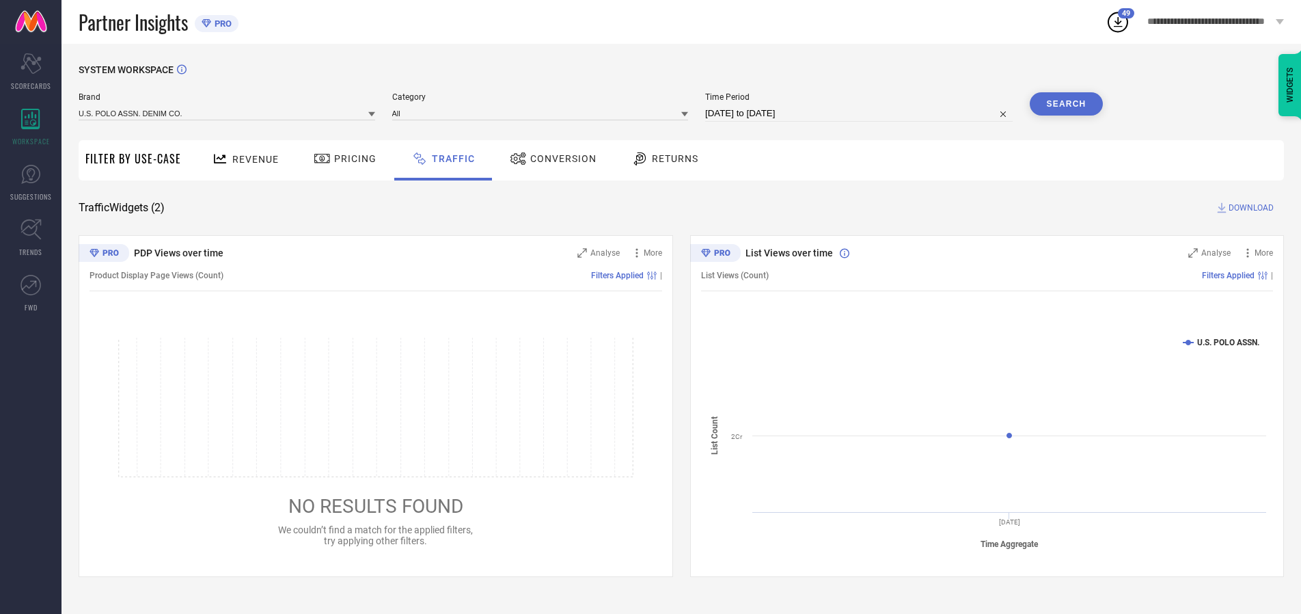
click at [1066, 104] on button "Search" at bounding box center [1067, 103] width 74 height 23
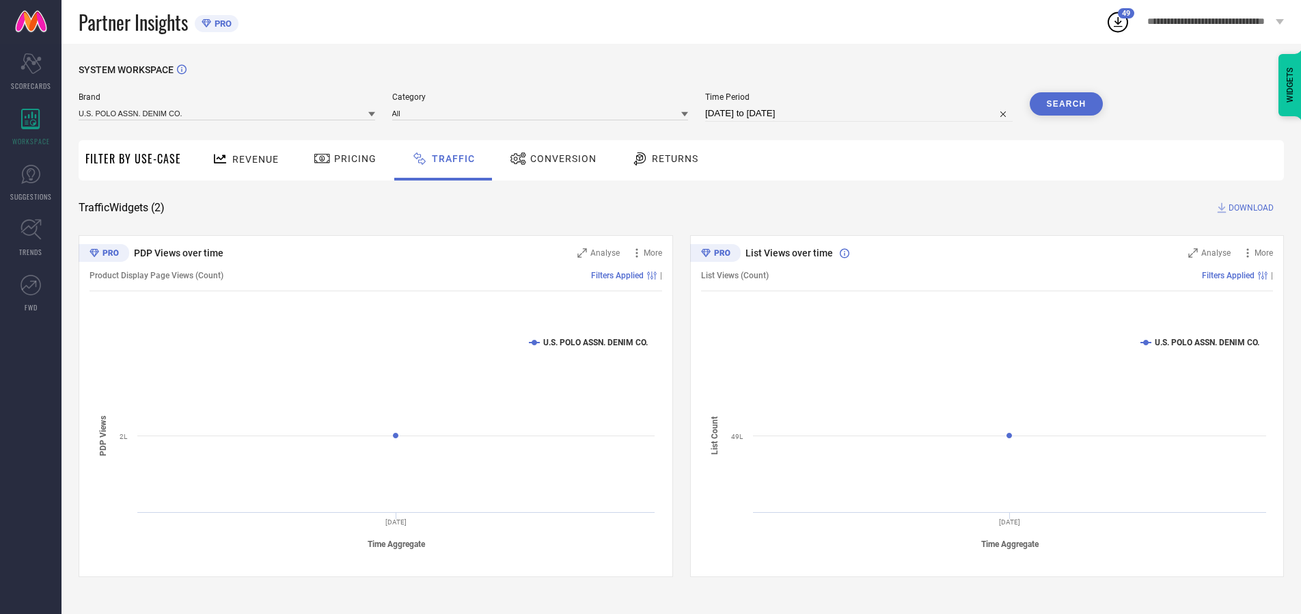
click at [1249, 208] on span "DOWNLOAD" at bounding box center [1250, 208] width 45 height 14
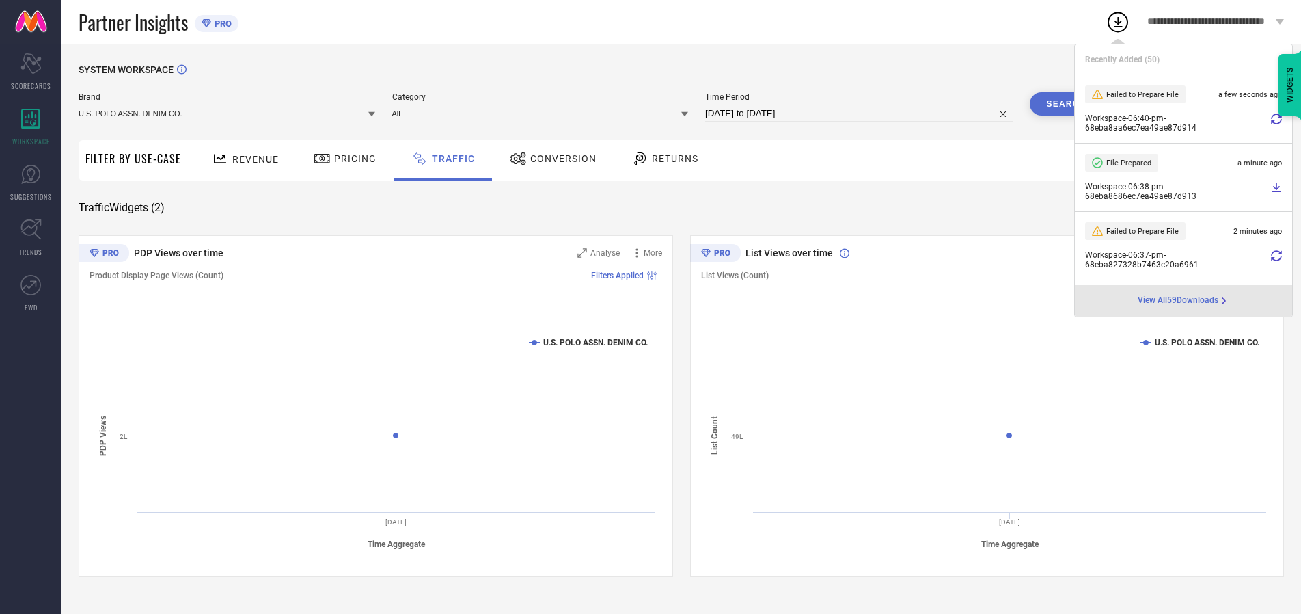
click at [228, 113] on input at bounding box center [227, 113] width 297 height 14
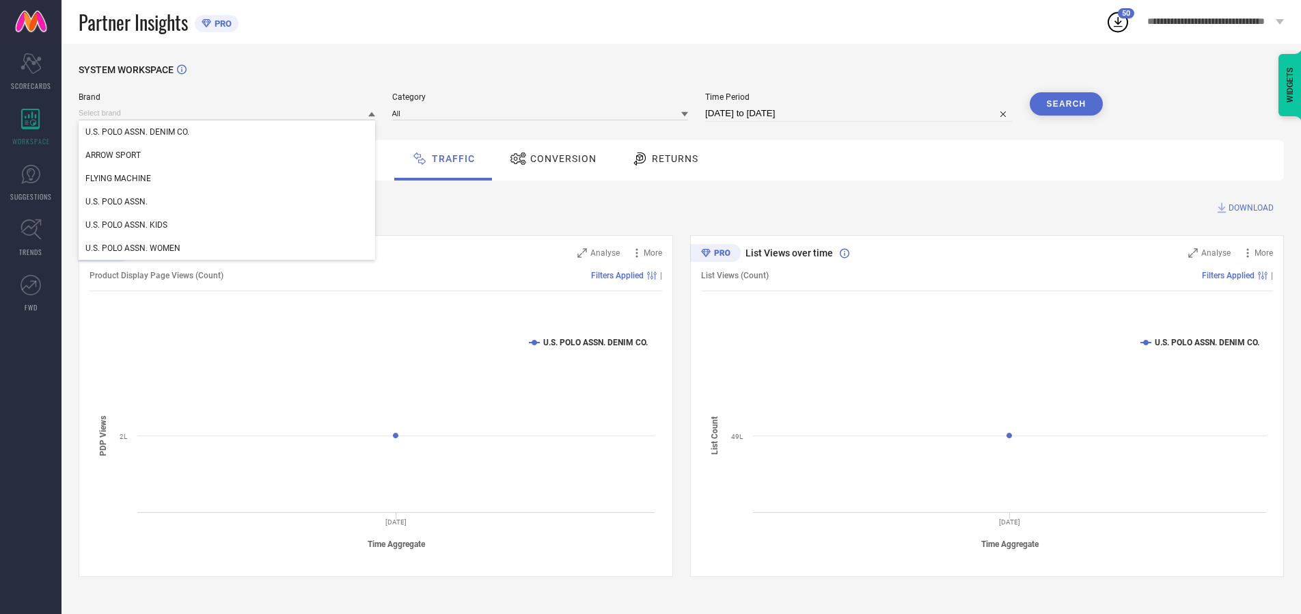
click at [228, 248] on div "U.S. POLO ASSN. WOMEN" at bounding box center [227, 247] width 297 height 23
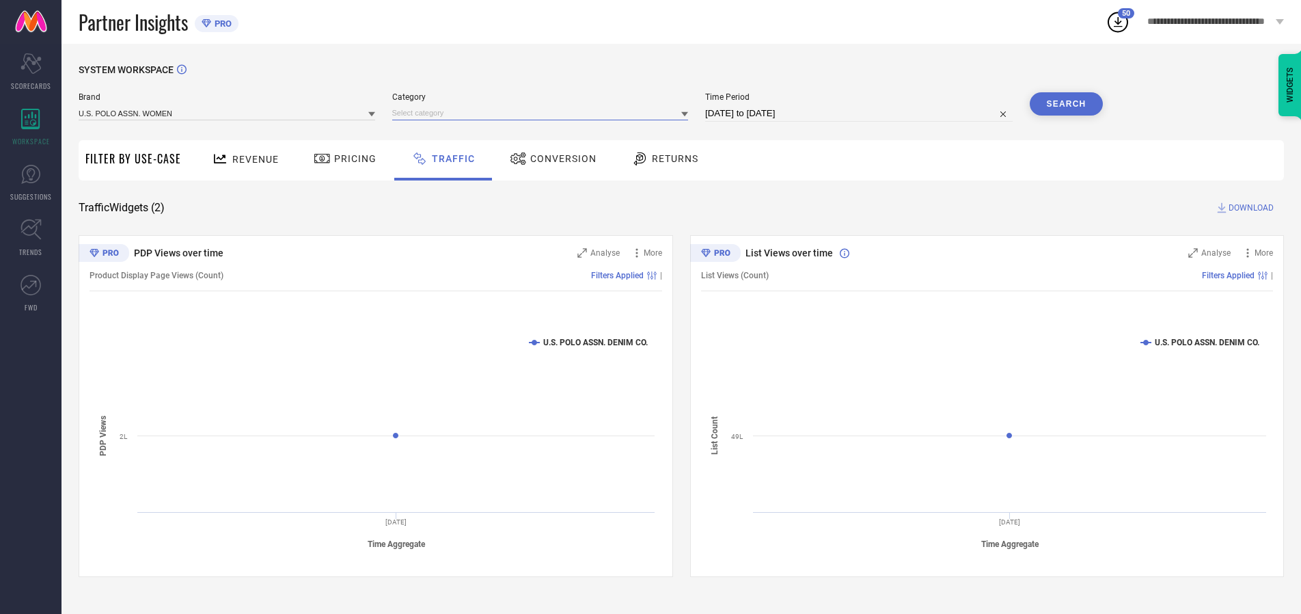
click at [543, 113] on input at bounding box center [540, 113] width 297 height 14
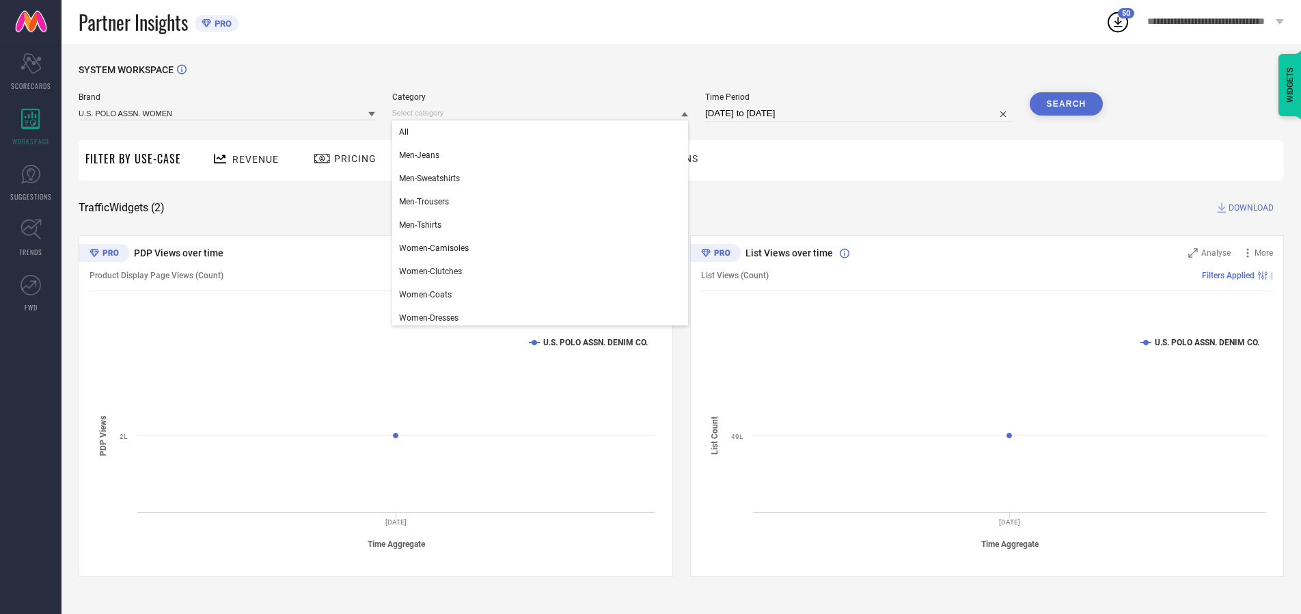
click at [543, 132] on div "All" at bounding box center [540, 131] width 297 height 23
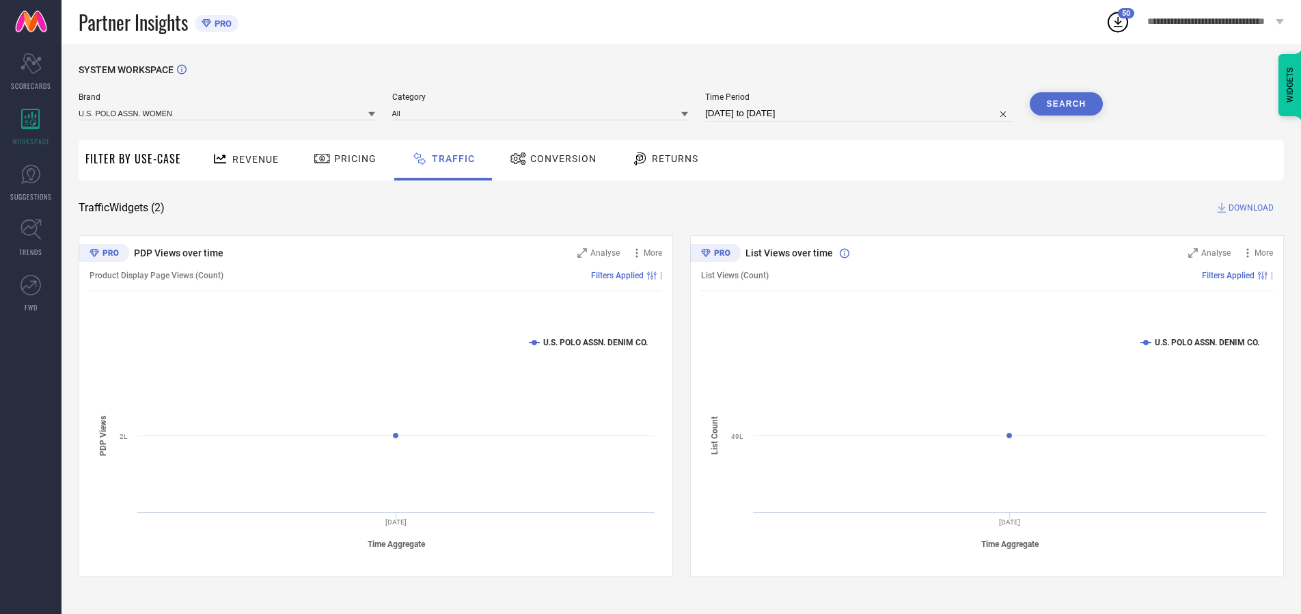
click at [1066, 104] on button "Search" at bounding box center [1067, 103] width 74 height 23
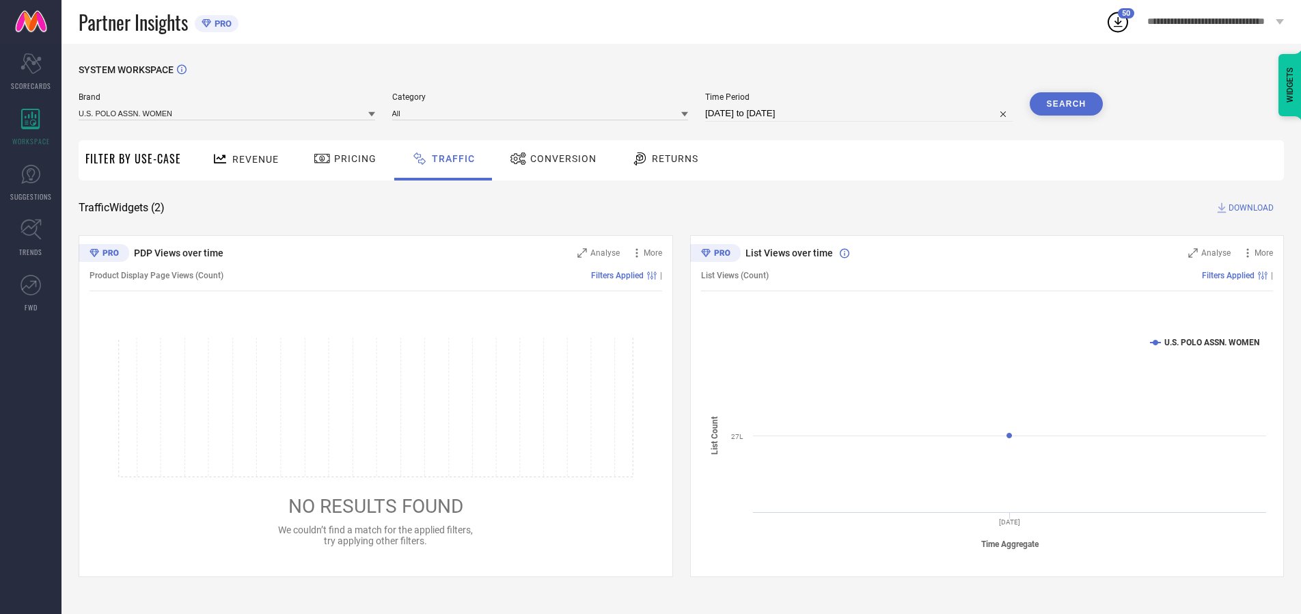
click at [1249, 208] on span "DOWNLOAD" at bounding box center [1250, 208] width 45 height 14
